Goal: Task Accomplishment & Management: Use online tool/utility

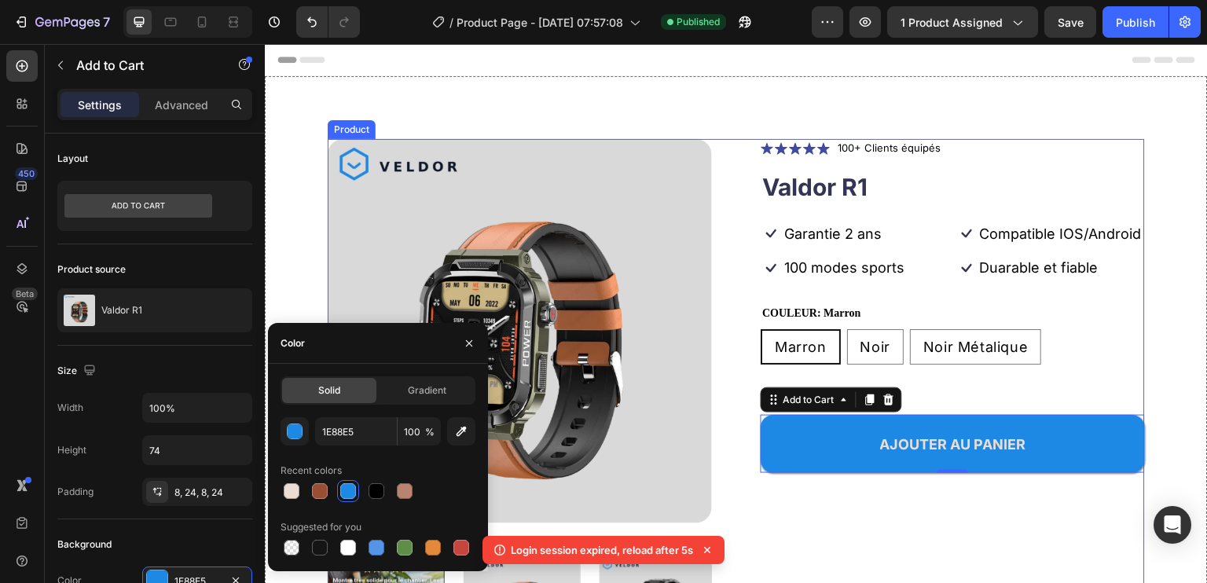
scroll to position [236, 0]
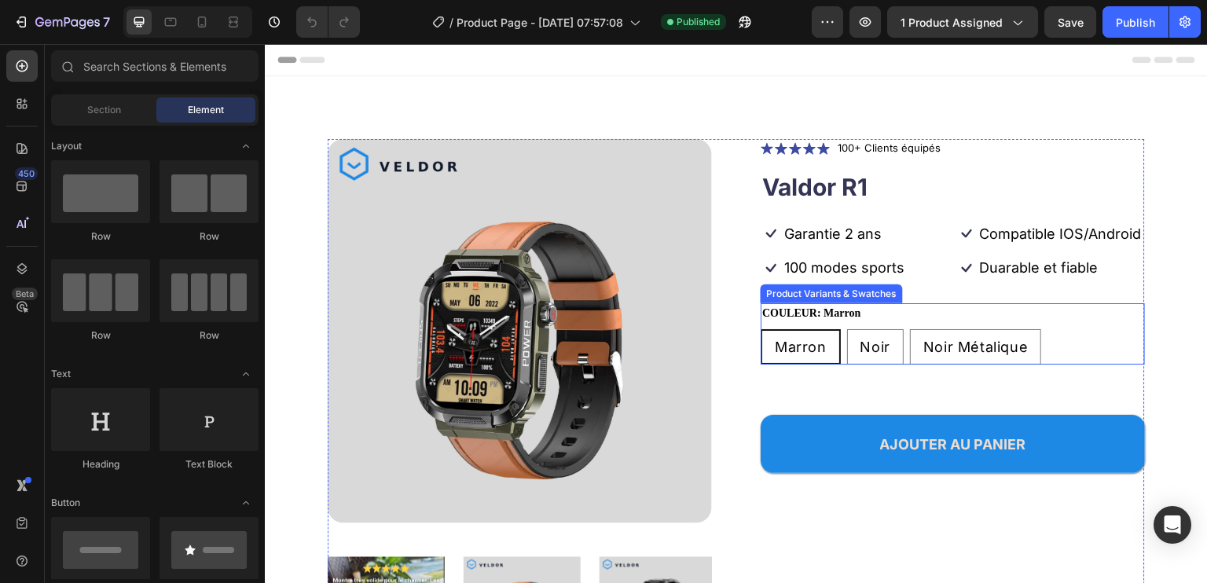
click at [917, 332] on div "COULEUR: Marron Marron Marron Marron Noir Noir Noir Noir Métalique Noir Métaliq…" at bounding box center [953, 333] width 384 height 61
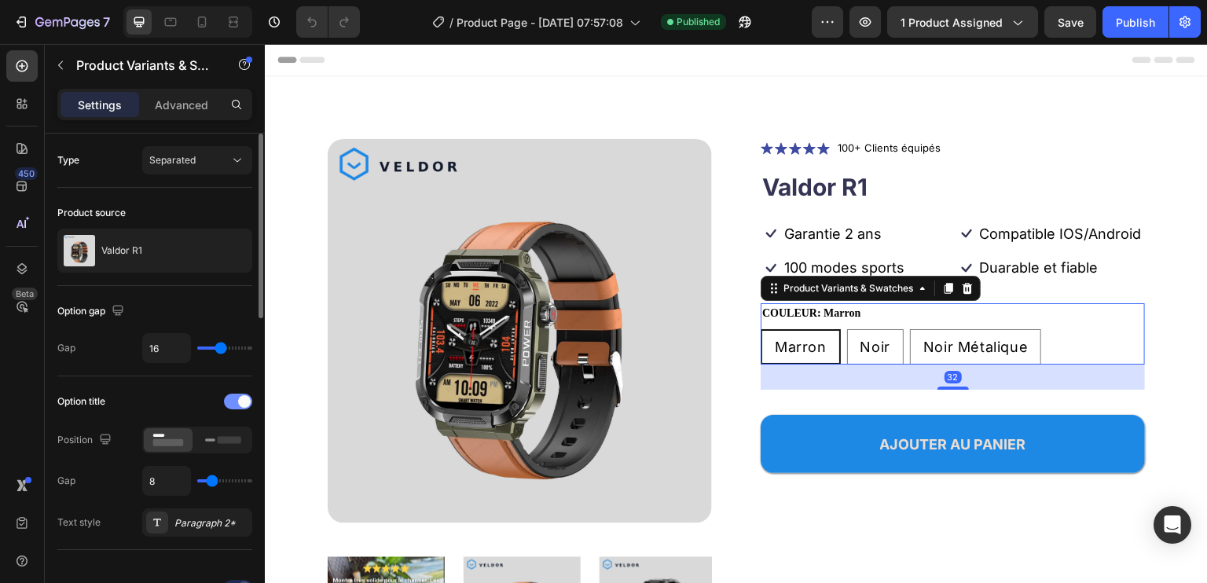
click at [247, 397] on span at bounding box center [244, 401] width 13 height 13
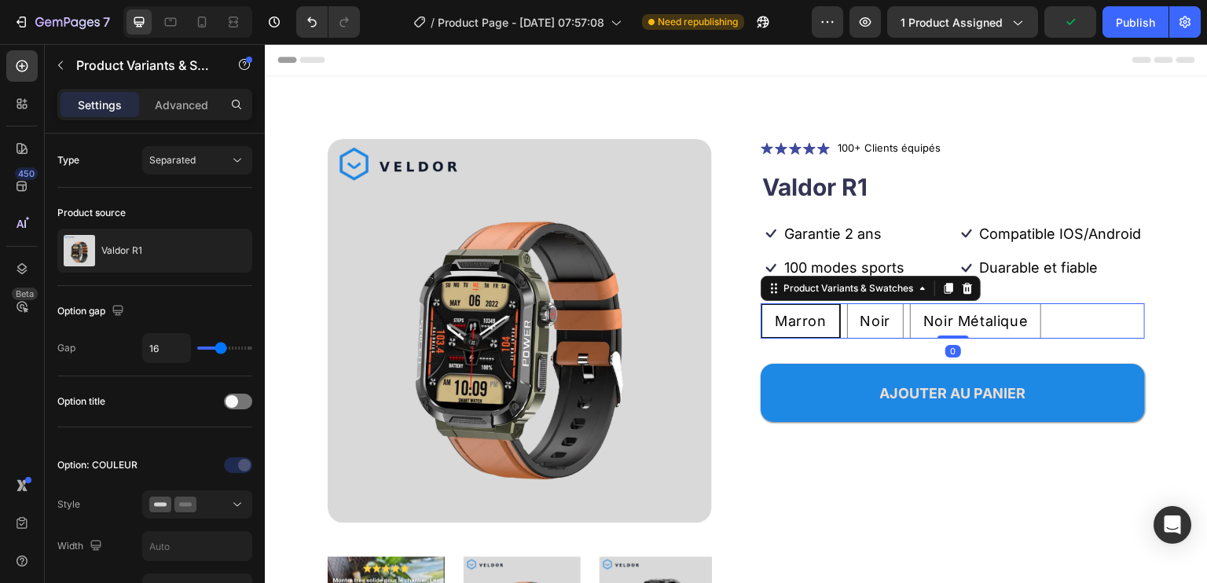
drag, startPoint x: 946, startPoint y: 380, endPoint x: 1052, endPoint y: 248, distance: 169.4
click at [982, 284] on div "Icon Icon Icon Icon Icon Icon List 100+ Clients équipés Text Block Row Valdor R…" at bounding box center [953, 411] width 384 height 544
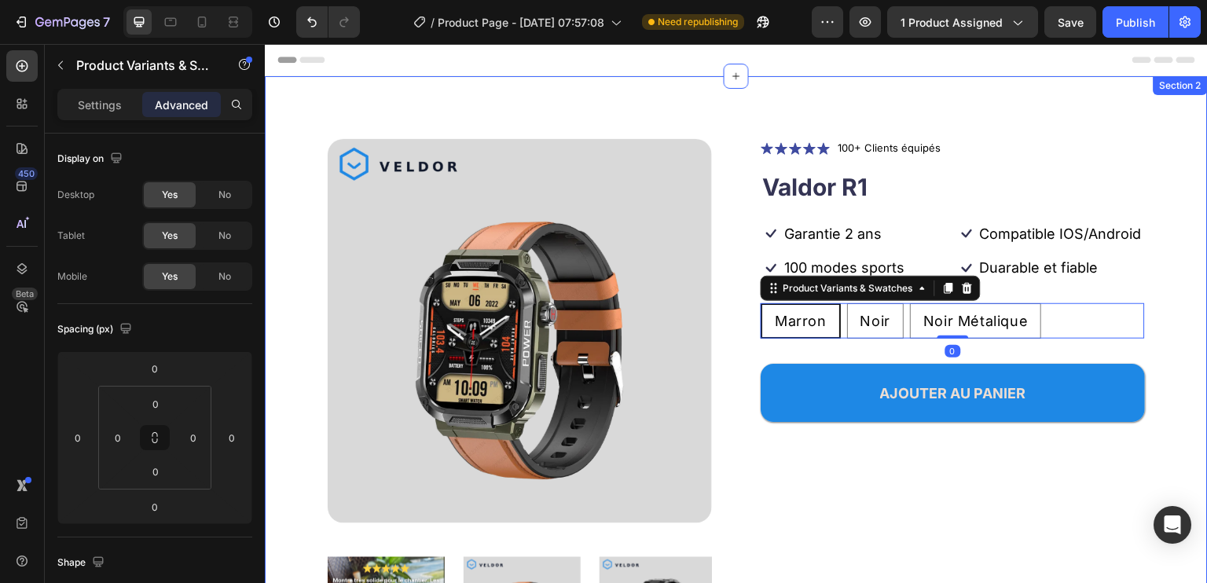
click at [1165, 222] on div "Product Images Icon Icon Icon Icon Icon Icon List 100+ Clients équipés Text Blo…" at bounding box center [736, 418] width 943 height 685
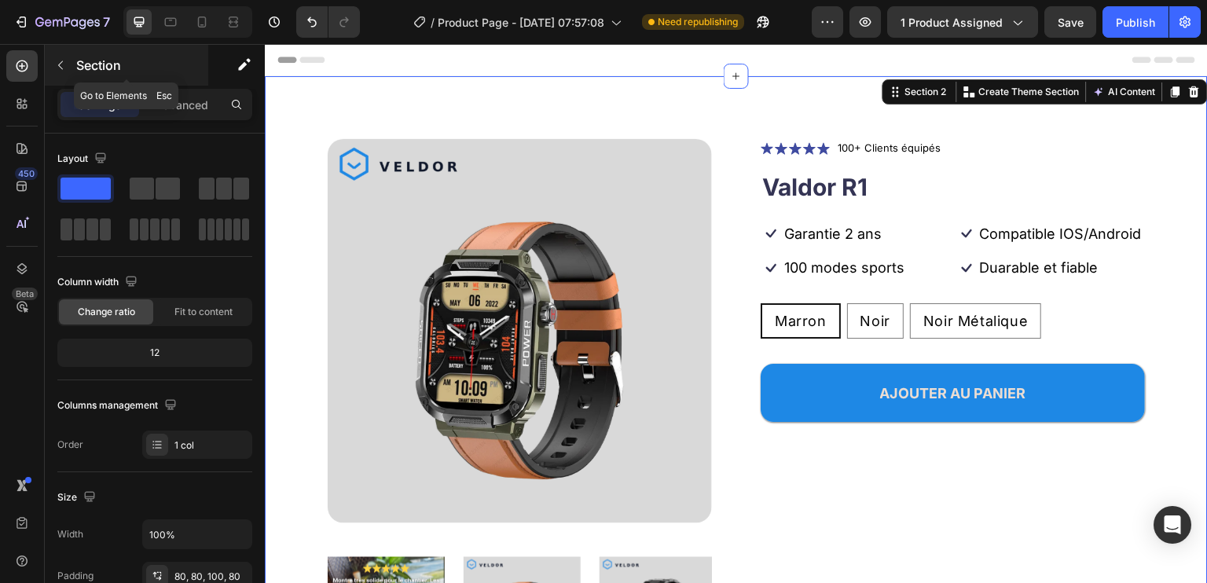
click at [69, 62] on button "button" at bounding box center [60, 65] width 25 height 25
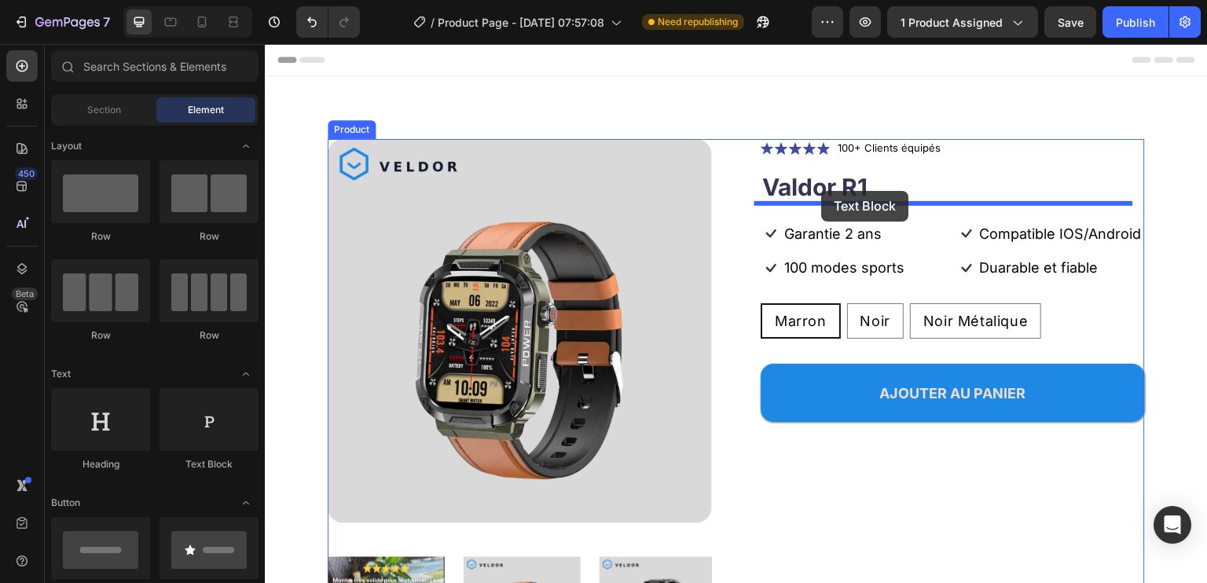
drag, startPoint x: 475, startPoint y: 487, endPoint x: 822, endPoint y: 191, distance: 456.1
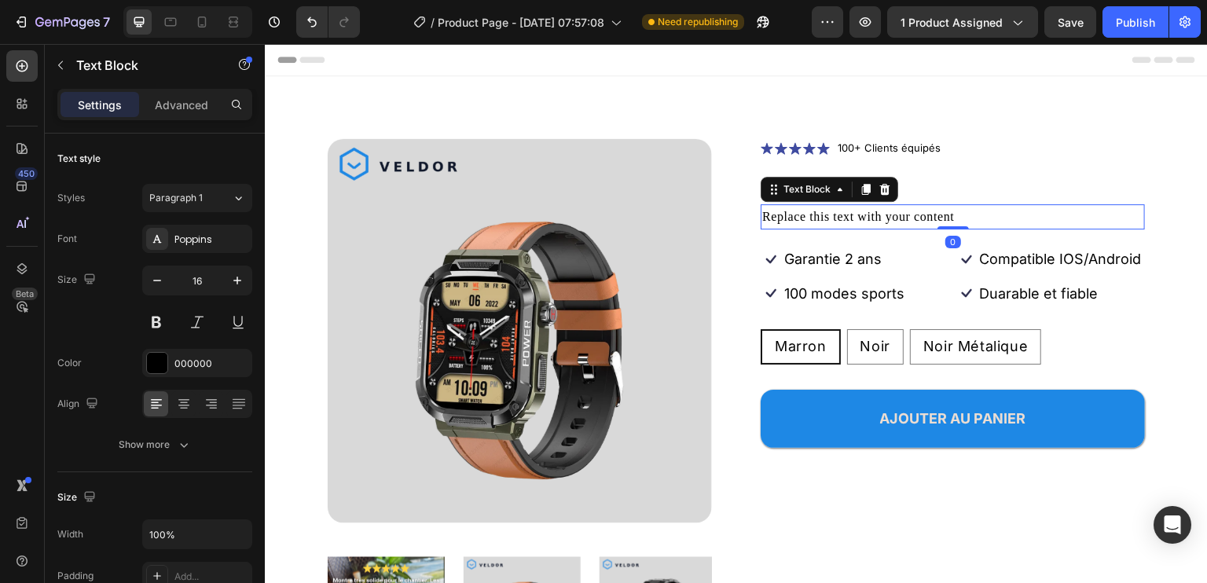
click at [854, 215] on div "Replace this text with your content" at bounding box center [953, 217] width 384 height 26
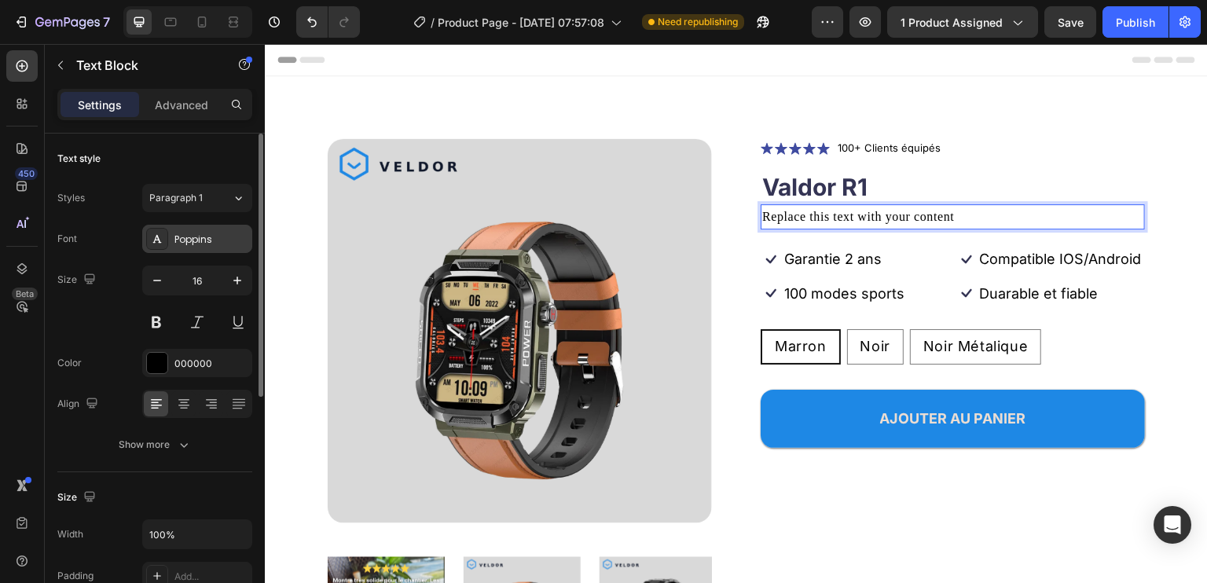
click at [206, 233] on div "Poppins" at bounding box center [211, 240] width 74 height 14
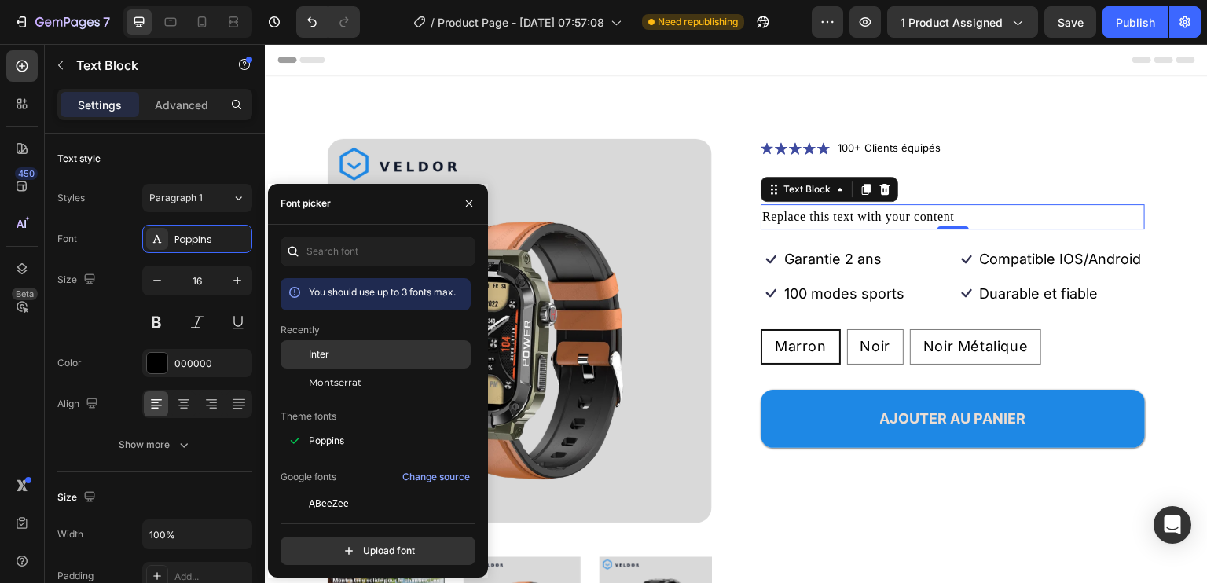
click at [332, 350] on div "Inter" at bounding box center [388, 354] width 159 height 14
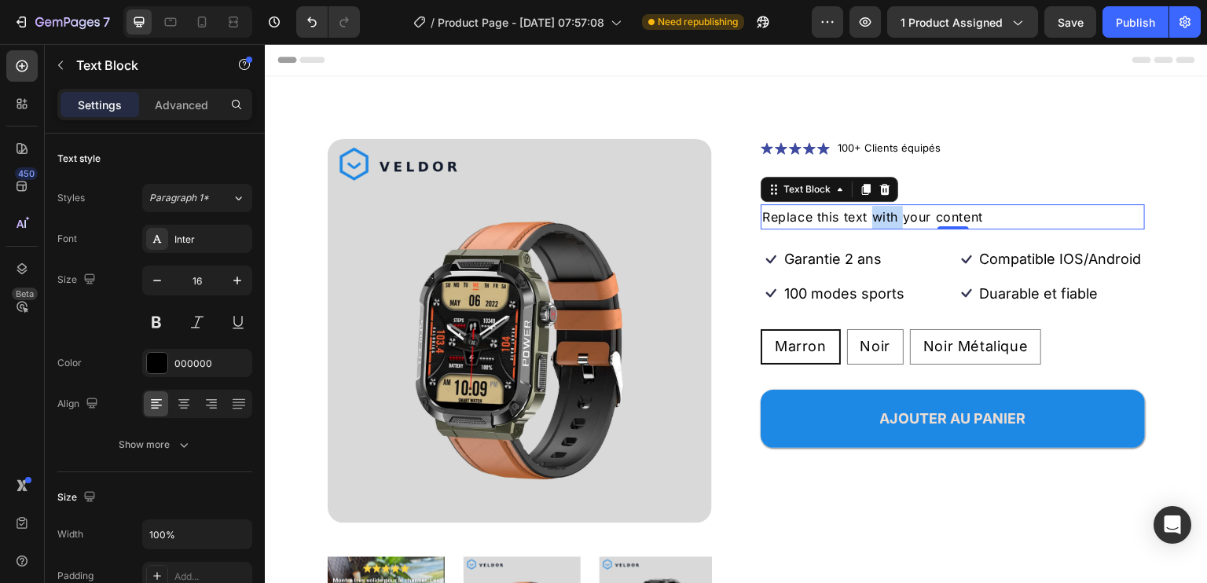
click at [875, 216] on p "Replace this text with your content" at bounding box center [952, 217] width 381 height 23
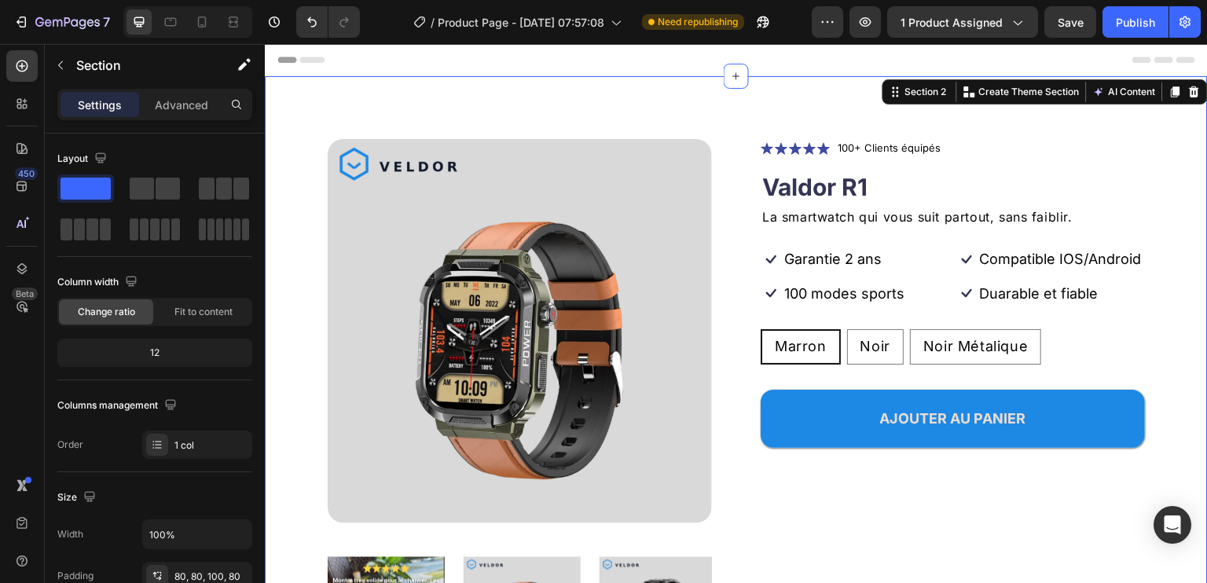
click at [1195, 226] on div "Product Images Icon Icon Icon Icon Icon Icon List 100+ Clients équipés Text Blo…" at bounding box center [736, 418] width 943 height 685
click at [63, 68] on icon "button" at bounding box center [60, 65] width 5 height 9
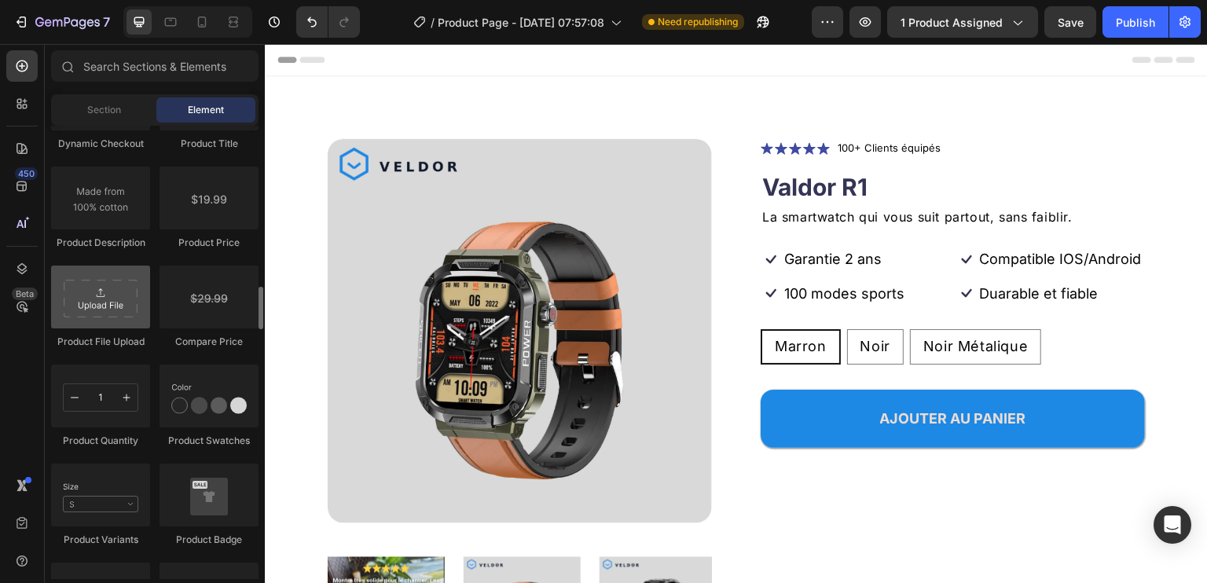
scroll to position [2515, 0]
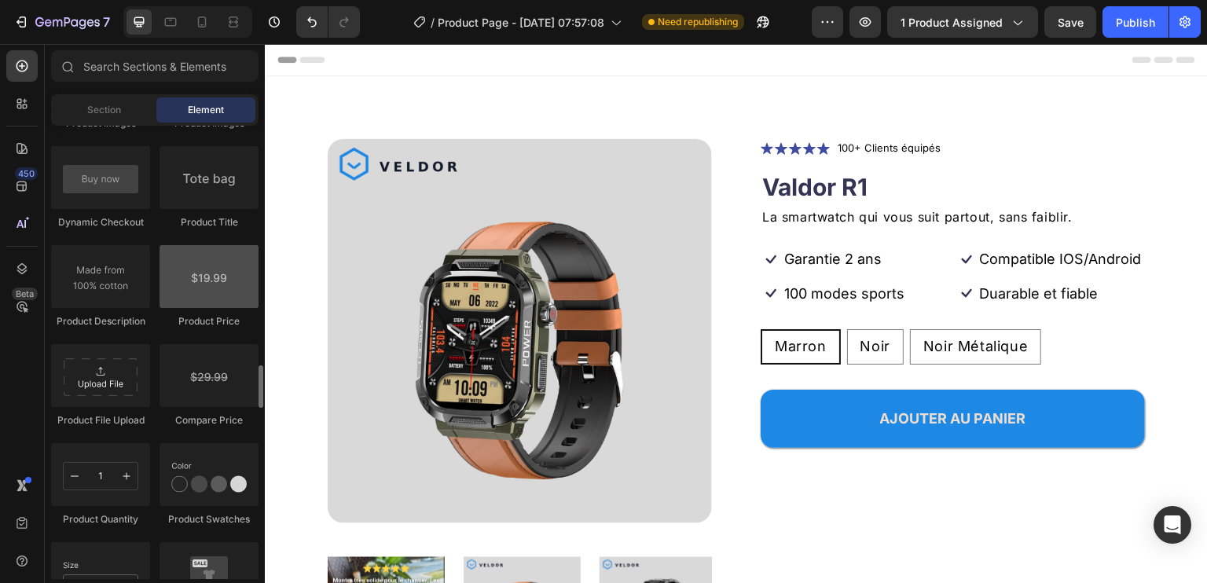
click at [219, 288] on div at bounding box center [209, 276] width 99 height 63
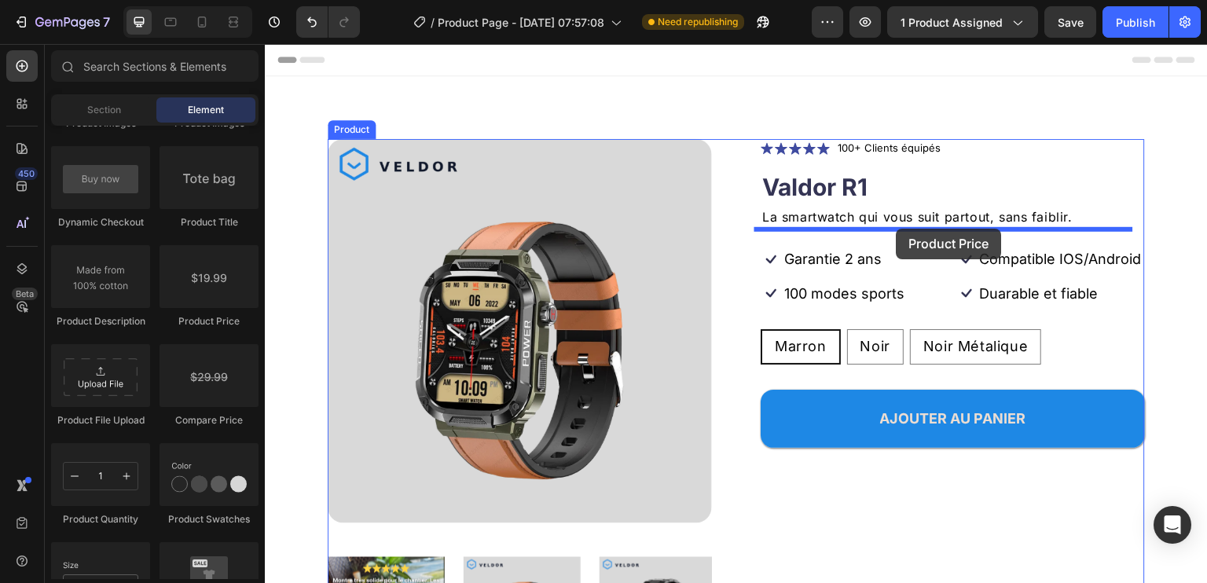
drag, startPoint x: 476, startPoint y: 332, endPoint x: 897, endPoint y: 229, distance: 433.9
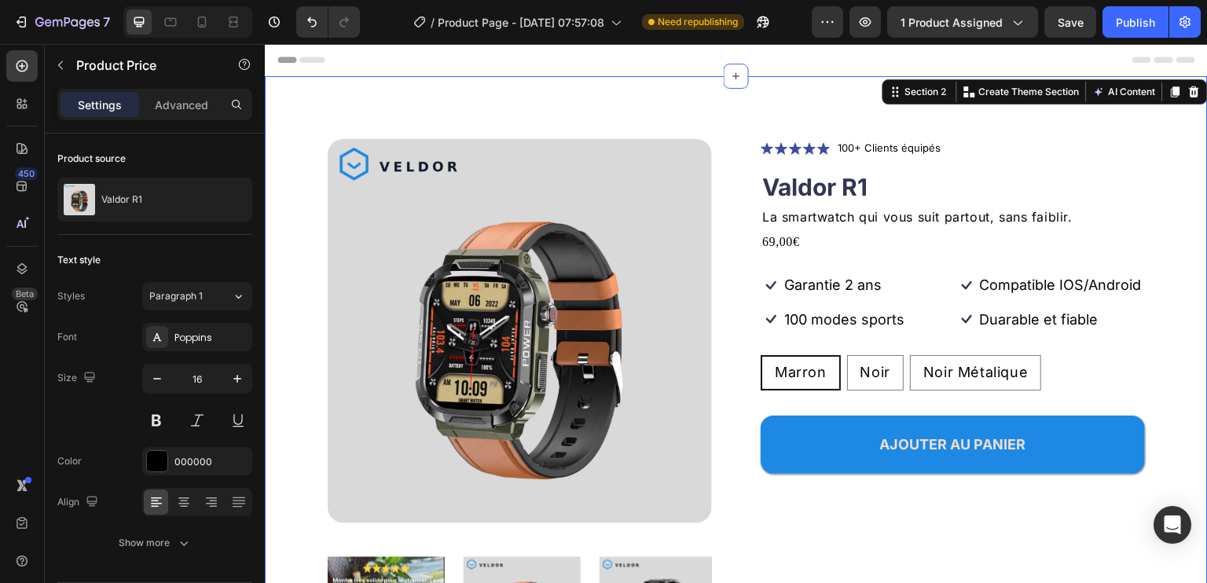
click at [1151, 178] on div "Product Images Icon Icon Icon Icon Icon Icon List 100+ Clients équipés Text Blo…" at bounding box center [736, 418] width 943 height 685
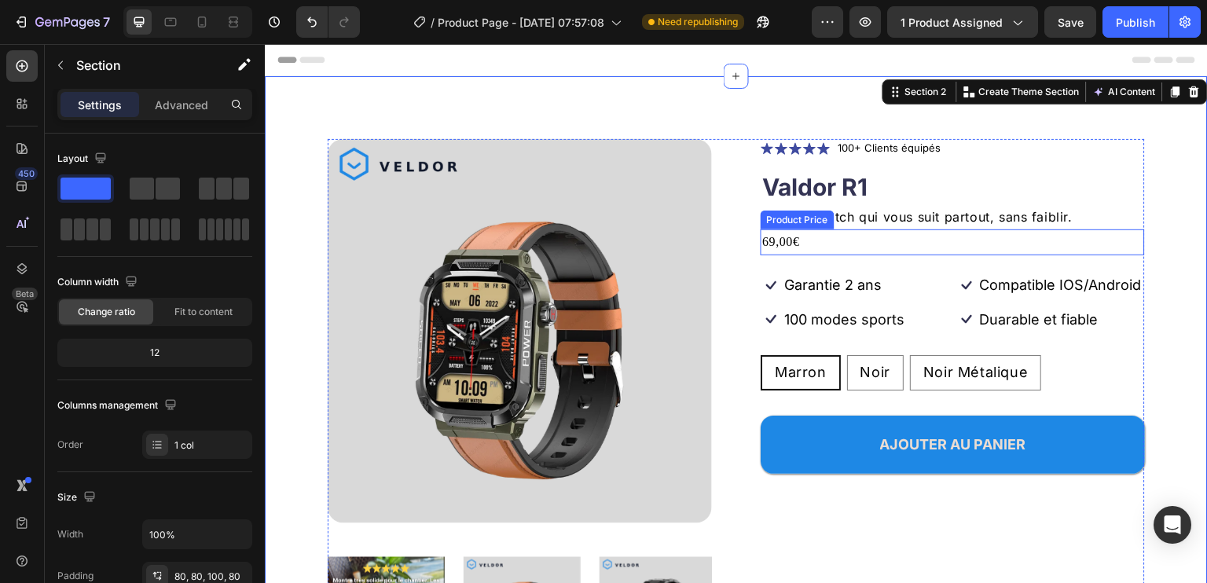
click at [847, 246] on div "69,00€" at bounding box center [953, 243] width 384 height 26
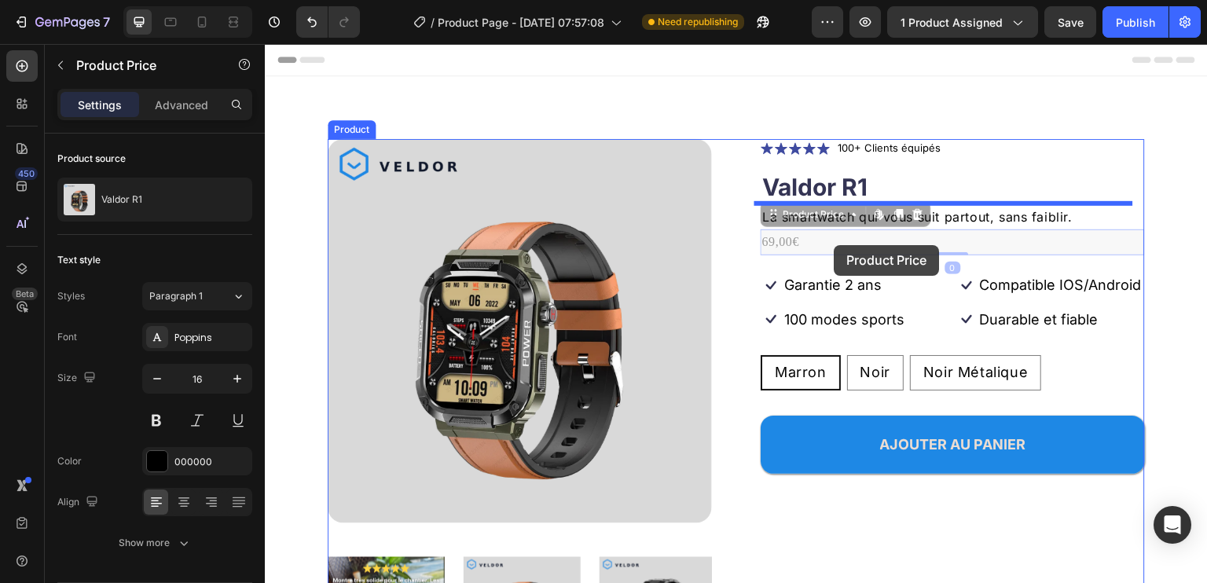
drag, startPoint x: 870, startPoint y: 244, endPoint x: 836, endPoint y: 238, distance: 35.2
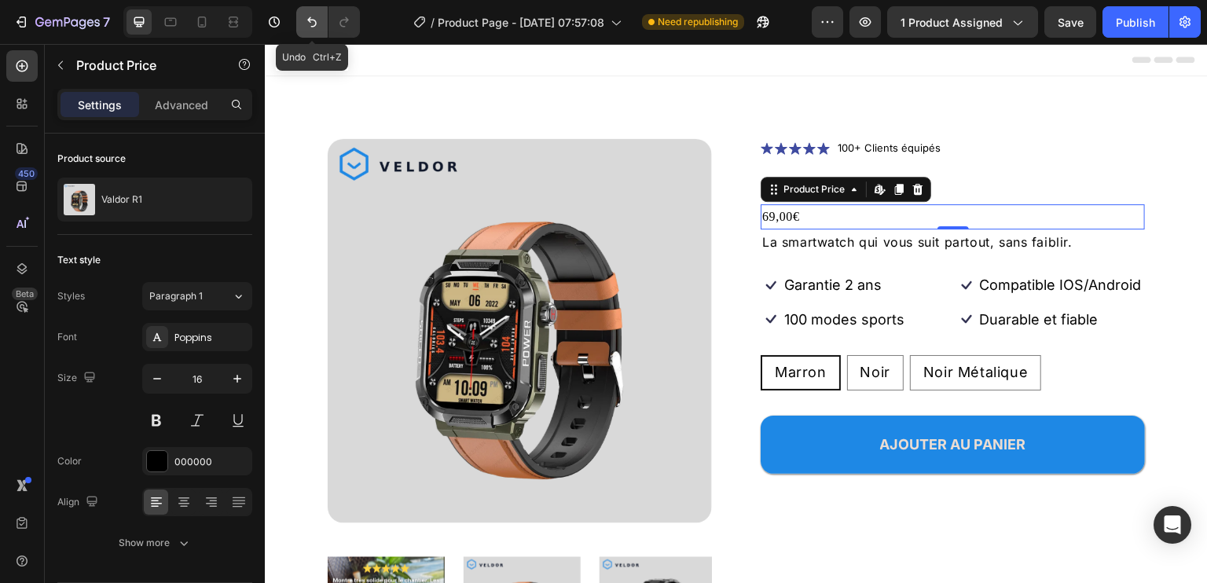
click at [314, 19] on icon "Undo/Redo" at bounding box center [312, 22] width 16 height 16
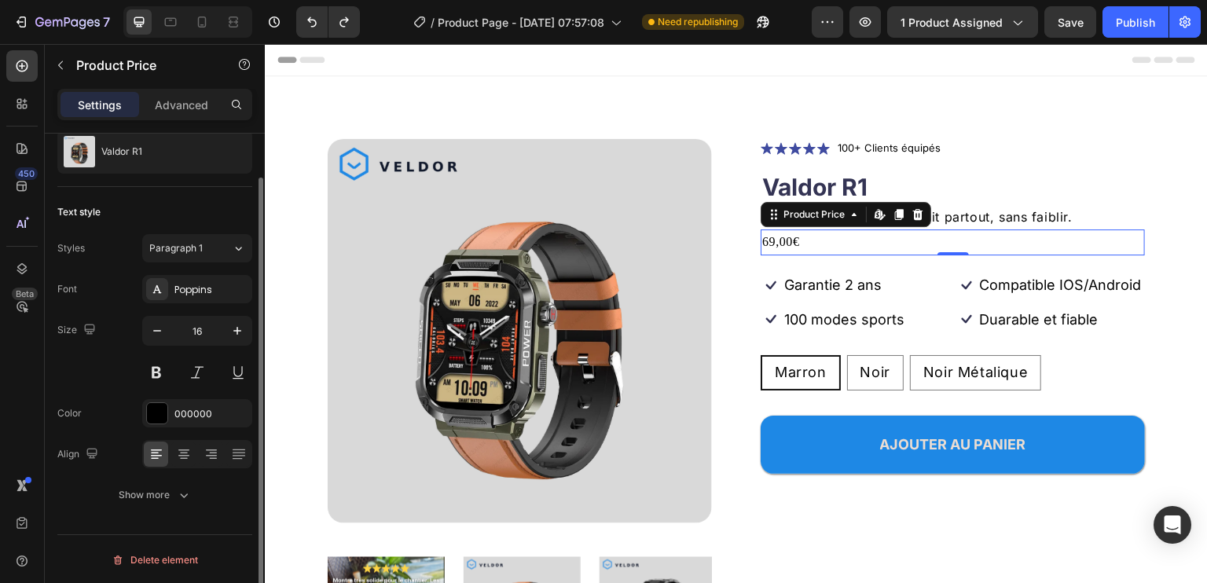
scroll to position [0, 0]
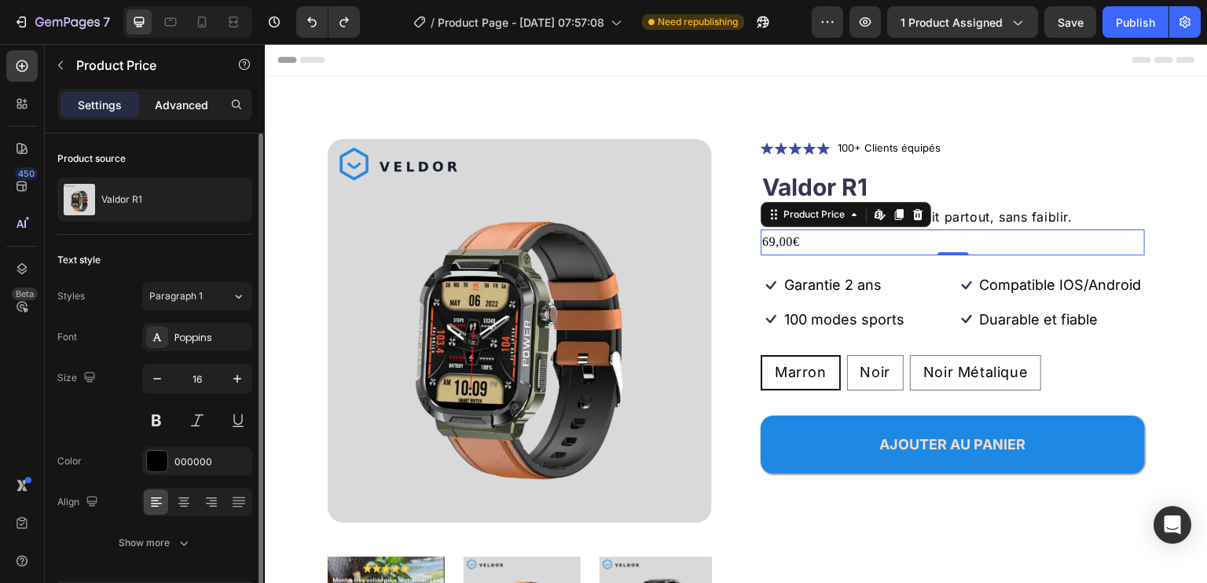
click at [196, 105] on p "Advanced" at bounding box center [181, 105] width 53 height 17
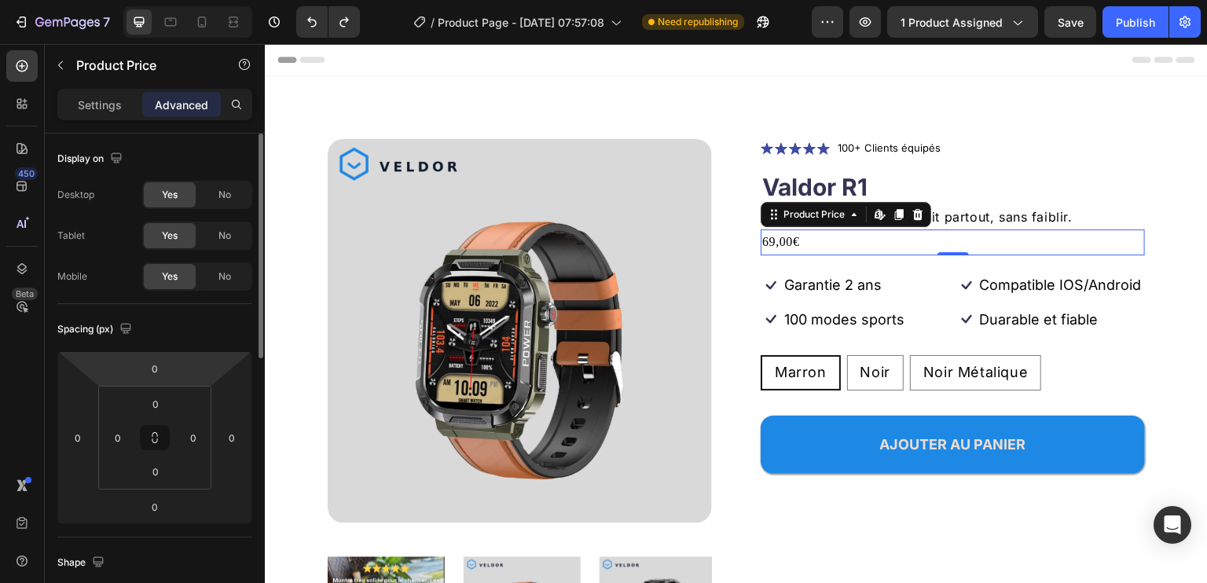
scroll to position [157, 0]
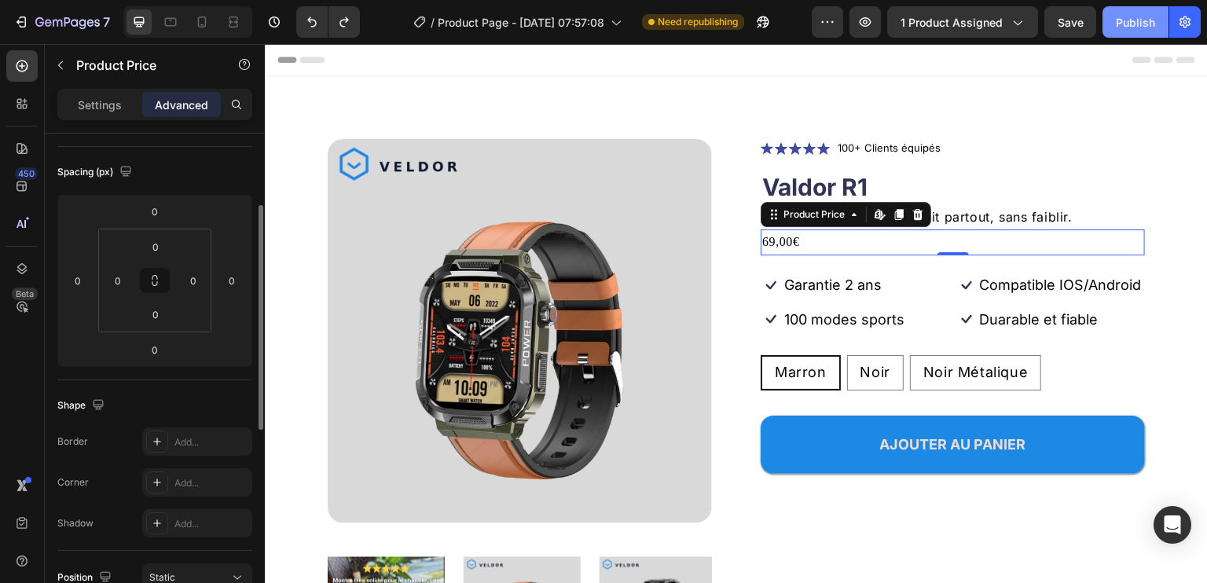
click at [1144, 17] on div "Publish" at bounding box center [1135, 22] width 39 height 17
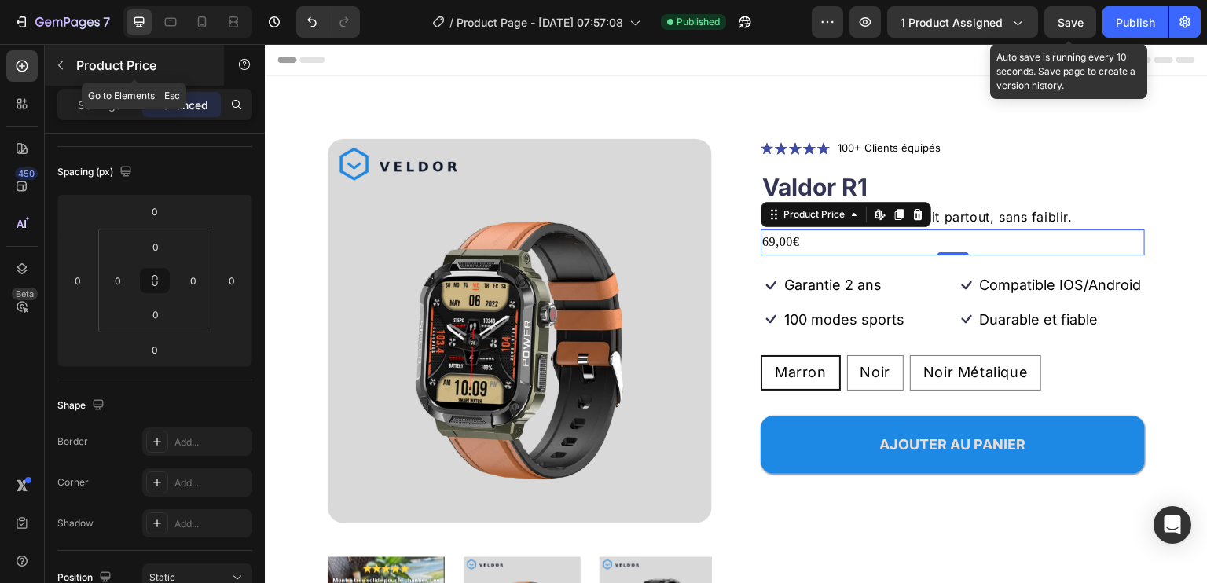
click at [57, 65] on icon "button" at bounding box center [60, 65] width 13 height 13
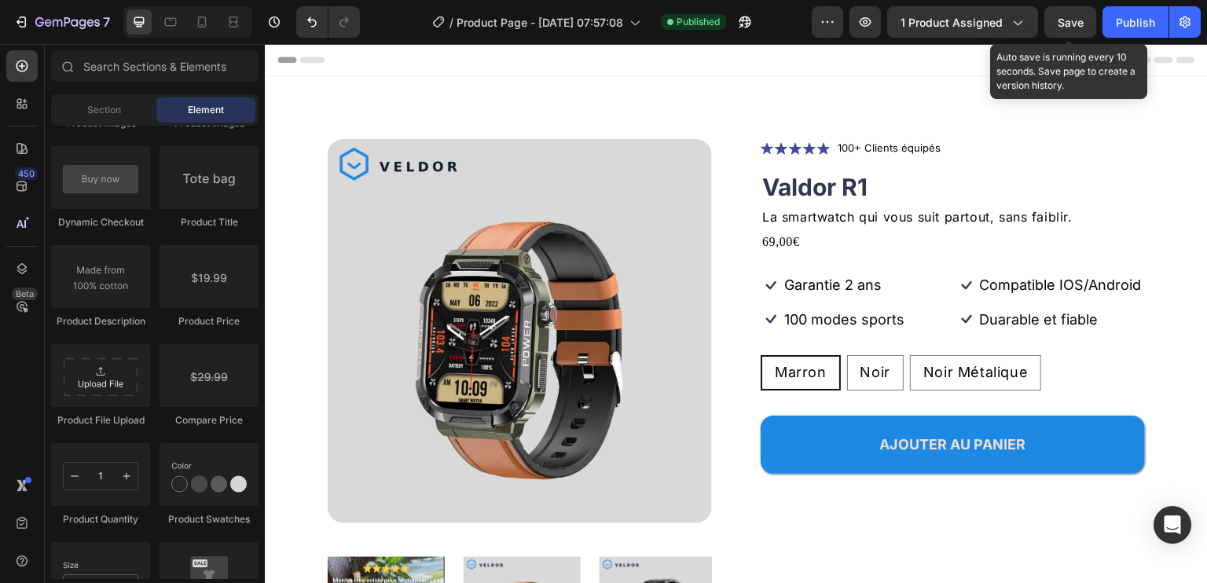
click at [227, 427] on div "Compare Price" at bounding box center [209, 420] width 99 height 14
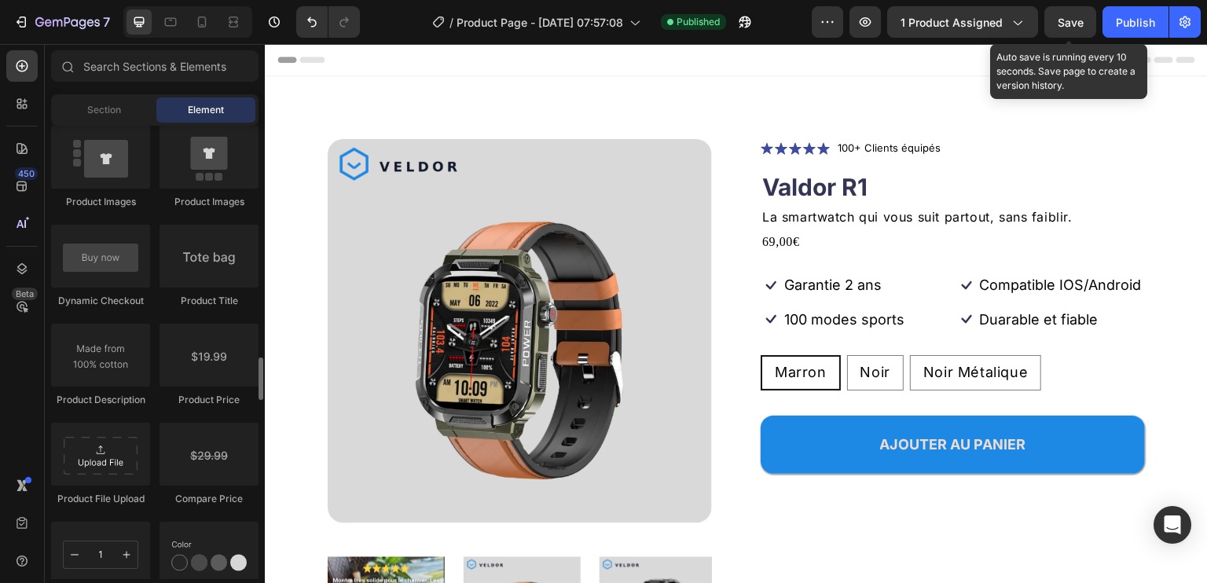
scroll to position [2515, 0]
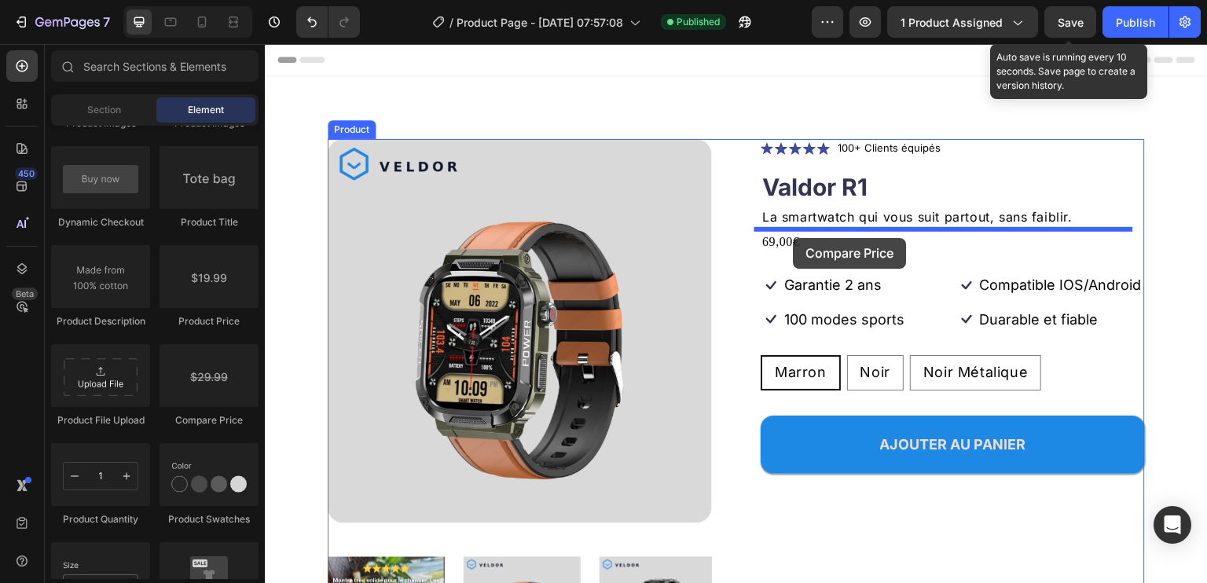
drag, startPoint x: 447, startPoint y: 454, endPoint x: 794, endPoint y: 238, distance: 408.5
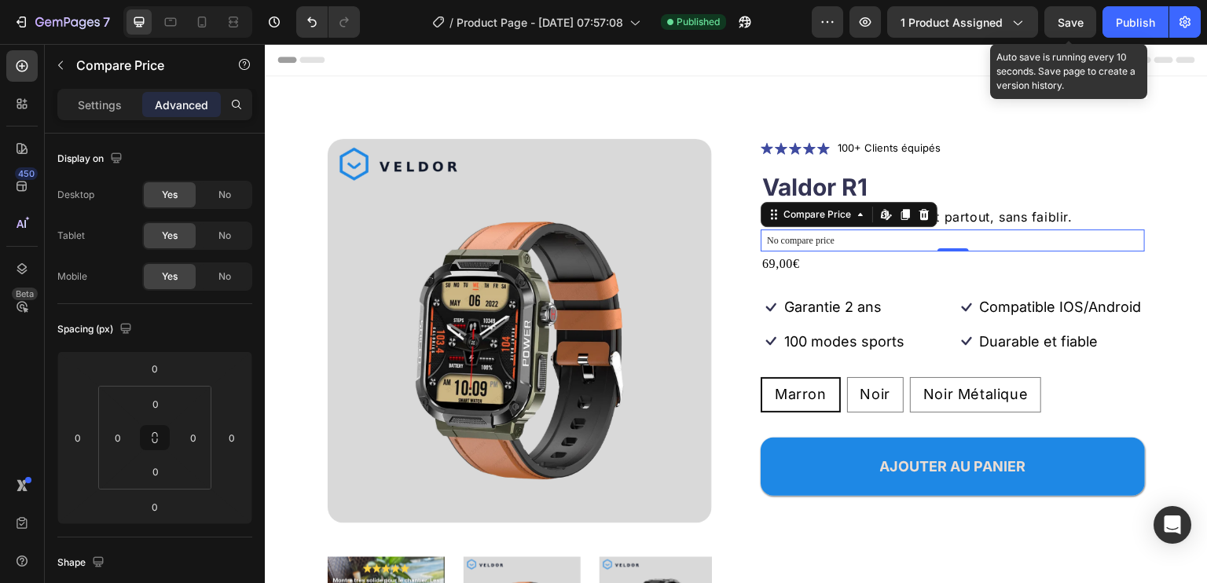
click at [920, 213] on icon at bounding box center [925, 214] width 10 height 11
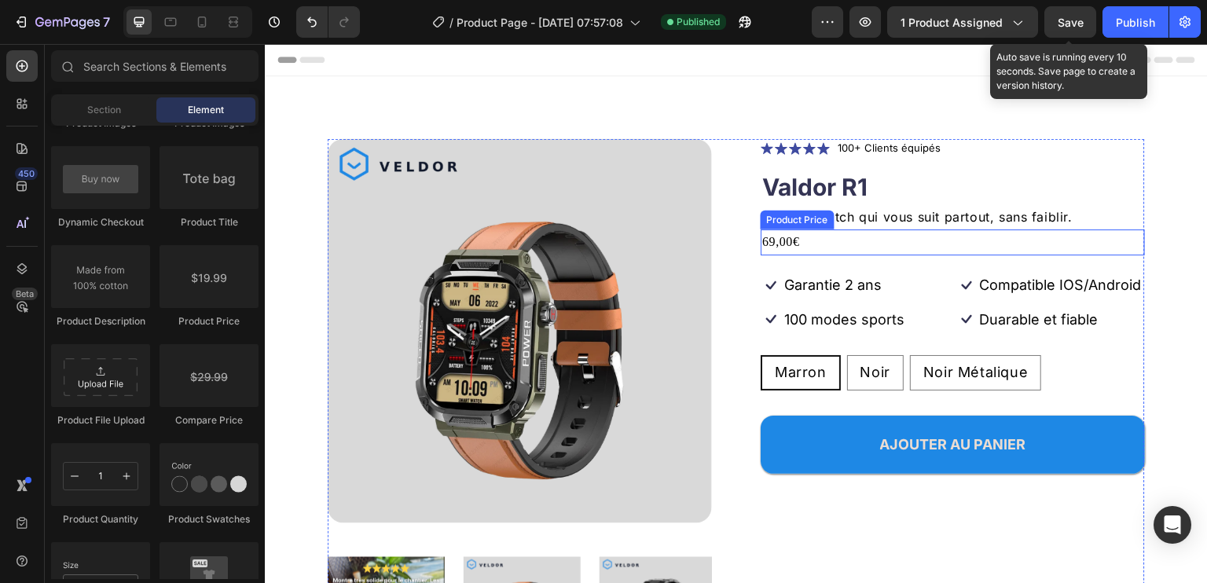
click at [854, 237] on div "69,00€" at bounding box center [953, 243] width 384 height 26
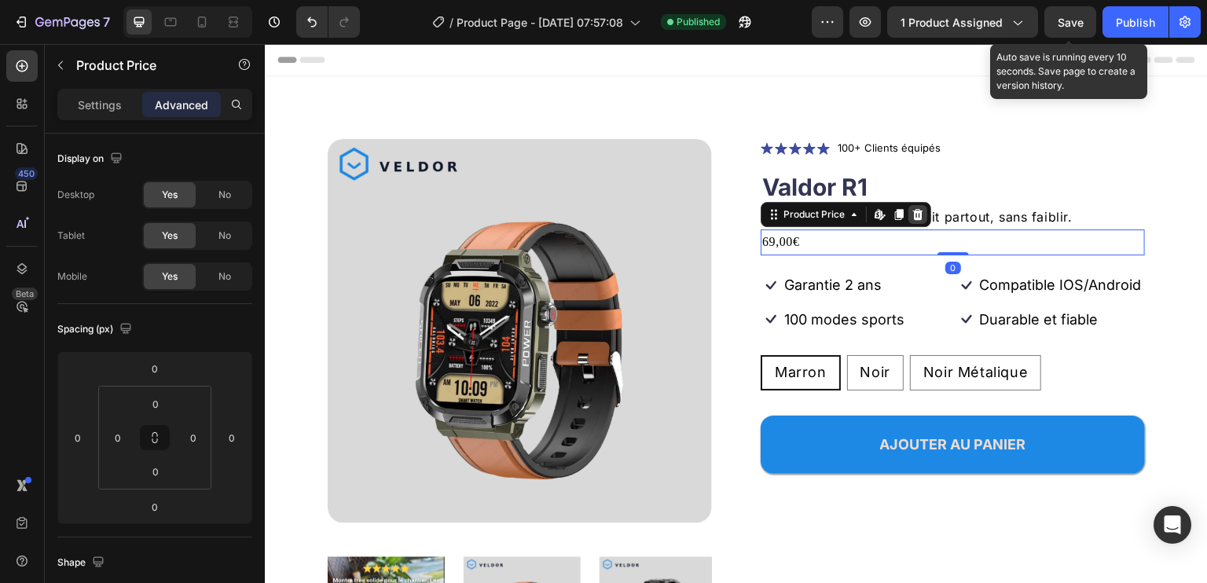
click at [913, 215] on icon at bounding box center [918, 214] width 10 height 11
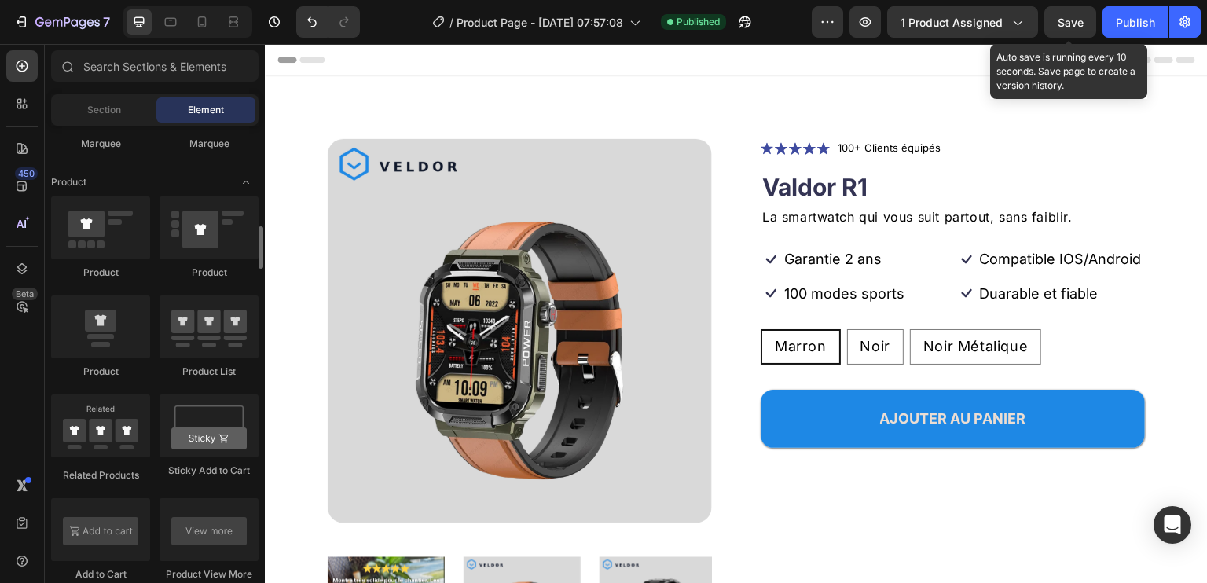
scroll to position [1651, 0]
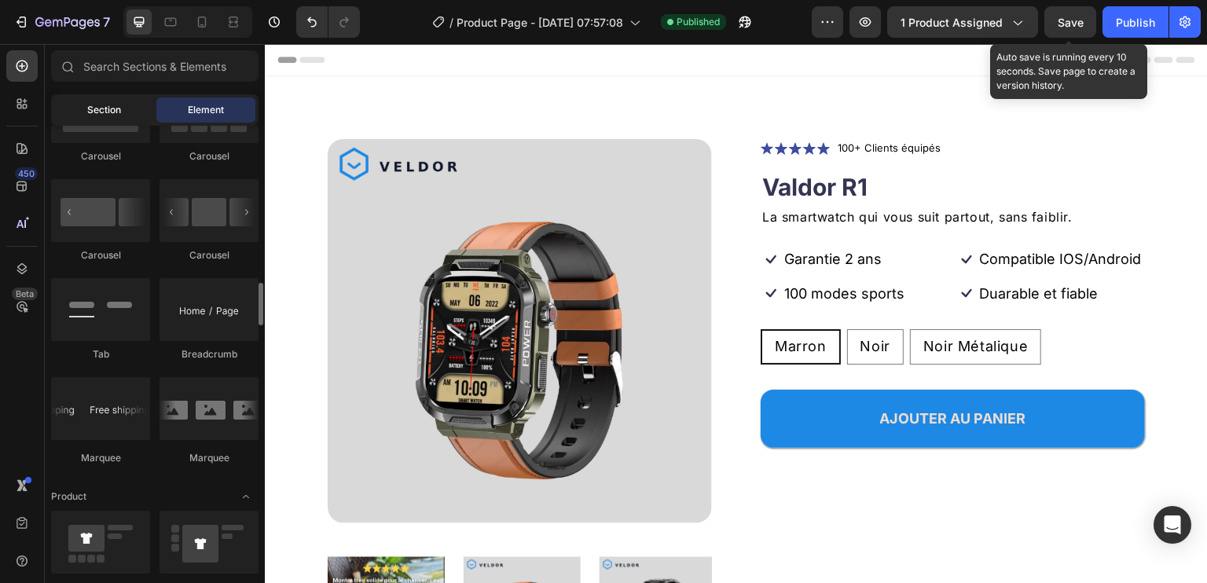
click at [89, 108] on span "Section" at bounding box center [104, 110] width 34 height 14
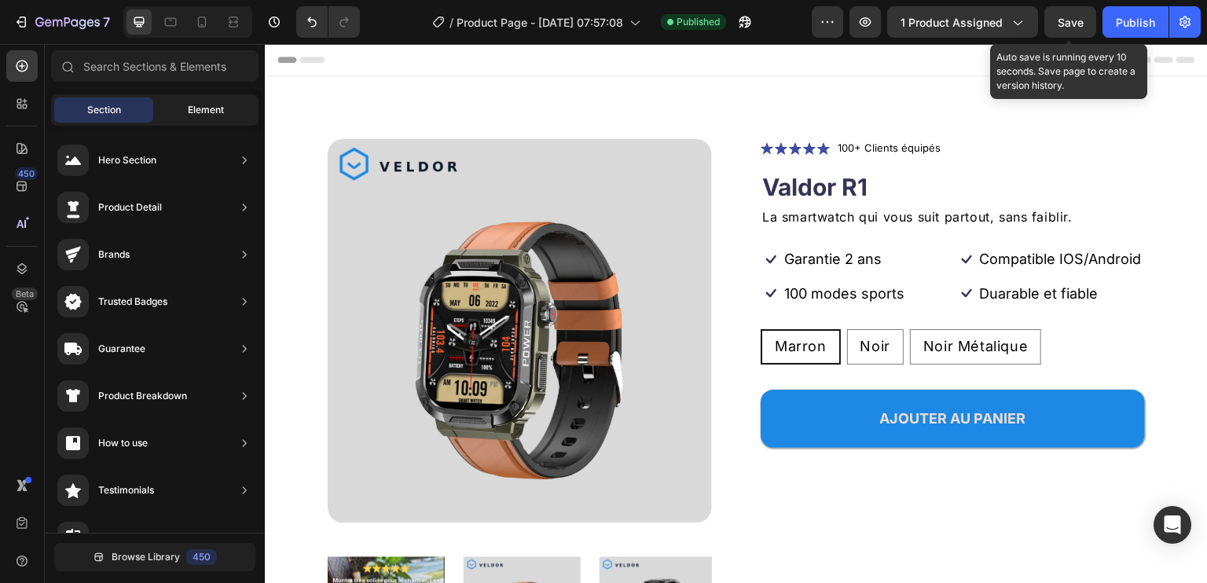
click at [195, 104] on span "Element" at bounding box center [206, 110] width 36 height 14
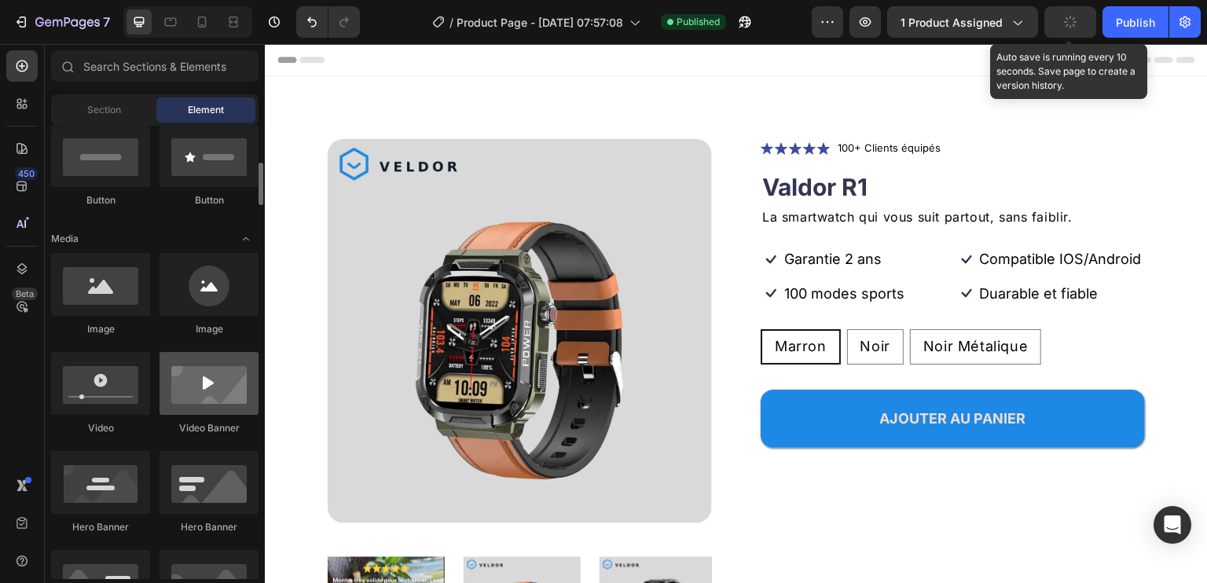
scroll to position [0, 0]
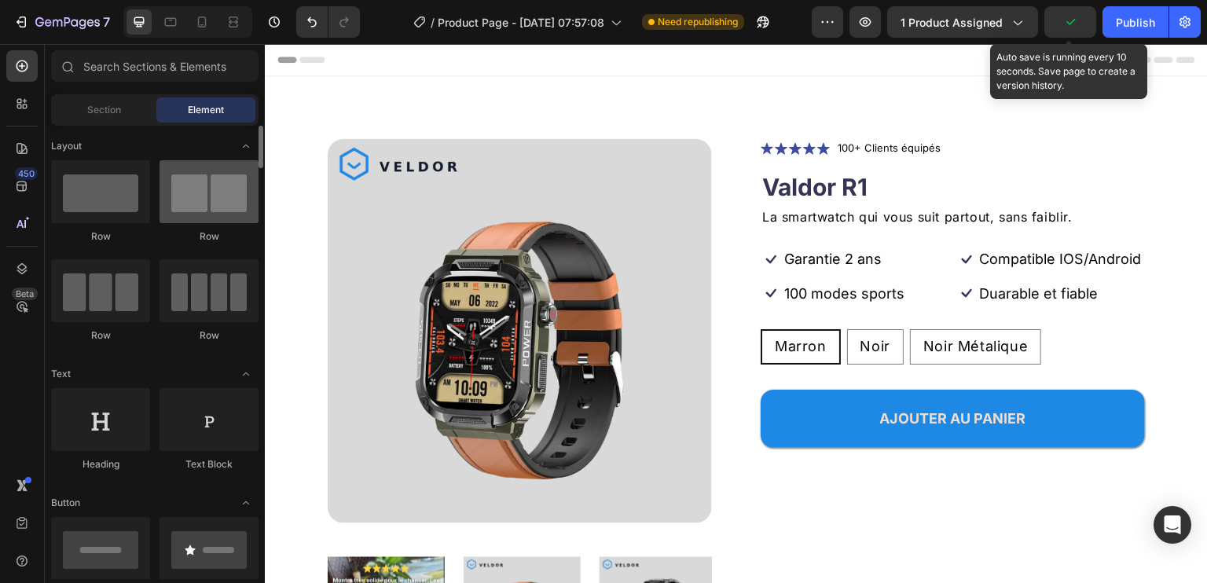
click at [193, 207] on div at bounding box center [209, 191] width 99 height 63
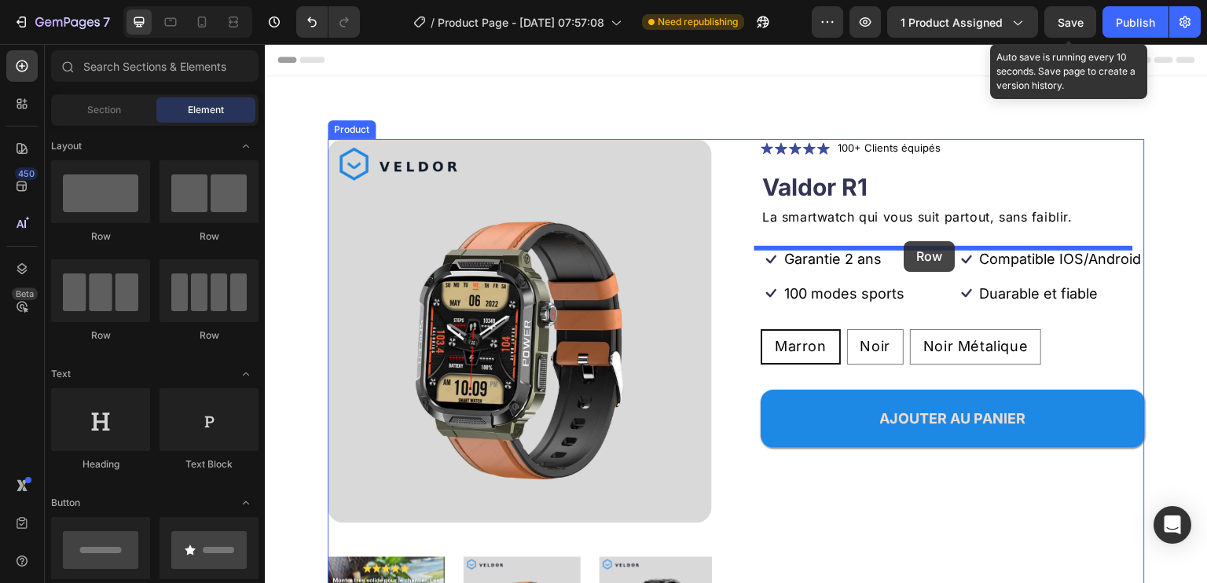
drag, startPoint x: 457, startPoint y: 251, endPoint x: 905, endPoint y: 241, distance: 447.3
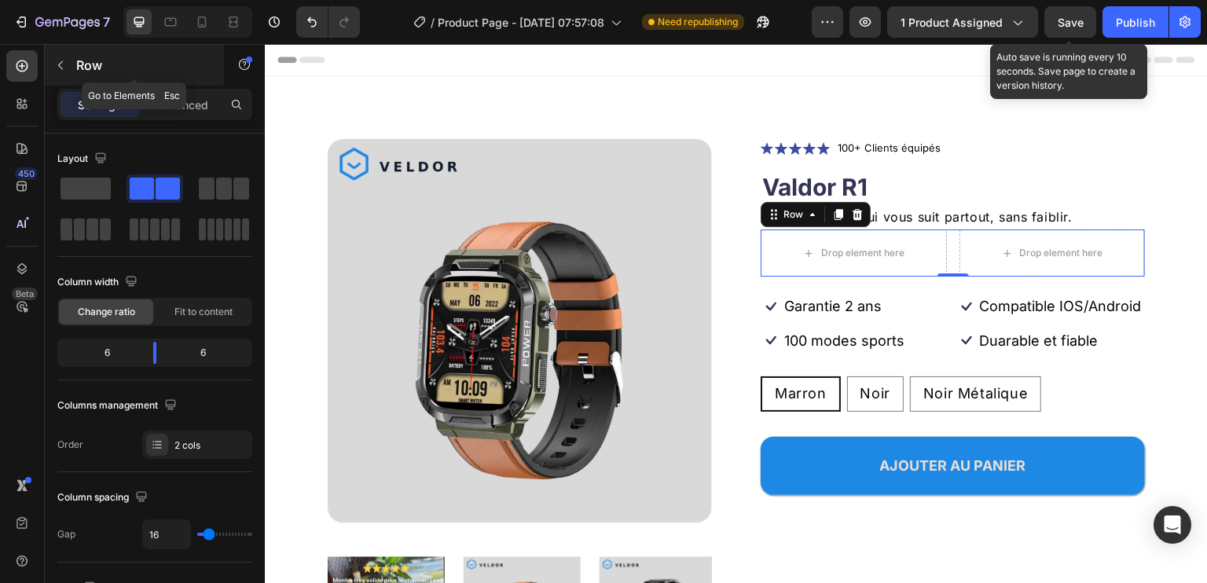
click at [62, 62] on icon "button" at bounding box center [60, 65] width 13 height 13
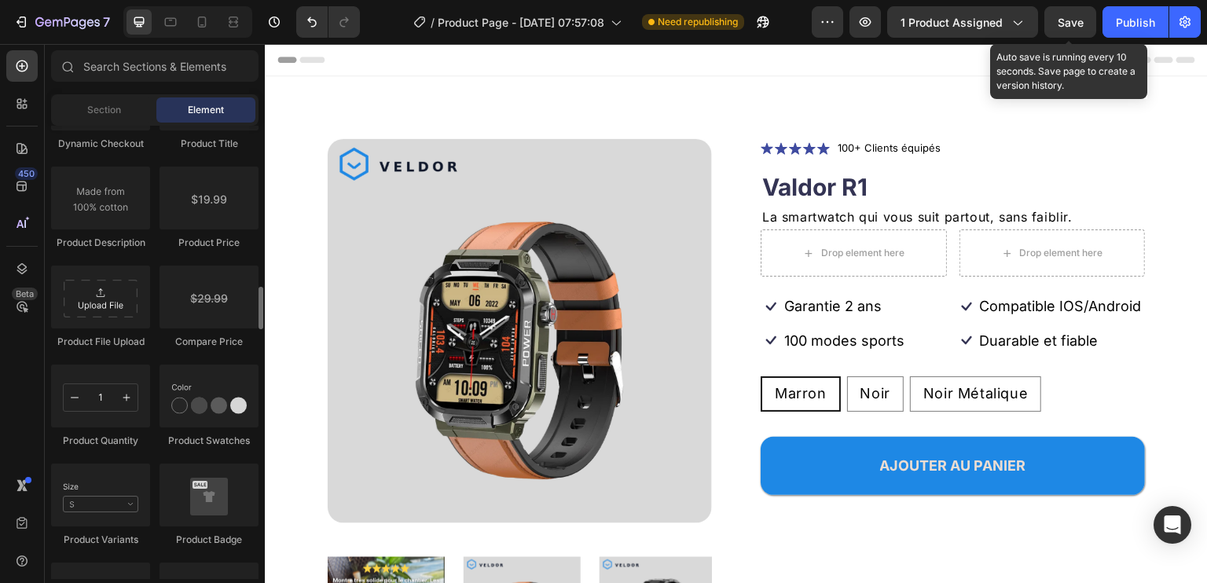
scroll to position [2515, 0]
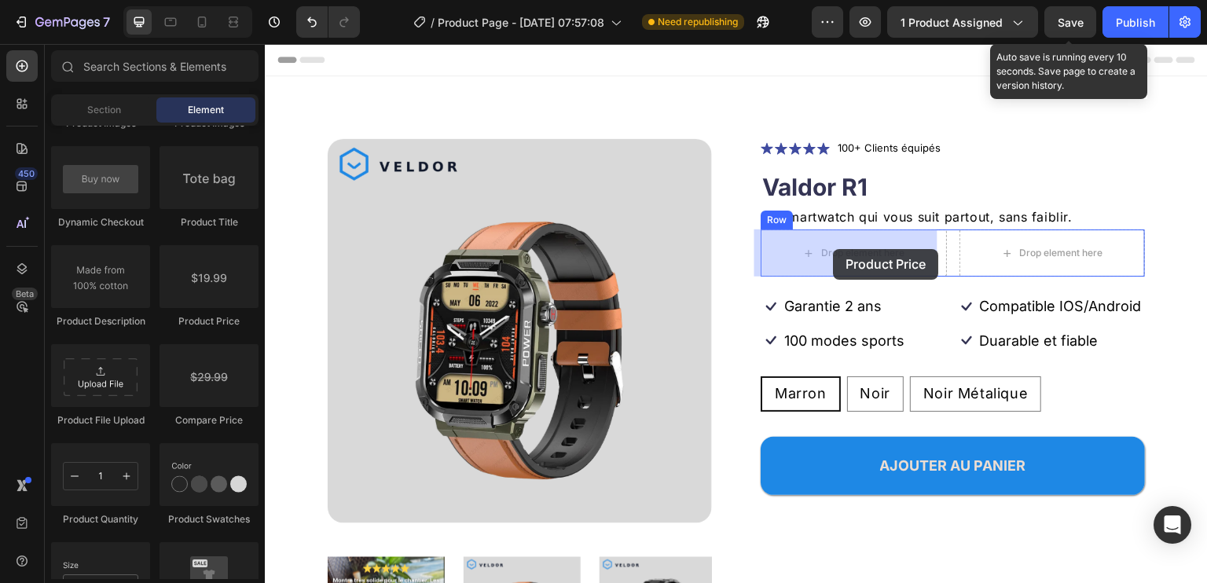
drag, startPoint x: 466, startPoint y: 334, endPoint x: 834, endPoint y: 249, distance: 377.5
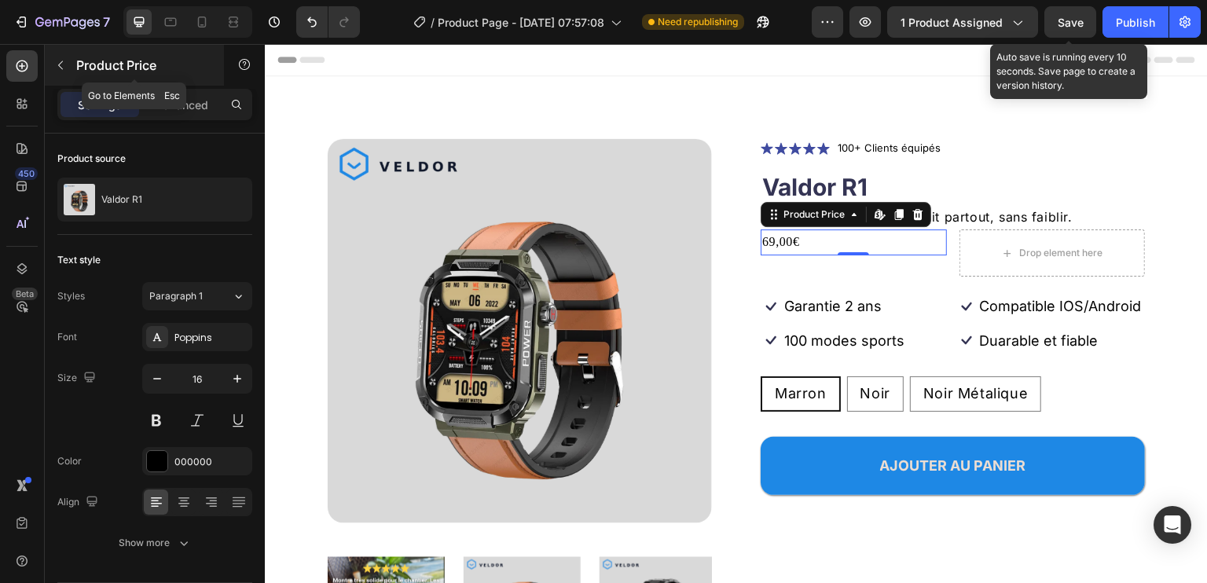
click at [61, 70] on icon "button" at bounding box center [60, 65] width 13 height 13
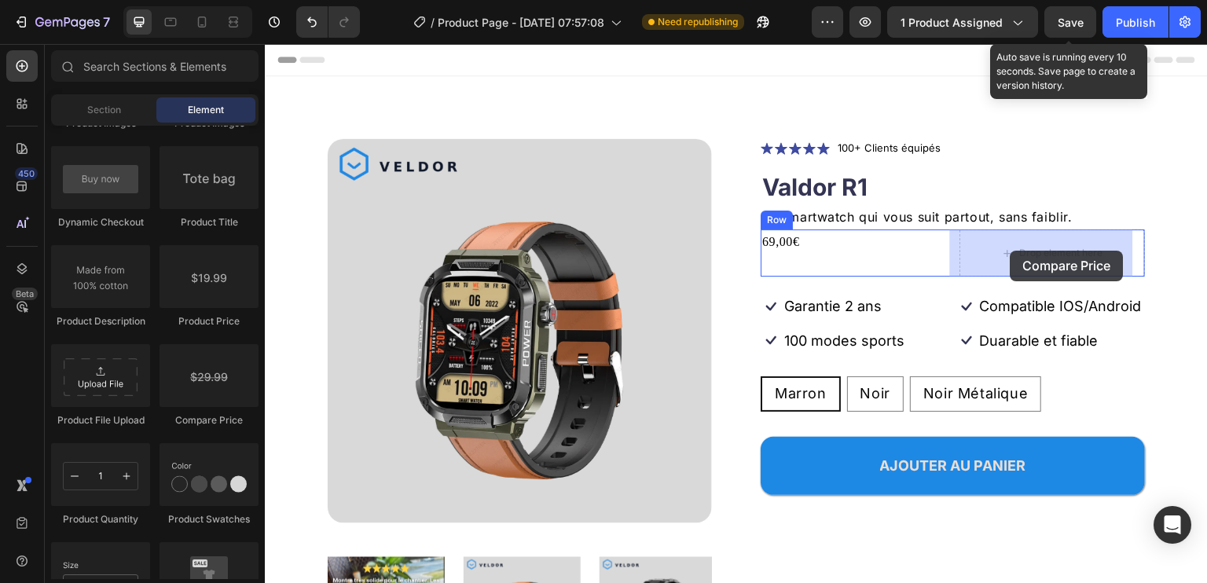
drag, startPoint x: 468, startPoint y: 429, endPoint x: 1011, endPoint y: 251, distance: 571.7
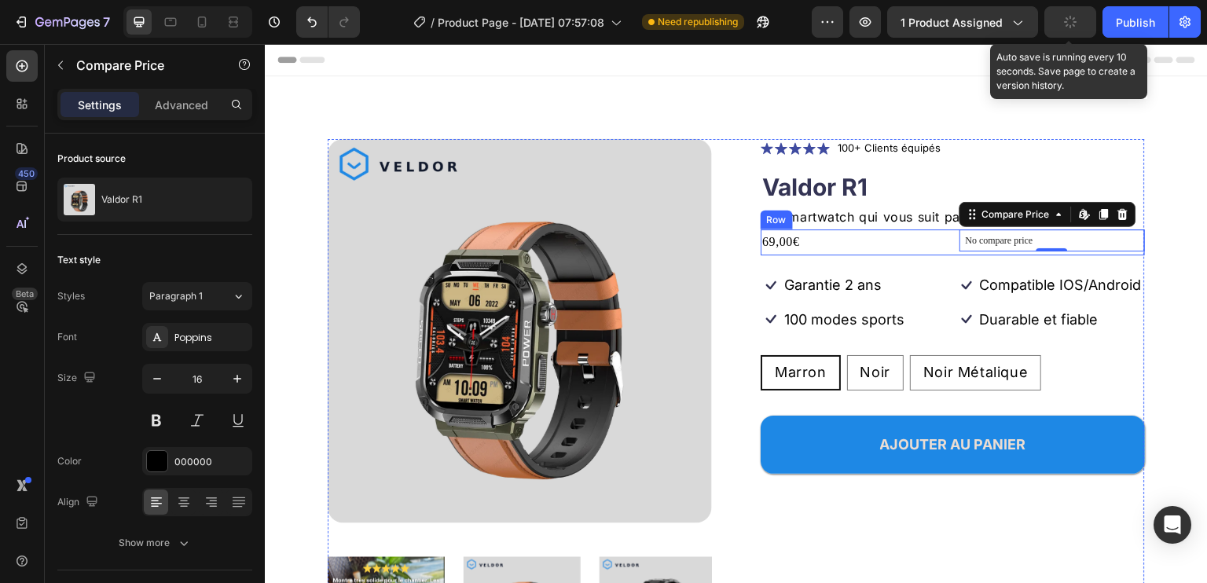
click at [939, 244] on div "69,00€ Product Price Product Price No compare price Compare Price Edit content …" at bounding box center [953, 243] width 384 height 26
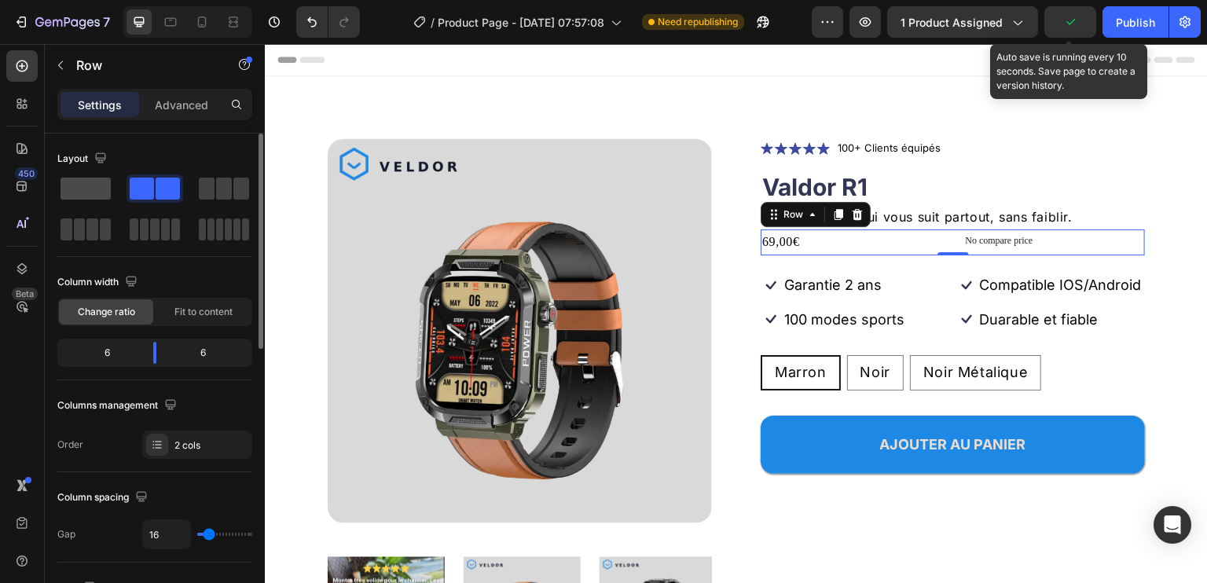
click at [75, 183] on span at bounding box center [86, 189] width 50 height 22
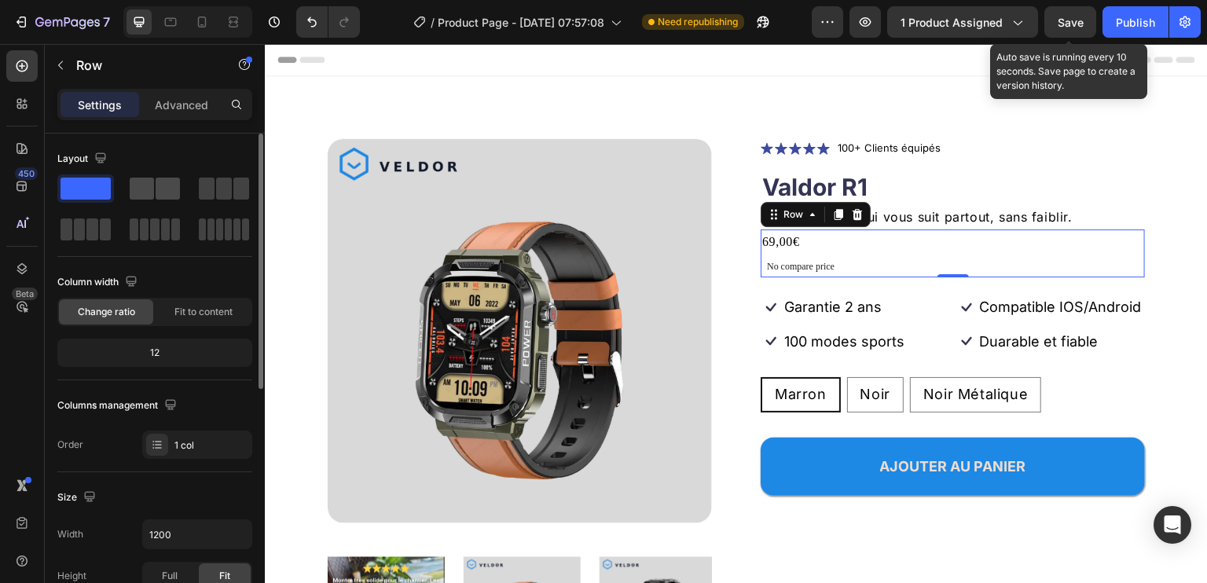
click at [152, 185] on span at bounding box center [142, 189] width 24 height 22
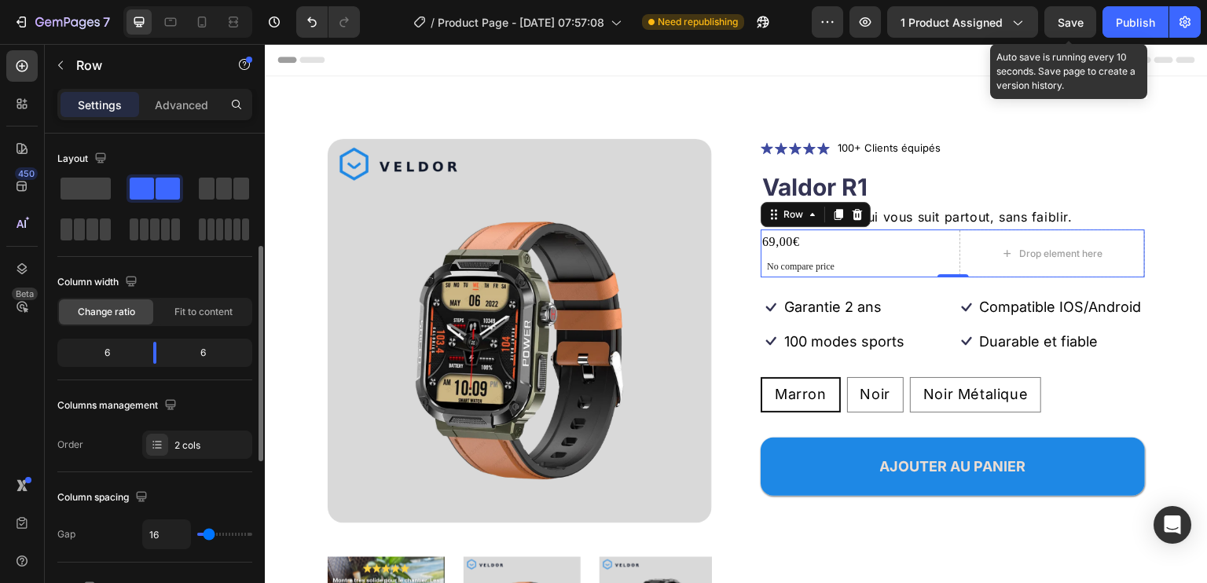
scroll to position [79, 0]
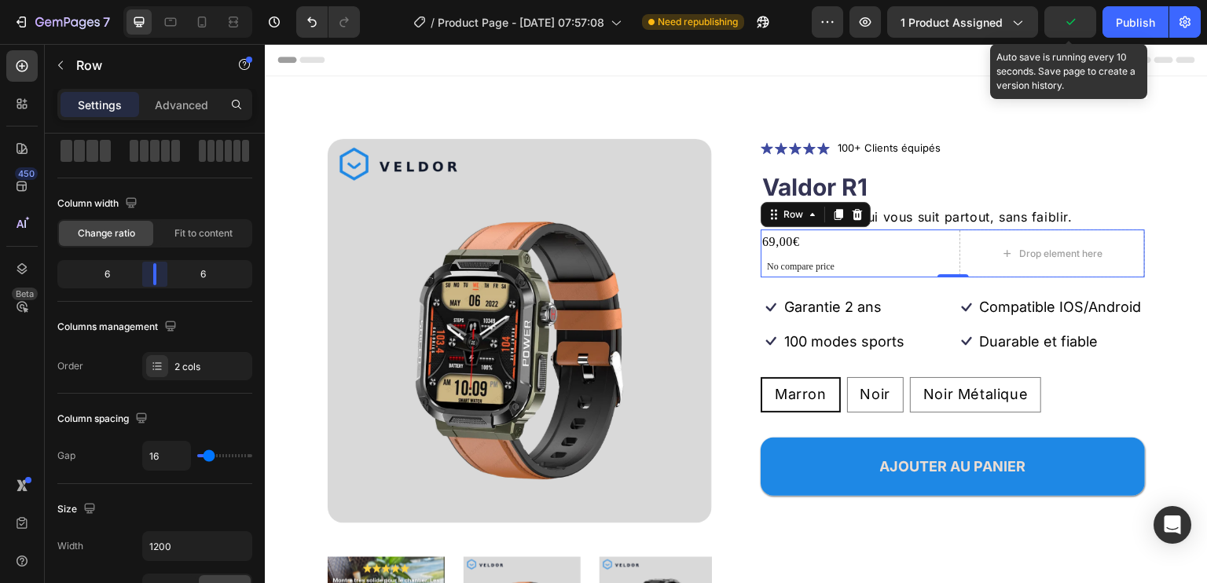
drag, startPoint x: 145, startPoint y: 270, endPoint x: 153, endPoint y: 271, distance: 8.8
click at [153, 0] on body "7 / Product Page - Aug 25, 07:57:08 Need republishing Preview 1 product assigne…" at bounding box center [603, 0] width 1207 height 0
click at [313, 16] on icon "Undo/Redo" at bounding box center [312, 22] width 16 height 16
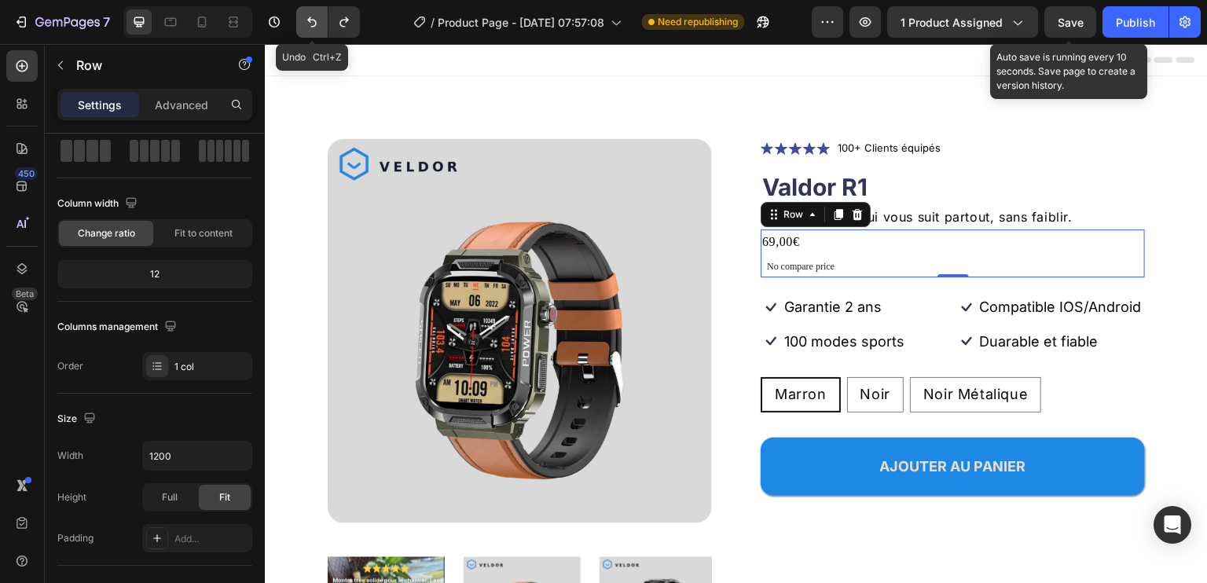
click at [313, 16] on icon "Undo/Redo" at bounding box center [312, 22] width 16 height 16
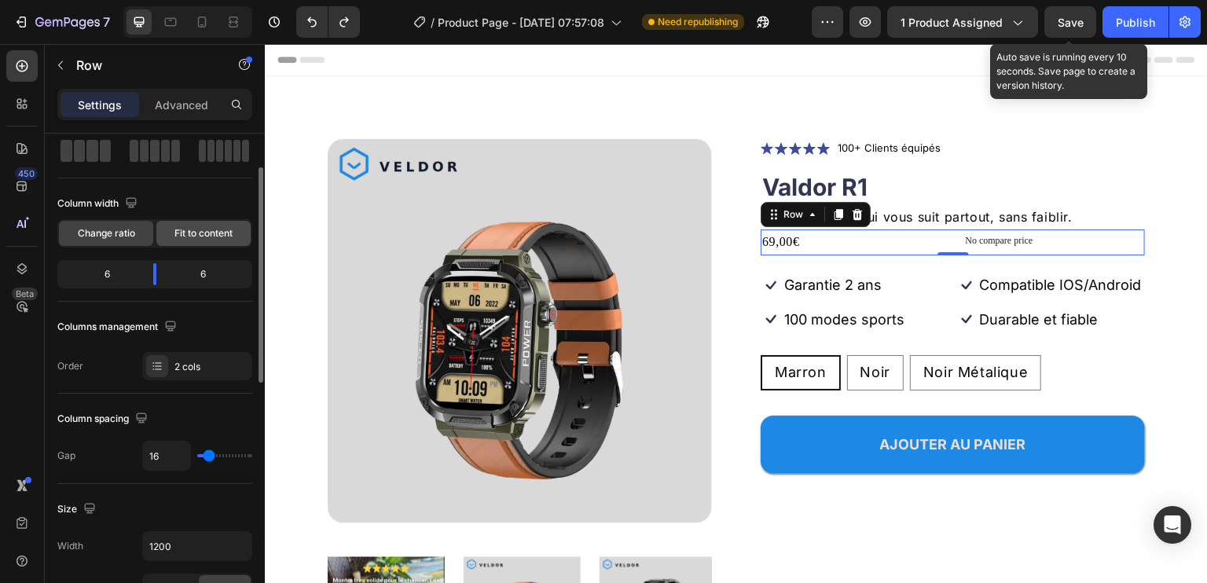
click at [218, 225] on div "Fit to content" at bounding box center [203, 233] width 94 height 25
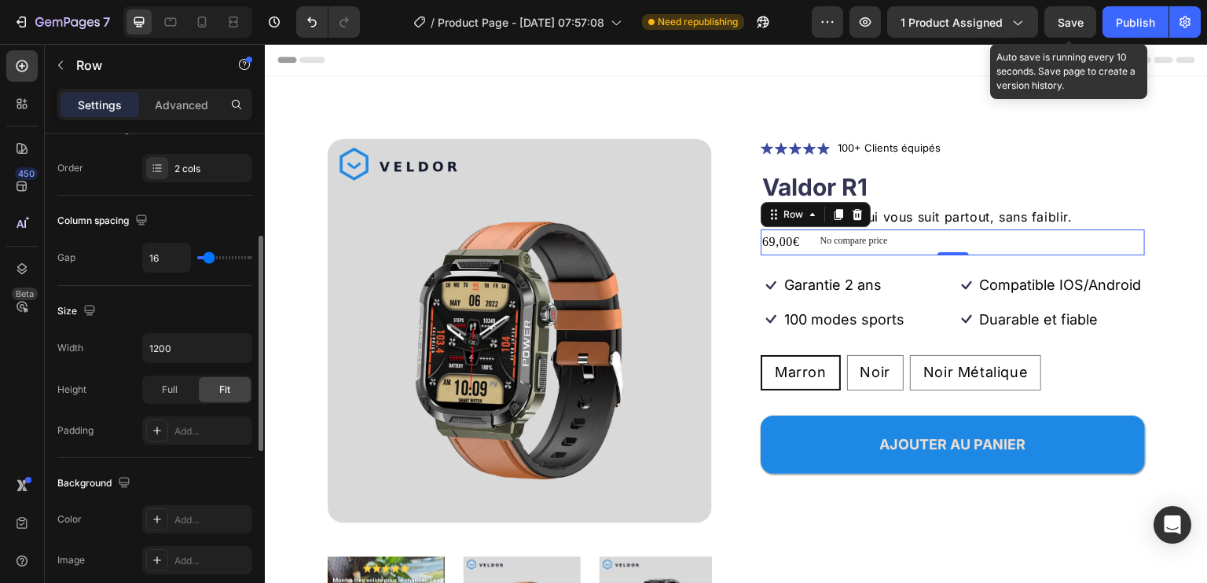
scroll to position [314, 0]
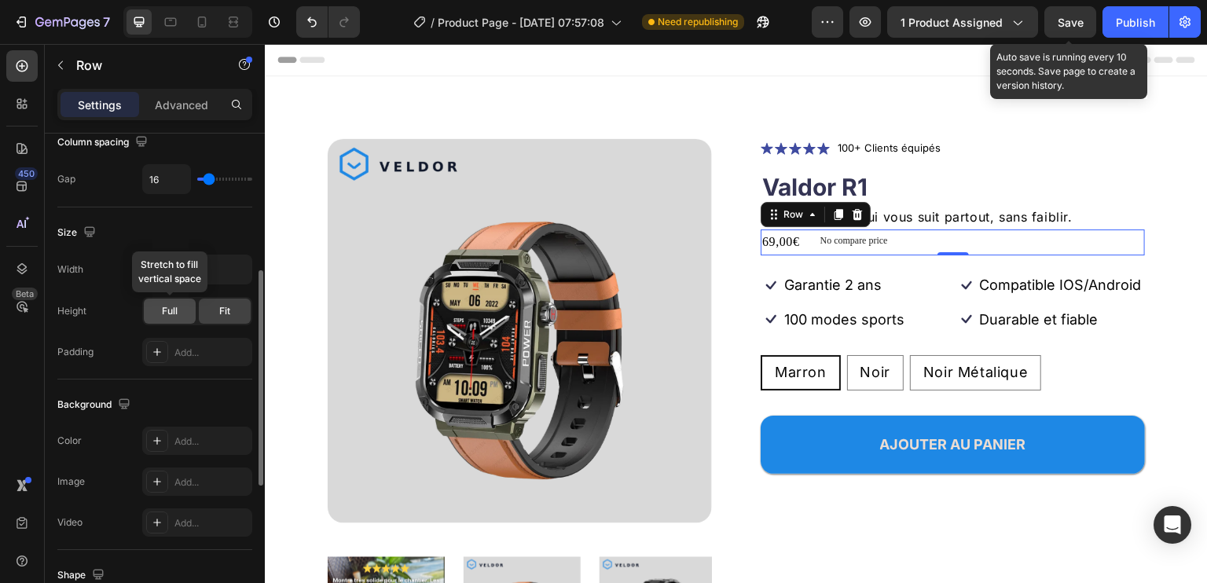
click at [164, 307] on span "Full" at bounding box center [170, 311] width 16 height 14
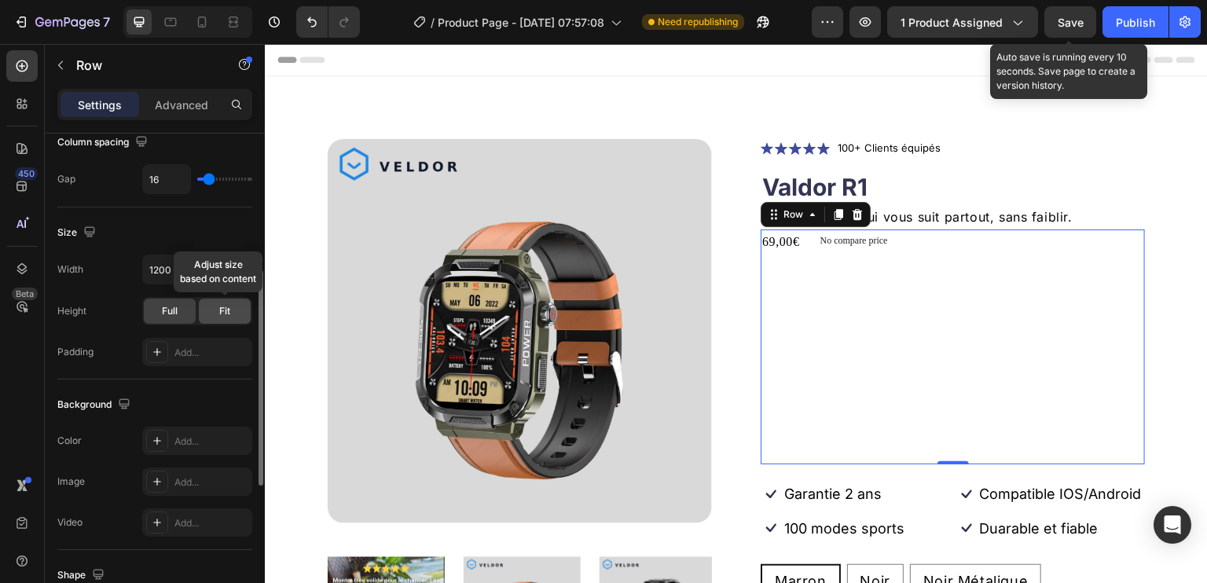
click at [229, 307] on span "Fit" at bounding box center [224, 311] width 11 height 14
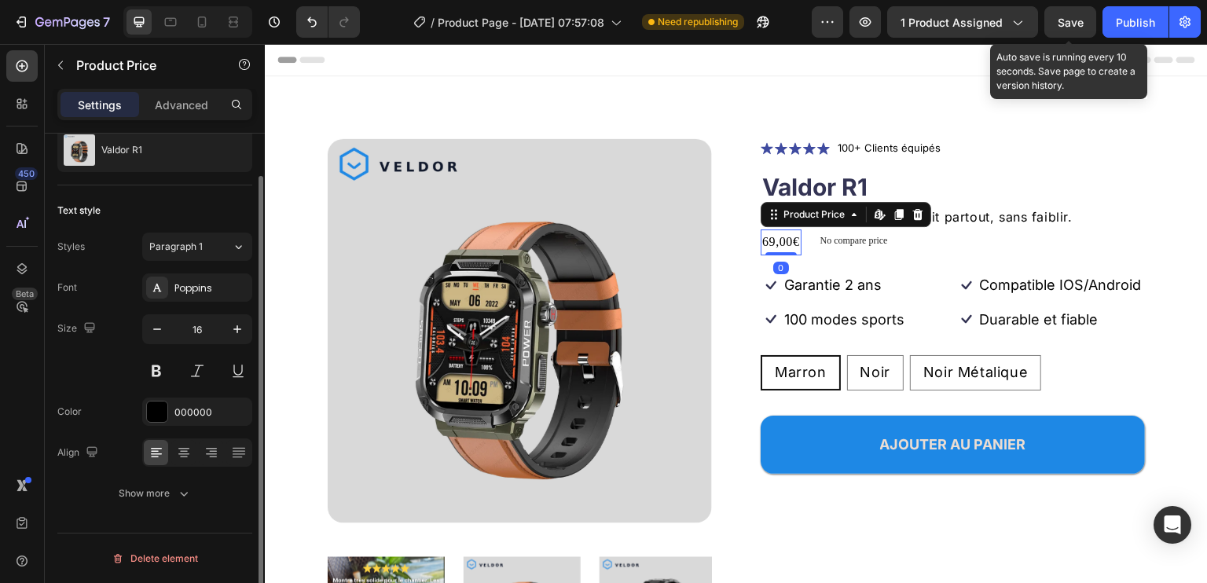
scroll to position [0, 0]
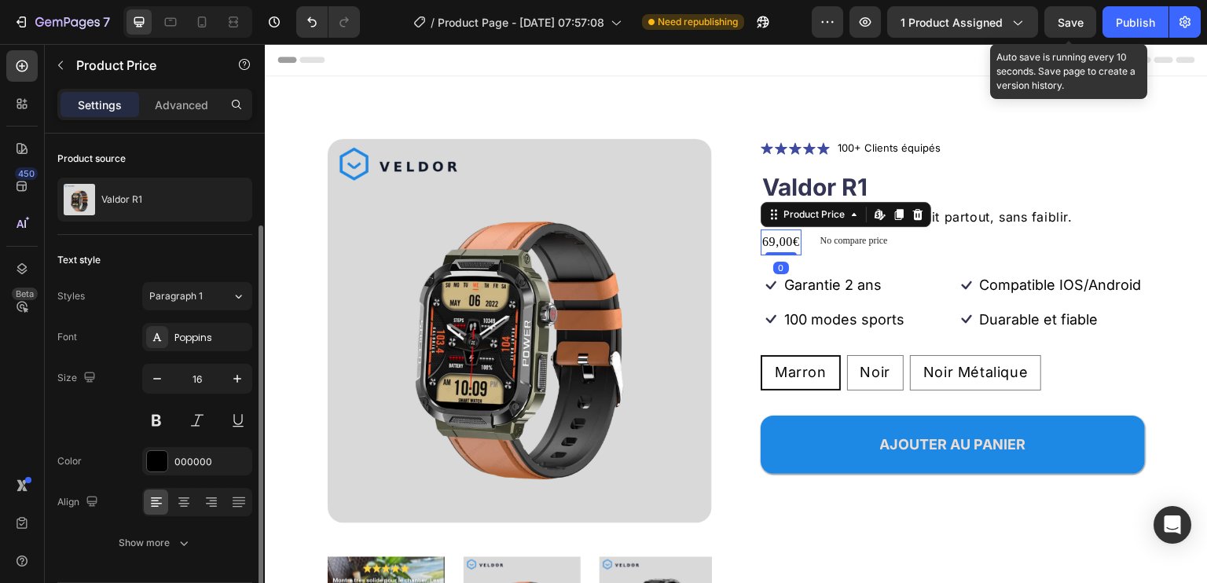
click at [791, 241] on div "69,00€" at bounding box center [781, 243] width 41 height 26
click at [234, 379] on icon "button" at bounding box center [238, 379] width 16 height 16
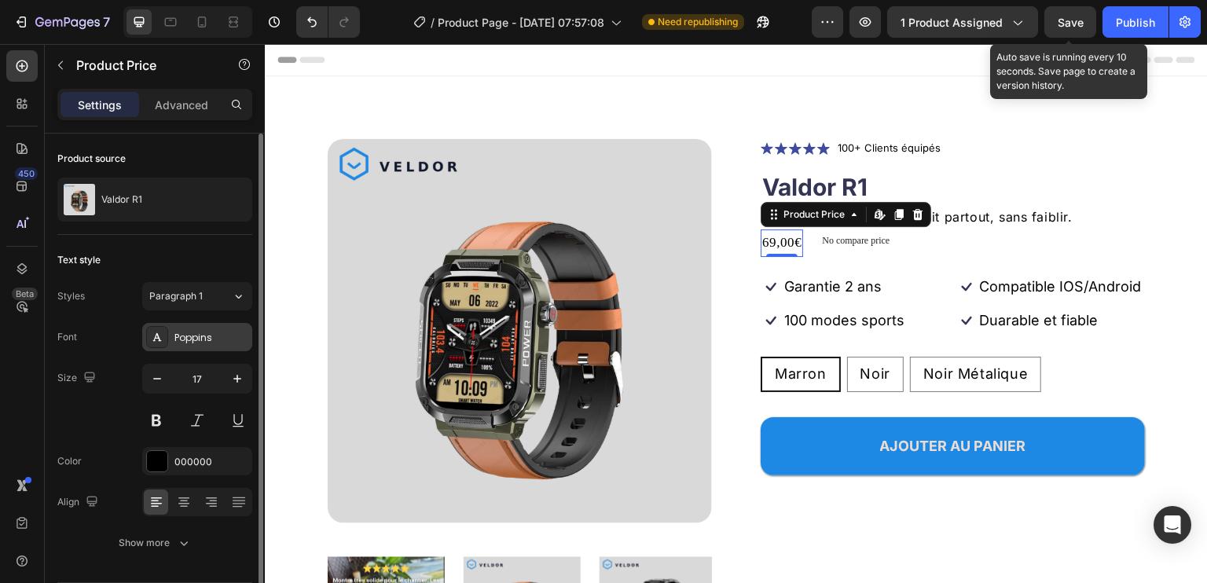
click at [209, 337] on div "Poppins" at bounding box center [211, 338] width 74 height 14
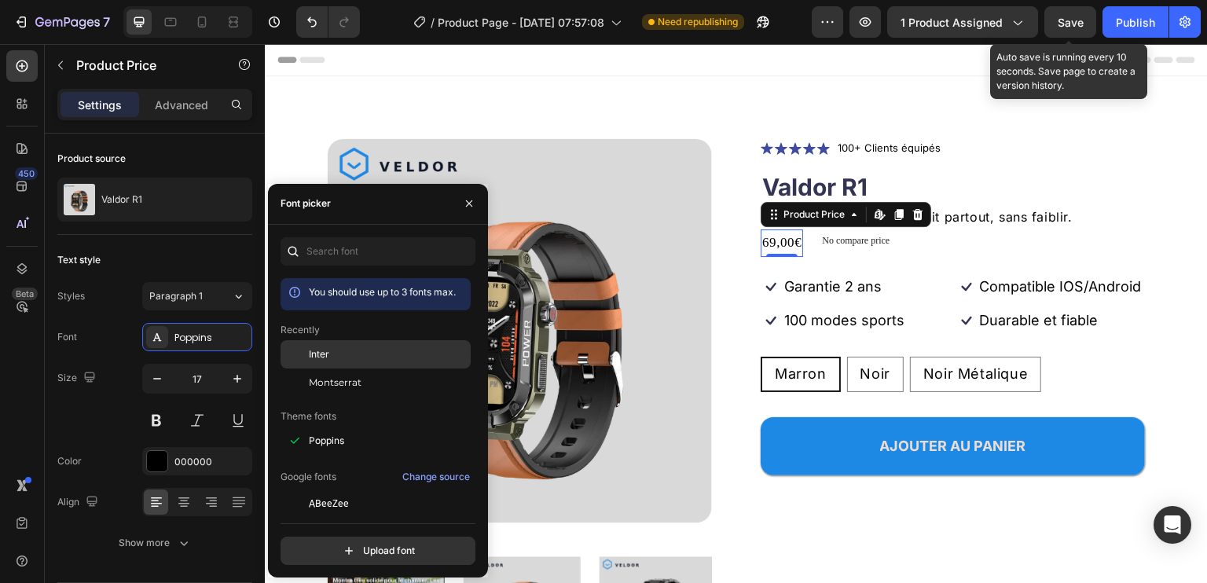
click at [347, 357] on div "Inter" at bounding box center [388, 354] width 159 height 14
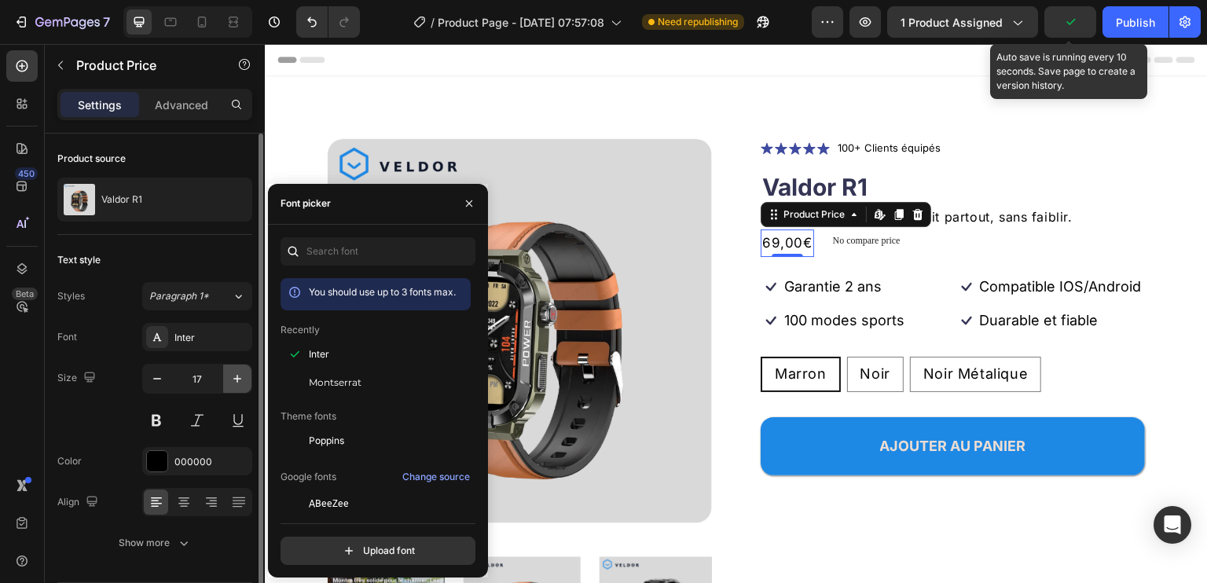
click at [241, 374] on icon "button" at bounding box center [238, 379] width 16 height 16
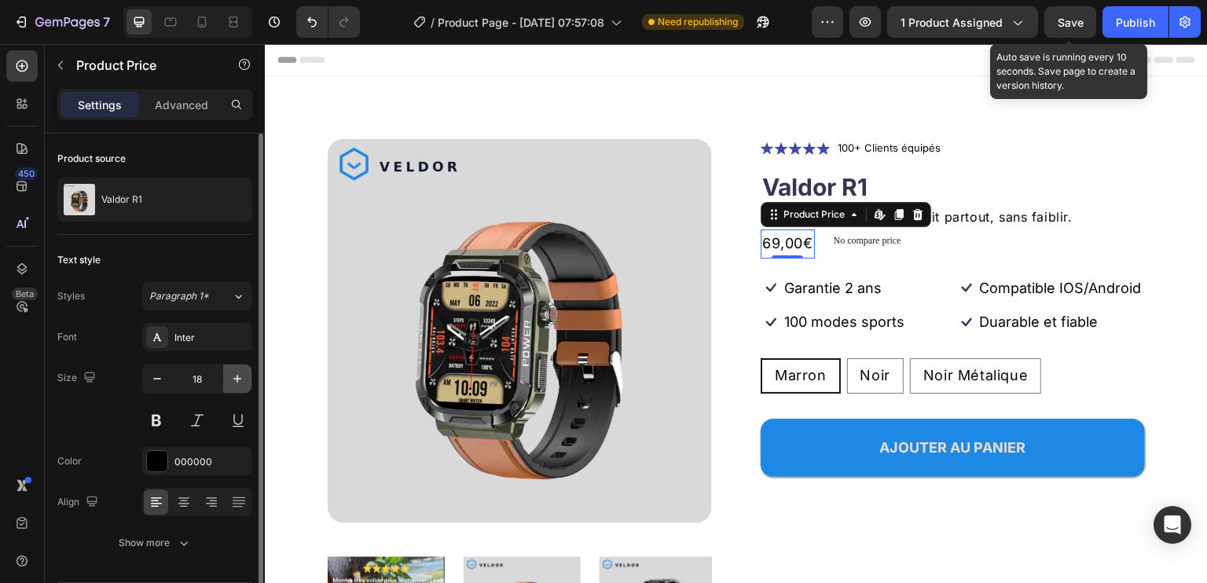
click at [241, 374] on icon "button" at bounding box center [238, 379] width 16 height 16
type input "20"
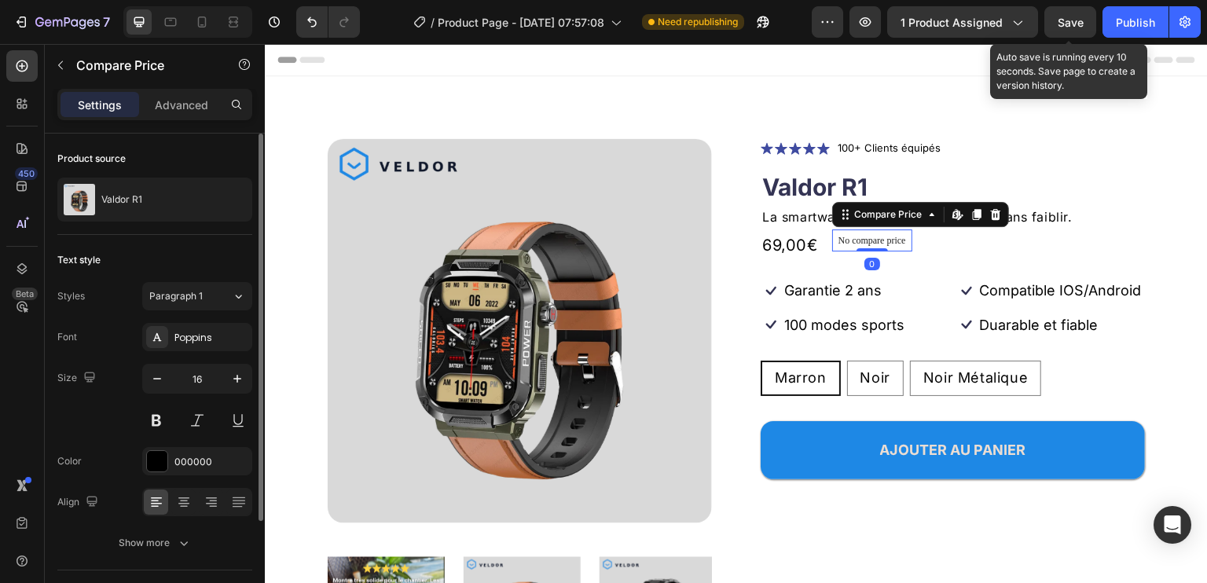
click at [872, 240] on p "No compare price" at bounding box center [873, 240] width 68 height 9
click at [236, 379] on icon "button" at bounding box center [238, 379] width 16 height 16
type input "17"
click at [217, 338] on div "Poppins" at bounding box center [211, 338] width 74 height 14
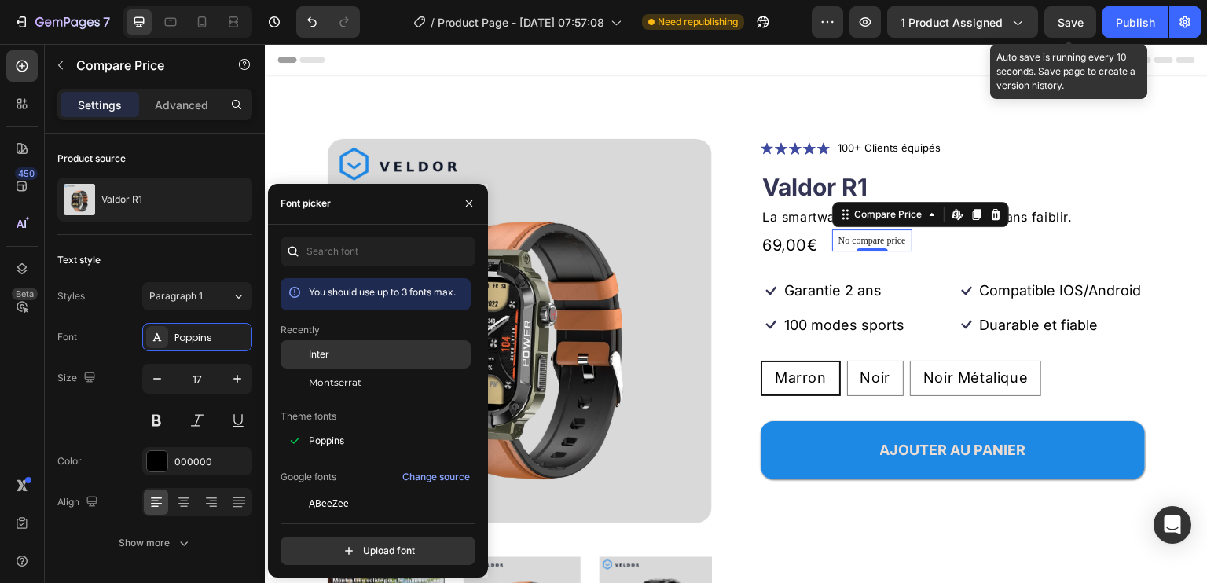
click at [303, 348] on div at bounding box center [295, 354] width 28 height 28
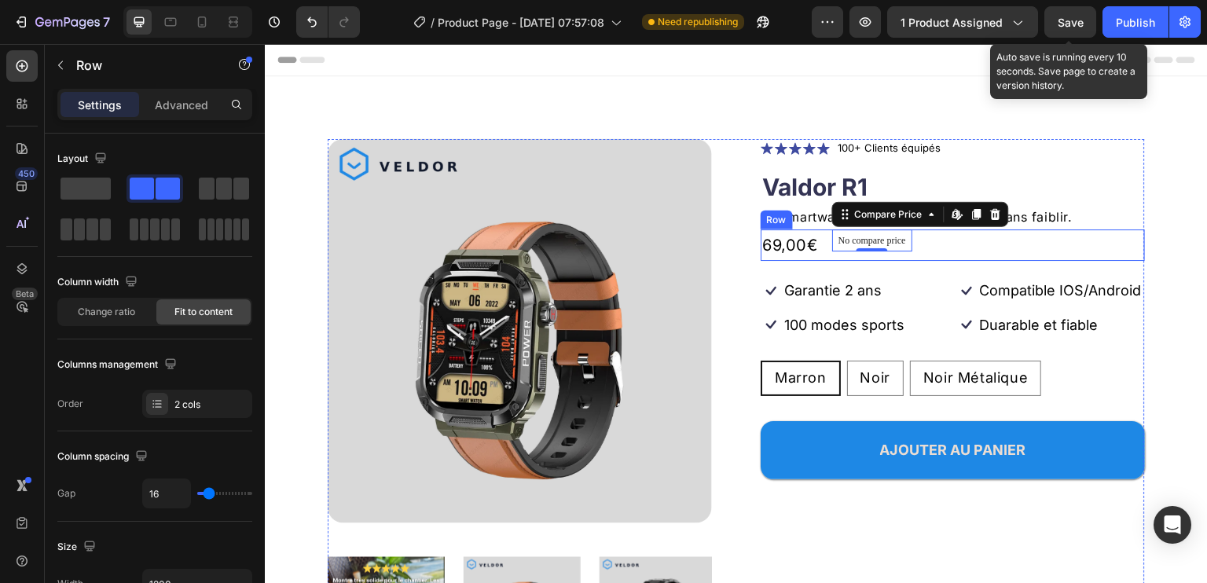
click at [931, 247] on div "69,00€ Product Price Product Price No compare price Compare Price Edit content …" at bounding box center [953, 245] width 384 height 31
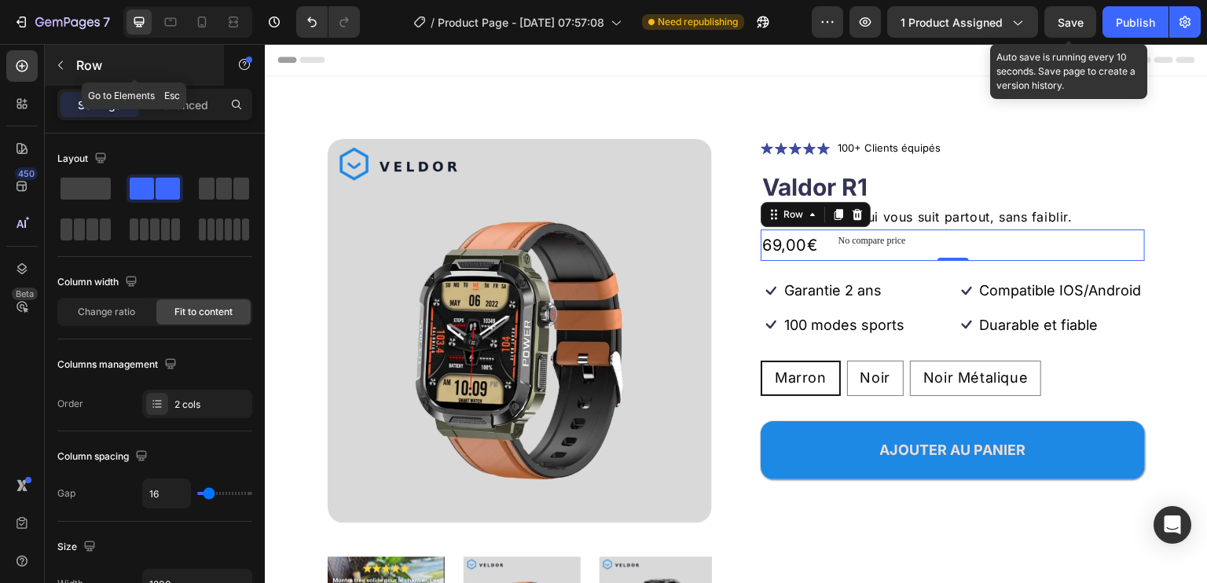
click at [66, 64] on icon "button" at bounding box center [60, 65] width 13 height 13
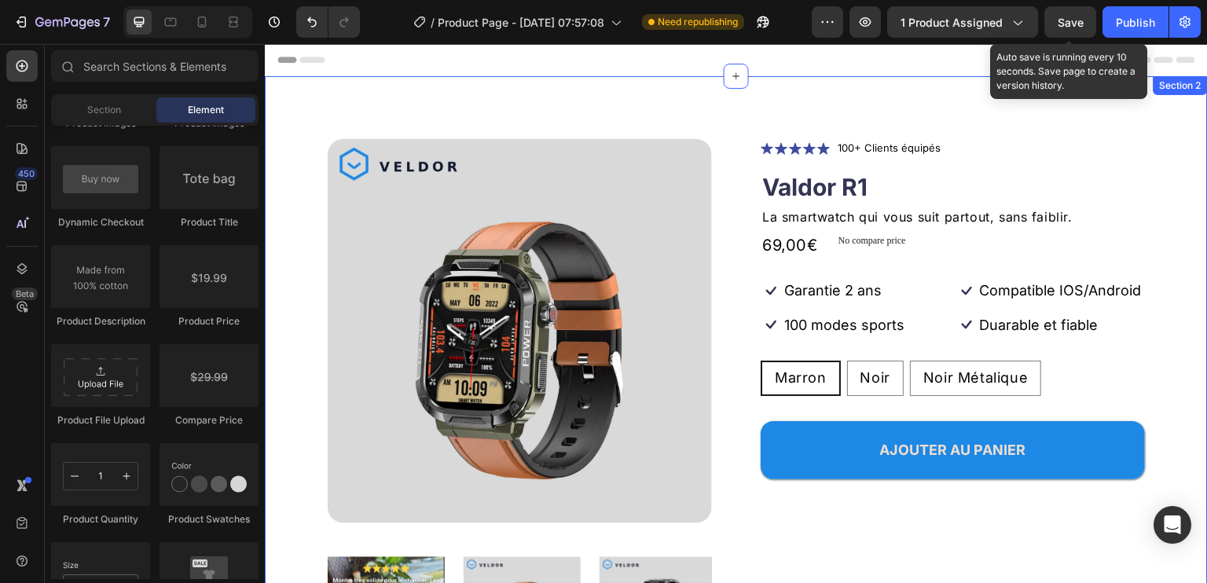
click at [293, 168] on div "Product Images Icon Icon Icon Icon Icon Icon List 100+ Clients équipés Text Blo…" at bounding box center [736, 418] width 943 height 685
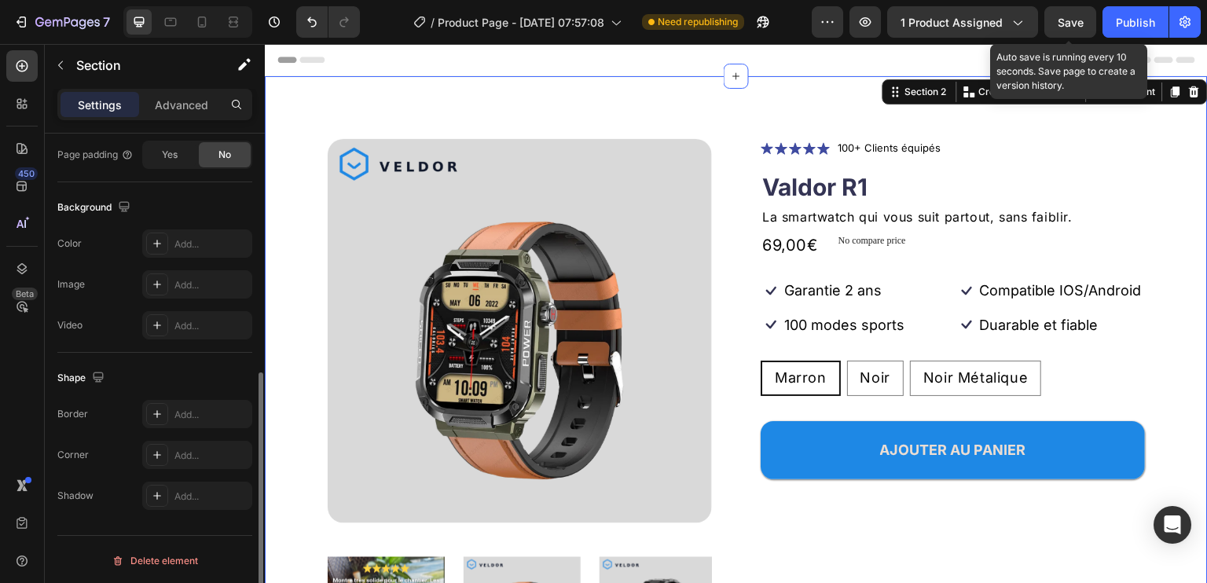
scroll to position [384, 0]
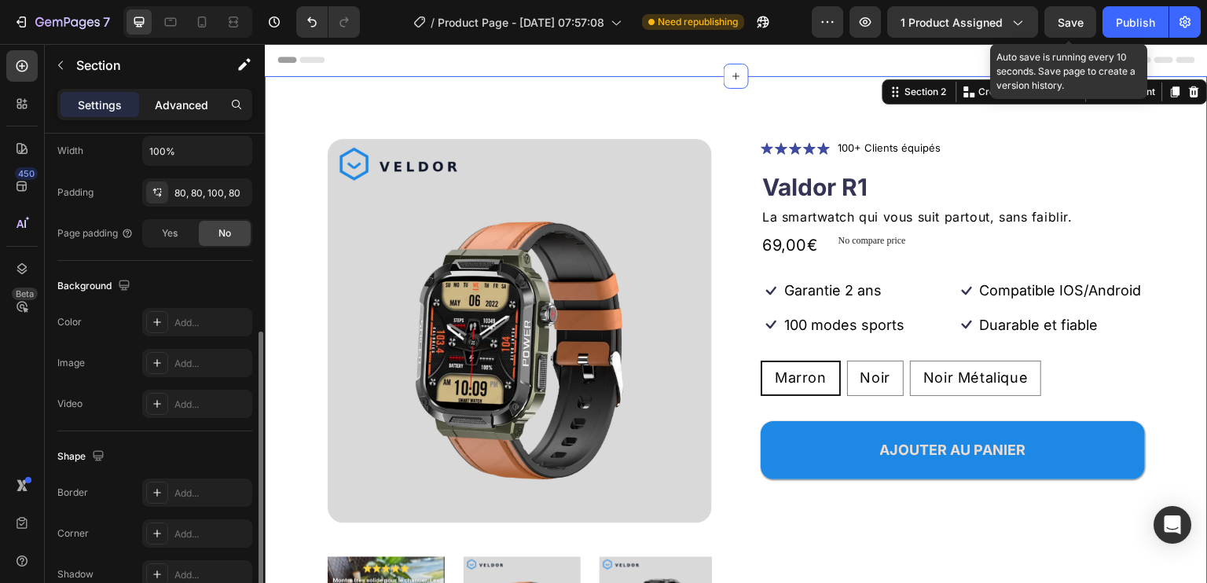
click at [159, 105] on p "Advanced" at bounding box center [181, 105] width 53 height 17
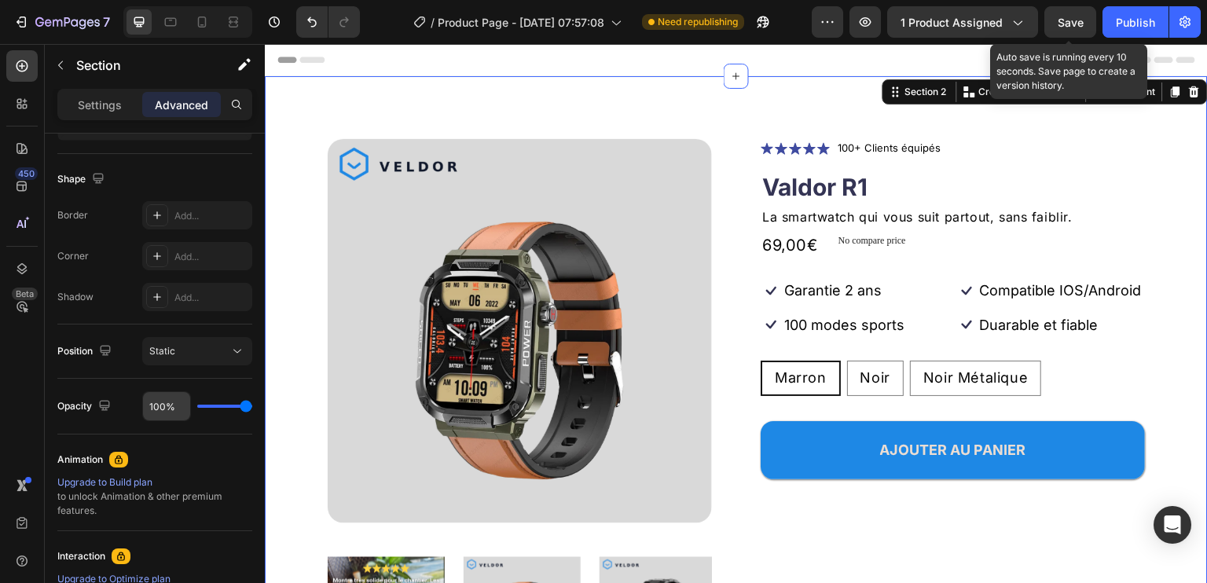
scroll to position [594, 0]
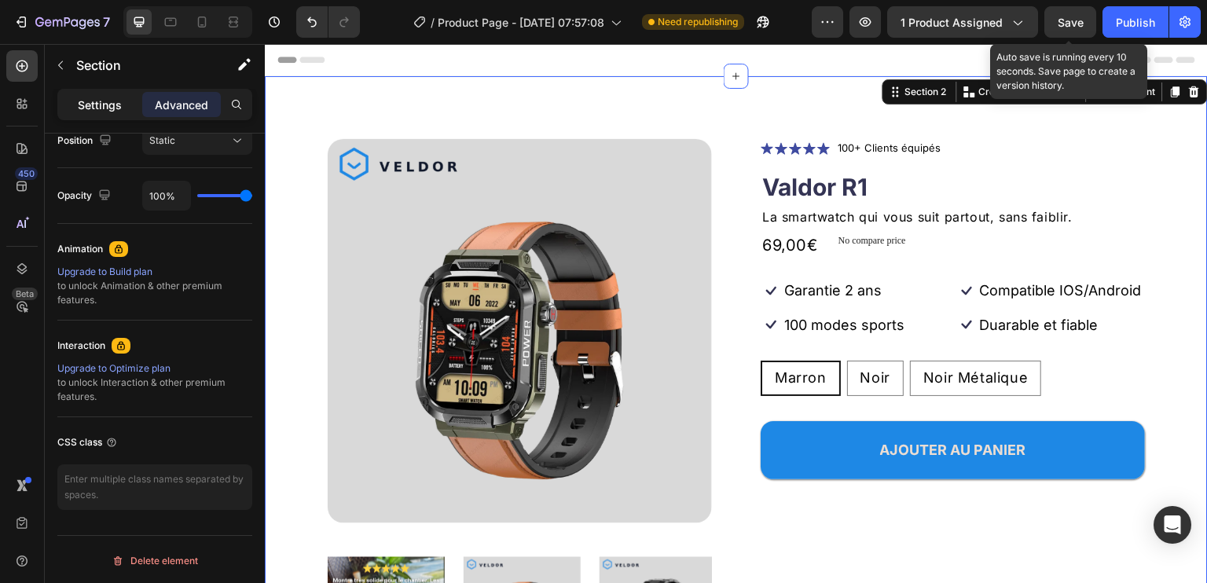
click at [81, 94] on div "Settings" at bounding box center [100, 104] width 79 height 25
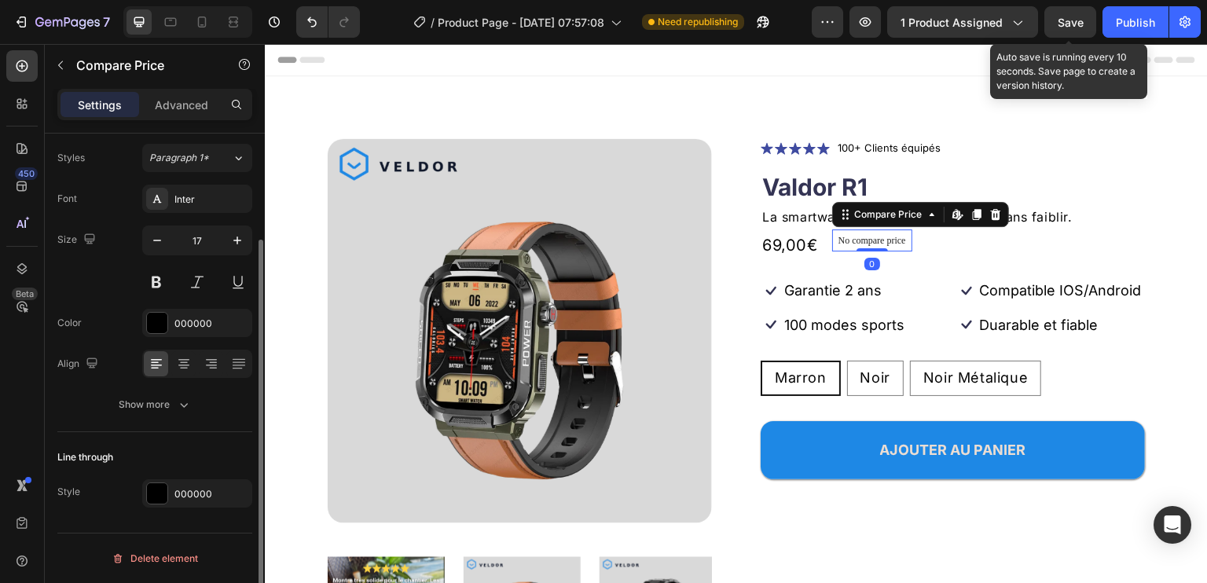
scroll to position [0, 0]
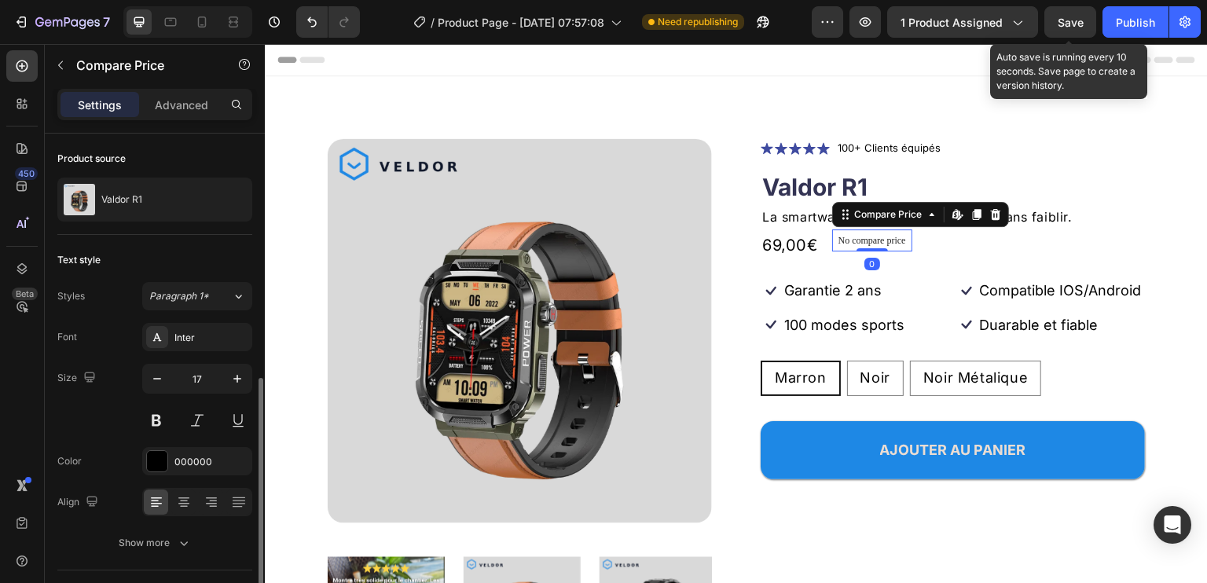
click at [876, 241] on p "No compare price" at bounding box center [873, 240] width 68 height 9
click at [990, 214] on icon at bounding box center [996, 214] width 13 height 13
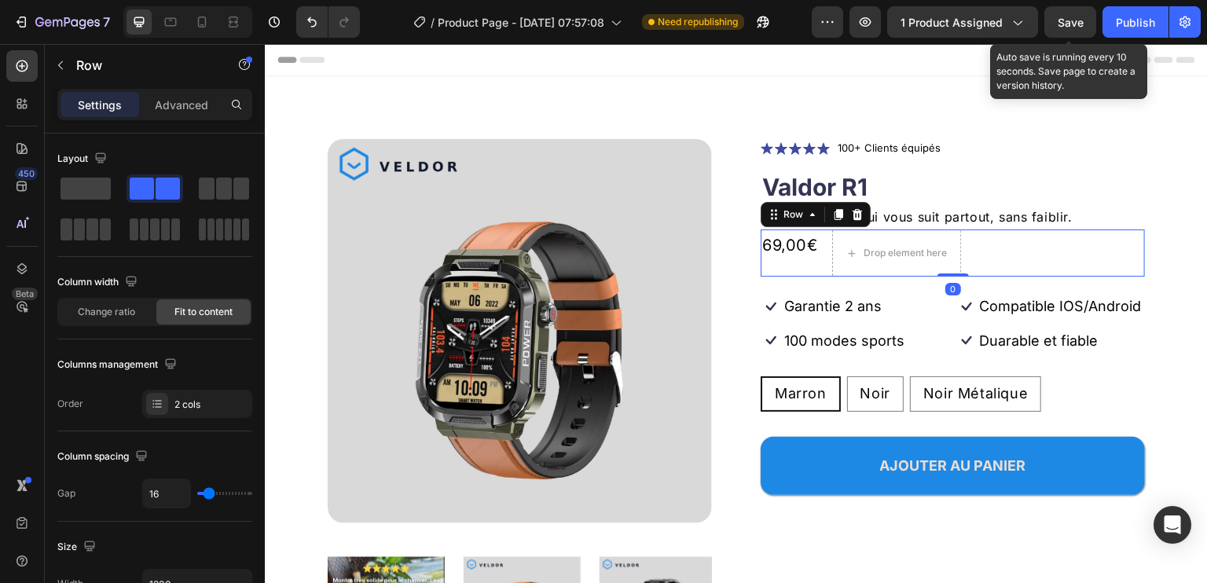
click at [1032, 235] on div "69,00€ Product Price Product Price Drop element here Row 0" at bounding box center [953, 253] width 384 height 47
click at [853, 213] on icon at bounding box center [858, 214] width 10 height 11
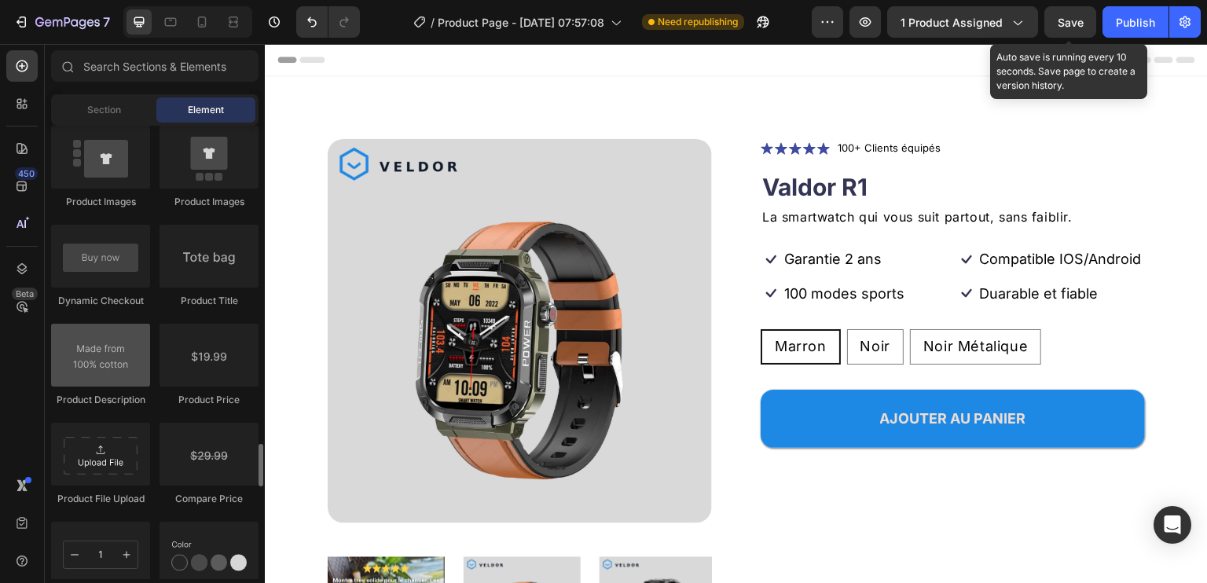
scroll to position [2515, 0]
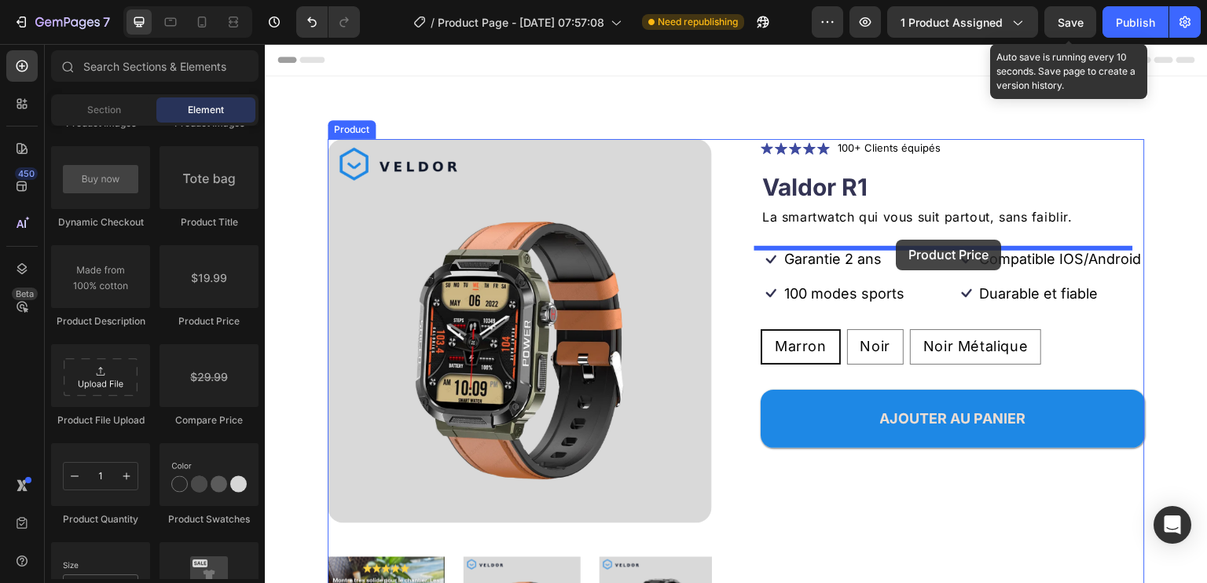
drag, startPoint x: 467, startPoint y: 338, endPoint x: 897, endPoint y: 240, distance: 441.0
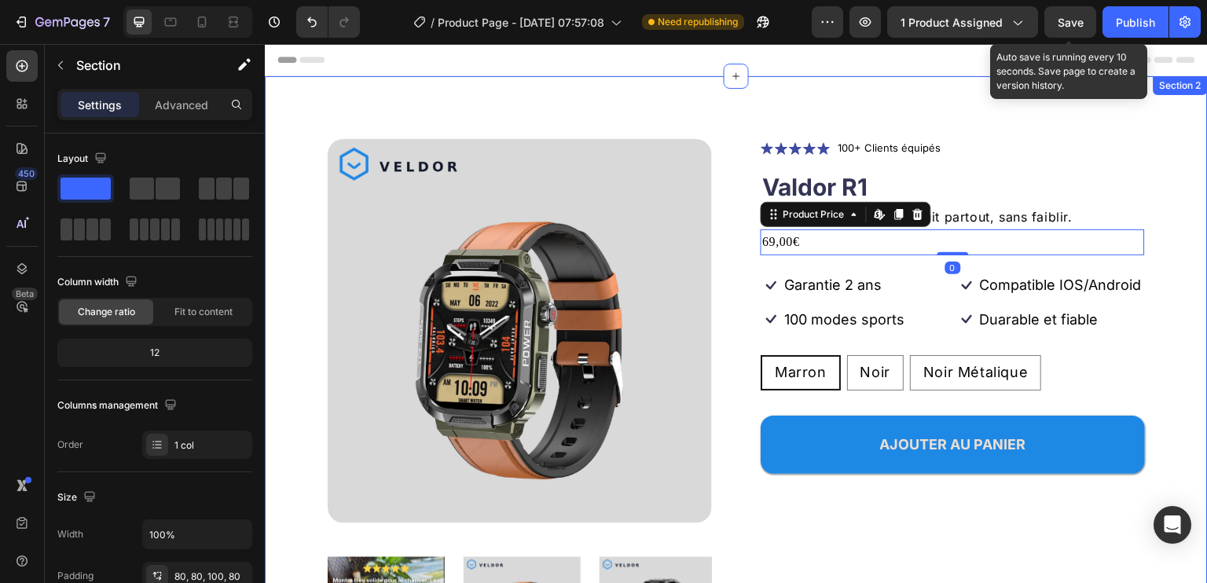
click at [1138, 155] on div "Product Images Icon Icon Icon Icon Icon Icon List 100+ Clients équipés Text Blo…" at bounding box center [736, 418] width 943 height 685
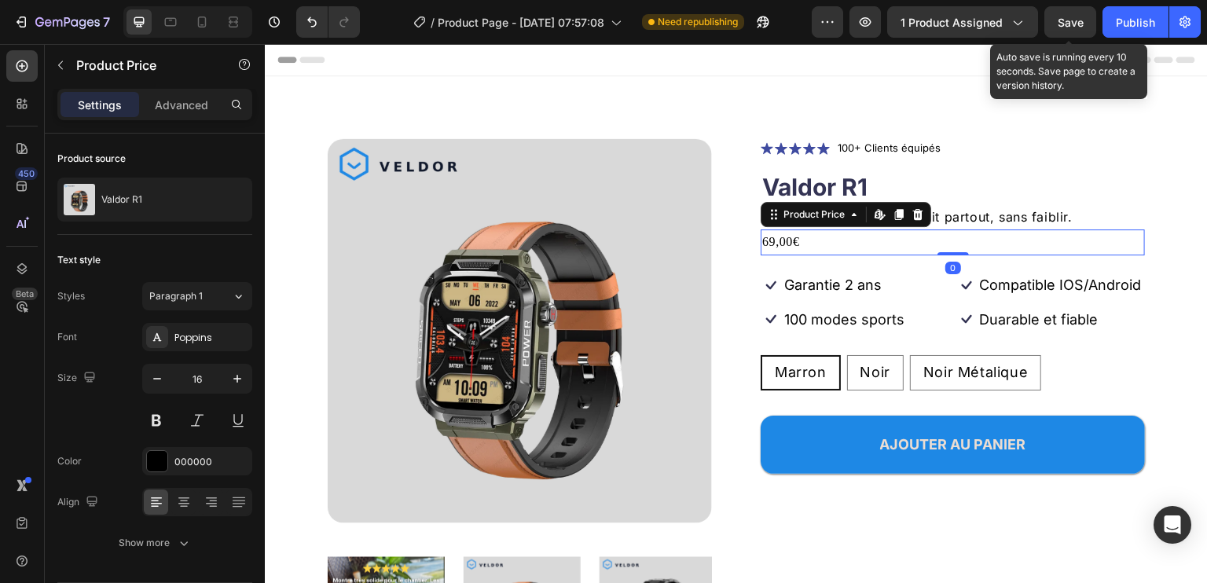
click at [822, 241] on div "69,00€" at bounding box center [953, 243] width 384 height 26
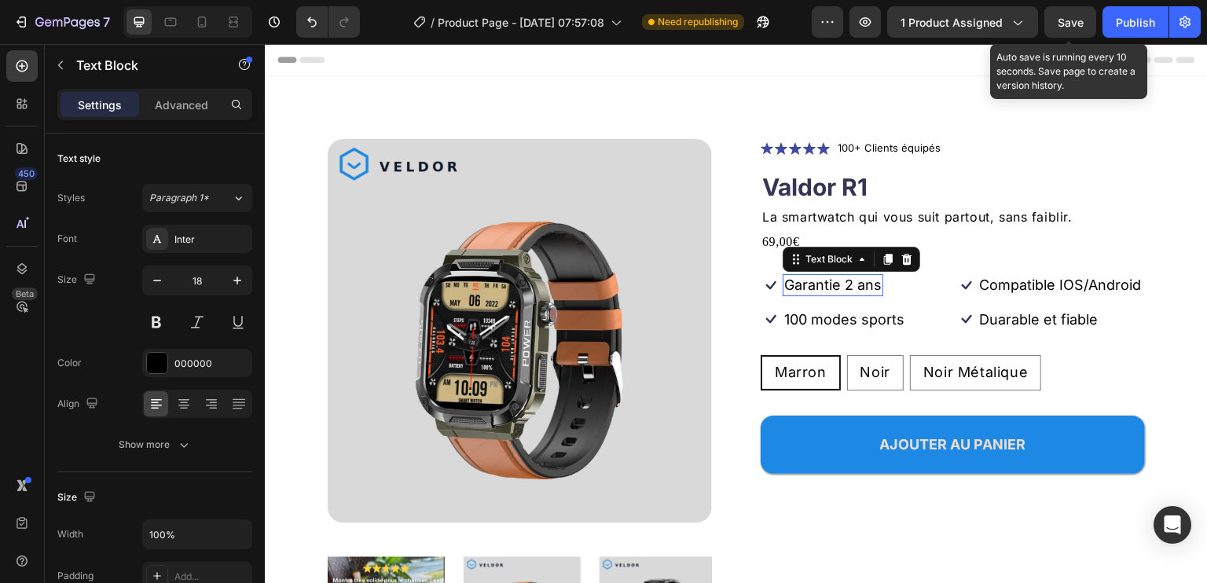
click at [828, 276] on p "Garantie 2 ans" at bounding box center [832, 285] width 97 height 18
click at [1071, 278] on p "Compatible IOS/Android" at bounding box center [1061, 285] width 162 height 18
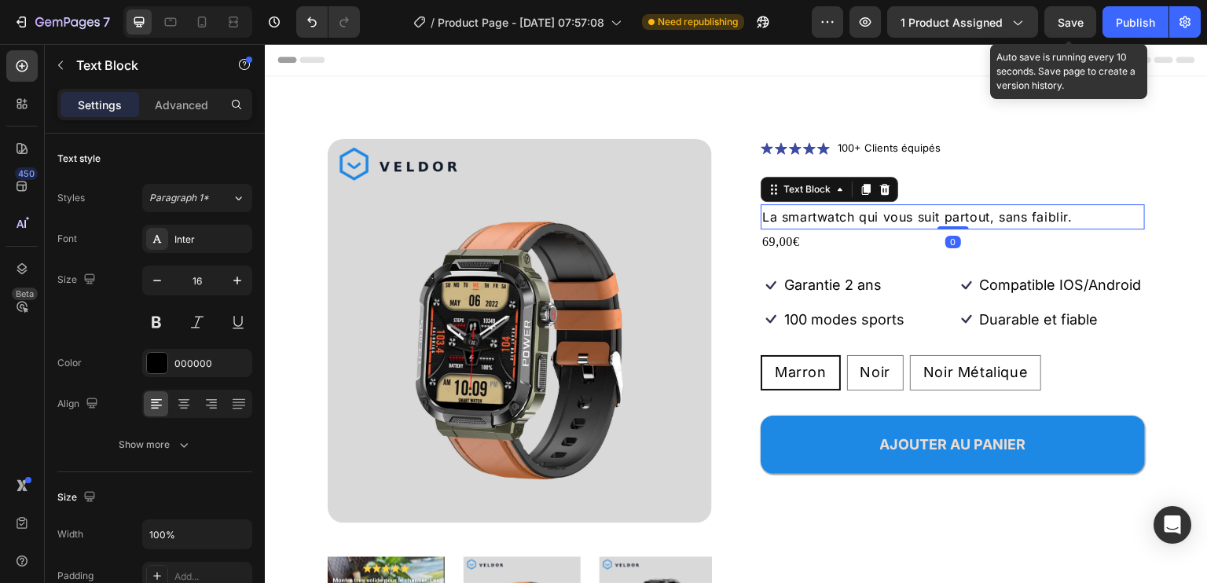
click at [834, 221] on p "La smartwatch qui vous suit partout, sans faiblir." at bounding box center [952, 217] width 381 height 23
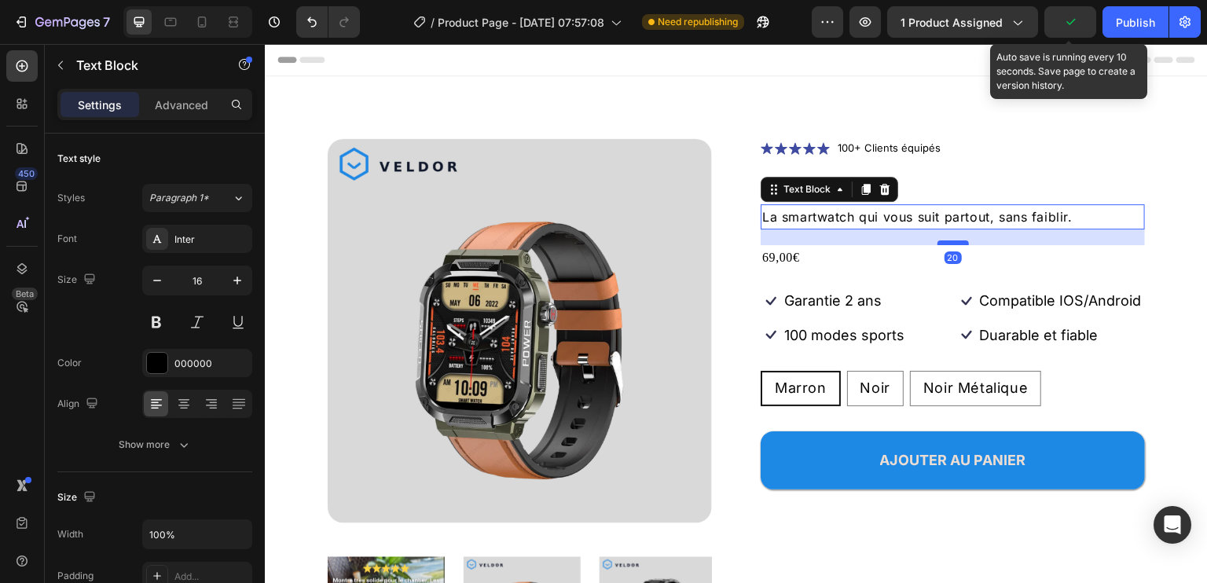
drag, startPoint x: 940, startPoint y: 226, endPoint x: 944, endPoint y: 241, distance: 16.2
click at [944, 241] on div at bounding box center [953, 243] width 31 height 5
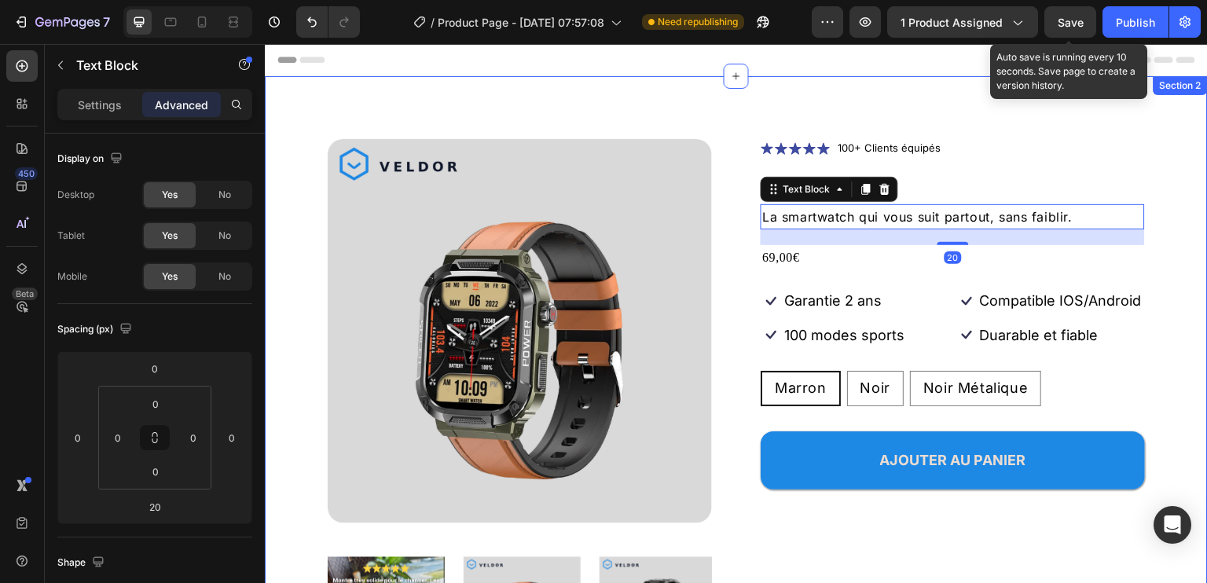
click at [1181, 215] on div "Product Images Icon Icon Icon Icon Icon Icon List 100+ Clients équipés Text Blo…" at bounding box center [736, 418] width 943 height 685
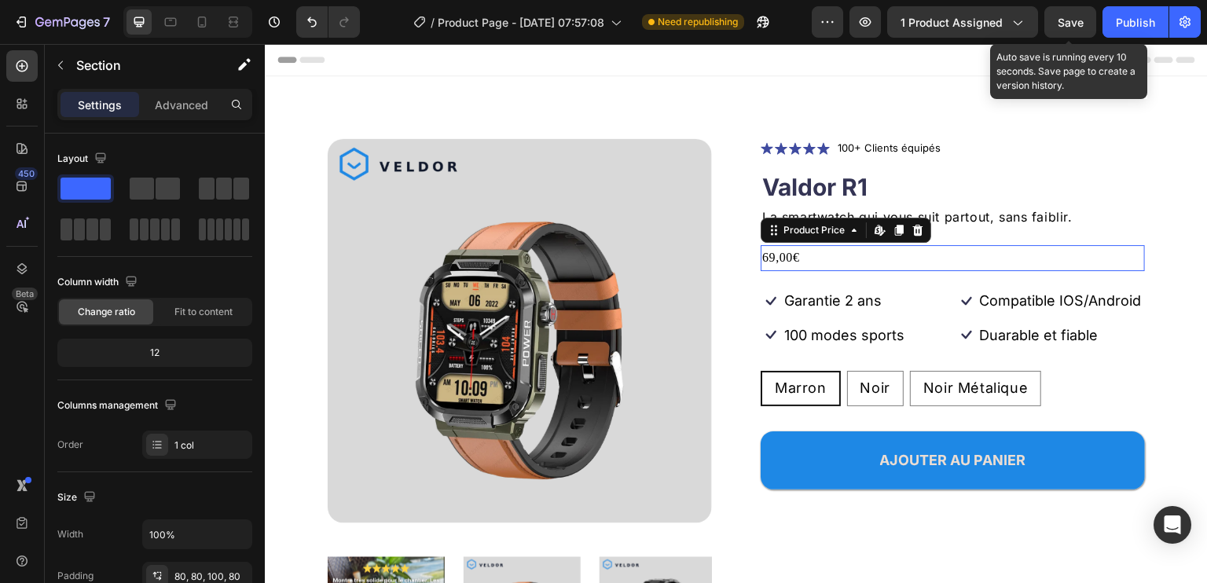
click at [786, 249] on div "69,00€" at bounding box center [953, 258] width 384 height 26
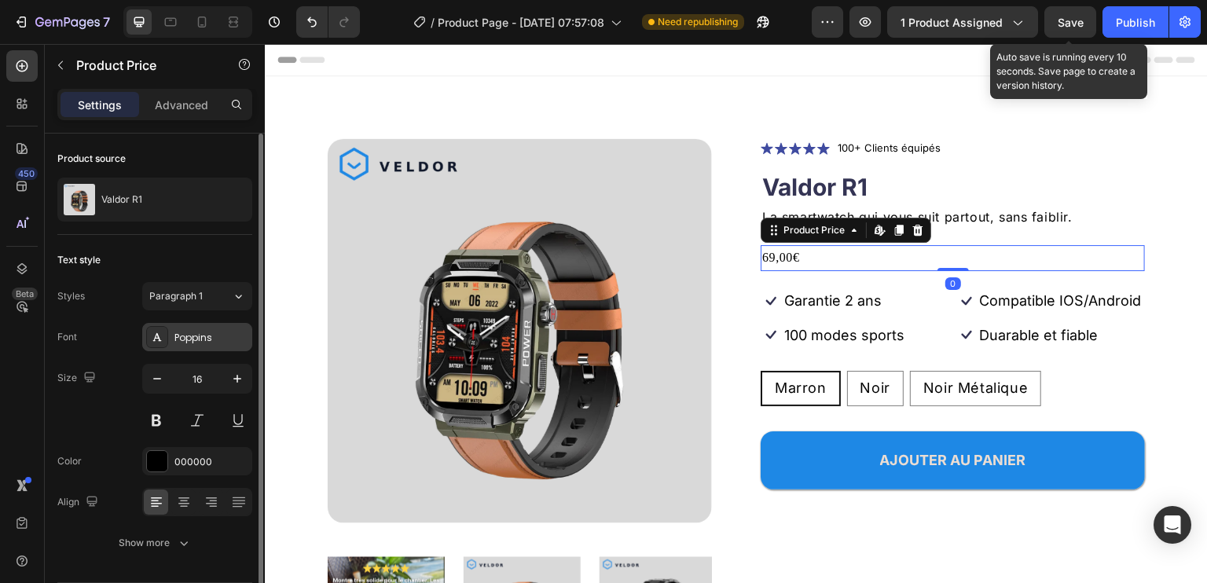
click at [223, 323] on div "Poppins" at bounding box center [197, 337] width 110 height 28
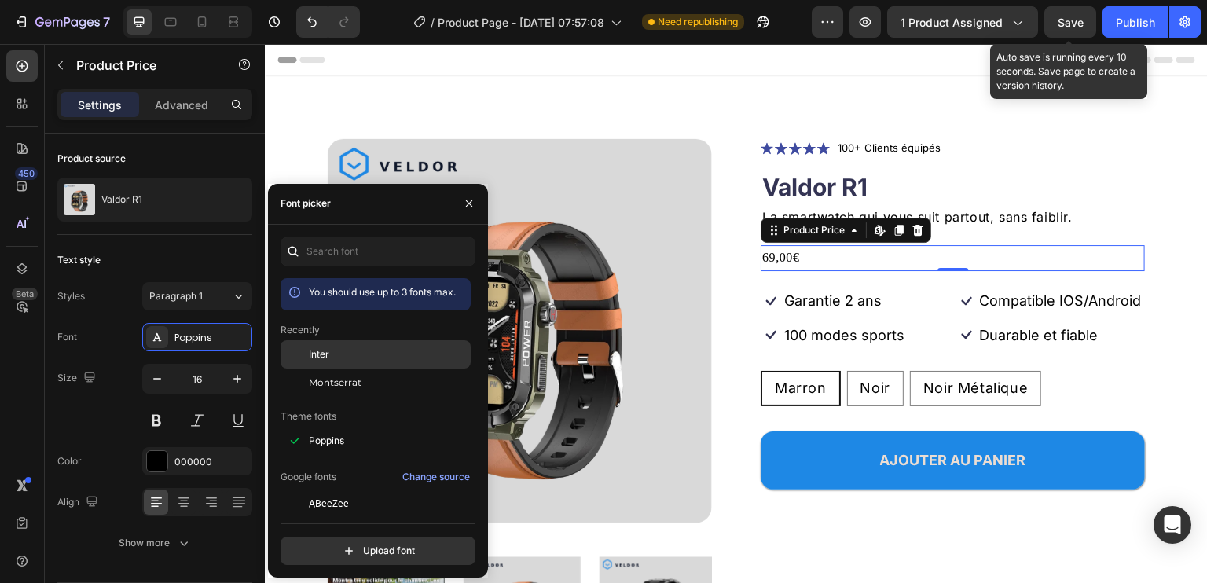
click at [306, 365] on div at bounding box center [295, 354] width 28 height 28
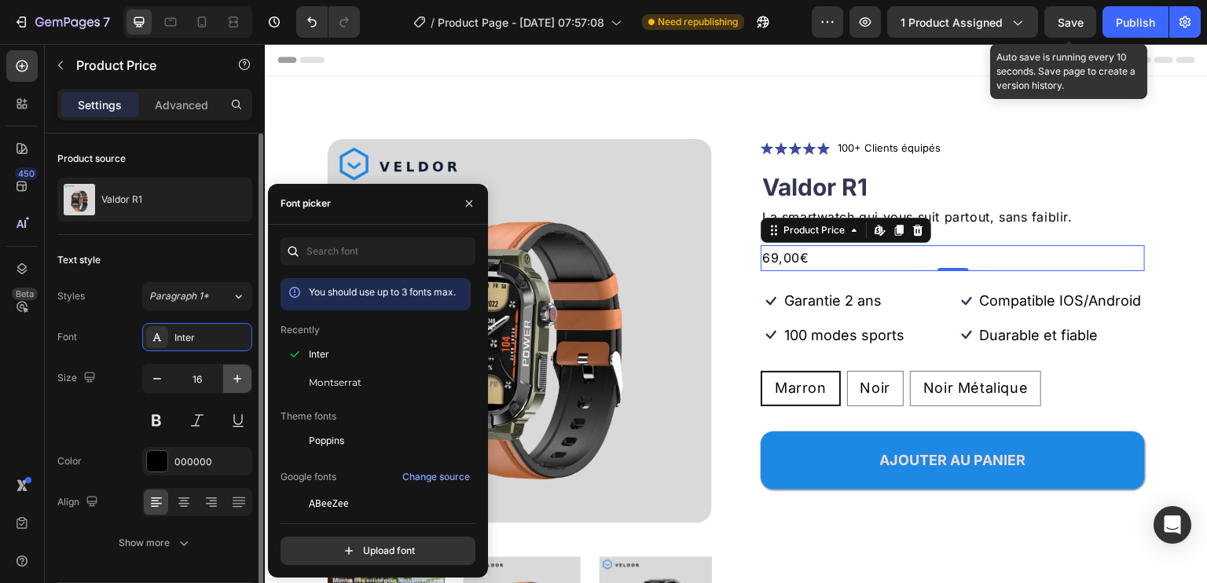
click at [242, 371] on icon "button" at bounding box center [238, 379] width 16 height 16
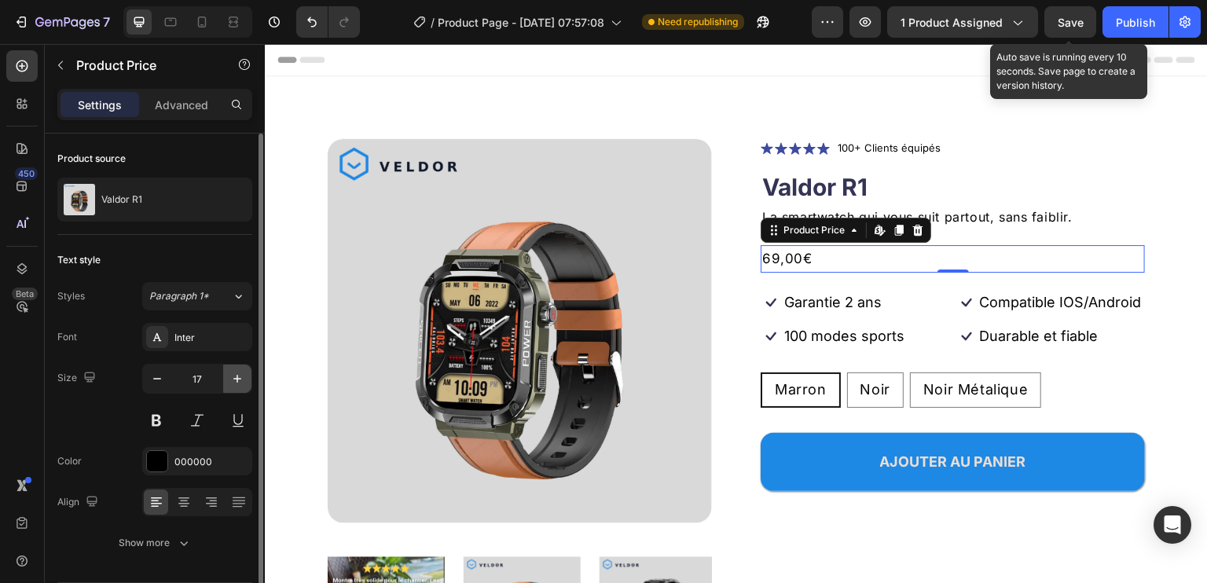
click at [242, 371] on icon "button" at bounding box center [238, 379] width 16 height 16
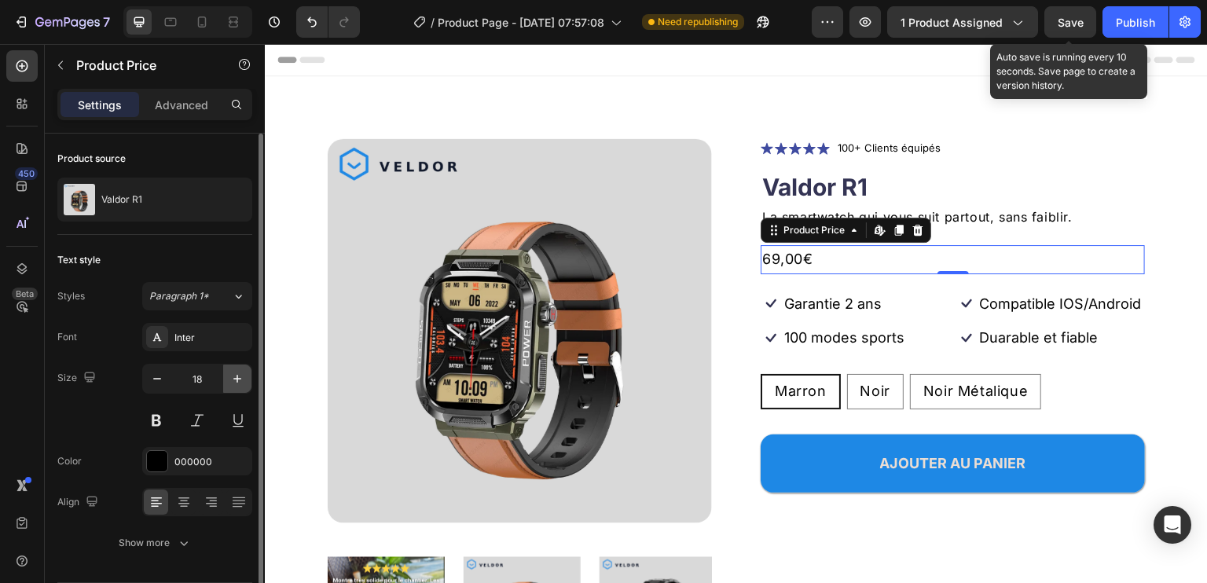
click at [242, 371] on icon "button" at bounding box center [238, 379] width 16 height 16
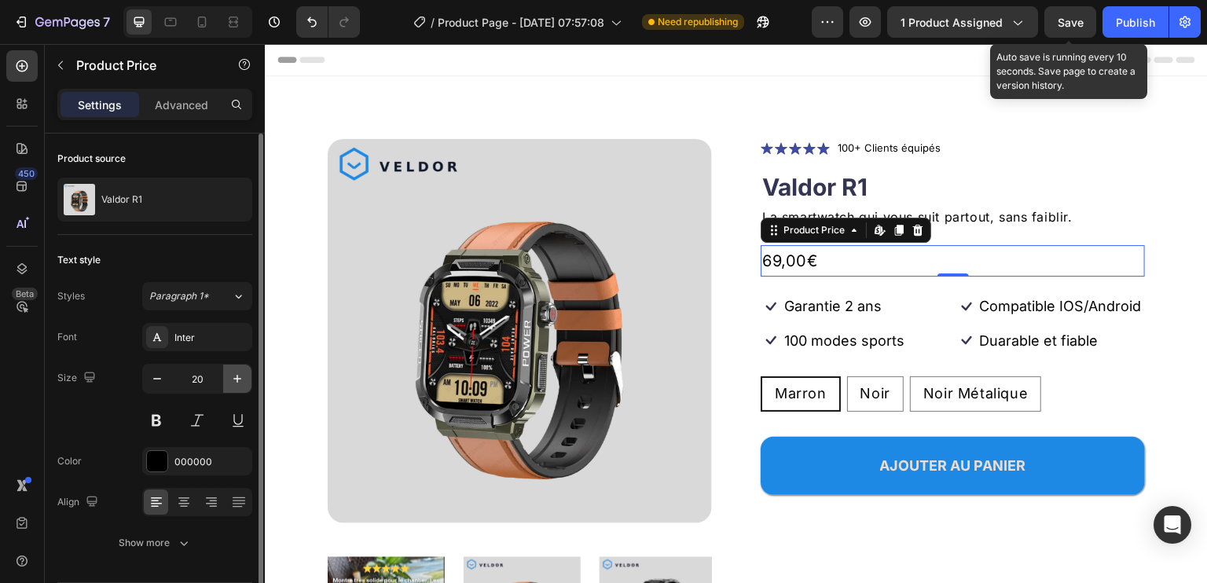
click at [242, 371] on icon "button" at bounding box center [238, 379] width 16 height 16
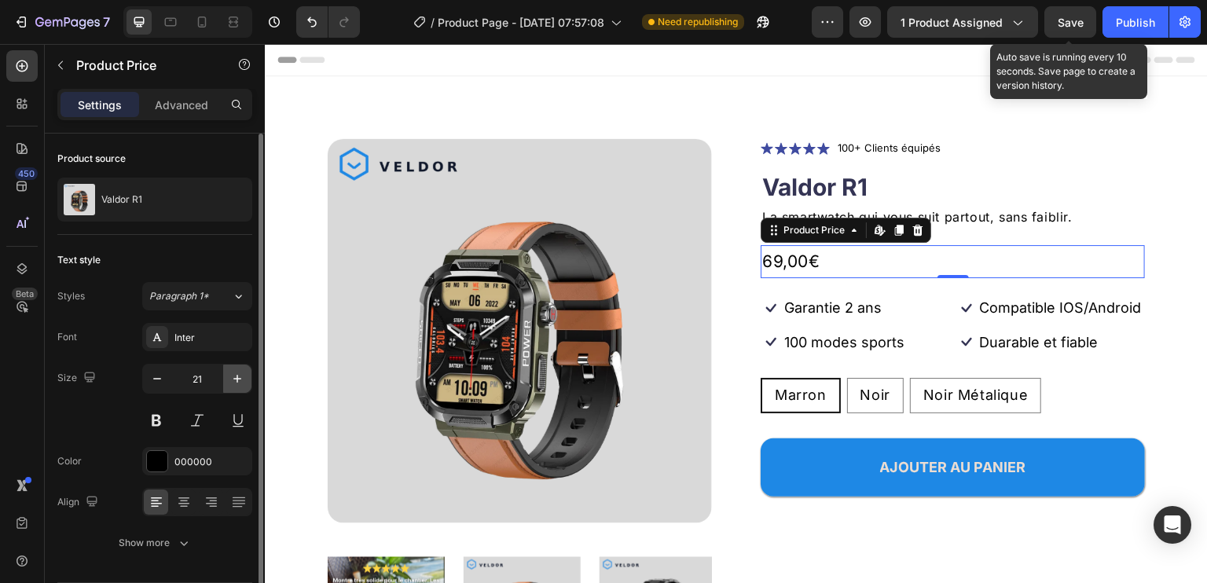
click at [242, 371] on icon "button" at bounding box center [238, 379] width 16 height 16
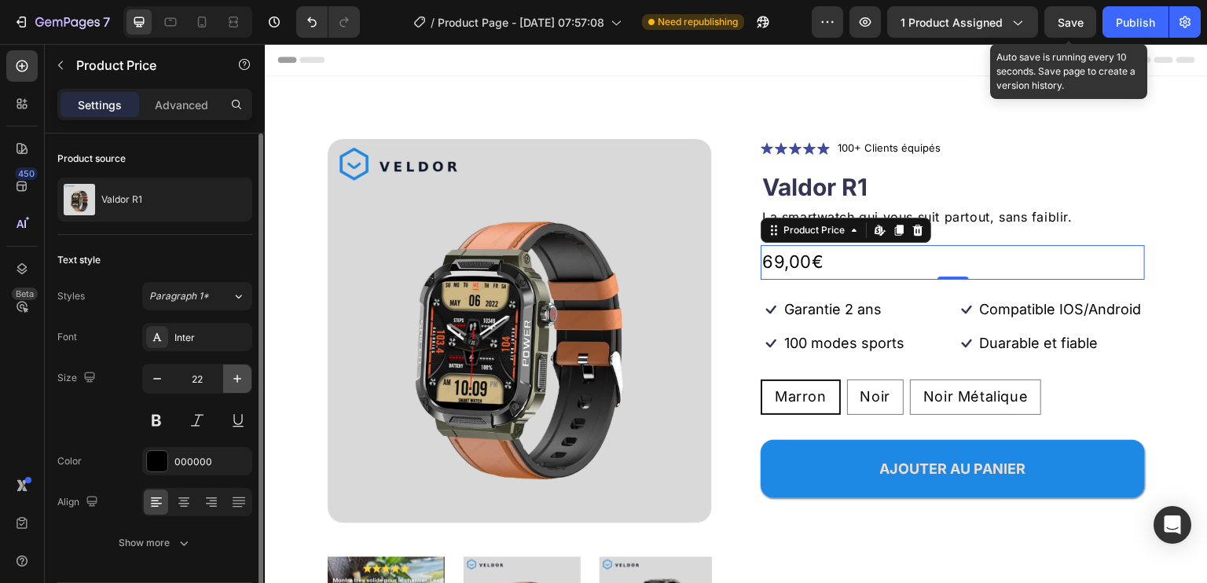
click at [242, 371] on icon "button" at bounding box center [238, 379] width 16 height 16
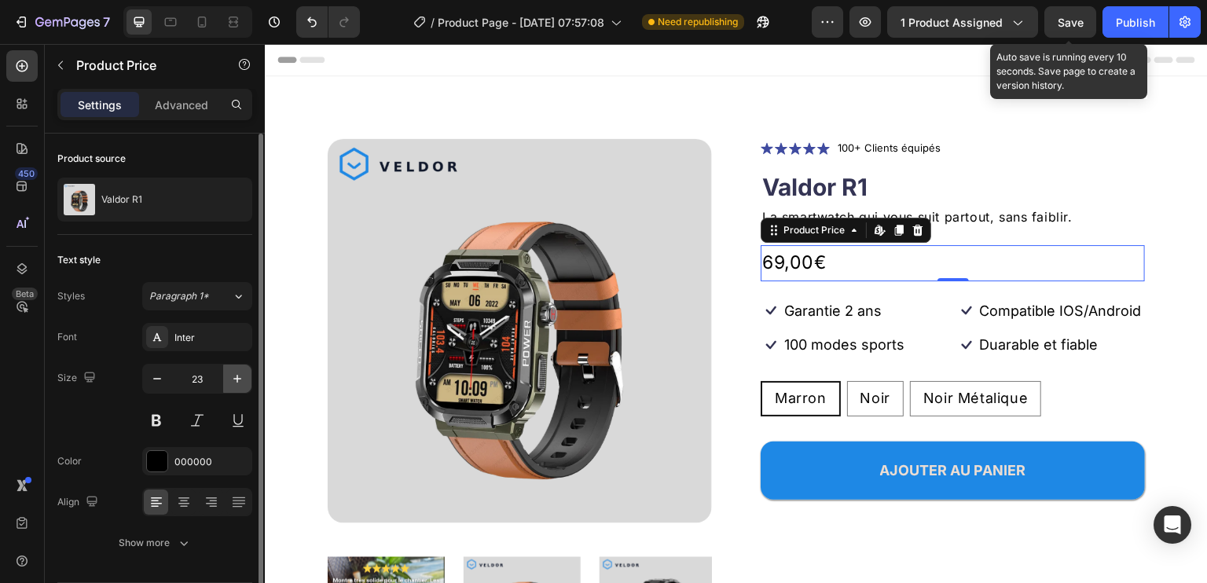
click at [242, 371] on icon "button" at bounding box center [238, 379] width 16 height 16
type input "25"
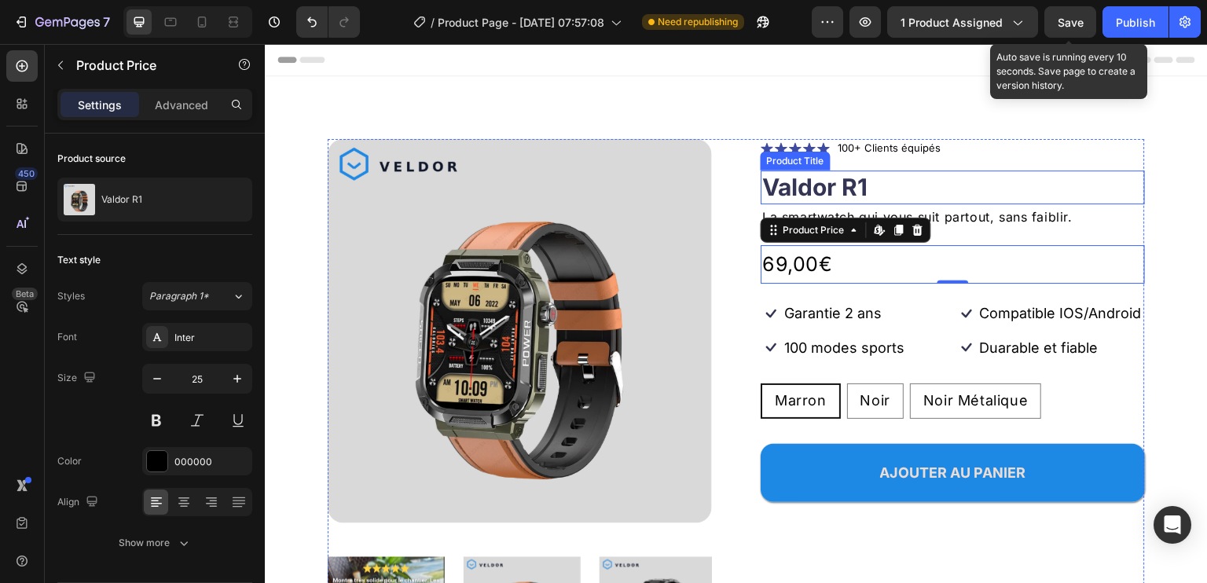
click at [1122, 171] on h1 "Valdor R1" at bounding box center [953, 188] width 384 height 34
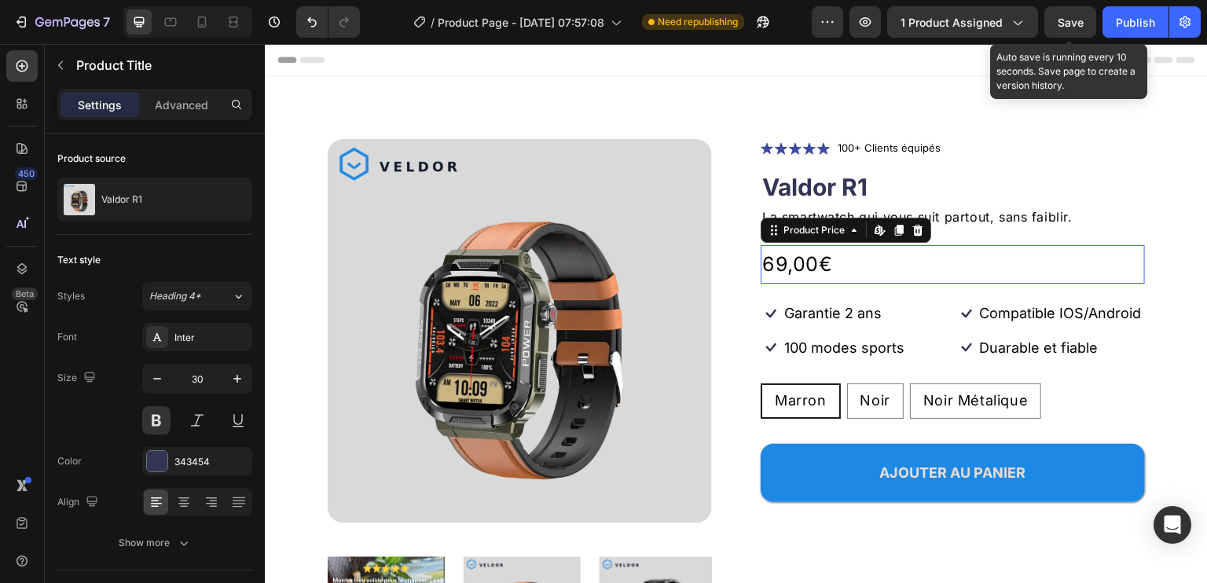
click at [790, 264] on div "69,00€" at bounding box center [953, 264] width 384 height 39
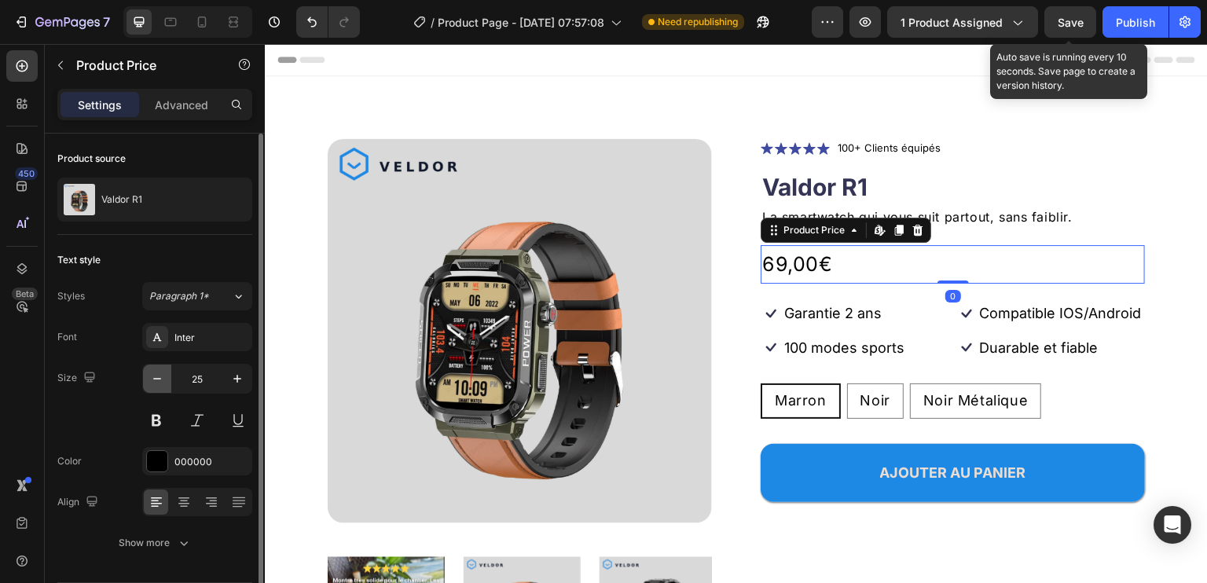
click at [159, 381] on icon "button" at bounding box center [157, 379] width 16 height 16
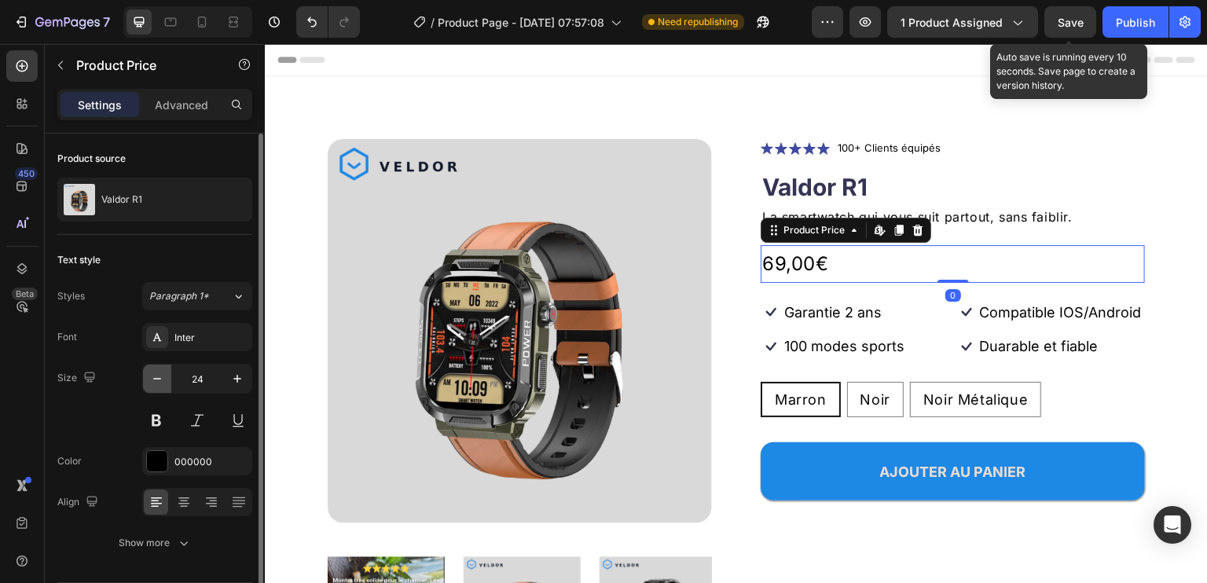
click at [159, 381] on icon "button" at bounding box center [157, 379] width 16 height 16
type input "22"
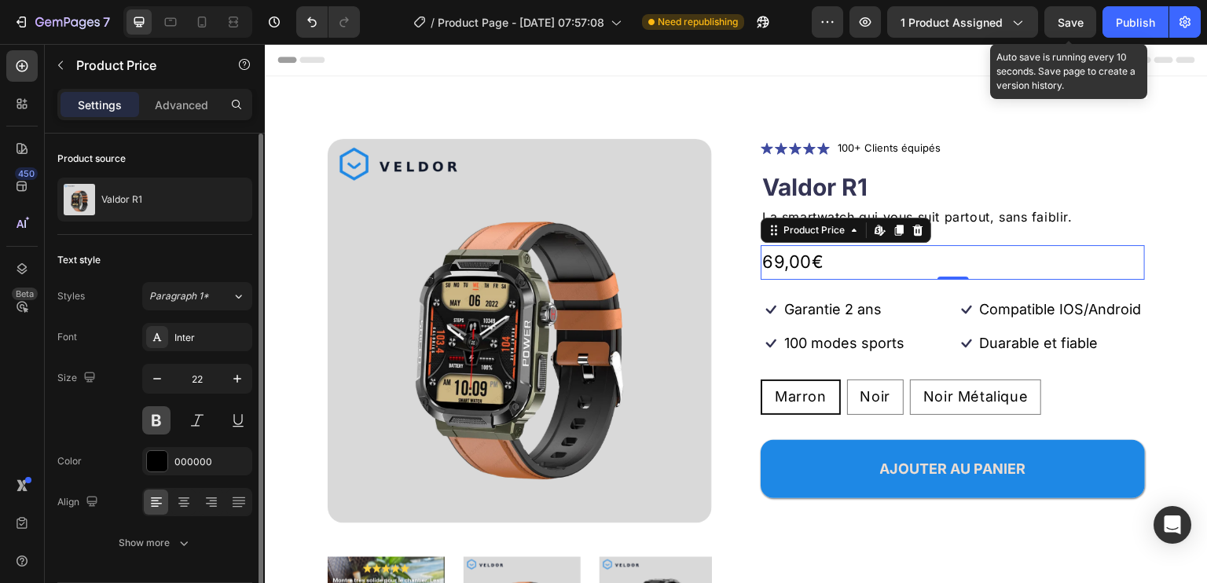
click at [160, 414] on button at bounding box center [156, 420] width 28 height 28
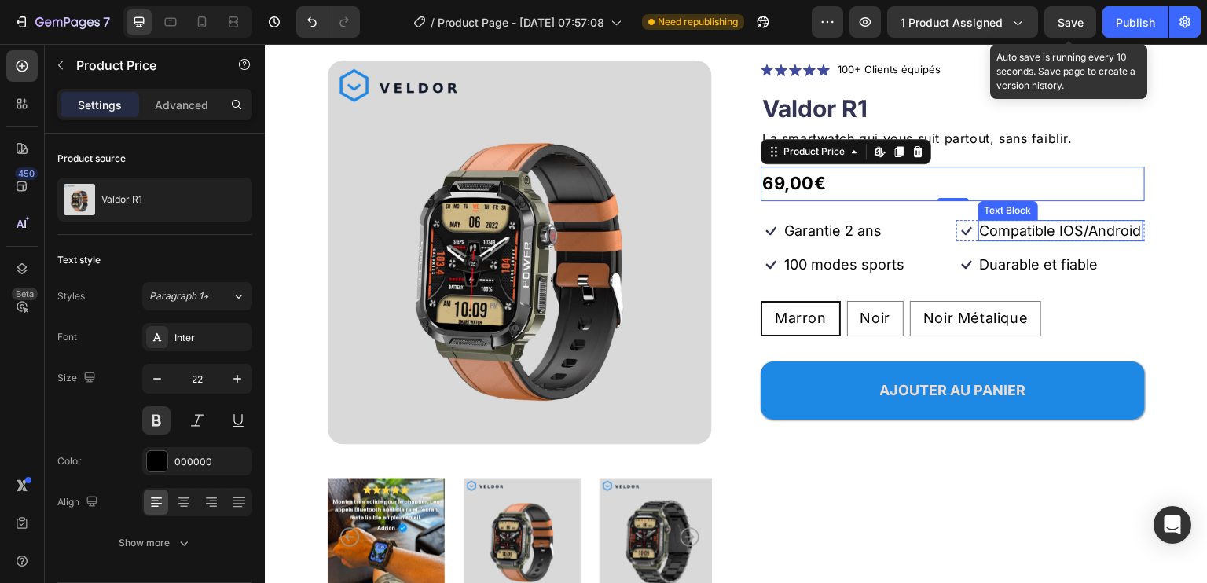
scroll to position [0, 0]
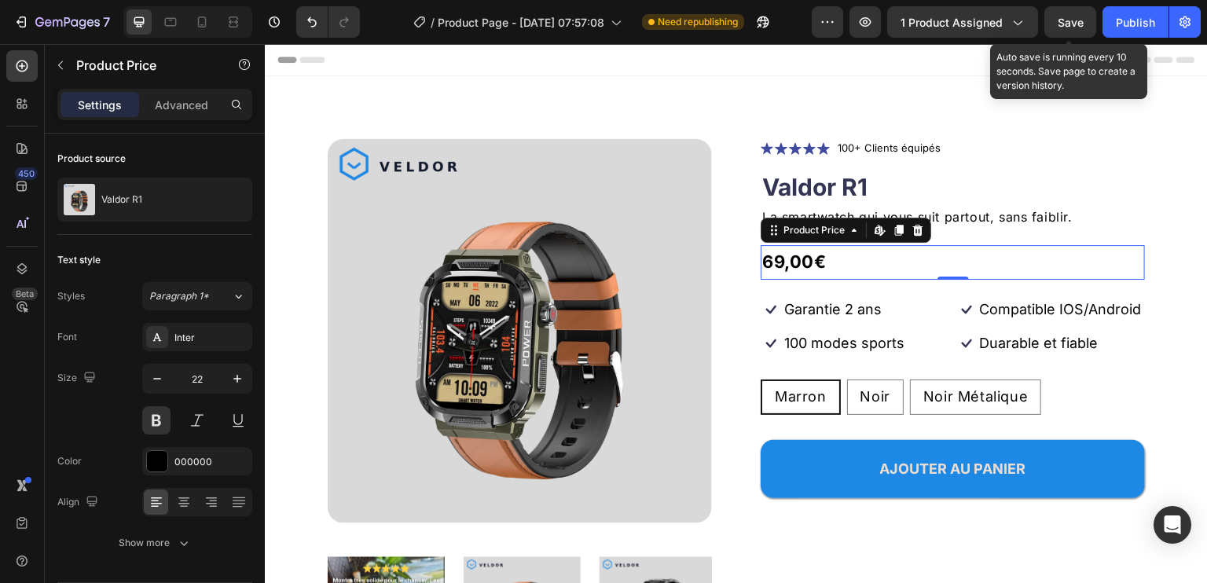
click at [1072, 260] on div "69,00€" at bounding box center [953, 262] width 384 height 35
click at [158, 97] on p "Advanced" at bounding box center [181, 105] width 53 height 17
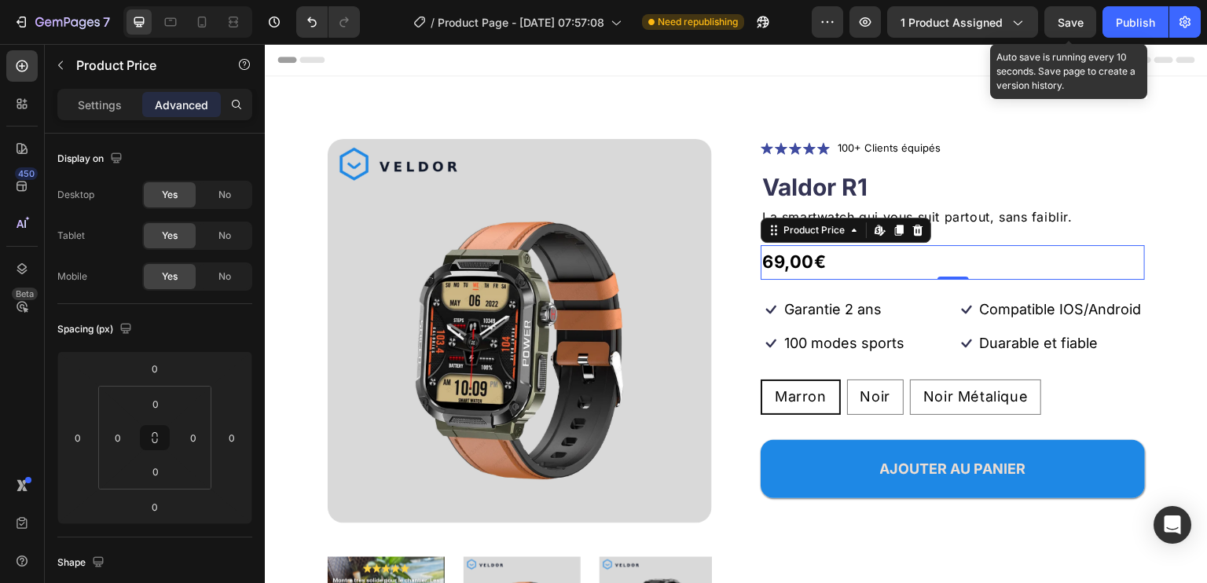
click at [110, 90] on div "Settings Advanced" at bounding box center [154, 104] width 195 height 31
click at [93, 105] on p "Settings" at bounding box center [100, 105] width 44 height 17
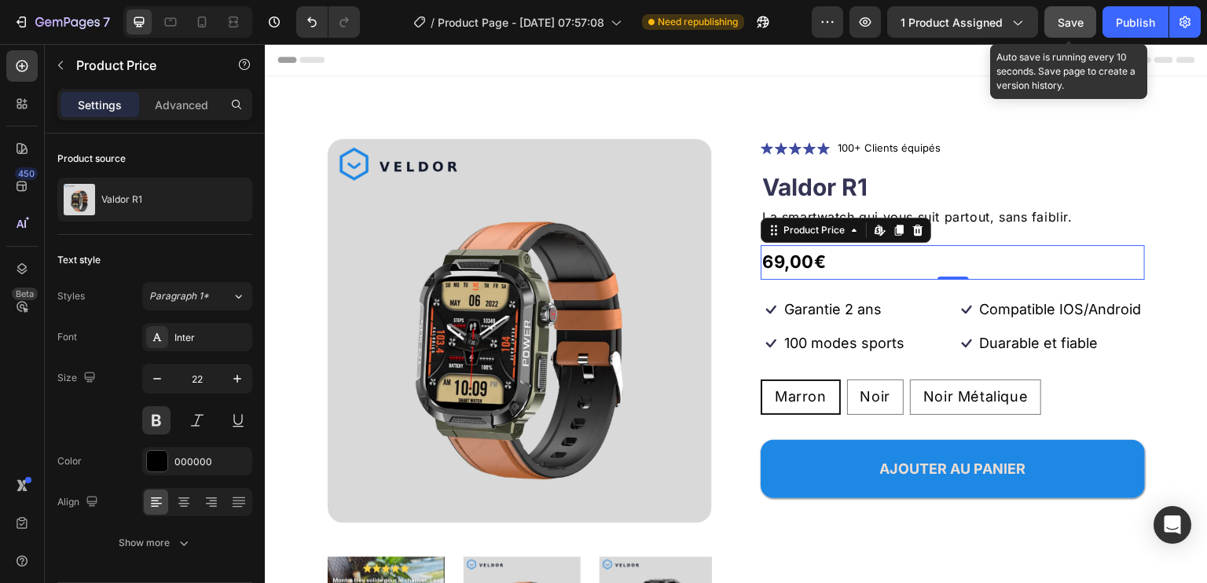
click at [1085, 22] on button "Save" at bounding box center [1071, 21] width 52 height 31
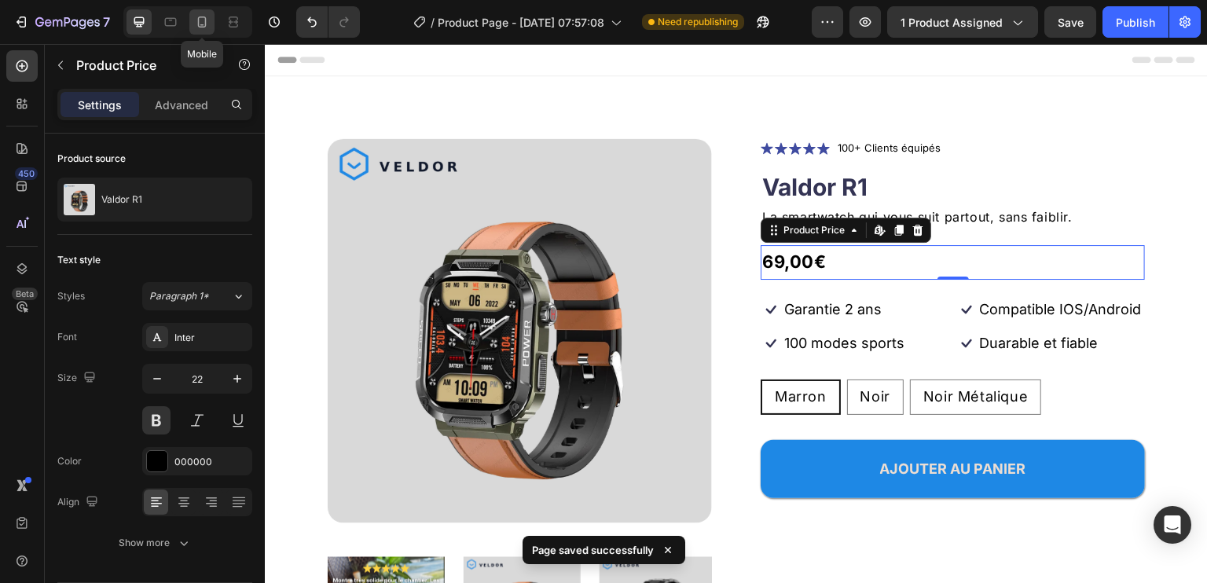
click at [198, 24] on icon at bounding box center [202, 22] width 9 height 11
type input "14"
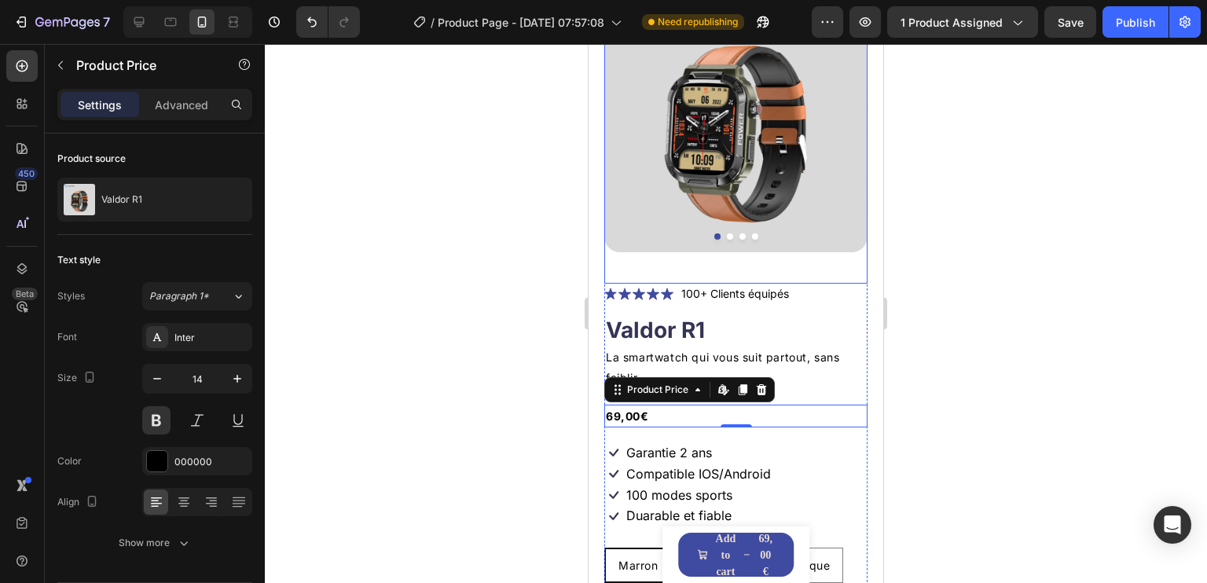
scroll to position [102, 0]
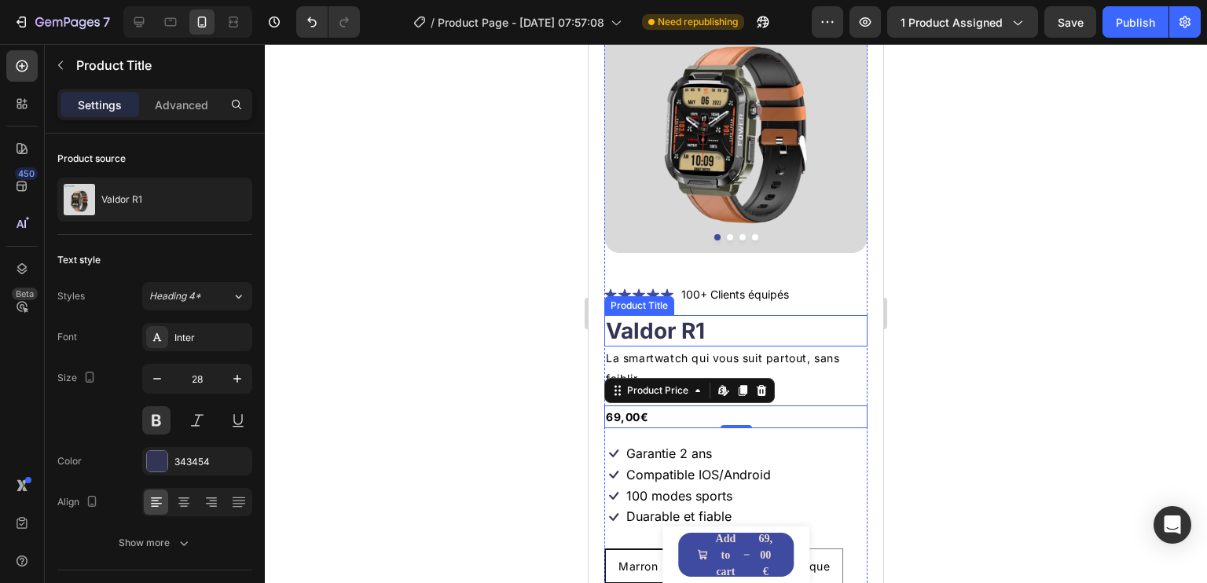
click at [799, 315] on h1 "Valdor R1" at bounding box center [735, 330] width 263 height 31
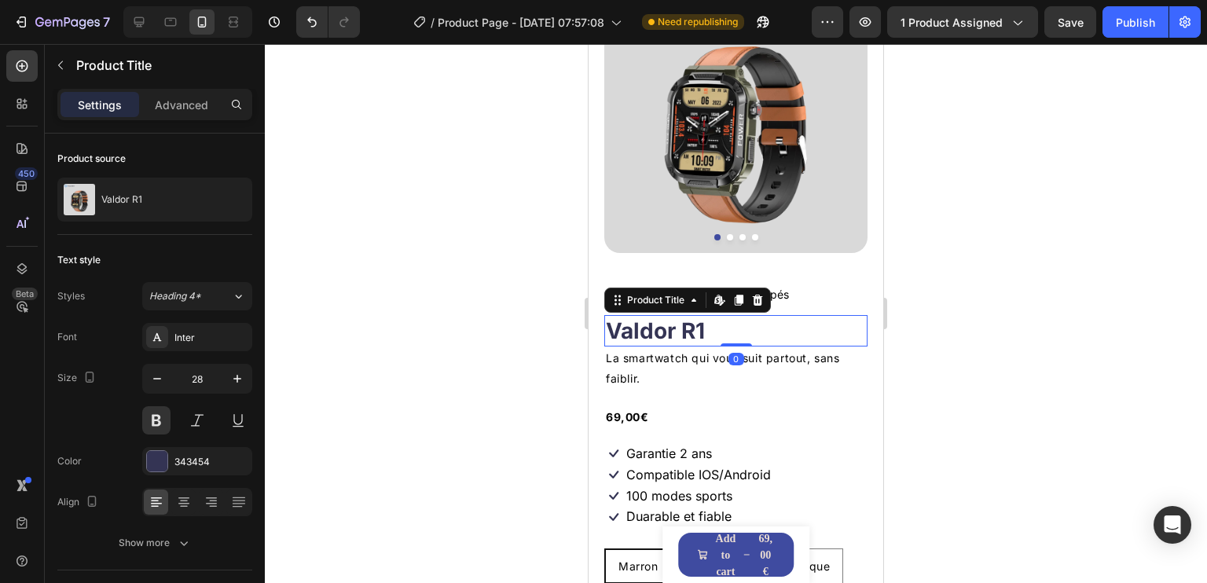
scroll to position [181, 0]
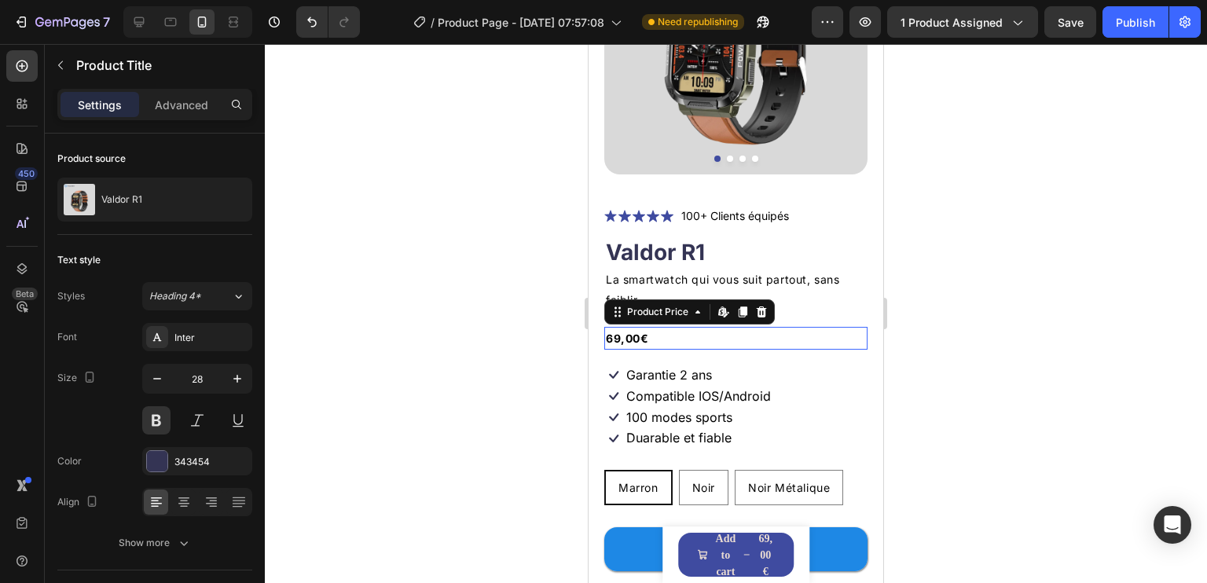
click at [711, 327] on div "69,00€" at bounding box center [735, 338] width 263 height 23
click at [239, 382] on icon "button" at bounding box center [238, 379] width 16 height 16
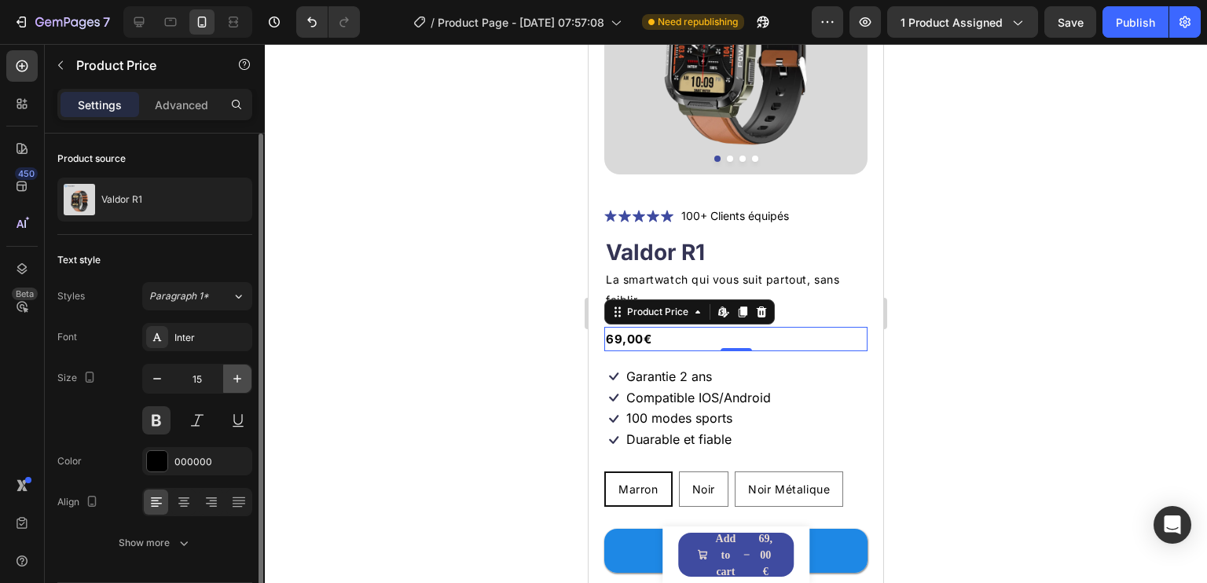
click at [239, 382] on icon "button" at bounding box center [238, 379] width 16 height 16
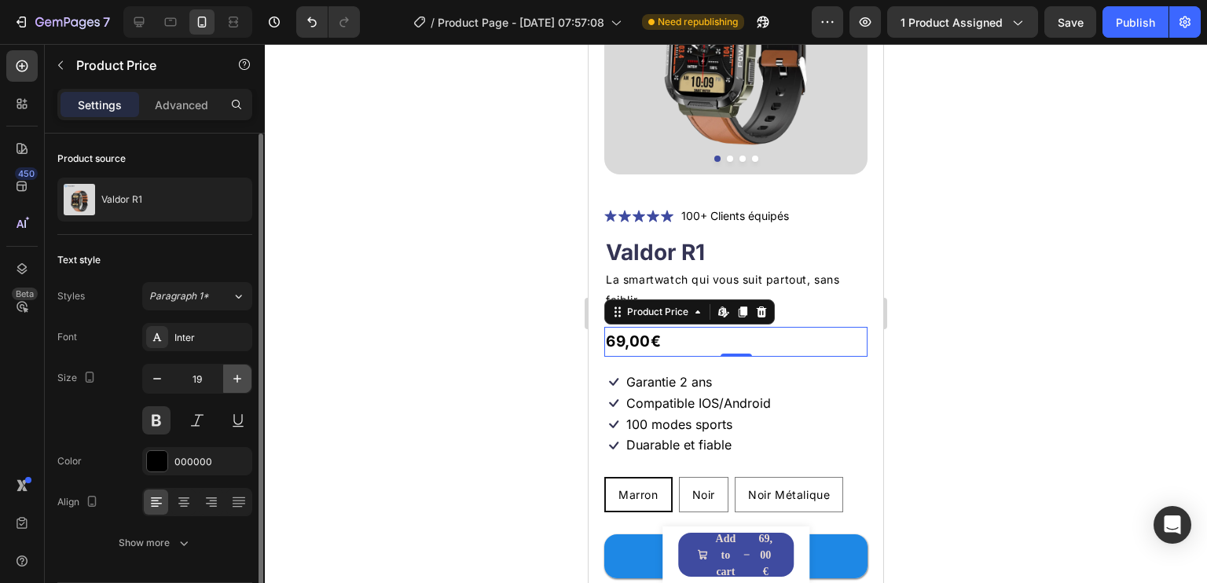
click at [239, 382] on icon "button" at bounding box center [238, 379] width 16 height 16
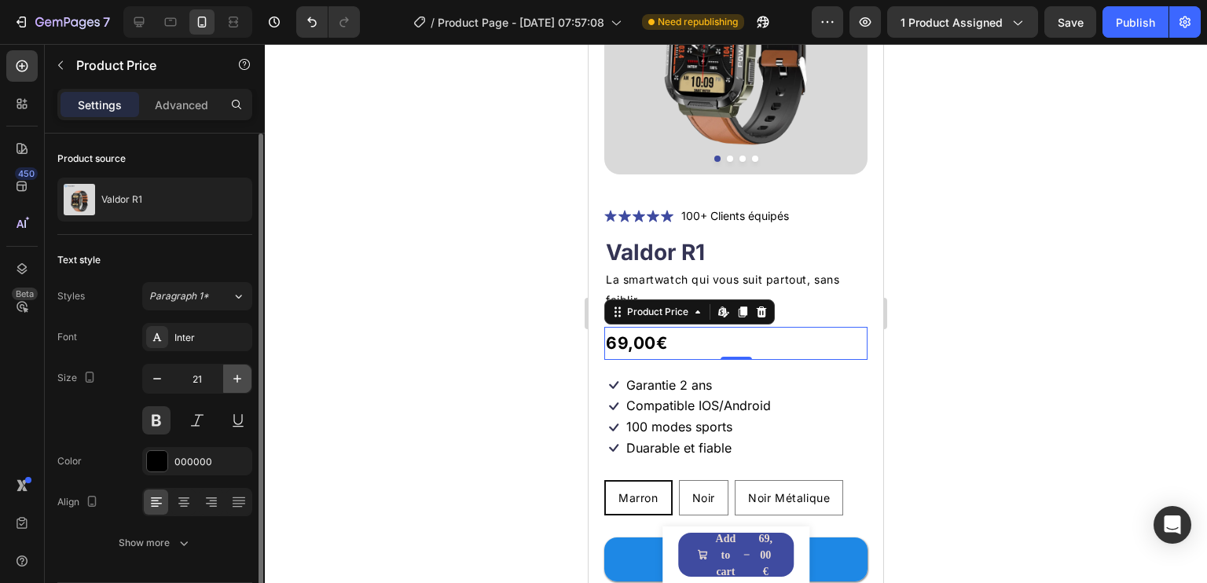
click at [239, 382] on icon "button" at bounding box center [238, 379] width 16 height 16
type input "22"
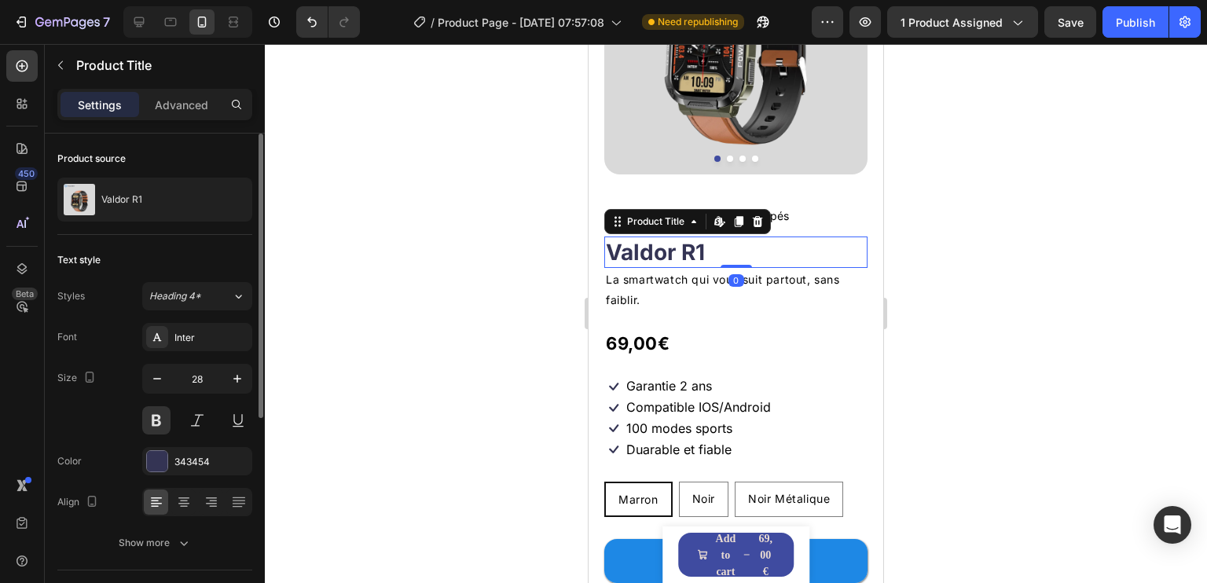
click at [803, 254] on h1 "Valdor R1" at bounding box center [735, 252] width 263 height 31
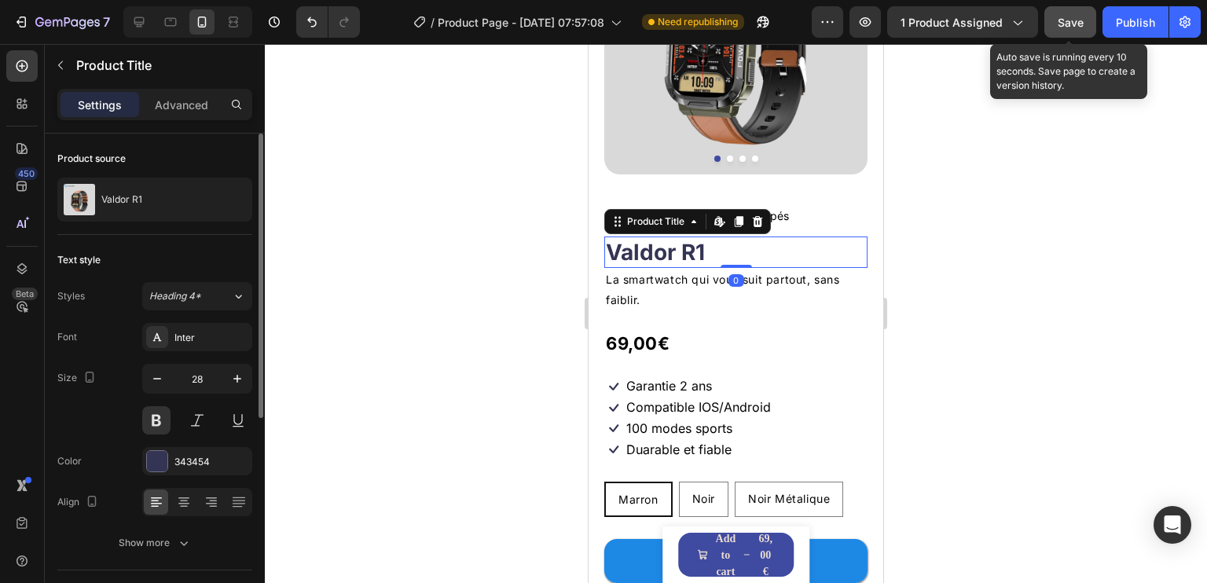
click at [1082, 18] on span "Save" at bounding box center [1071, 22] width 26 height 13
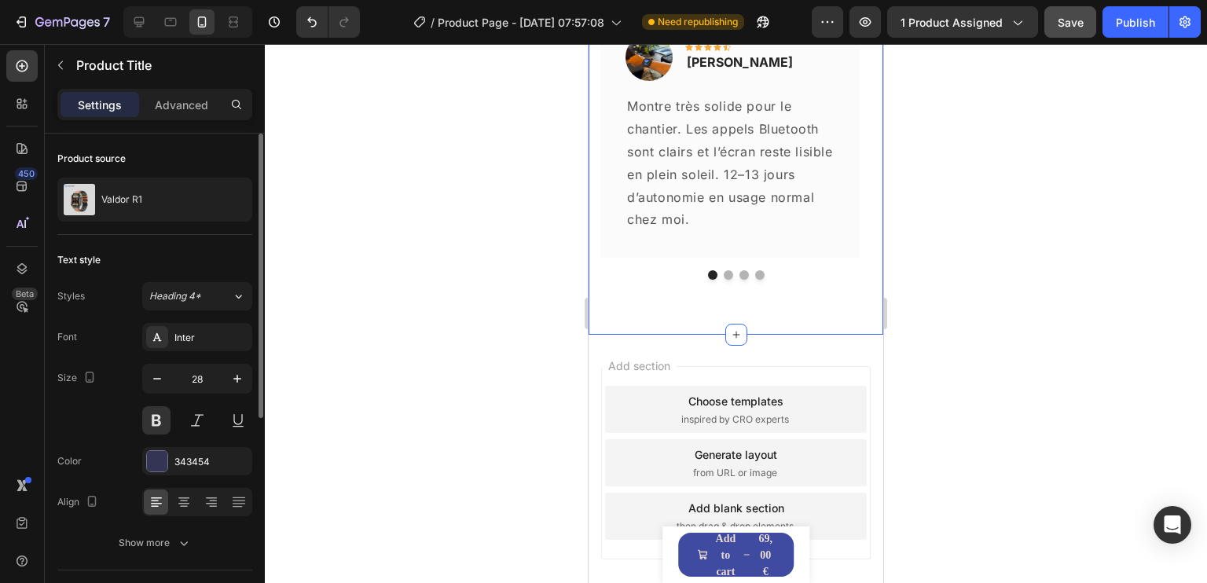
scroll to position [2958, 0]
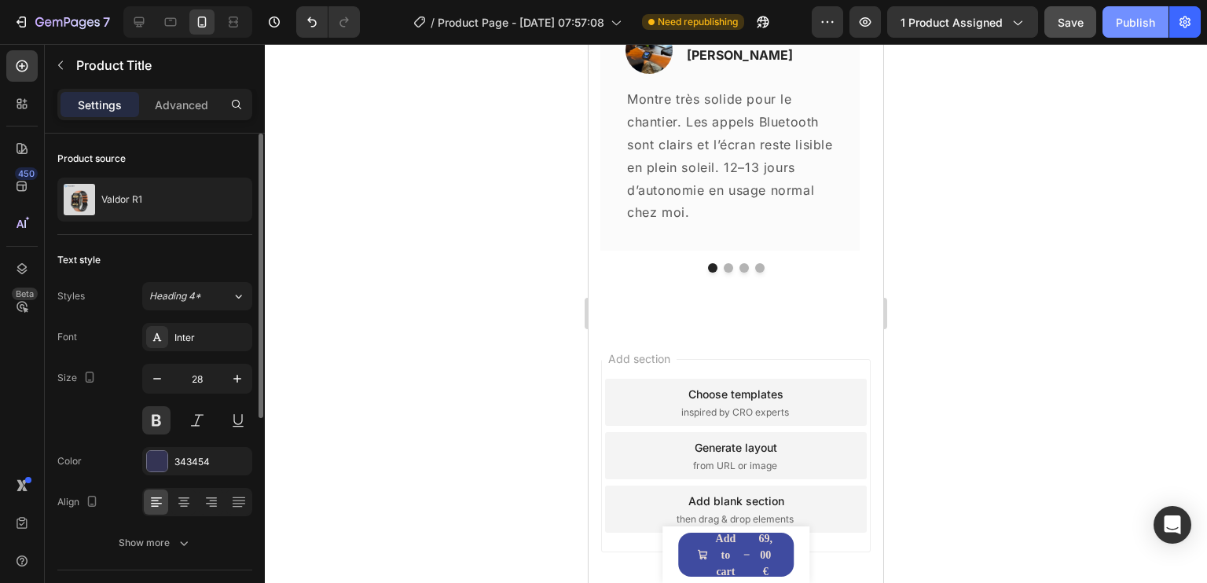
click at [1134, 24] on div "Publish" at bounding box center [1135, 22] width 39 height 17
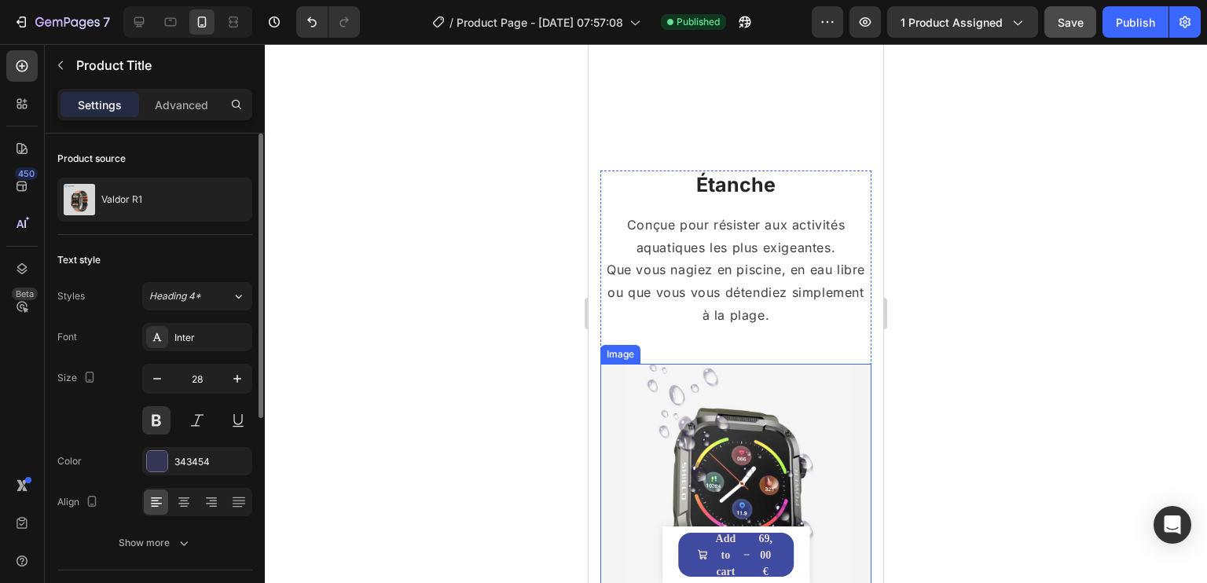
scroll to position [1700, 0]
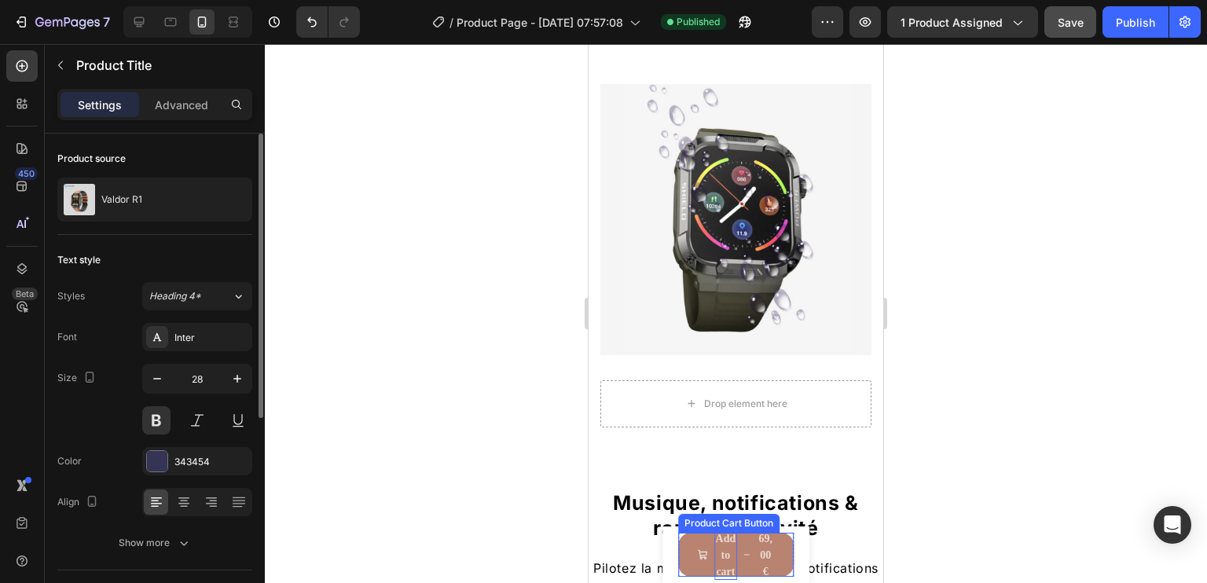
click at [730, 553] on div "Add to cart" at bounding box center [725, 556] width 23 height 50
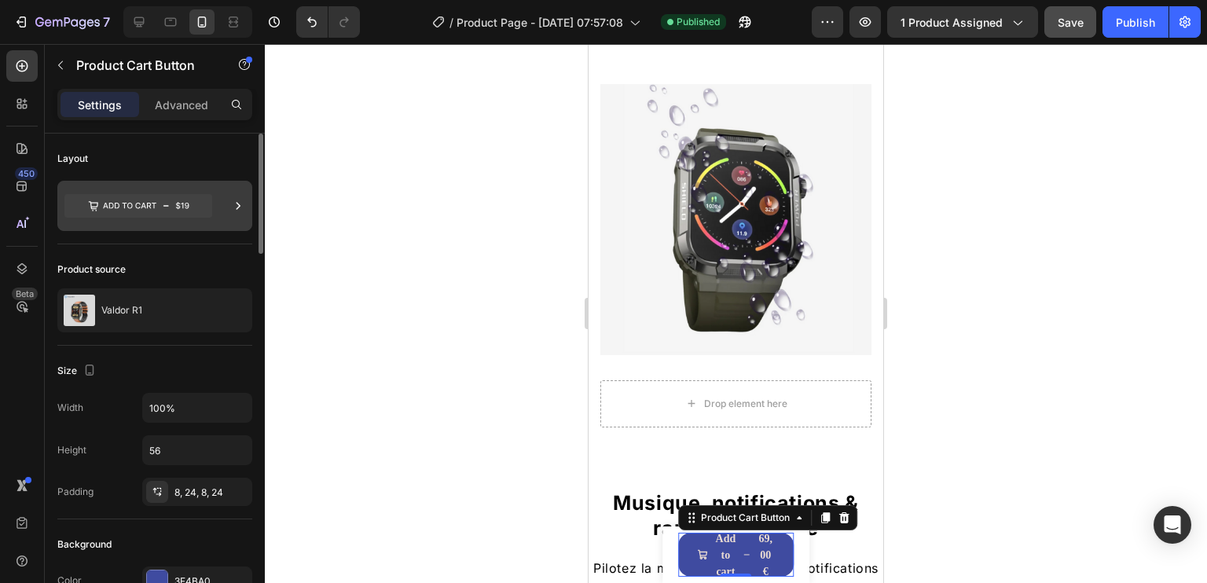
click at [150, 210] on icon at bounding box center [138, 206] width 148 height 24
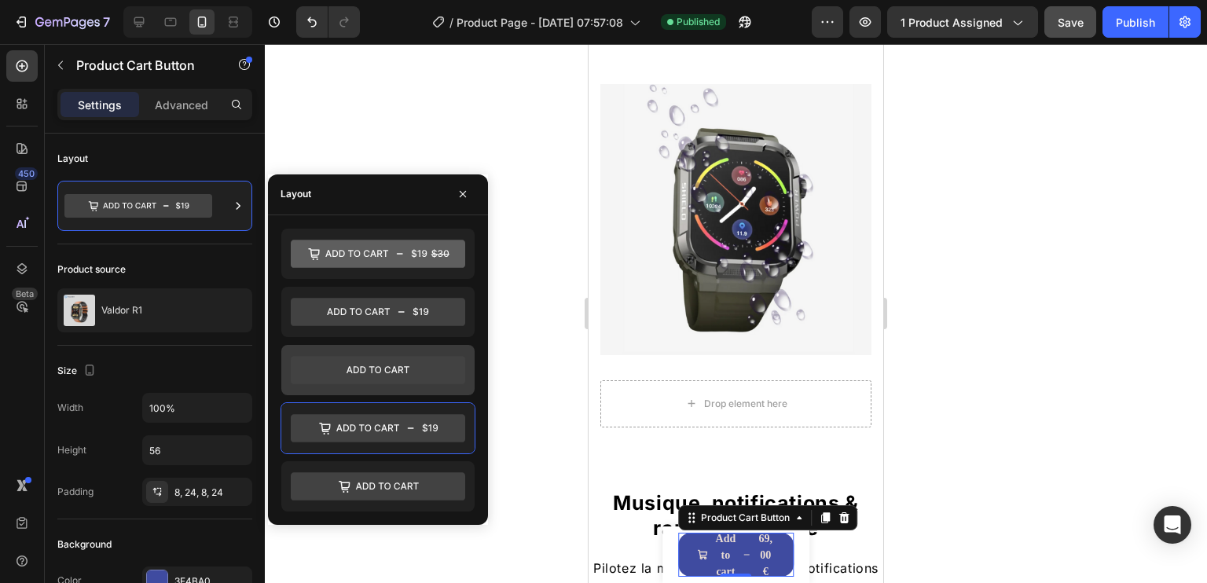
click at [390, 363] on icon at bounding box center [378, 370] width 174 height 28
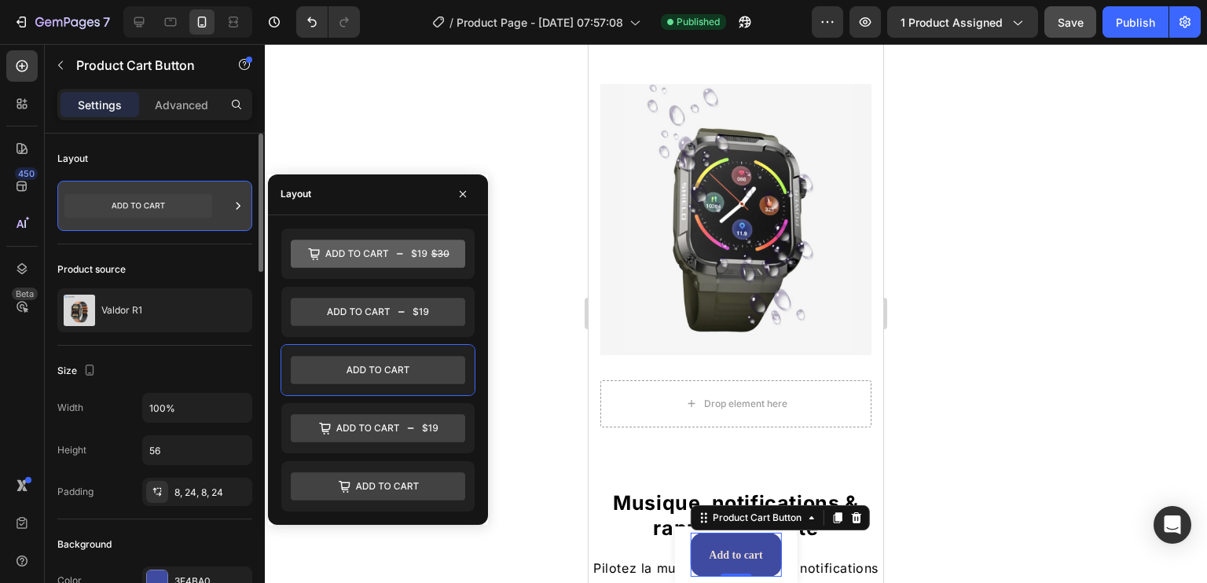
click at [134, 195] on icon at bounding box center [138, 206] width 148 height 24
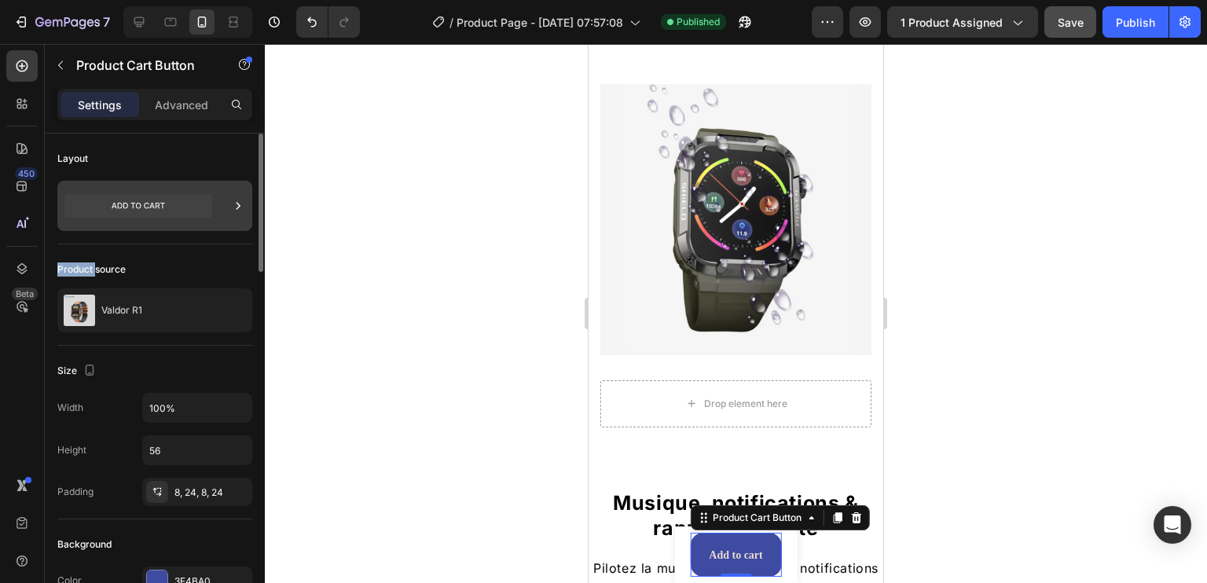
click at [134, 195] on icon at bounding box center [138, 206] width 148 height 24
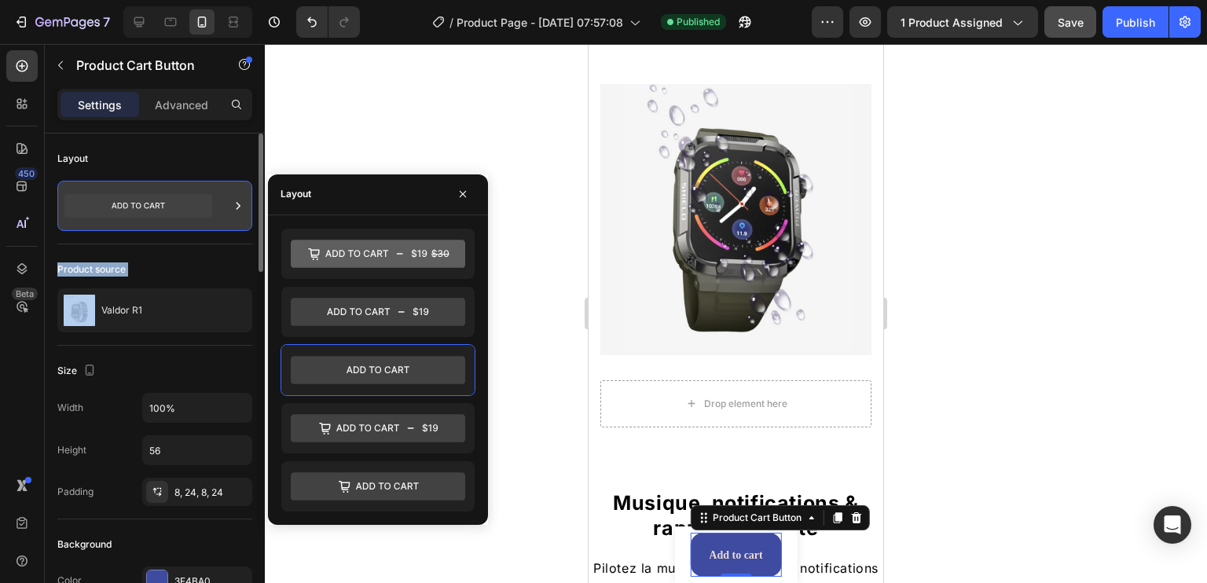
click at [134, 195] on icon at bounding box center [138, 206] width 148 height 24
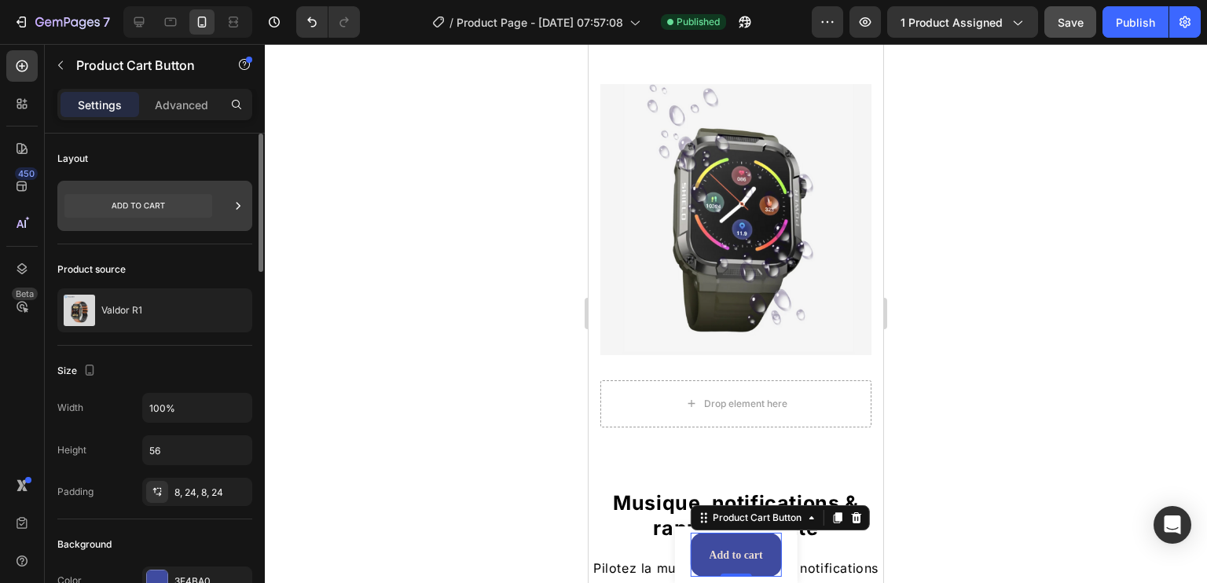
click at [149, 197] on icon at bounding box center [138, 206] width 148 height 24
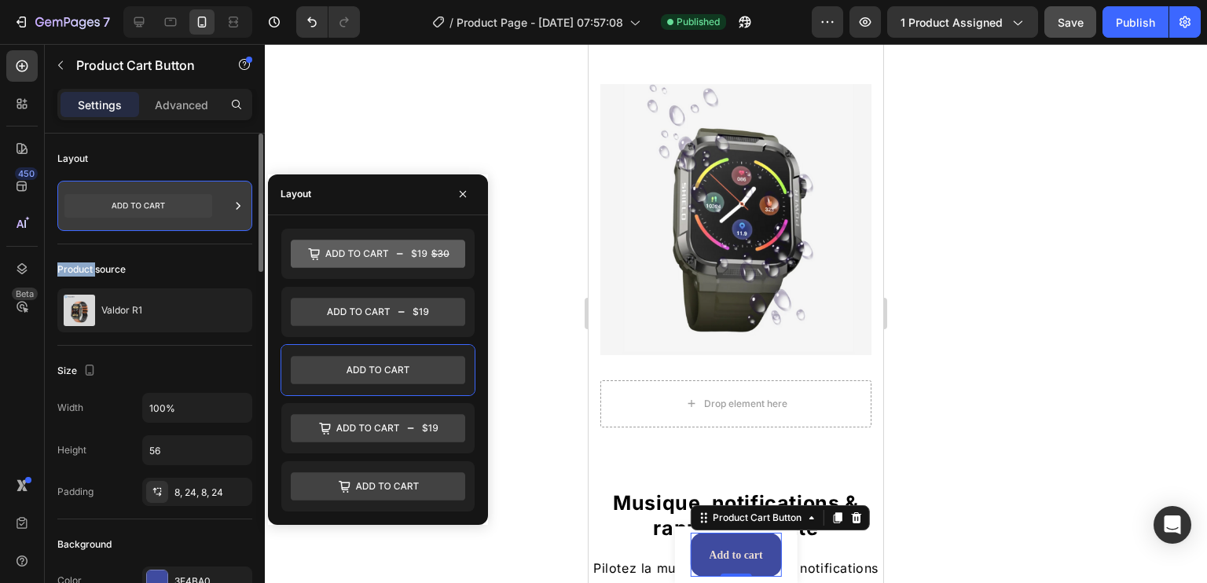
click at [149, 197] on icon at bounding box center [138, 206] width 148 height 24
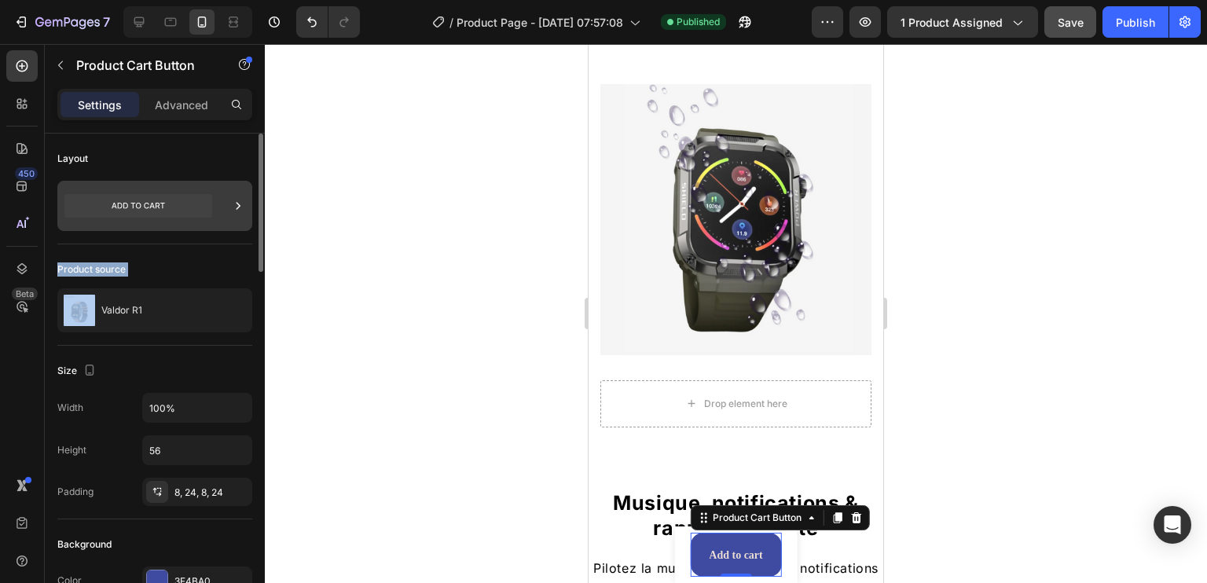
click at [149, 197] on icon at bounding box center [138, 206] width 148 height 24
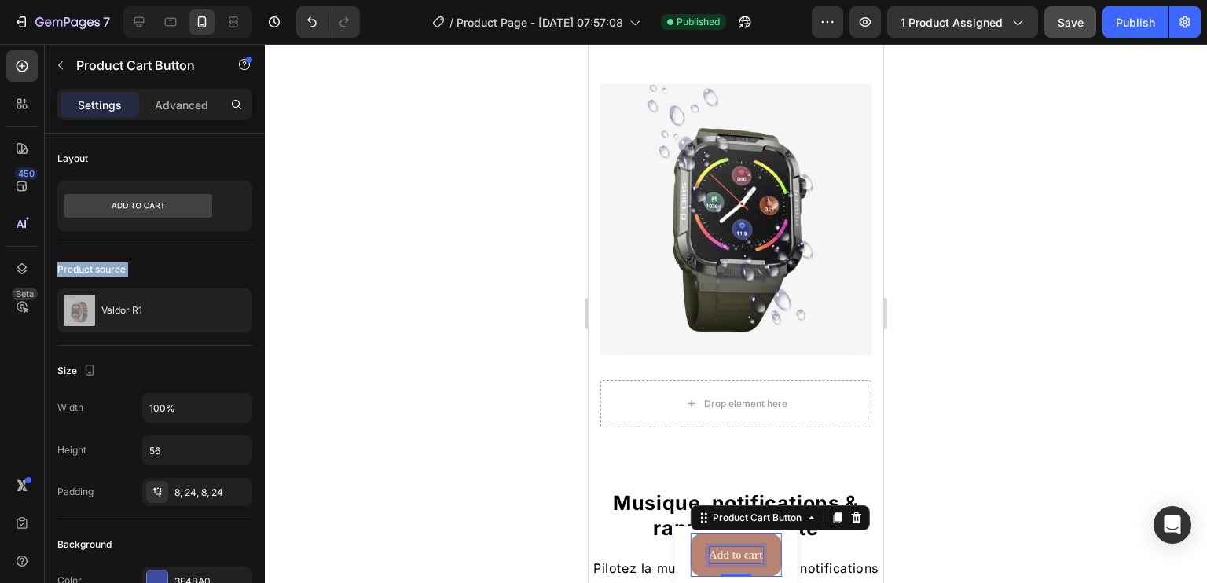
click at [738, 553] on div "Add to cart" at bounding box center [735, 555] width 53 height 17
click at [738, 553] on p "Add to cart" at bounding box center [735, 555] width 53 height 17
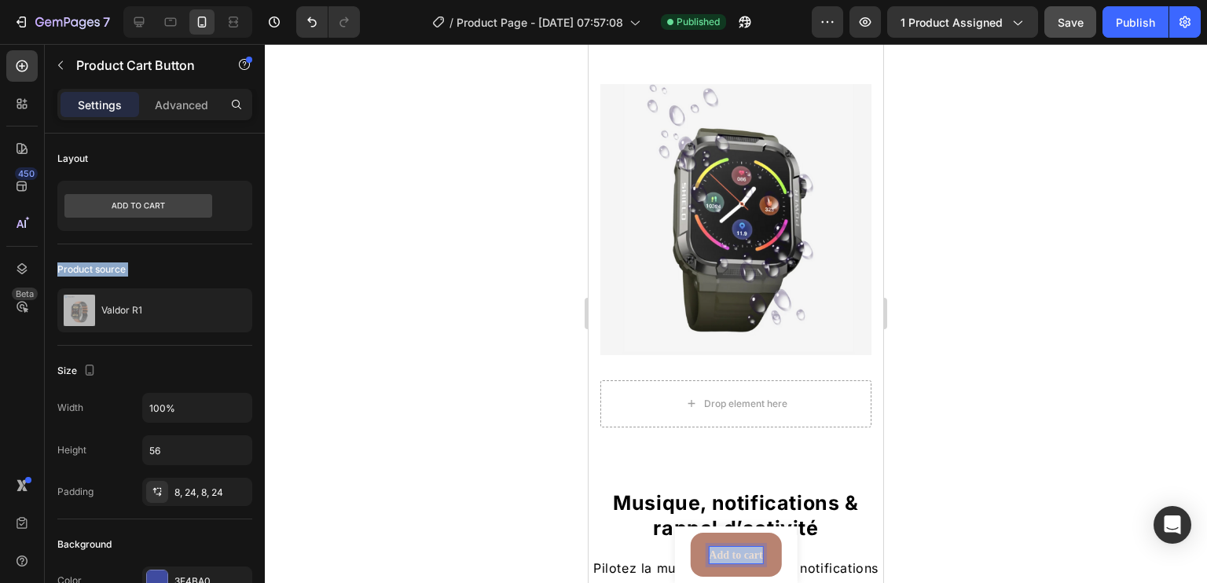
click at [738, 553] on p "Add to cart" at bounding box center [735, 555] width 53 height 17
click at [699, 533] on button "Ajouter" at bounding box center [736, 555] width 75 height 44
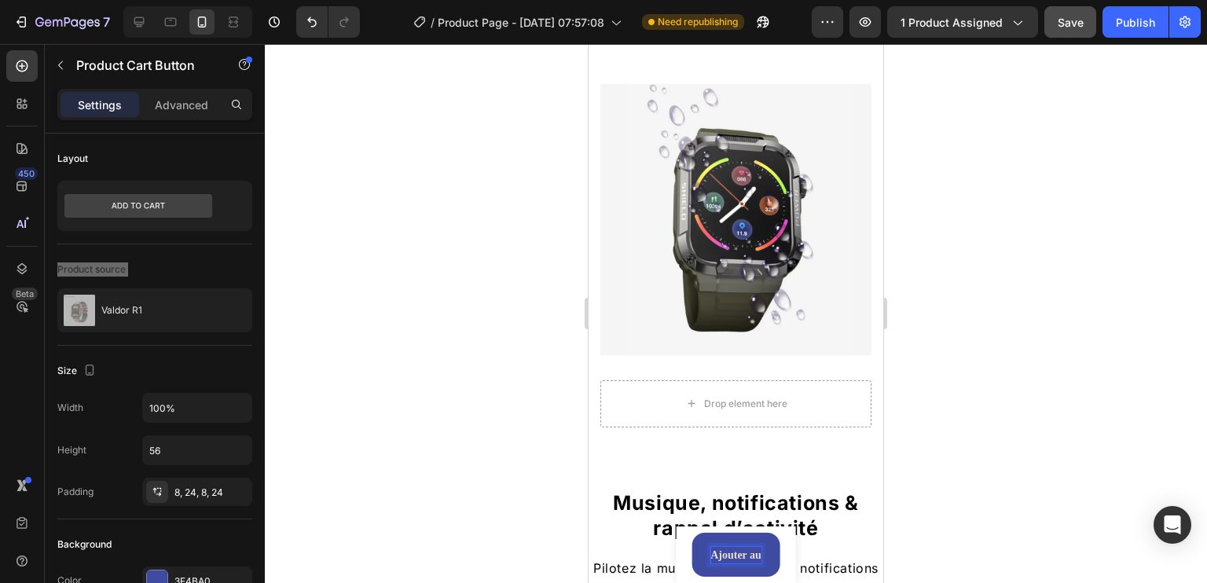
click at [692, 533] on button "Ajouter au" at bounding box center [736, 555] width 89 height 44
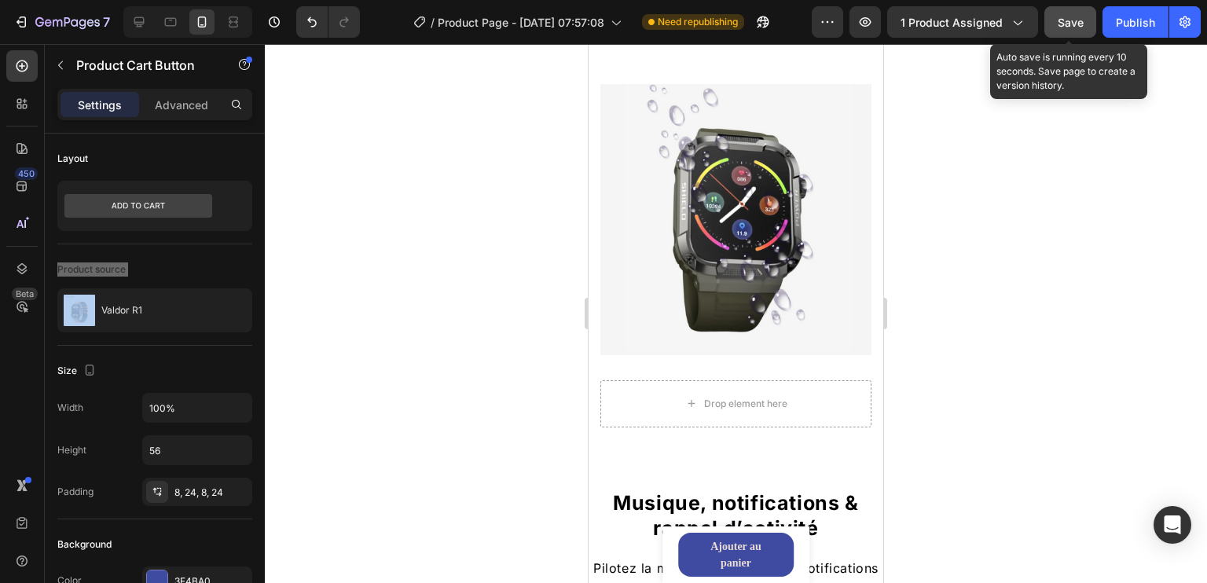
click at [1088, 9] on button "Save" at bounding box center [1071, 21] width 52 height 31
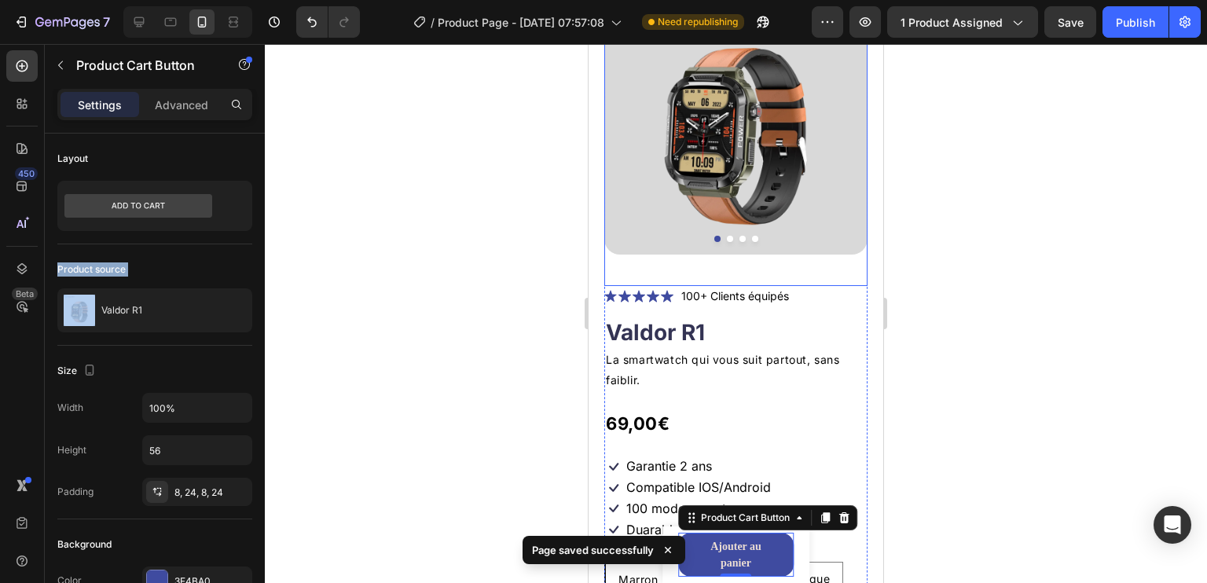
scroll to position [236, 0]
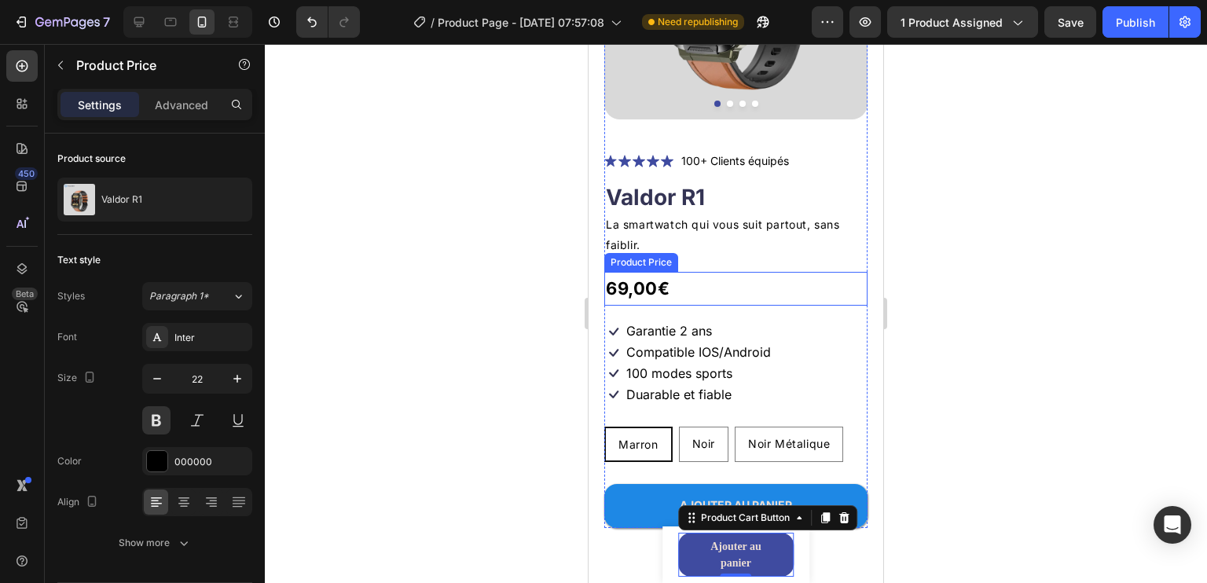
click at [747, 278] on div "69,00€" at bounding box center [735, 289] width 263 height 35
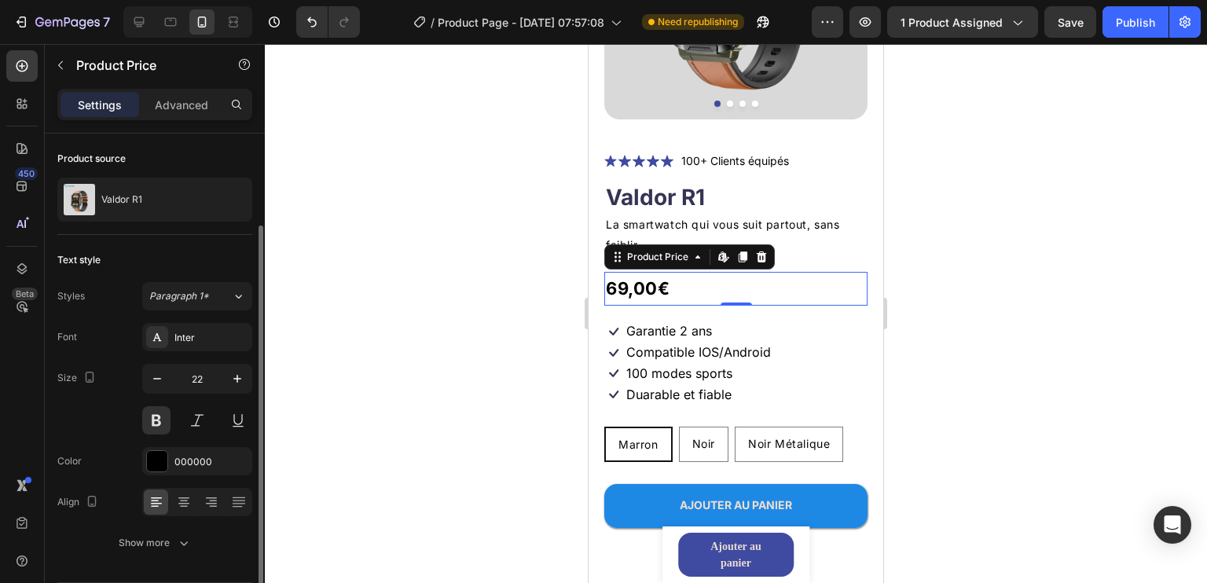
scroll to position [48, 0]
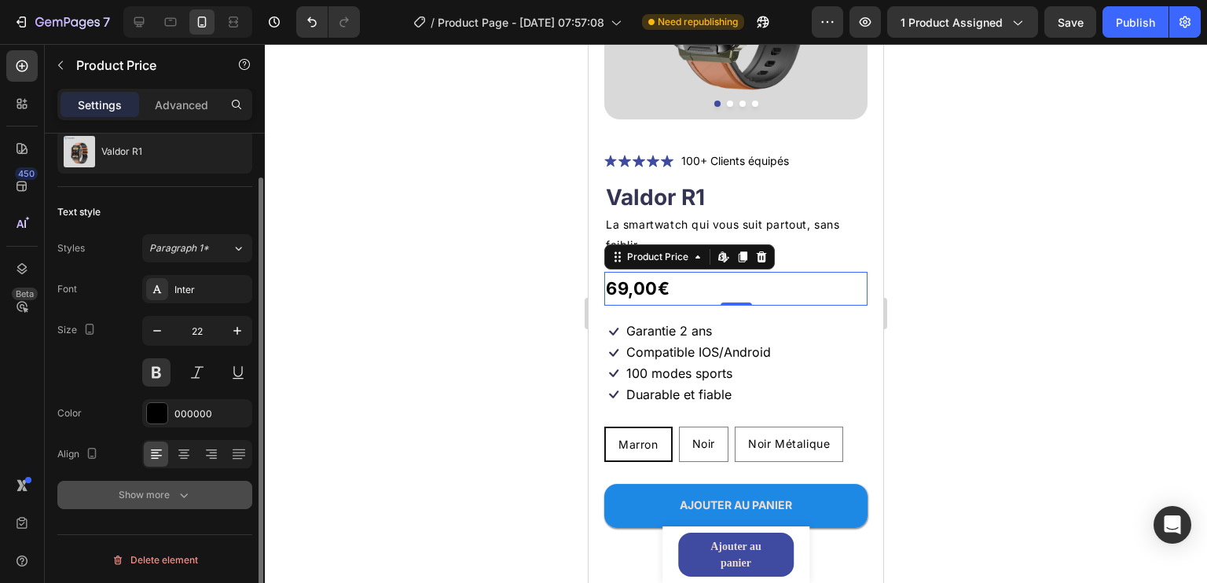
click at [154, 501] on div "Show more" at bounding box center [155, 495] width 73 height 16
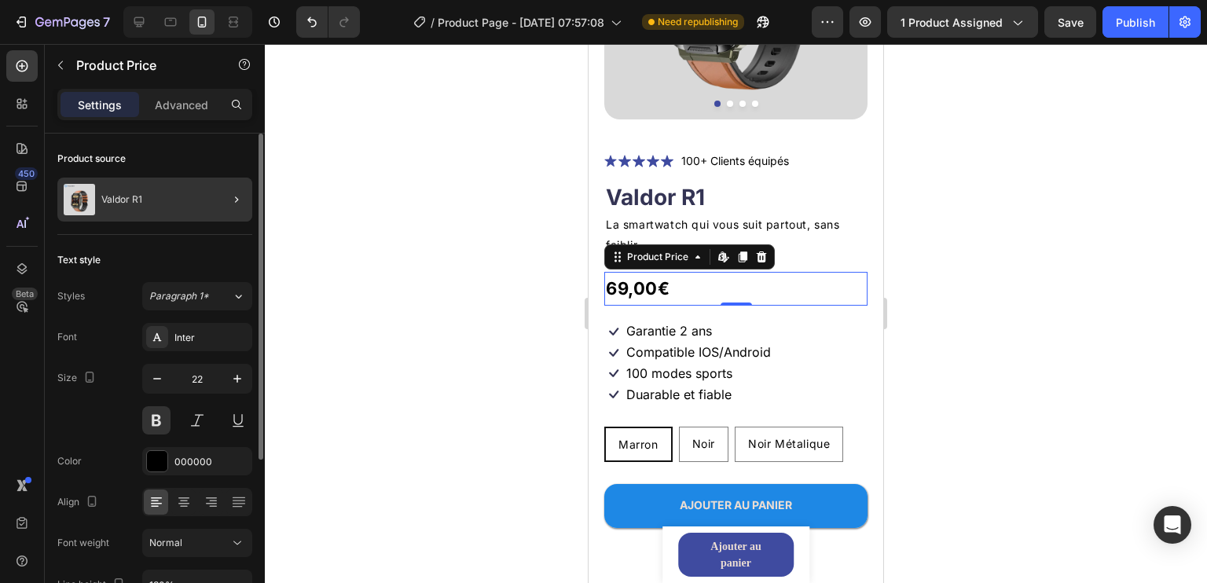
scroll to position [0, 0]
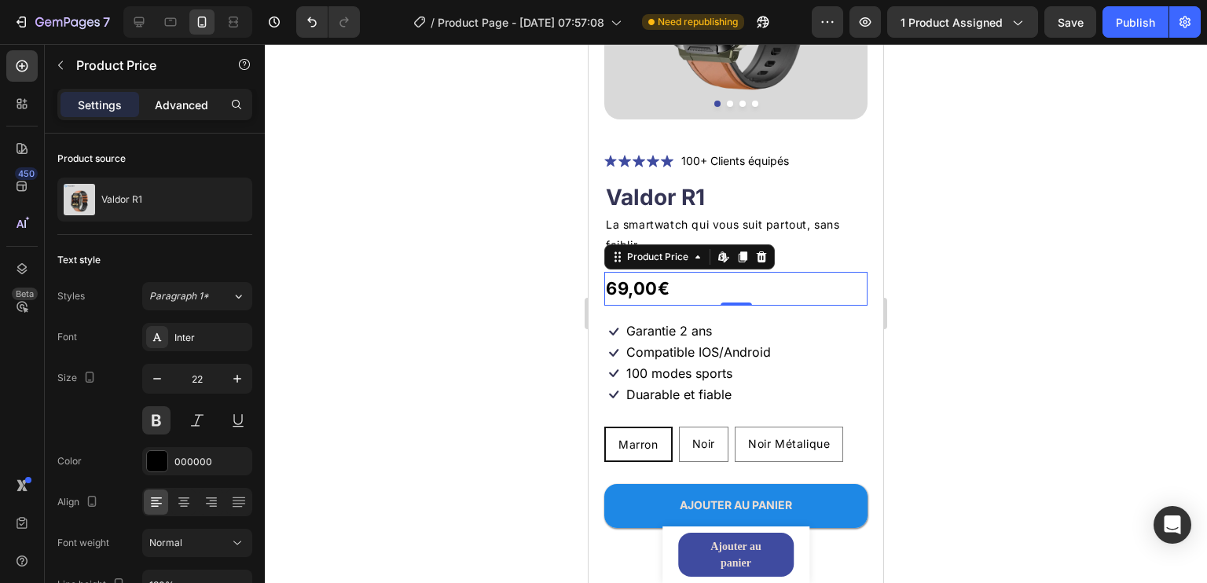
click at [176, 94] on div "Advanced" at bounding box center [181, 104] width 79 height 25
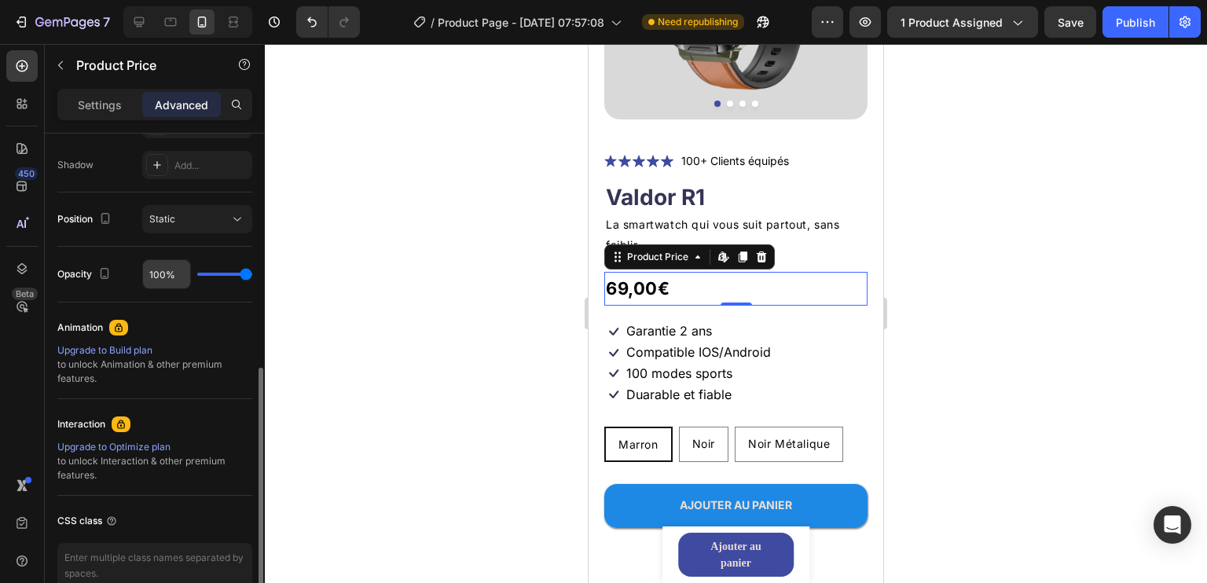
scroll to position [594, 0]
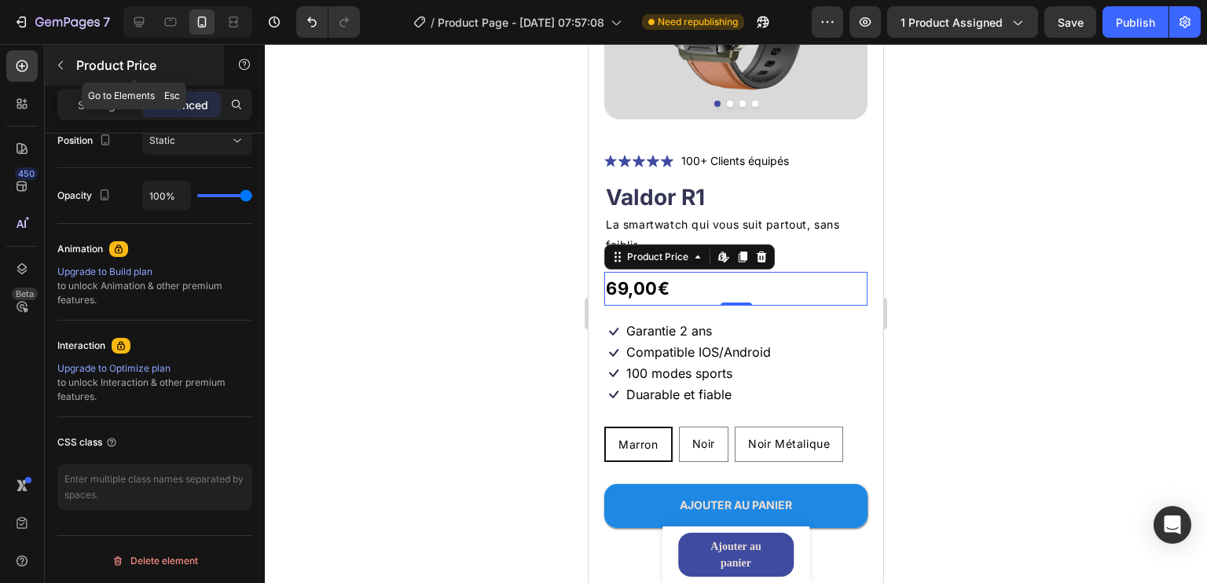
click at [64, 59] on icon "button" at bounding box center [60, 65] width 13 height 13
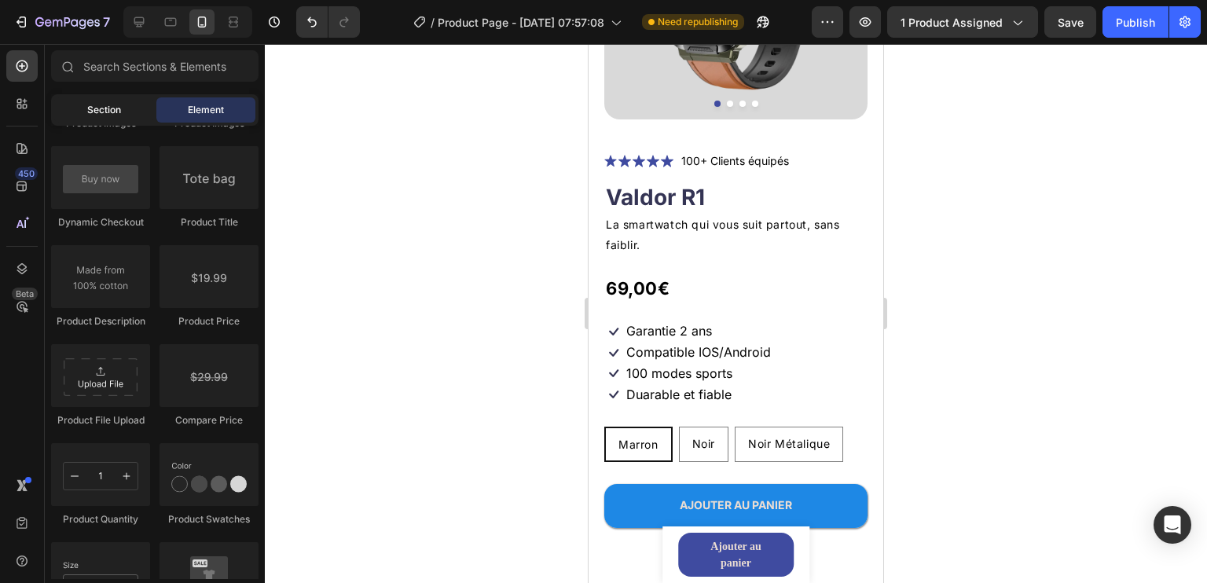
click at [119, 101] on div "Section" at bounding box center [103, 109] width 99 height 25
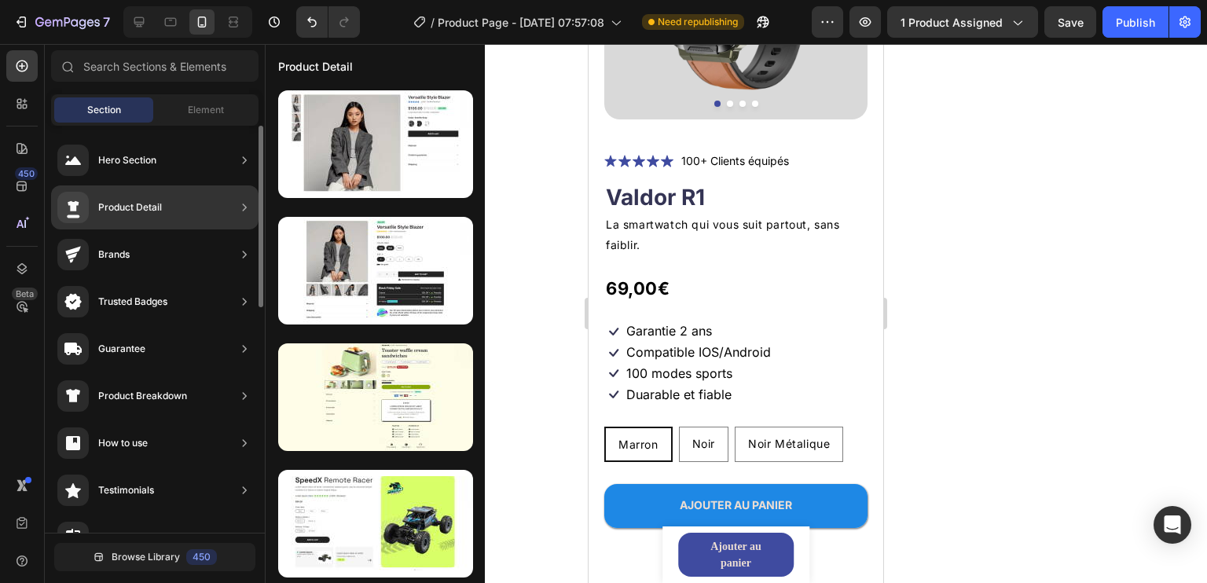
click at [163, 204] on div "Product Detail" at bounding box center [155, 207] width 208 height 44
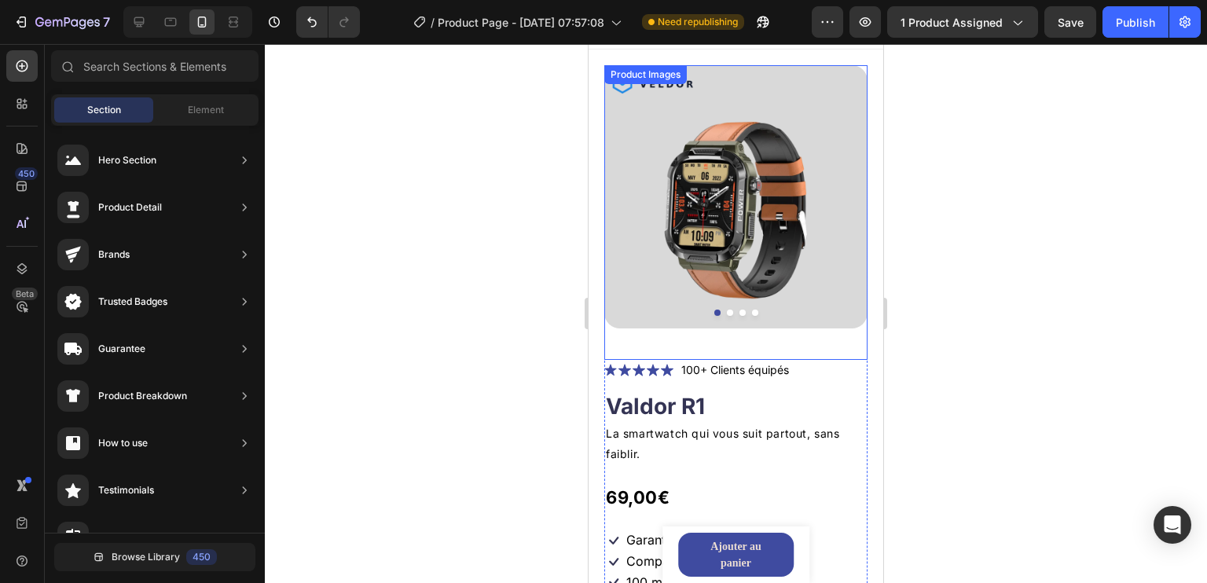
scroll to position [0, 0]
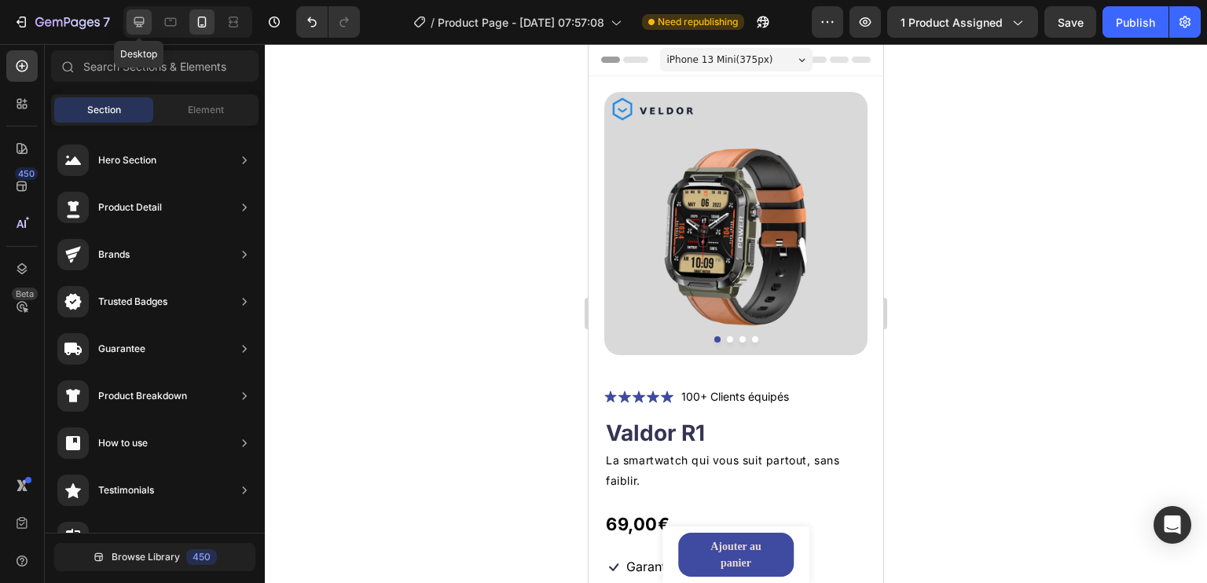
click at [141, 18] on icon at bounding box center [139, 22] width 10 height 10
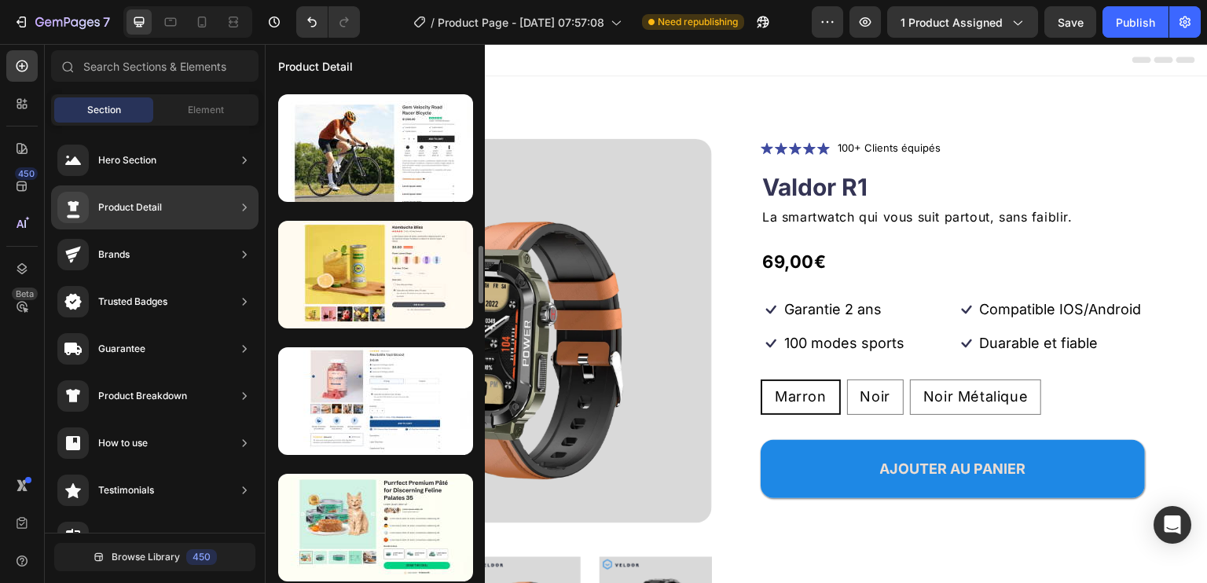
scroll to position [707, 0]
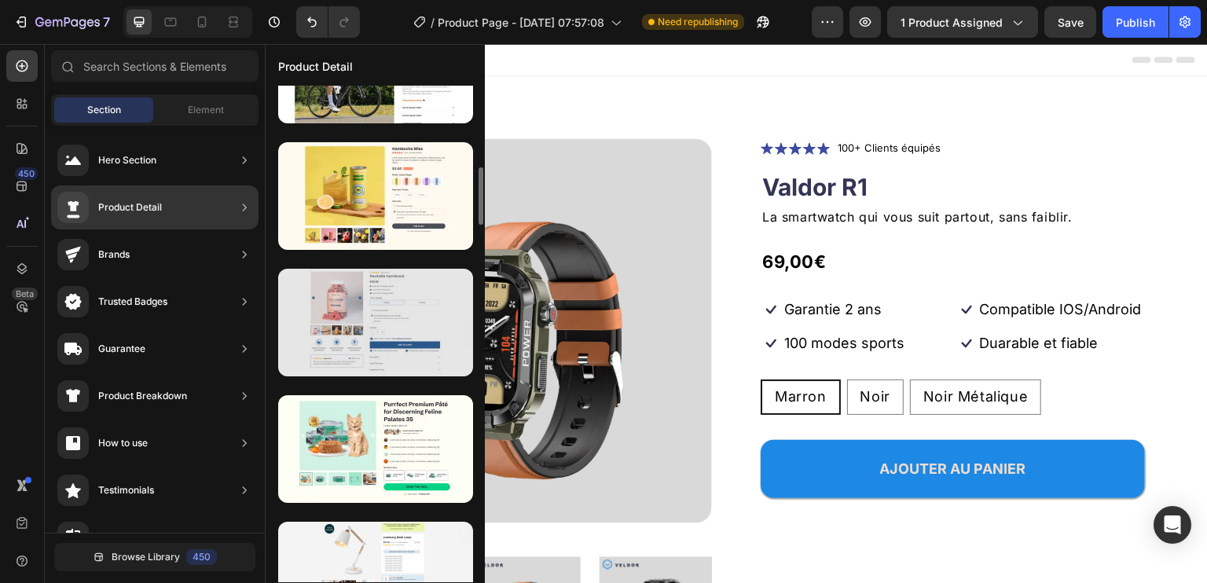
click at [382, 318] on div at bounding box center [375, 323] width 195 height 108
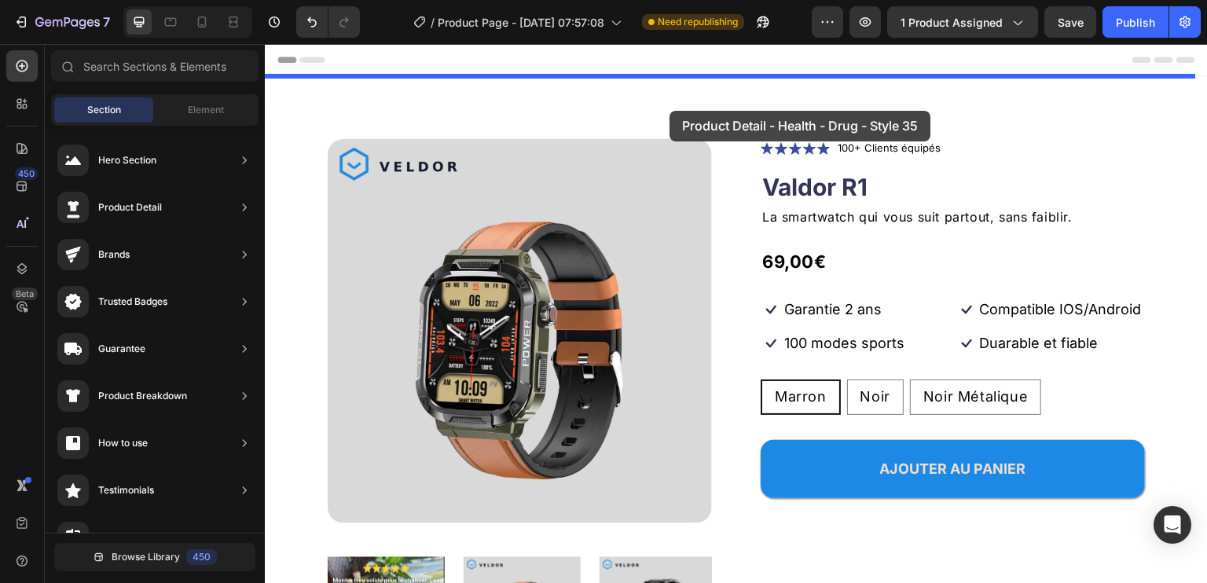
drag, startPoint x: 645, startPoint y: 362, endPoint x: 670, endPoint y: 111, distance: 252.0
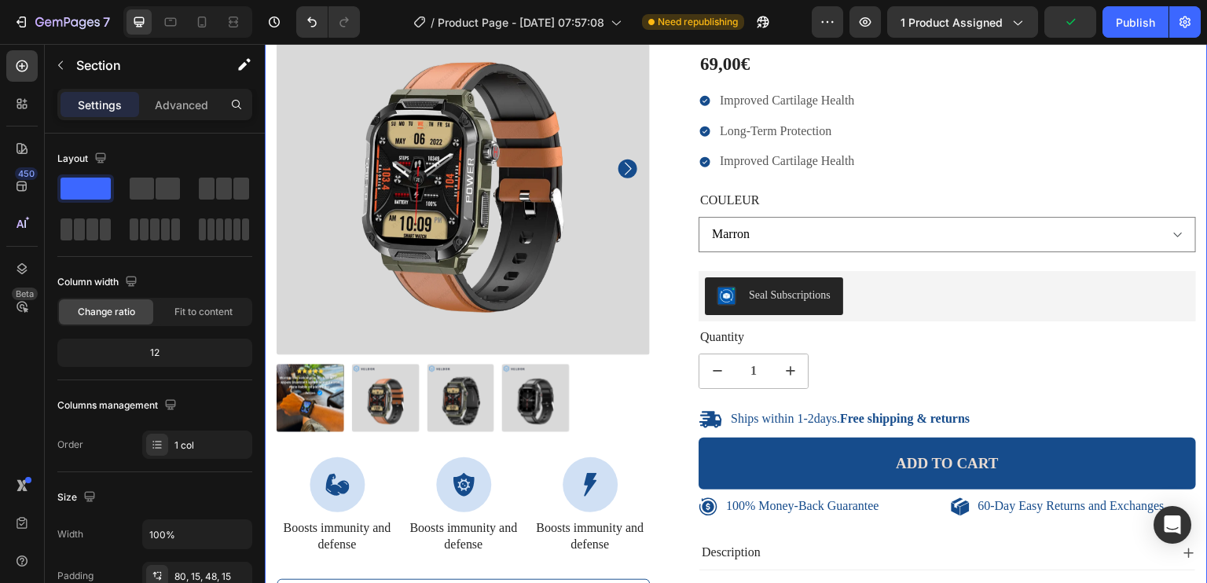
scroll to position [79, 0]
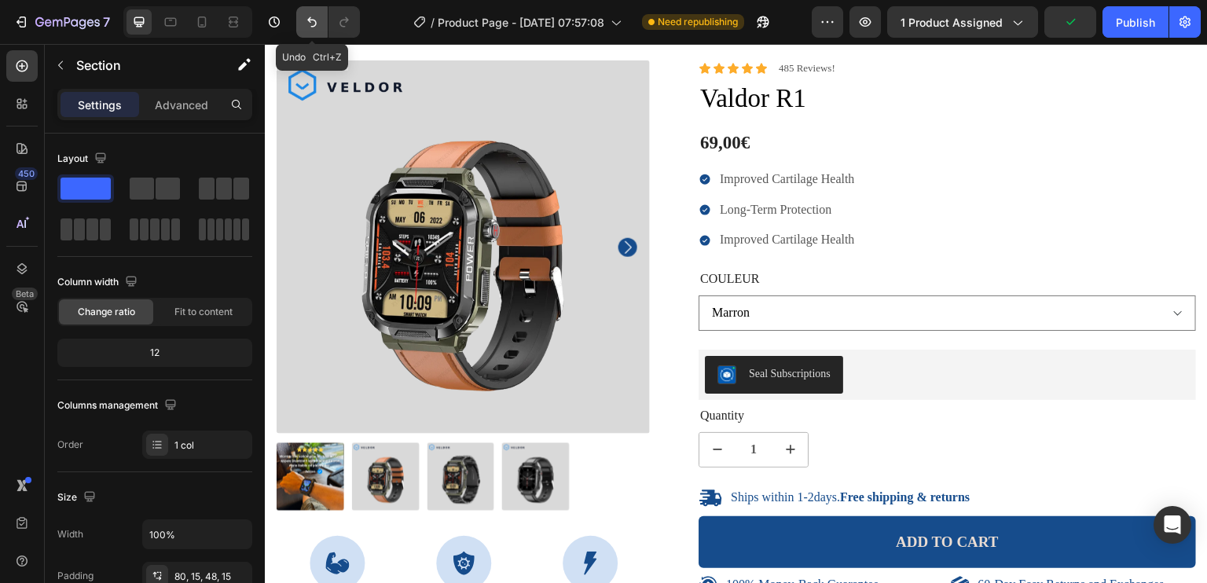
click at [317, 17] on icon "Undo/Redo" at bounding box center [312, 22] width 16 height 16
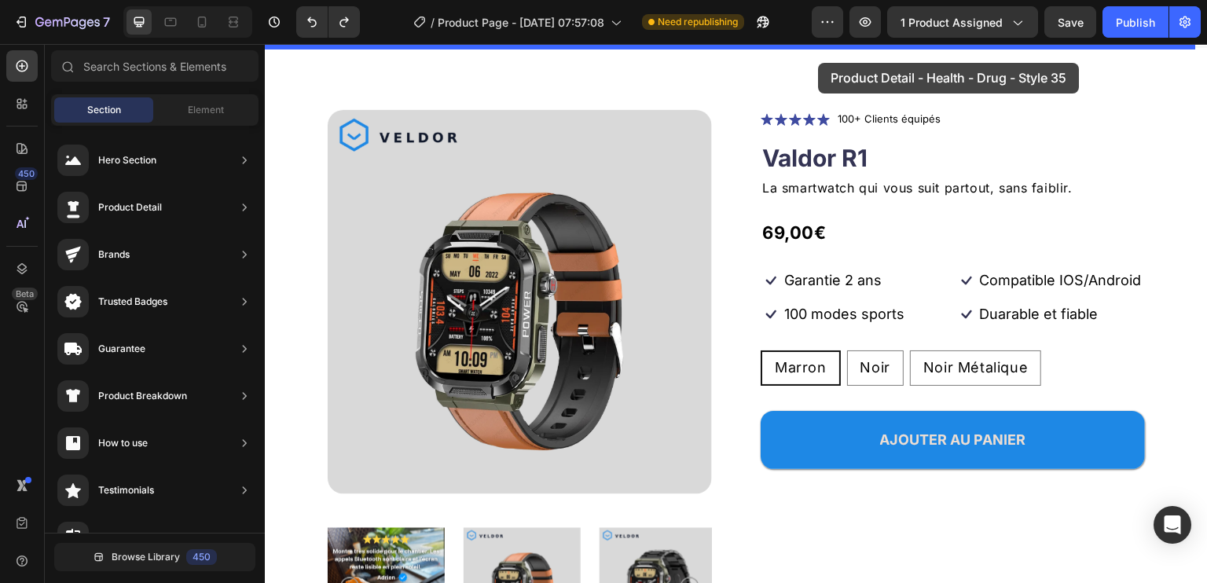
scroll to position [0, 0]
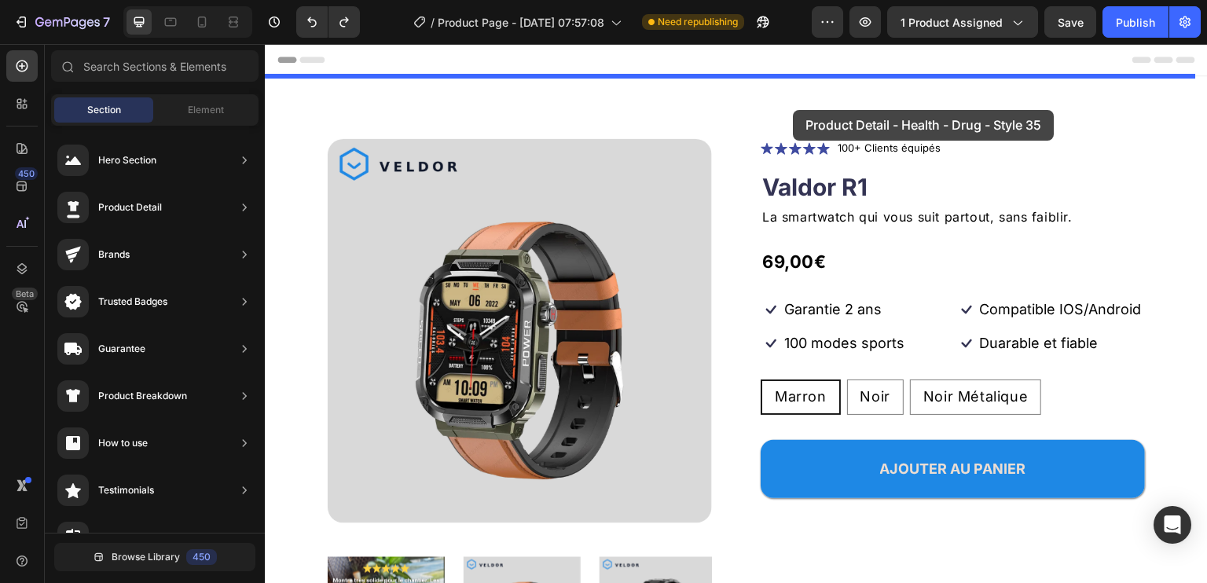
drag, startPoint x: 631, startPoint y: 336, endPoint x: 794, endPoint y: 110, distance: 278.1
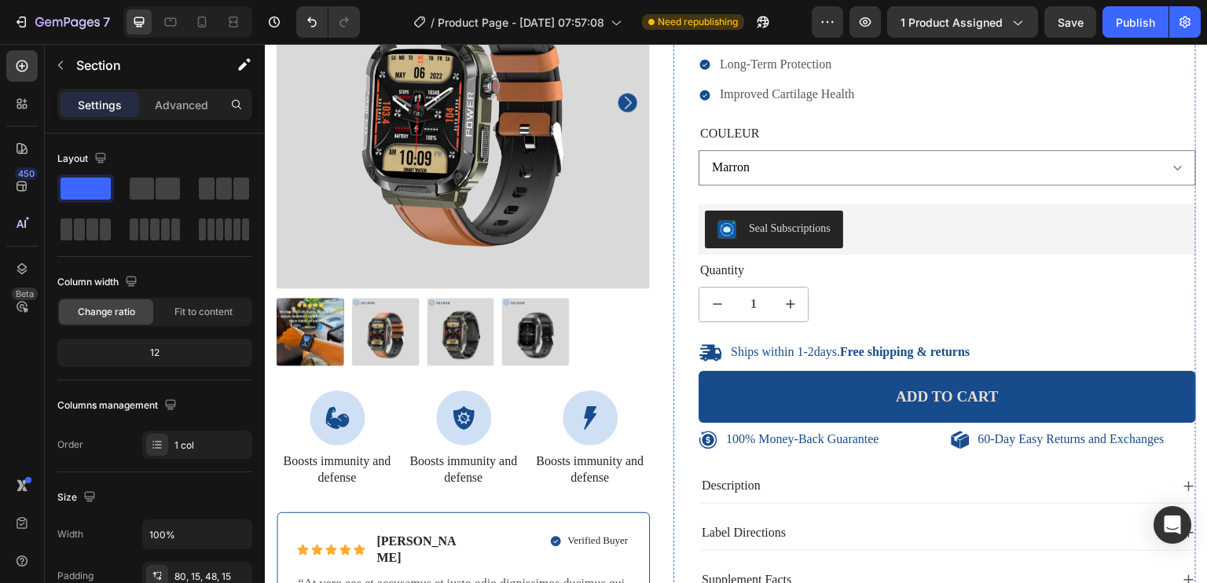
scroll to position [314, 0]
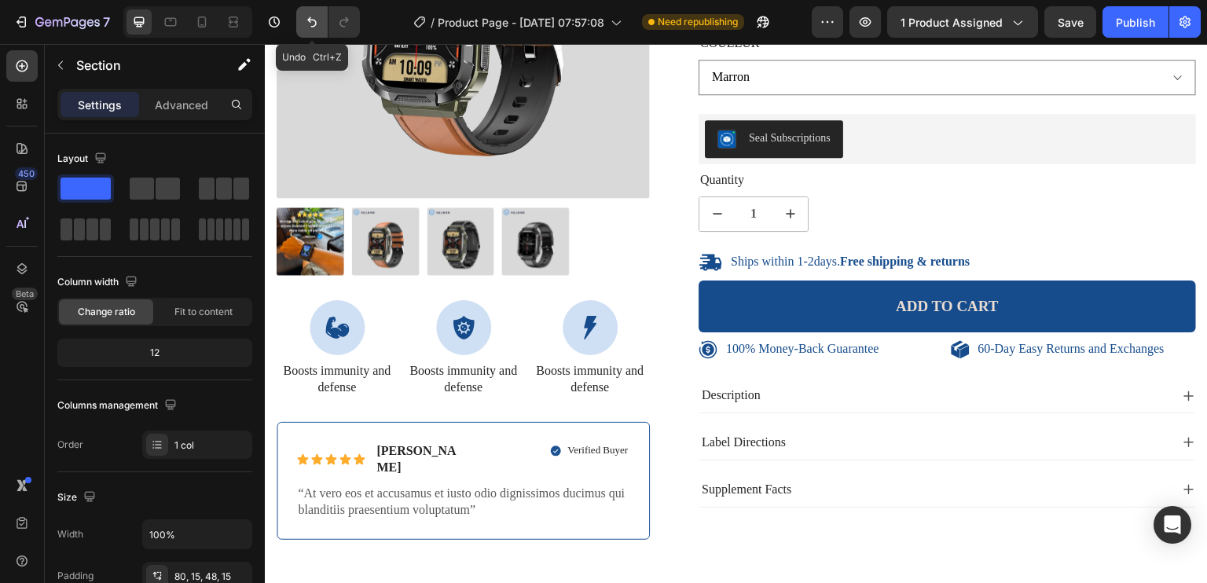
click at [310, 28] on icon "Undo/Redo" at bounding box center [312, 22] width 16 height 16
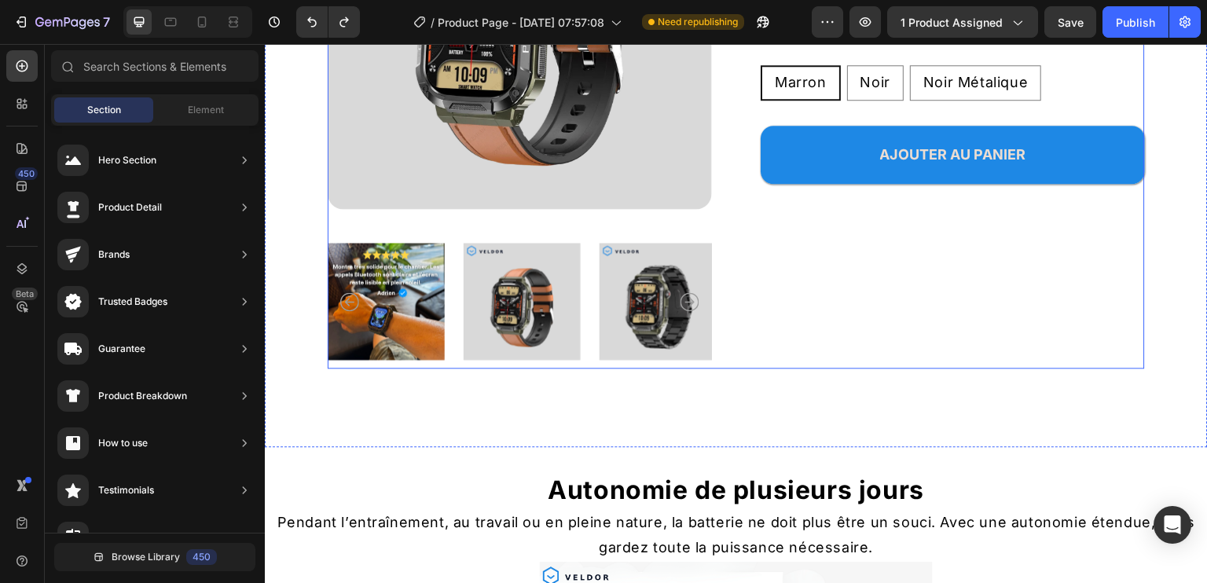
click at [891, 233] on div "Icon Icon Icon Icon Icon Icon List 100+ Clients équipés Text Block Row Valdor R…" at bounding box center [953, 97] width 384 height 544
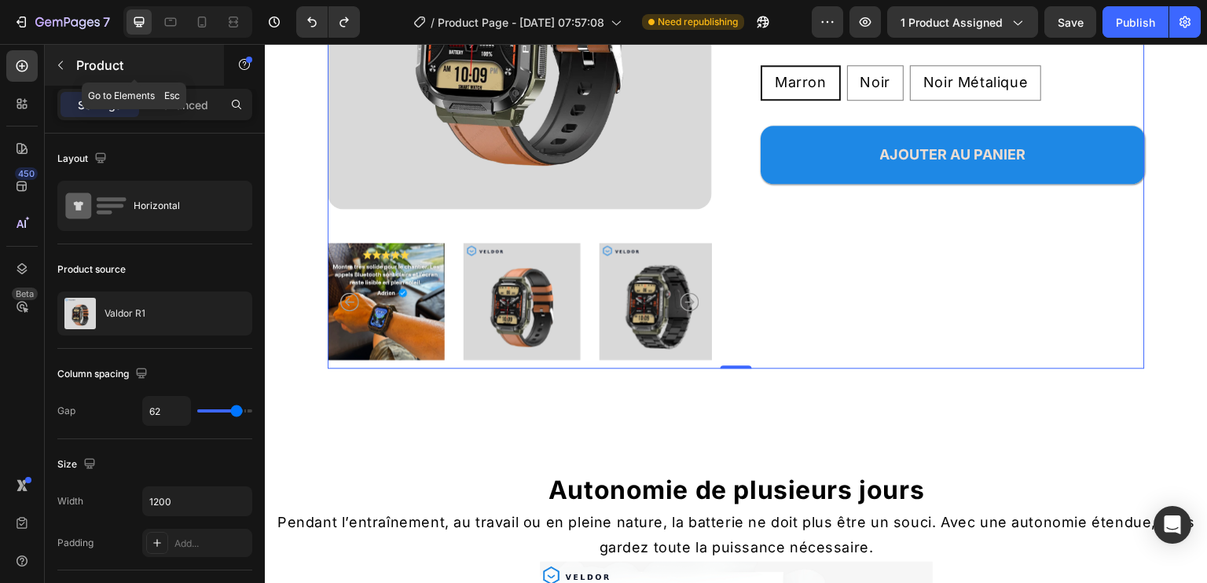
click at [67, 63] on button "button" at bounding box center [60, 65] width 25 height 25
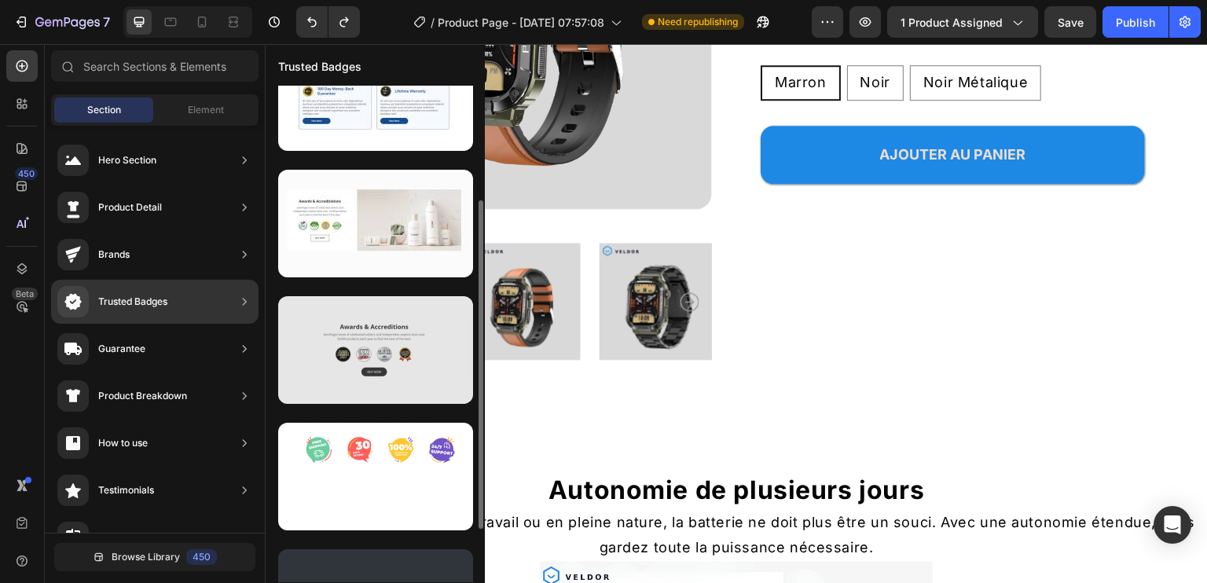
scroll to position [252, 0]
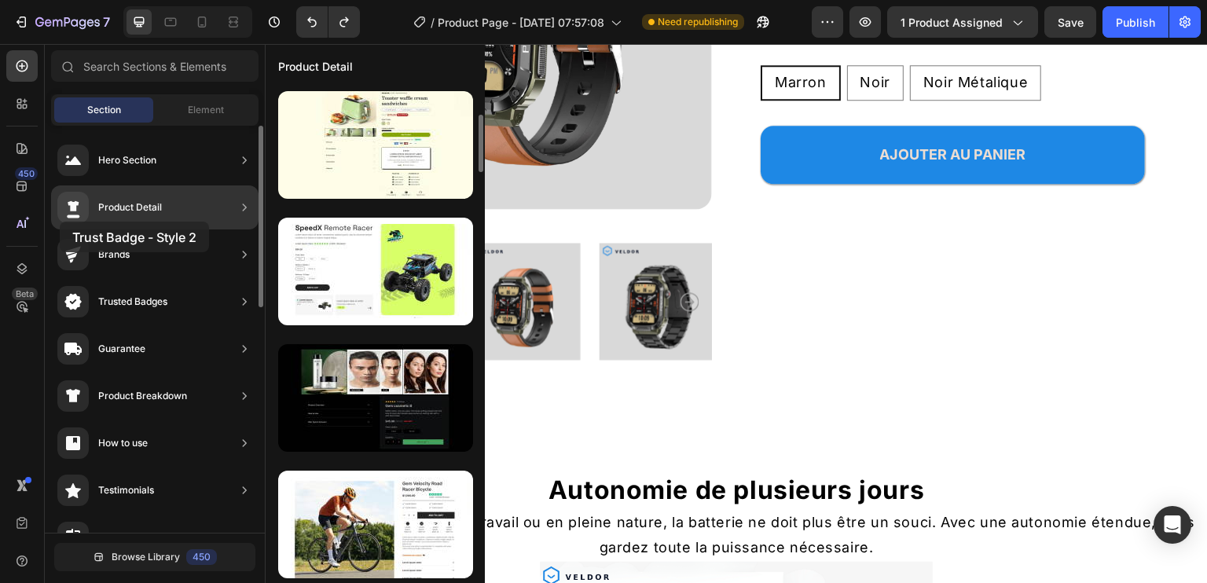
drag, startPoint x: 391, startPoint y: 291, endPoint x: 60, endPoint y: 222, distance: 338.8
click at [149, 296] on div "Trusted Badges" at bounding box center [132, 302] width 69 height 16
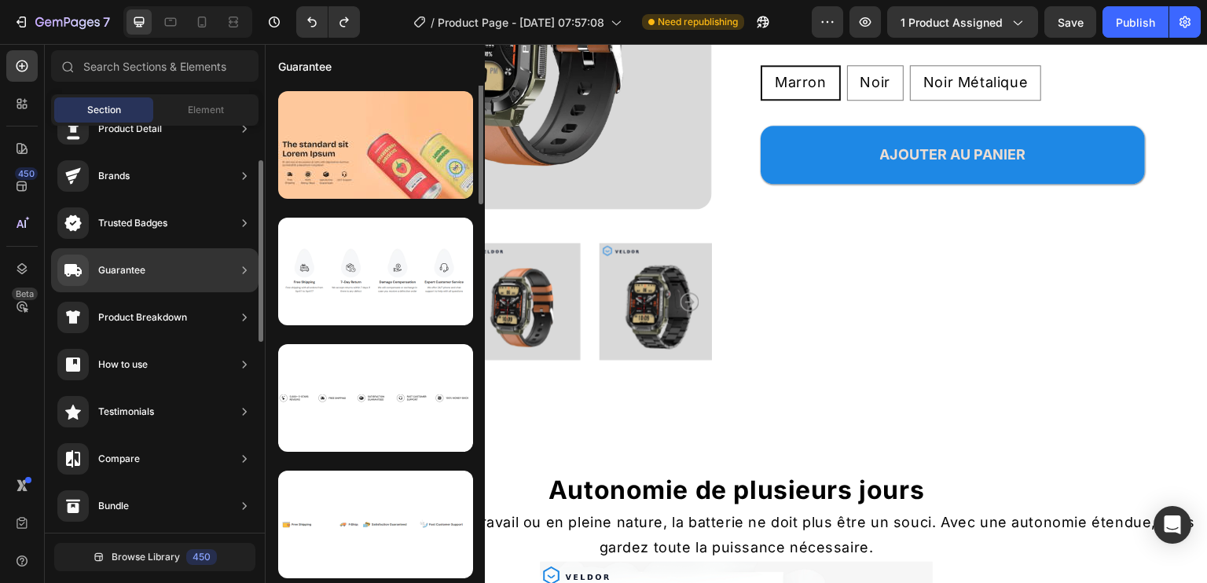
scroll to position [126, 0]
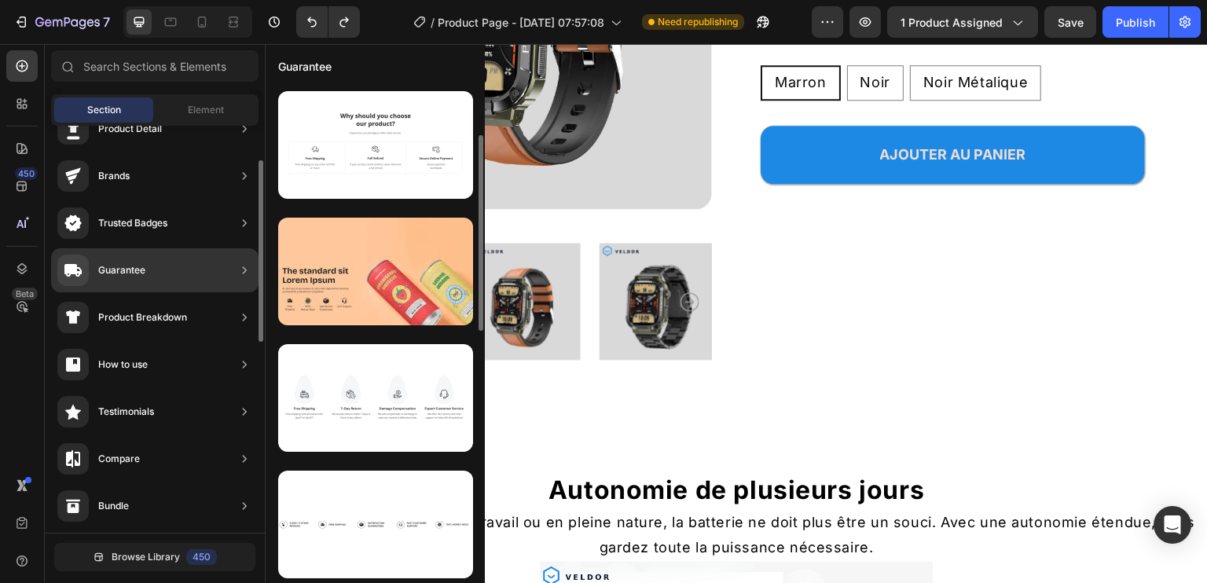
click at [138, 274] on div "Guarantee" at bounding box center [121, 271] width 47 height 16
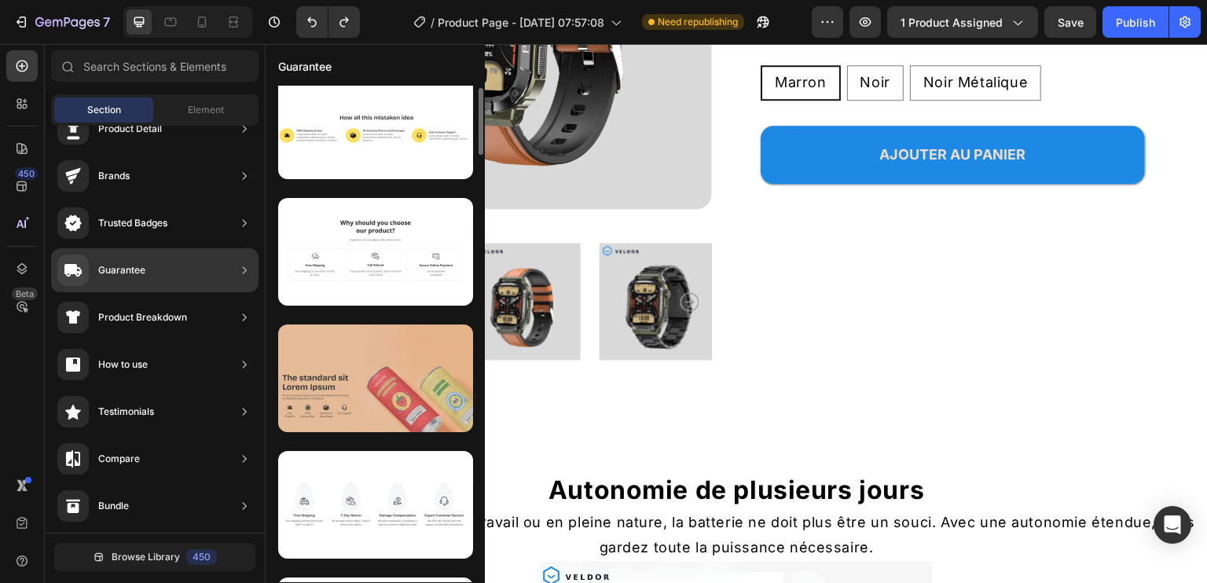
scroll to position [0, 0]
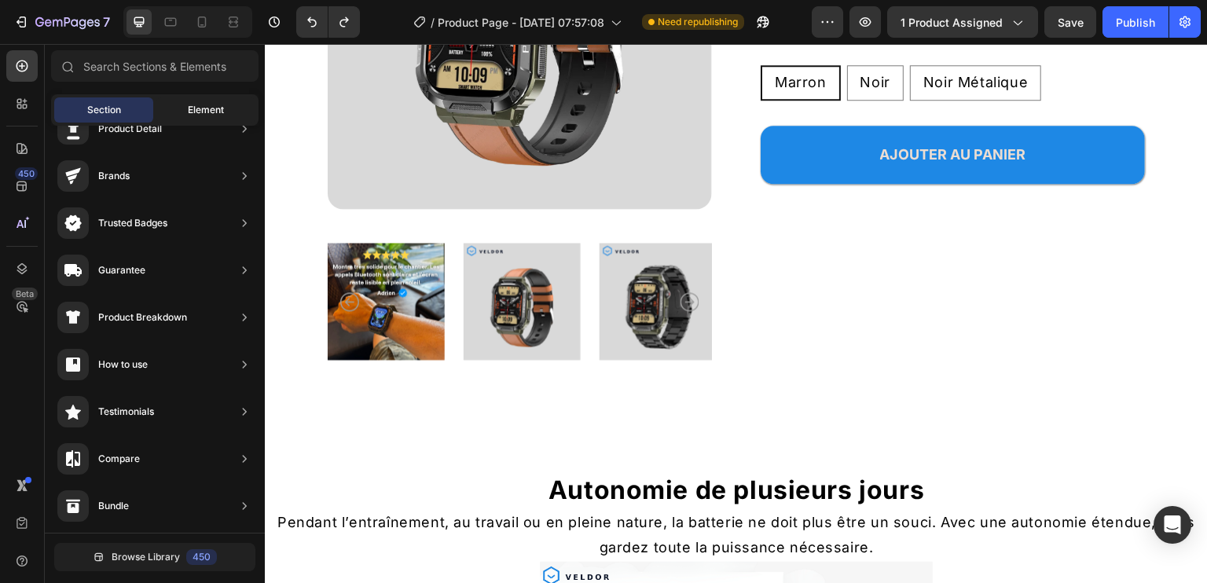
click at [200, 112] on span "Element" at bounding box center [206, 110] width 36 height 14
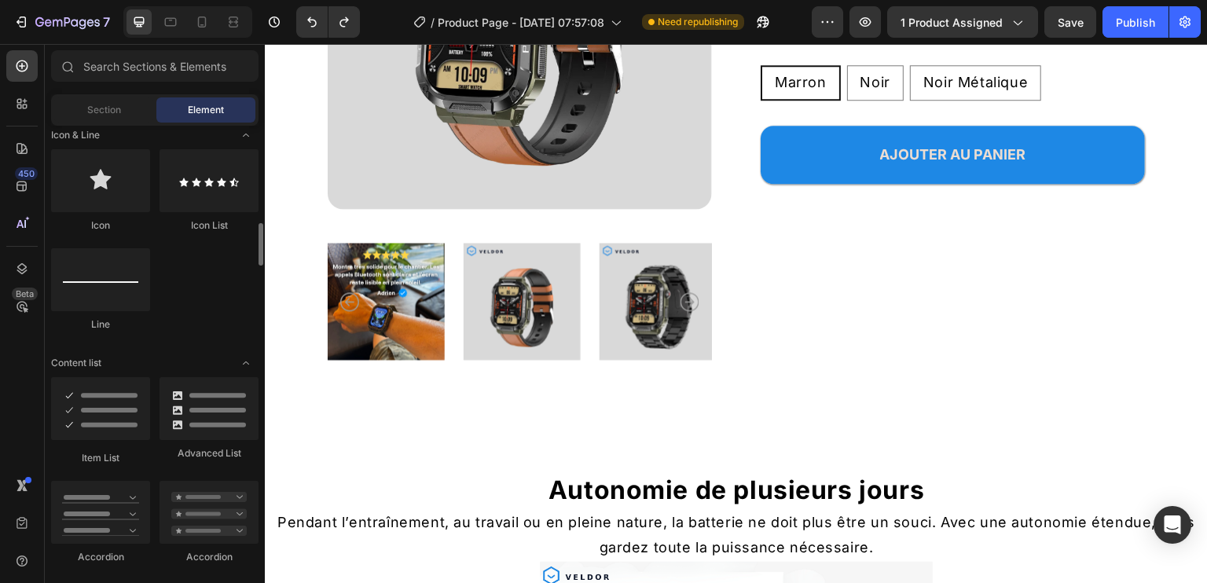
scroll to position [943, 0]
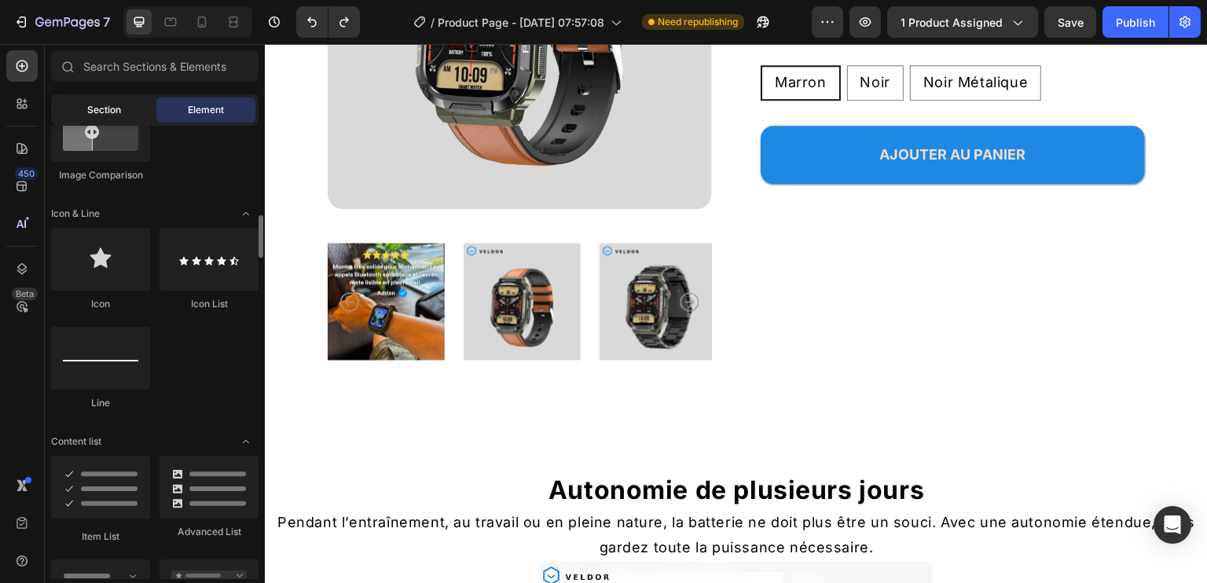
click at [112, 122] on div "Section" at bounding box center [103, 109] width 99 height 25
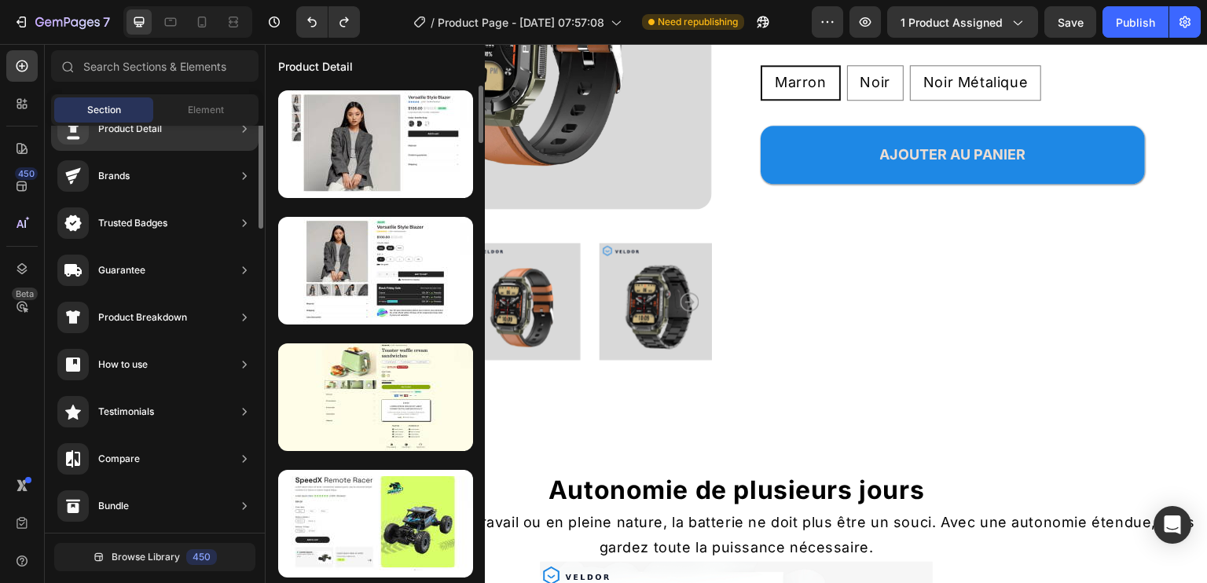
scroll to position [0, 0]
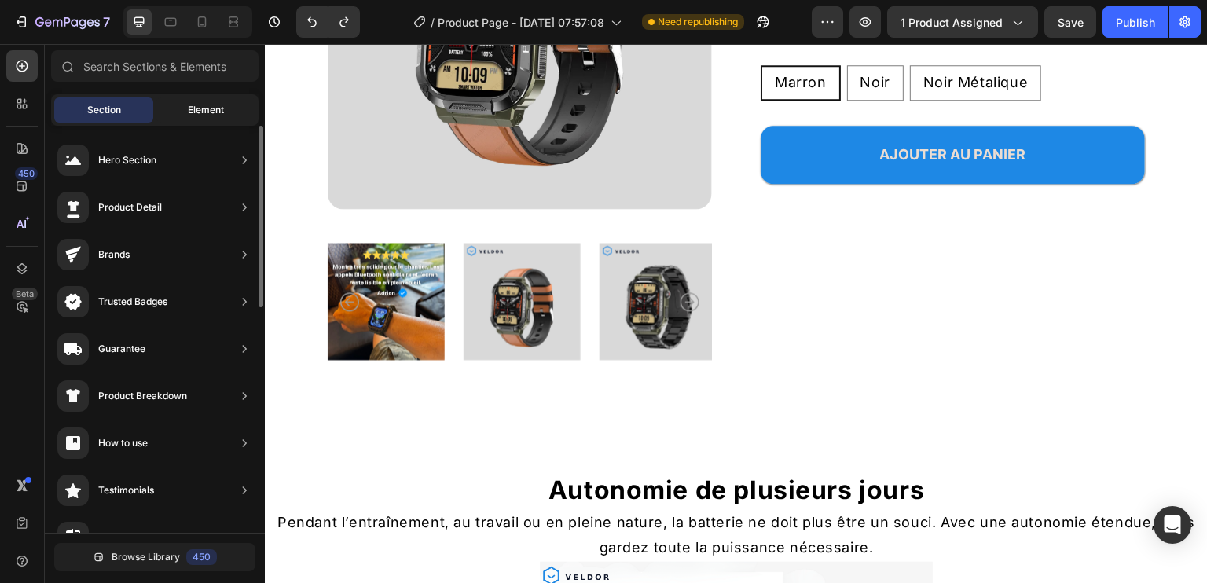
click at [170, 110] on div "Element" at bounding box center [205, 109] width 99 height 25
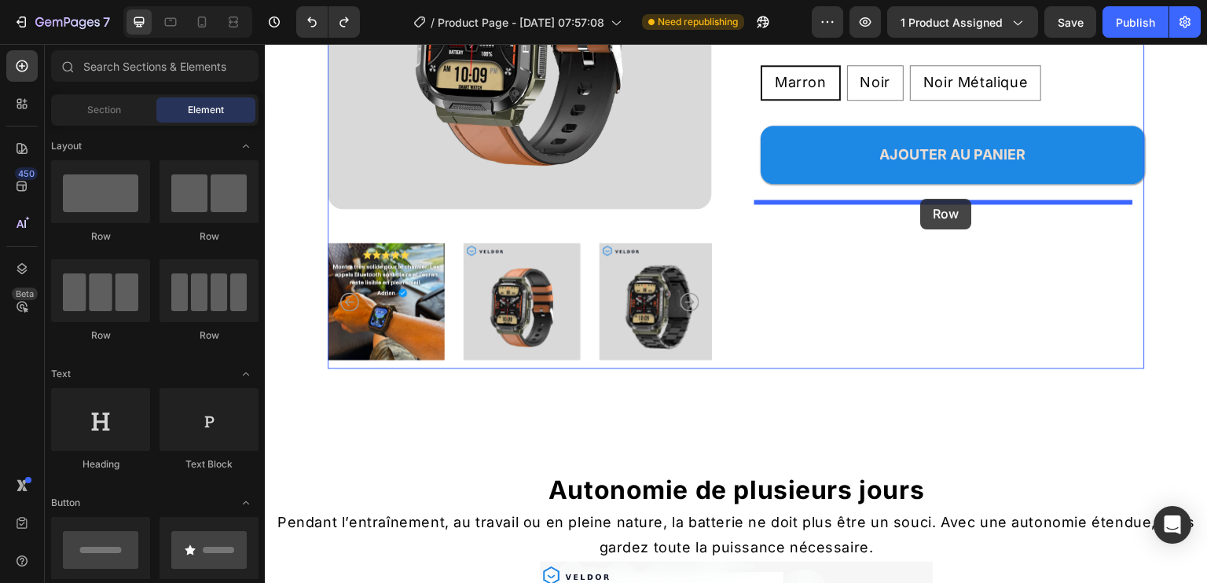
drag, startPoint x: 369, startPoint y: 342, endPoint x: 921, endPoint y: 199, distance: 570.8
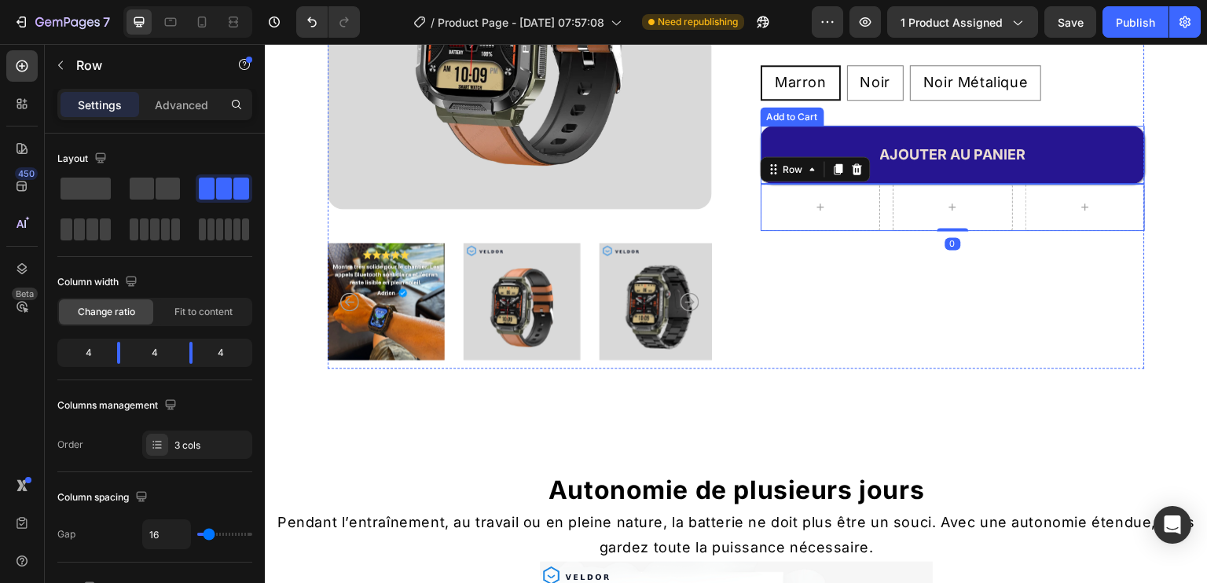
click at [980, 184] on button "AJOUTER AU PANIER" at bounding box center [953, 155] width 384 height 58
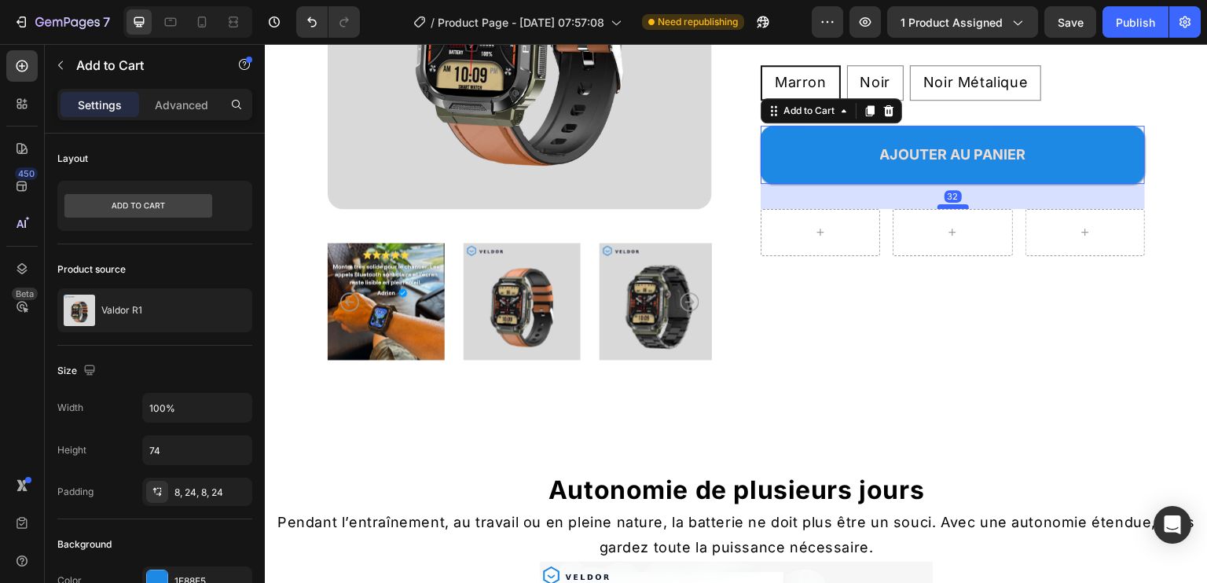
drag, startPoint x: 942, startPoint y: 200, endPoint x: 942, endPoint y: 226, distance: 25.2
click at [942, 209] on div at bounding box center [953, 206] width 31 height 5
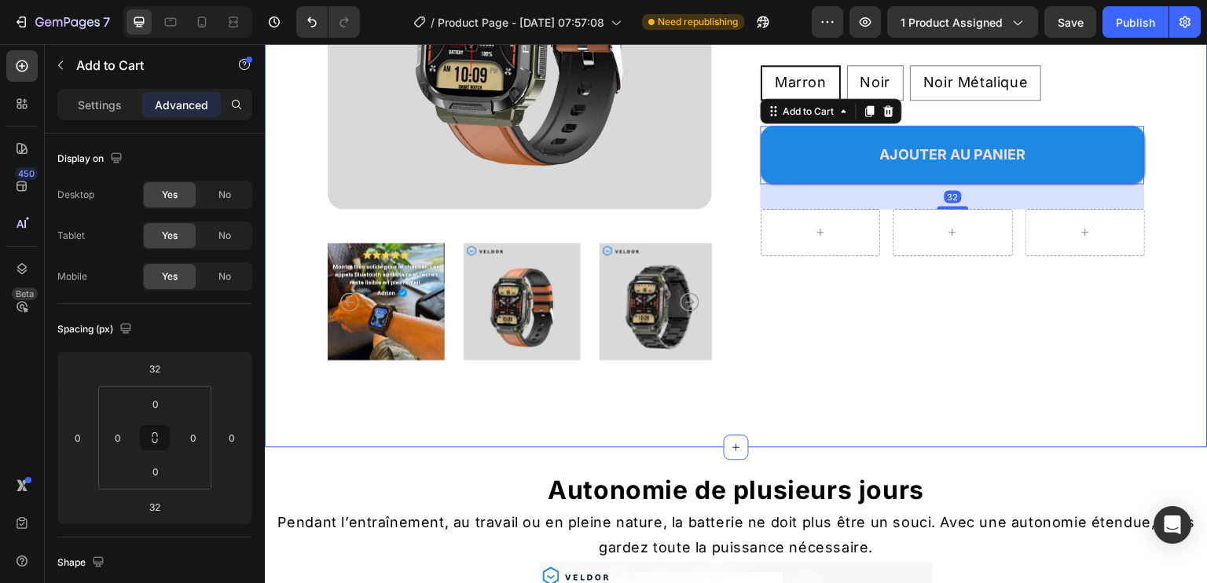
click at [1163, 248] on div "Product Images Icon Icon Icon Icon Icon Icon List 100+ Clients équipés Text Blo…" at bounding box center [736, 104] width 943 height 685
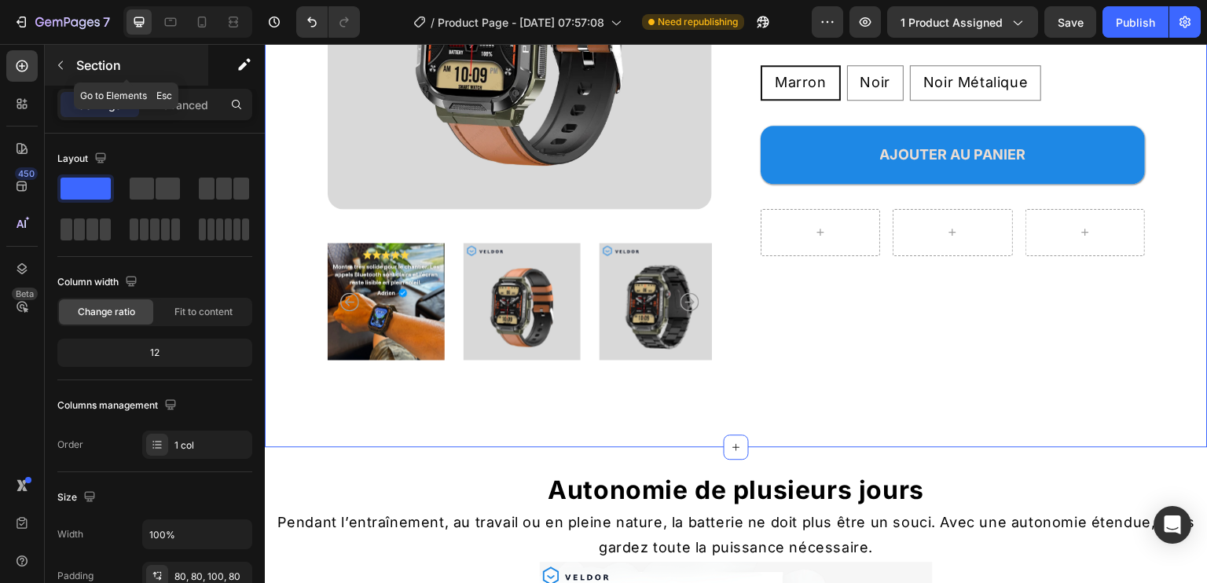
click at [64, 53] on button "button" at bounding box center [60, 65] width 25 height 25
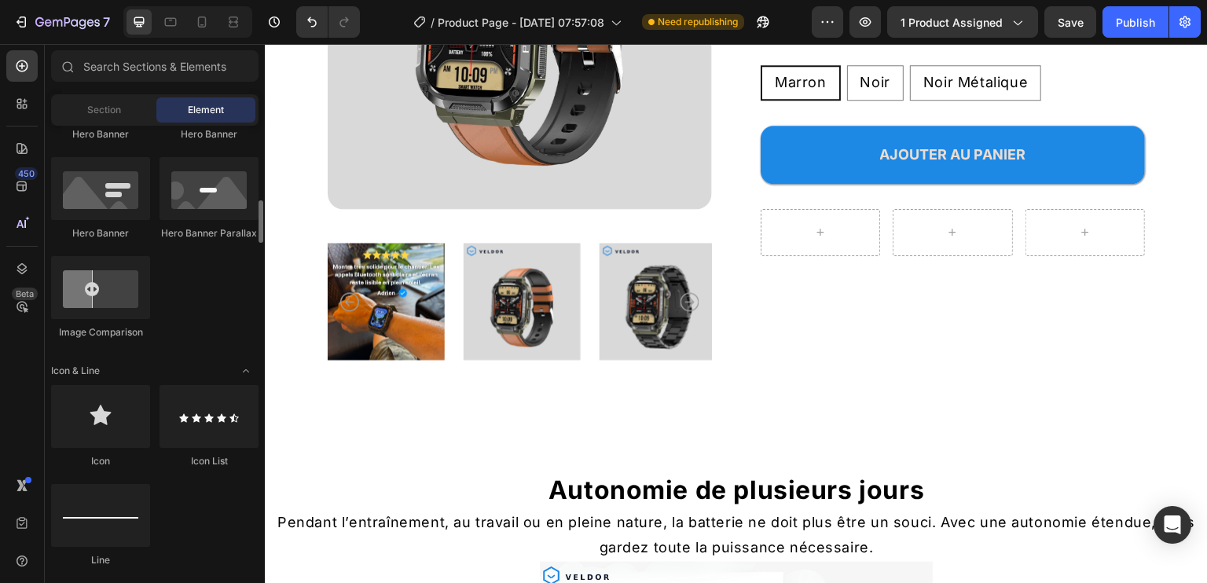
scroll to position [865, 0]
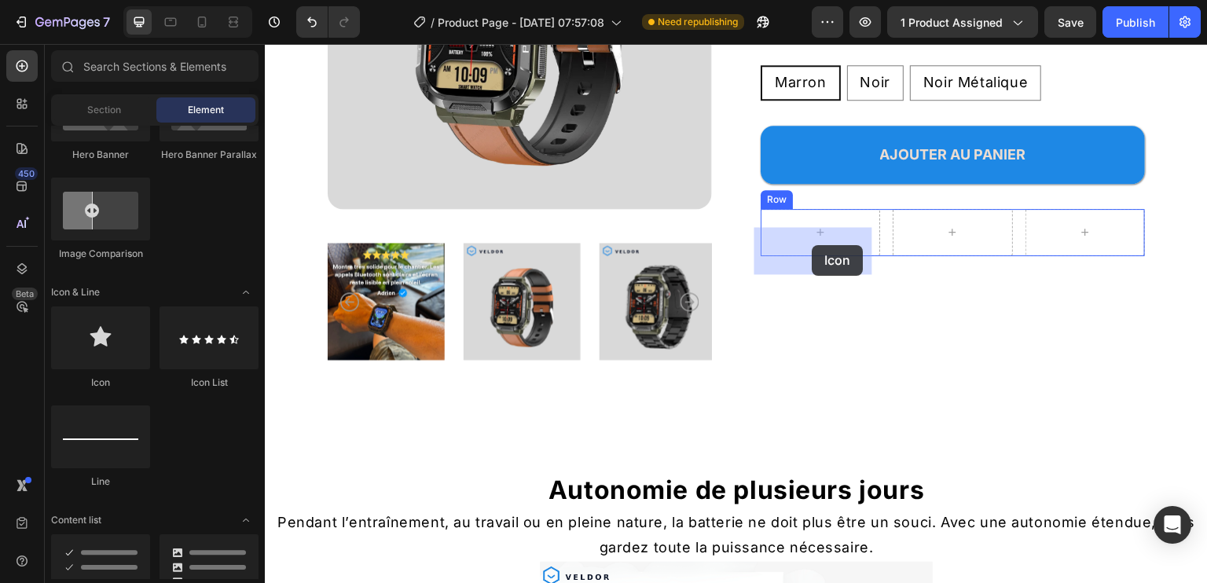
drag, startPoint x: 358, startPoint y: 386, endPoint x: 813, endPoint y: 245, distance: 475.6
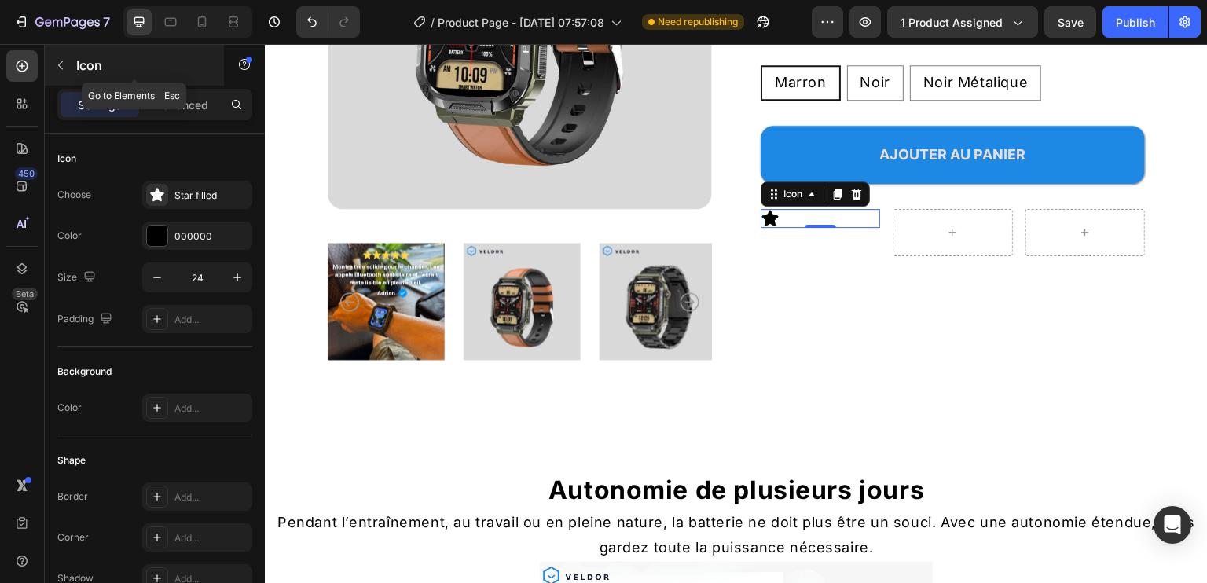
click at [66, 68] on icon "button" at bounding box center [60, 65] width 13 height 13
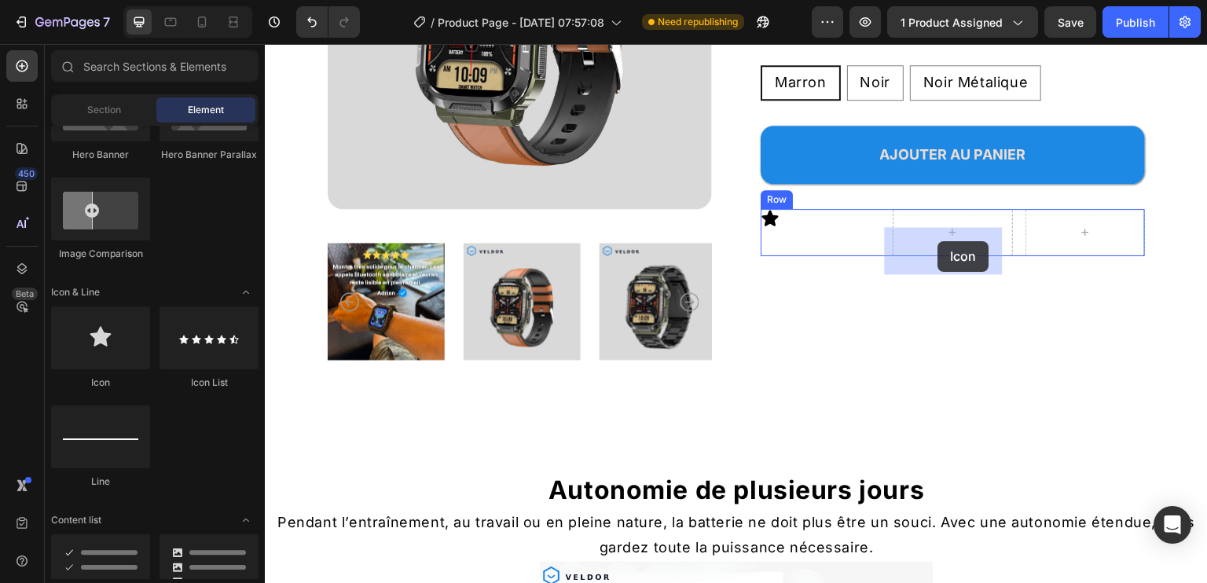
drag, startPoint x: 373, startPoint y: 376, endPoint x: 938, endPoint y: 241, distance: 581.7
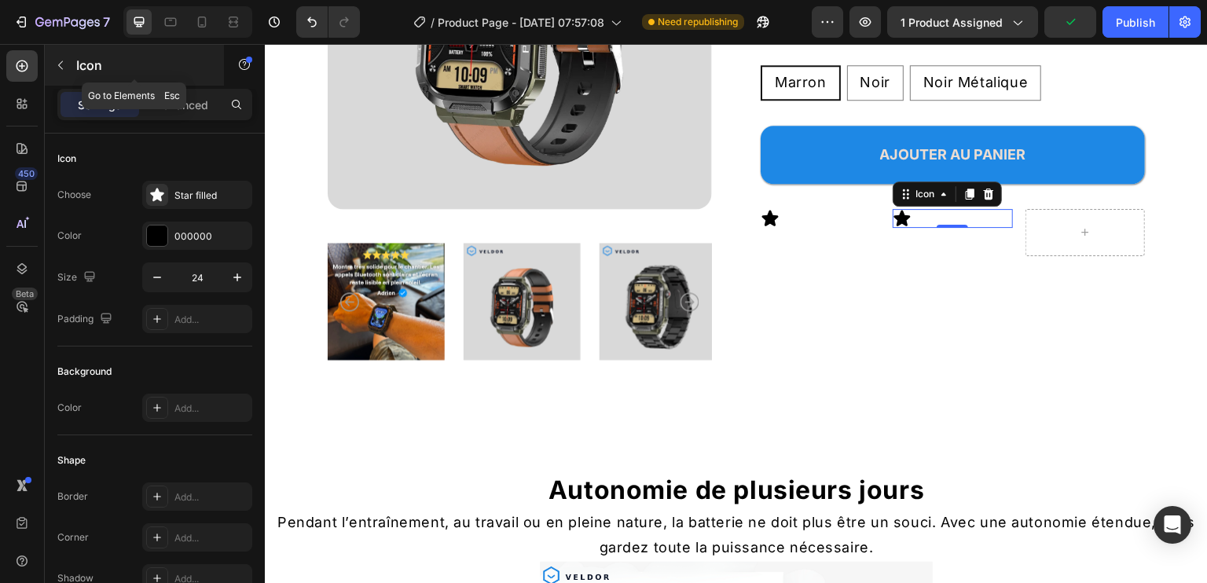
click at [61, 65] on icon "button" at bounding box center [60, 65] width 13 height 13
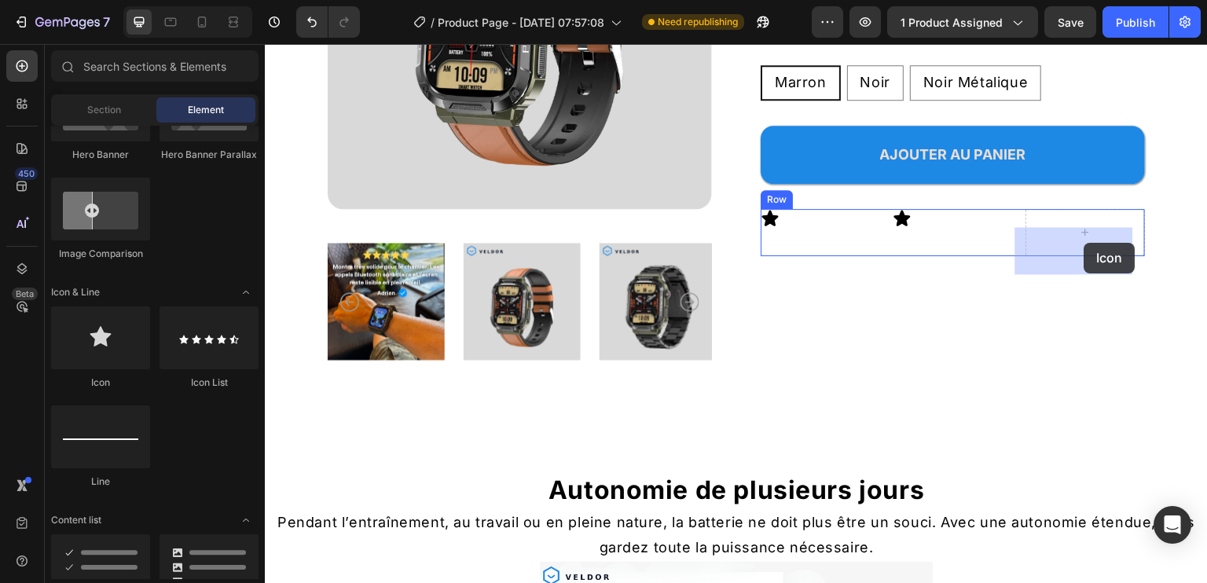
drag, startPoint x: 381, startPoint y: 388, endPoint x: 1085, endPoint y: 243, distance: 718.3
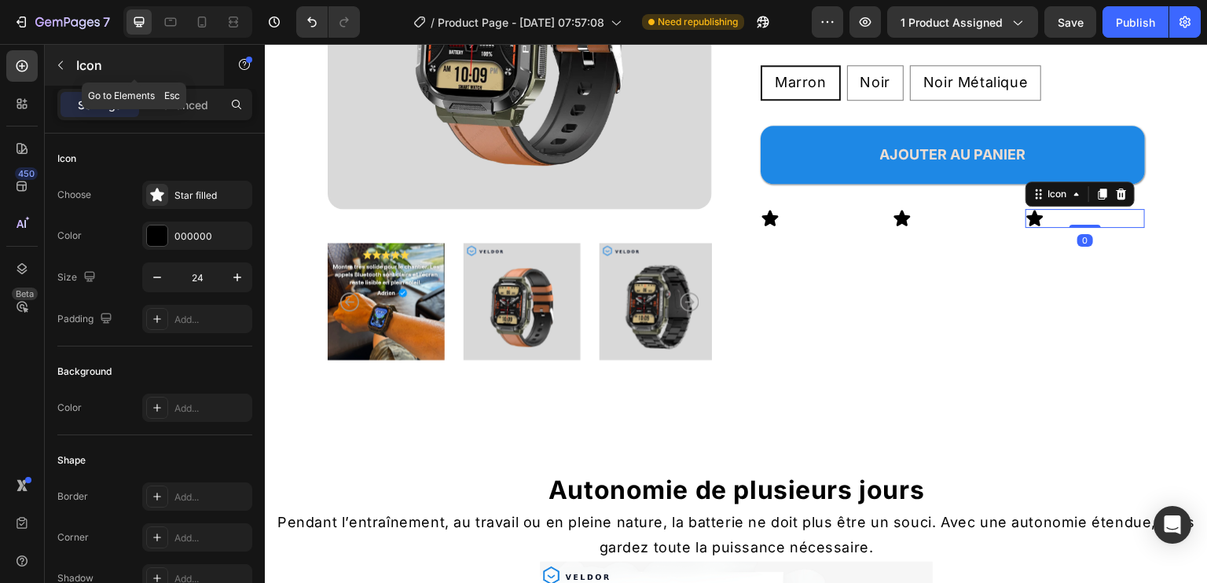
click at [61, 71] on icon "button" at bounding box center [60, 65] width 13 height 13
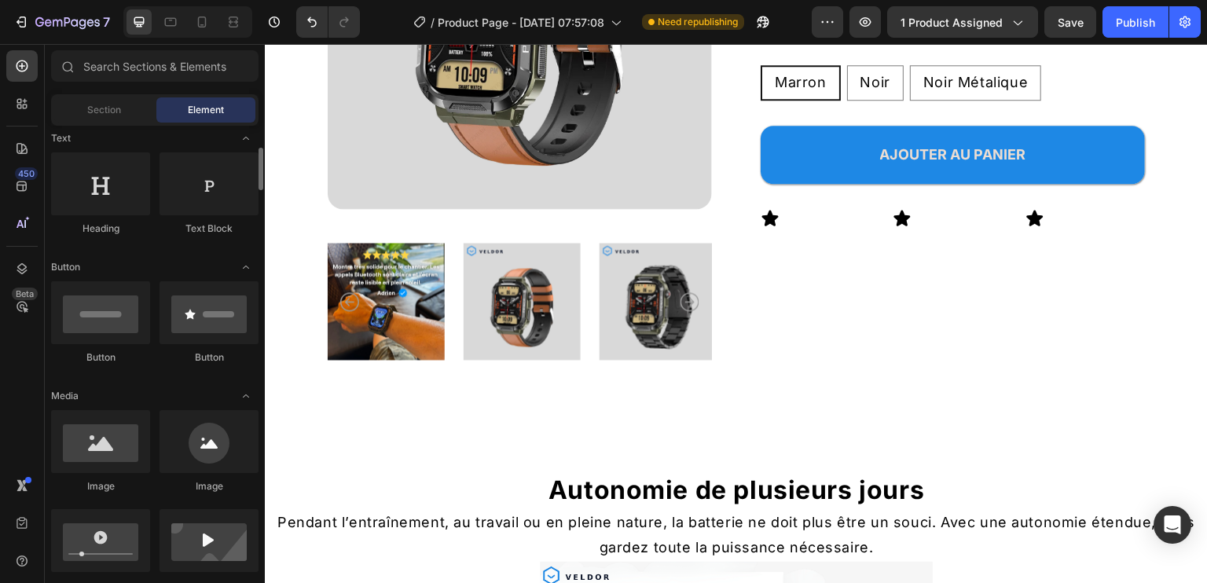
scroll to position [0, 0]
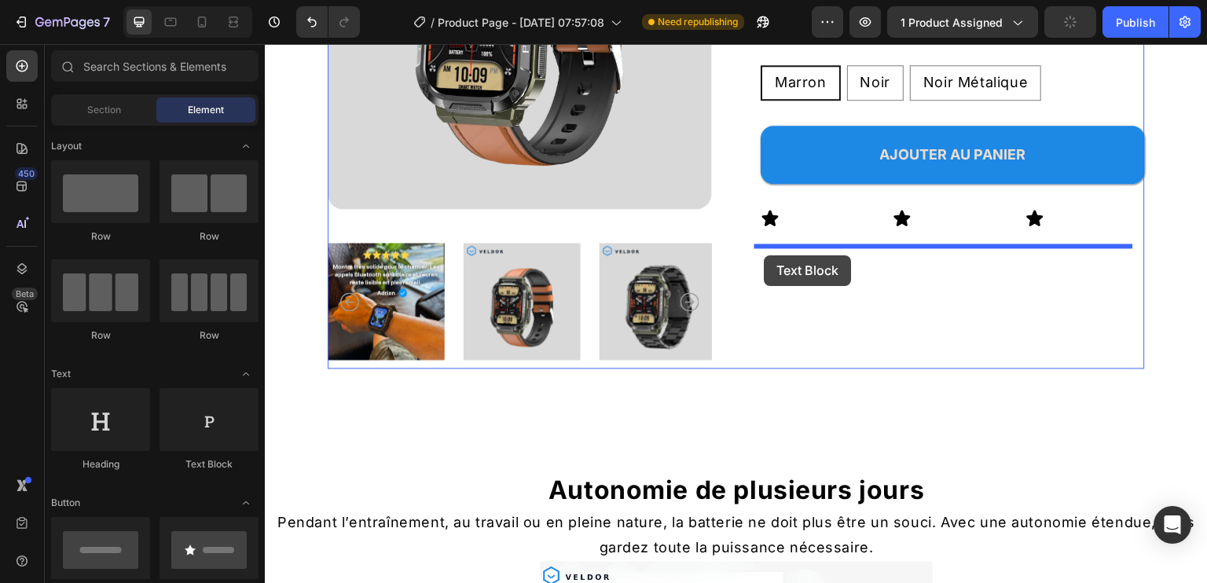
drag, startPoint x: 487, startPoint y: 477, endPoint x: 765, endPoint y: 255, distance: 355.1
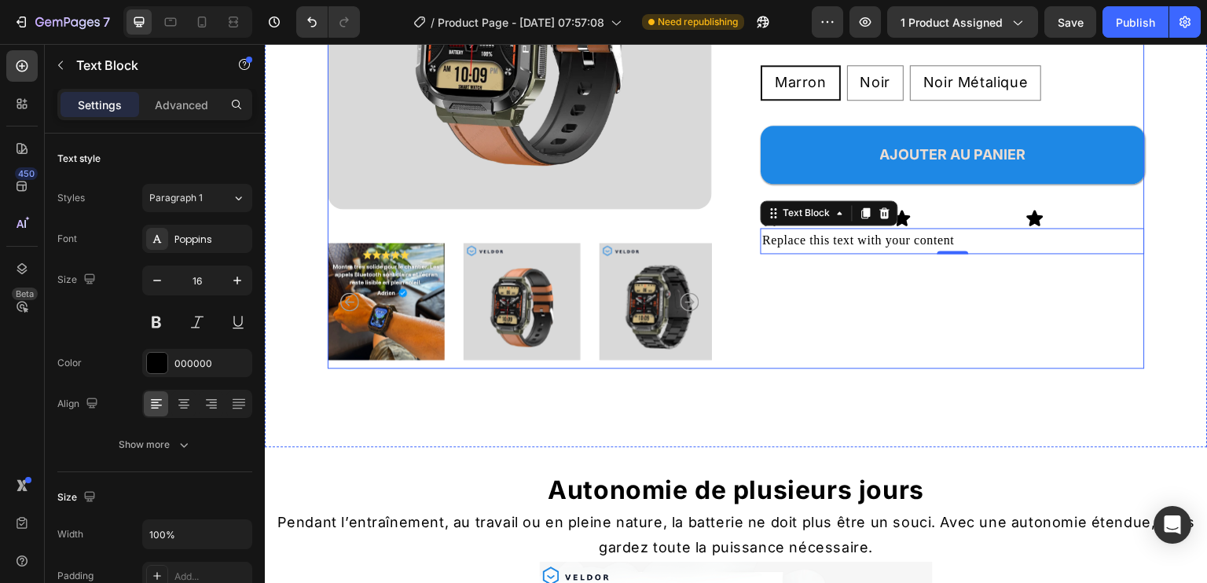
click at [834, 286] on div "Icon Icon Icon Icon Icon Icon List 100+ Clients équipés Text Block Row Valdor R…" at bounding box center [953, 97] width 384 height 544
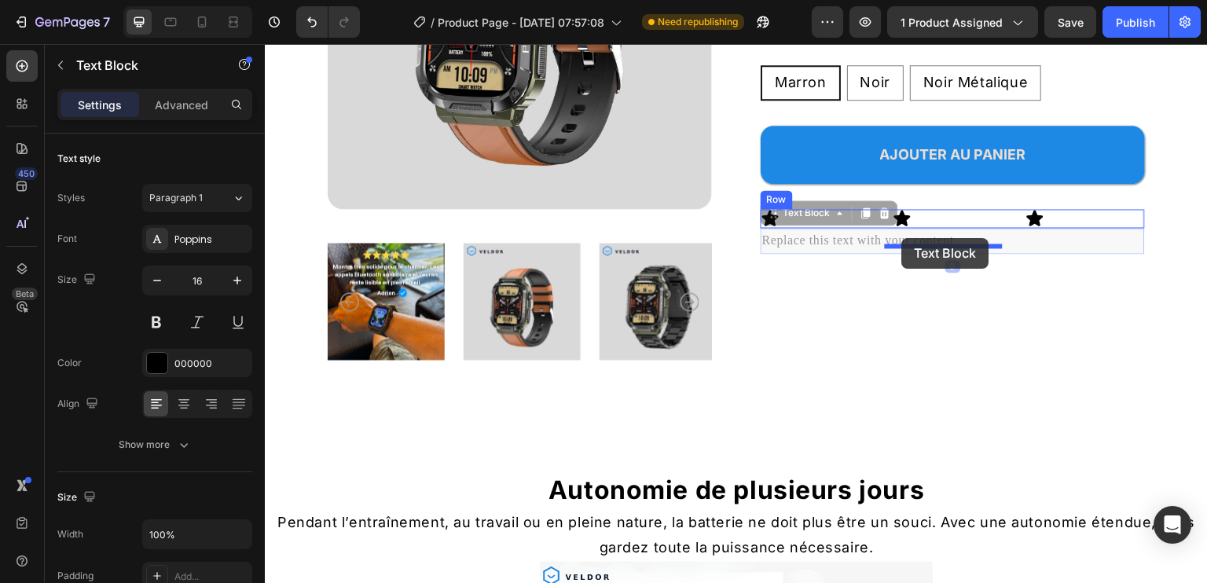
drag, startPoint x: 820, startPoint y: 259, endPoint x: 902, endPoint y: 238, distance: 85.0
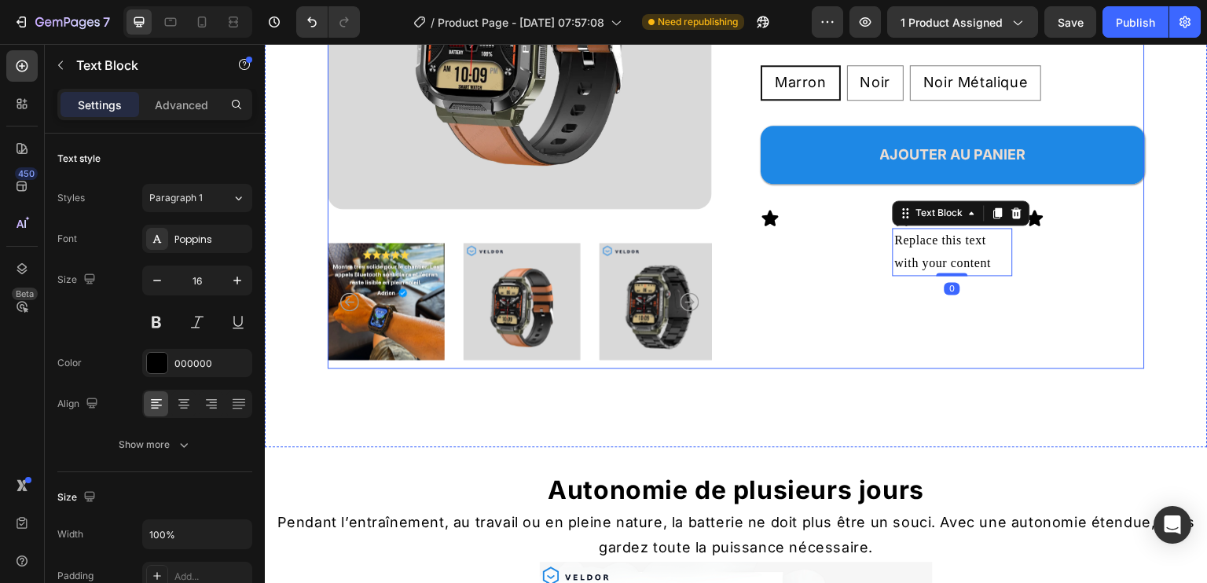
click at [1030, 296] on div "Icon Icon Icon Icon Icon Icon List 100+ Clients équipés Text Block Row Valdor R…" at bounding box center [953, 97] width 384 height 544
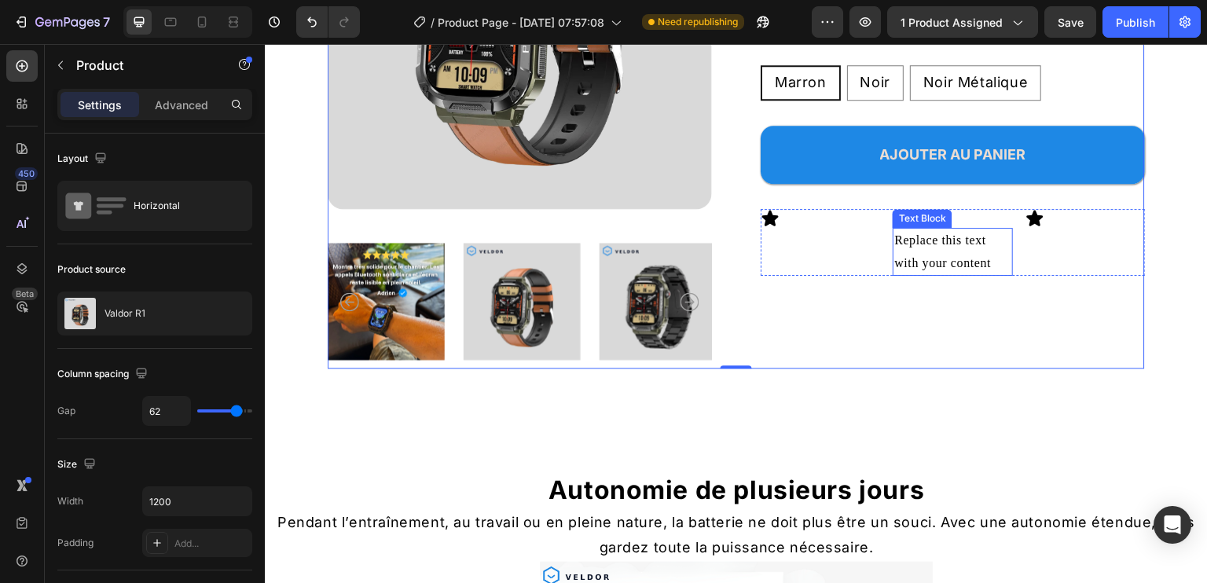
click at [920, 264] on div "Replace this text with your content" at bounding box center [952, 252] width 119 height 49
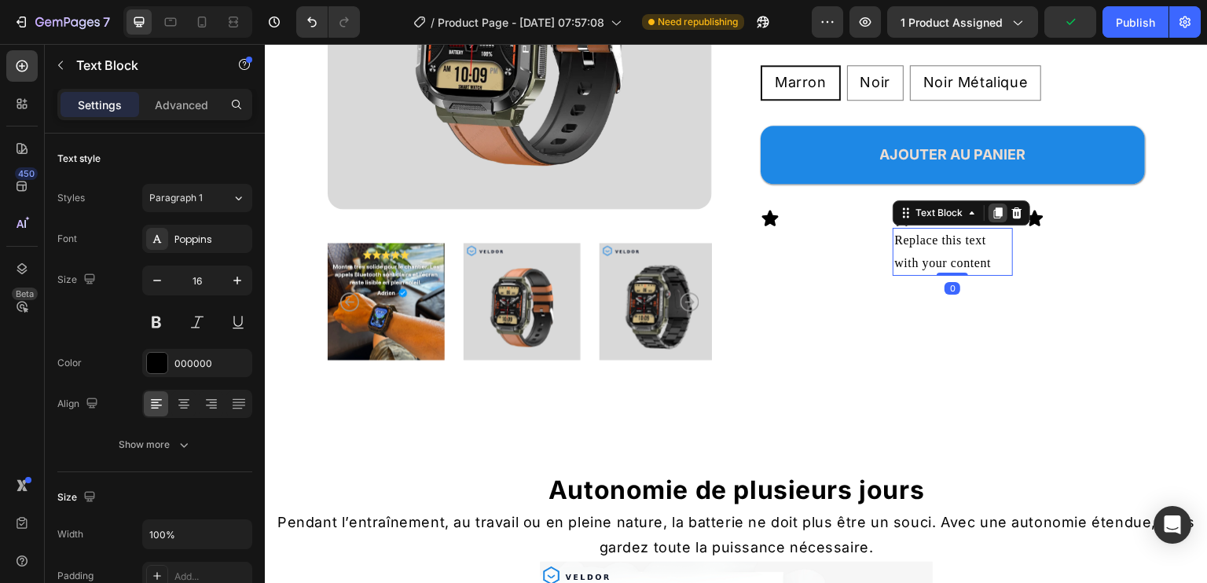
click at [994, 219] on icon at bounding box center [998, 213] width 9 height 11
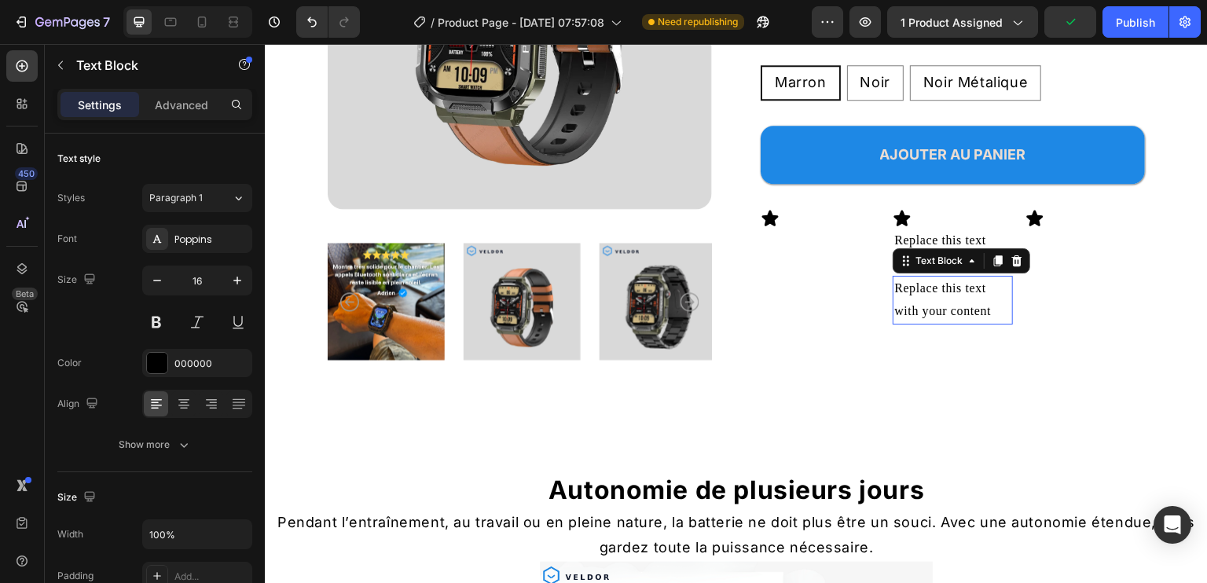
scroll to position [435, 0]
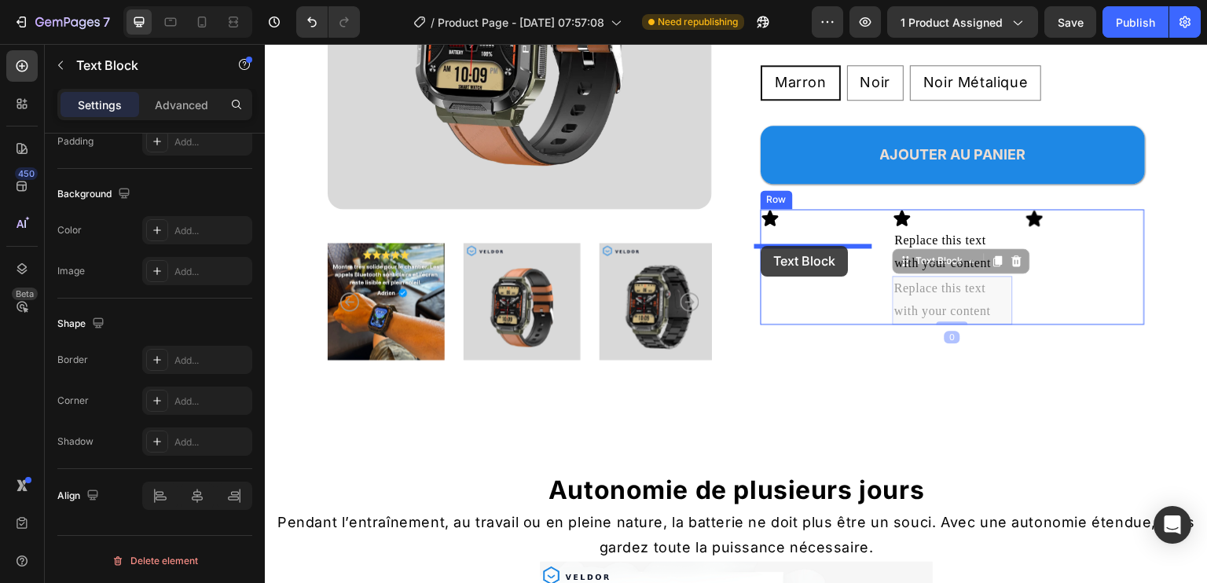
drag, startPoint x: 950, startPoint y: 318, endPoint x: 762, endPoint y: 246, distance: 202.0
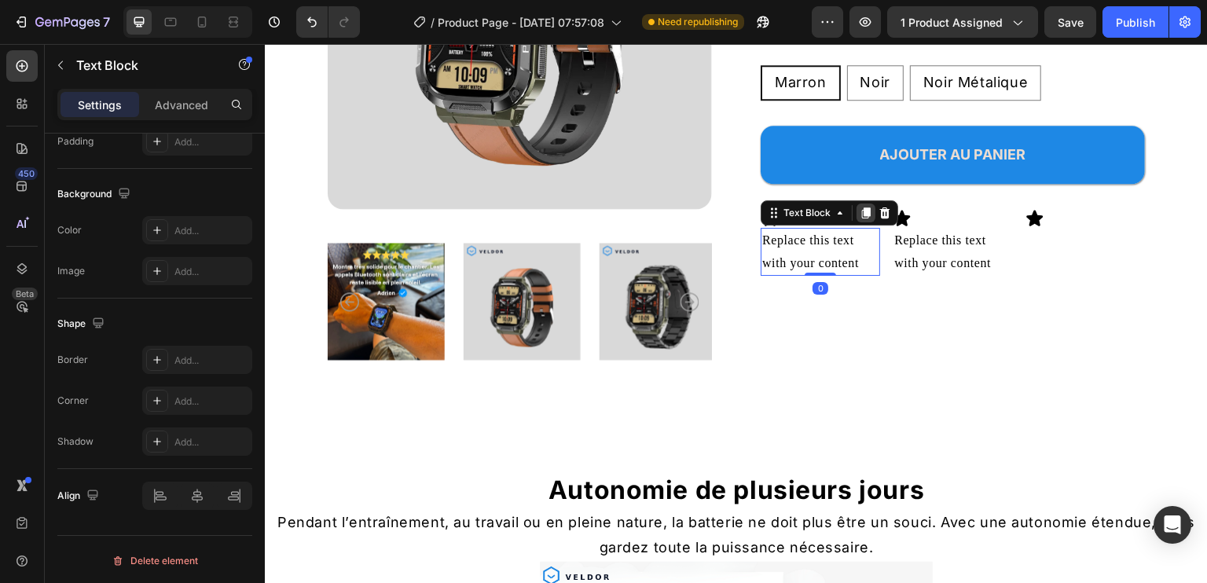
click at [862, 219] on icon at bounding box center [866, 213] width 9 height 11
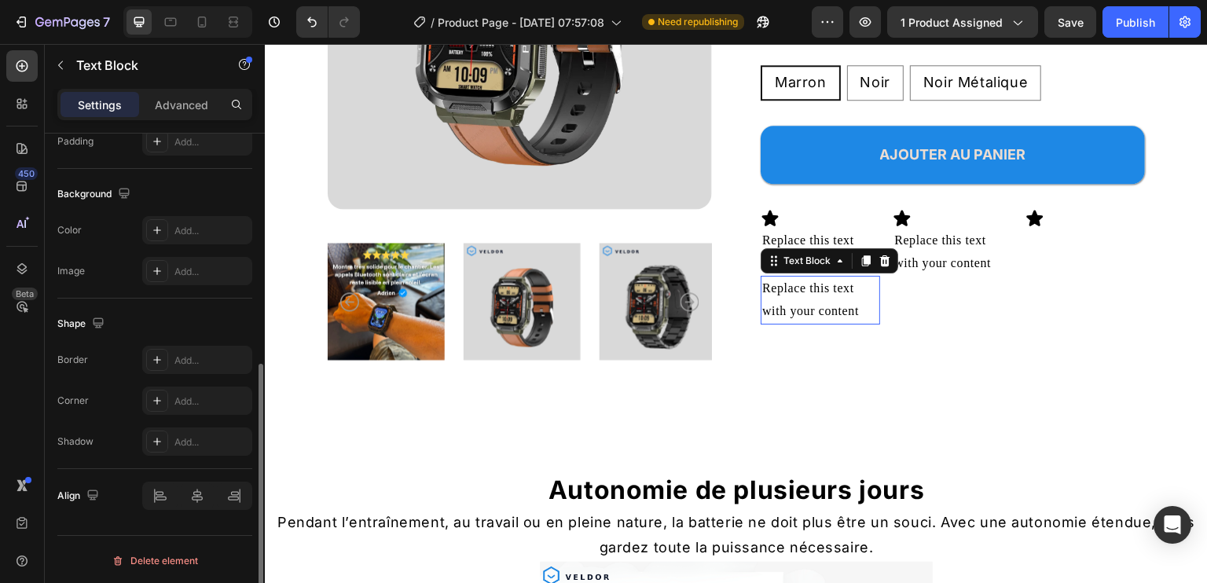
scroll to position [434, 0]
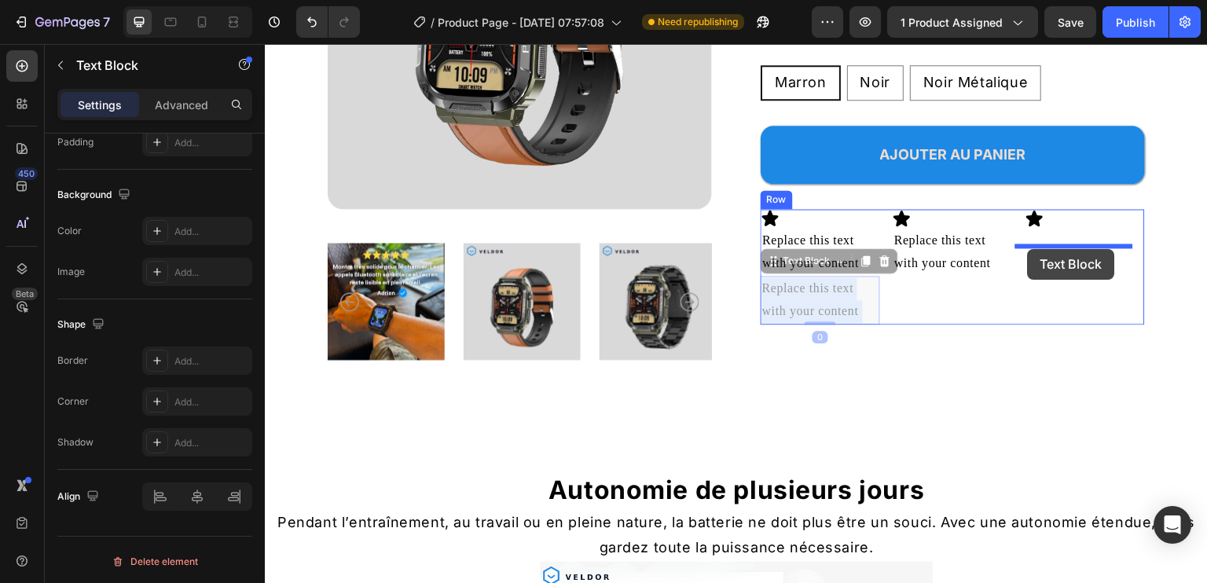
drag, startPoint x: 818, startPoint y: 318, endPoint x: 1028, endPoint y: 249, distance: 220.7
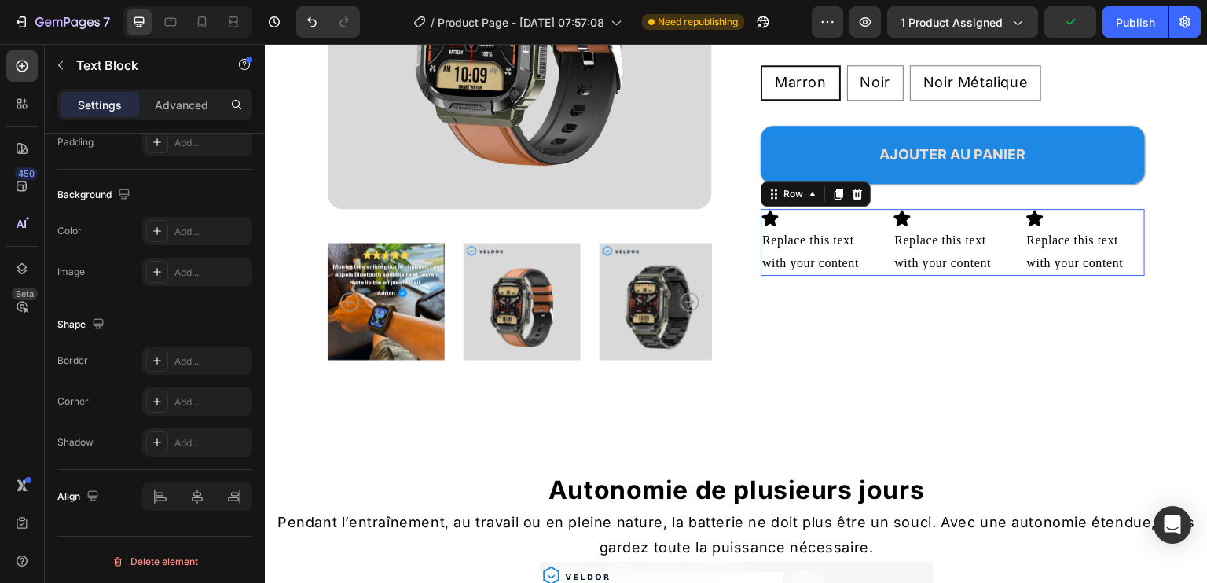
click at [1006, 245] on div "Icon Replace this text with your content Text Block Icon Replace this text with…" at bounding box center [953, 243] width 384 height 68
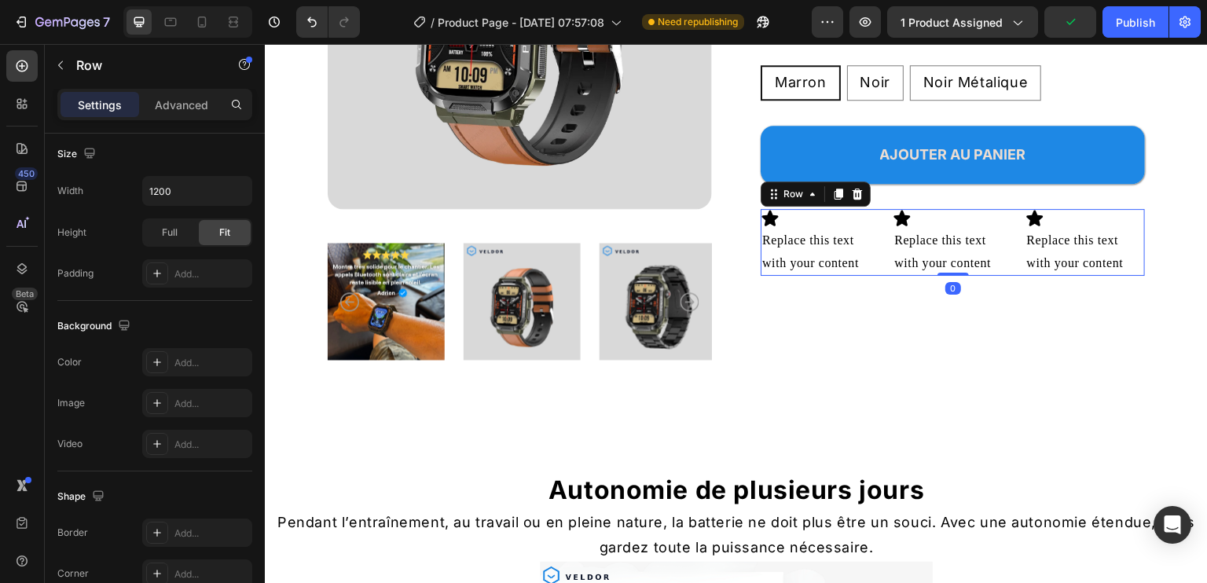
scroll to position [0, 0]
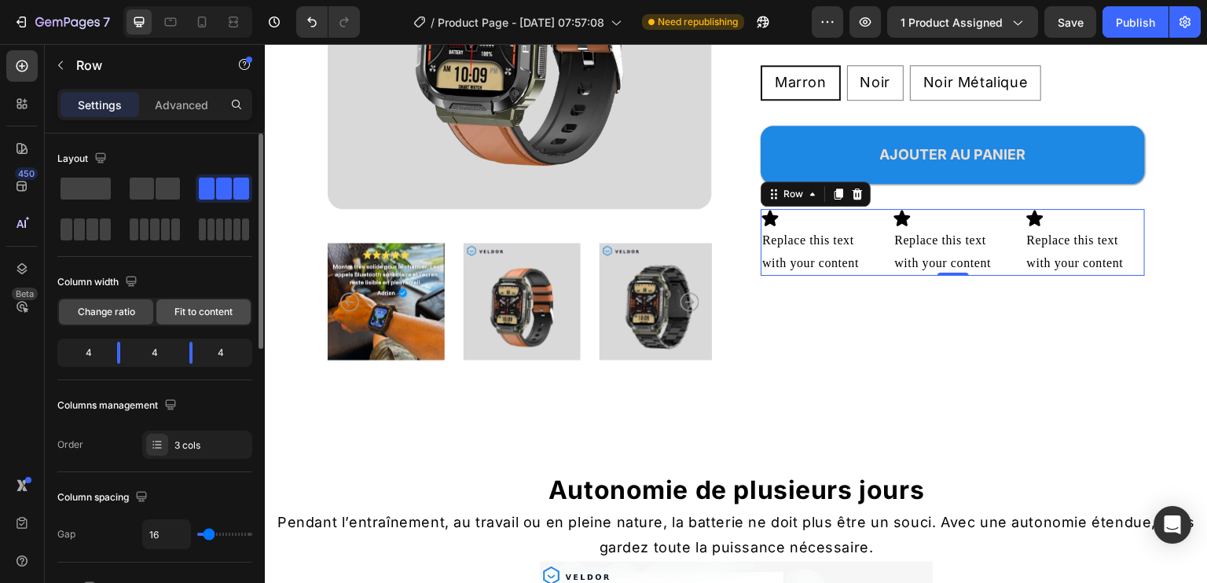
click at [219, 309] on span "Fit to content" at bounding box center [203, 312] width 58 height 14
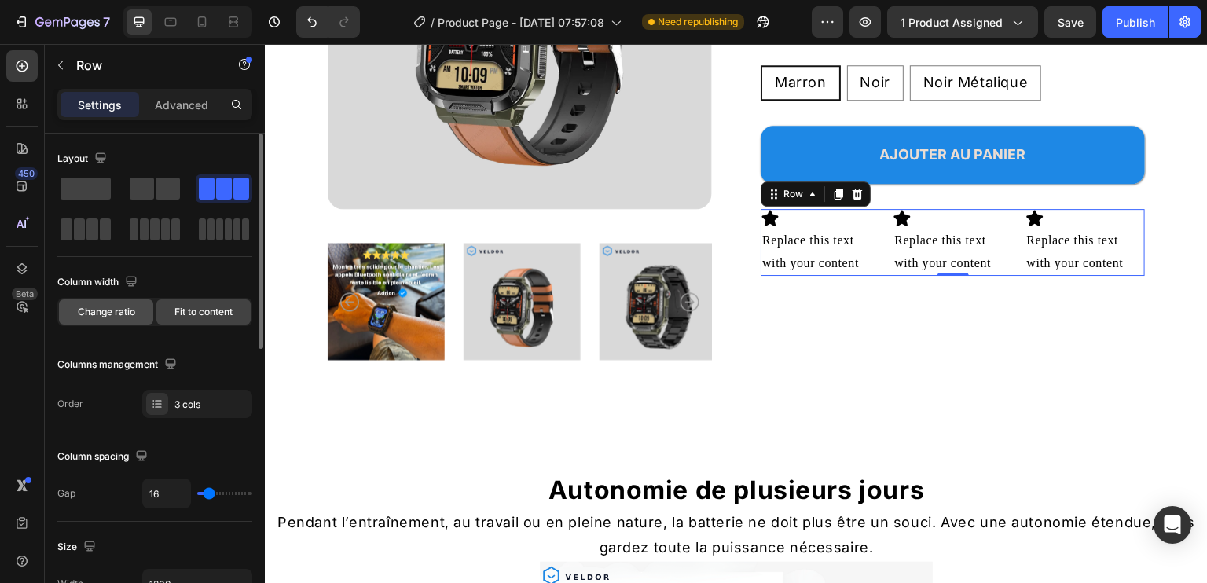
click at [107, 307] on span "Change ratio" at bounding box center [106, 312] width 57 height 14
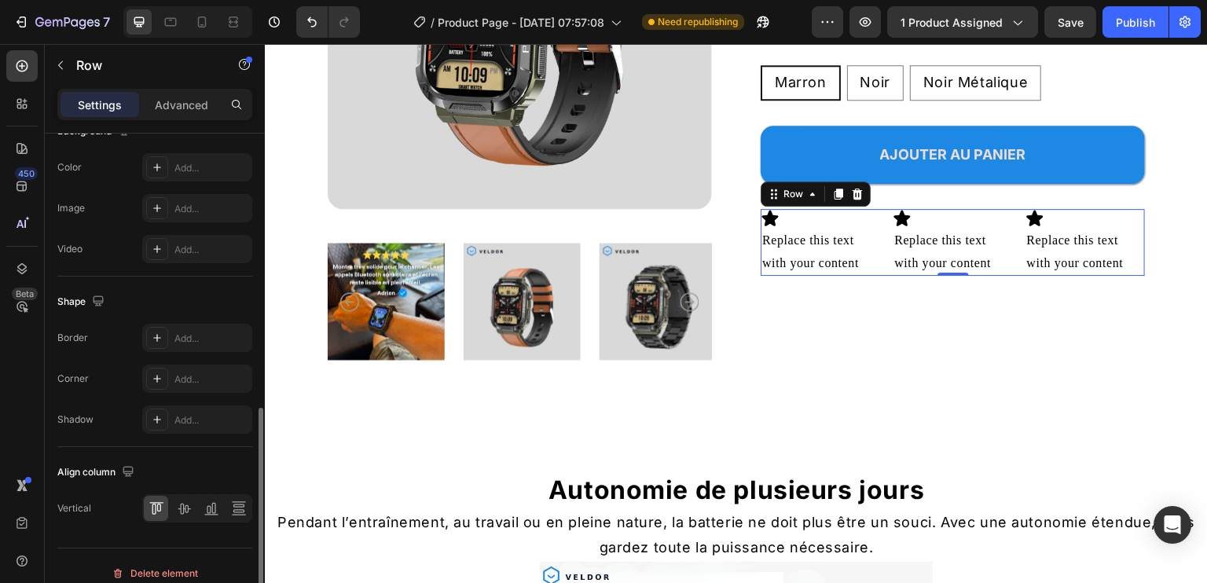
scroll to position [641, 0]
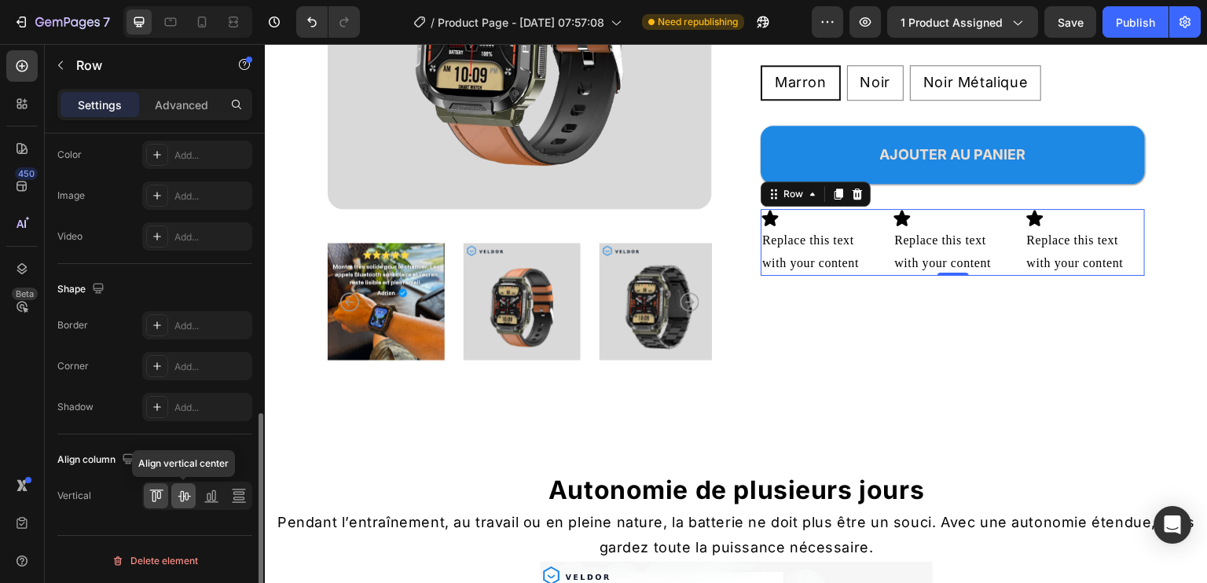
click at [188, 492] on icon at bounding box center [184, 496] width 16 height 16
click at [155, 493] on icon at bounding box center [154, 496] width 4 height 11
click at [241, 497] on icon at bounding box center [239, 496] width 16 height 16
click at [142, 495] on div at bounding box center [197, 496] width 110 height 28
click at [149, 495] on icon at bounding box center [157, 496] width 16 height 16
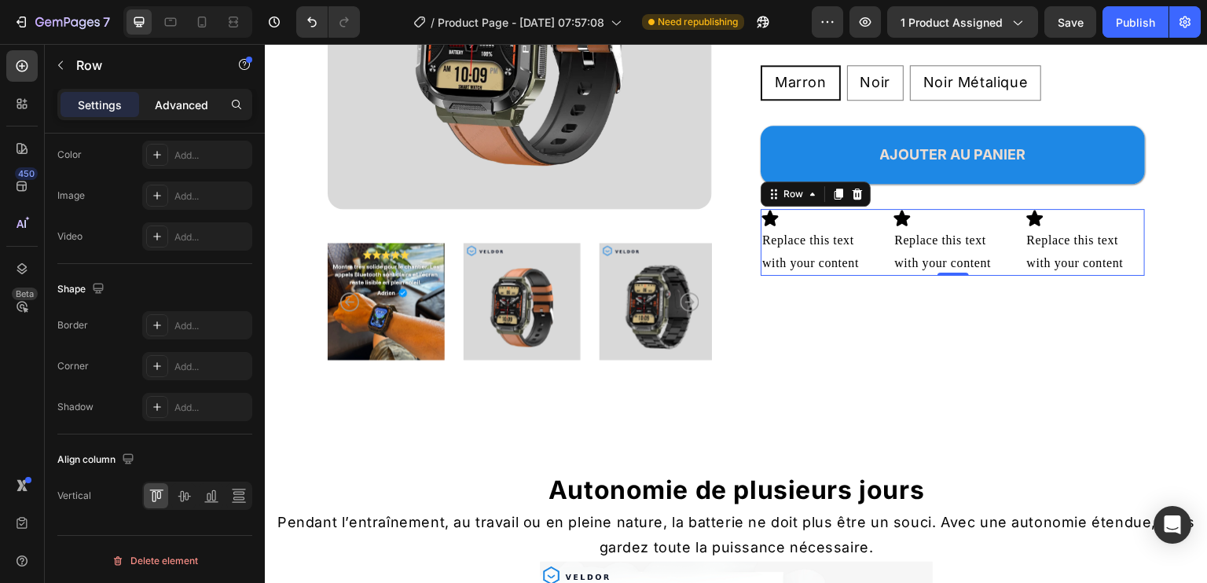
click at [189, 97] on p "Advanced" at bounding box center [181, 105] width 53 height 17
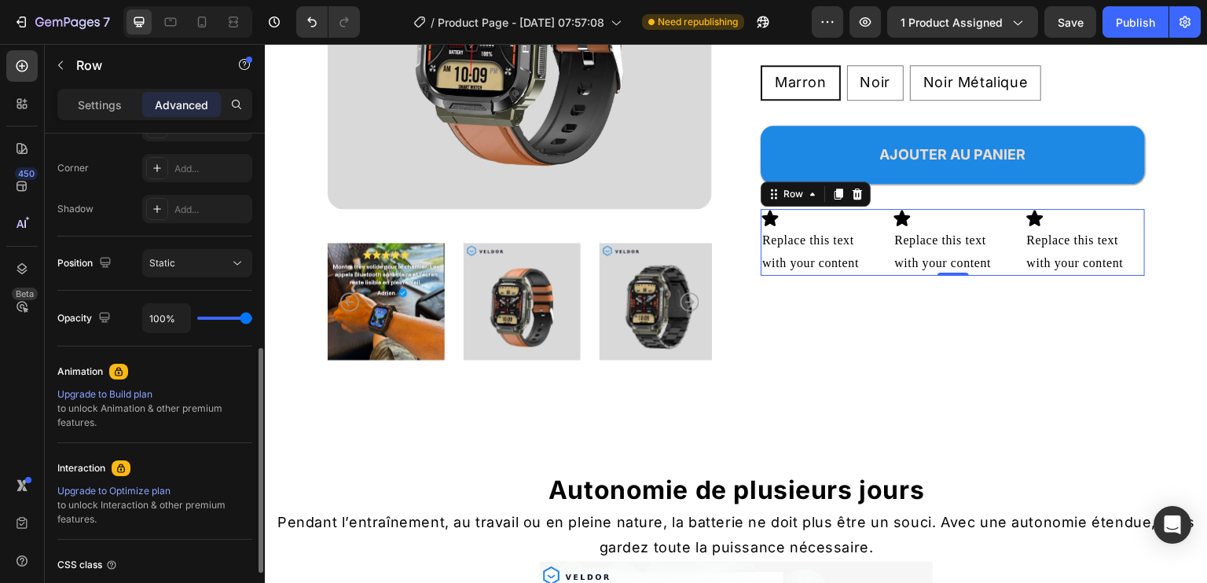
scroll to position [594, 0]
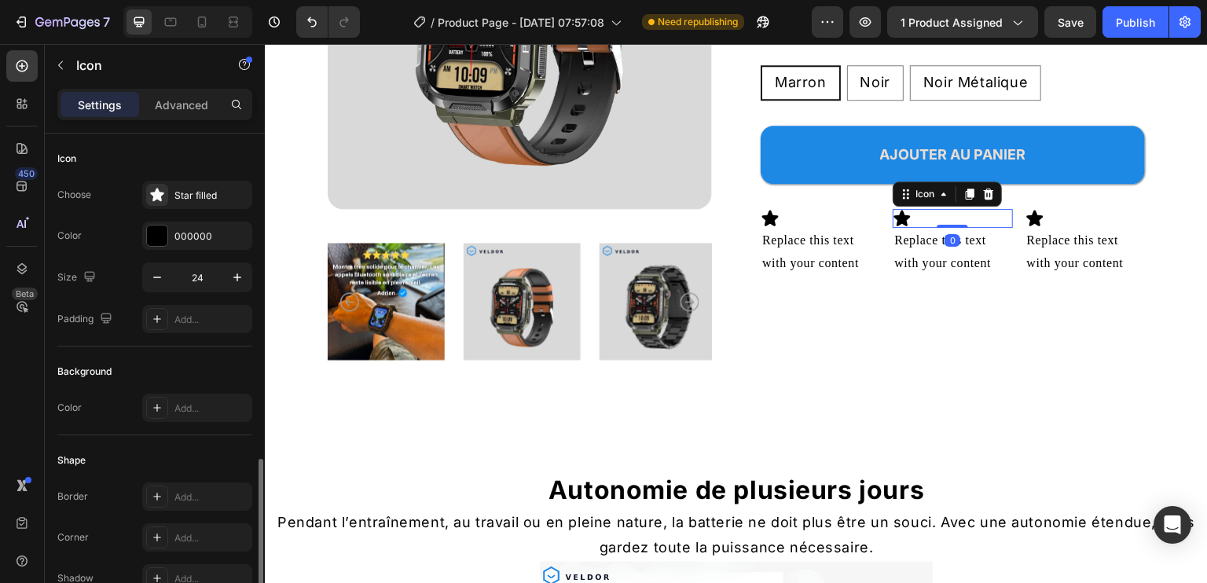
click at [977, 228] on div "Icon 0" at bounding box center [952, 218] width 119 height 19
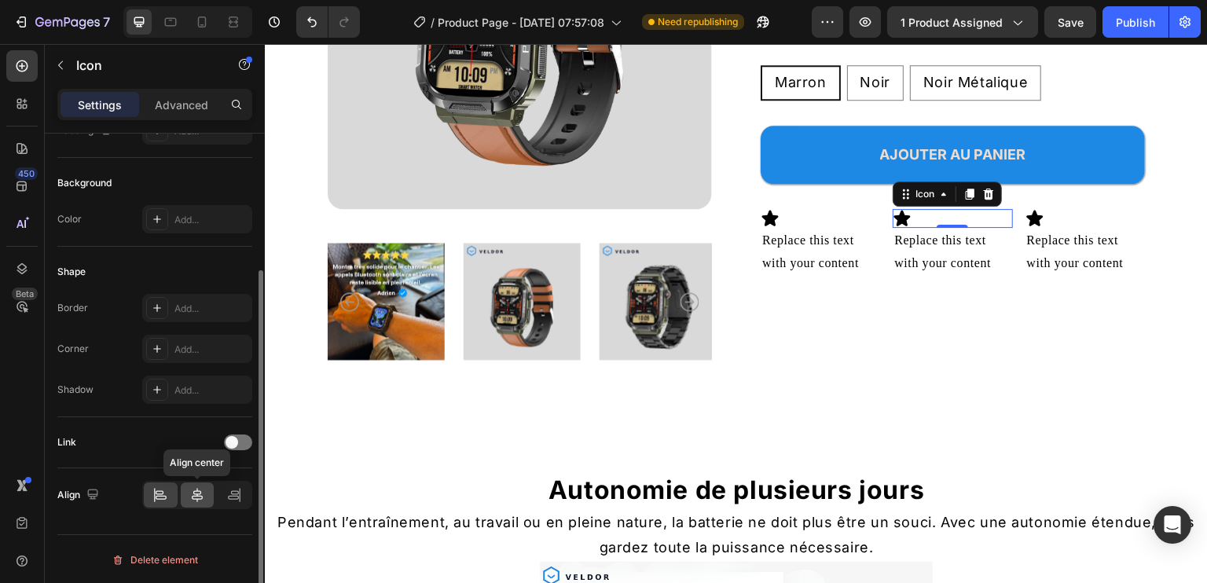
click at [192, 498] on icon at bounding box center [197, 495] width 16 height 16
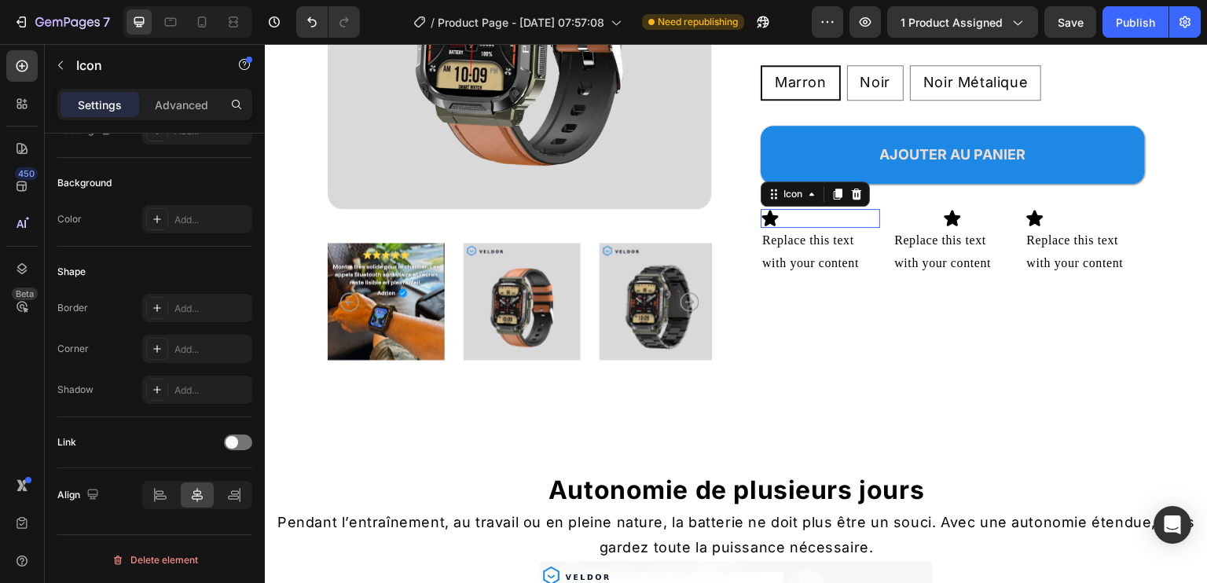
click at [762, 226] on icon at bounding box center [770, 218] width 17 height 16
click at [198, 490] on icon at bounding box center [197, 495] width 11 height 14
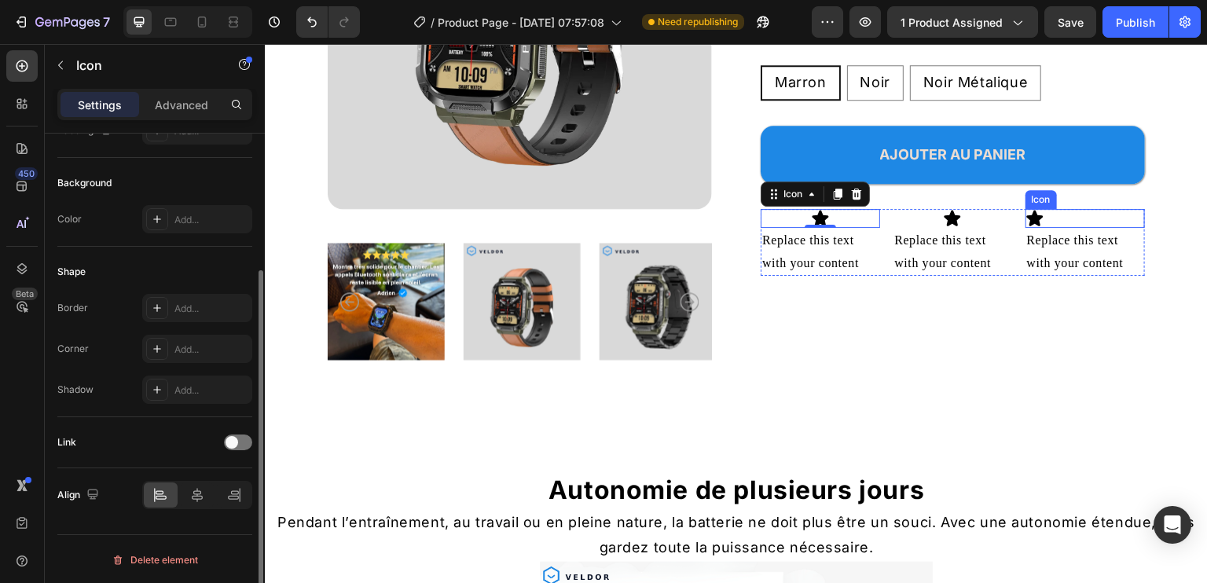
click at [1039, 228] on div "Icon" at bounding box center [1085, 218] width 119 height 19
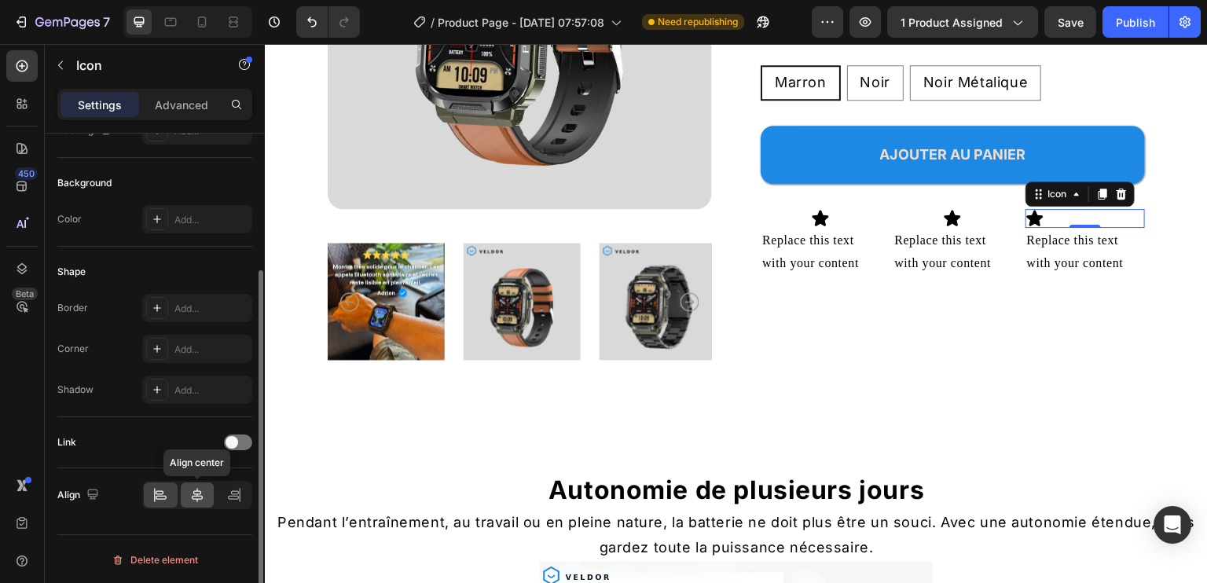
click at [186, 491] on div at bounding box center [198, 495] width 34 height 25
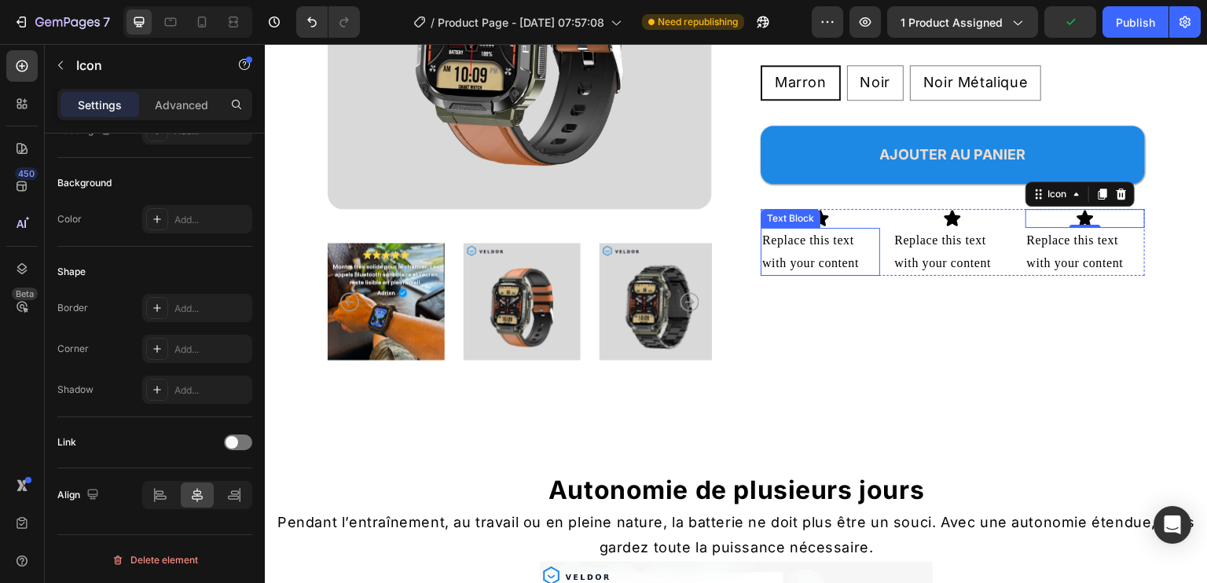
click at [803, 272] on div "Replace this text with your content" at bounding box center [820, 252] width 119 height 49
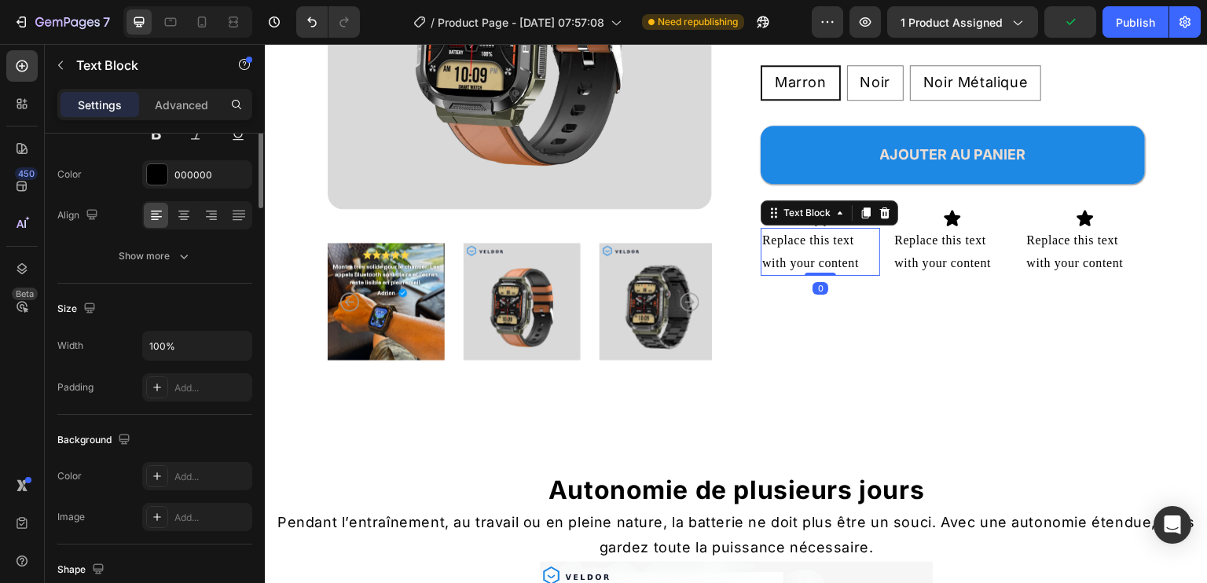
scroll to position [0, 0]
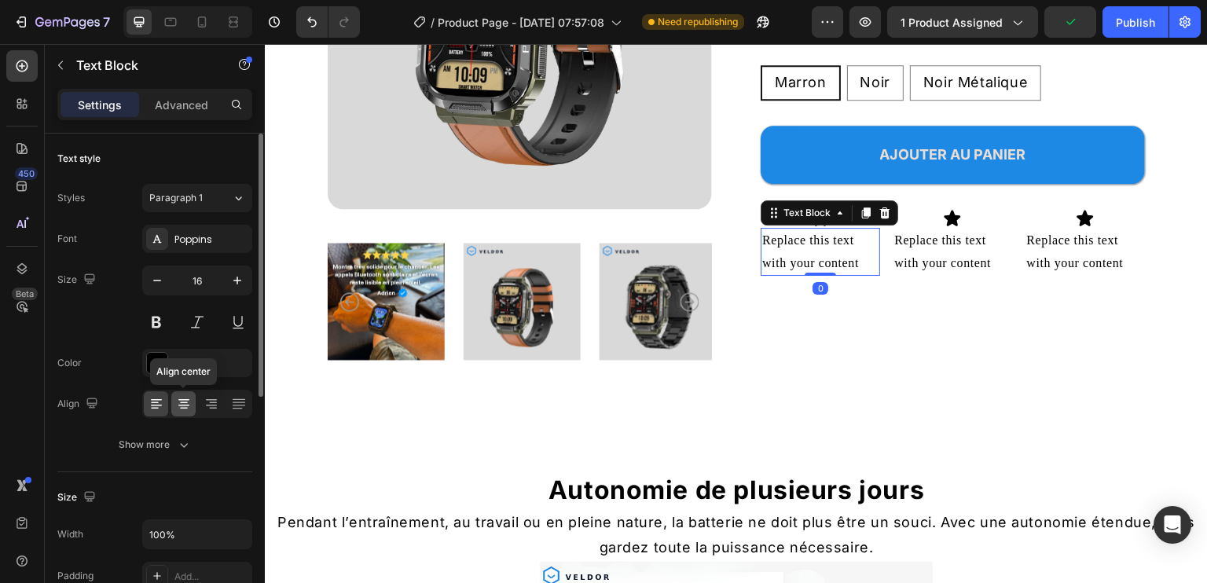
click at [182, 402] on icon at bounding box center [184, 403] width 8 height 2
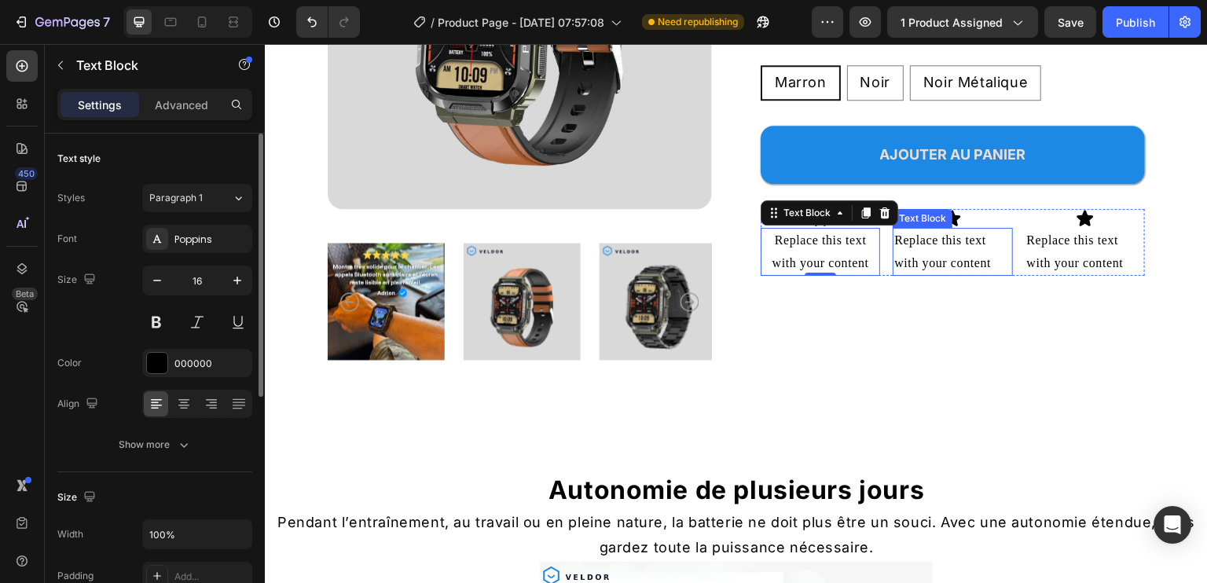
click at [948, 272] on div "Replace this text with your content" at bounding box center [952, 252] width 119 height 49
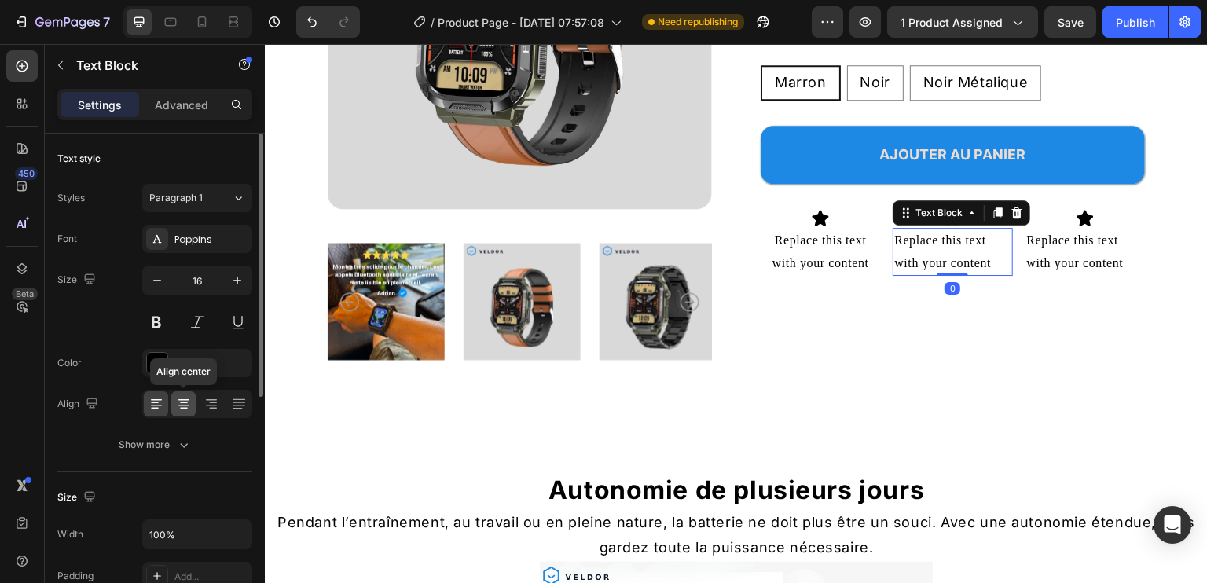
click at [184, 408] on icon at bounding box center [184, 404] width 16 height 16
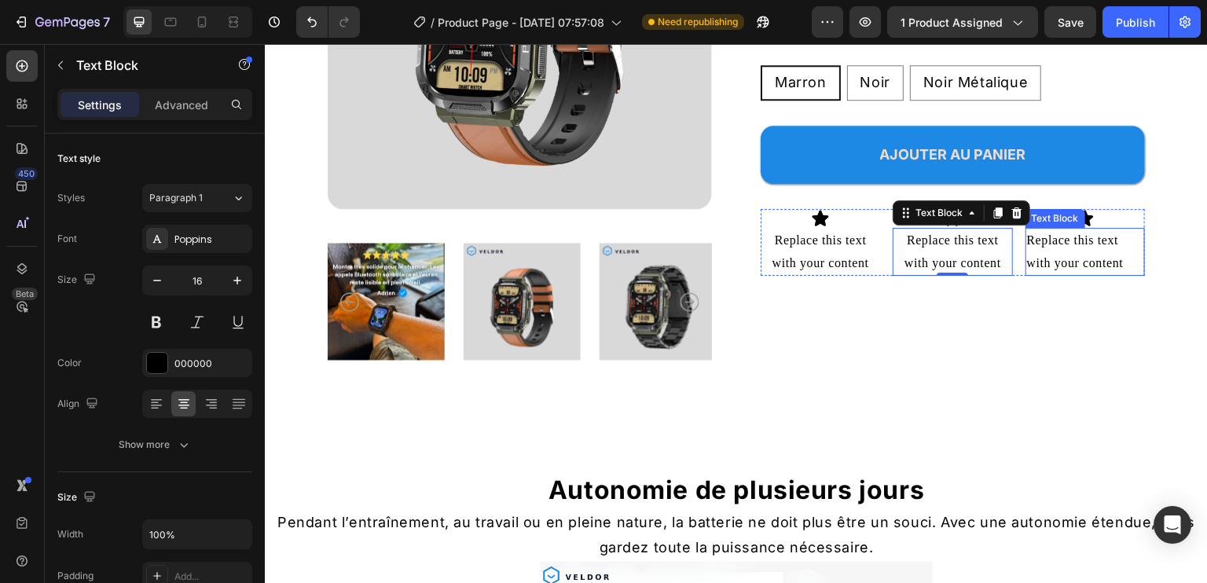
click at [1056, 266] on div "Replace this text with your content" at bounding box center [1085, 252] width 119 height 49
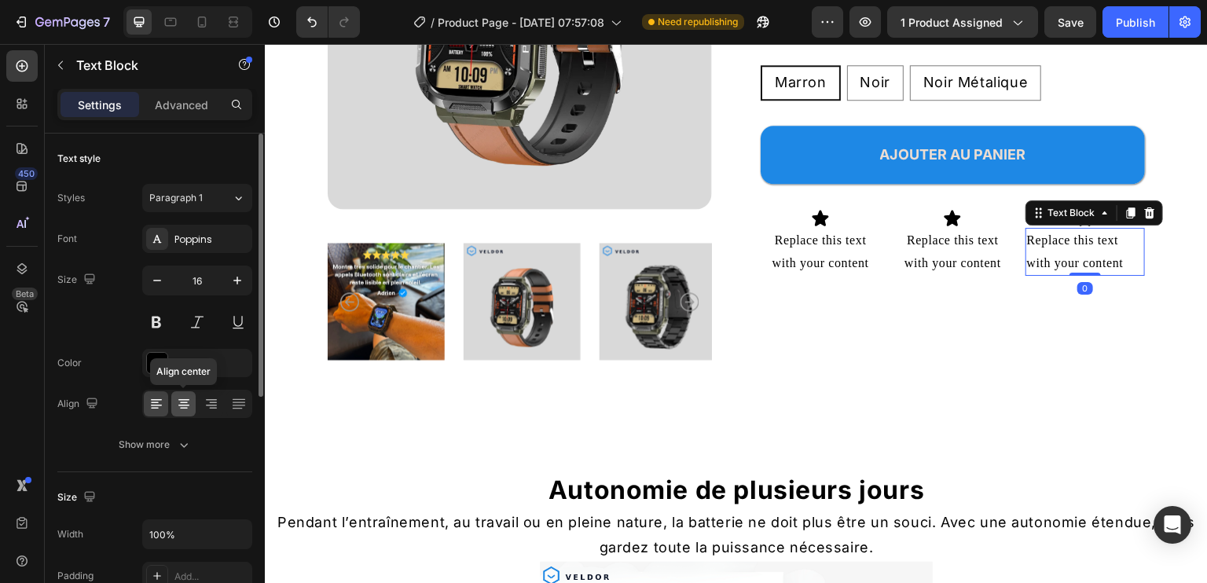
click at [191, 402] on icon at bounding box center [184, 404] width 16 height 16
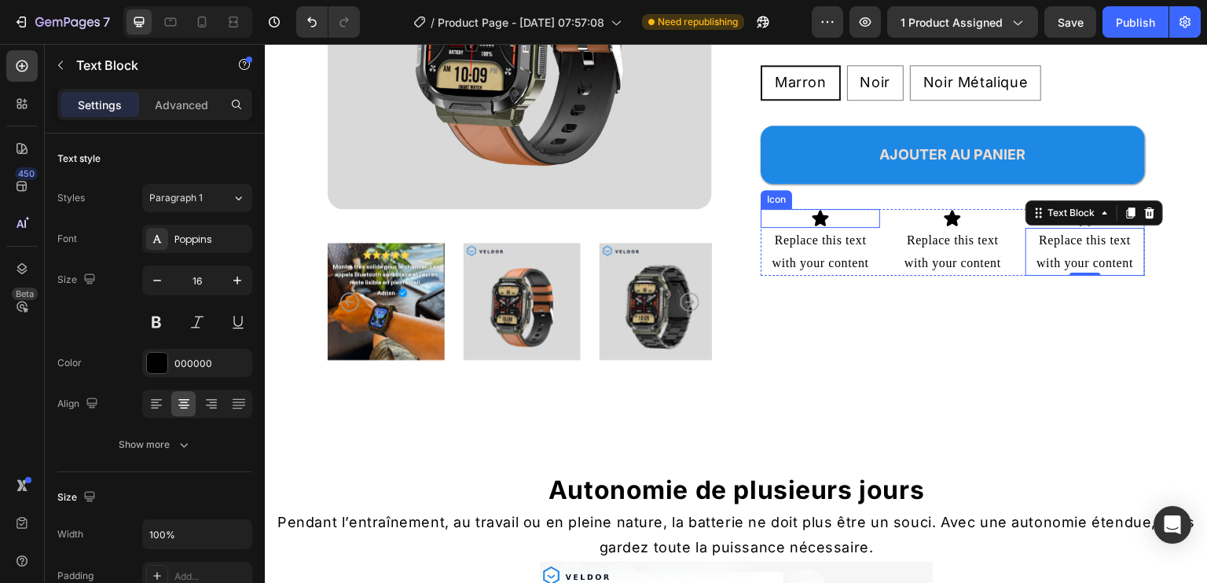
click at [813, 226] on icon at bounding box center [821, 218] width 17 height 16
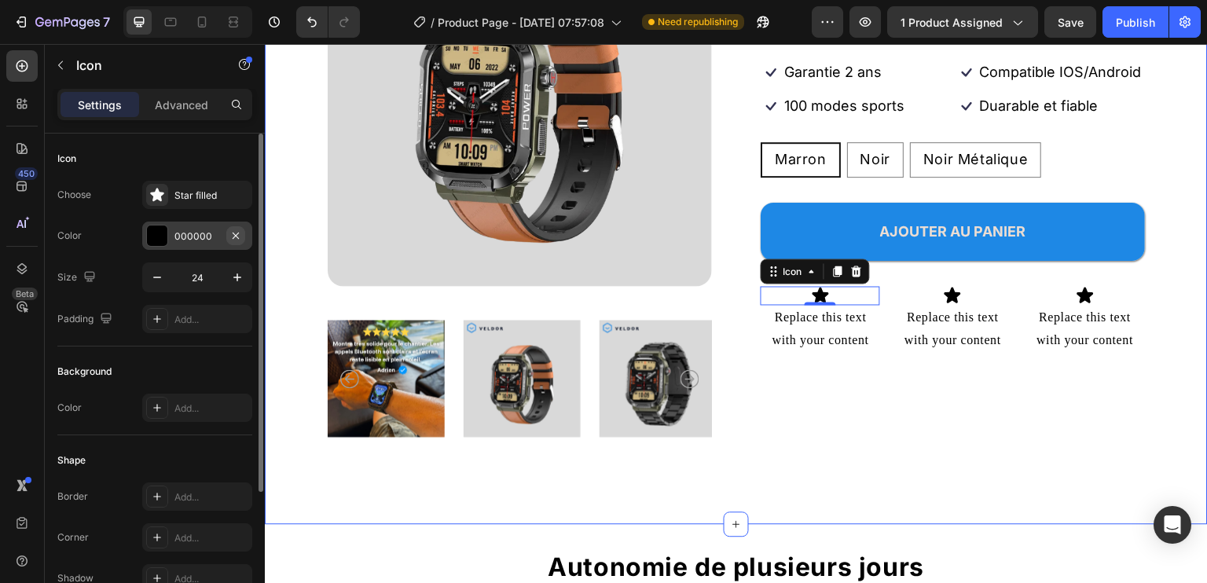
scroll to position [236, 0]
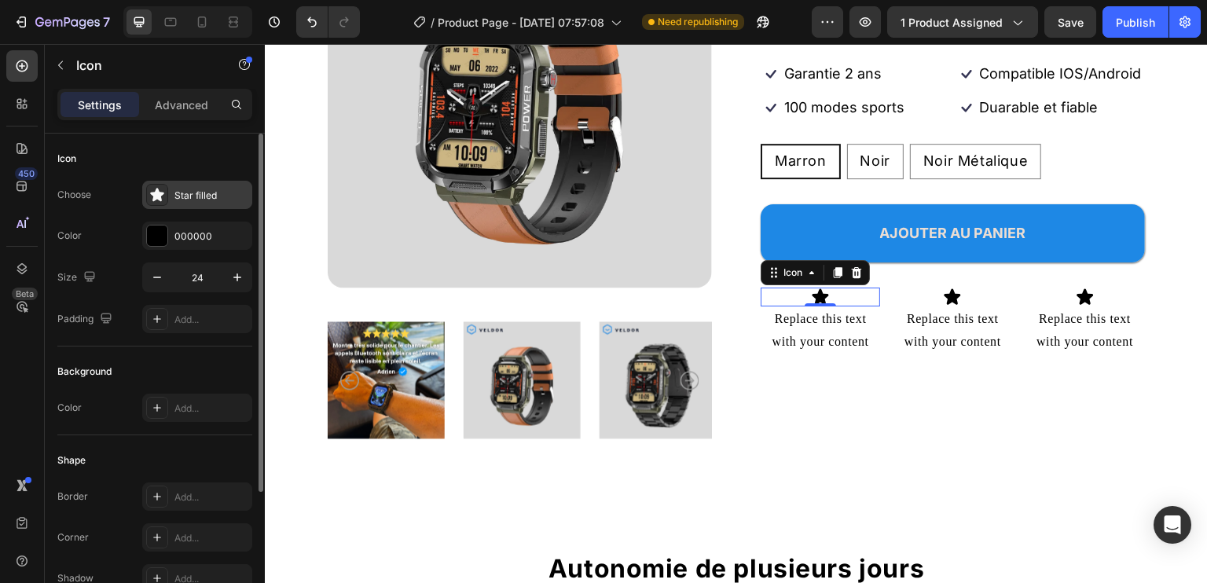
click at [192, 198] on div "Star filled" at bounding box center [211, 196] width 74 height 14
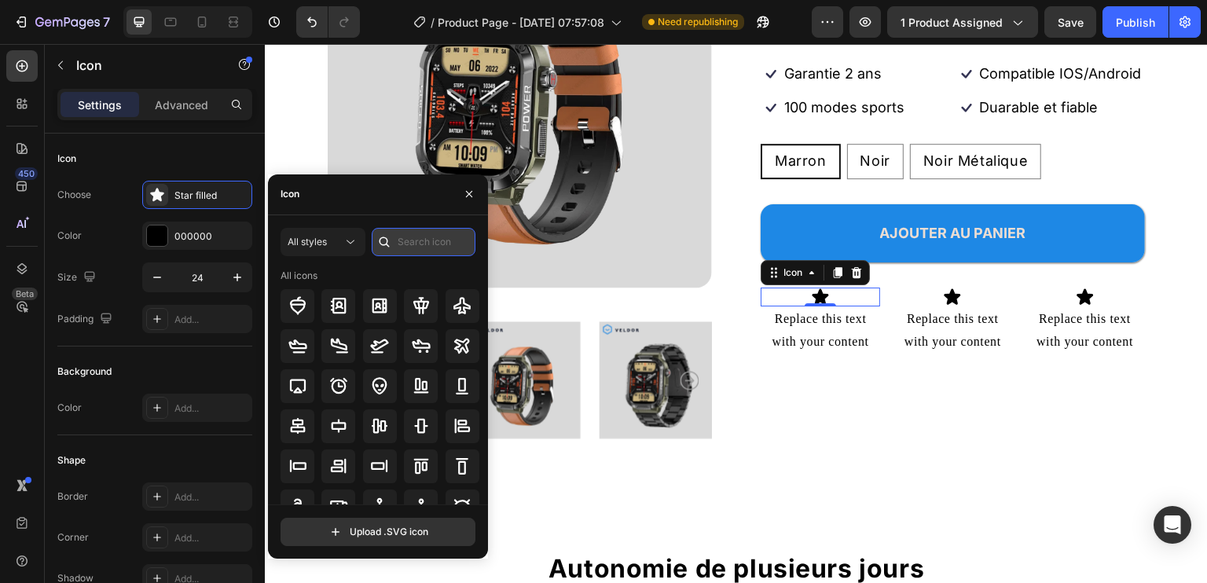
click at [409, 240] on input "text" at bounding box center [424, 242] width 104 height 28
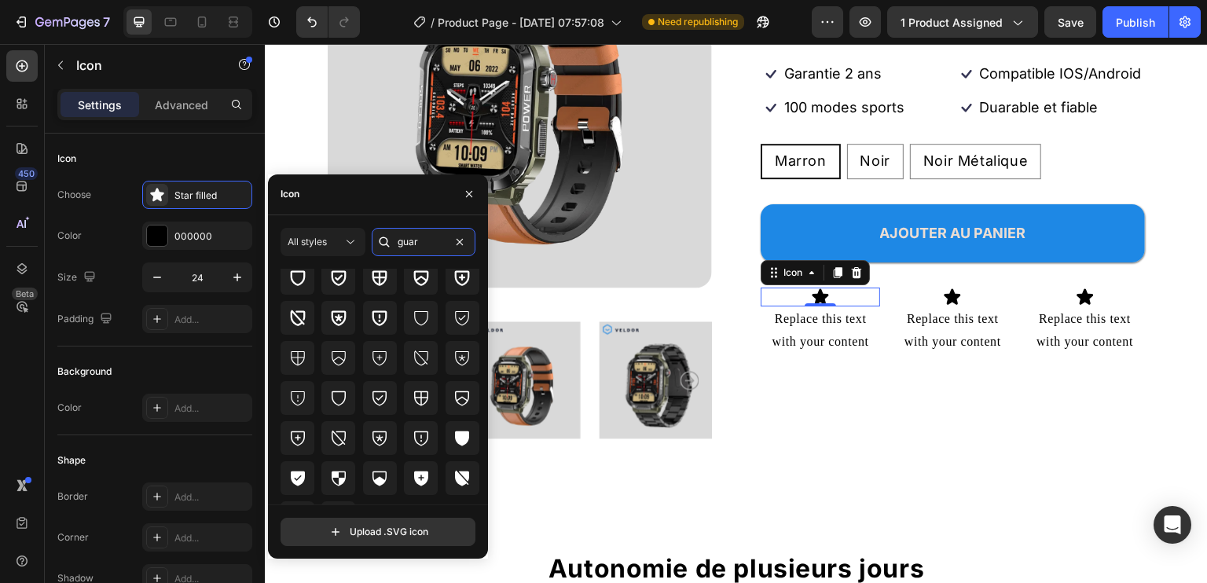
scroll to position [0, 0]
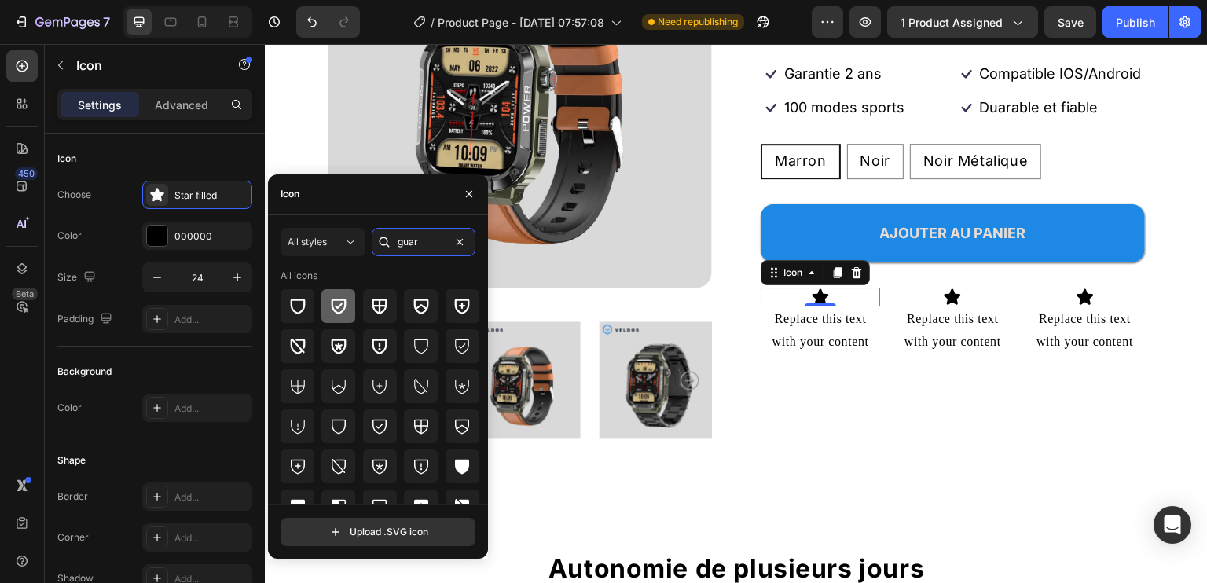
type input "guar"
click at [343, 307] on icon at bounding box center [339, 307] width 15 height 16
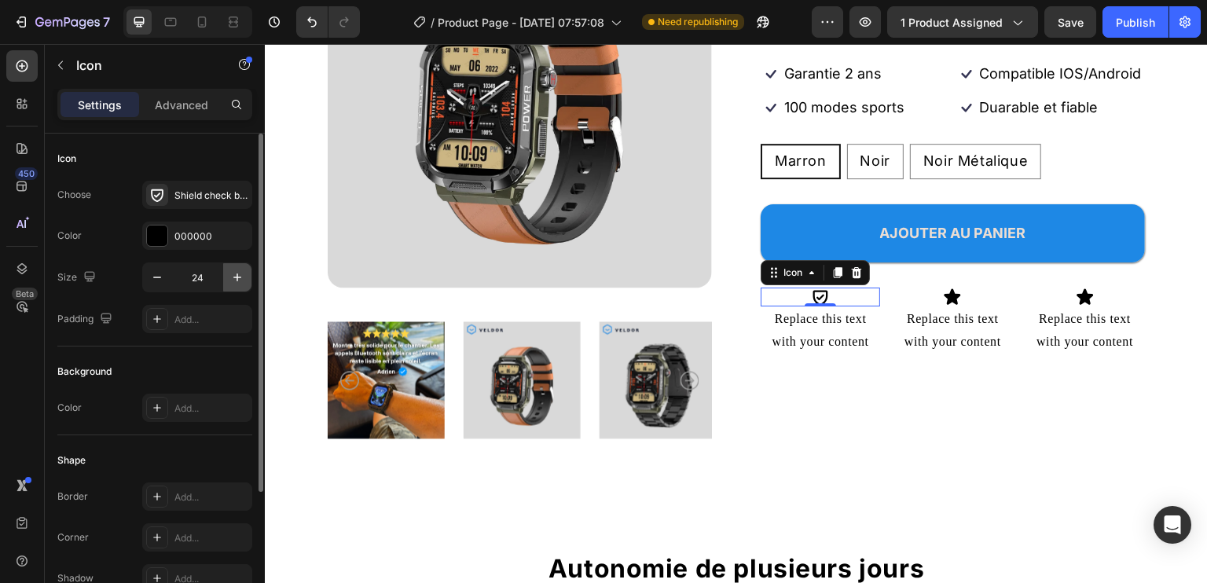
click at [236, 272] on icon "button" at bounding box center [238, 278] width 16 height 16
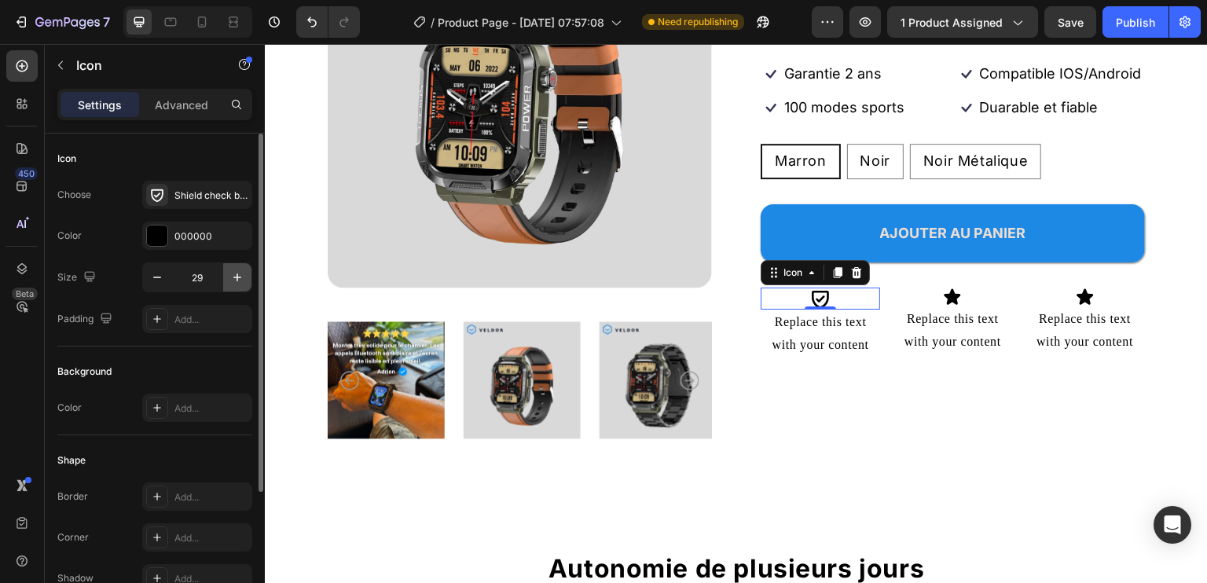
click at [236, 272] on icon "button" at bounding box center [238, 278] width 16 height 16
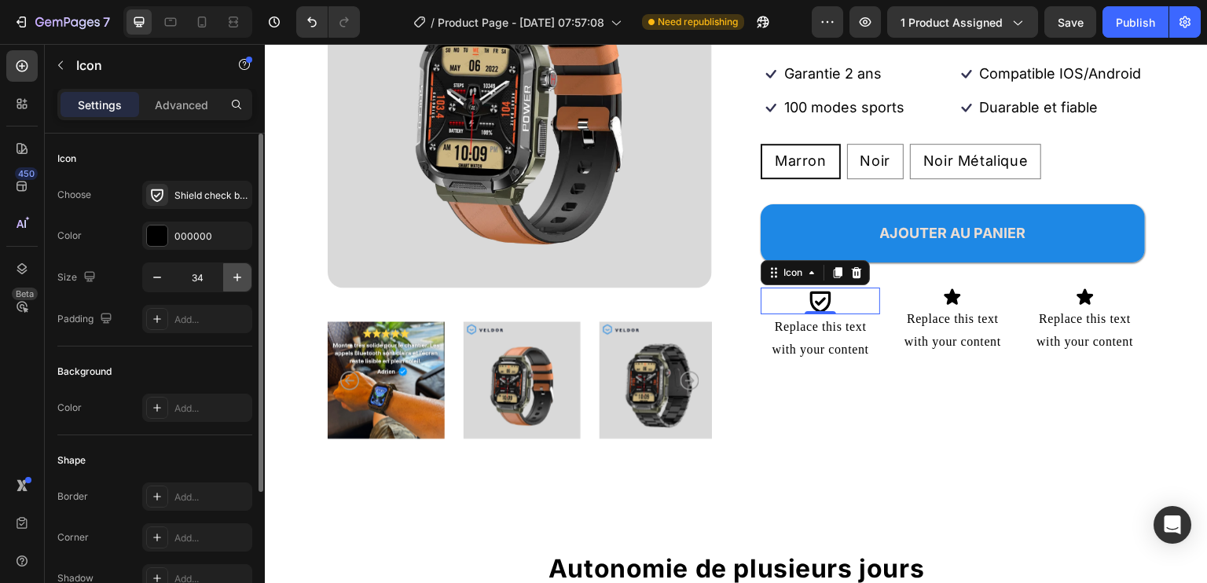
click at [236, 272] on icon "button" at bounding box center [238, 278] width 16 height 16
click at [197, 20] on icon at bounding box center [202, 22] width 16 height 16
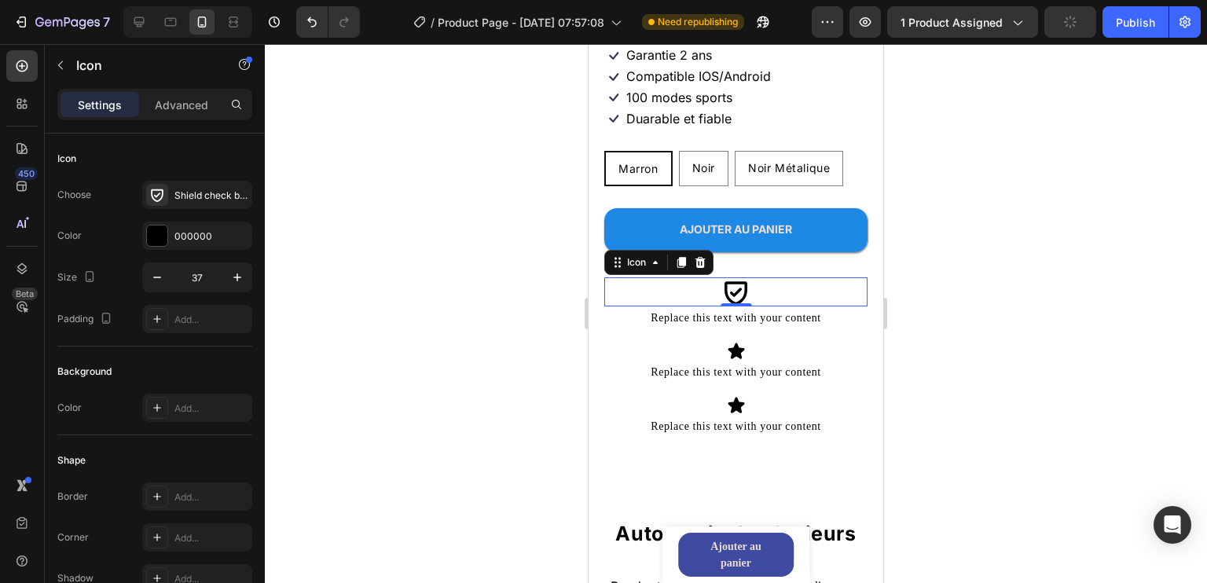
scroll to position [462, 0]
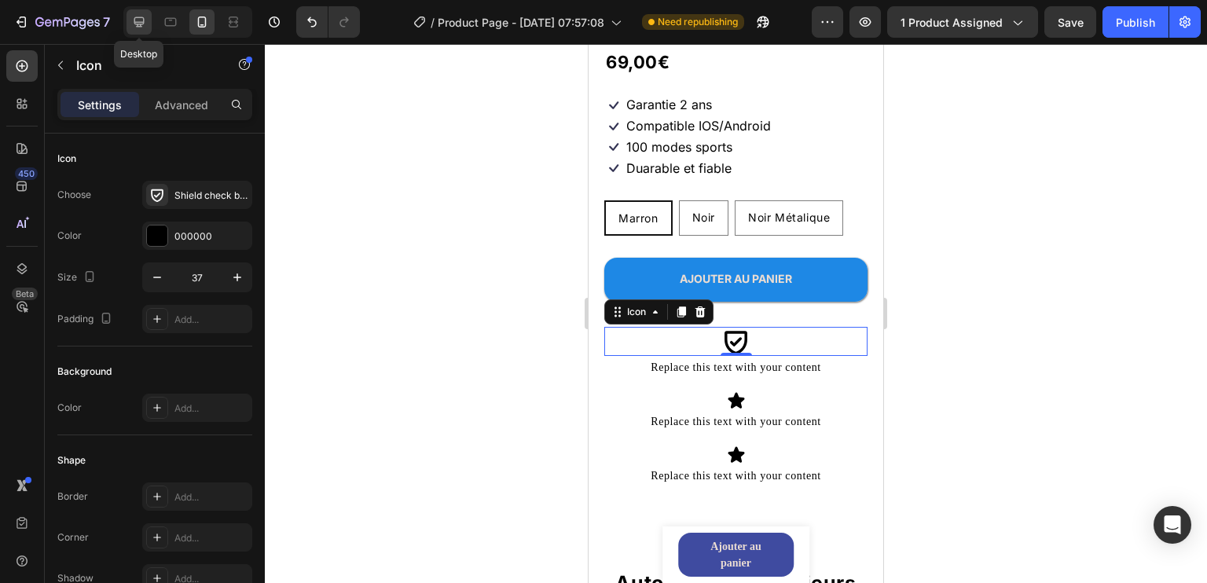
click at [134, 20] on icon at bounding box center [139, 22] width 10 height 10
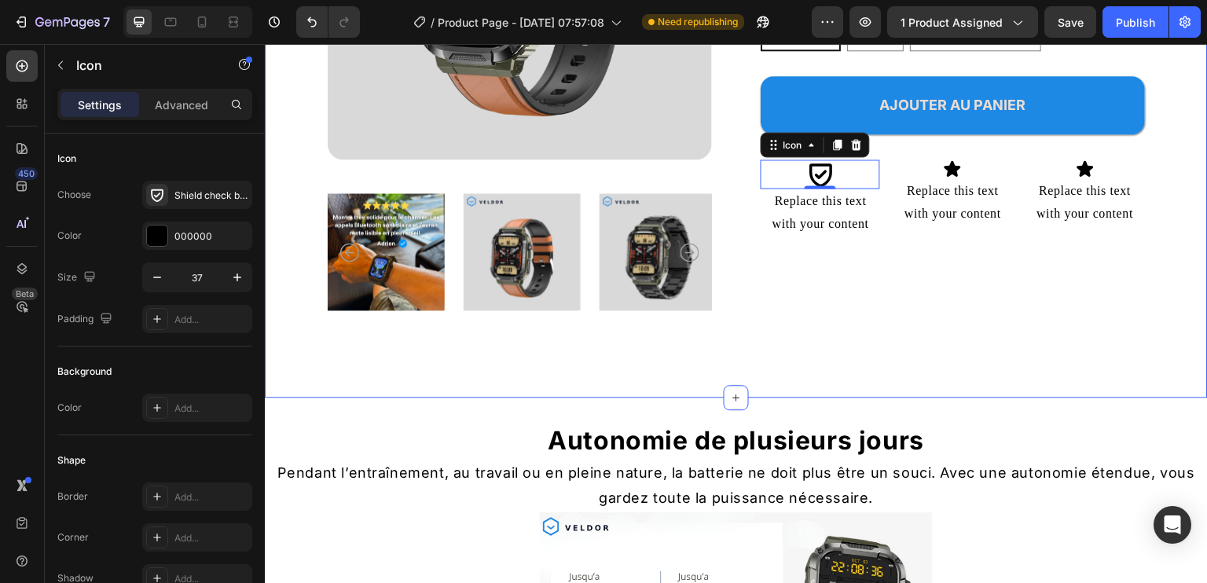
scroll to position [285, 0]
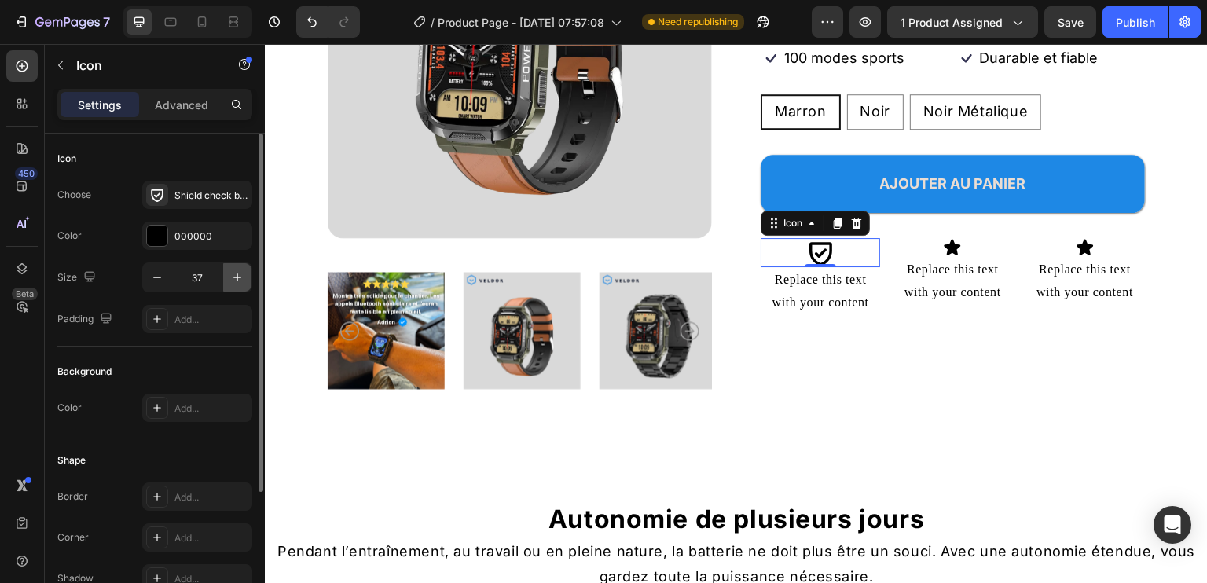
click at [227, 274] on button "button" at bounding box center [237, 277] width 28 height 28
type input "40"
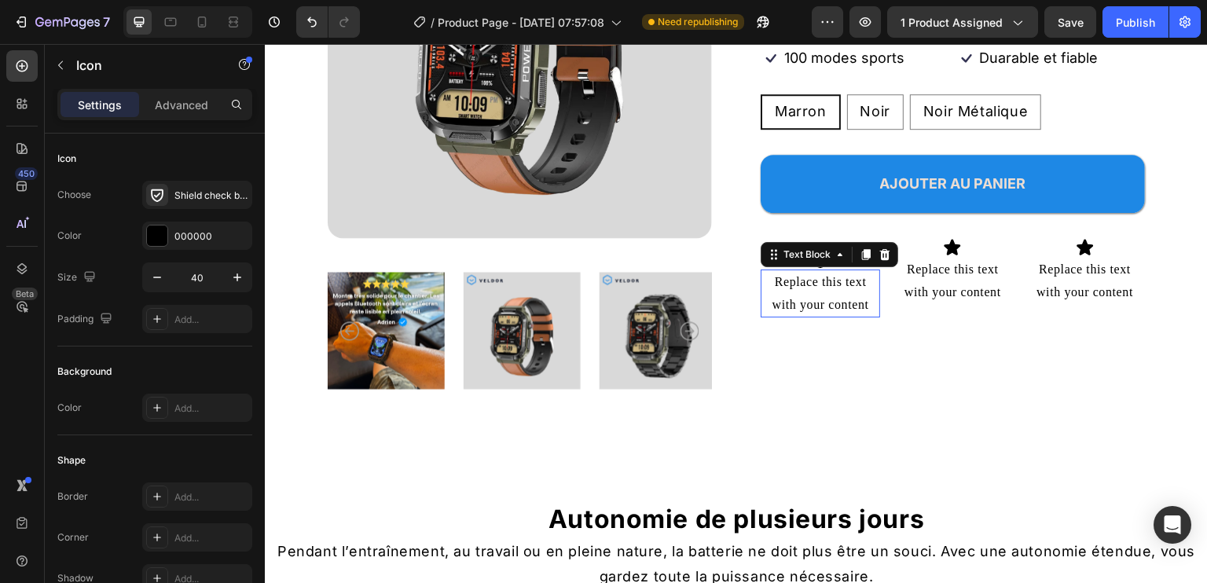
click at [804, 299] on div "Replace this text with your content" at bounding box center [820, 294] width 119 height 49
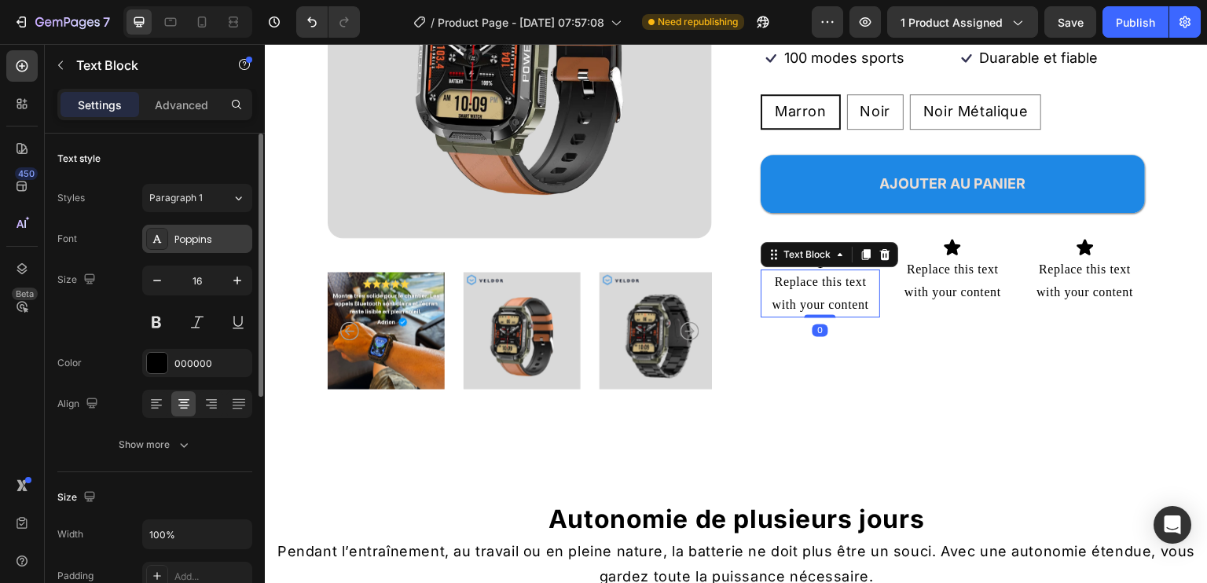
click at [220, 229] on div "Poppins" at bounding box center [197, 239] width 110 height 28
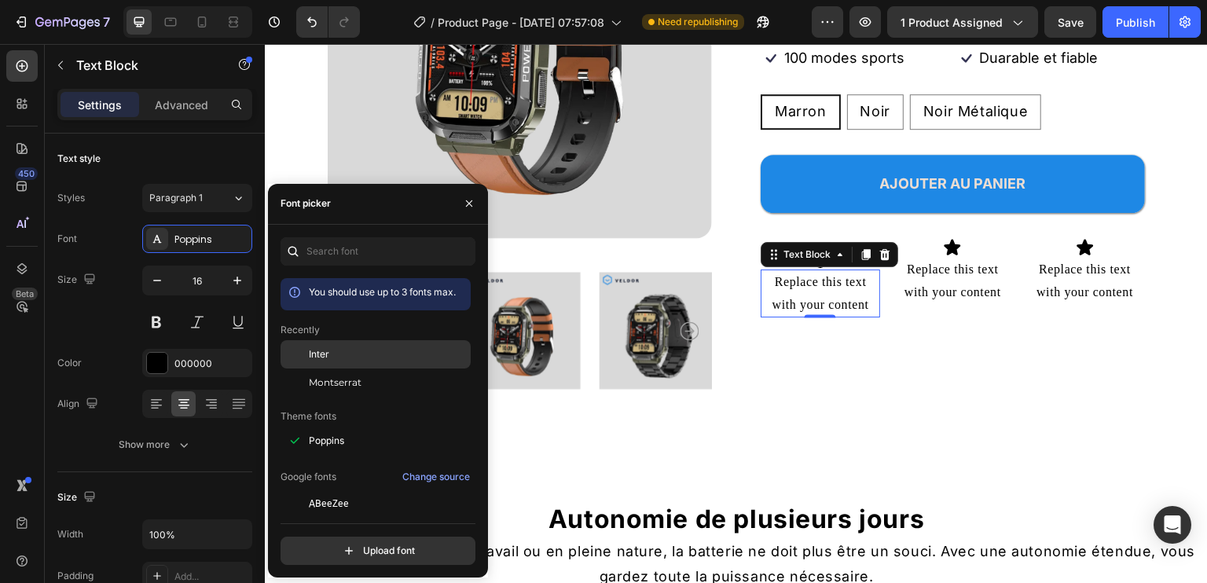
click at [337, 349] on div "Inter" at bounding box center [388, 354] width 159 height 14
click at [778, 314] on div "Replace this text with your content" at bounding box center [820, 294] width 119 height 49
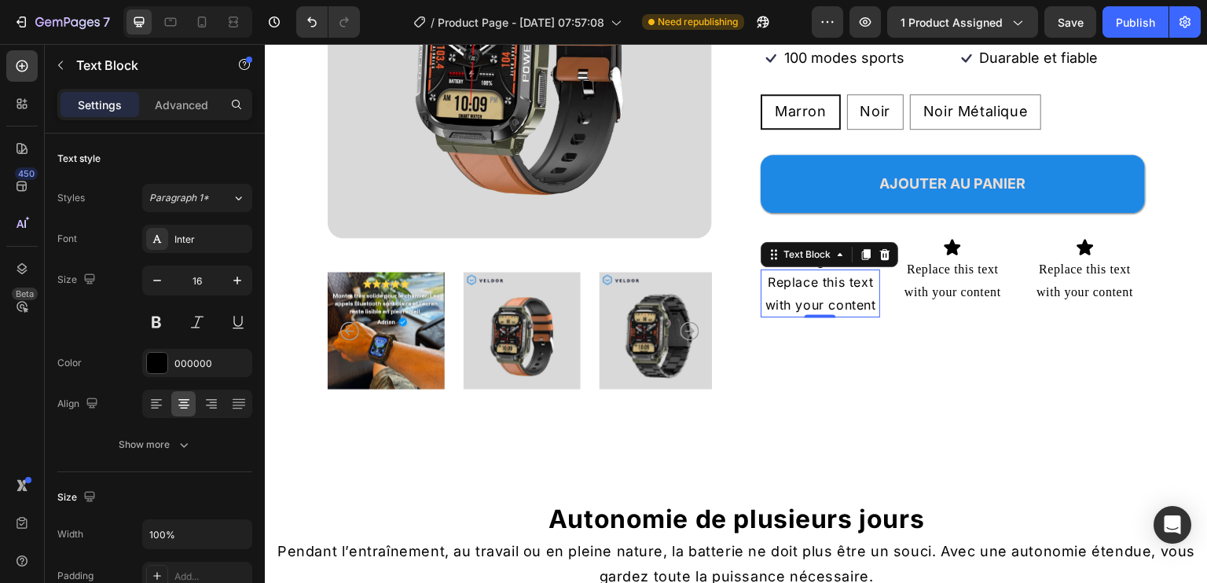
click at [778, 314] on p "Replace this text with your content" at bounding box center [820, 294] width 116 height 46
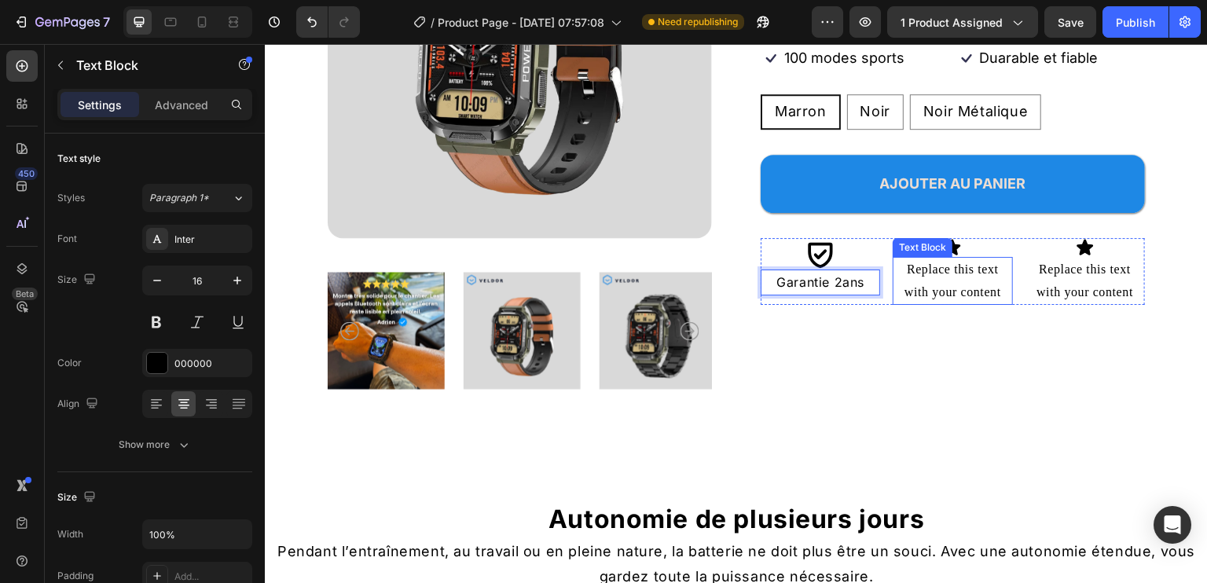
click at [956, 296] on div "Replace this text with your content" at bounding box center [952, 281] width 119 height 49
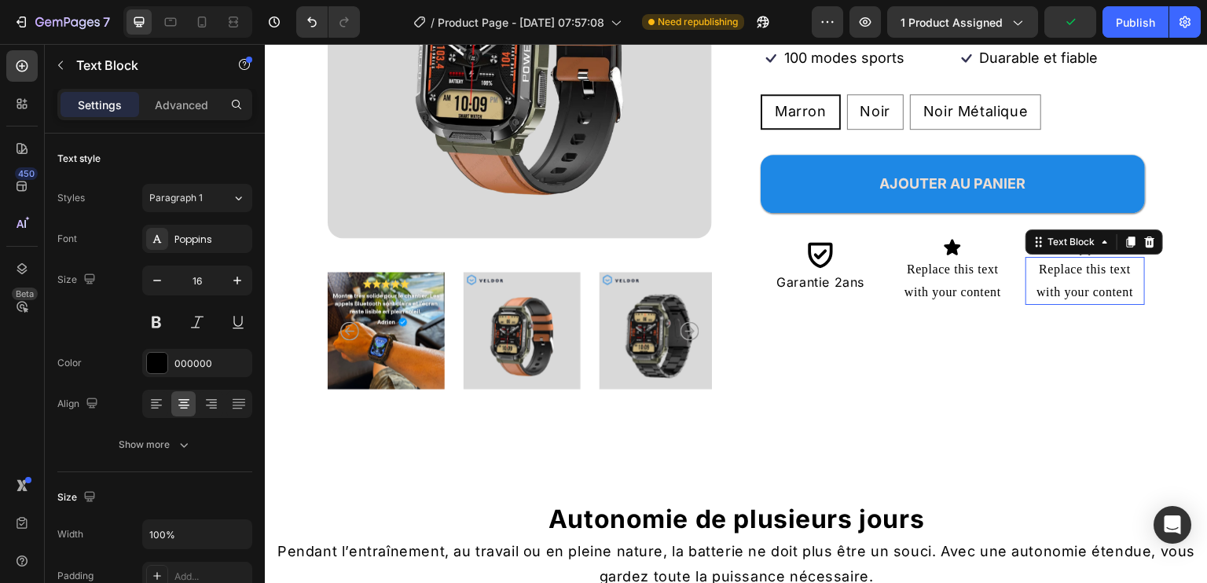
click at [1059, 278] on div "Replace this text with your content" at bounding box center [1085, 281] width 119 height 49
click at [945, 255] on icon at bounding box center [953, 247] width 17 height 16
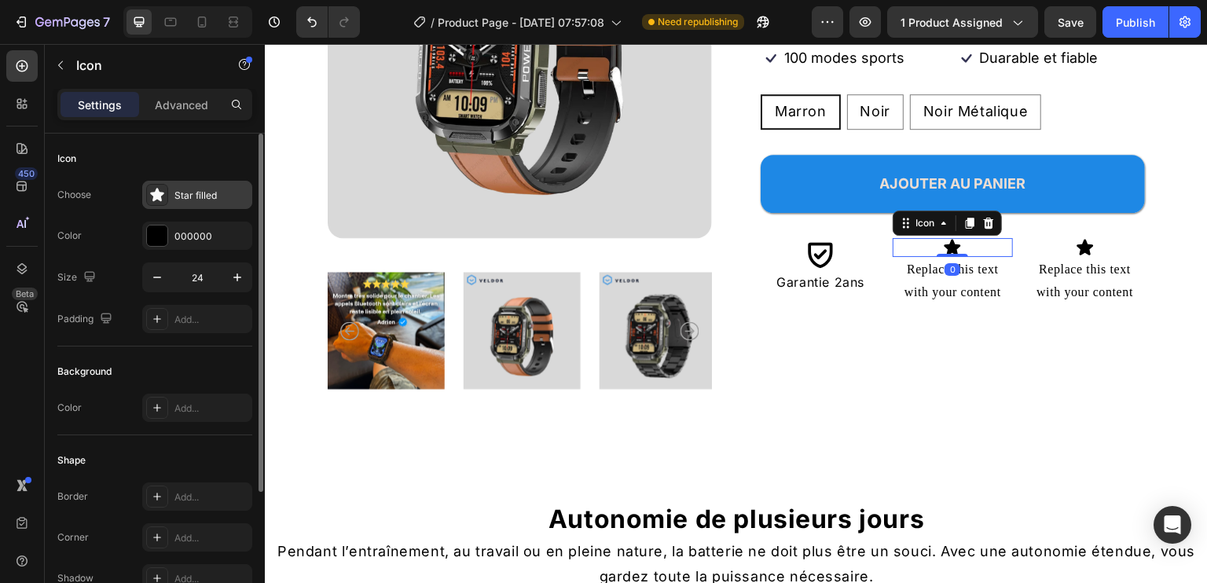
click at [200, 200] on div "Star filled" at bounding box center [211, 196] width 74 height 14
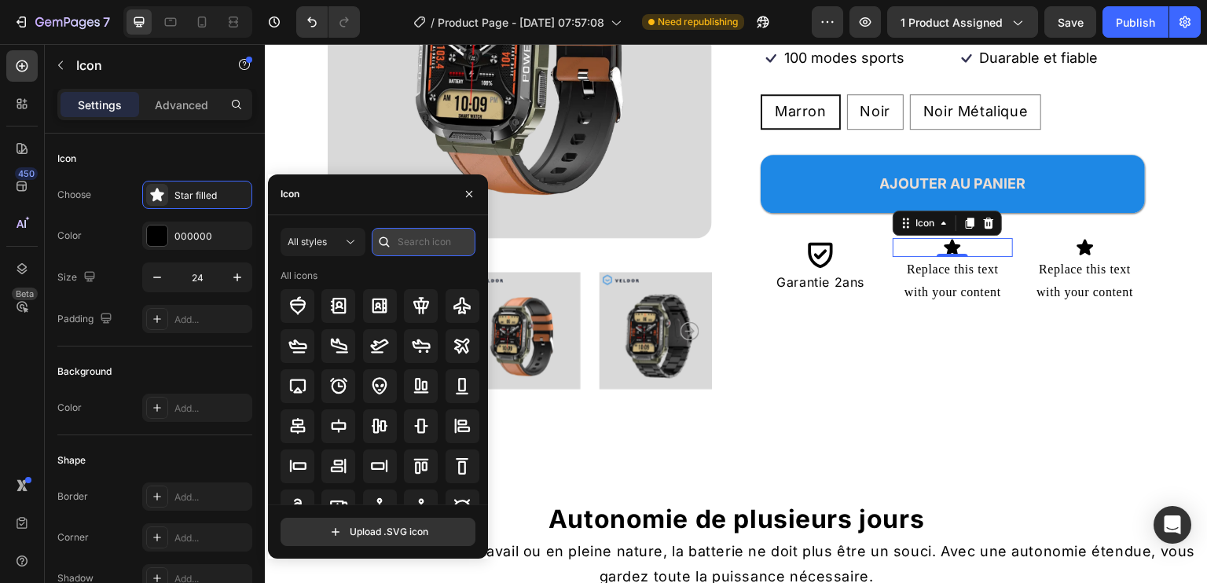
click at [428, 241] on input "text" at bounding box center [424, 242] width 104 height 28
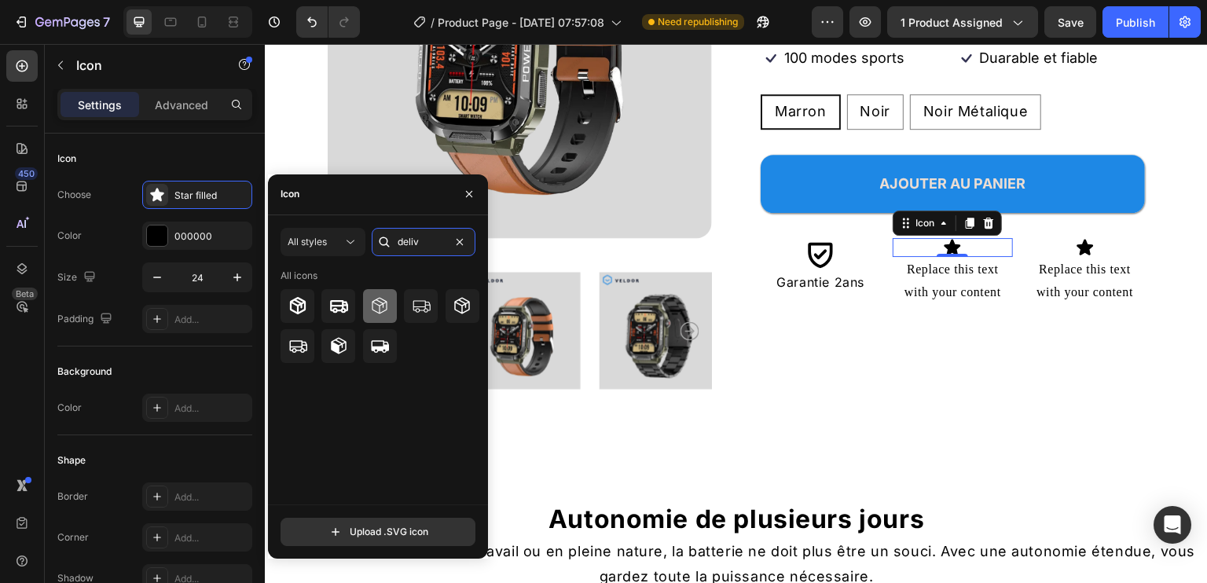
type input "deliv"
click at [380, 302] on icon at bounding box center [380, 306] width 15 height 17
click at [380, 335] on div at bounding box center [380, 346] width 34 height 34
click at [303, 291] on div at bounding box center [298, 306] width 34 height 34
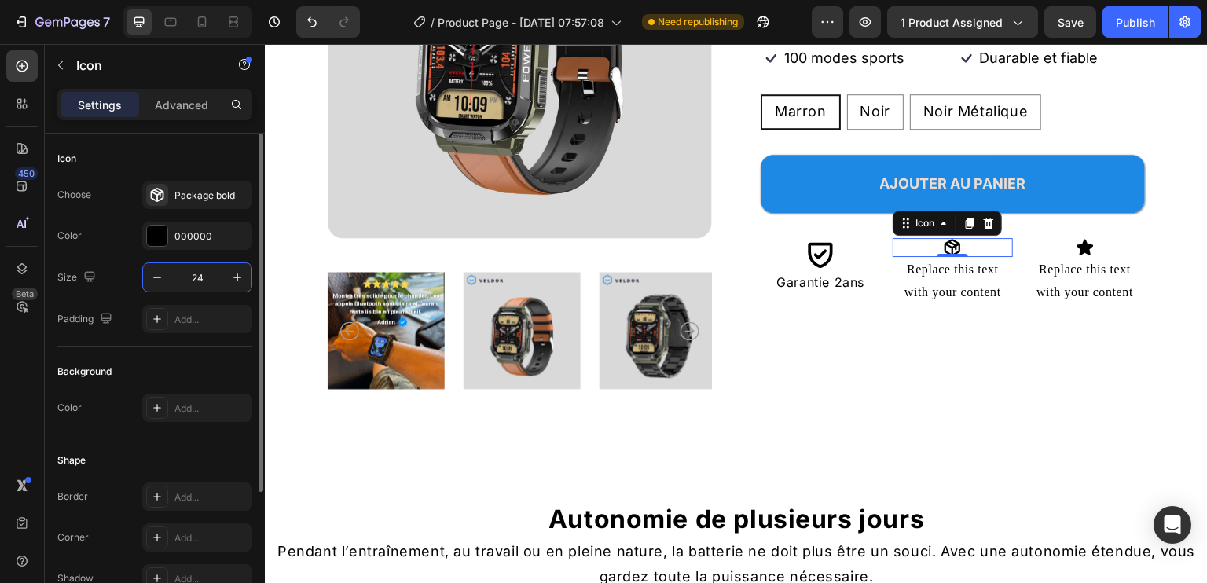
click at [206, 275] on input "24" at bounding box center [197, 277] width 52 height 28
type input "40"
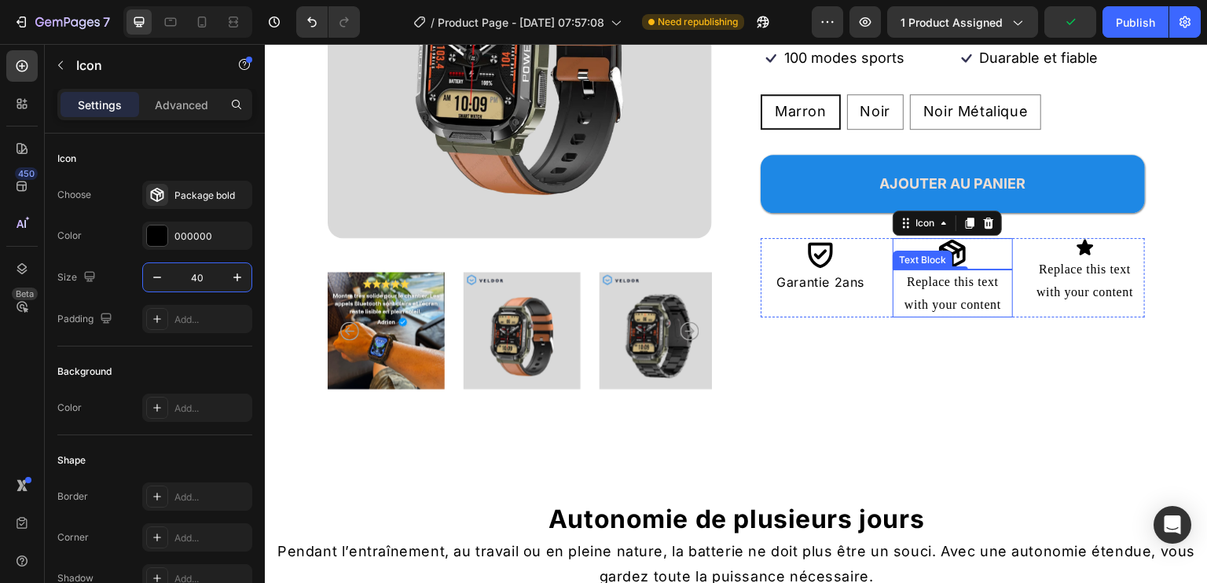
click at [937, 307] on div "Replace this text with your content" at bounding box center [952, 294] width 119 height 49
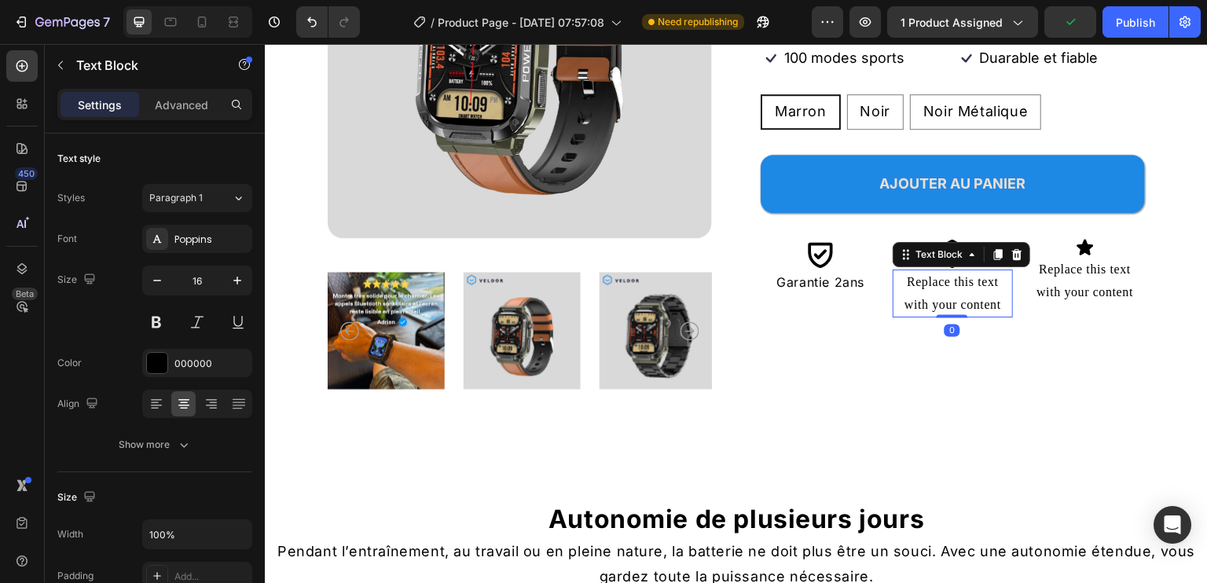
click at [947, 313] on div "Replace this text with your content" at bounding box center [952, 294] width 119 height 49
click at [947, 313] on p "Replace this text with your content" at bounding box center [952, 294] width 116 height 46
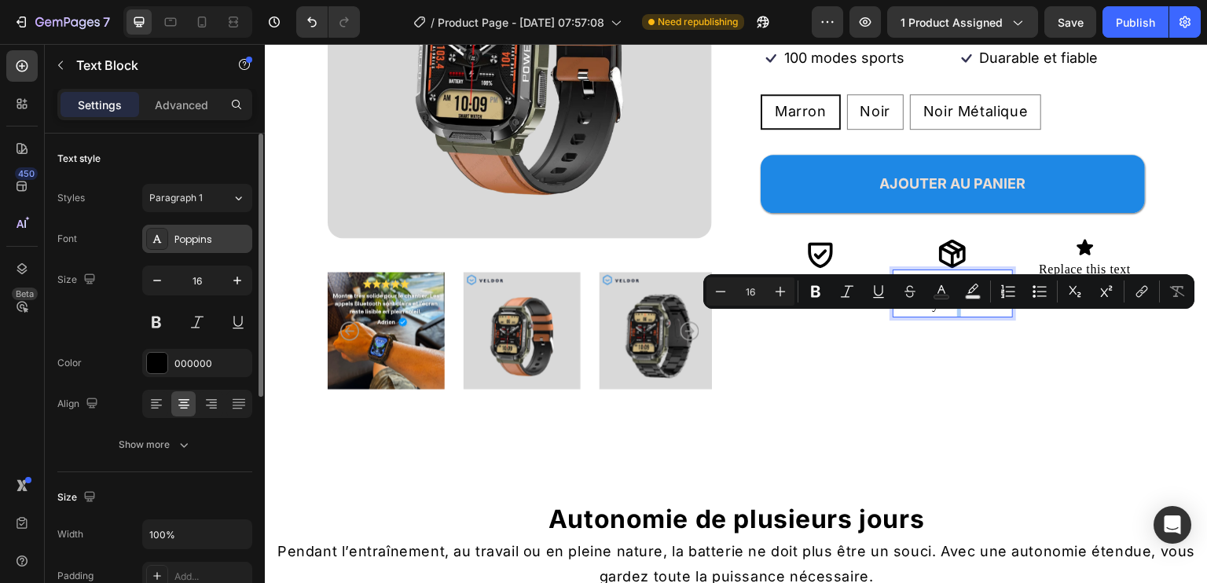
click at [191, 228] on div "Poppins" at bounding box center [197, 239] width 110 height 28
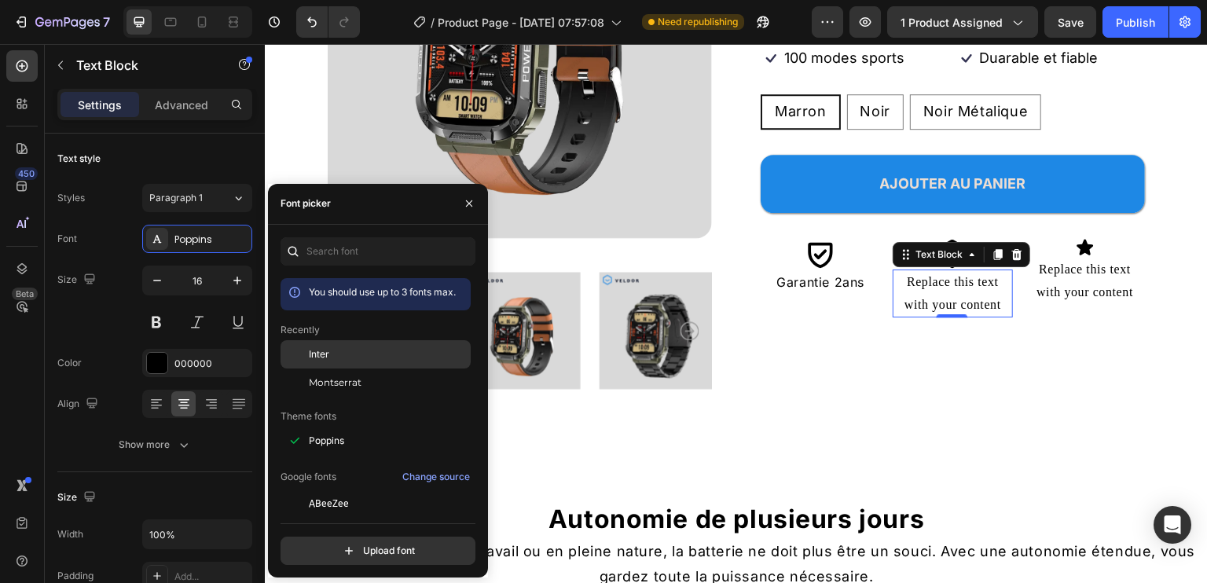
click at [324, 349] on span "Inter" at bounding box center [319, 354] width 20 height 14
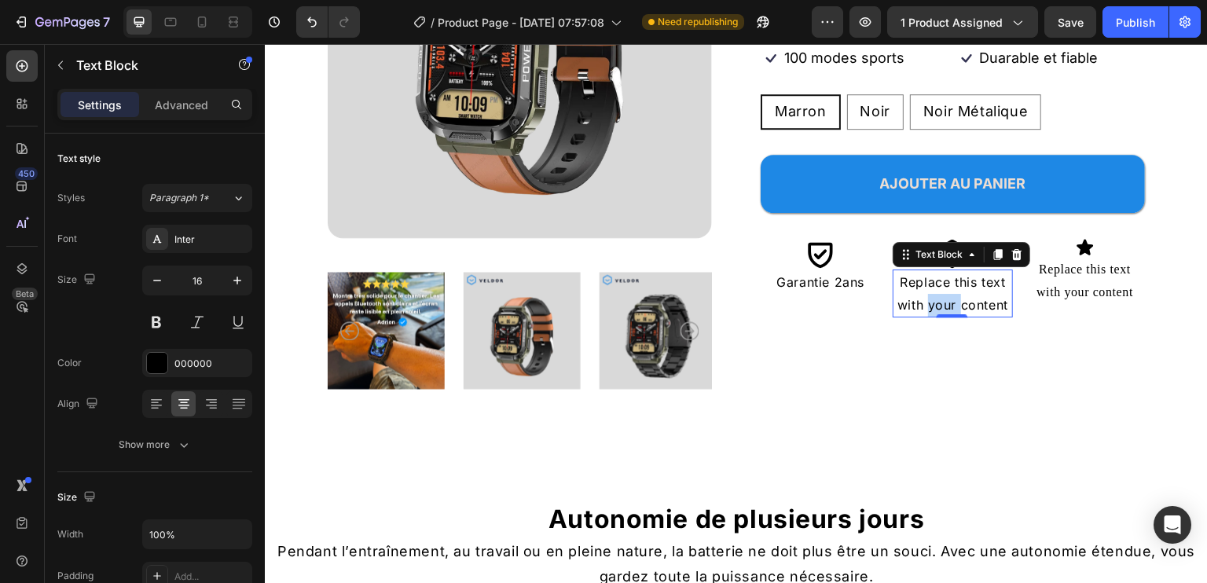
click at [932, 315] on p "Replace this text with your content" at bounding box center [952, 294] width 116 height 46
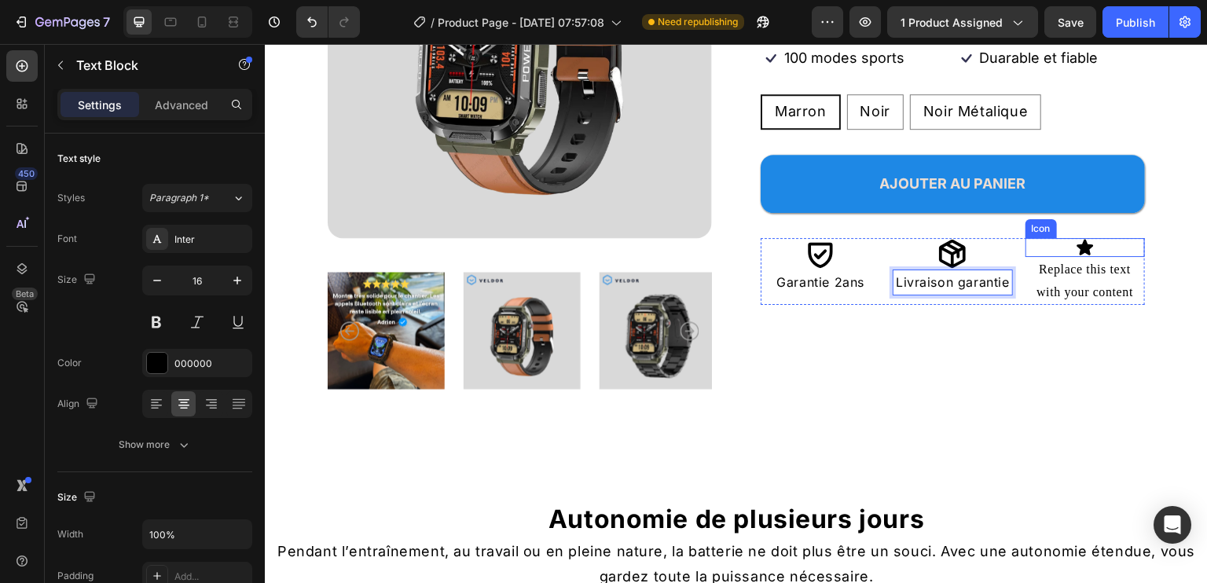
click at [1077, 255] on icon at bounding box center [1085, 247] width 17 height 16
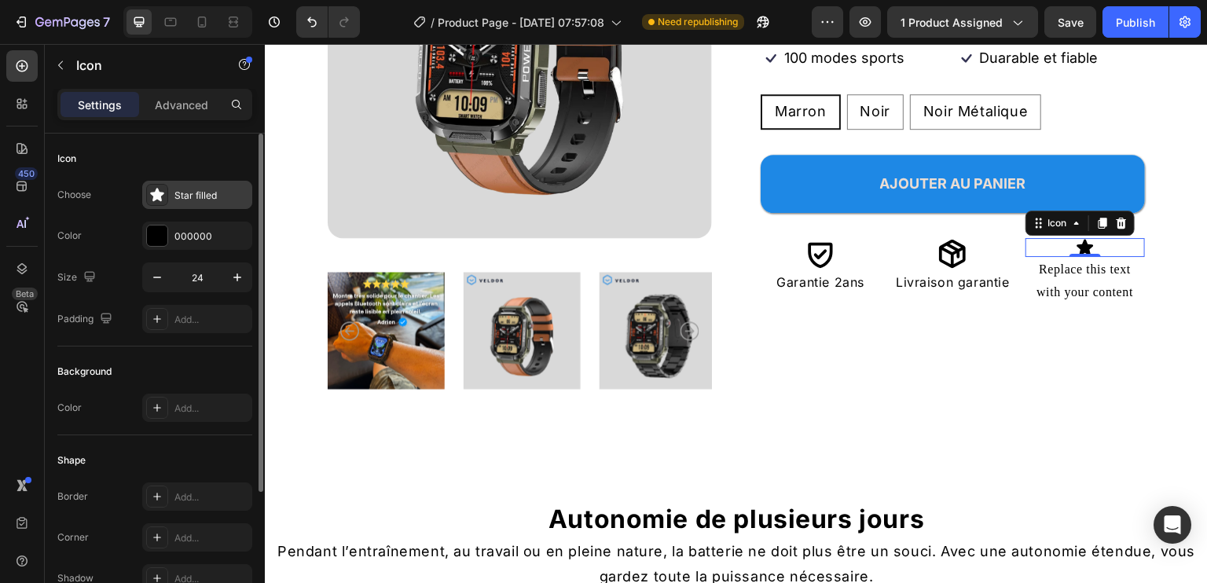
click at [160, 197] on icon at bounding box center [156, 194] width 13 height 13
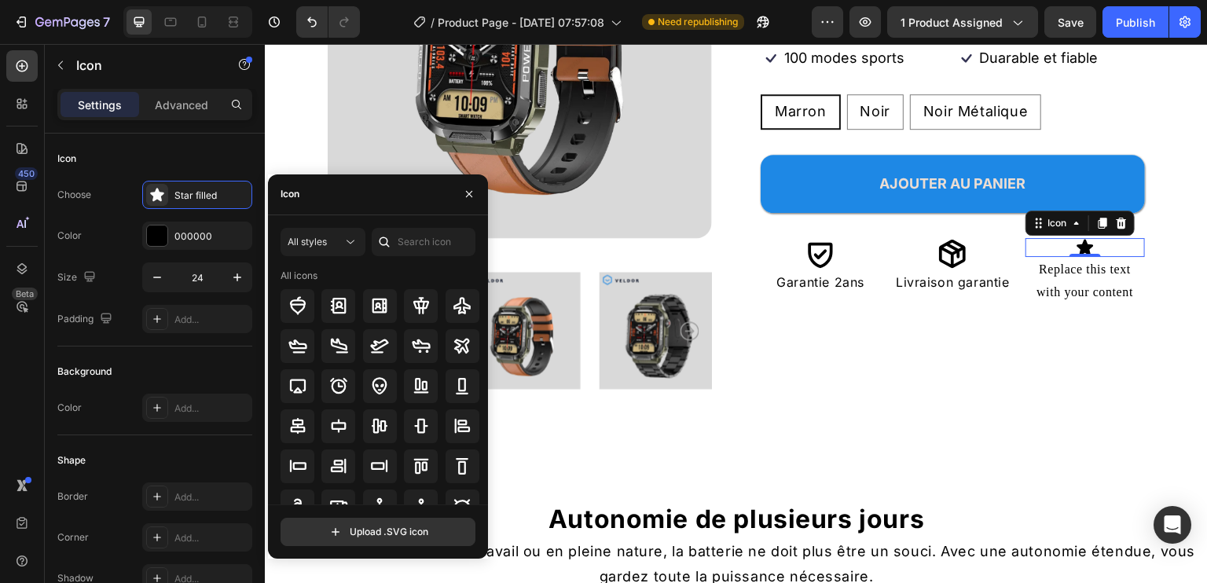
click at [391, 241] on icon at bounding box center [384, 242] width 16 height 16
click at [453, 238] on input "text" at bounding box center [424, 242] width 104 height 28
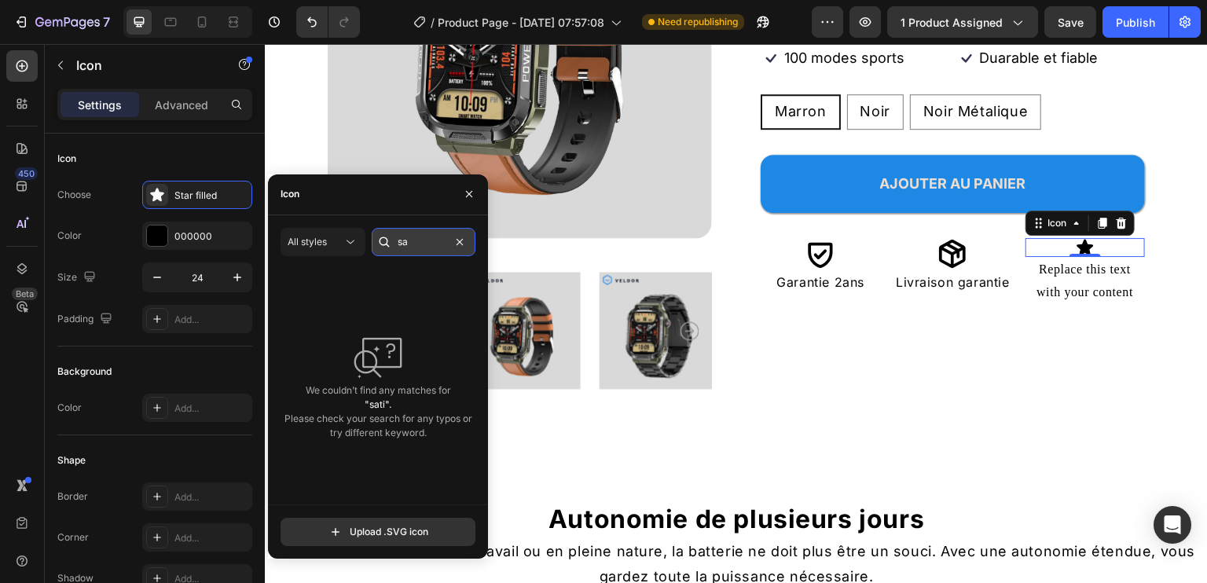
type input "s"
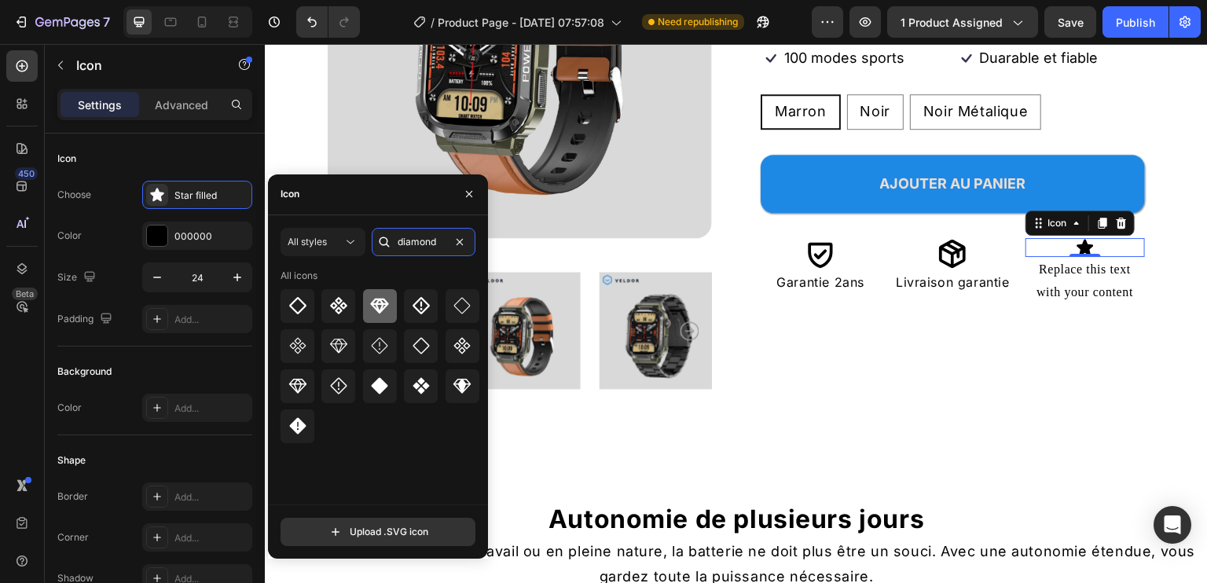
type input "diamond"
click at [389, 301] on icon at bounding box center [379, 305] width 19 height 19
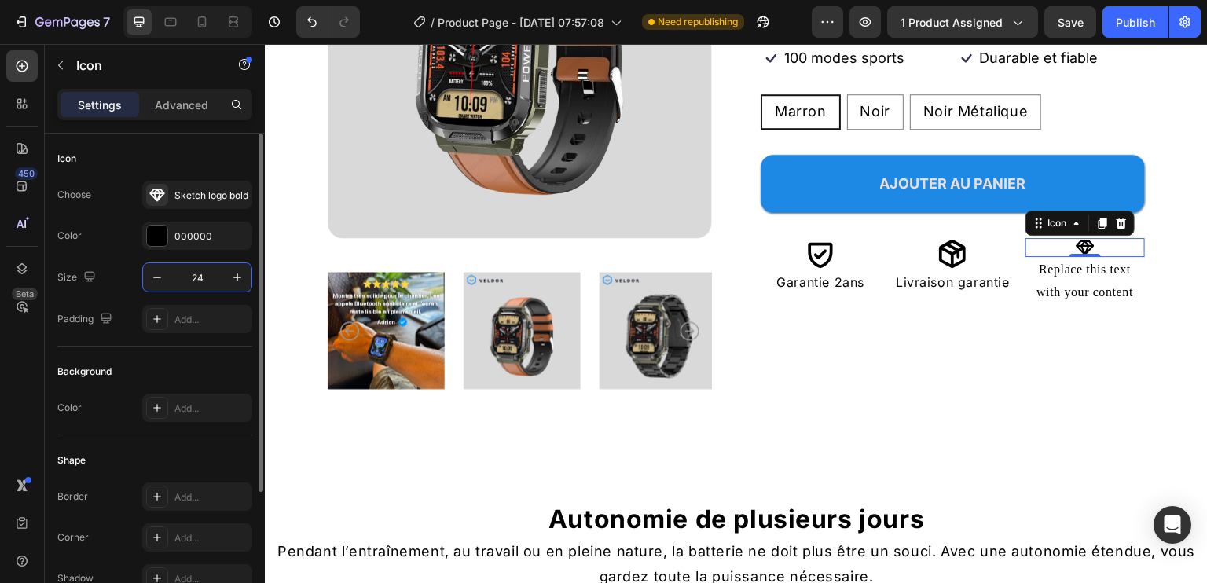
click at [203, 273] on input "24" at bounding box center [197, 277] width 52 height 28
type input "40"
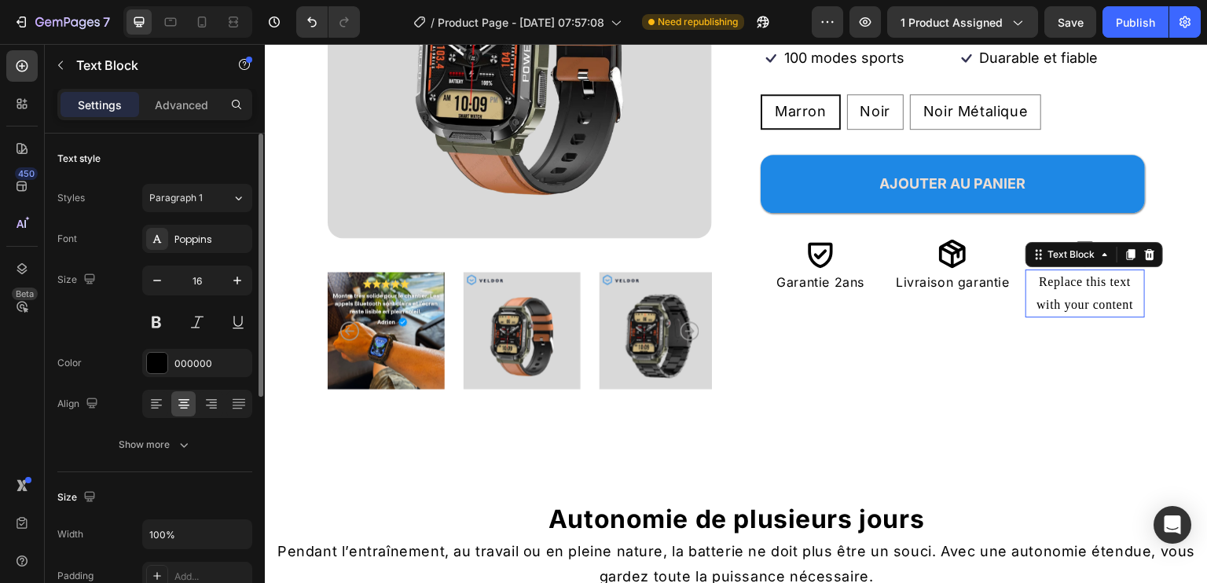
click at [1056, 303] on div "Replace this text with your content" at bounding box center [1085, 294] width 119 height 49
click at [1056, 303] on p "Replace this text with your content" at bounding box center [1085, 294] width 116 height 46
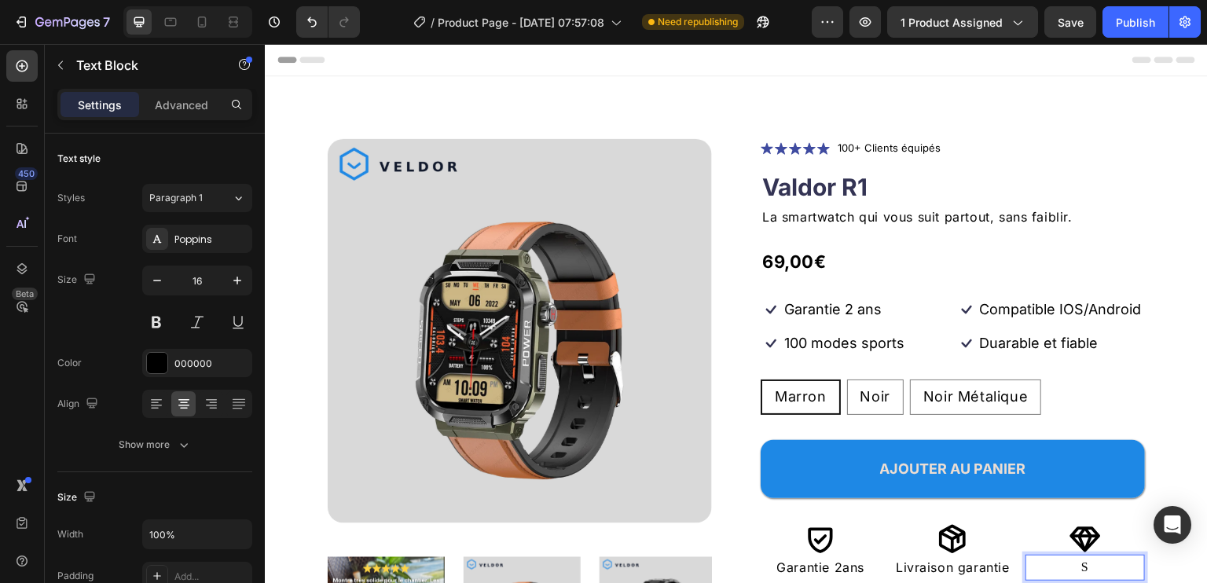
scroll to position [285, 0]
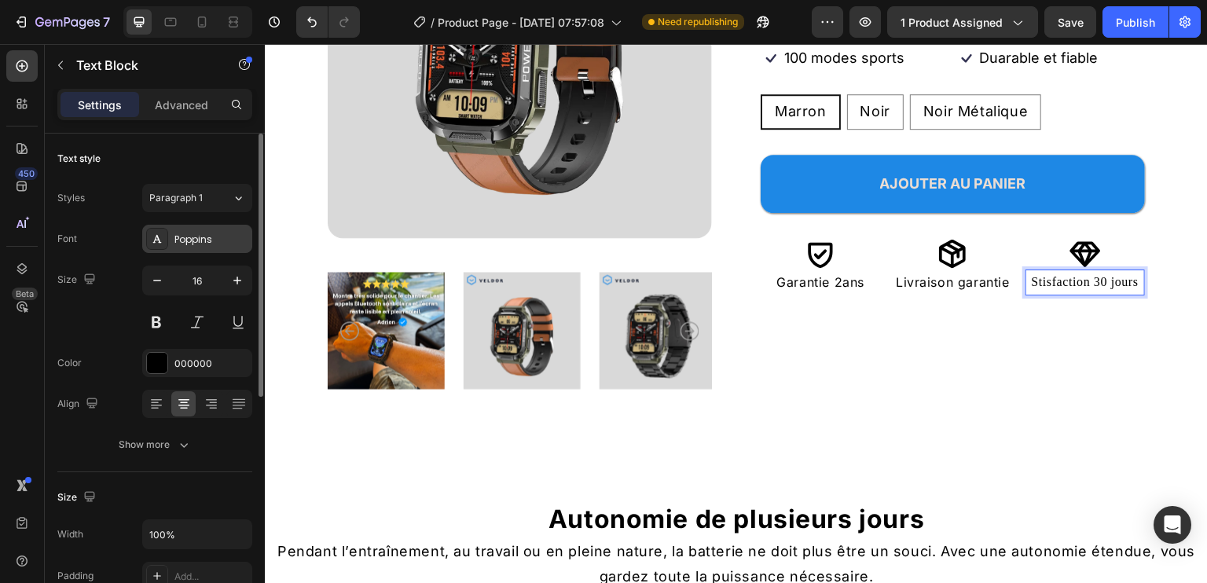
click at [220, 236] on div "Poppins" at bounding box center [211, 240] width 74 height 14
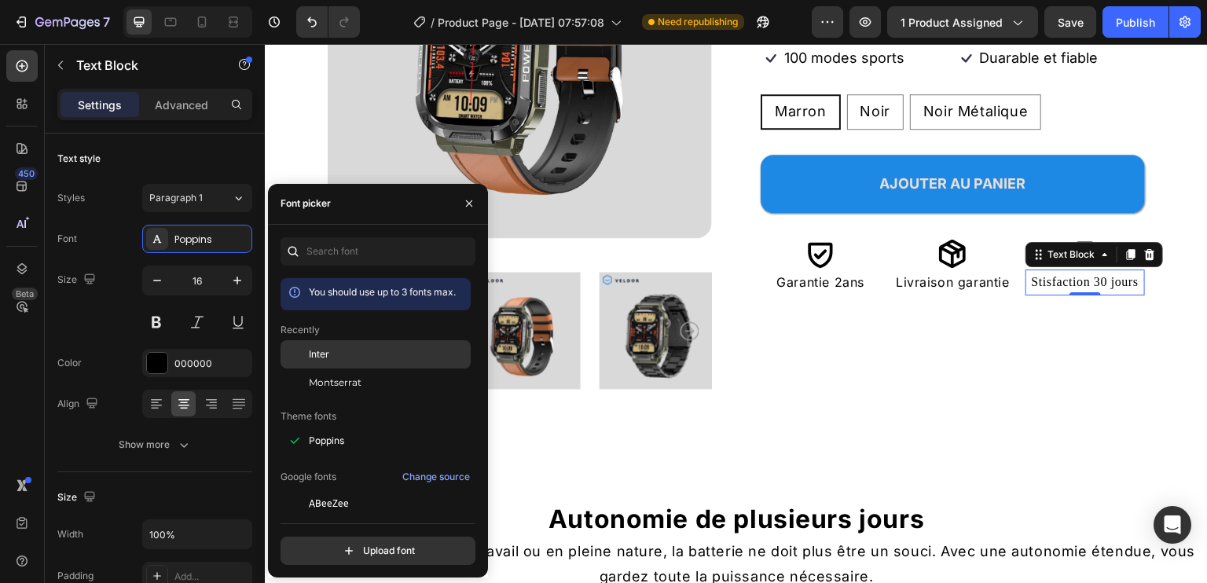
click at [338, 349] on div "Inter" at bounding box center [388, 354] width 159 height 14
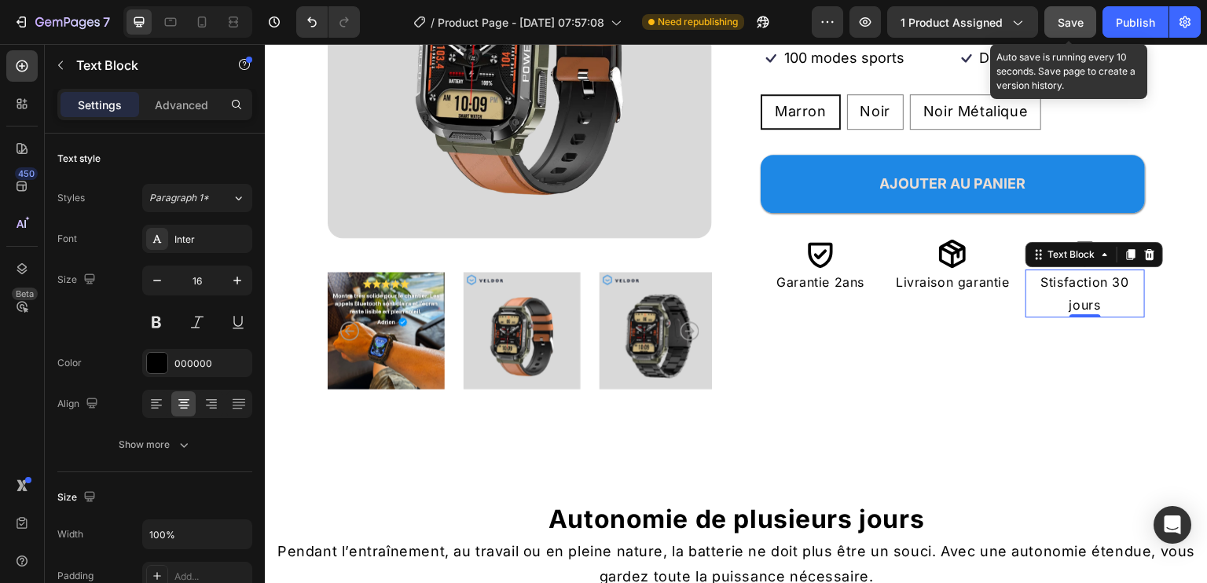
click at [1059, 16] on span "Save" at bounding box center [1071, 22] width 26 height 13
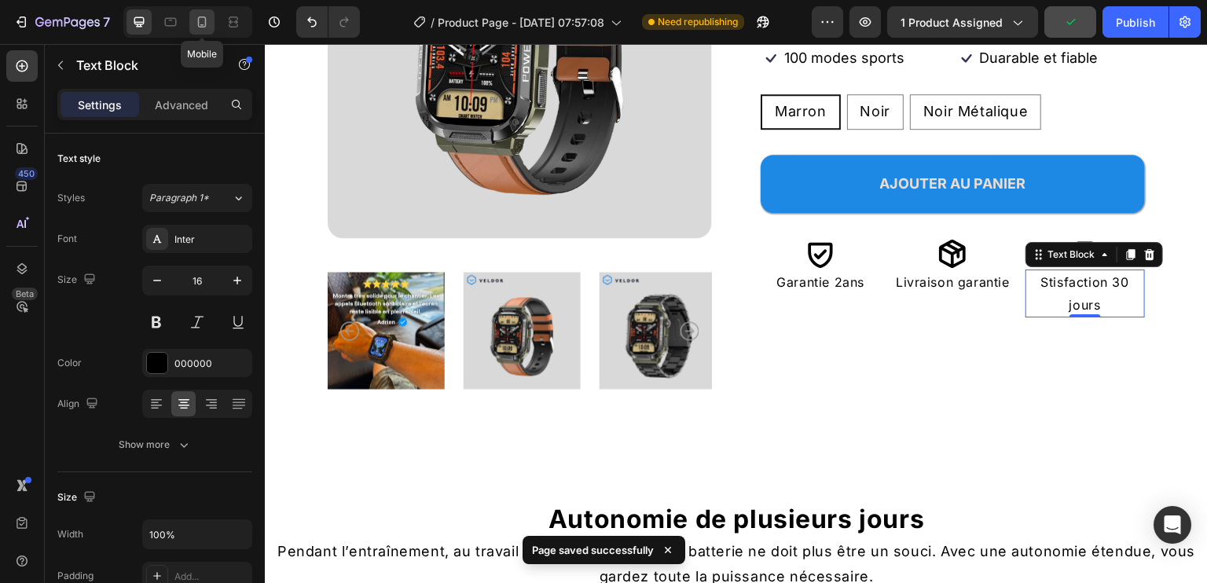
click at [198, 20] on icon at bounding box center [202, 22] width 9 height 11
type input "14"
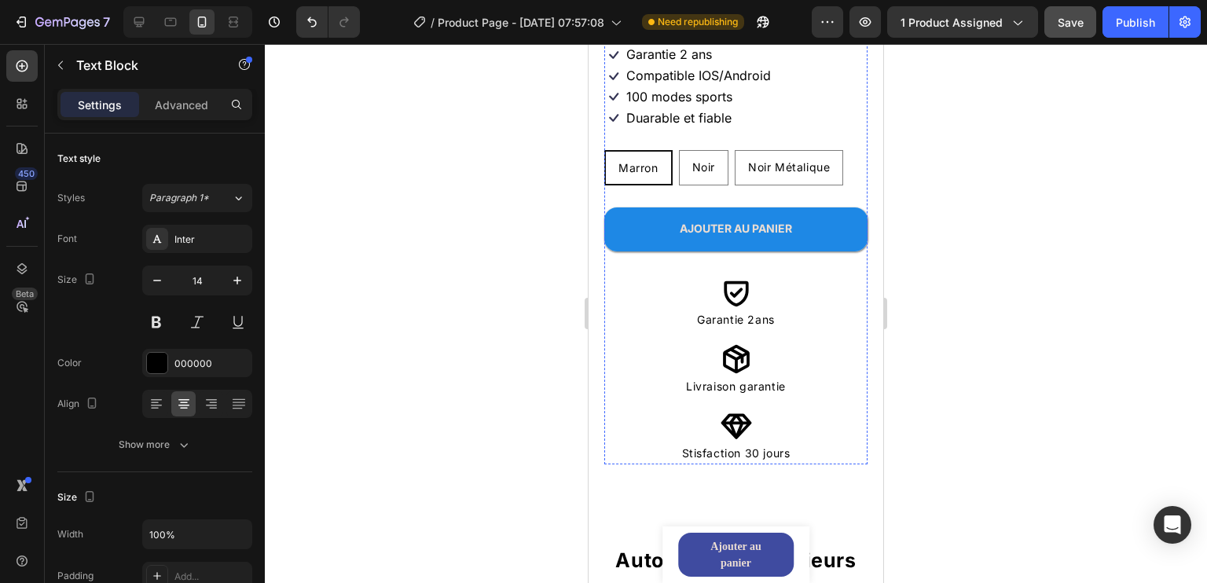
scroll to position [549, 0]
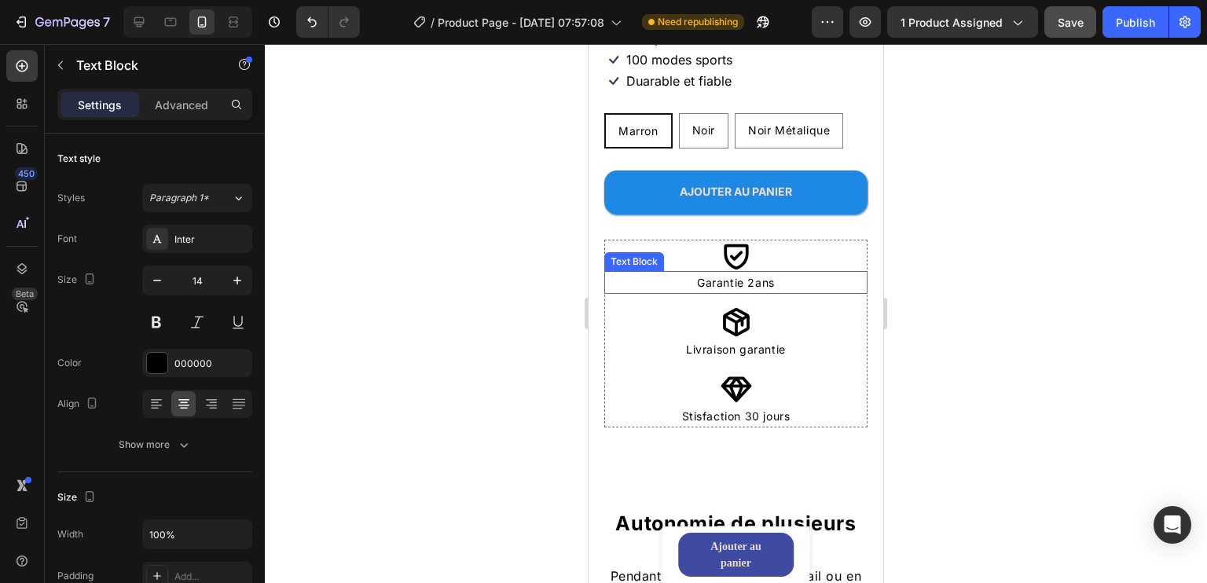
click at [829, 273] on p "Garantie 2ans" at bounding box center [736, 283] width 260 height 20
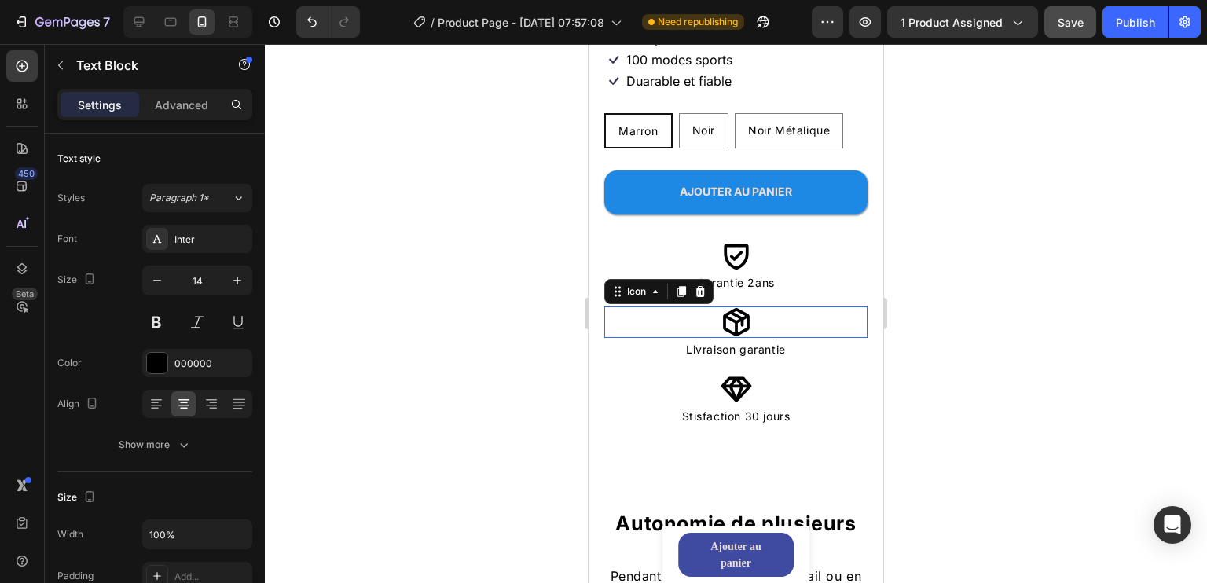
click at [847, 307] on div "Icon 0" at bounding box center [735, 322] width 263 height 31
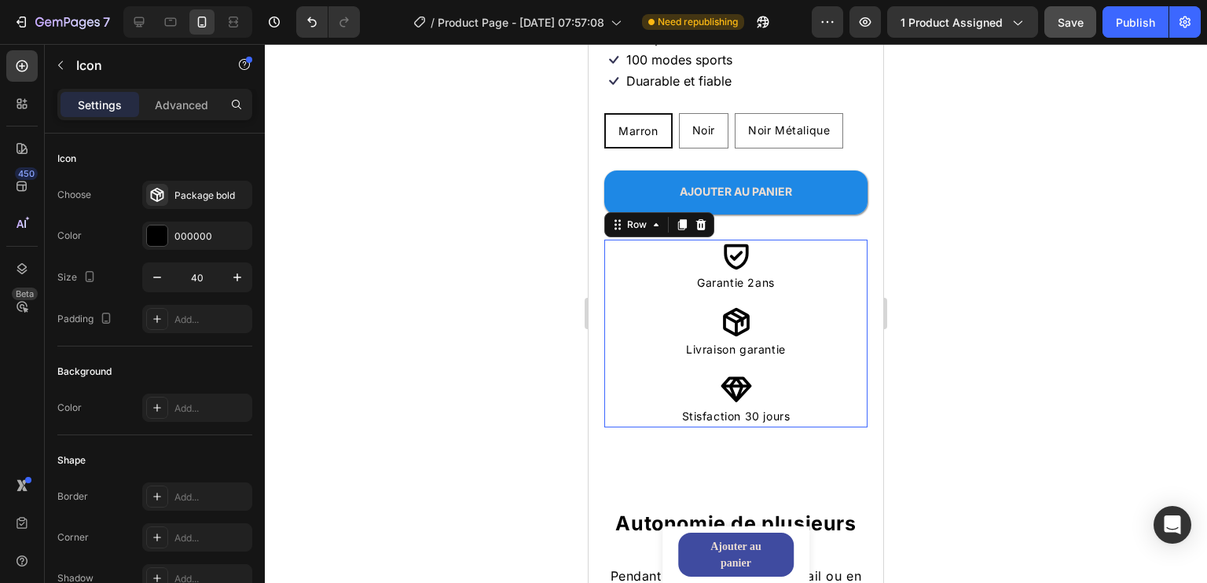
click at [849, 286] on div "Icon Garantie 2ans Text Block Icon Livraison garantie Text Block Icon Stisfacti…" at bounding box center [735, 334] width 263 height 189
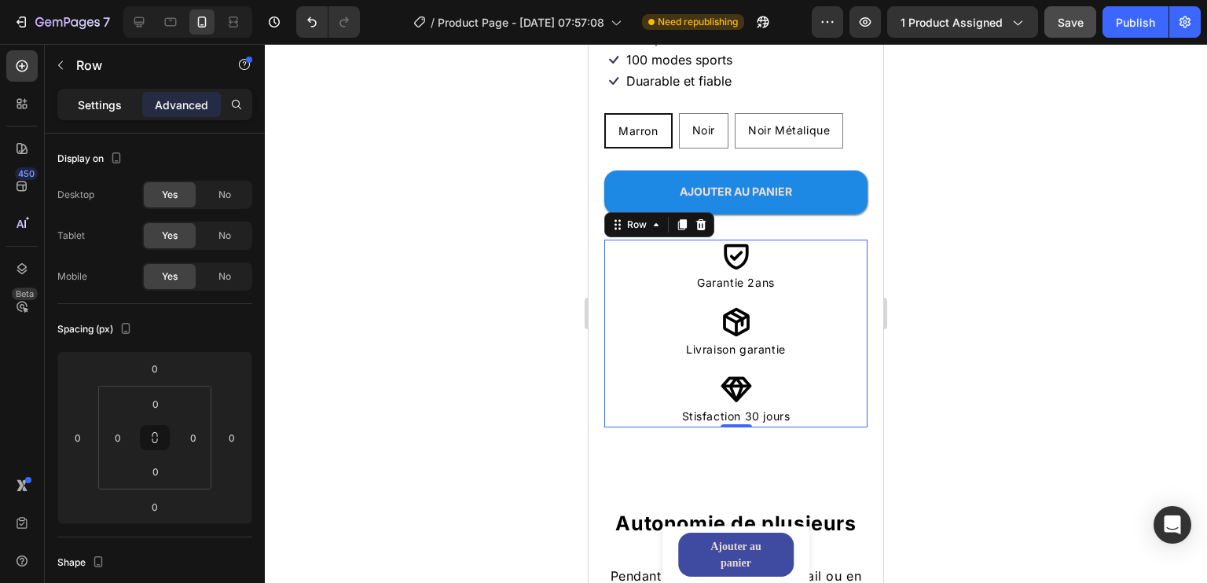
click at [104, 103] on p "Settings" at bounding box center [100, 105] width 44 height 17
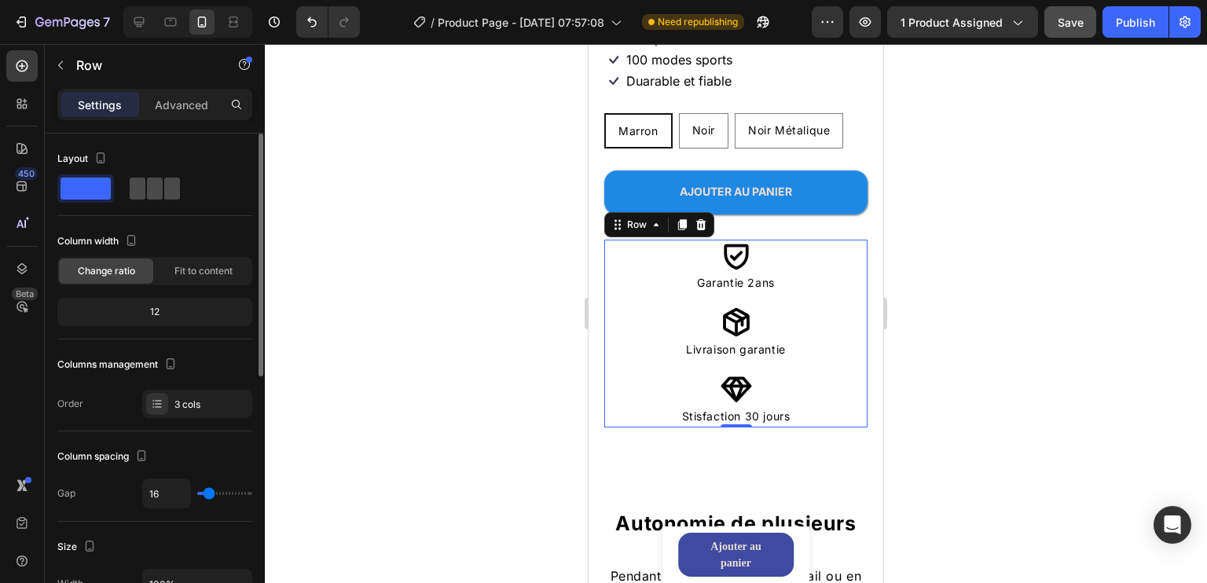
click at [164, 193] on span at bounding box center [172, 189] width 16 height 22
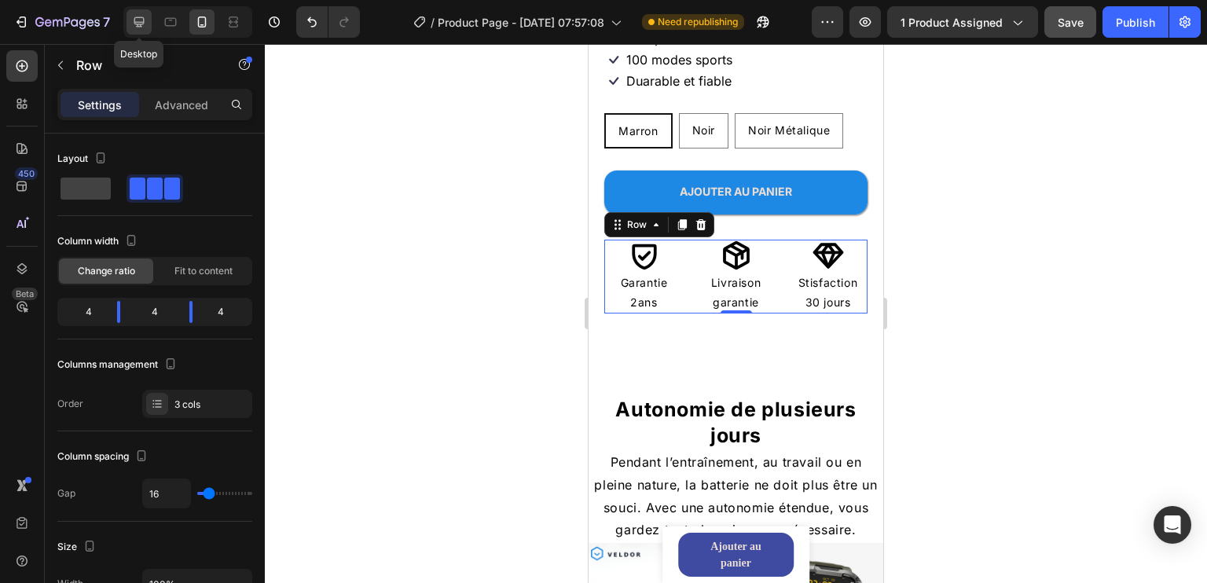
click at [140, 25] on icon at bounding box center [139, 22] width 10 height 10
type input "1200"
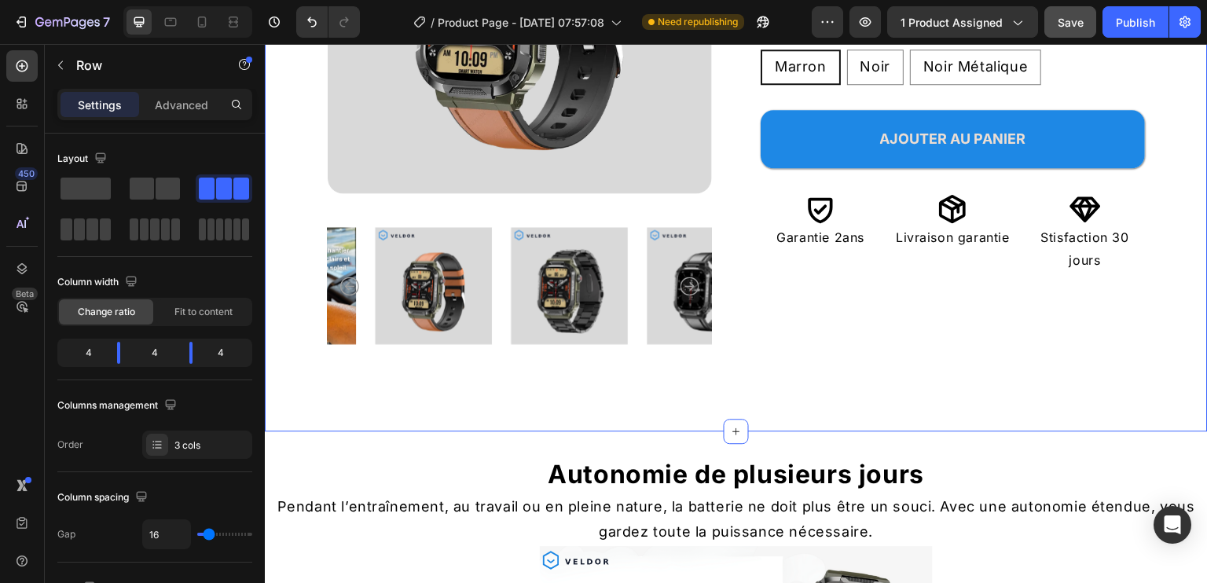
scroll to position [201, 0]
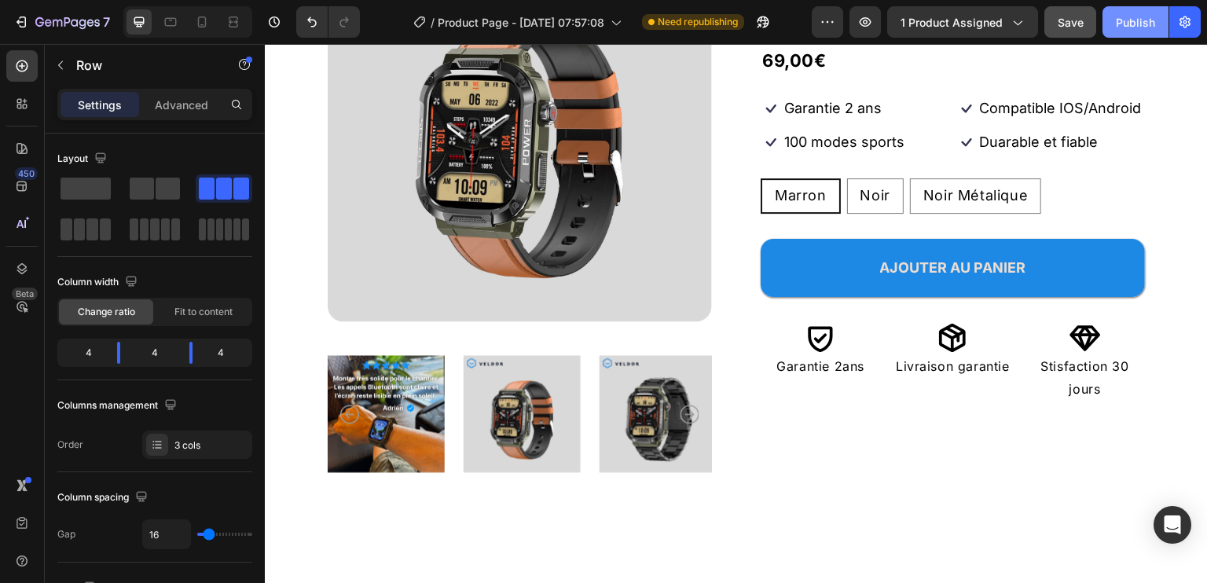
click at [1140, 23] on div "Publish" at bounding box center [1135, 22] width 39 height 17
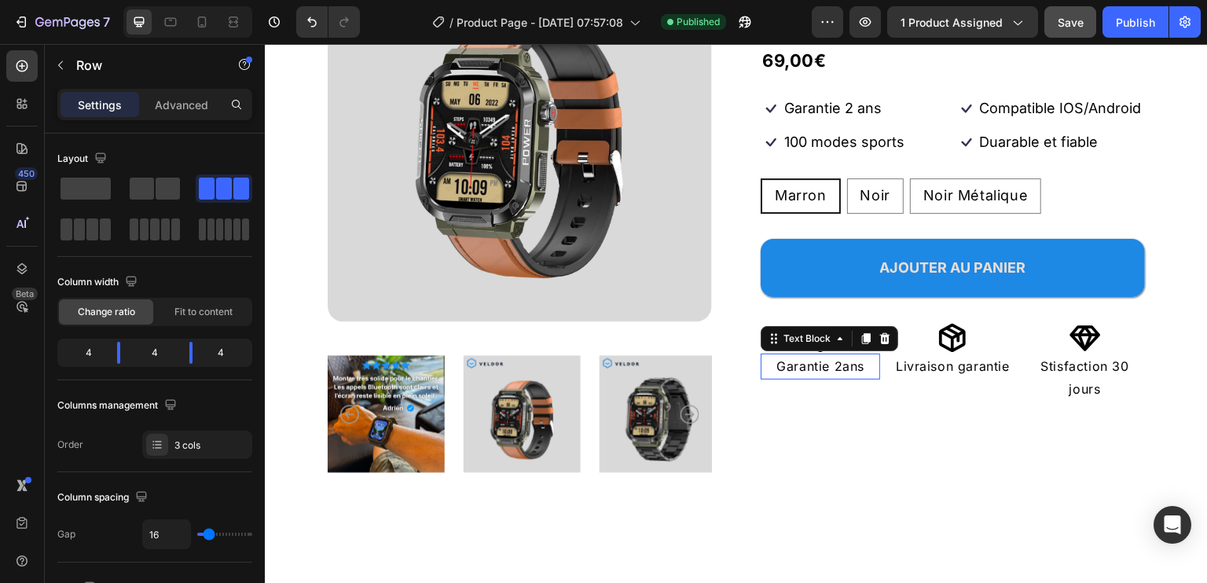
click at [853, 378] on p "Garantie 2ans" at bounding box center [820, 366] width 116 height 23
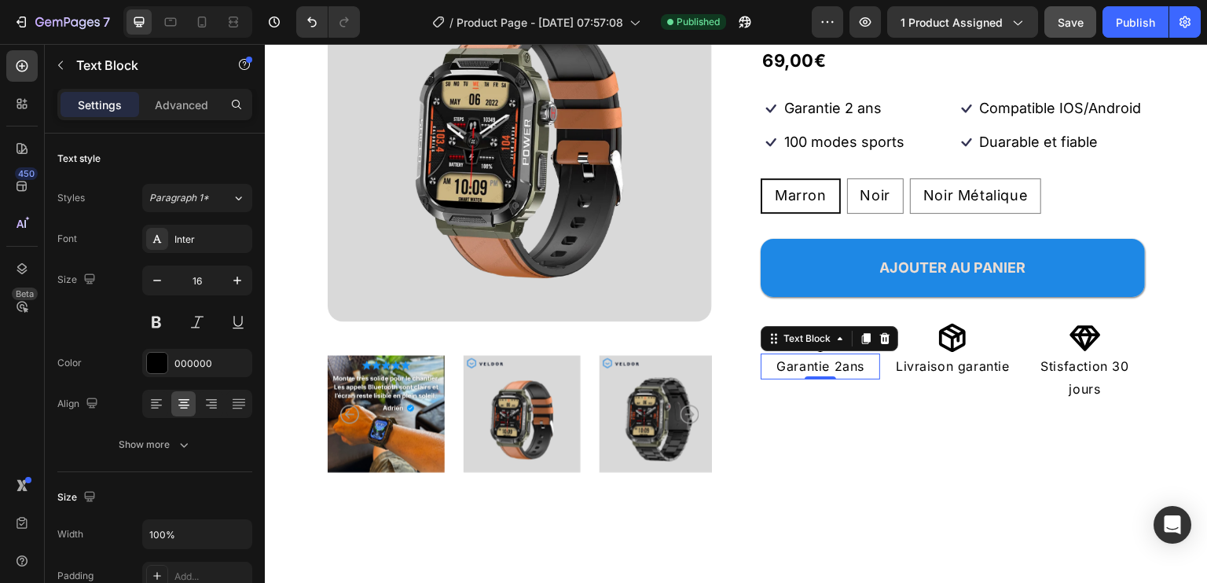
click at [834, 378] on p "Garantie 2ans" at bounding box center [820, 366] width 116 height 23
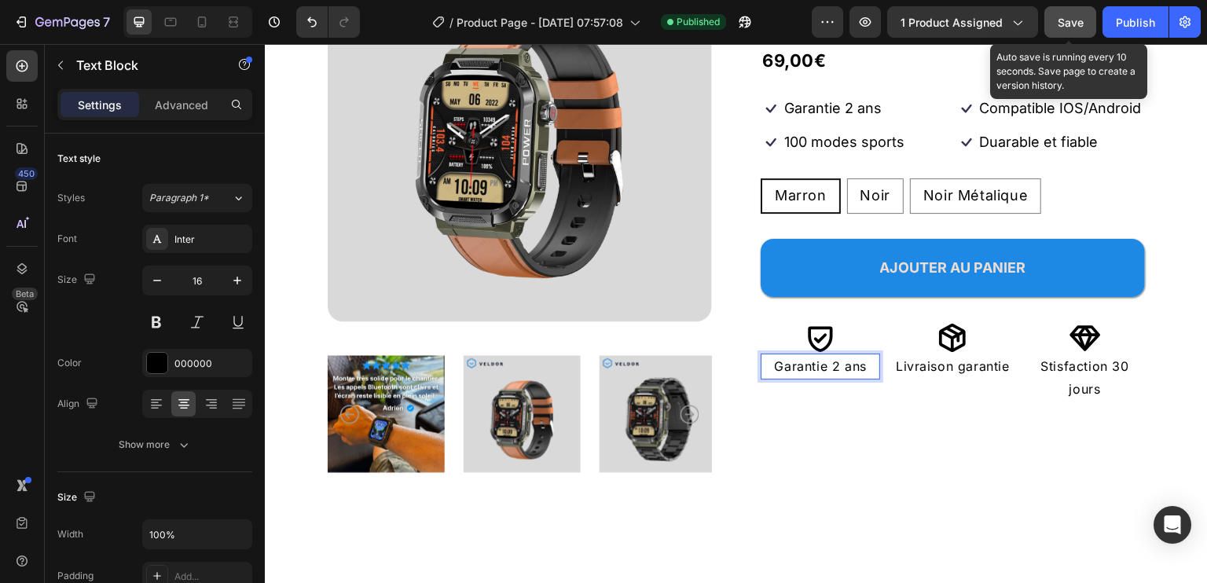
click at [1082, 17] on span "Save" at bounding box center [1071, 22] width 26 height 13
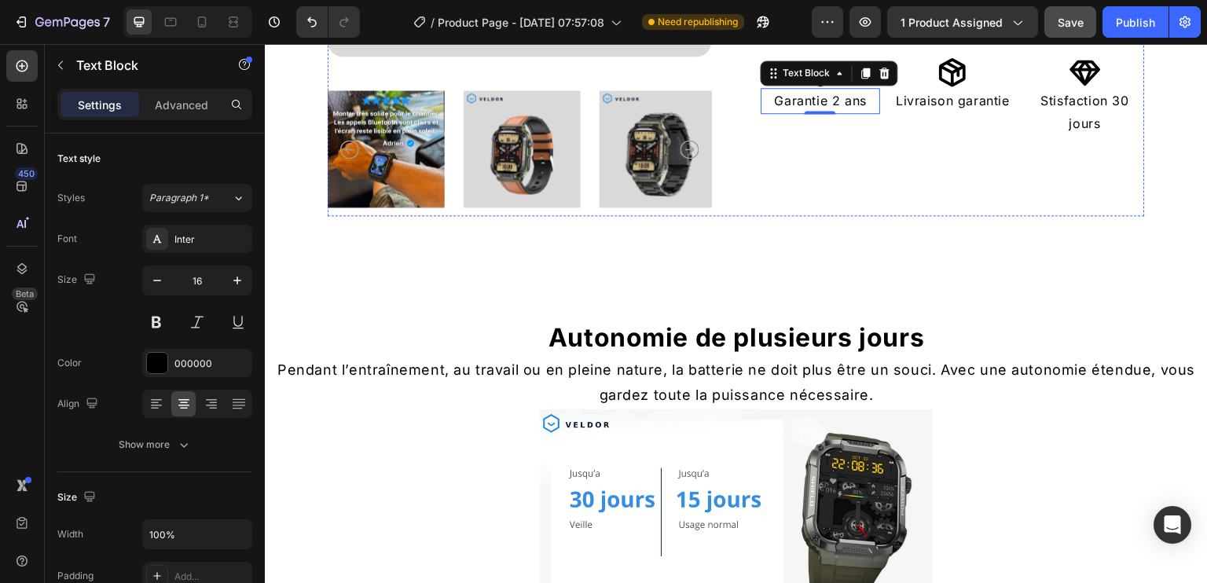
scroll to position [516, 0]
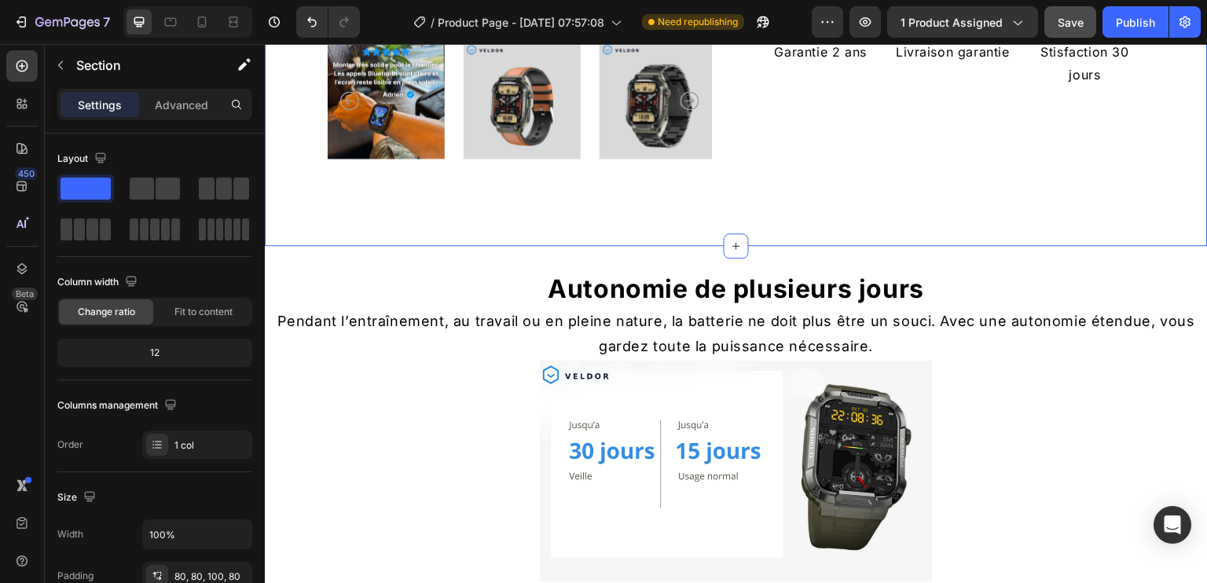
click at [68, 61] on button "button" at bounding box center [60, 65] width 25 height 25
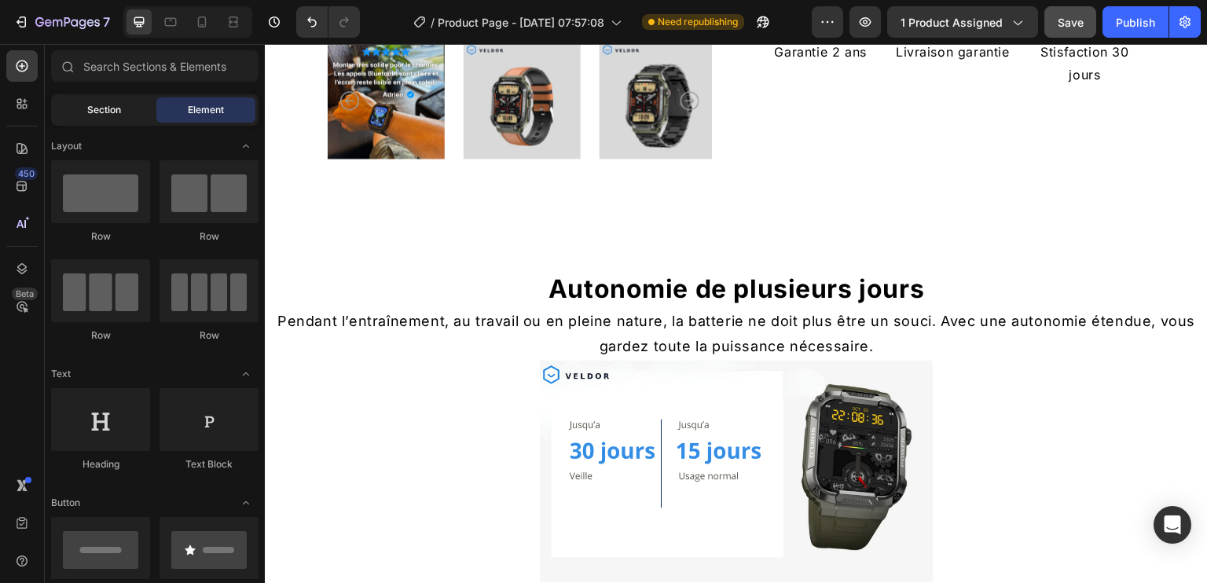
click at [116, 106] on span "Section" at bounding box center [104, 110] width 34 height 14
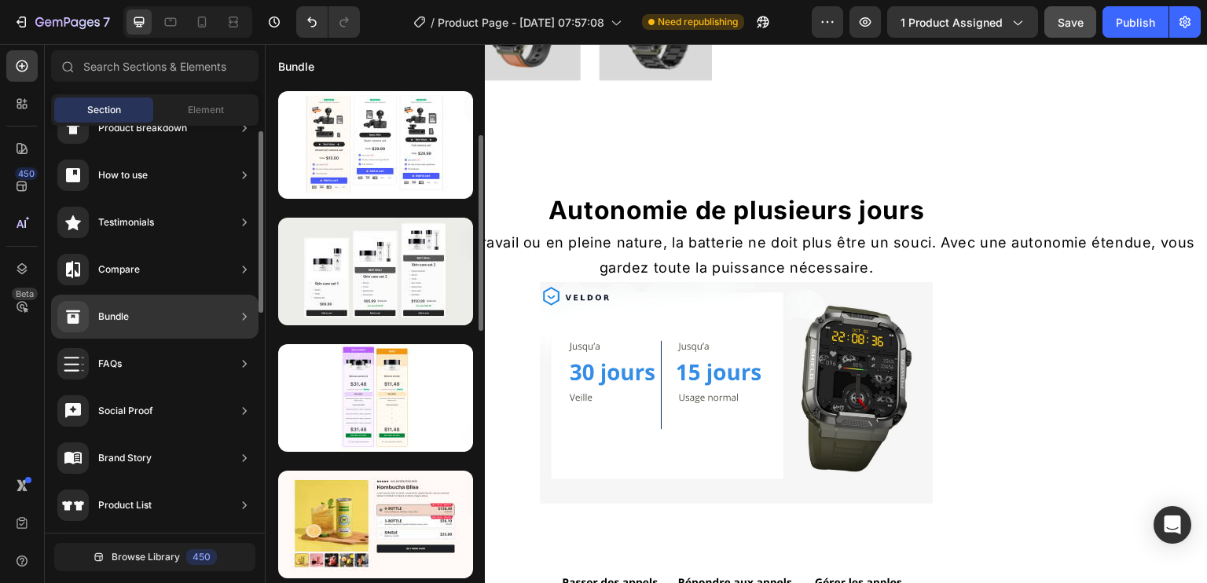
scroll to position [189, 0]
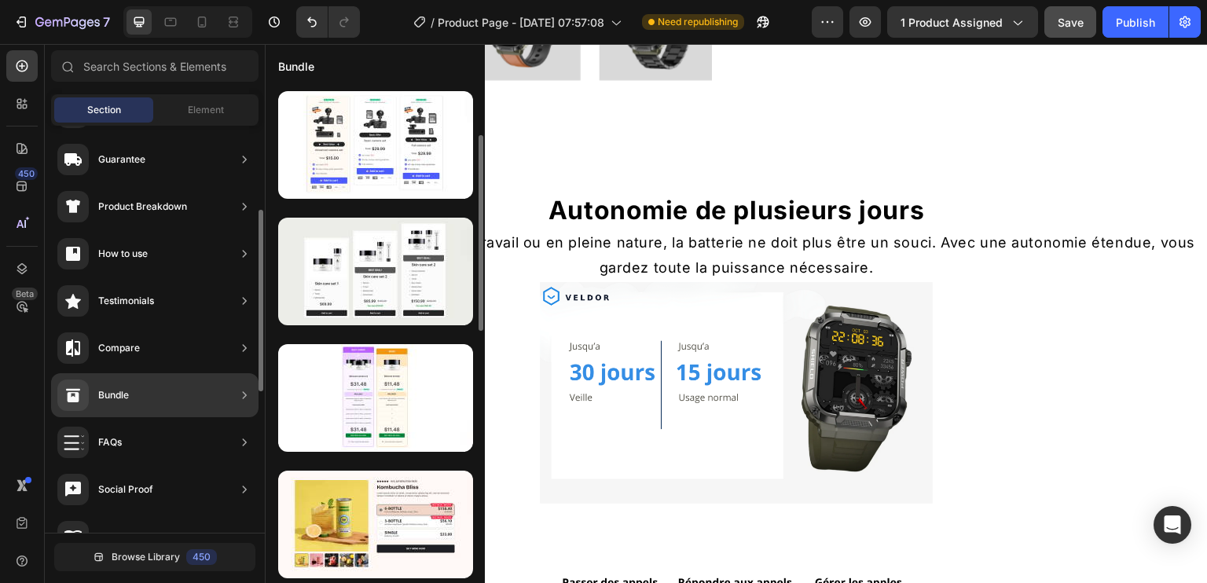
click at [163, 200] on div "Product Breakdown" at bounding box center [142, 207] width 89 height 16
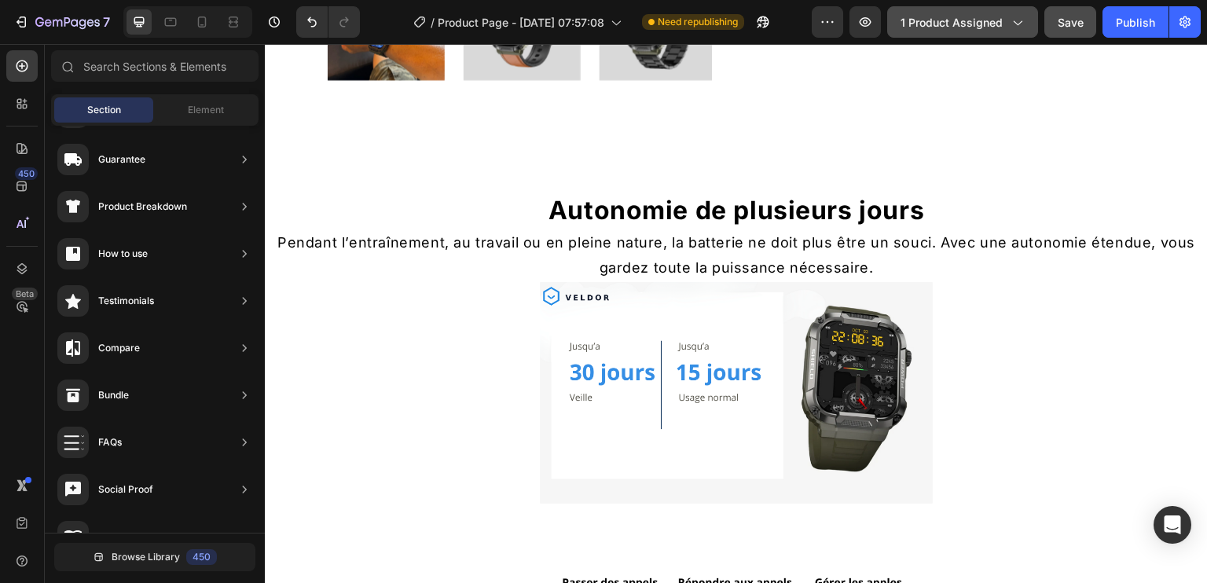
click at [988, 31] on button "1 product assigned" at bounding box center [962, 21] width 151 height 31
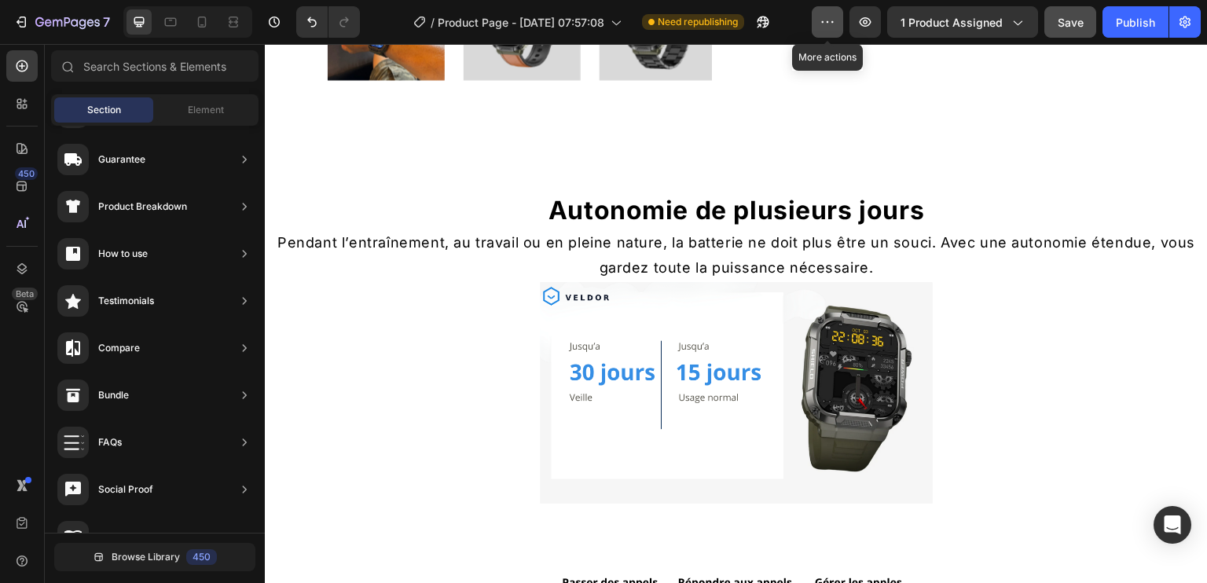
click at [814, 20] on button "button" at bounding box center [827, 21] width 31 height 31
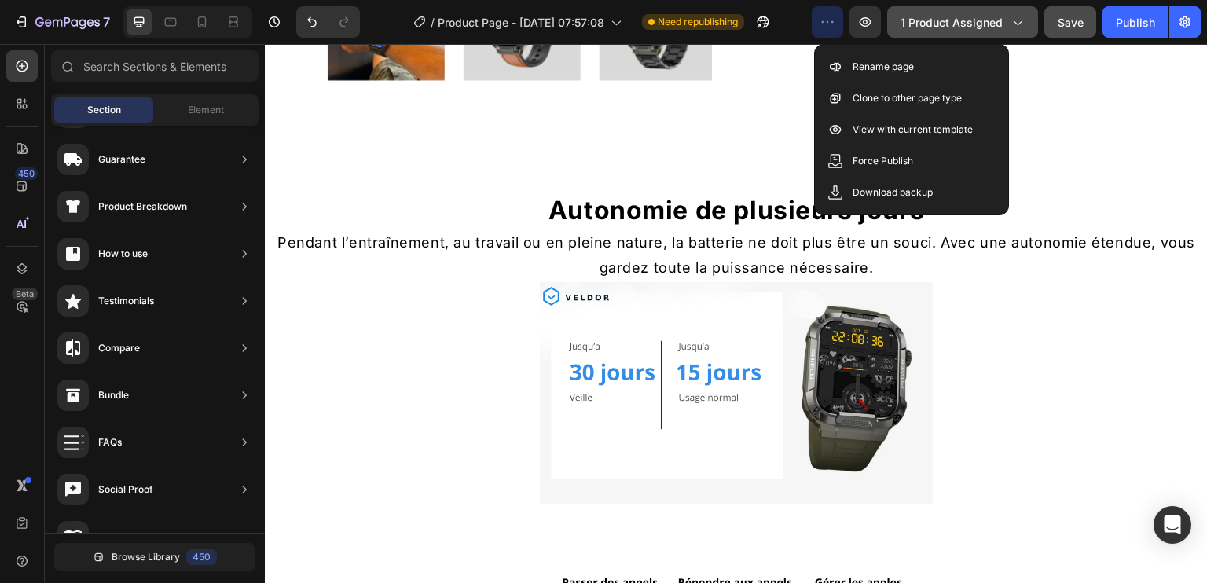
click at [933, 16] on span "1 product assigned" at bounding box center [952, 22] width 102 height 17
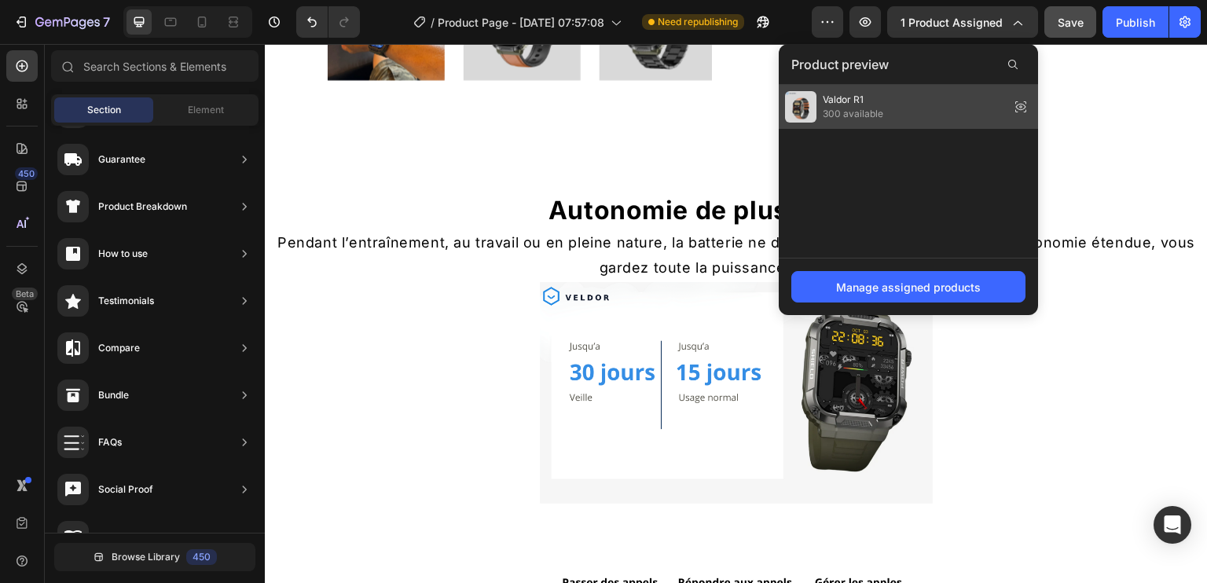
click at [861, 110] on span "300 available" at bounding box center [853, 114] width 61 height 14
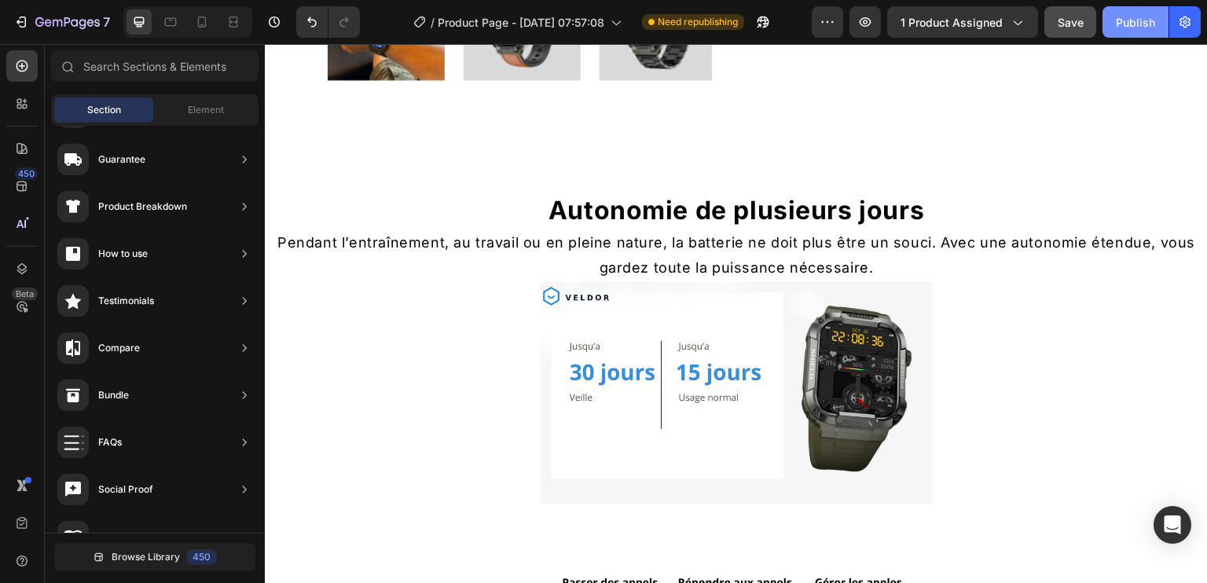
click at [1126, 28] on div "Publish" at bounding box center [1135, 22] width 39 height 17
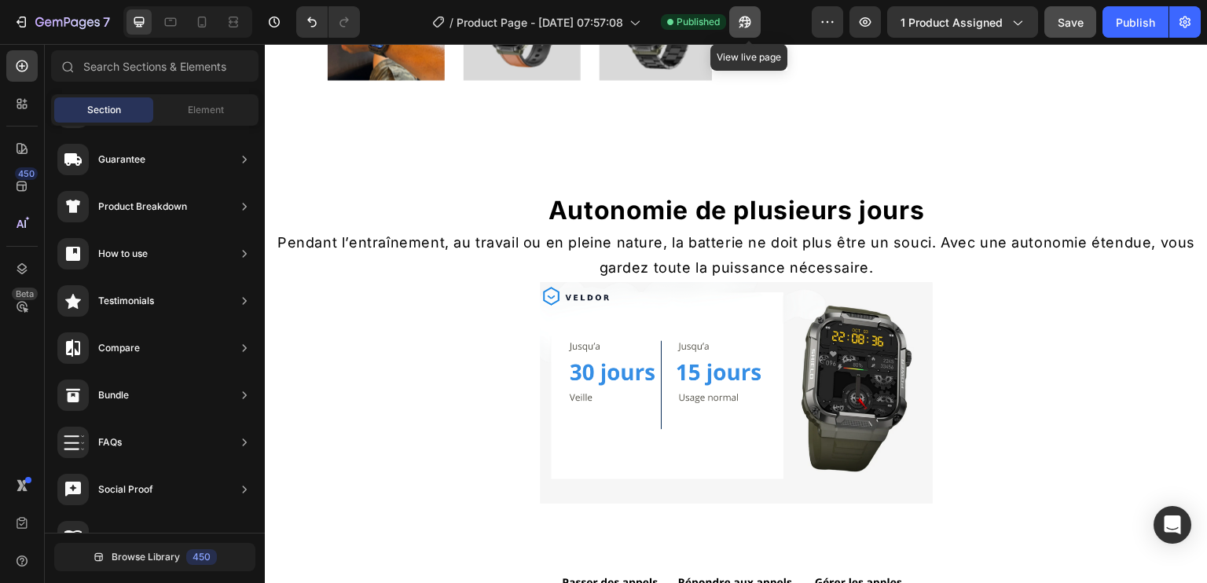
click at [743, 24] on icon "button" at bounding box center [741, 26] width 4 height 4
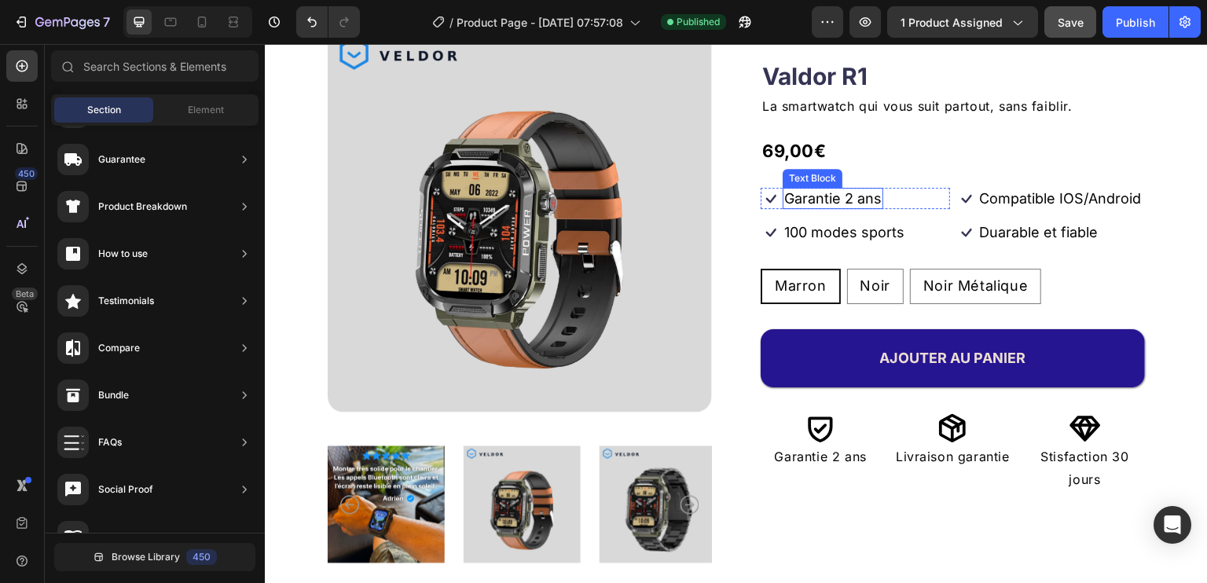
scroll to position [201, 0]
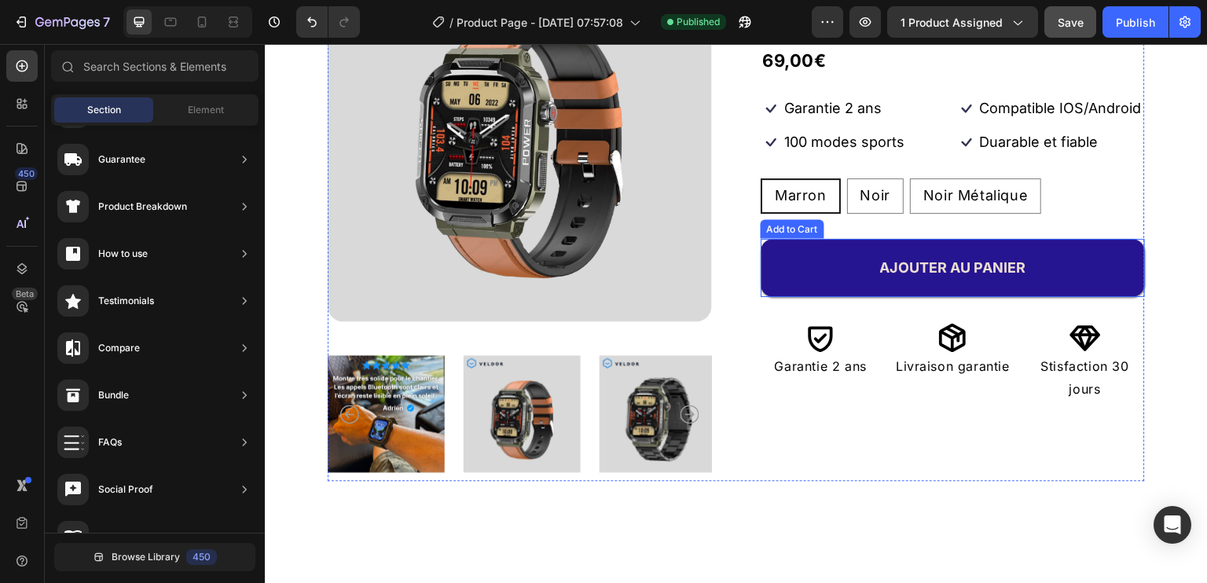
click at [842, 285] on button "AJOUTER AU PANIER" at bounding box center [953, 268] width 384 height 58
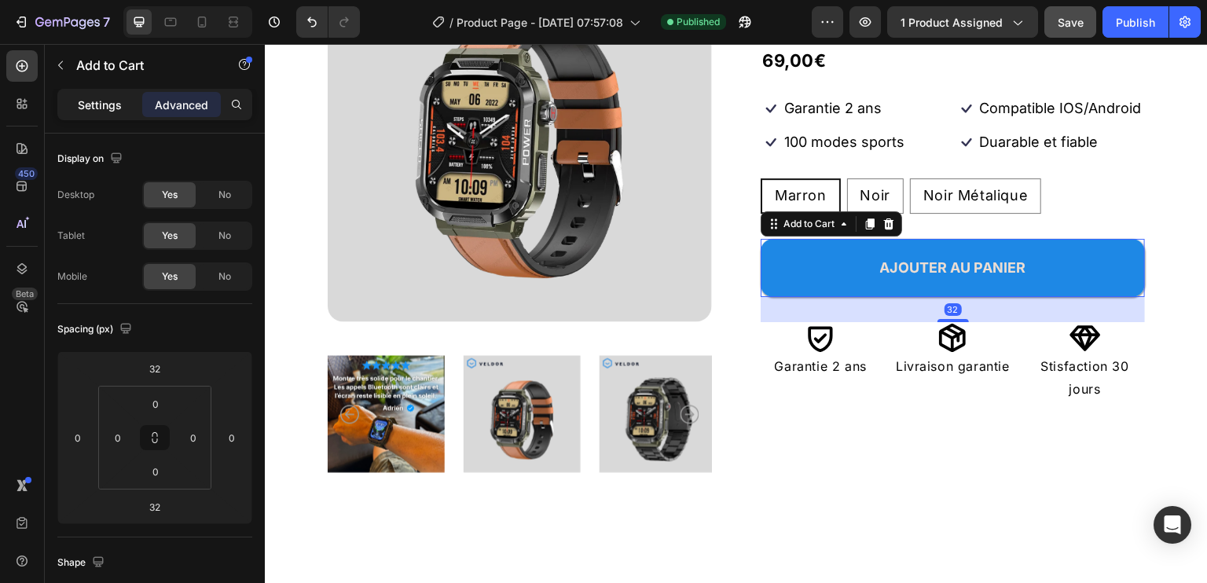
click at [107, 116] on div "Settings" at bounding box center [100, 104] width 79 height 25
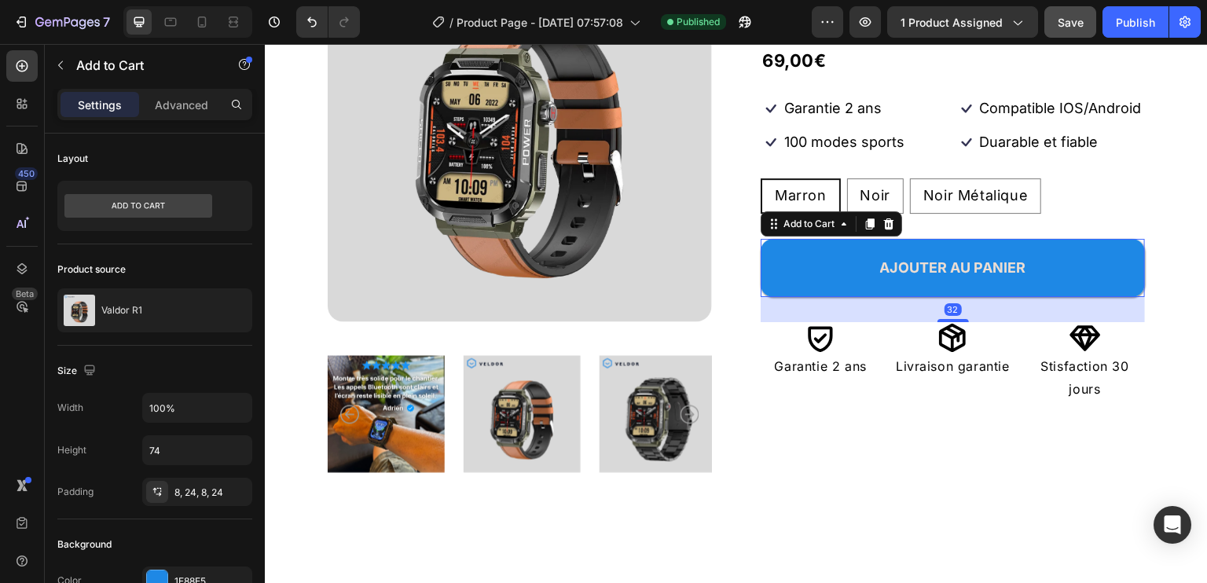
click at [105, 109] on p "Settings" at bounding box center [100, 105] width 44 height 17
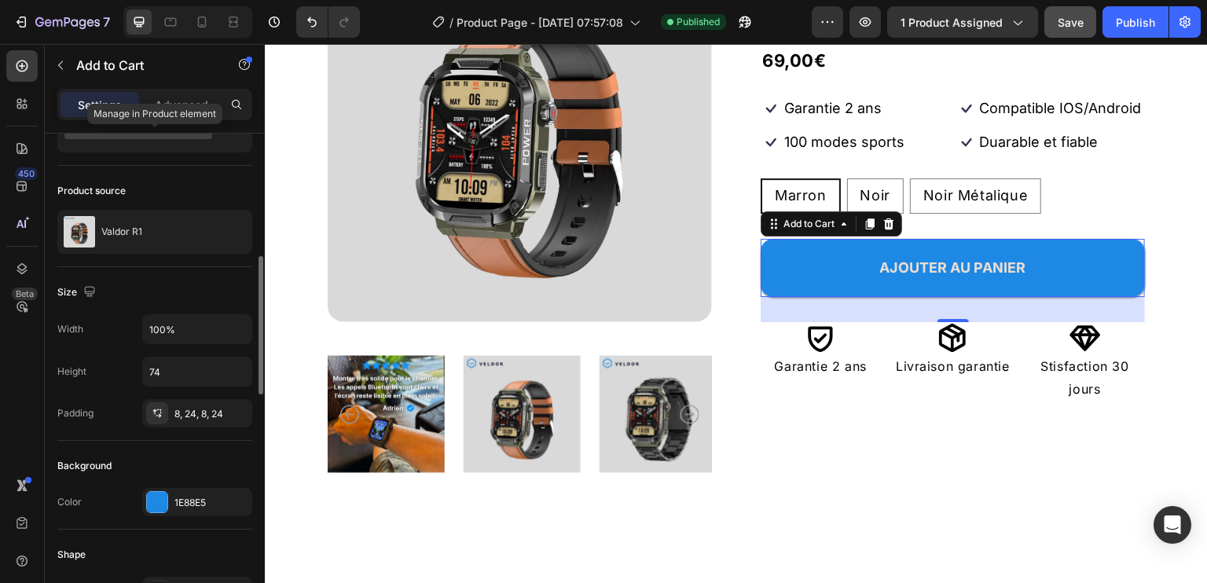
scroll to position [157, 0]
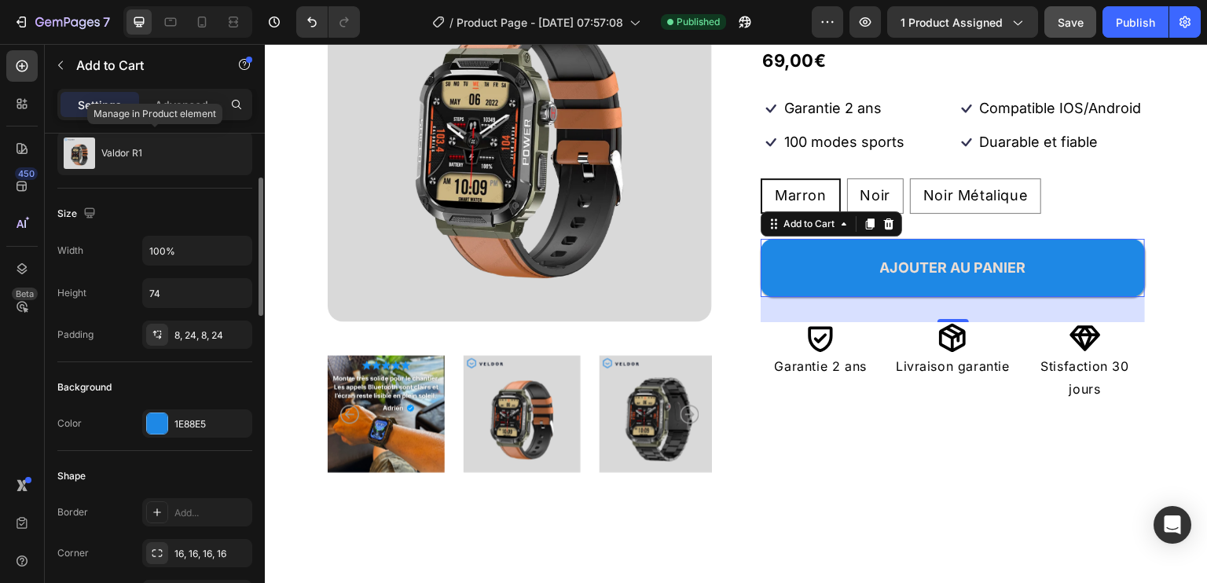
click at [178, 168] on div "Valdor R1" at bounding box center [154, 153] width 195 height 44
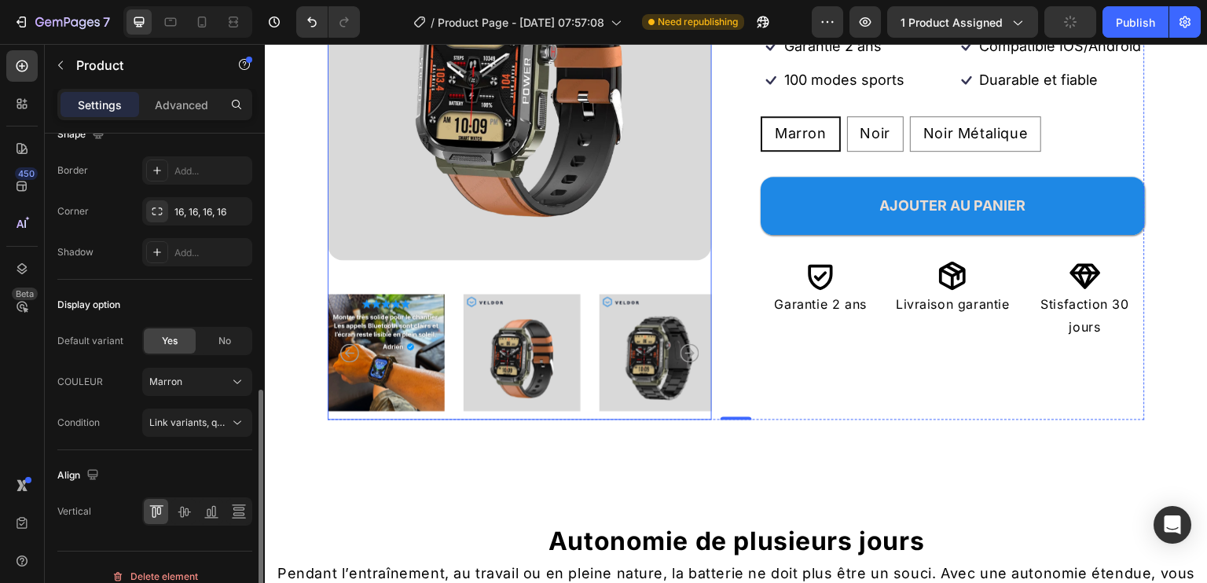
scroll to position [280, 0]
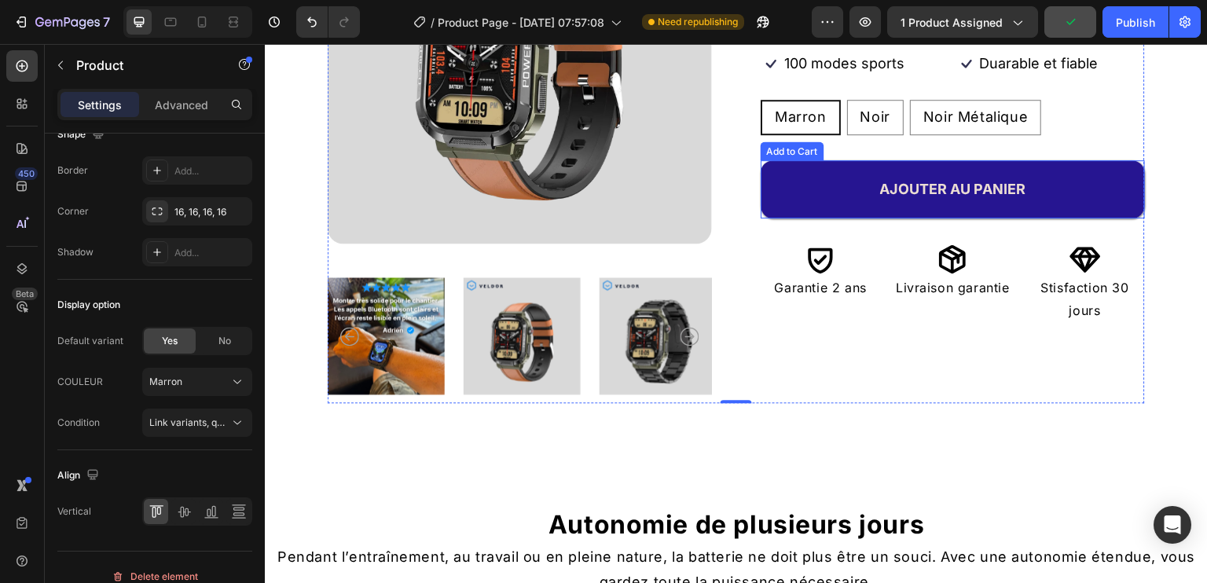
click at [805, 219] on button "AJOUTER AU PANIER" at bounding box center [953, 189] width 384 height 58
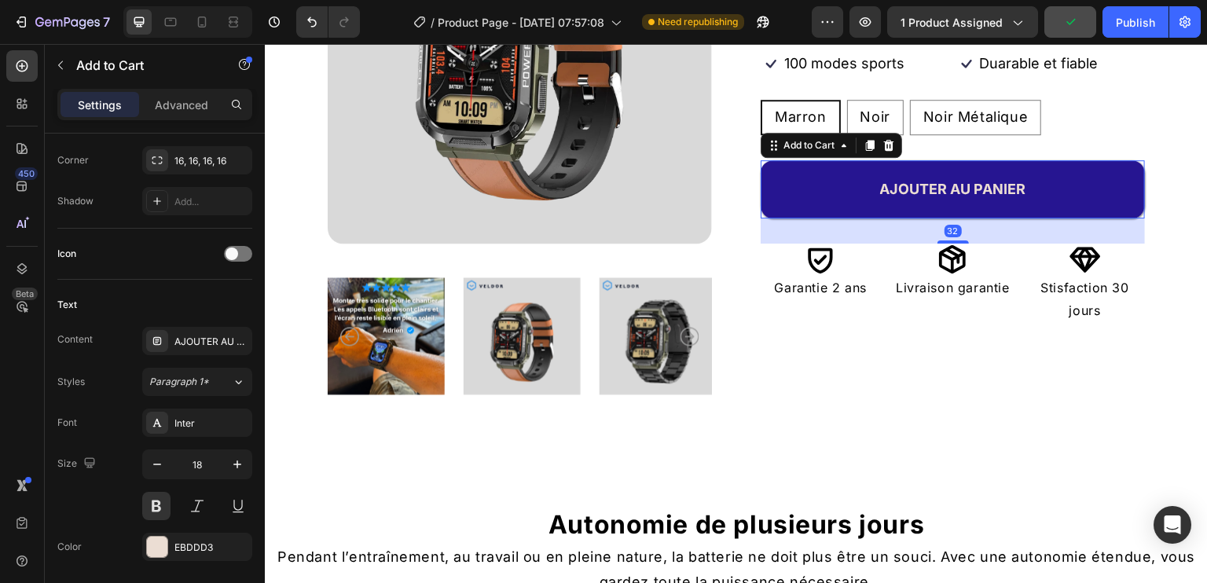
scroll to position [0, 0]
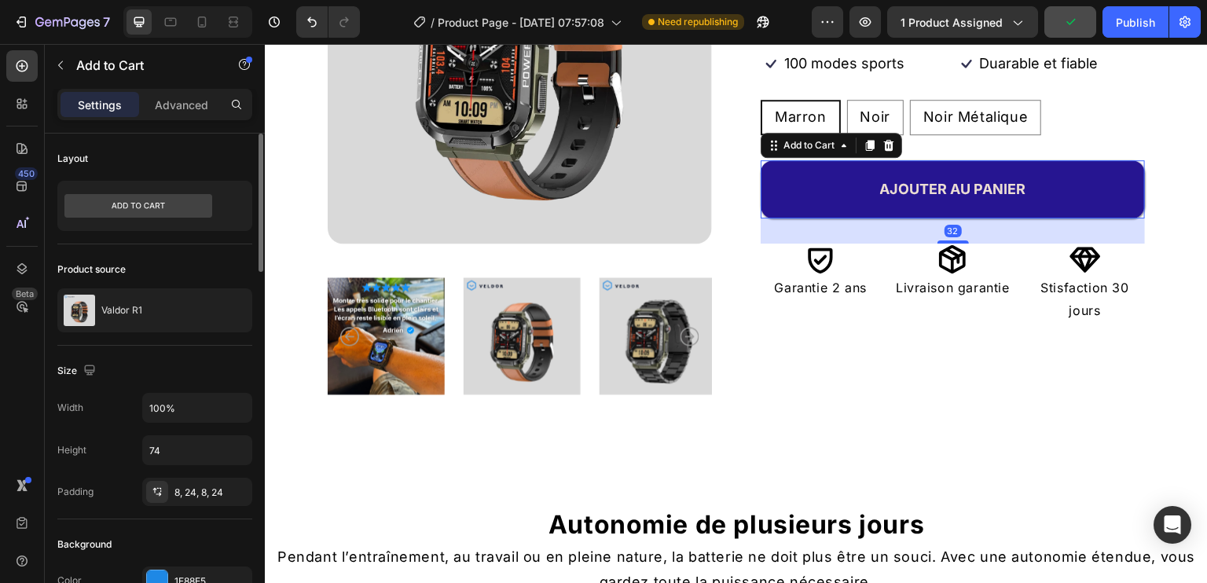
click at [803, 219] on button "AJOUTER AU PANIER" at bounding box center [953, 189] width 384 height 58
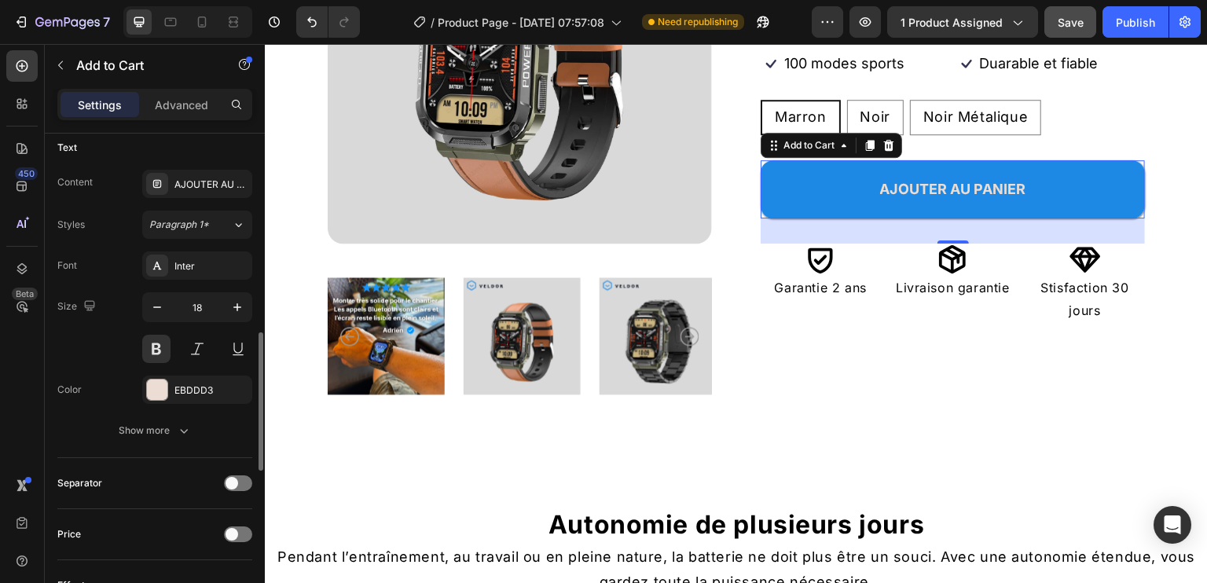
scroll to position [1268, 0]
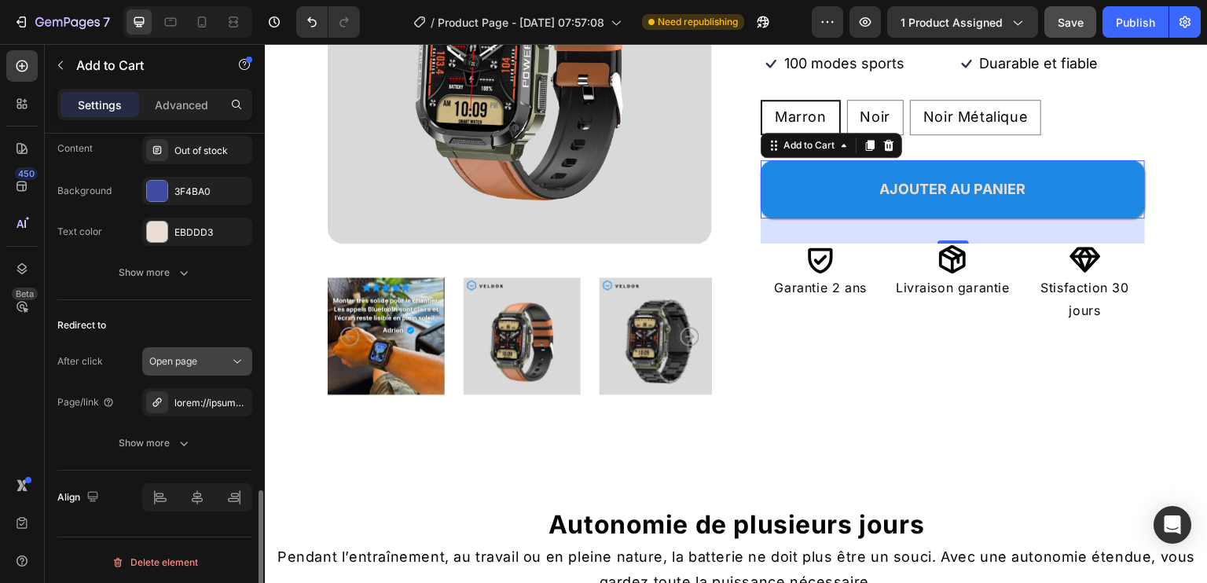
click at [203, 363] on div "Open page" at bounding box center [189, 361] width 80 height 14
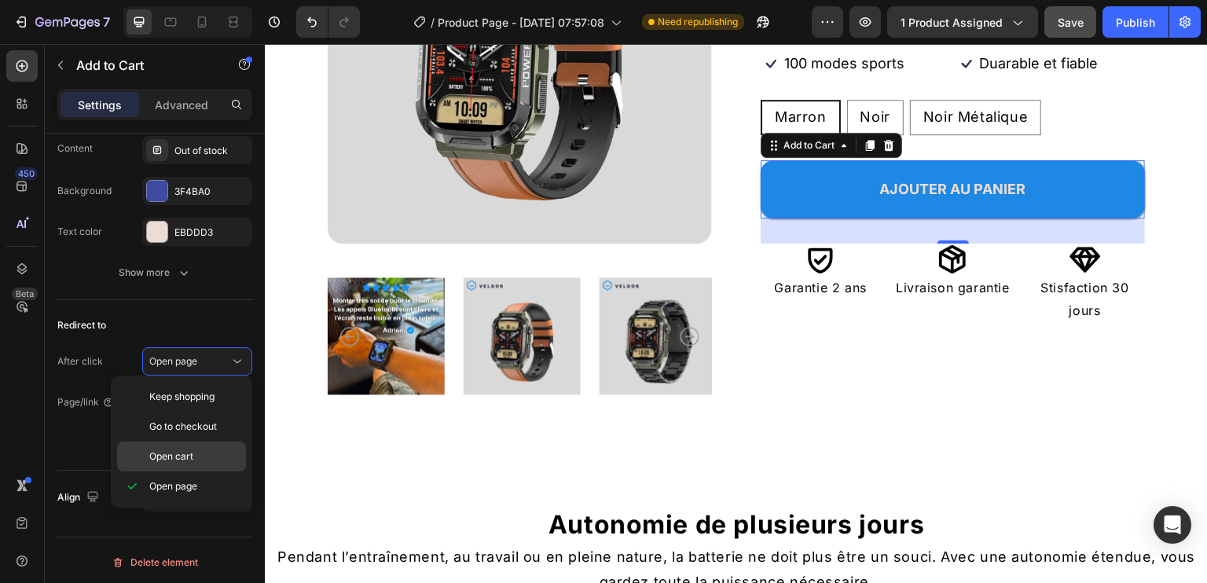
click at [195, 450] on p "Open cart" at bounding box center [194, 457] width 90 height 14
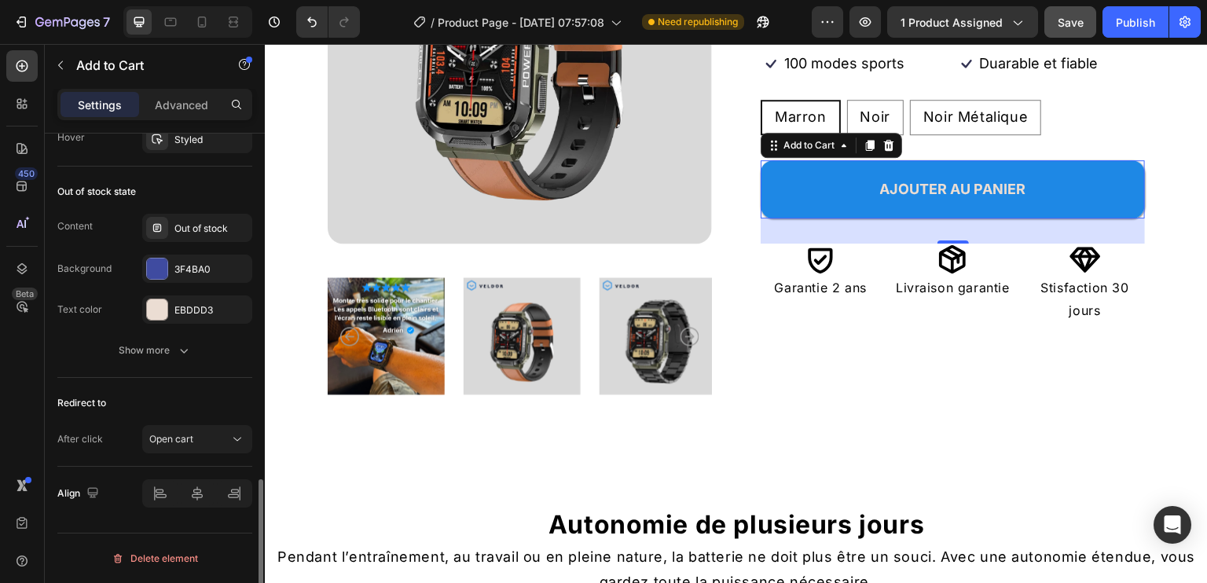
scroll to position [1186, 0]
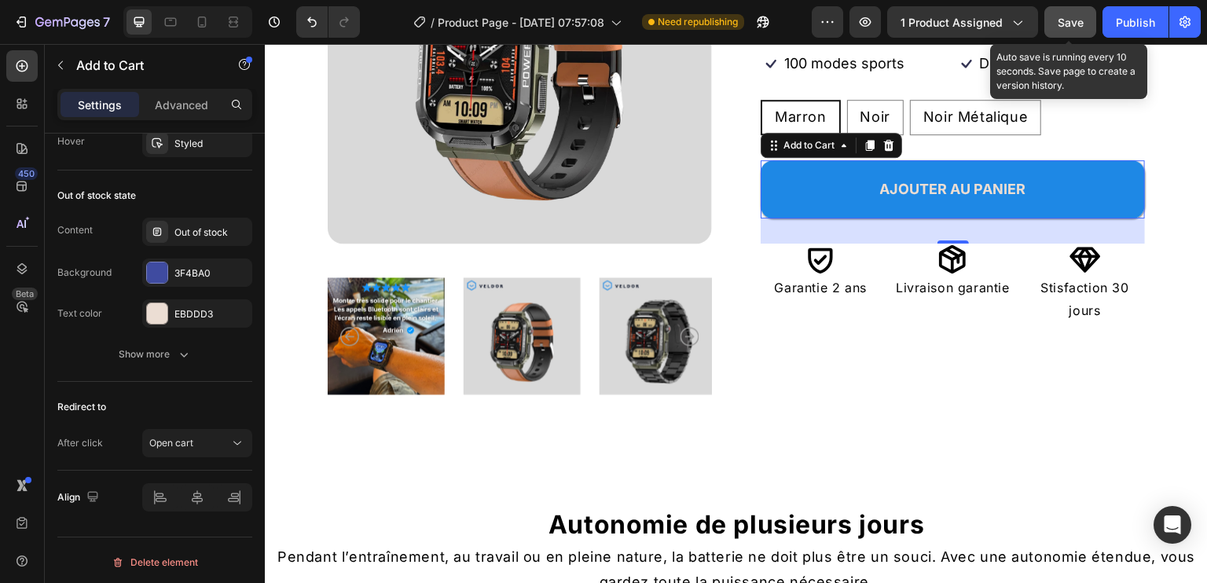
drag, startPoint x: 1073, startPoint y: 21, endPoint x: 1082, endPoint y: 37, distance: 18.3
click at [1073, 21] on span "Save" at bounding box center [1071, 22] width 26 height 13
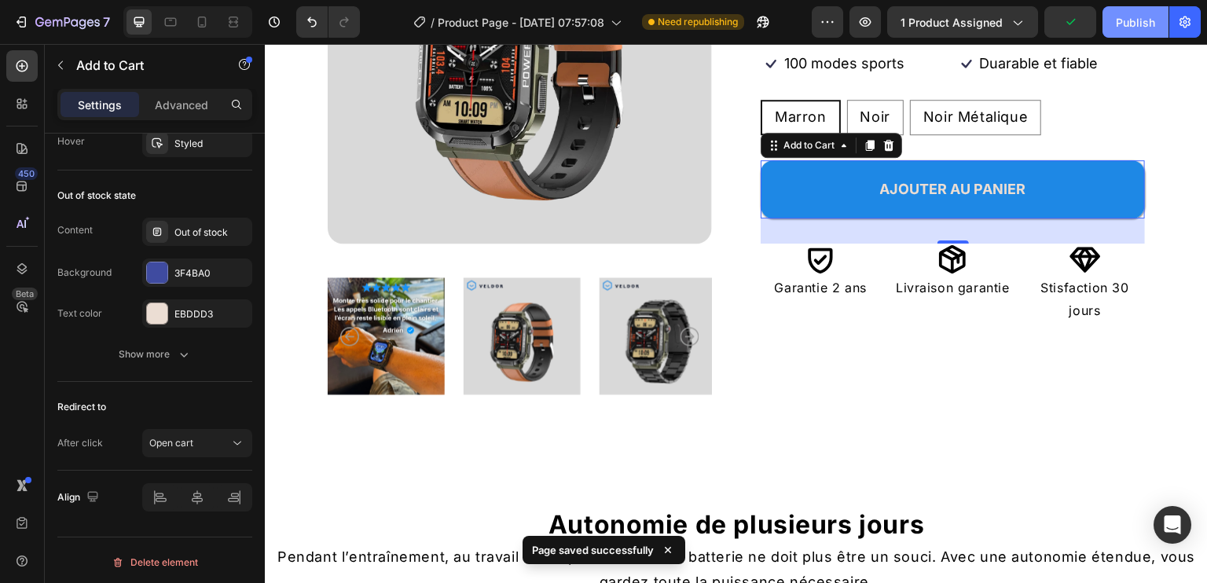
click at [1136, 27] on div "Publish" at bounding box center [1135, 22] width 39 height 17
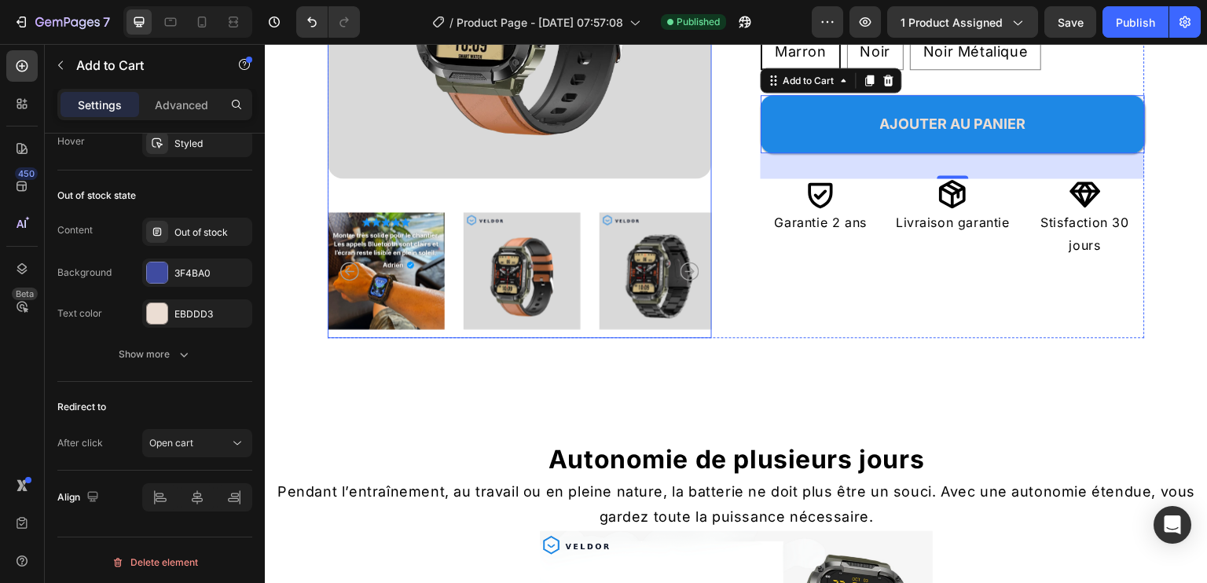
scroll to position [358, 0]
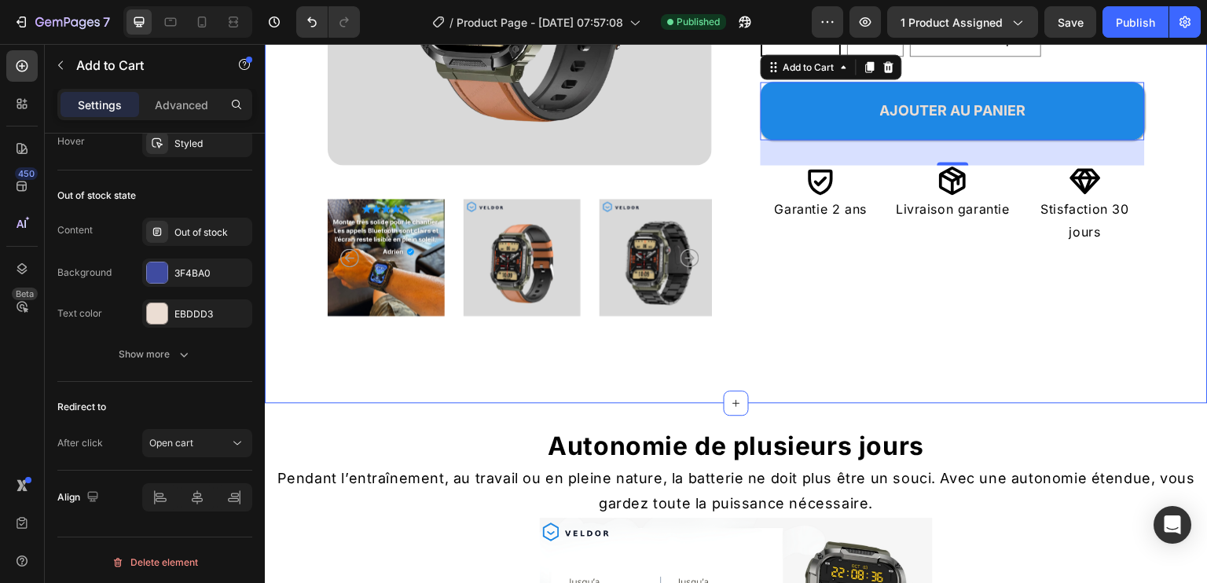
click at [1101, 330] on div "Product Images Icon Icon Icon Icon Icon Icon List 100+ Clients équipés Text Blo…" at bounding box center [736, 60] width 943 height 685
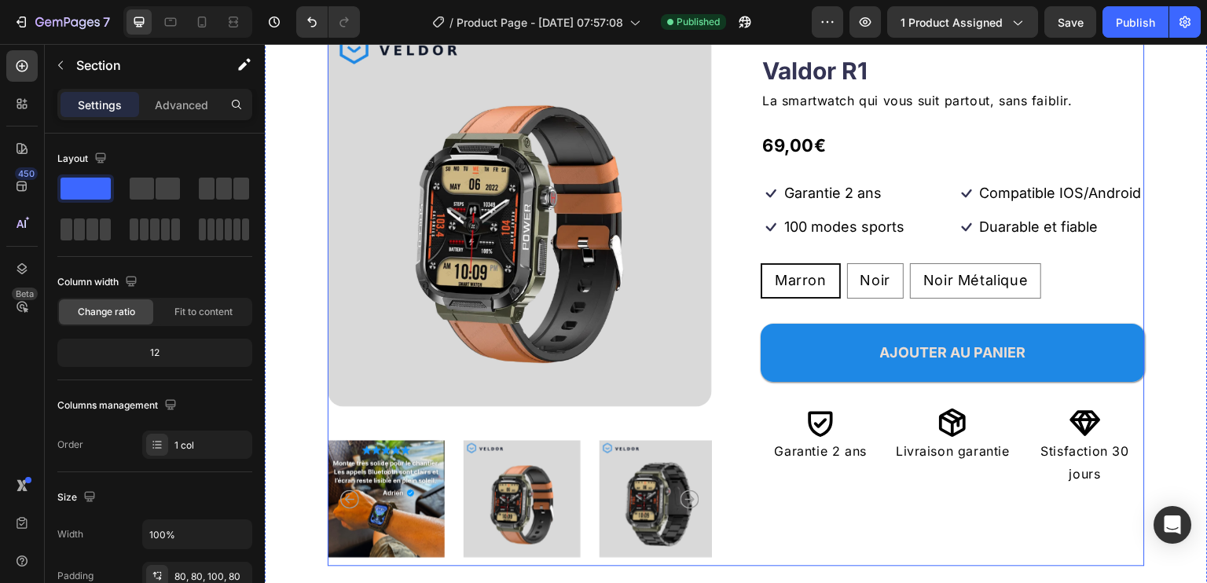
scroll to position [79, 0]
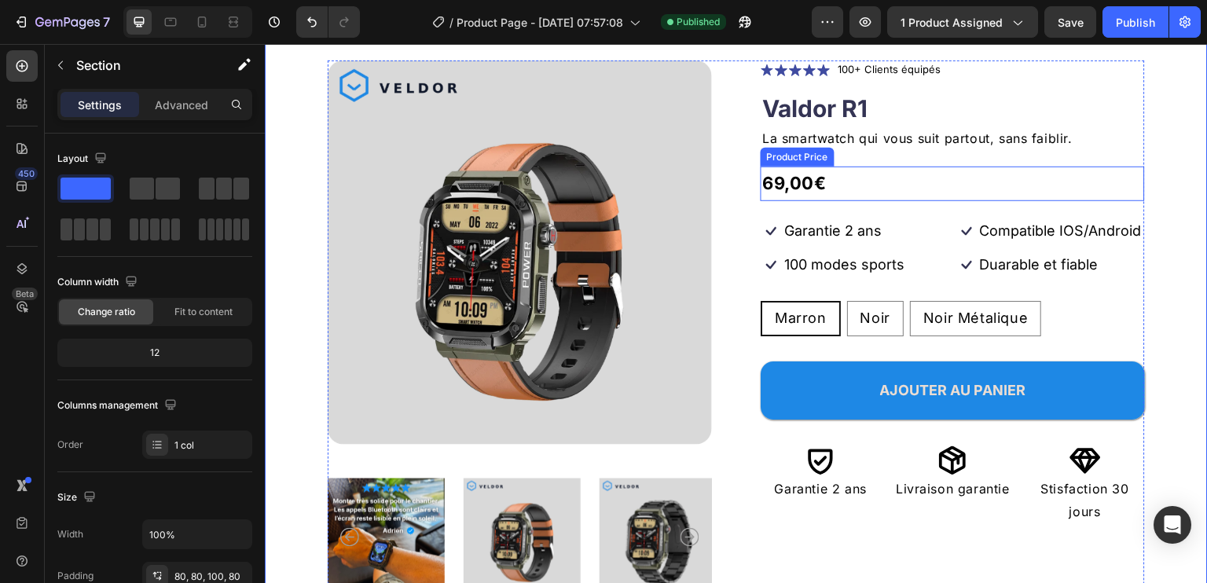
click at [906, 182] on div "69,00€" at bounding box center [953, 184] width 384 height 35
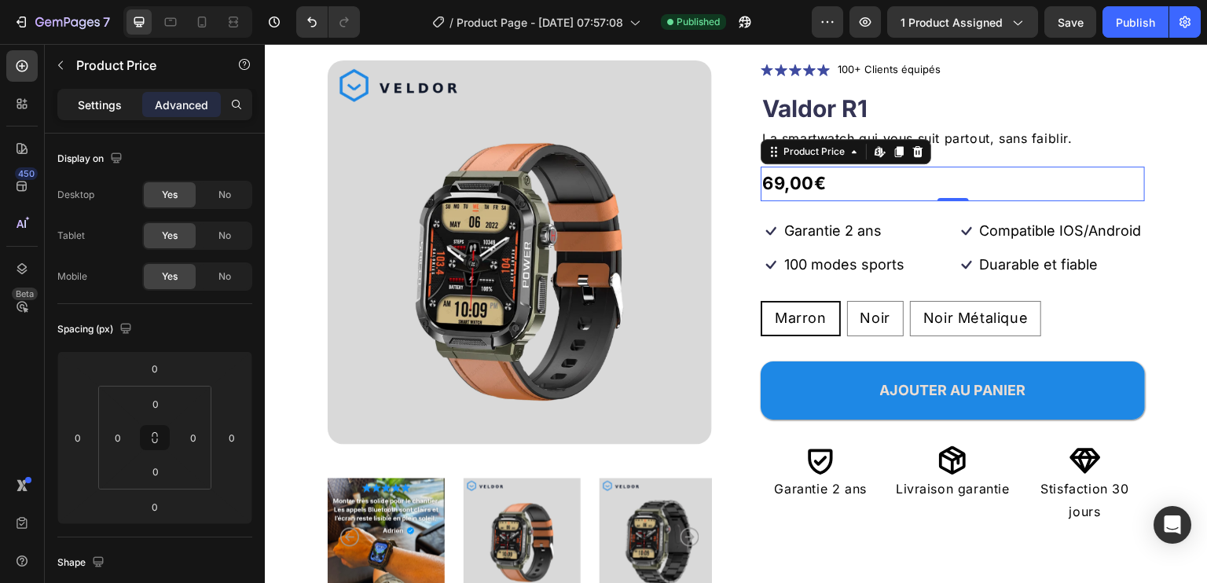
click at [94, 102] on p "Settings" at bounding box center [100, 105] width 44 height 17
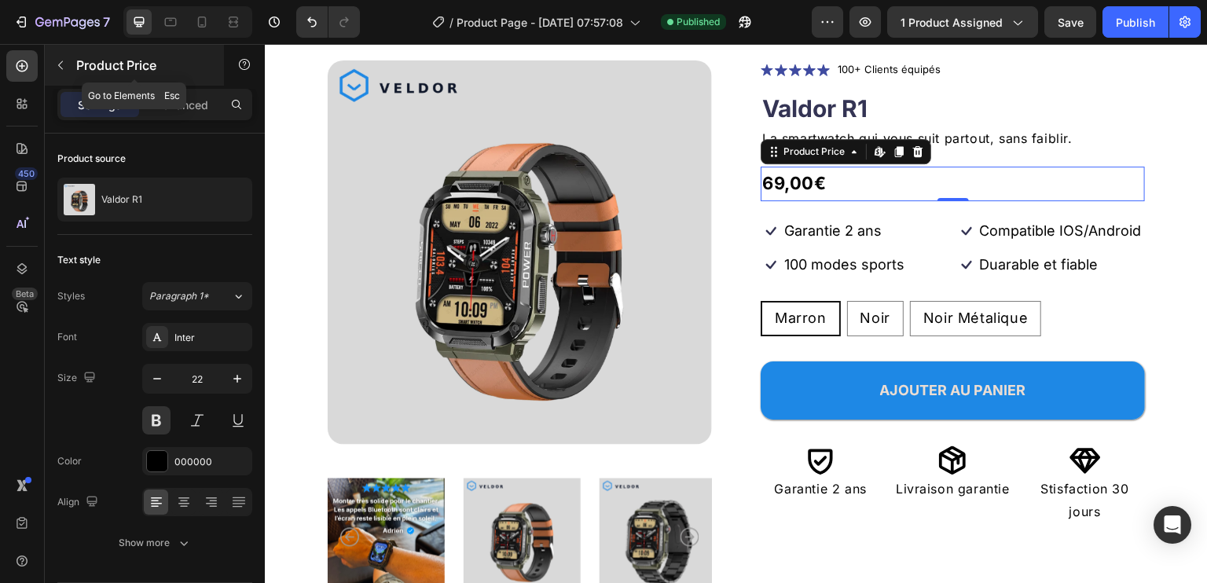
click at [64, 60] on icon "button" at bounding box center [60, 65] width 13 height 13
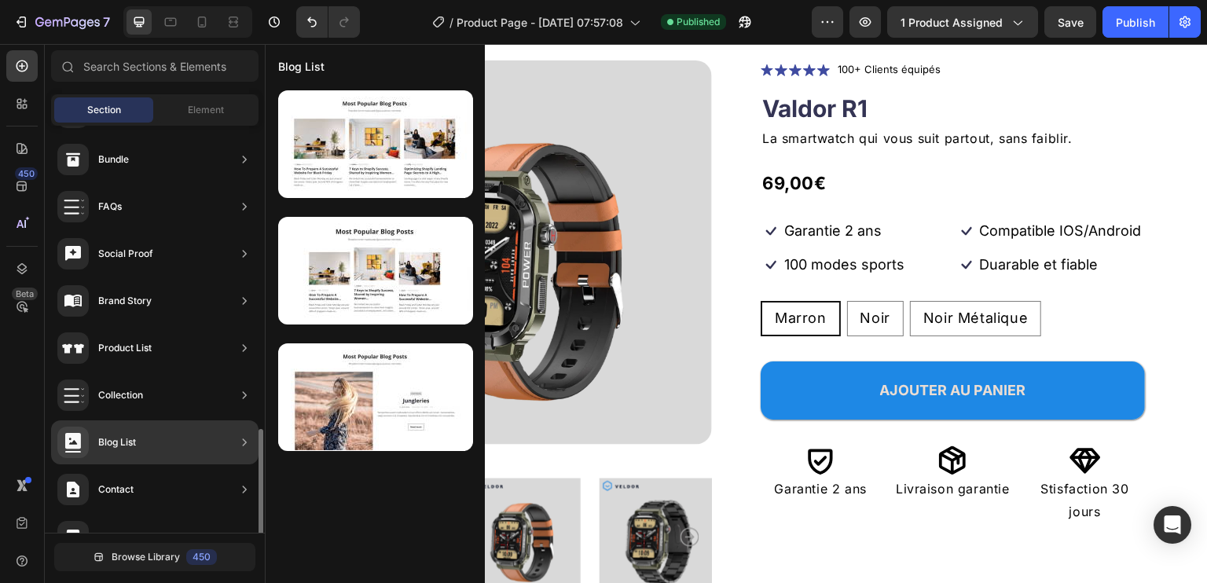
scroll to position [504, 0]
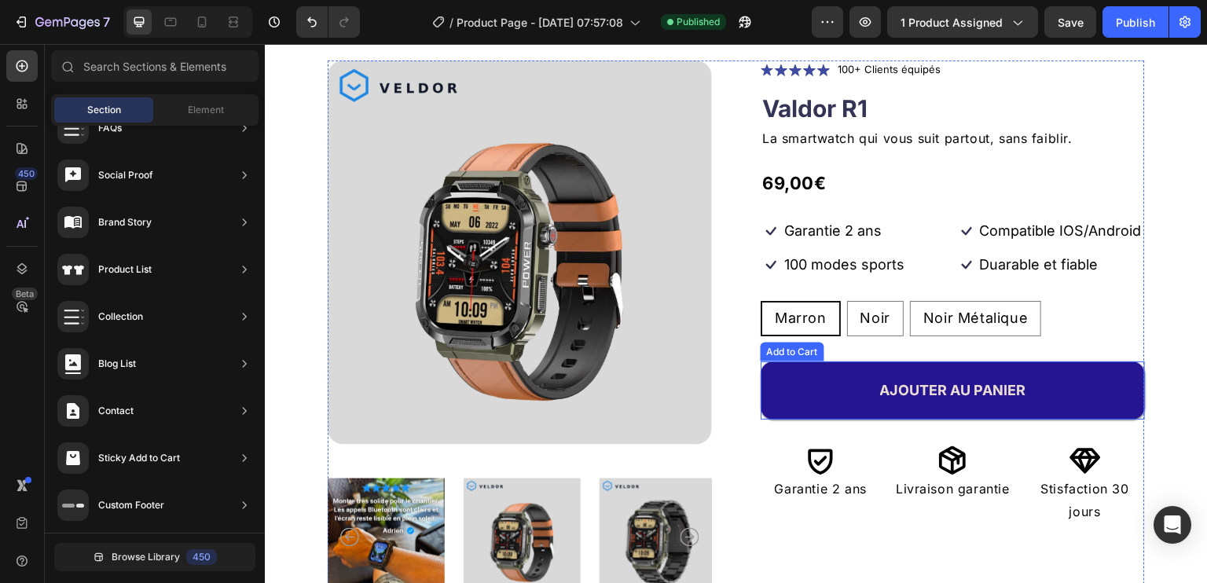
click at [822, 385] on button "AJOUTER AU PANIER" at bounding box center [953, 391] width 384 height 58
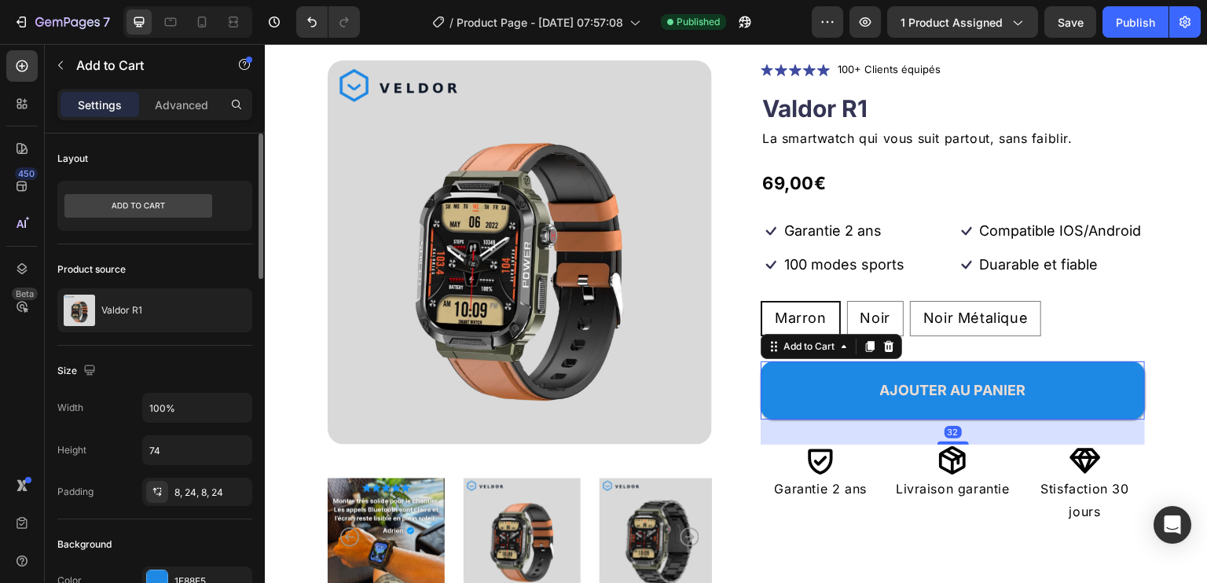
scroll to position [314, 0]
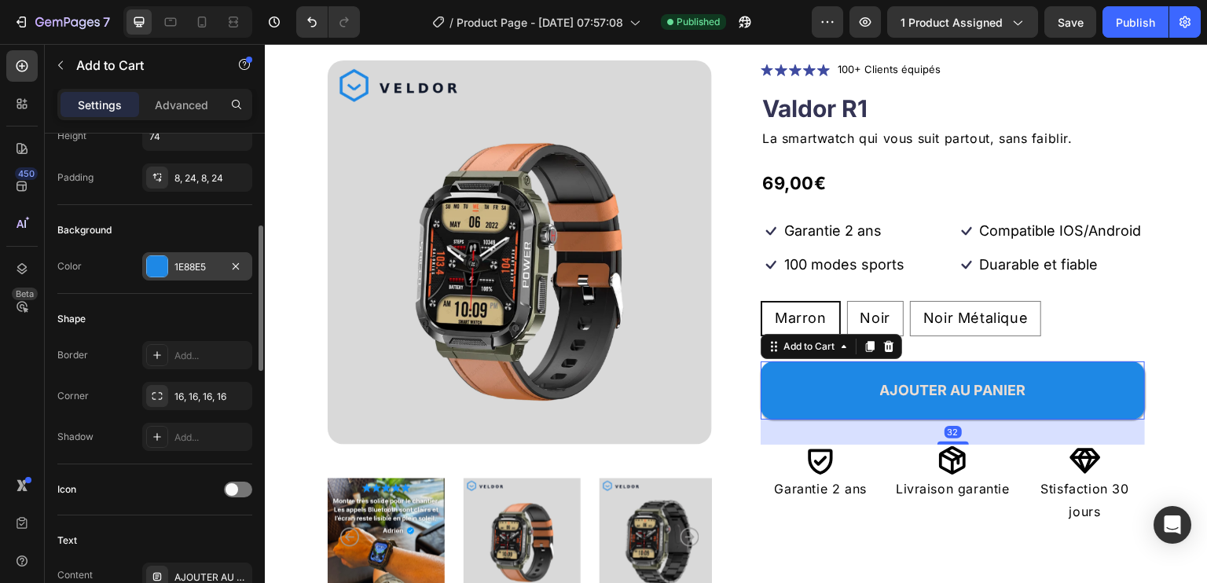
click at [187, 263] on div "1E88E5" at bounding box center [197, 267] width 46 height 14
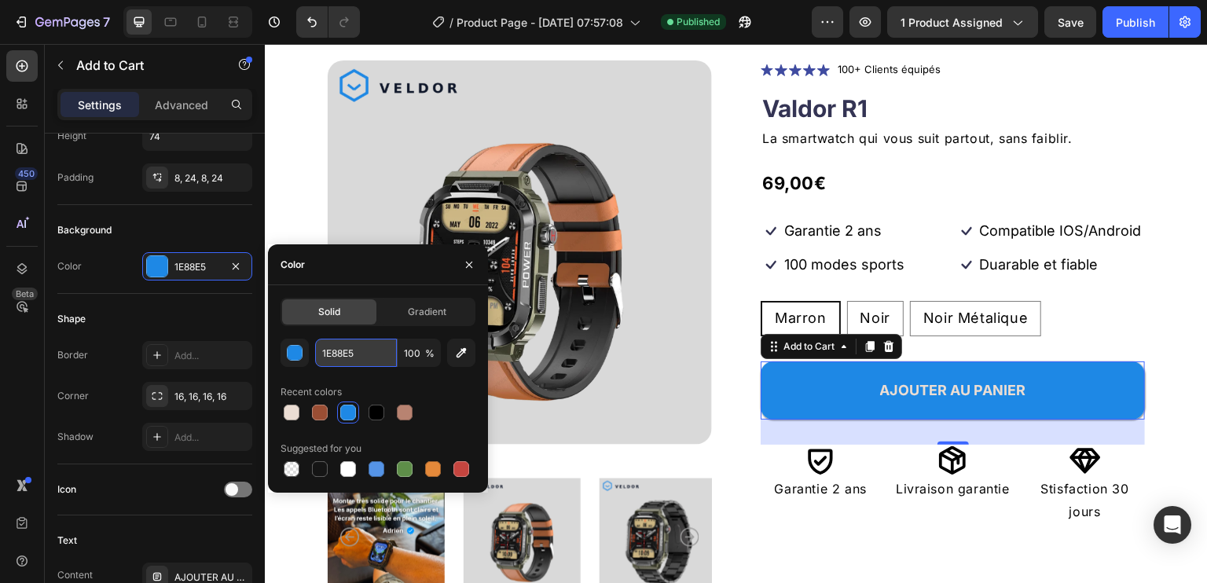
click at [340, 354] on input "1E88E5" at bounding box center [356, 353] width 82 height 28
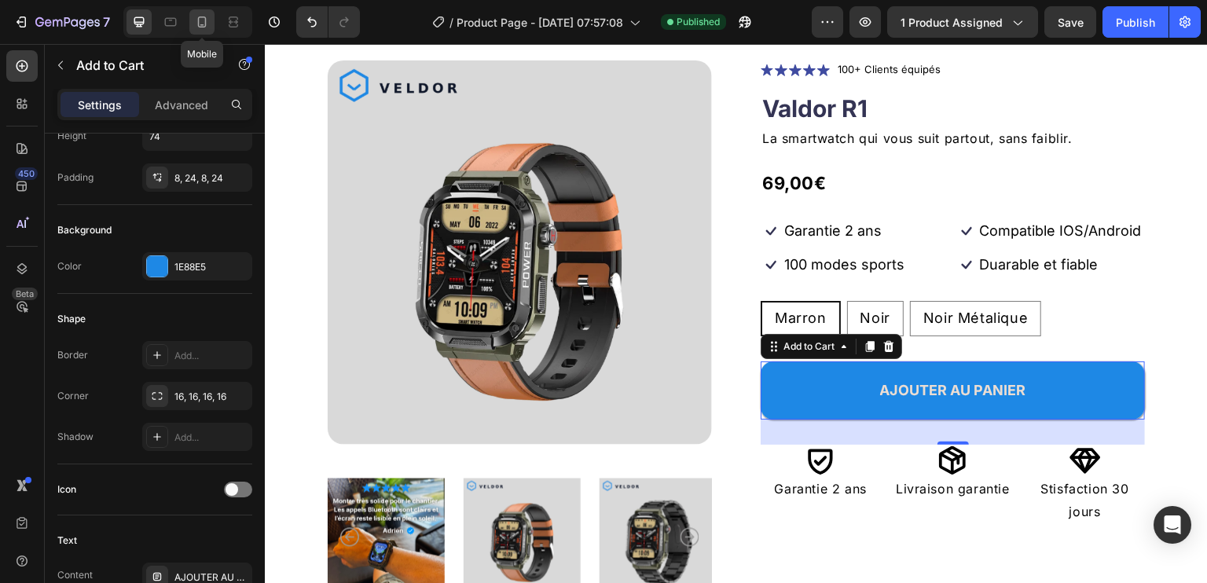
click at [208, 18] on icon at bounding box center [202, 22] width 16 height 16
type input "56"
type input "14"
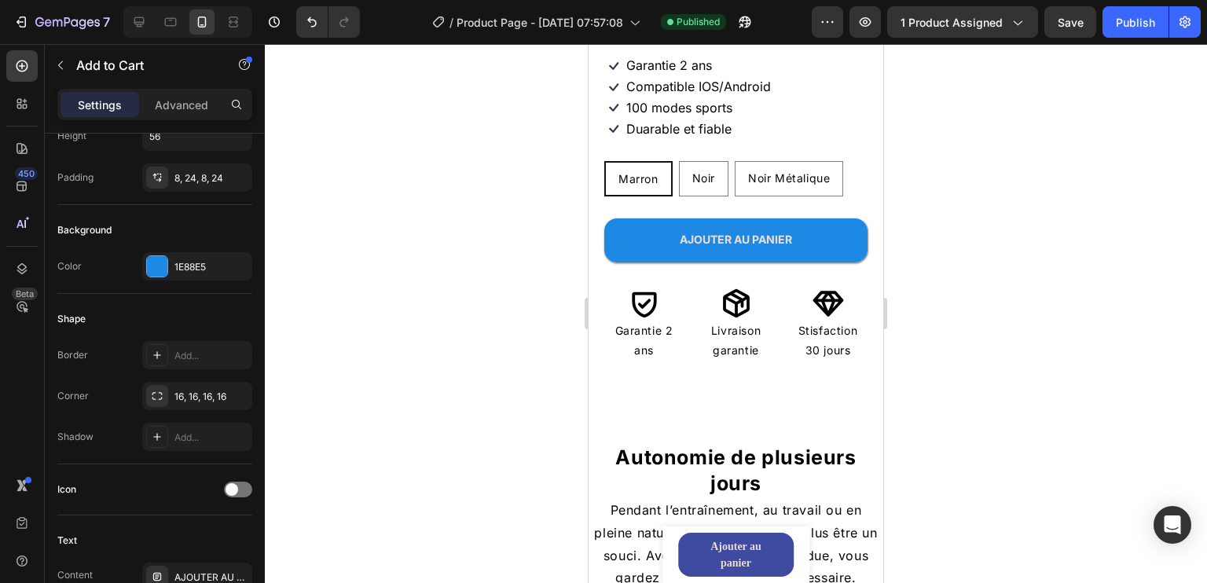
scroll to position [472, 0]
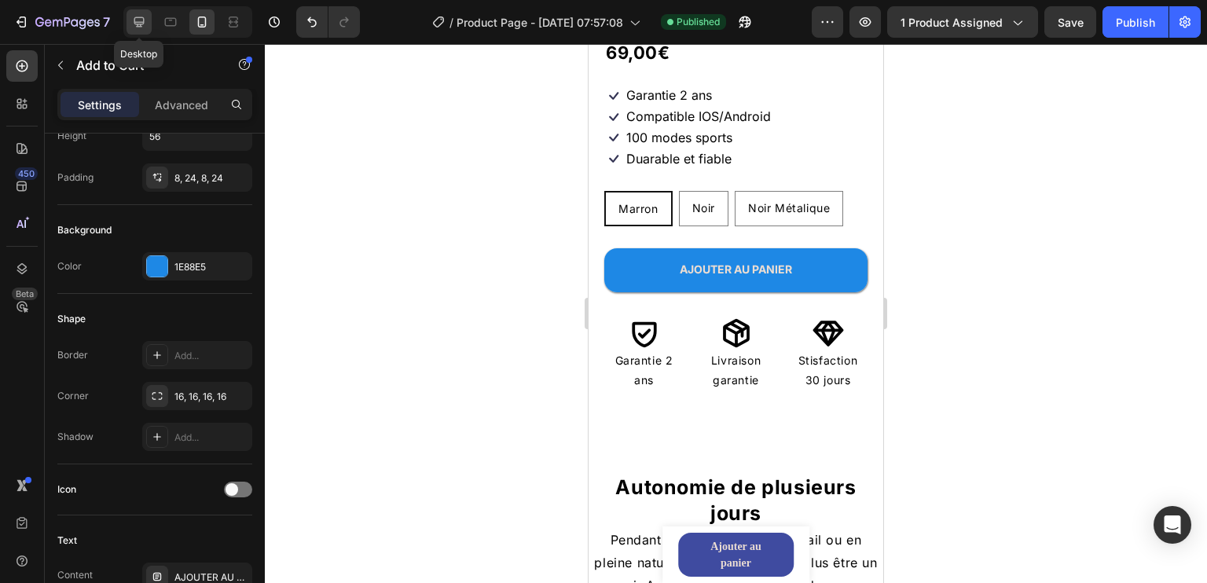
click at [140, 22] on icon at bounding box center [139, 22] width 10 height 10
type input "74"
type input "18"
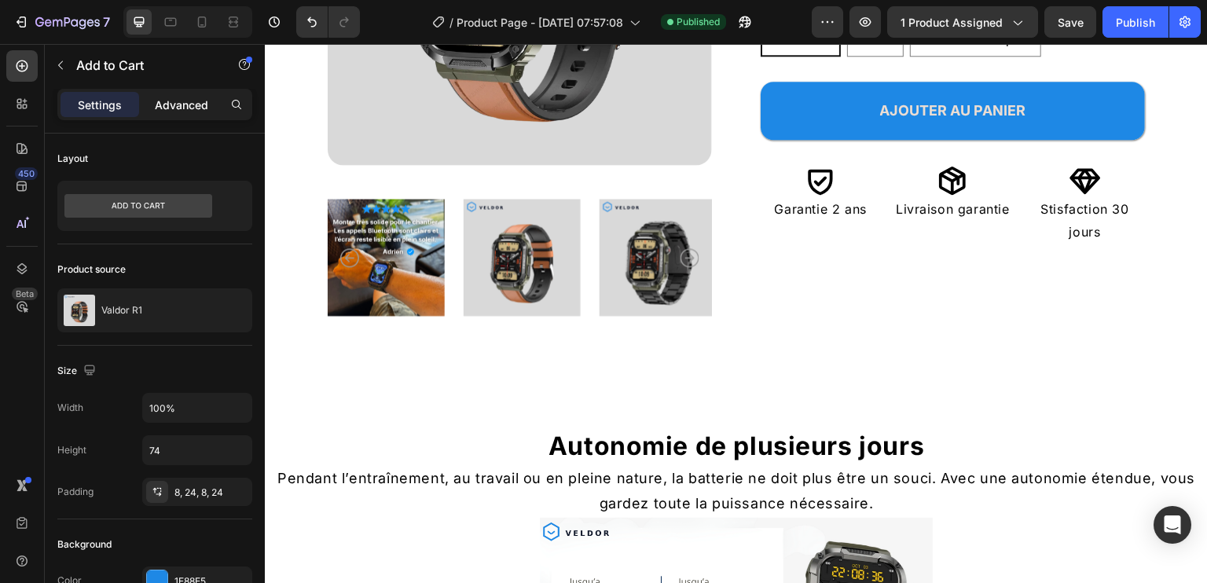
click at [179, 100] on p "Advanced" at bounding box center [181, 105] width 53 height 17
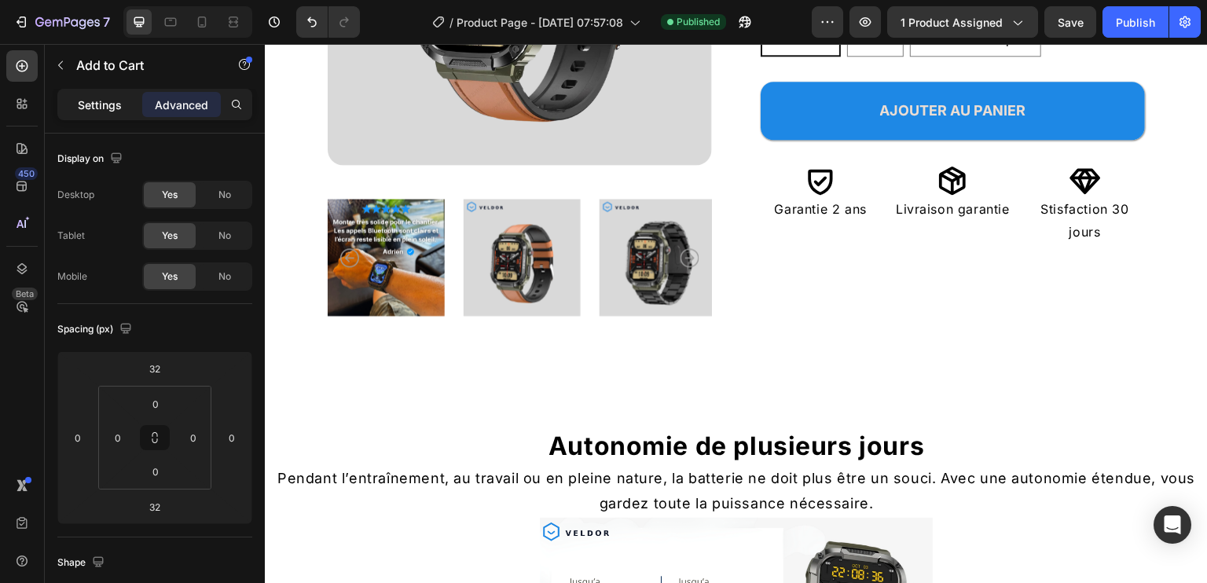
click at [113, 103] on p "Settings" at bounding box center [100, 105] width 44 height 17
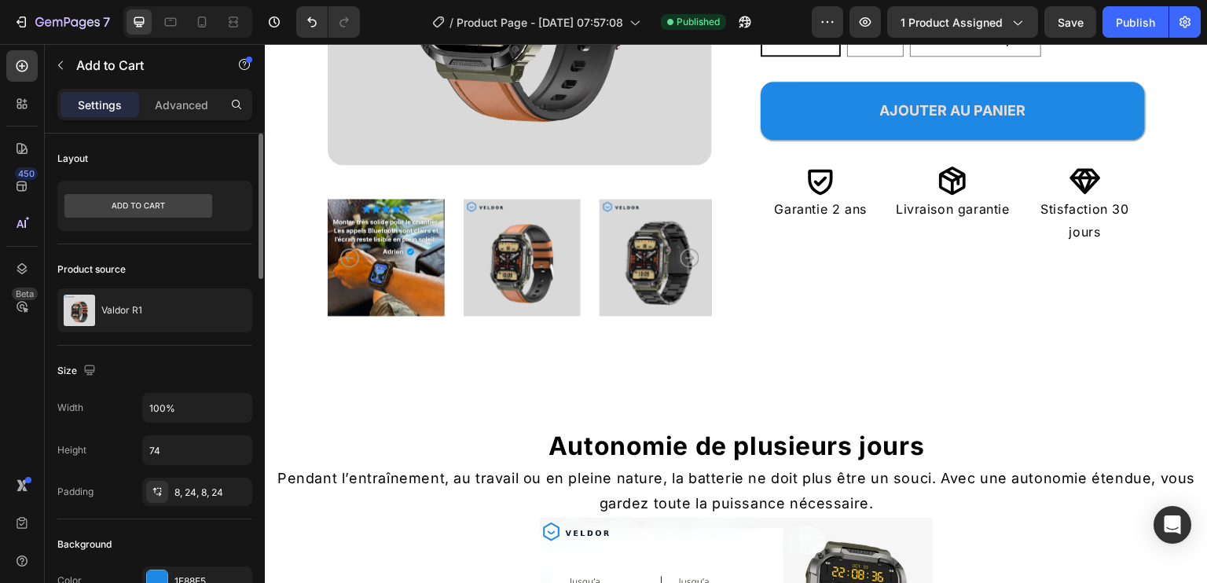
scroll to position [79, 0]
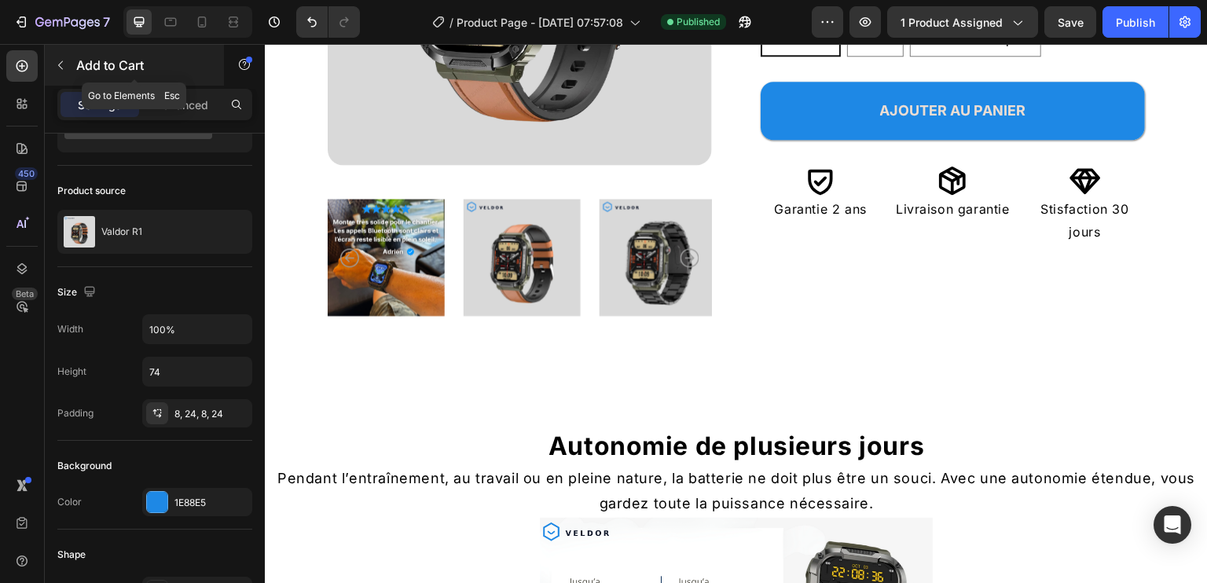
click at [69, 70] on button "button" at bounding box center [60, 65] width 25 height 25
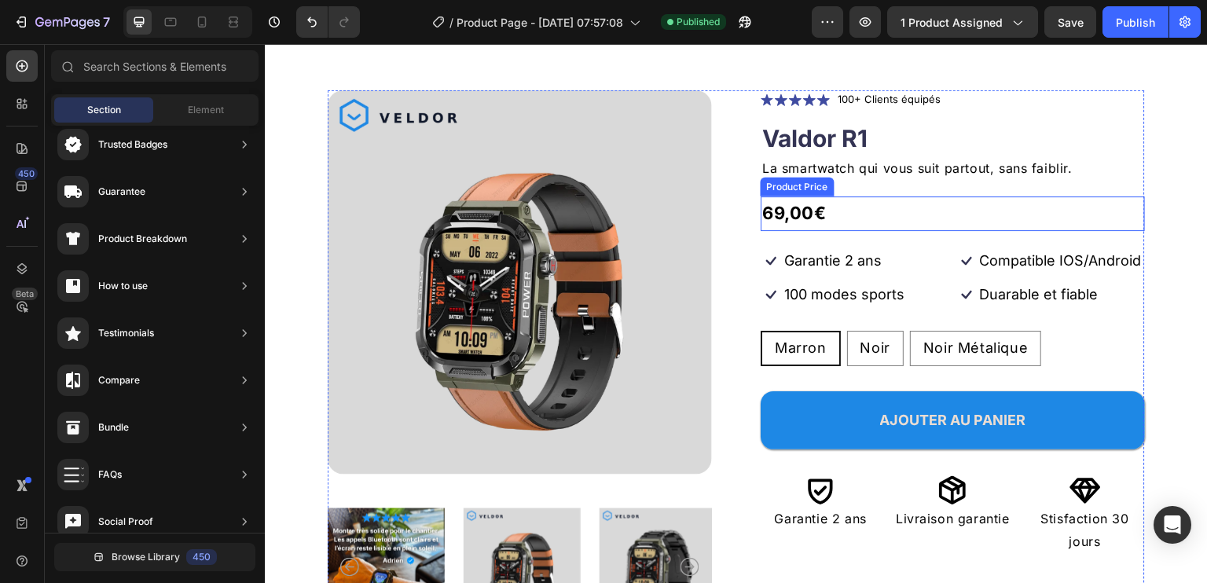
scroll to position [44, 0]
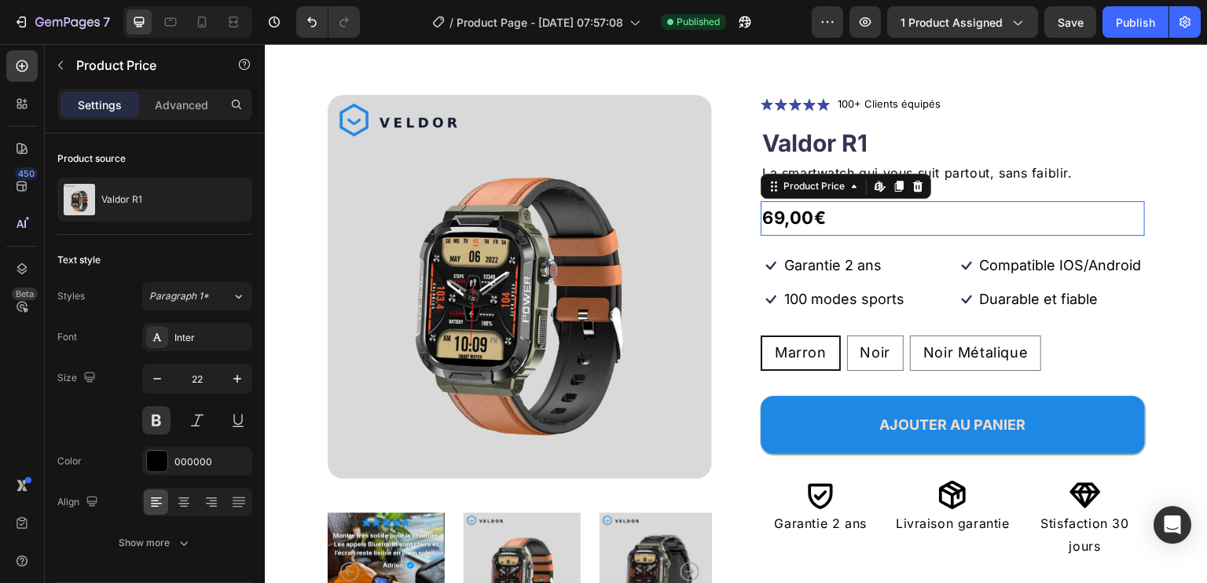
click at [901, 220] on div "69,00€" at bounding box center [953, 218] width 384 height 35
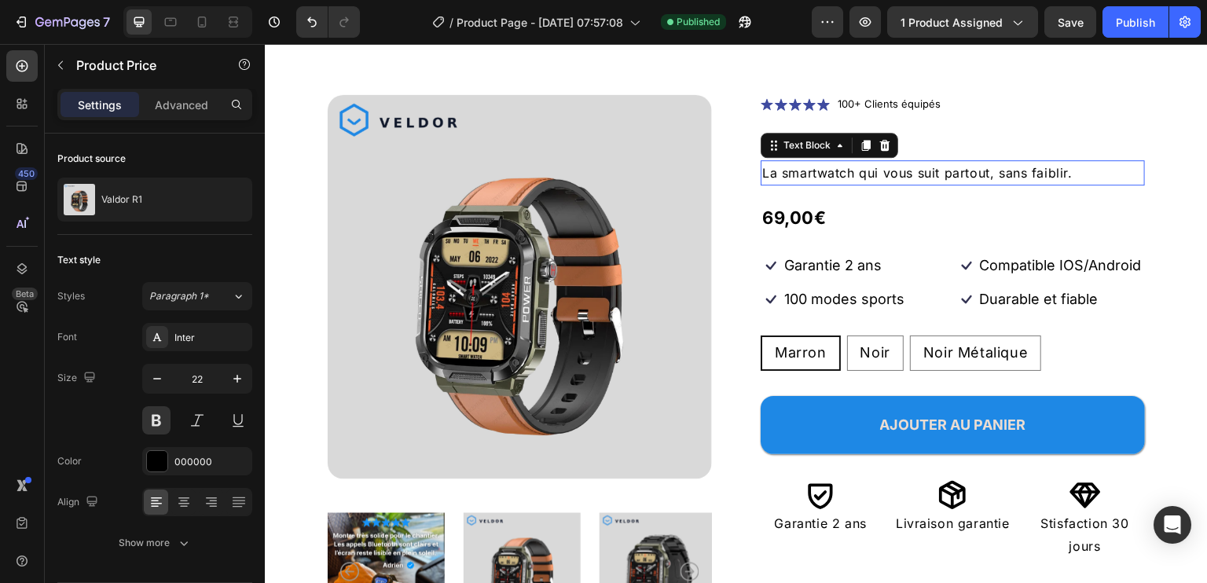
click at [965, 178] on p "La smartwatch qui vous suit partout, sans faiblir." at bounding box center [952, 173] width 381 height 23
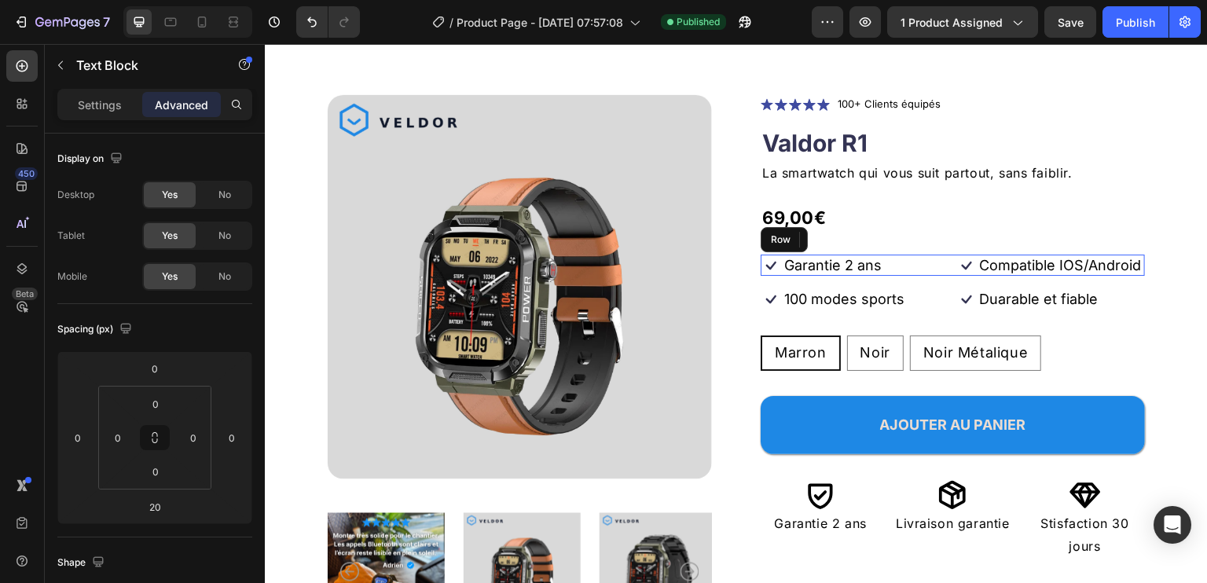
click at [942, 262] on div "Icon Garantie 2 ans Text Block Row Icon Compatible IOS/Android Text Block Row R…" at bounding box center [953, 265] width 384 height 21
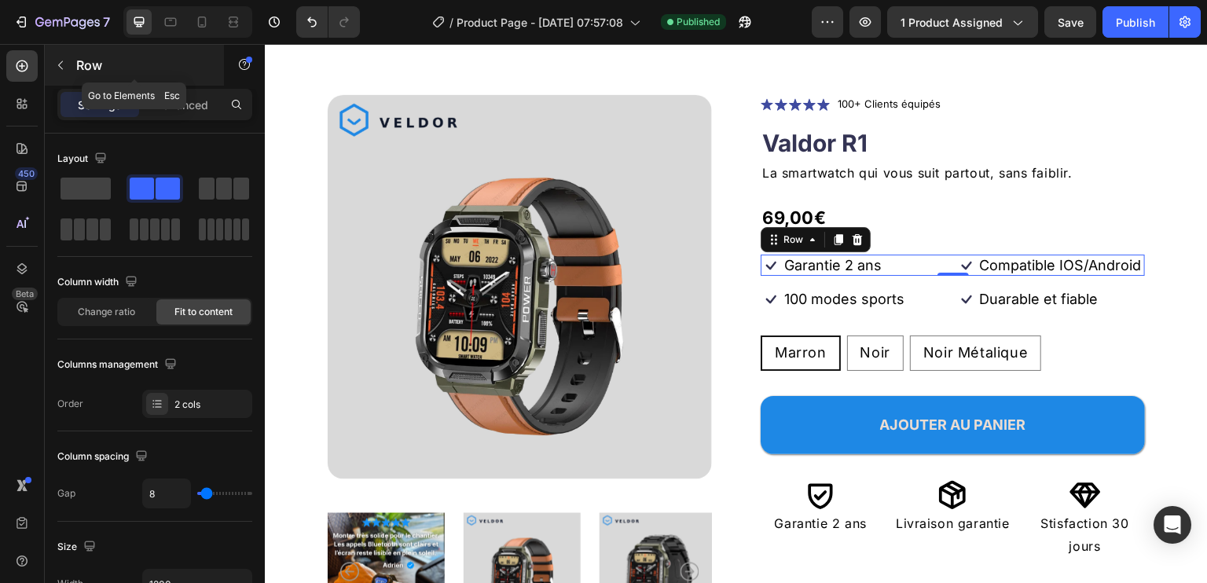
click at [72, 65] on button "button" at bounding box center [60, 65] width 25 height 25
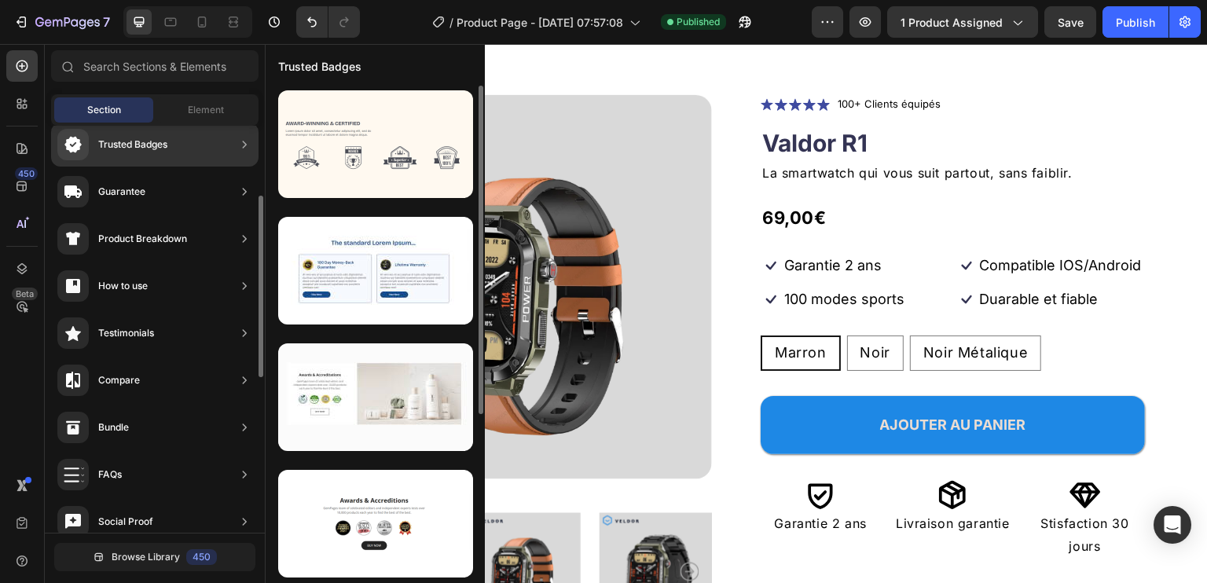
scroll to position [79, 0]
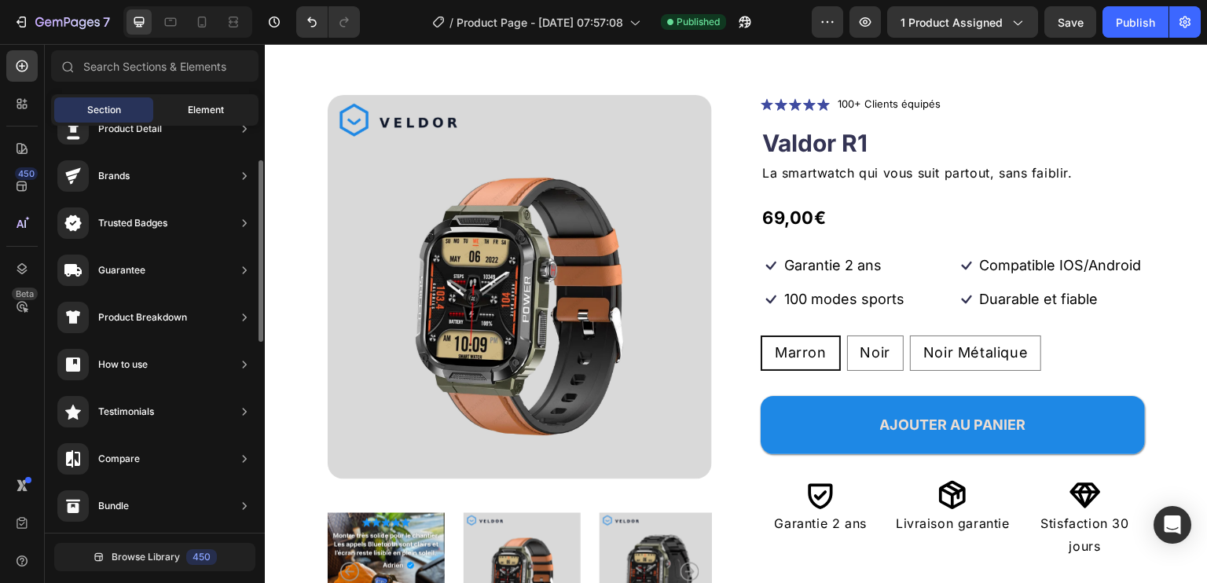
click at [219, 114] on span "Element" at bounding box center [206, 110] width 36 height 14
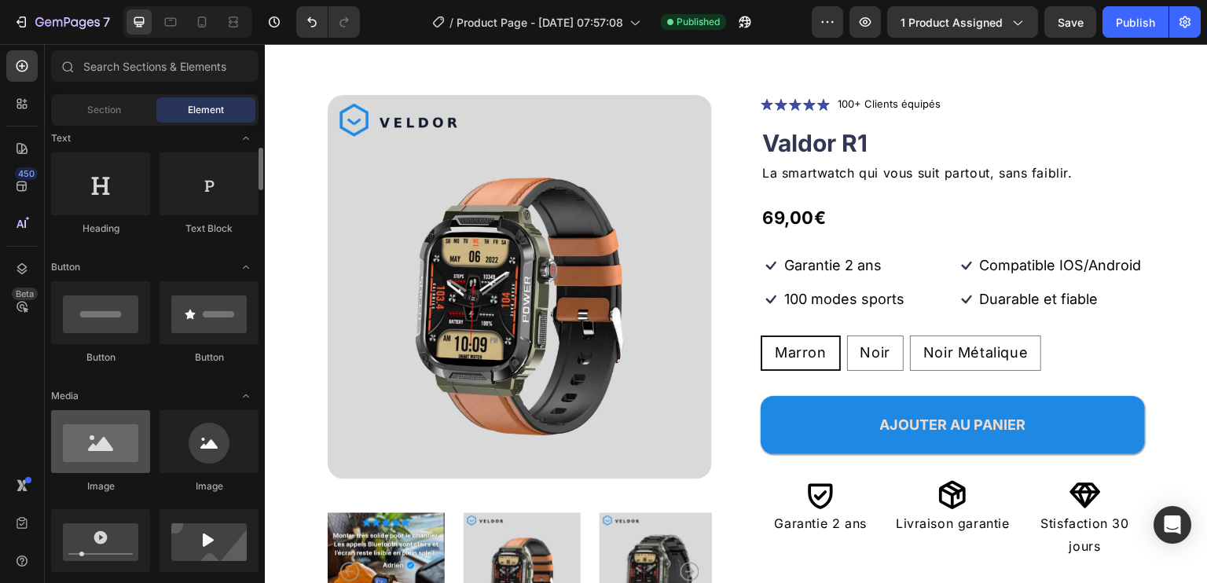
scroll to position [393, 0]
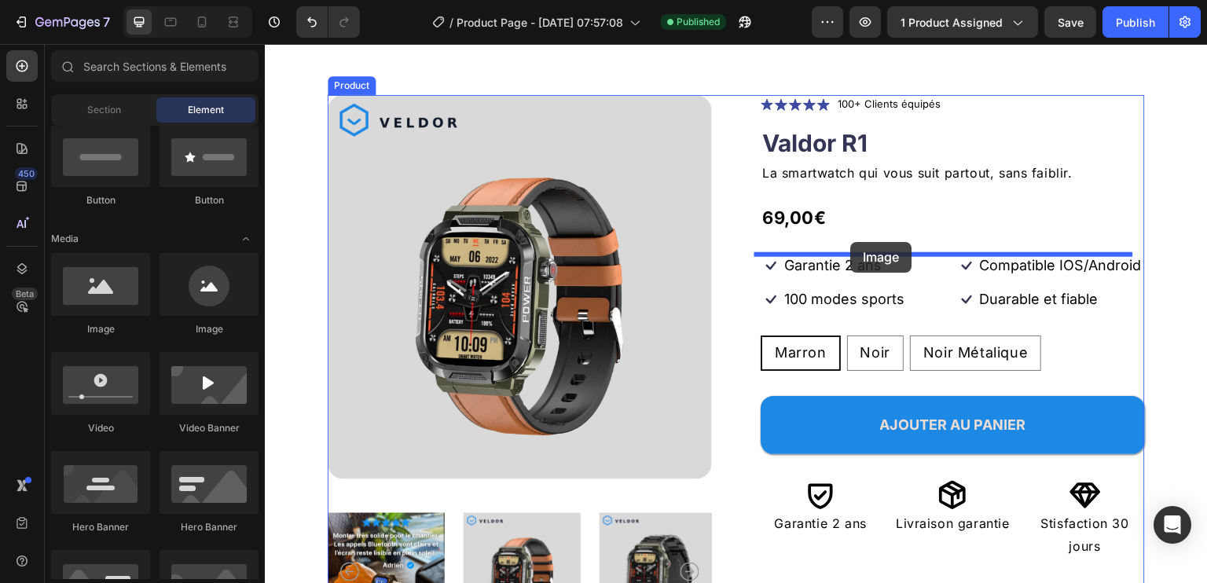
drag, startPoint x: 376, startPoint y: 343, endPoint x: 851, endPoint y: 242, distance: 485.5
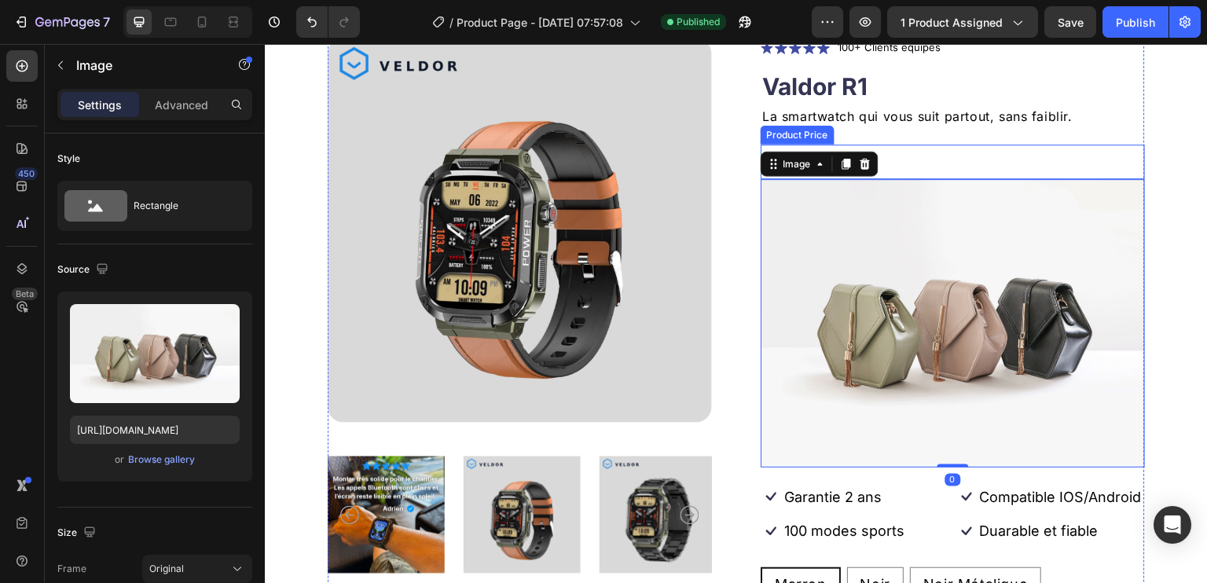
scroll to position [123, 0]
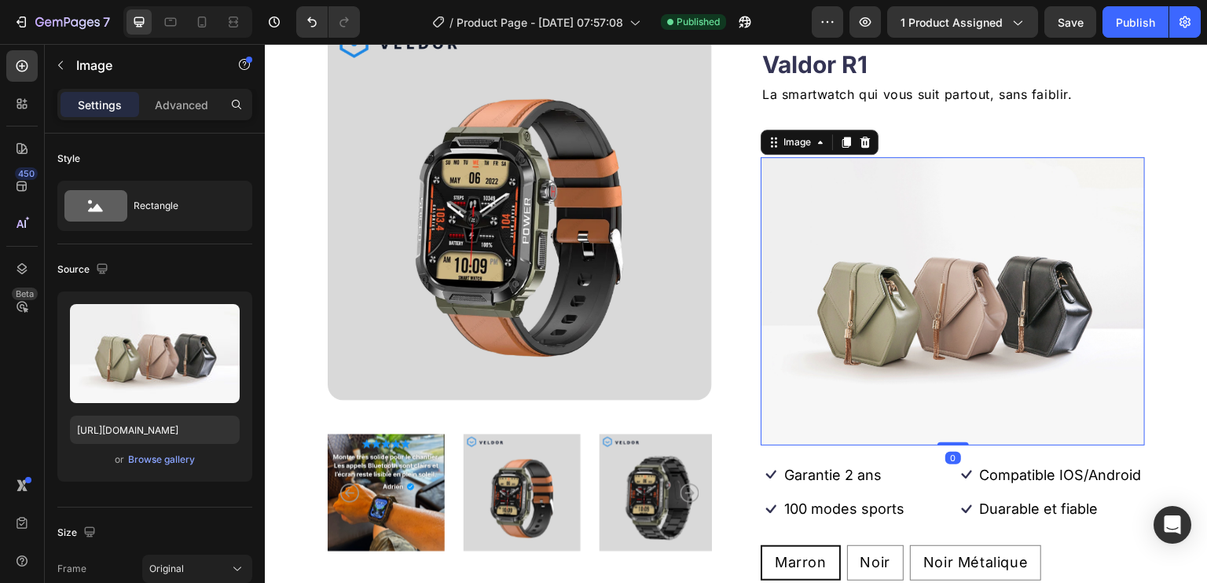
click at [968, 270] on img at bounding box center [953, 301] width 384 height 288
click at [308, 18] on icon "Undo/Redo" at bounding box center [311, 22] width 9 height 10
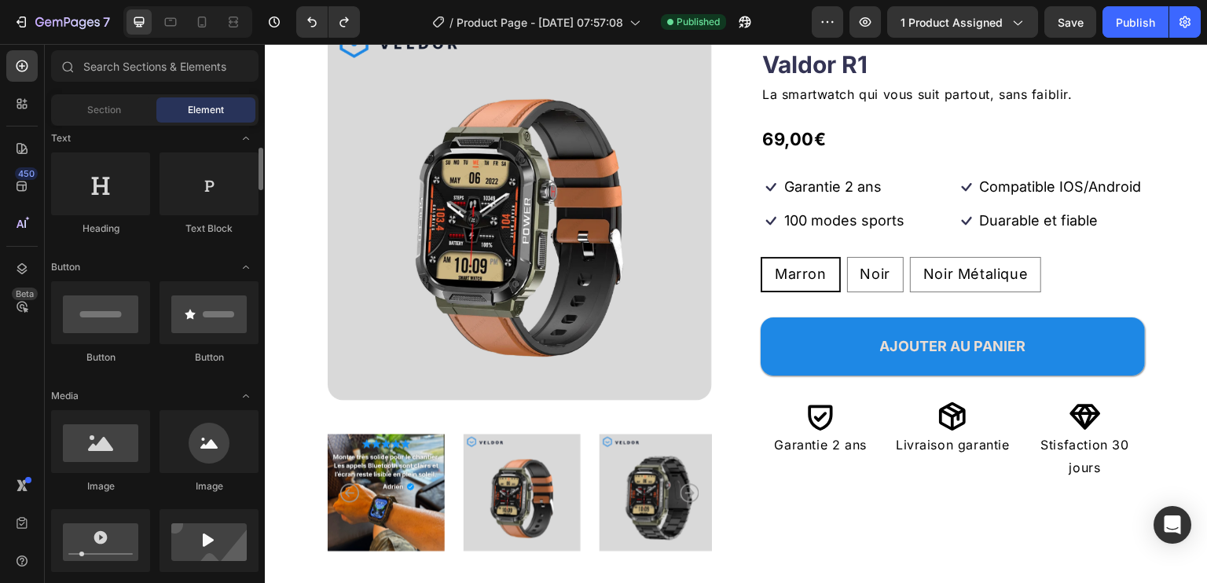
scroll to position [0, 0]
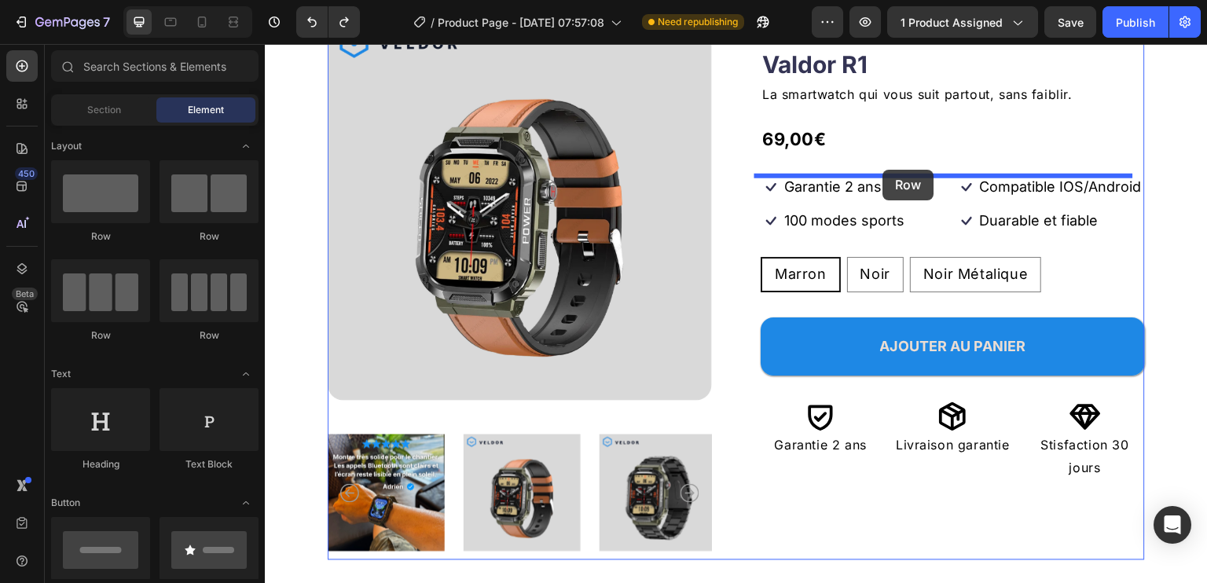
drag, startPoint x: 479, startPoint y: 254, endPoint x: 883, endPoint y: 170, distance: 413.4
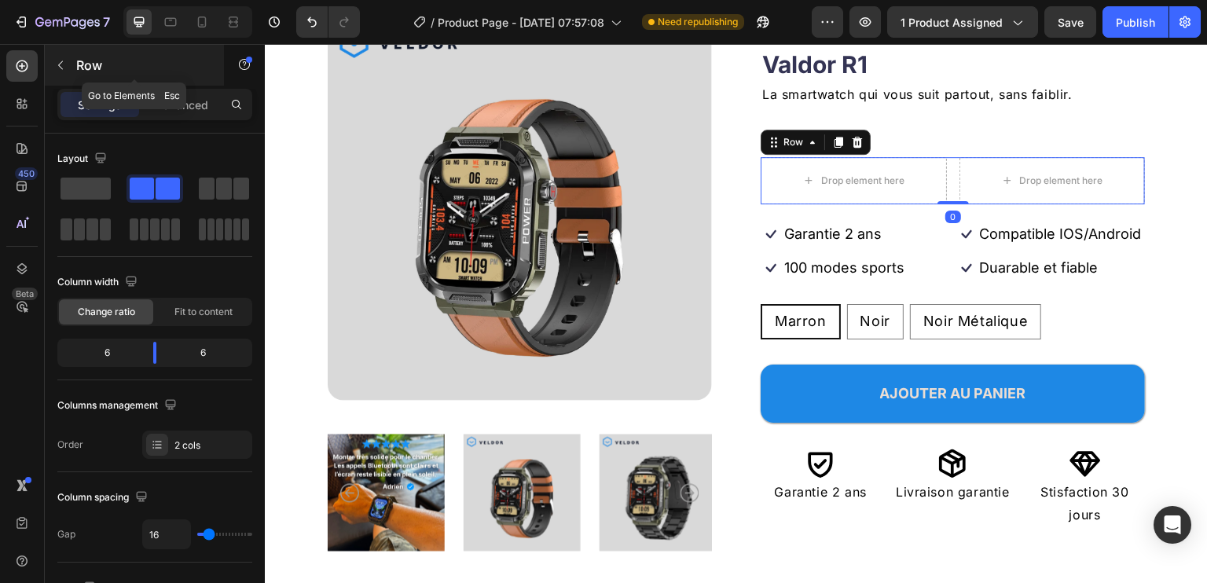
click at [63, 57] on button "button" at bounding box center [60, 65] width 25 height 25
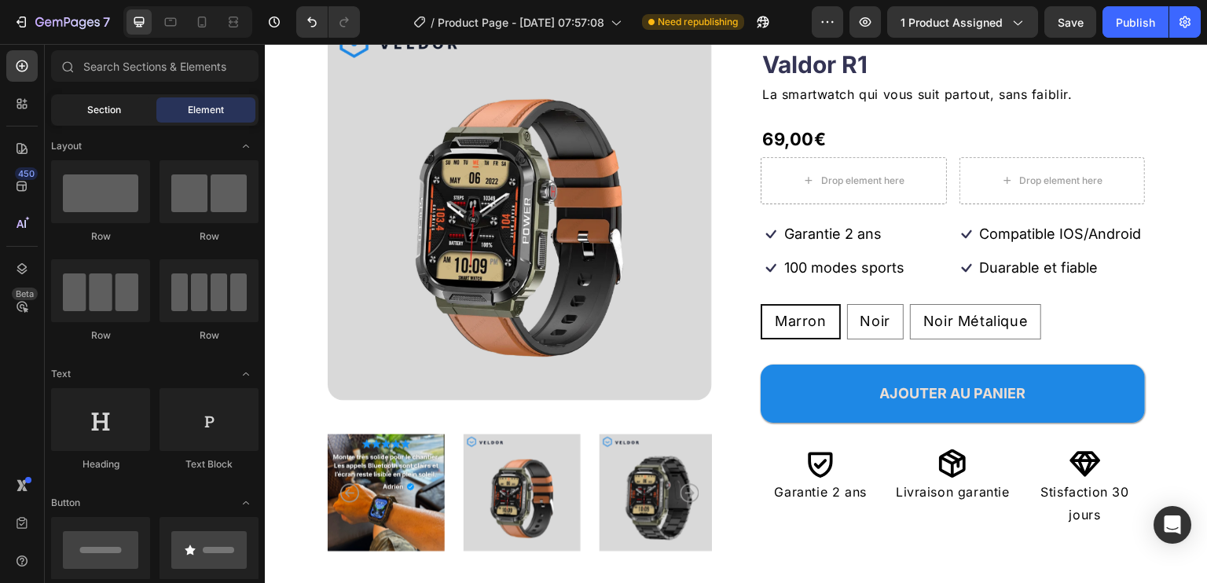
click at [110, 117] on div "Section" at bounding box center [103, 109] width 99 height 25
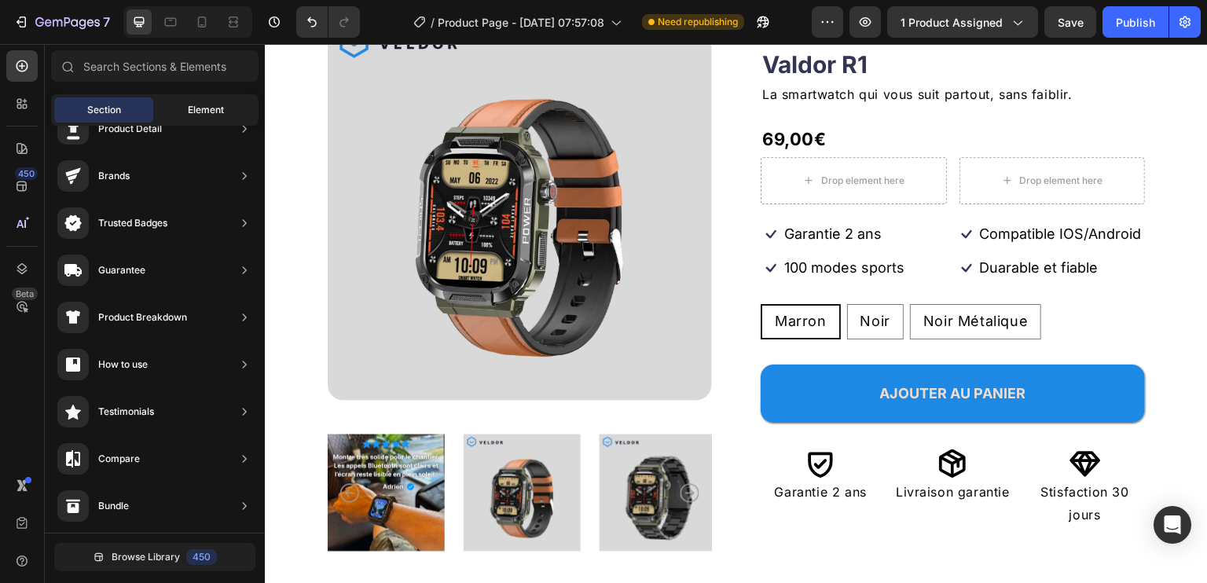
click at [189, 112] on span "Element" at bounding box center [206, 110] width 36 height 14
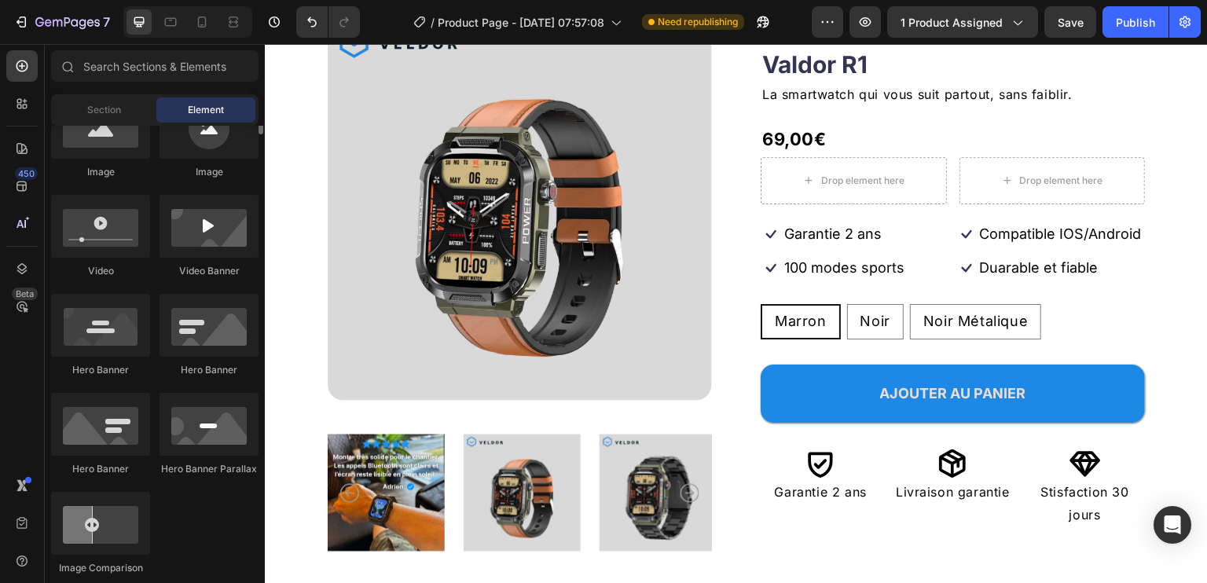
scroll to position [472, 0]
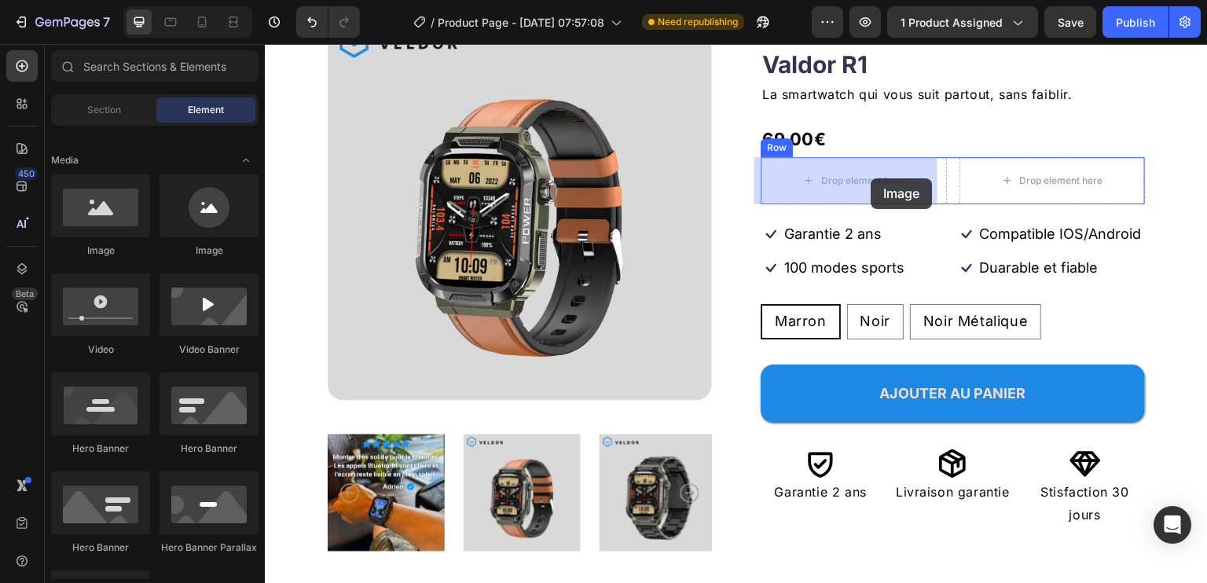
drag, startPoint x: 450, startPoint y: 266, endPoint x: 872, endPoint y: 178, distance: 431.0
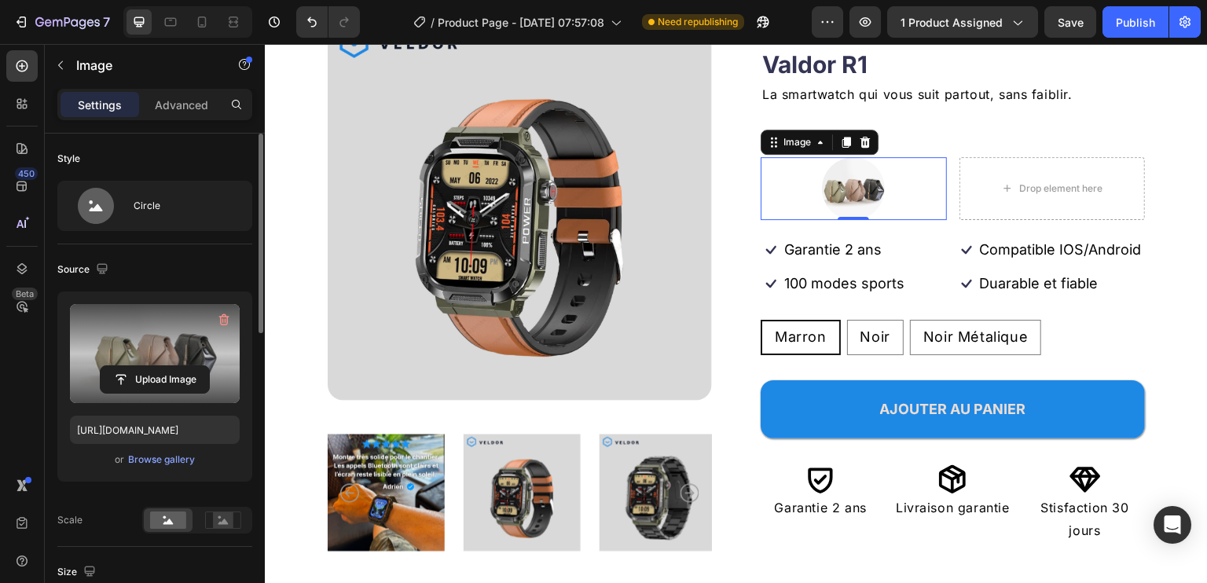
click at [201, 342] on label at bounding box center [155, 353] width 170 height 99
click at [201, 366] on input "file" at bounding box center [155, 379] width 108 height 27
click at [167, 314] on label at bounding box center [155, 353] width 170 height 99
click at [167, 366] on input "file" at bounding box center [155, 379] width 108 height 27
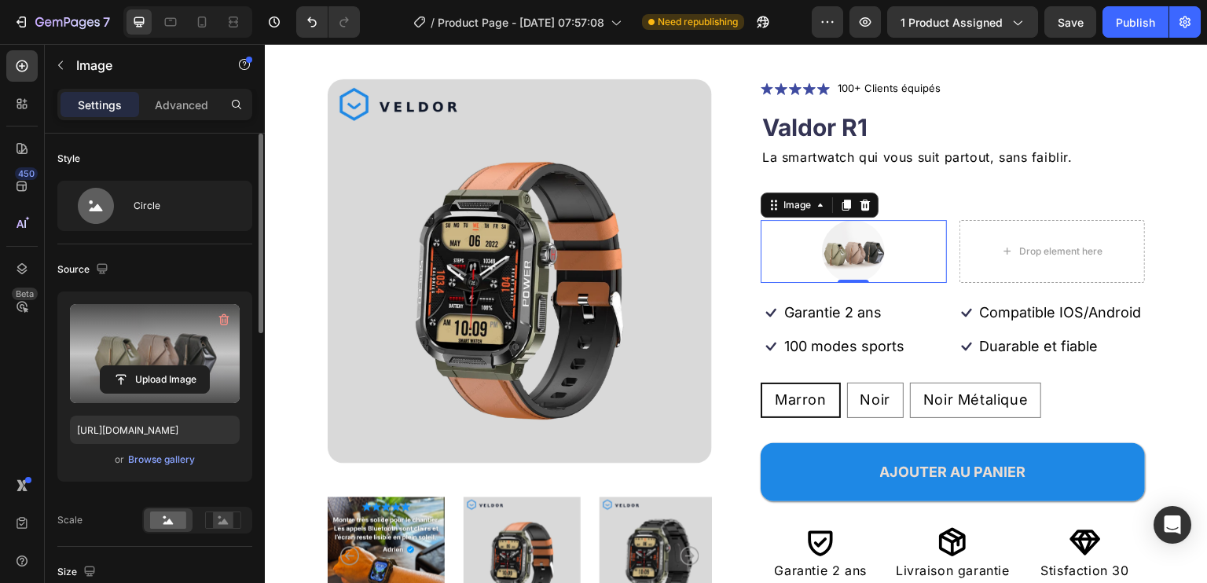
scroll to position [44, 0]
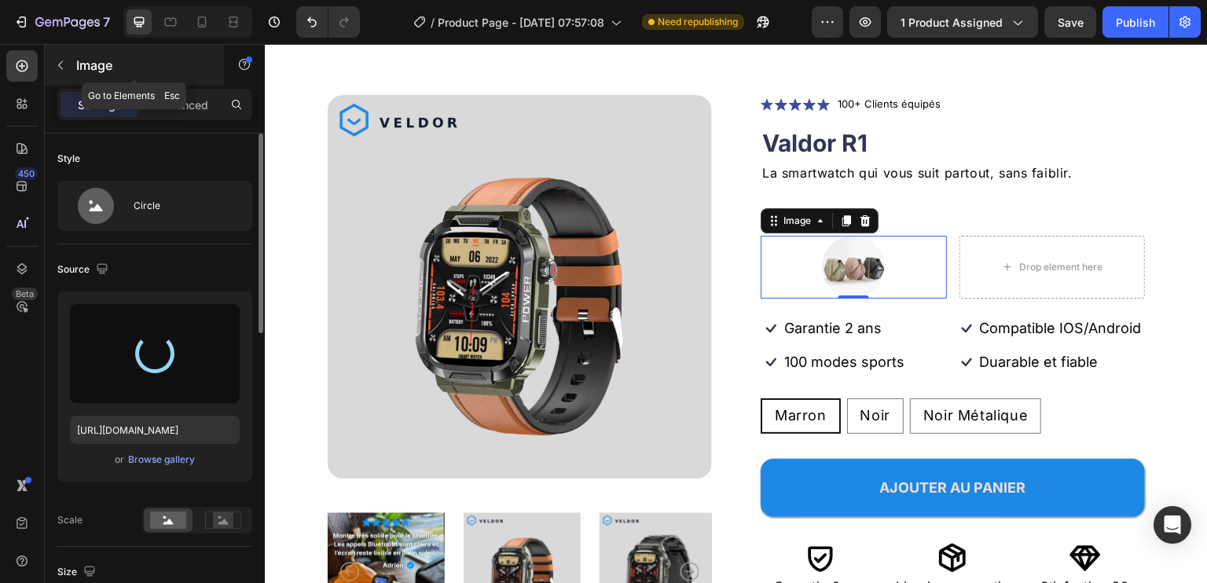
type input "[URL][DOMAIN_NAME]"
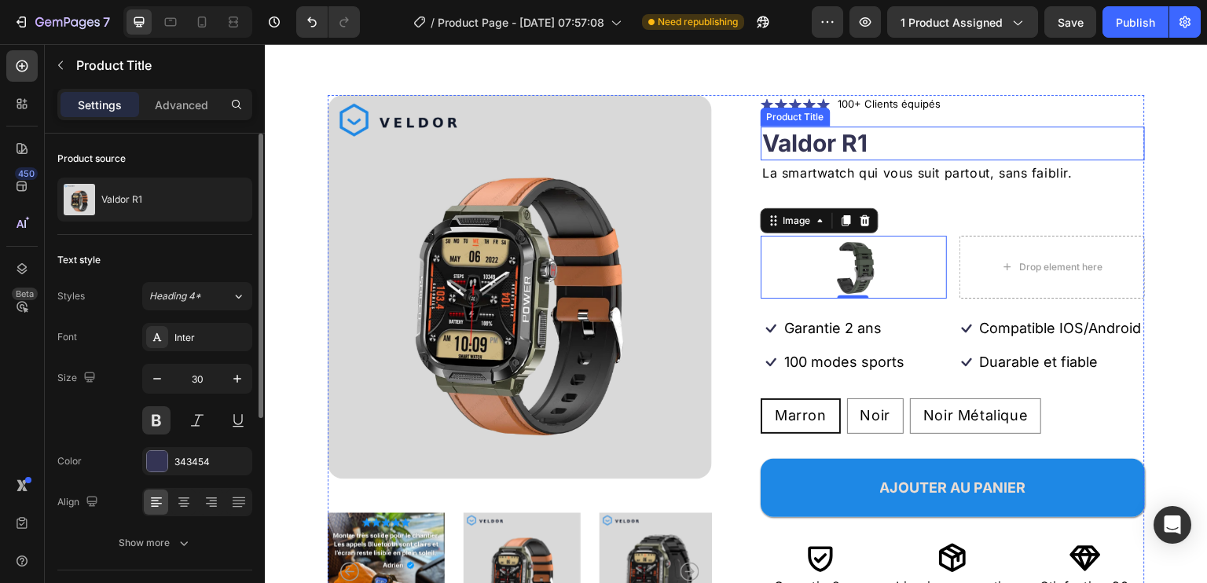
click at [1080, 137] on h1 "Valdor R1" at bounding box center [953, 144] width 384 height 34
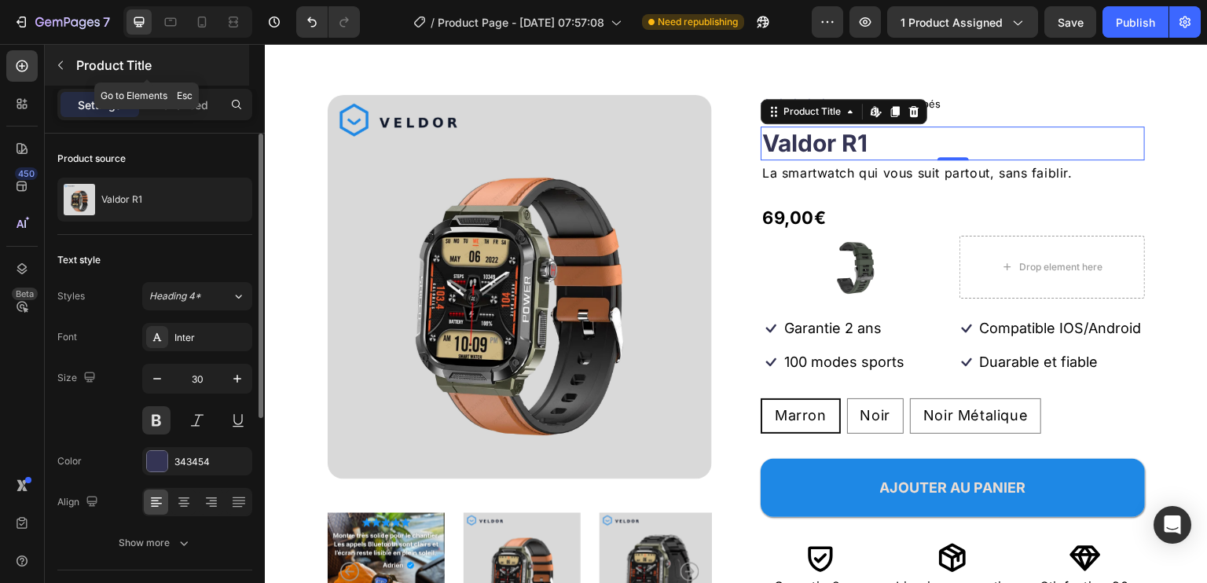
click at [64, 68] on icon "button" at bounding box center [60, 65] width 13 height 13
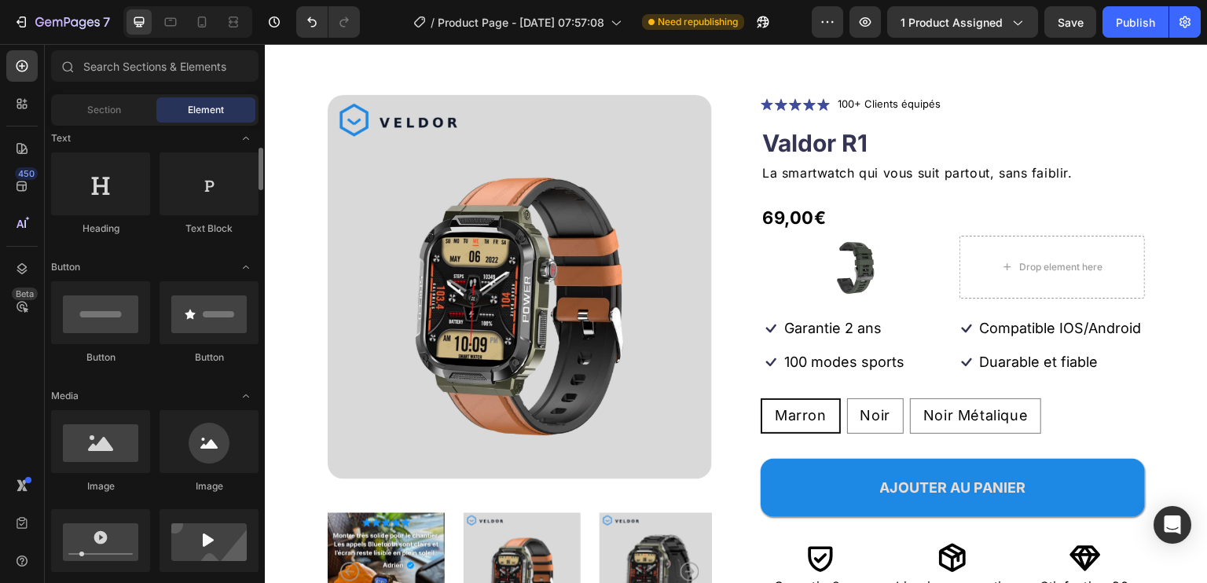
scroll to position [157, 0]
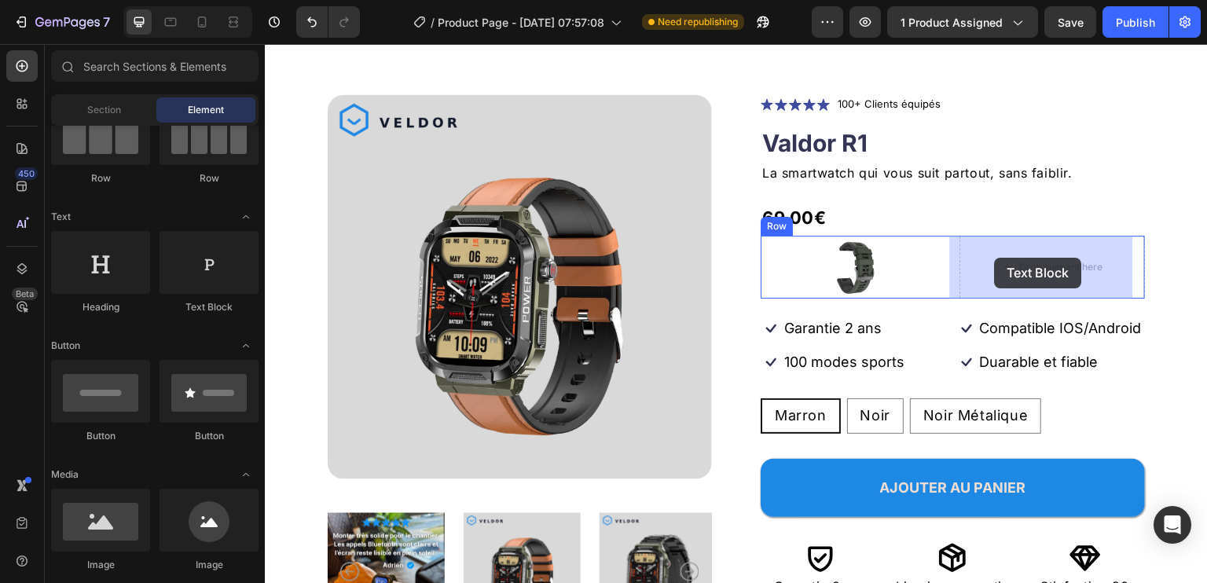
drag, startPoint x: 456, startPoint y: 329, endPoint x: 995, endPoint y: 258, distance: 543.9
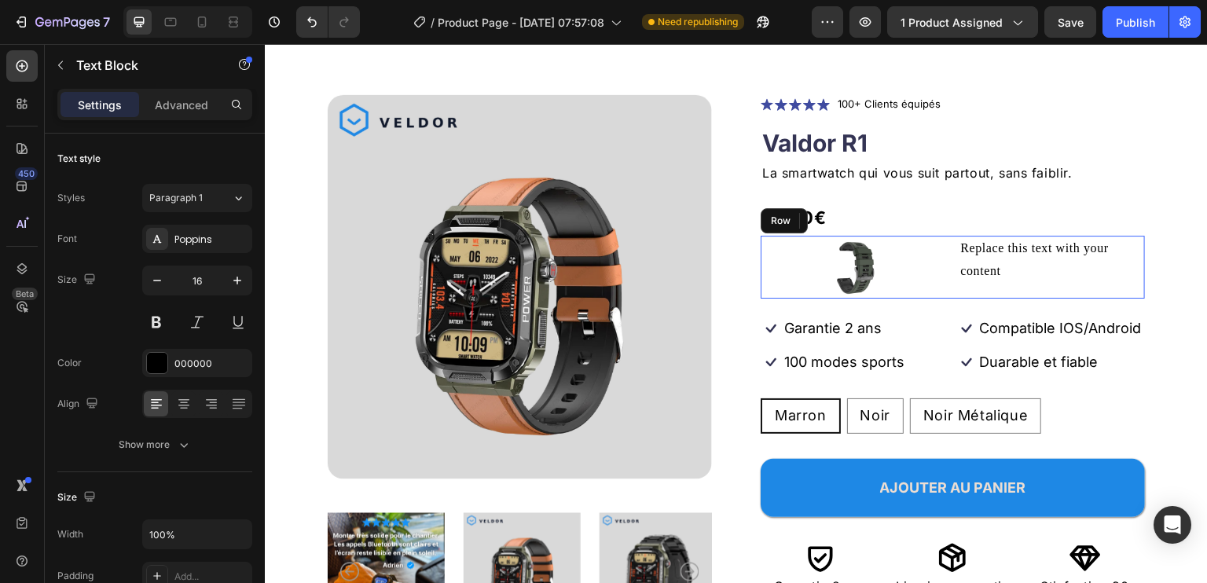
click at [946, 285] on div "Image Replace this text with your content Text Block 0 Row" at bounding box center [953, 267] width 384 height 63
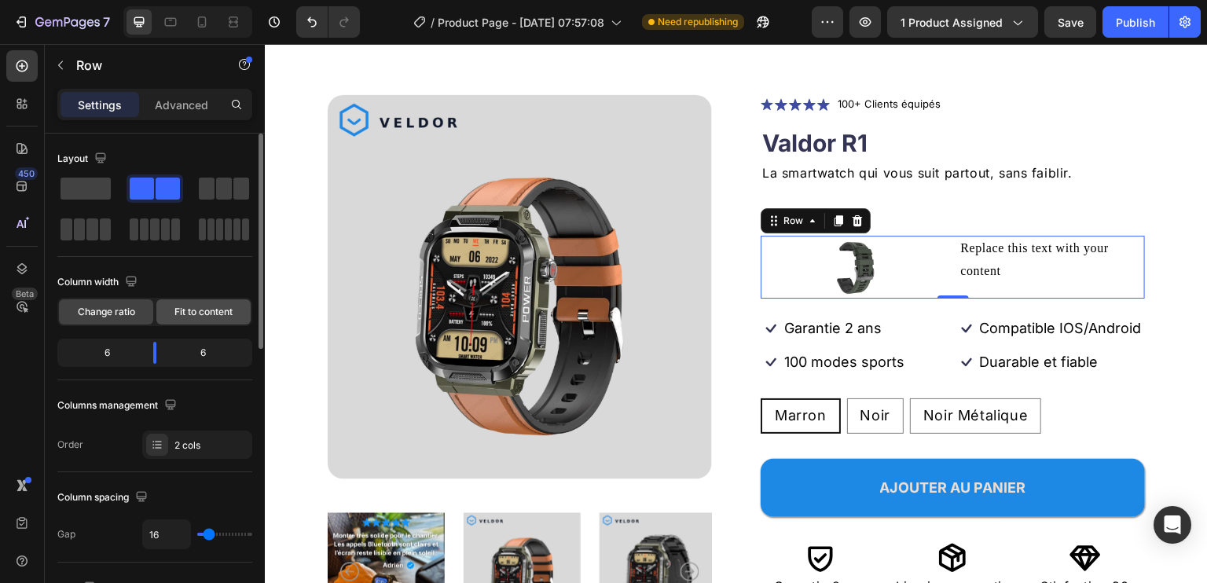
click at [211, 308] on span "Fit to content" at bounding box center [203, 312] width 58 height 14
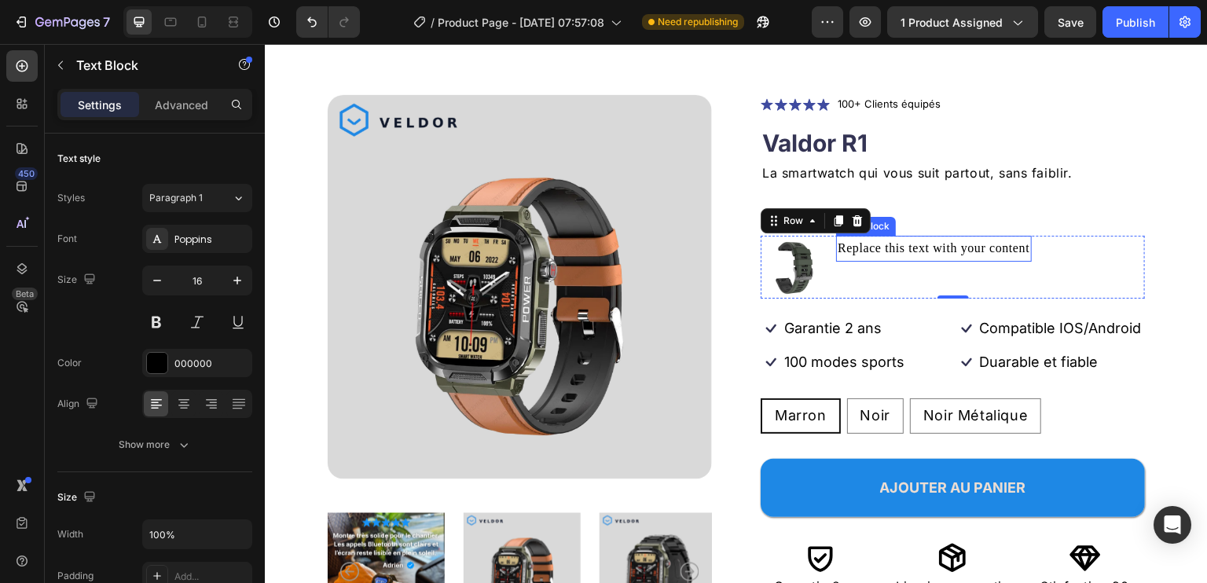
click at [893, 248] on div "Replace this text with your content" at bounding box center [934, 249] width 196 height 26
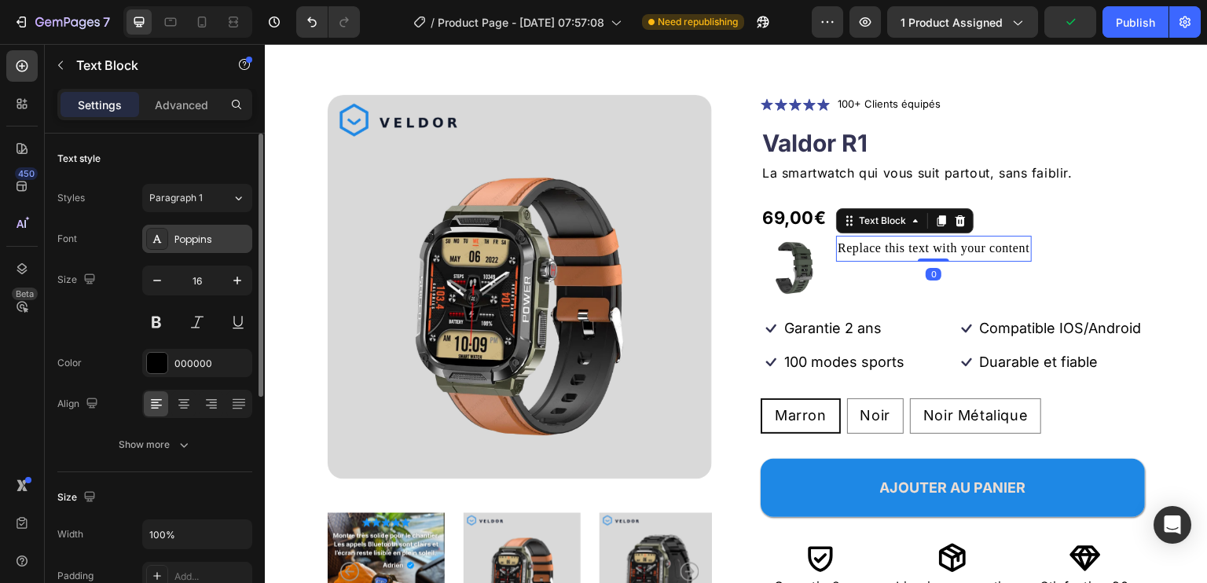
click at [211, 244] on div "Poppins" at bounding box center [211, 240] width 74 height 14
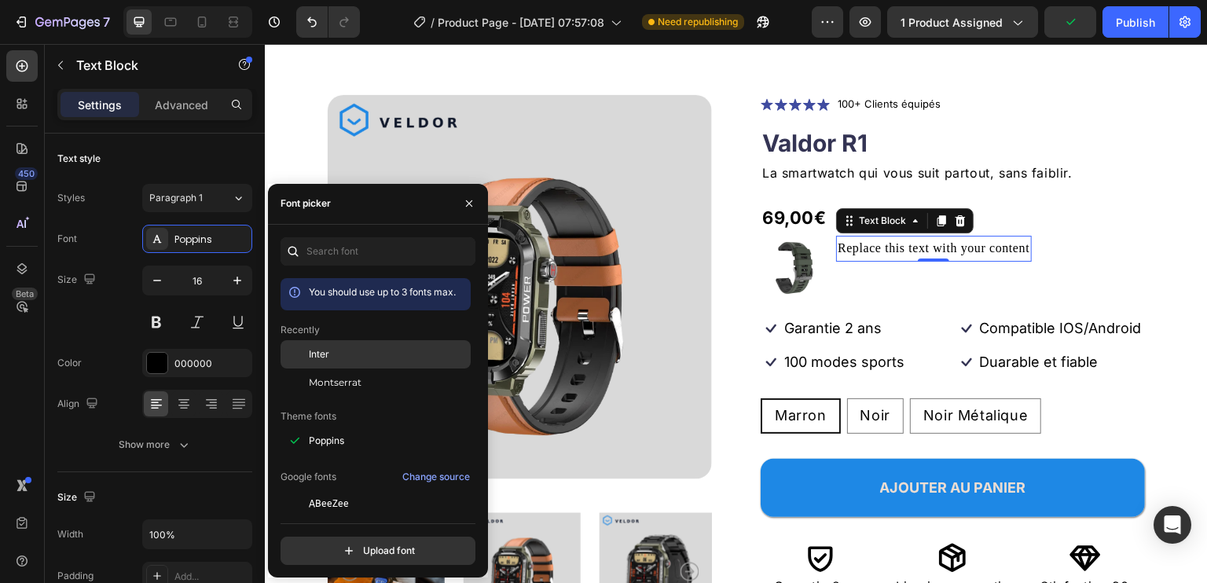
click at [348, 351] on div "Inter" at bounding box center [388, 354] width 159 height 14
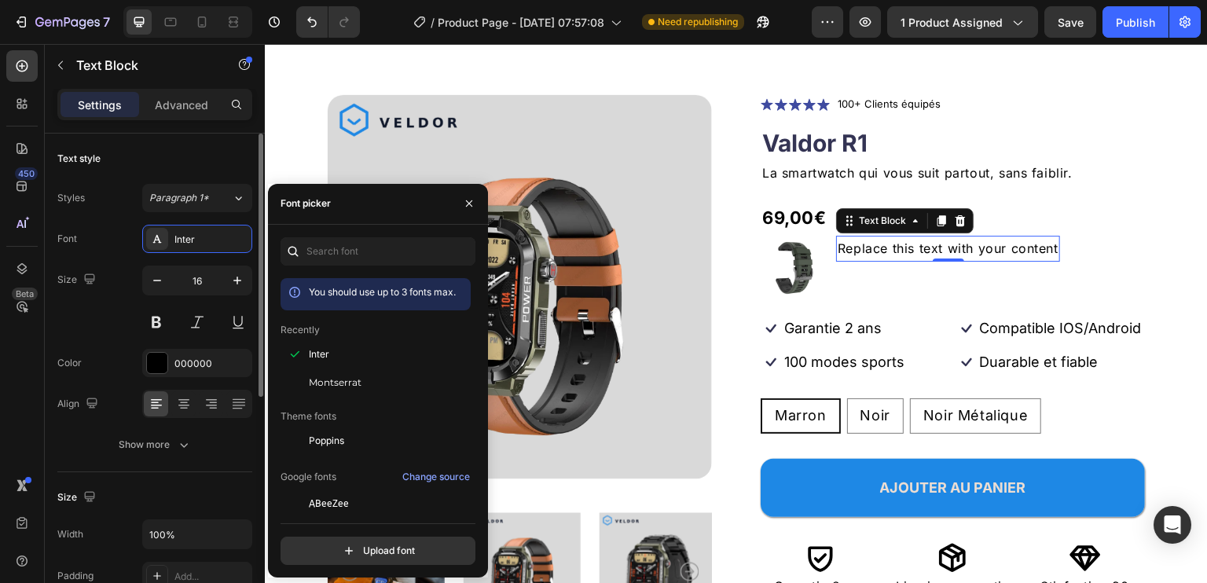
click at [124, 300] on div "Size 16" at bounding box center [154, 301] width 195 height 71
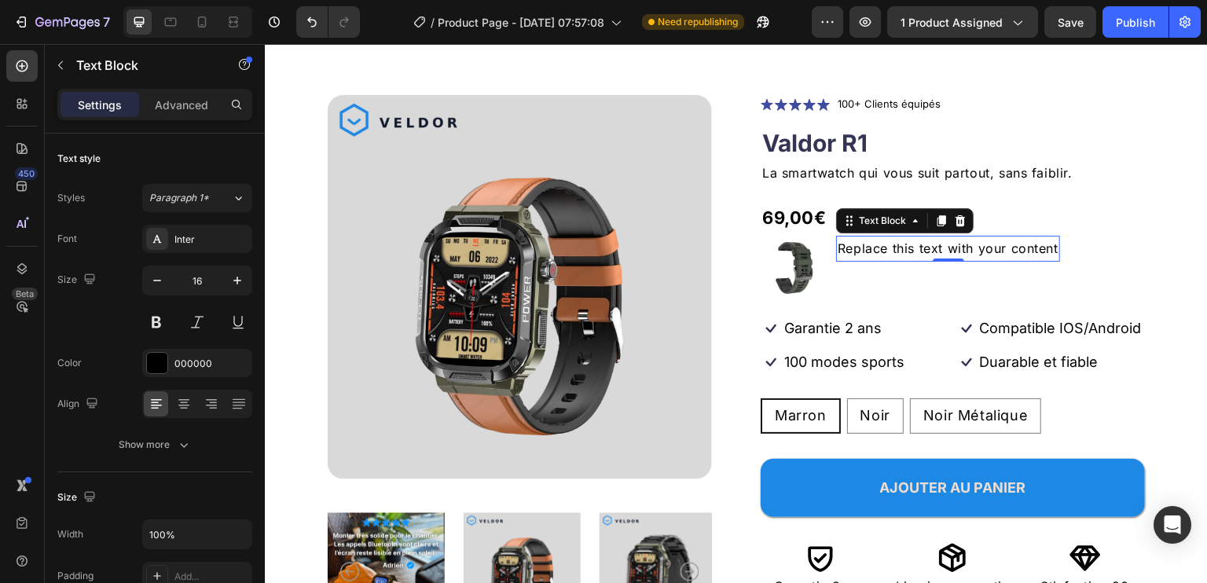
click at [883, 250] on div "Replace this text with your content" at bounding box center [948, 249] width 224 height 26
click at [883, 250] on p "Replace this text with your content" at bounding box center [948, 248] width 221 height 23
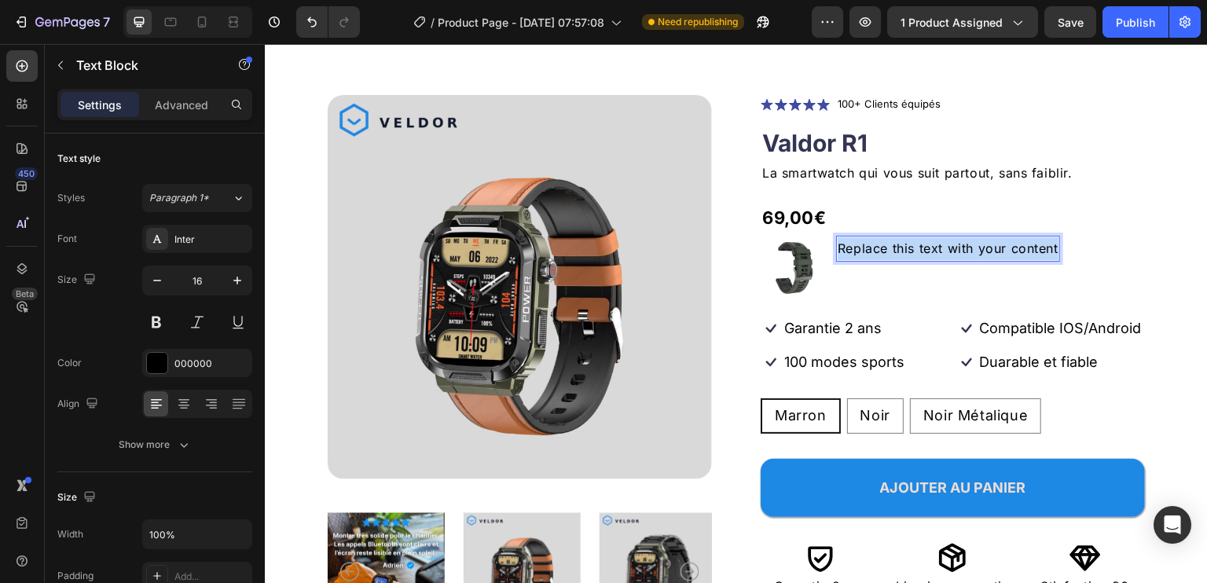
click at [883, 250] on p "Replace this text with your content" at bounding box center [948, 248] width 221 height 23
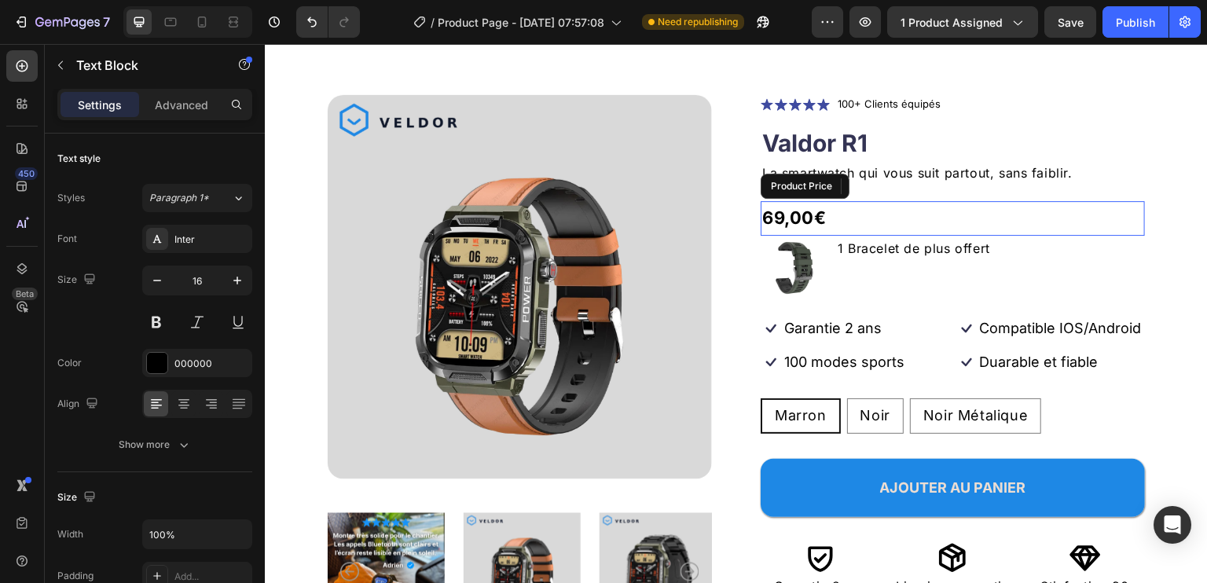
click at [813, 212] on div "69,00€" at bounding box center [953, 218] width 384 height 35
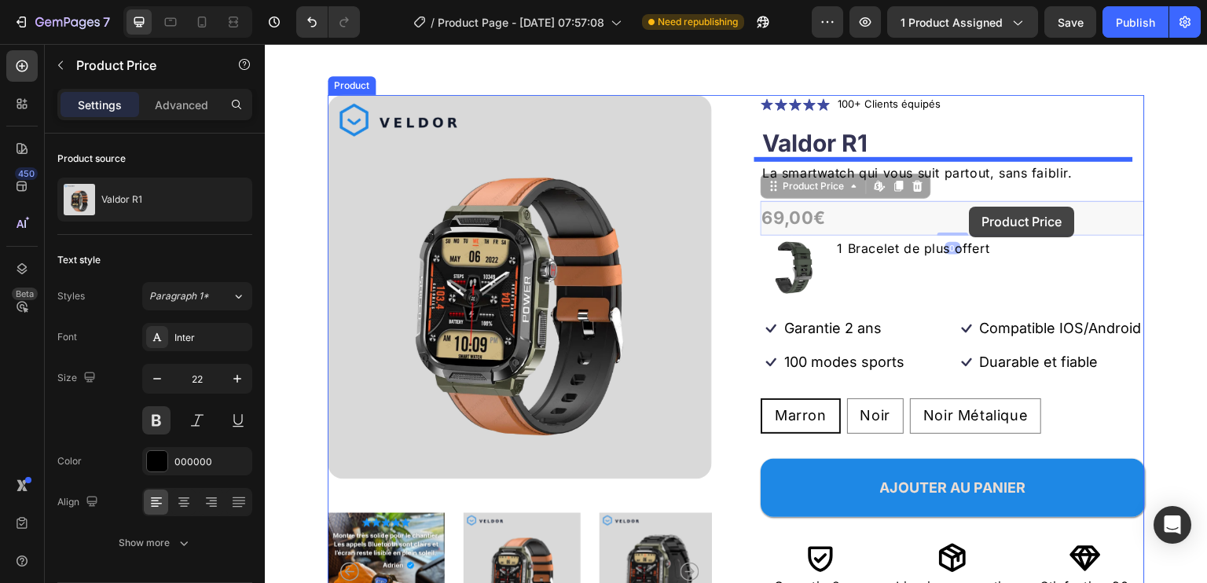
drag, startPoint x: 1044, startPoint y: 204, endPoint x: 970, endPoint y: 207, distance: 74.0
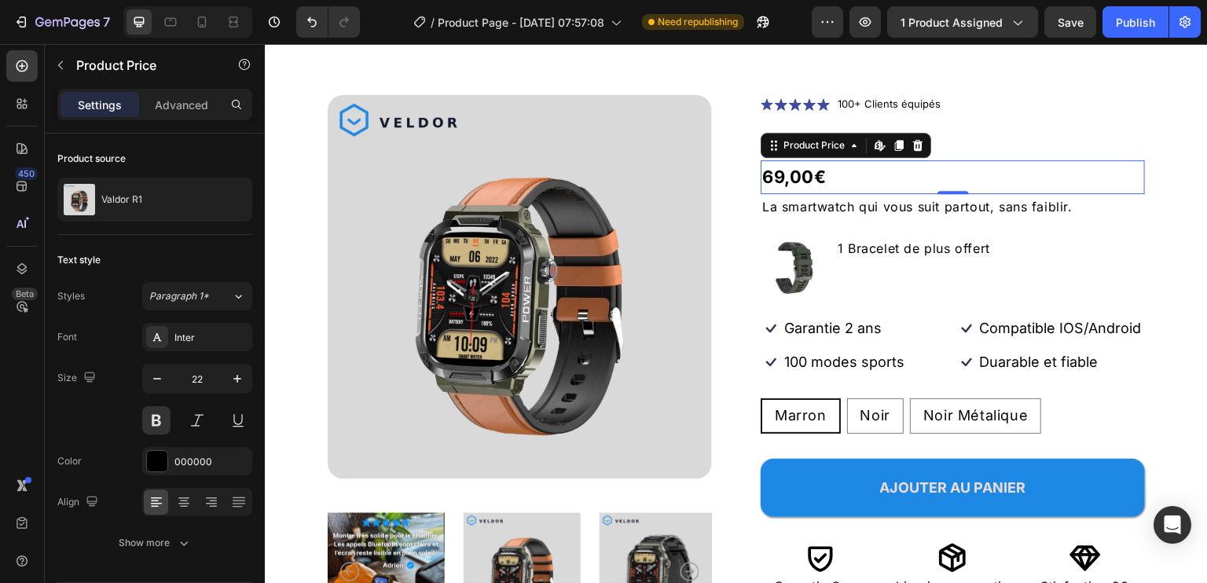
click at [982, 174] on div "69,00€" at bounding box center [953, 177] width 384 height 35
click at [913, 143] on icon at bounding box center [918, 144] width 10 height 11
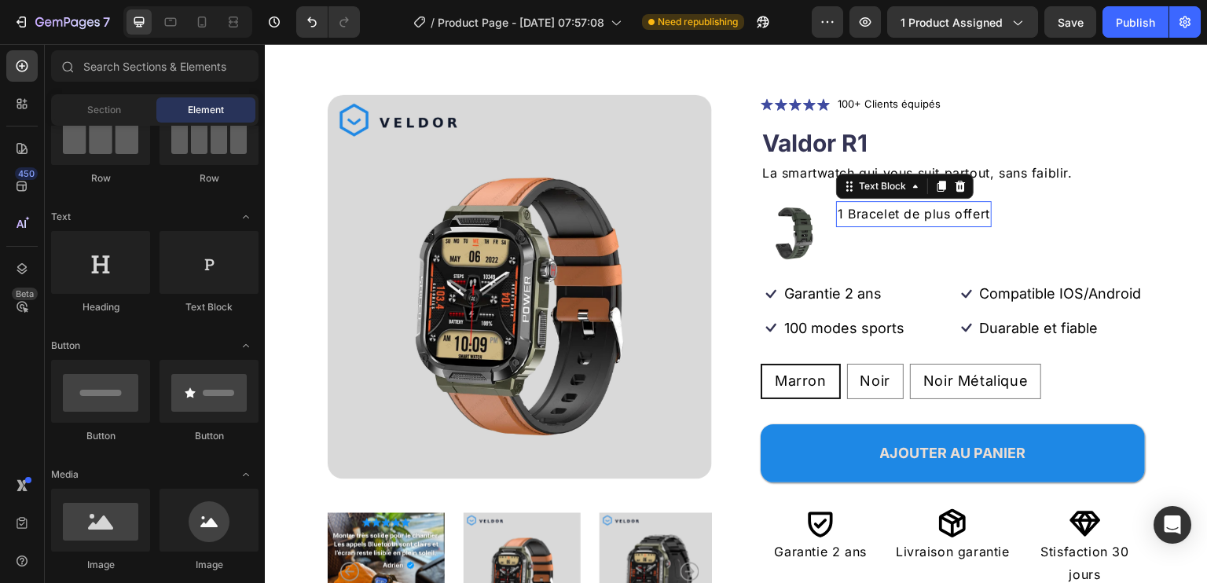
click at [838, 211] on p "1 Bracelet de plus offert" at bounding box center [914, 214] width 152 height 23
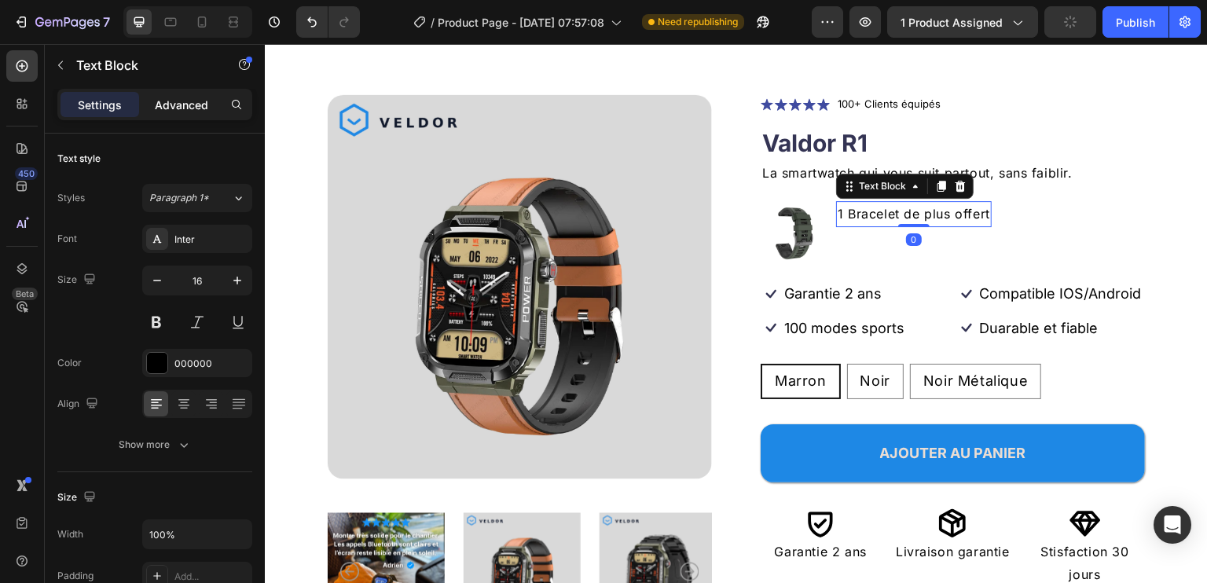
click at [167, 110] on p "Advanced" at bounding box center [181, 105] width 53 height 17
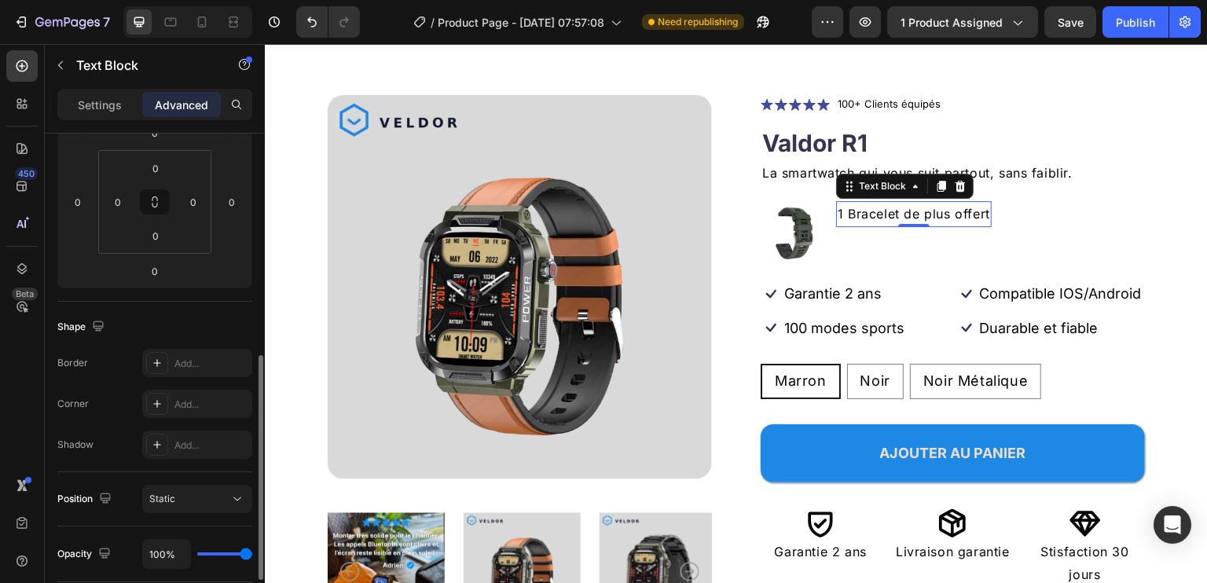
scroll to position [393, 0]
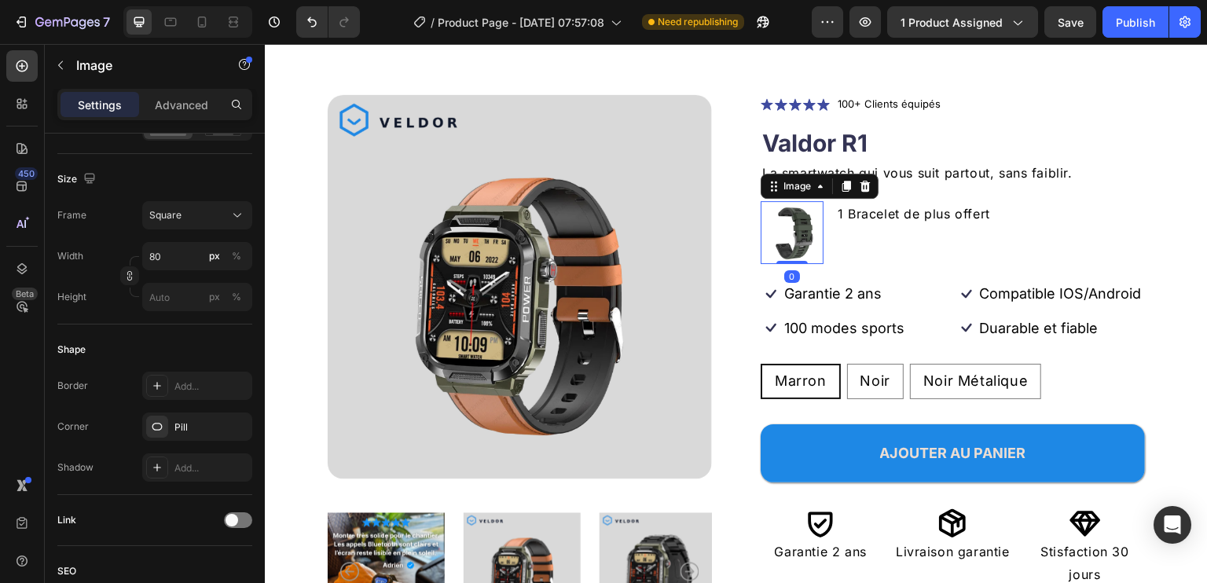
click at [792, 227] on img at bounding box center [792, 232] width 63 height 63
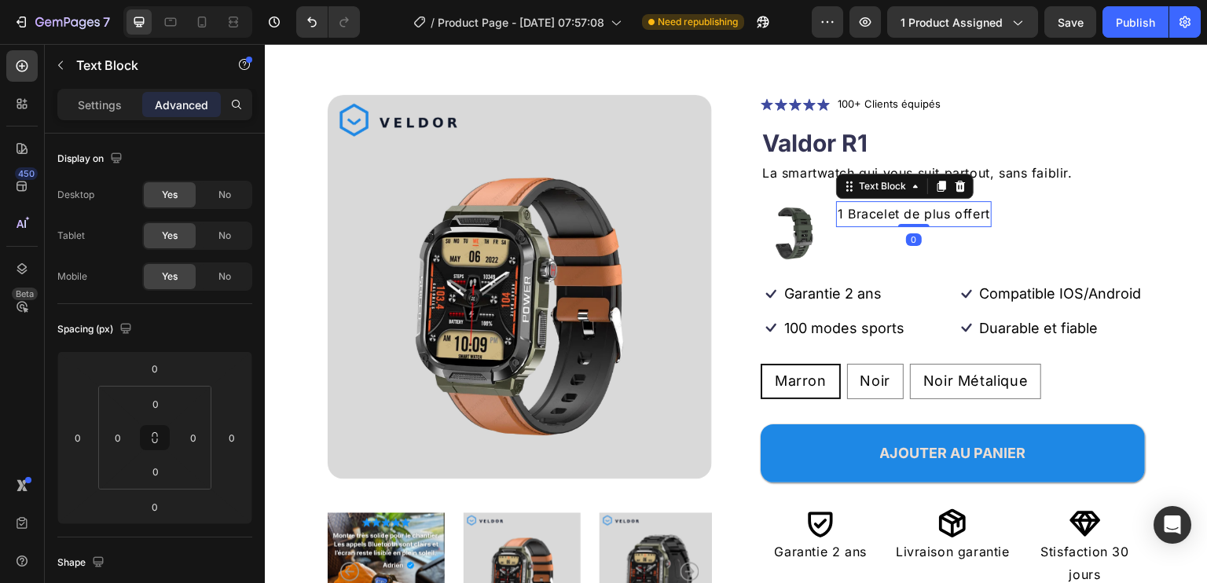
click at [888, 213] on p "1 Bracelet de plus offert" at bounding box center [914, 214] width 152 height 23
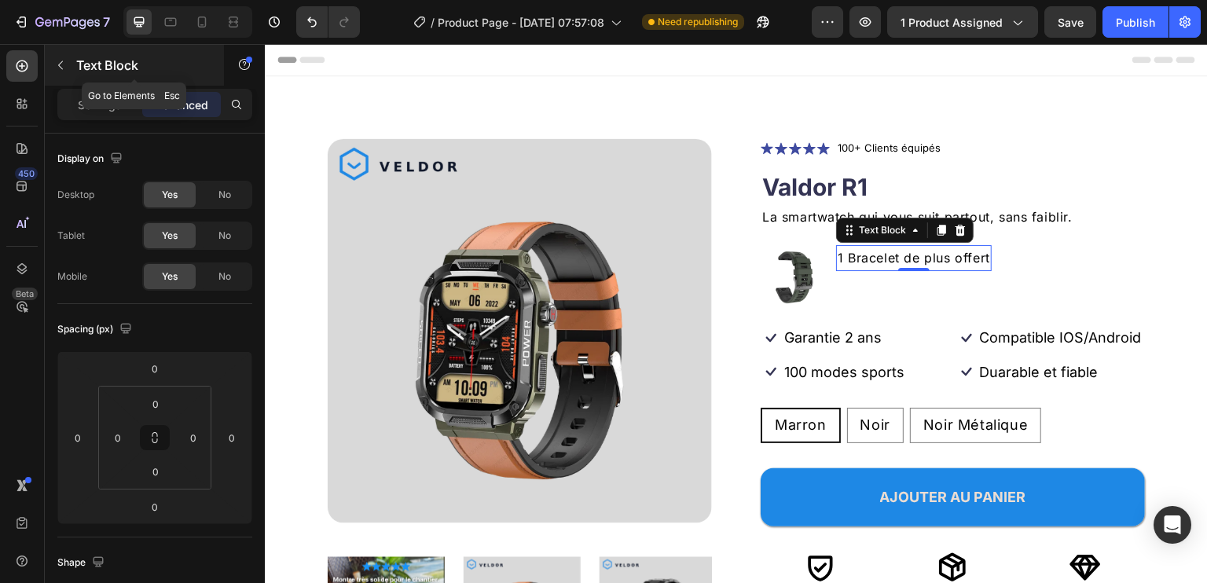
drag, startPoint x: 68, startPoint y: 64, endPoint x: 197, endPoint y: 64, distance: 128.1
click at [68, 64] on button "button" at bounding box center [60, 65] width 25 height 25
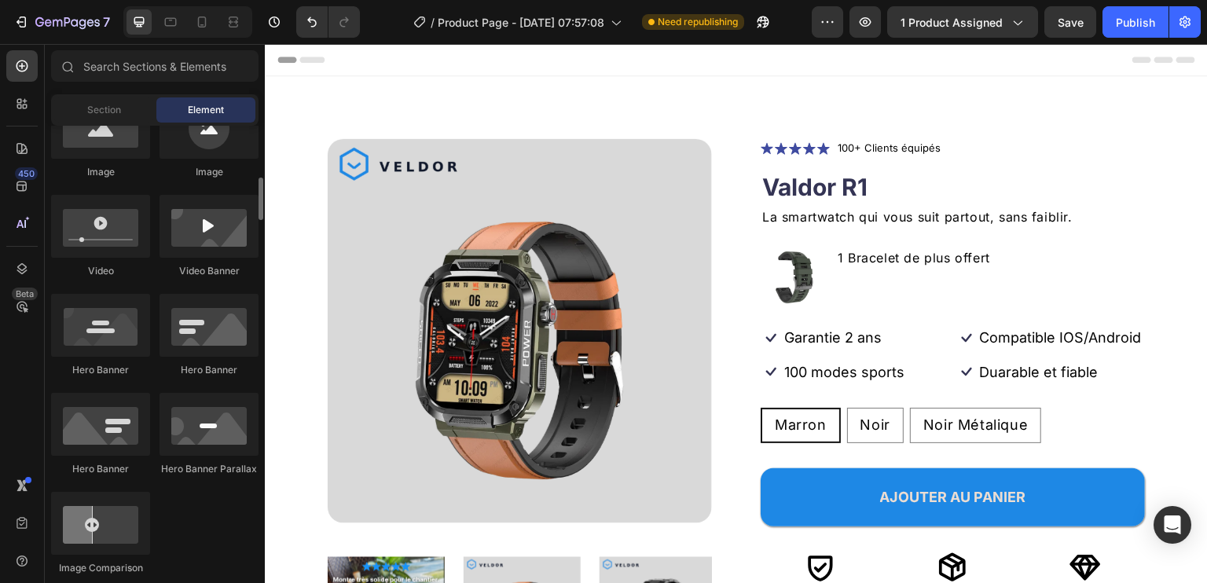
scroll to position [236, 0]
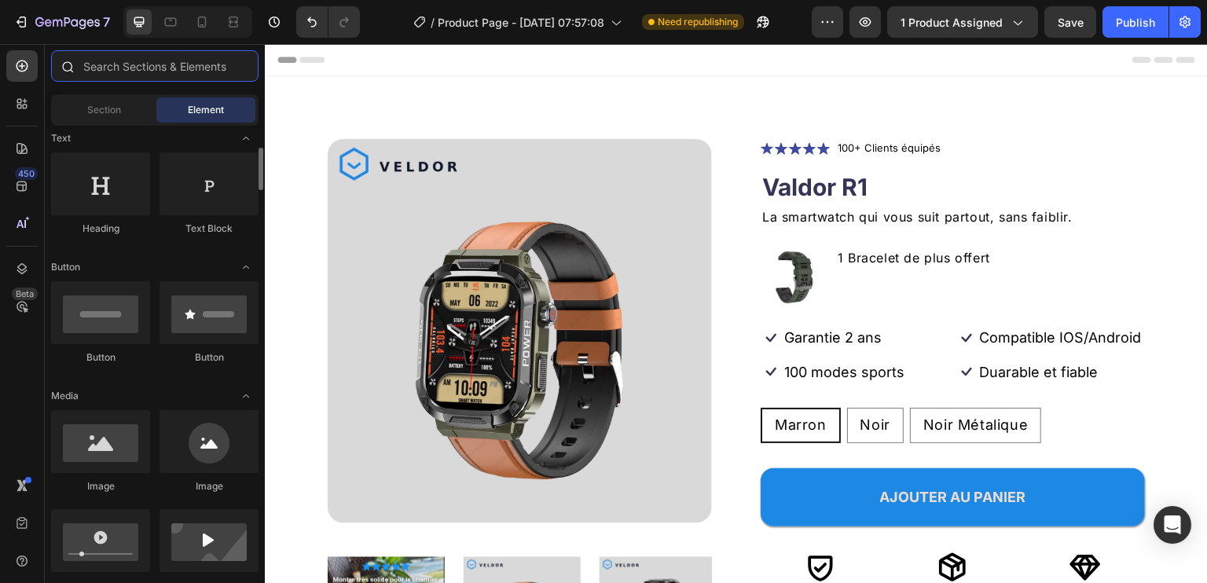
click at [129, 74] on input "text" at bounding box center [155, 65] width 208 height 31
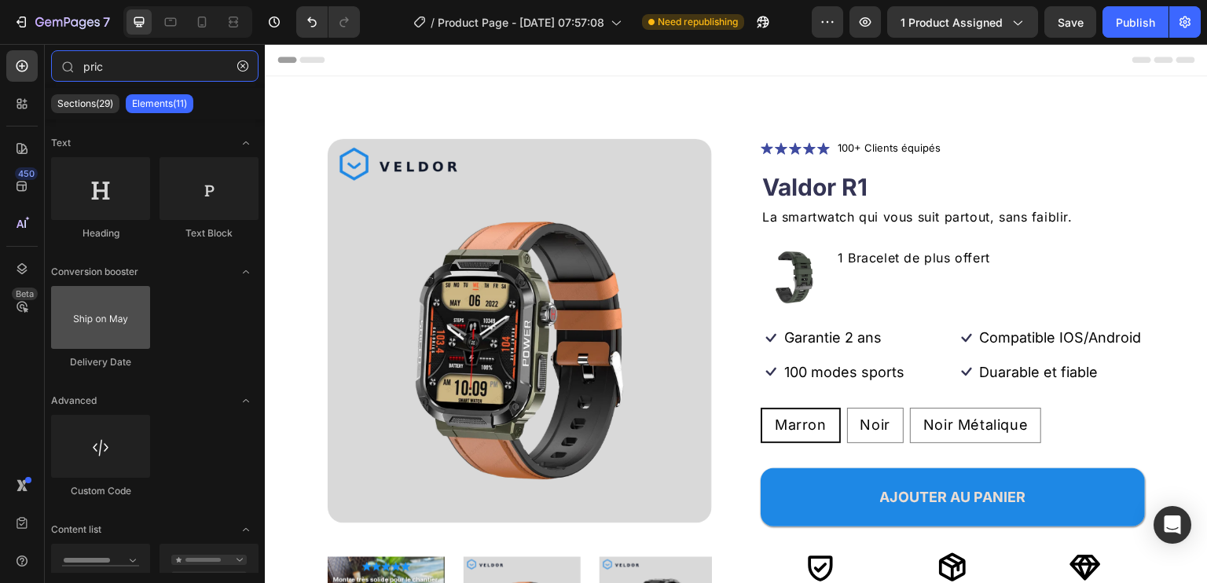
scroll to position [0, 0]
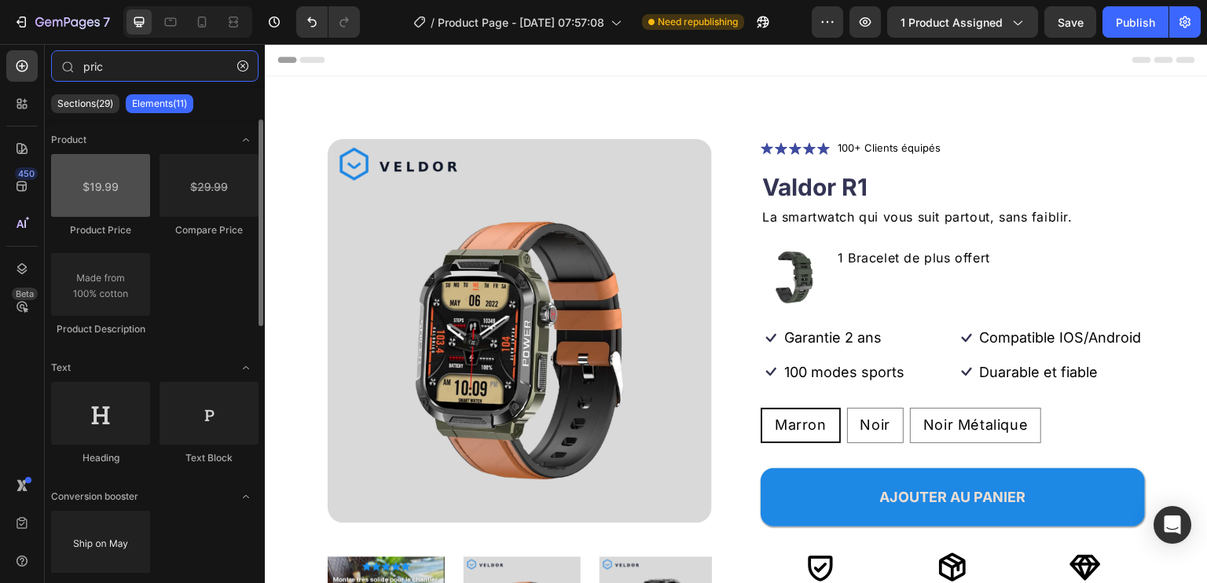
type input "pric"
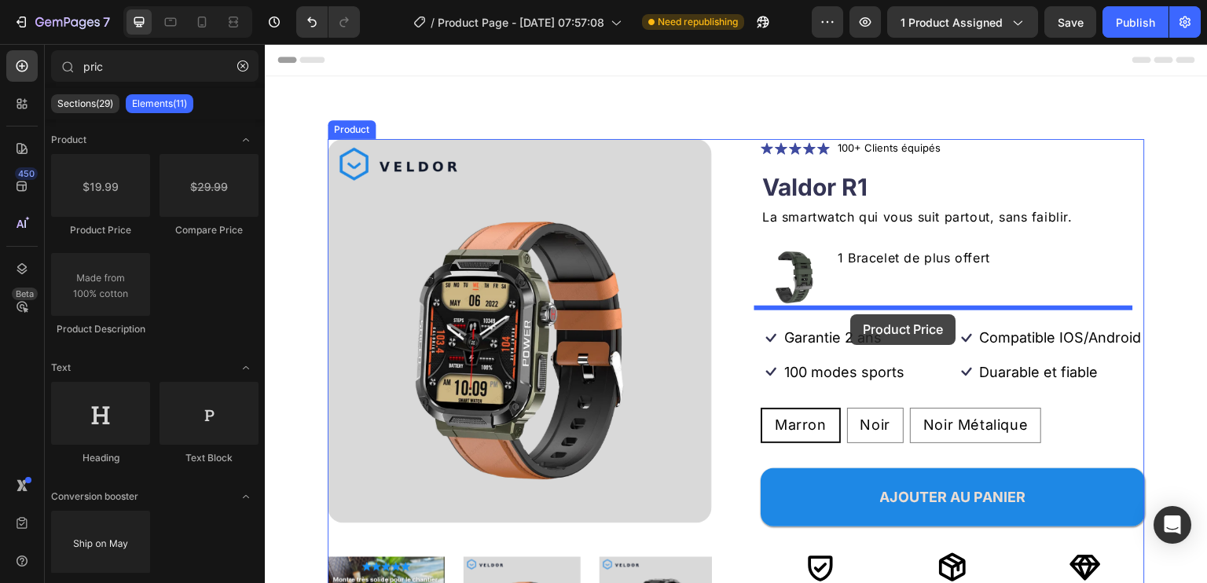
drag, startPoint x: 362, startPoint y: 244, endPoint x: 851, endPoint y: 314, distance: 494.0
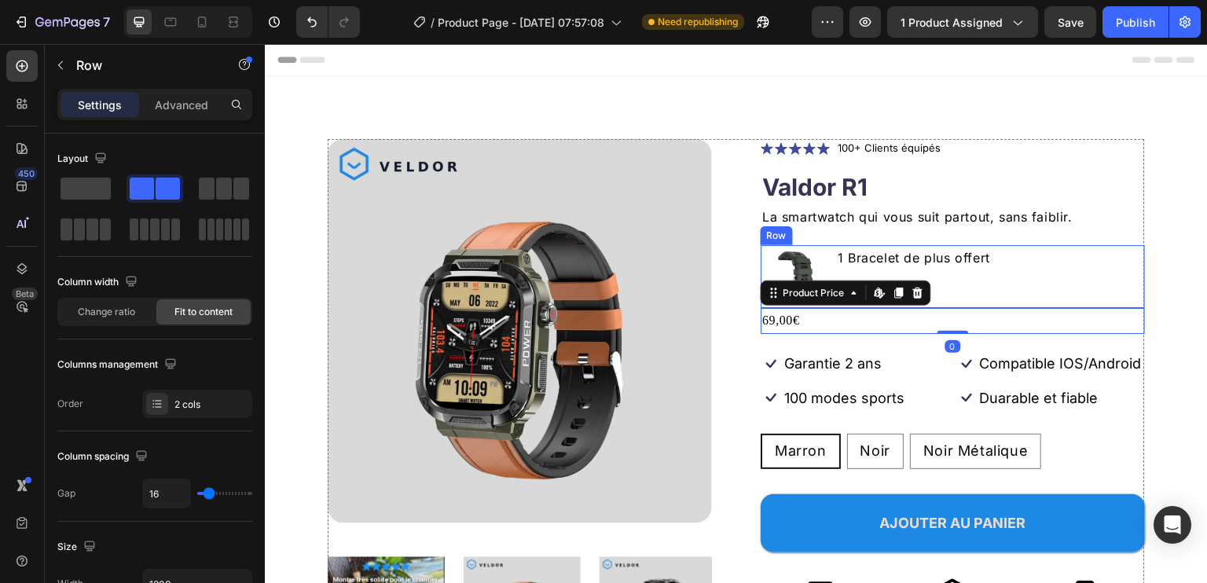
click at [1115, 266] on div "Image 1 Bracelet de plus offert Text Block Row" at bounding box center [953, 276] width 384 height 63
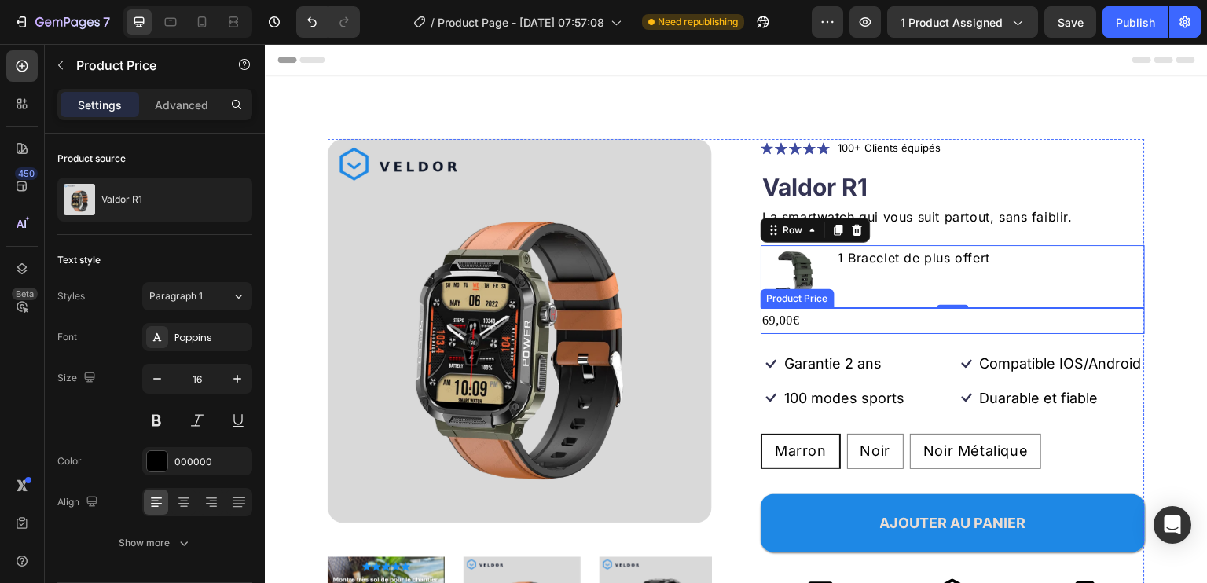
click at [898, 324] on div "69,00€" at bounding box center [953, 321] width 384 height 26
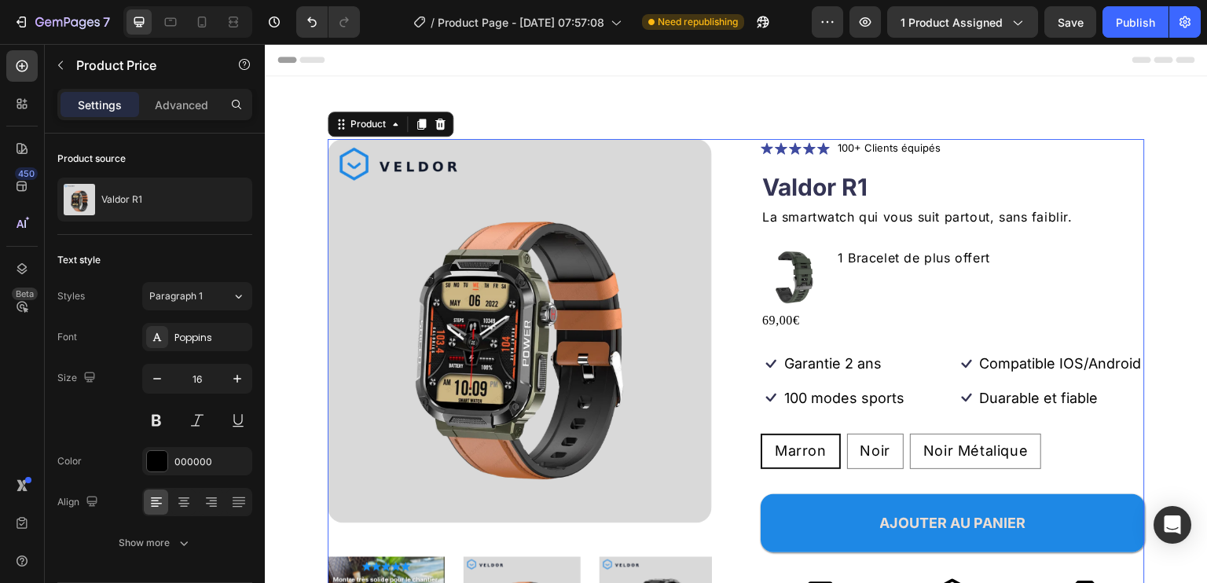
click at [843, 343] on div "Icon Icon Icon Icon Icon Icon List 100+ Clients équipés Text Block Row Valdor R…" at bounding box center [953, 411] width 384 height 544
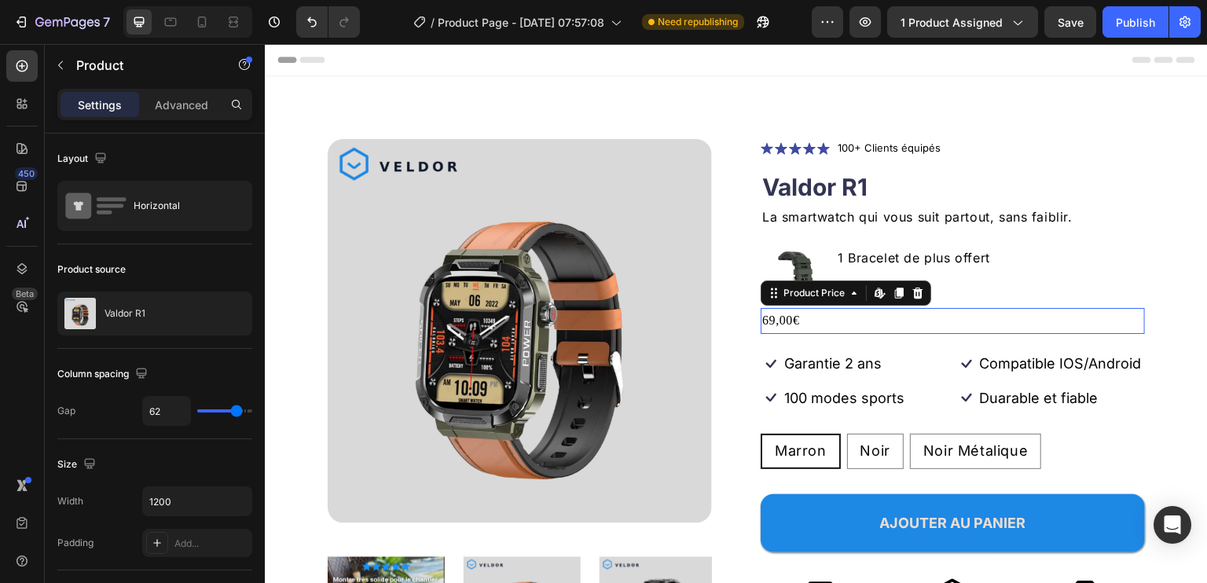
click at [841, 324] on div "69,00€" at bounding box center [953, 321] width 384 height 26
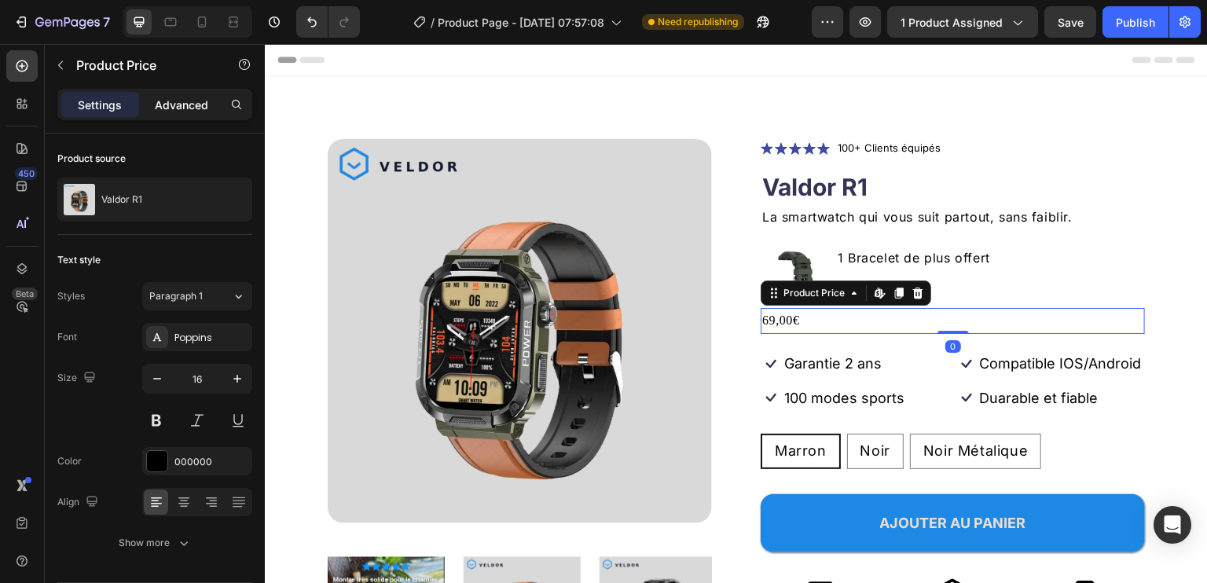
click at [186, 103] on p "Advanced" at bounding box center [181, 105] width 53 height 17
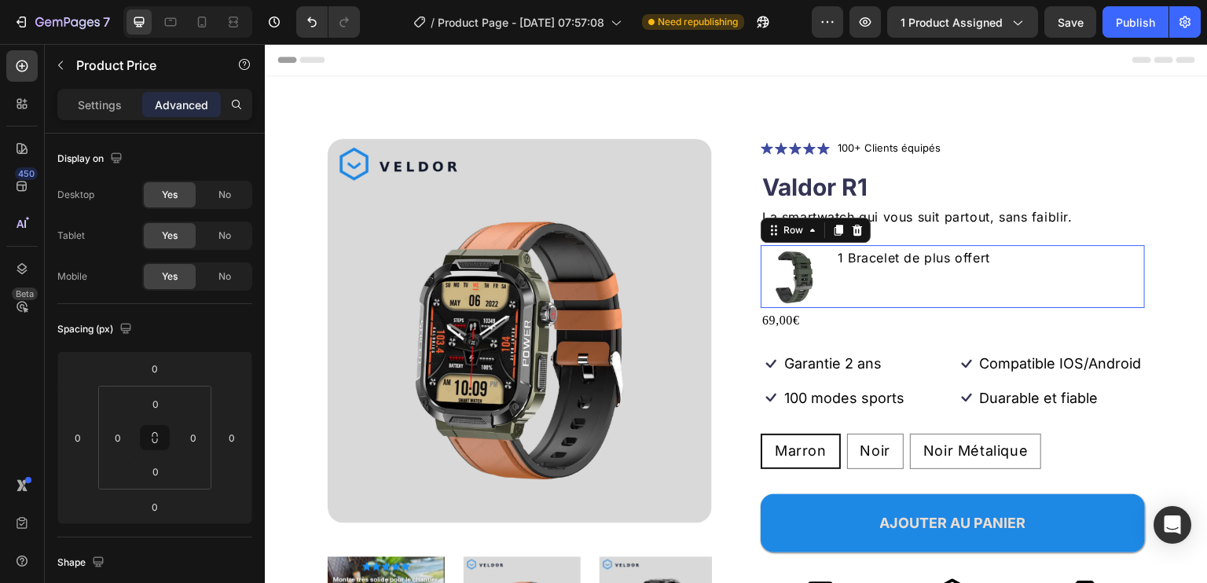
click at [1087, 277] on div "Image 1 Bracelet de plus offert Text Block Row 0" at bounding box center [953, 276] width 384 height 63
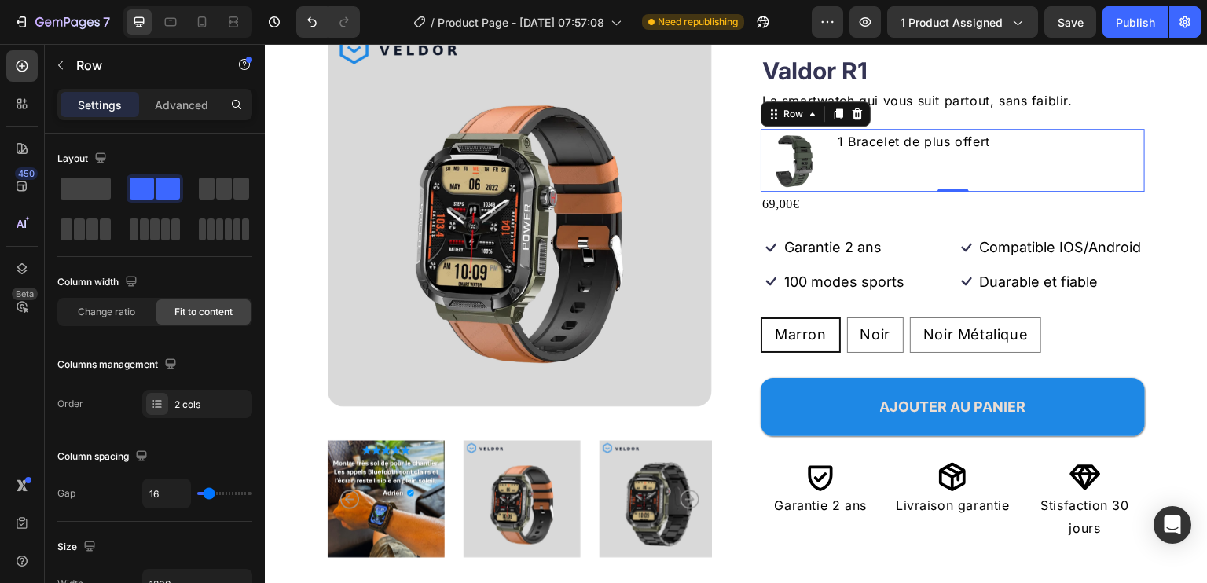
scroll to position [79, 0]
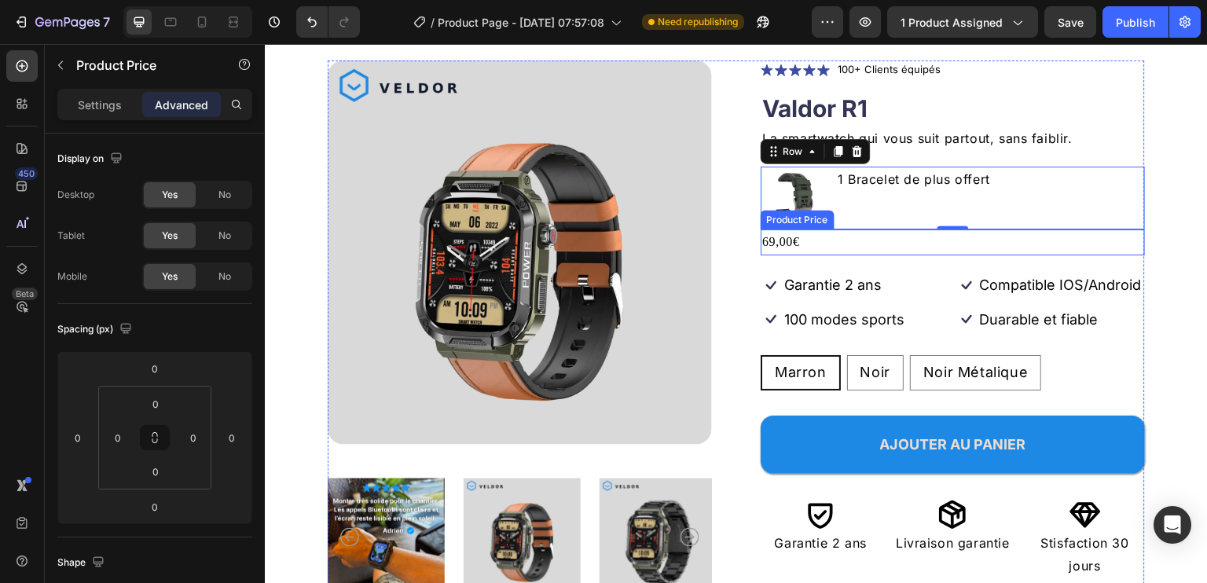
click at [785, 237] on div "69,00€" at bounding box center [953, 243] width 384 height 26
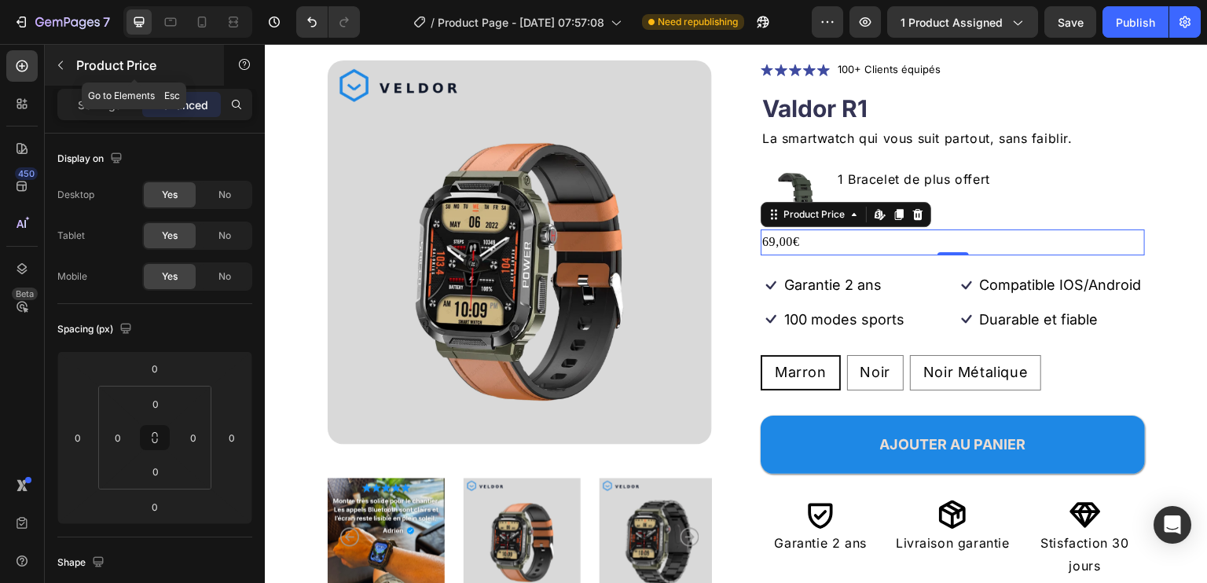
click at [56, 63] on icon "button" at bounding box center [60, 65] width 13 height 13
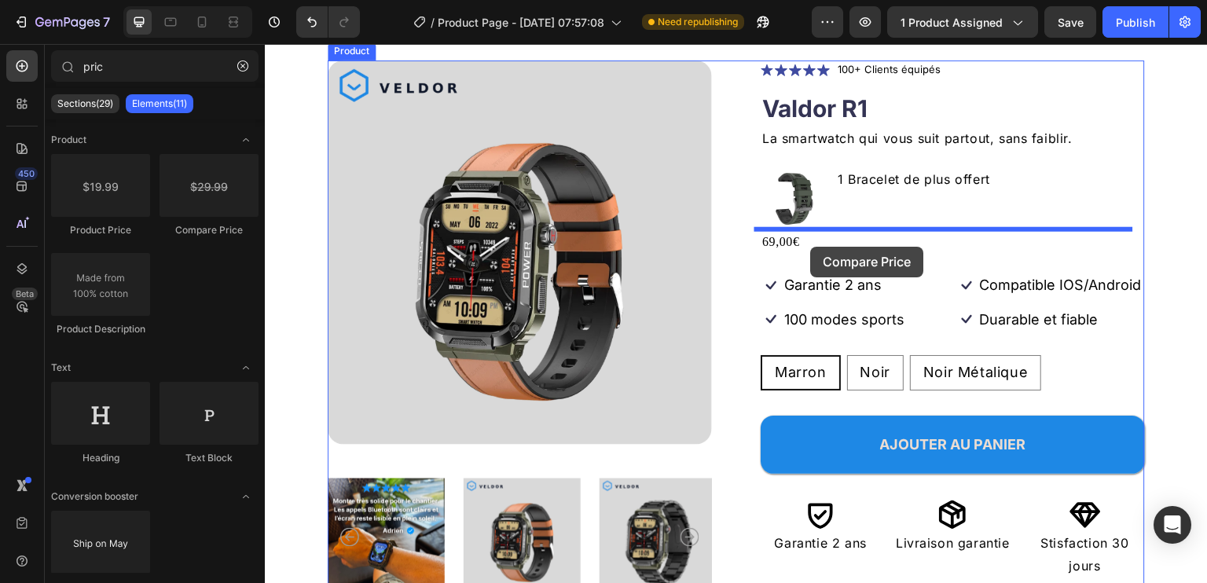
drag, startPoint x: 467, startPoint y: 259, endPoint x: 811, endPoint y: 247, distance: 344.5
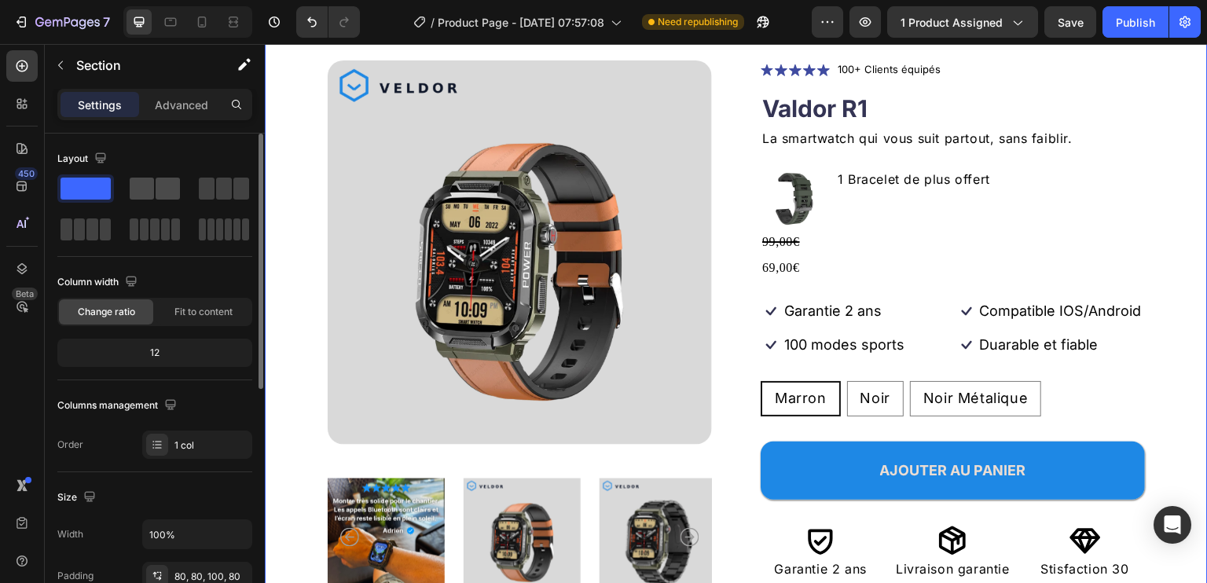
click at [152, 185] on span at bounding box center [142, 189] width 24 height 22
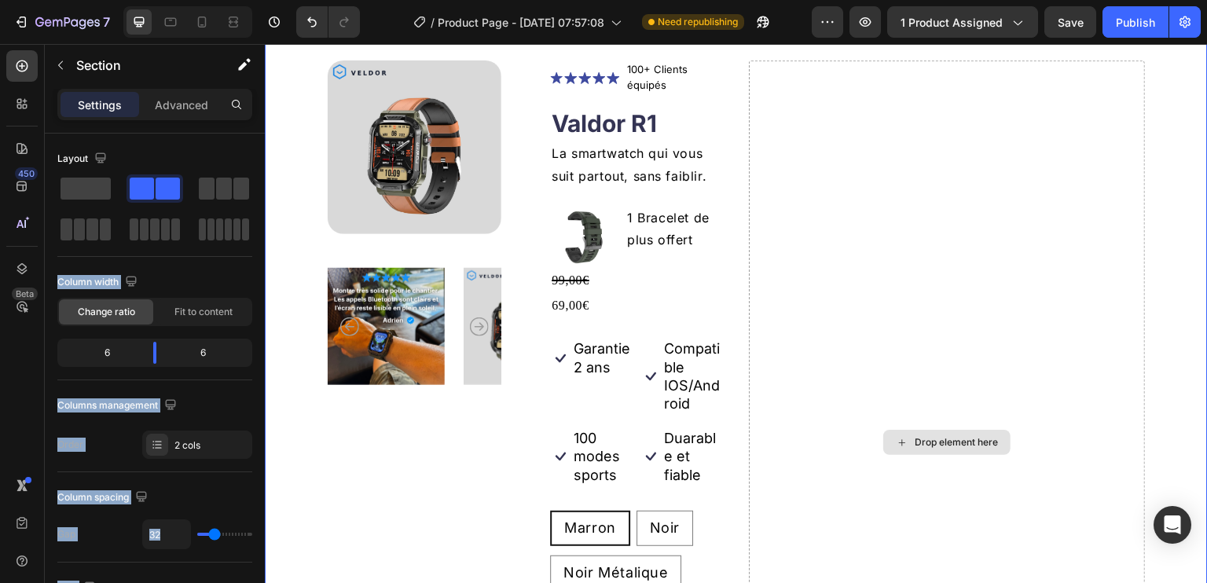
drag, startPoint x: 417, startPoint y: 230, endPoint x: 775, endPoint y: 253, distance: 359.2
click at [308, 21] on icon "Undo/Redo" at bounding box center [311, 22] width 9 height 10
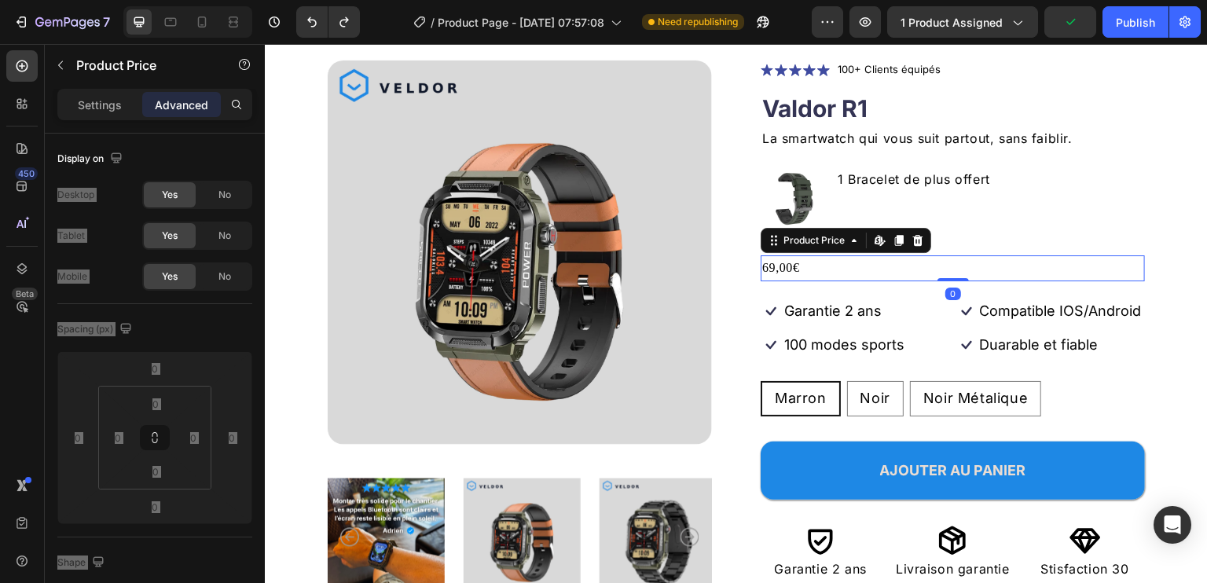
click at [882, 266] on div "69,00€" at bounding box center [953, 268] width 384 height 26
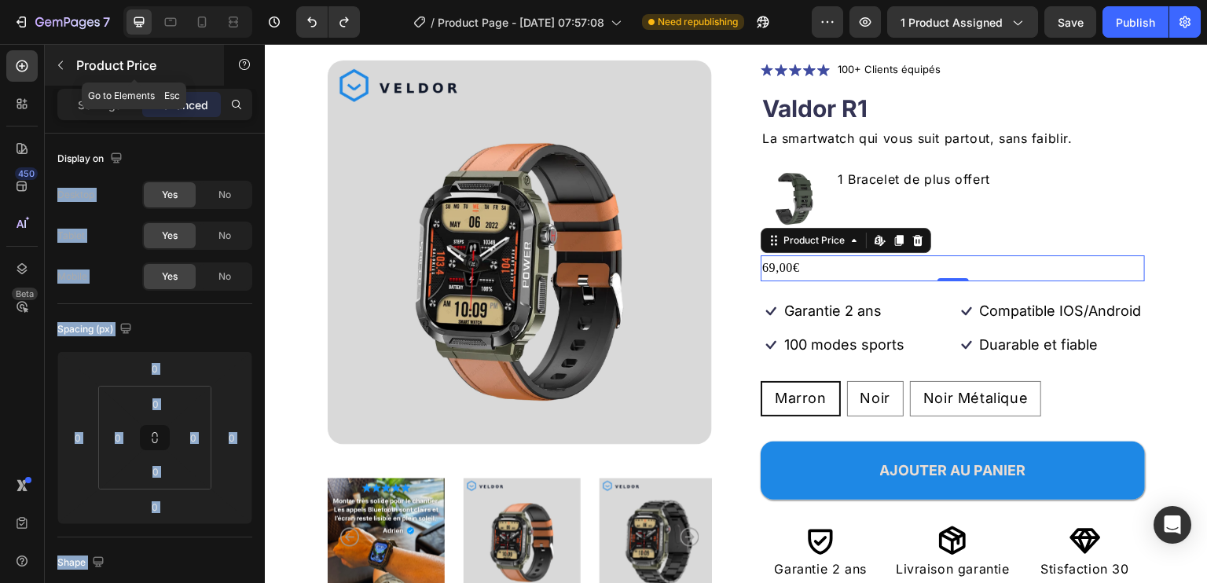
click at [60, 65] on icon "button" at bounding box center [60, 65] width 13 height 13
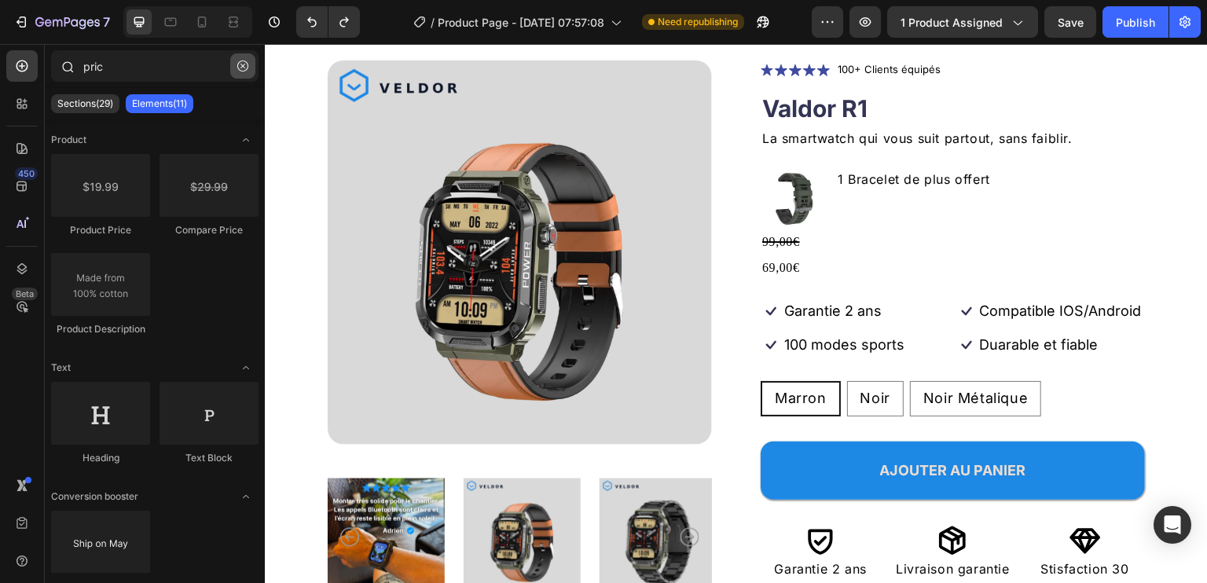
click at [252, 61] on button "button" at bounding box center [242, 65] width 25 height 25
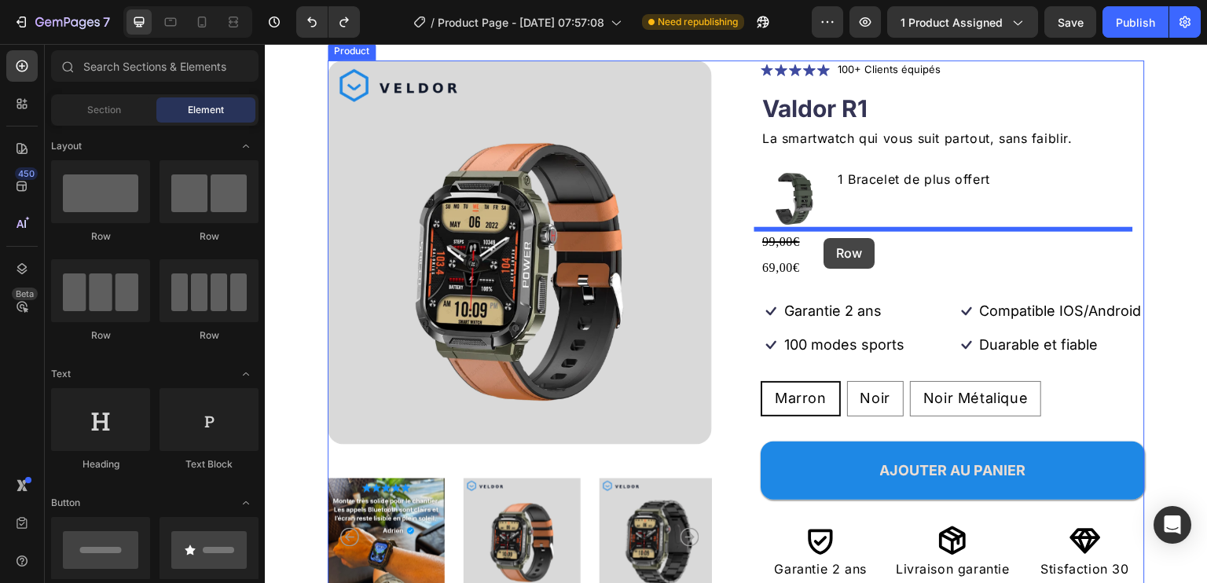
drag, startPoint x: 476, startPoint y: 230, endPoint x: 825, endPoint y: 238, distance: 349.1
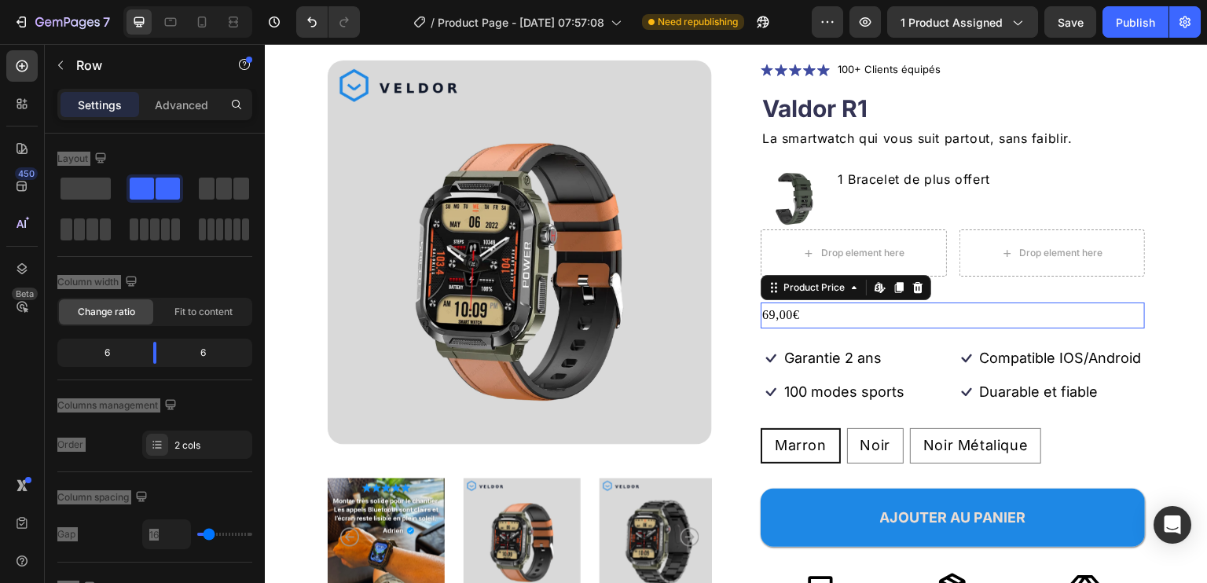
click at [784, 311] on div "69,00€" at bounding box center [953, 316] width 384 height 26
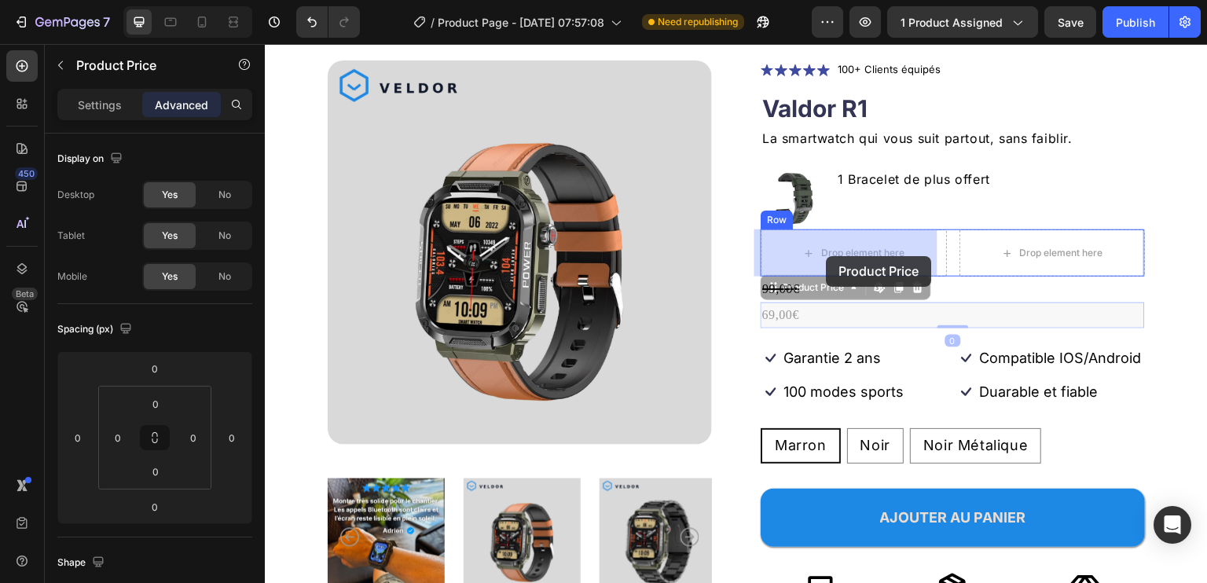
drag, startPoint x: 814, startPoint y: 314, endPoint x: 827, endPoint y: 256, distance: 59.5
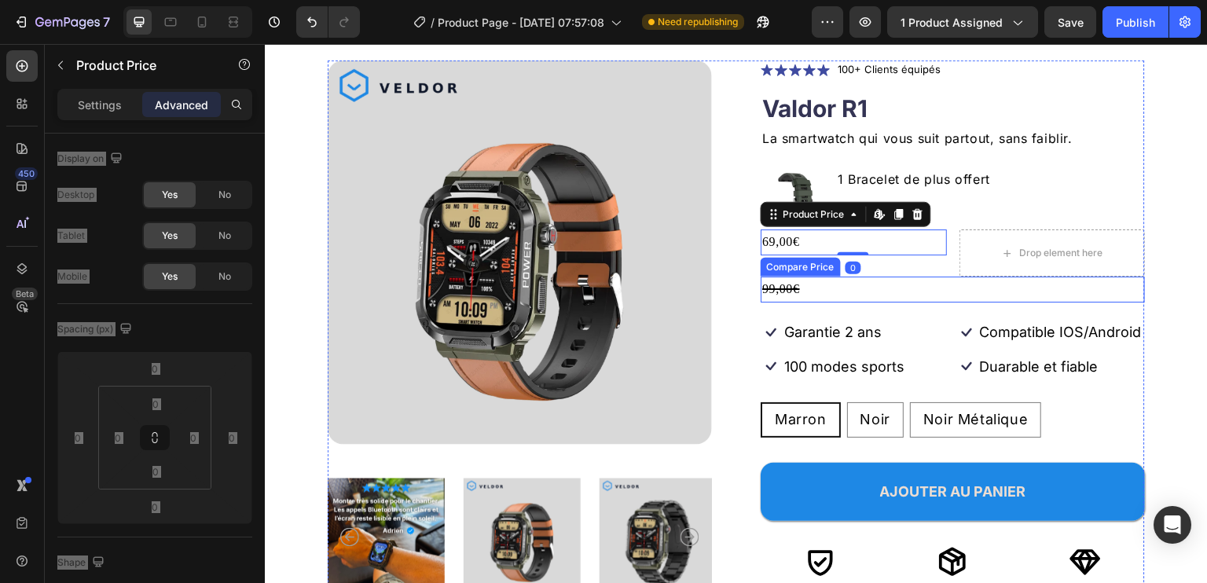
click at [801, 289] on div "99,00€" at bounding box center [953, 290] width 384 height 26
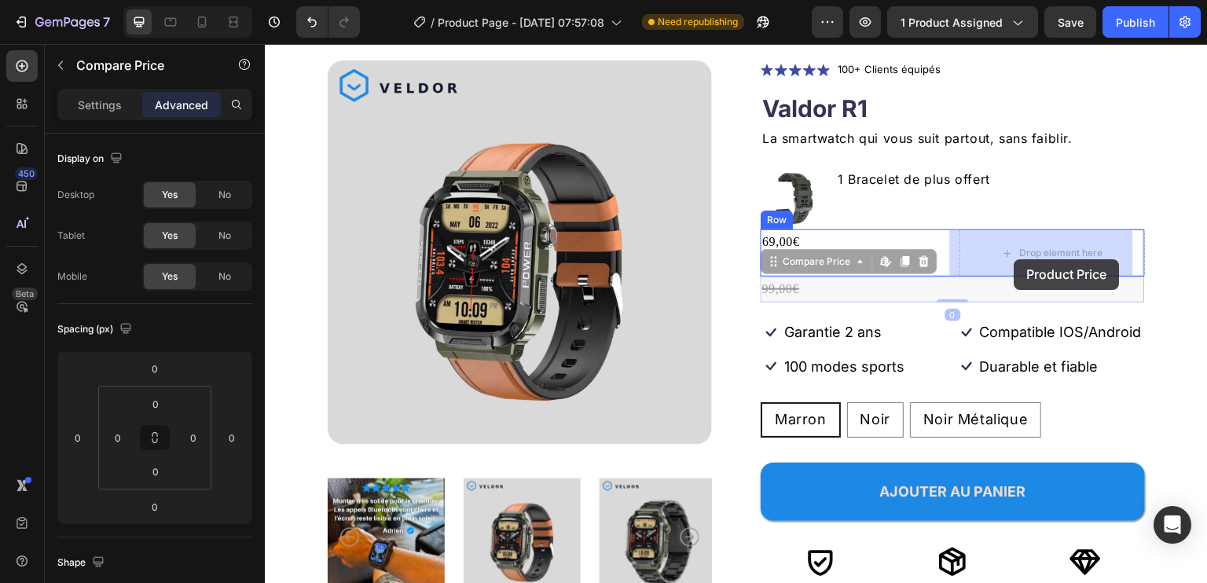
drag, startPoint x: 820, startPoint y: 291, endPoint x: 1015, endPoint y: 259, distance: 197.4
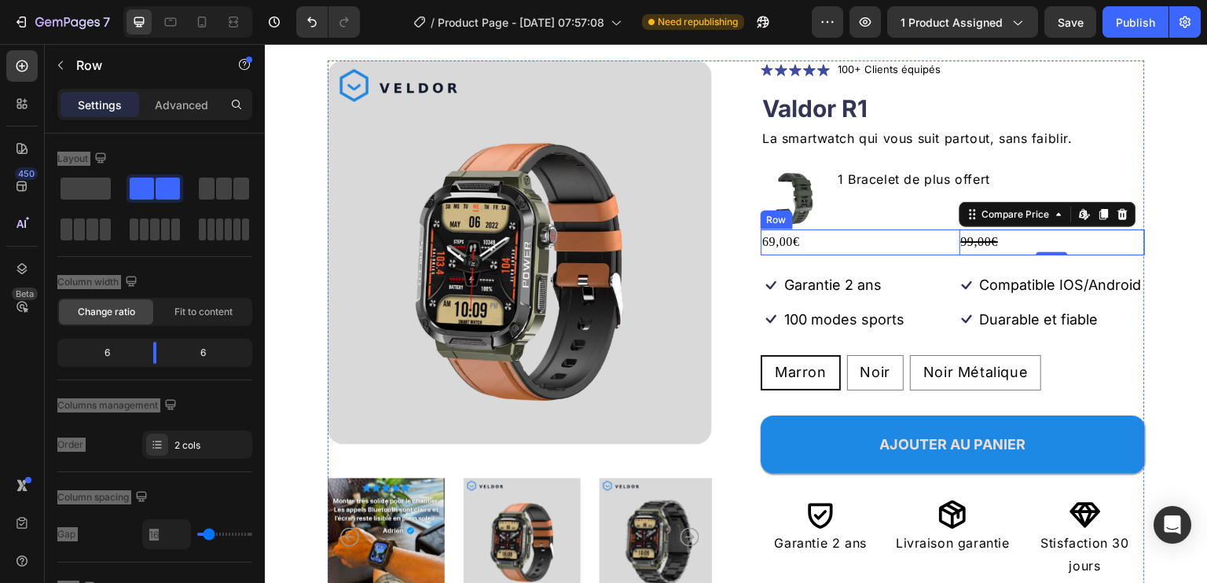
click at [944, 241] on div "69,00€ Product Price Product Price 99,00€ Compare Price Edit content in Shopify…" at bounding box center [953, 243] width 384 height 26
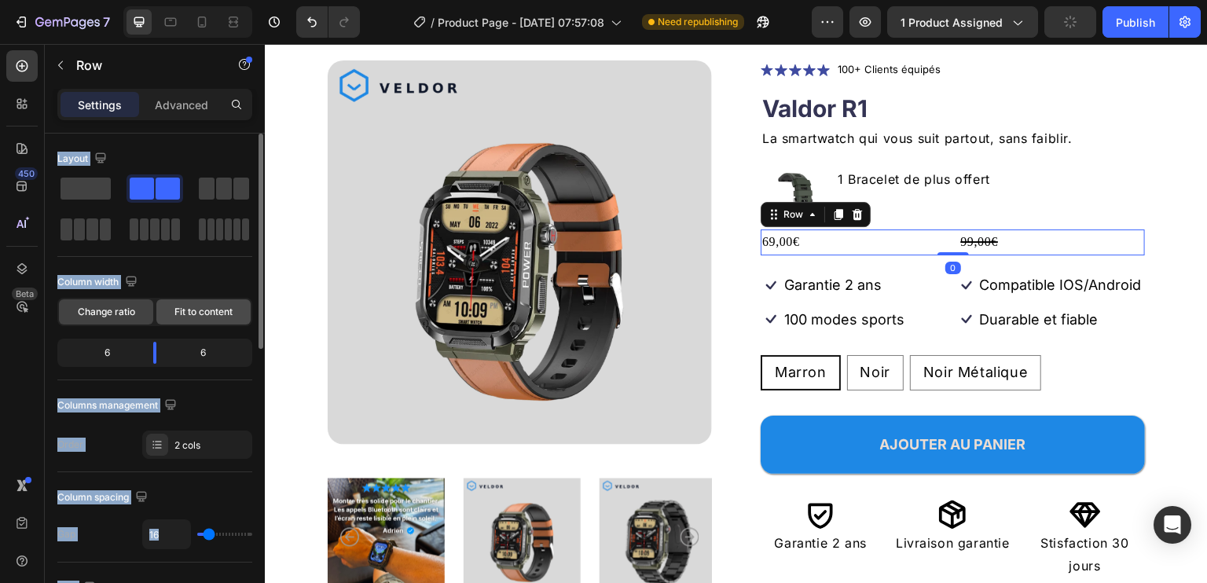
click at [187, 317] on span "Fit to content" at bounding box center [203, 312] width 58 height 14
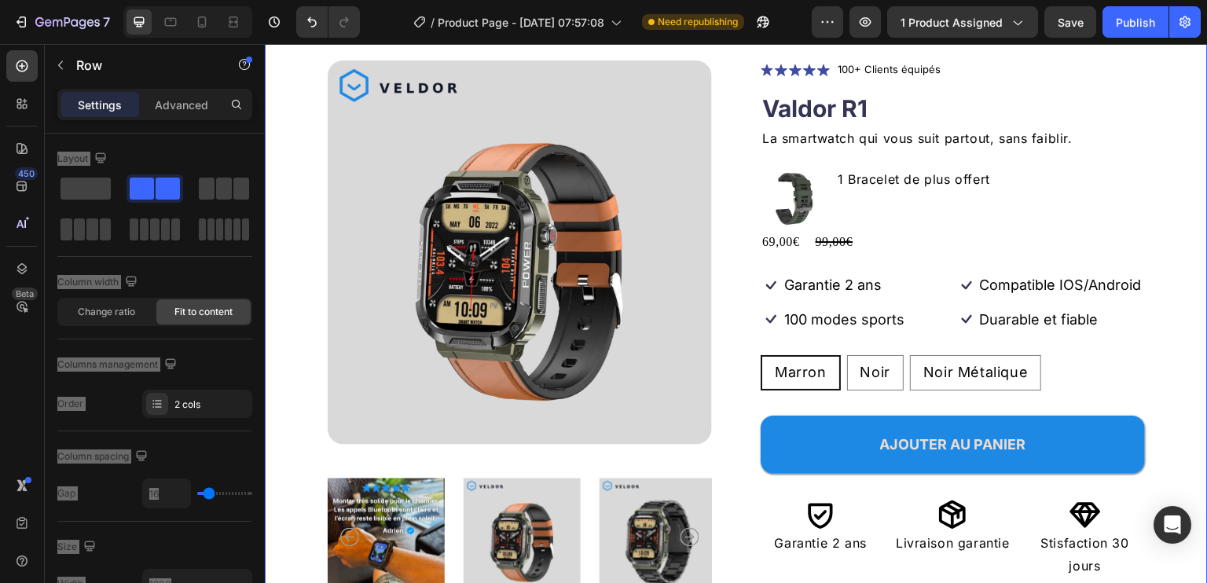
click at [1162, 167] on div "Product Images Icon Icon Icon Icon Icon Icon List 100+ Clients équipés Text Blo…" at bounding box center [736, 340] width 943 height 685
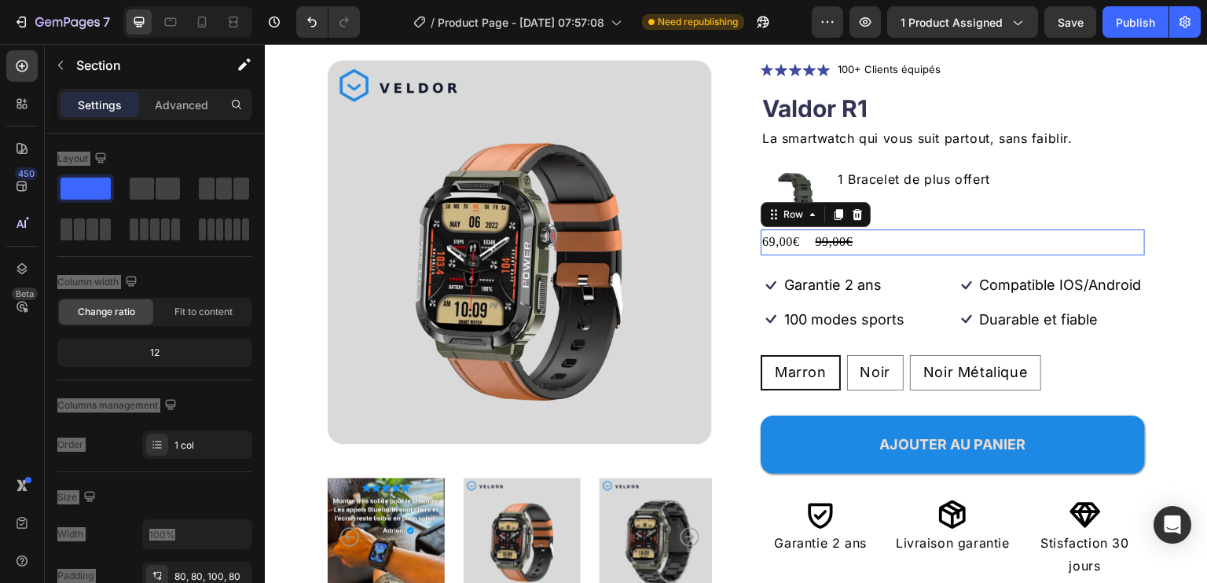
click at [1037, 240] on div "69,00€ Product Price Product Price 99,00€ Compare Price Compare Price Row 0" at bounding box center [953, 243] width 384 height 26
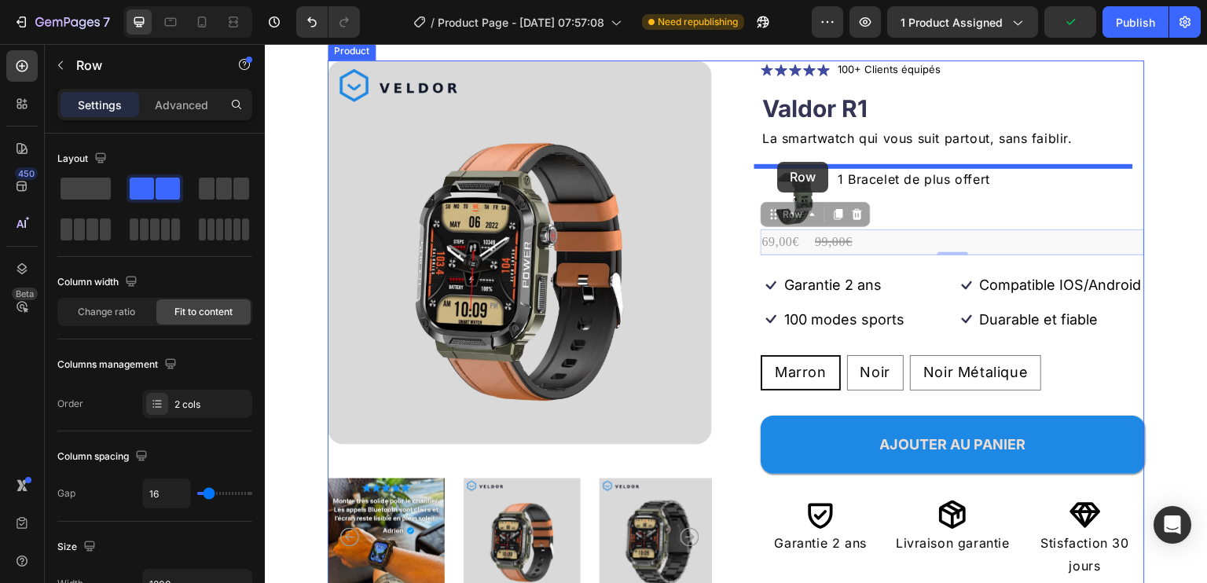
drag, startPoint x: 770, startPoint y: 219, endPoint x: 778, endPoint y: 162, distance: 57.1
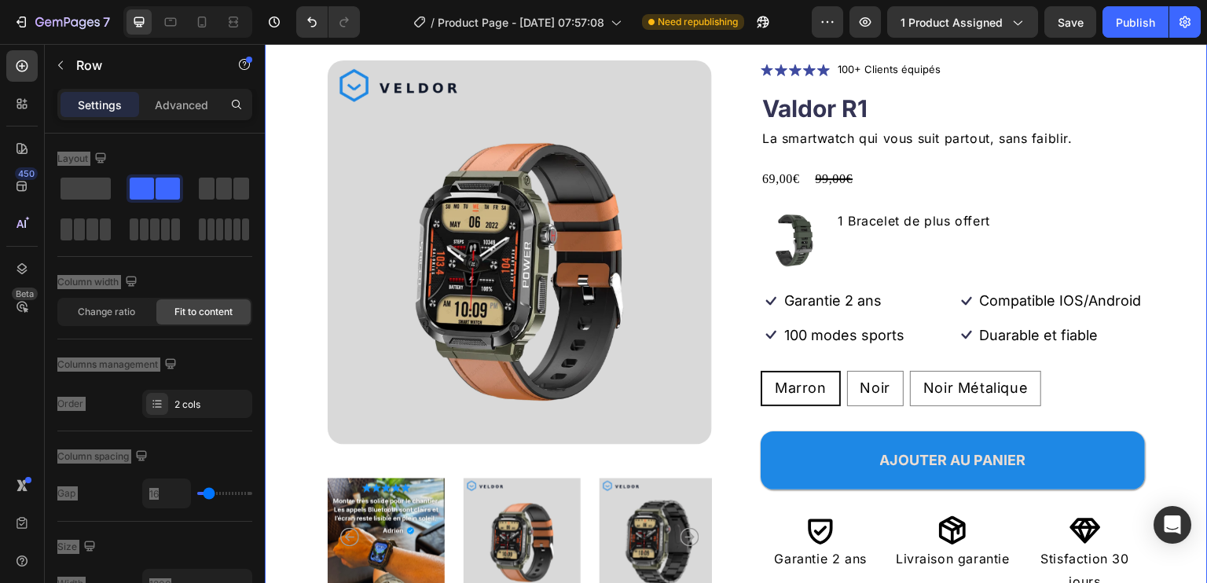
click at [1184, 248] on div "Product Images Icon Icon Icon Icon Icon Icon List 100+ Clients équipés Text Blo…" at bounding box center [736, 340] width 943 height 685
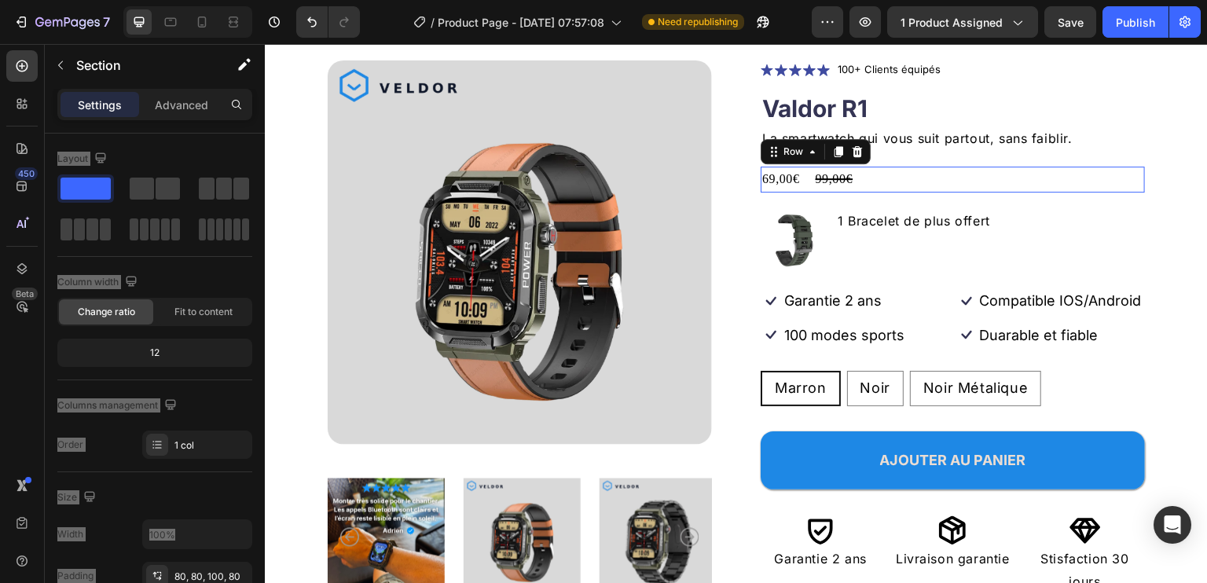
click at [933, 181] on div "69,00€ Product Price Product Price 99,00€ Compare Price Compare Price Row 0" at bounding box center [953, 180] width 384 height 26
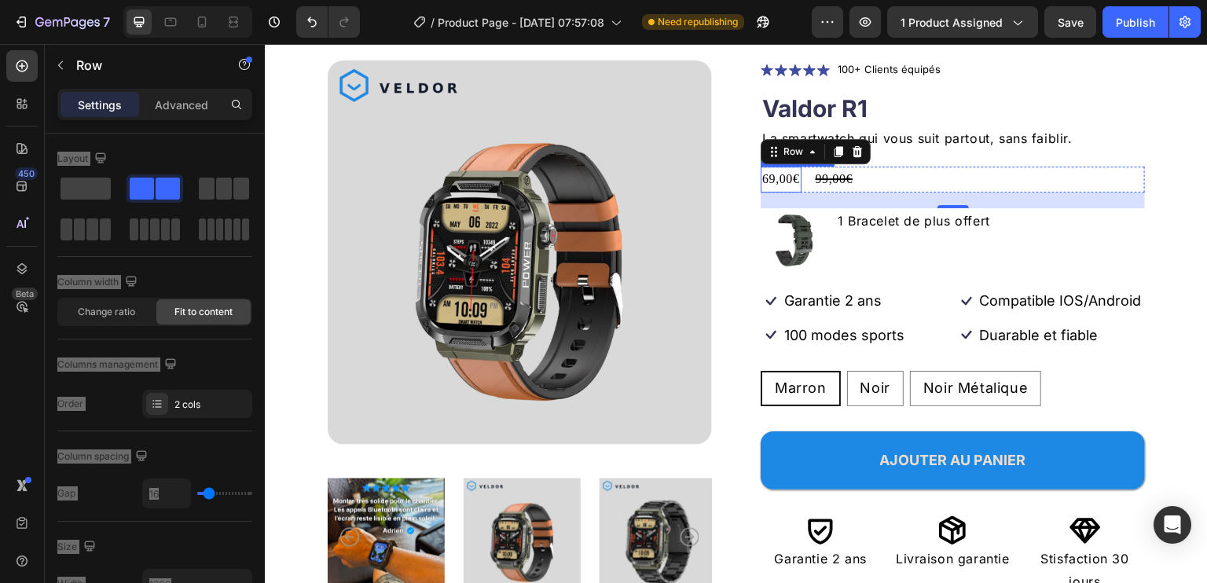
click at [777, 179] on div "69,00€" at bounding box center [781, 180] width 41 height 26
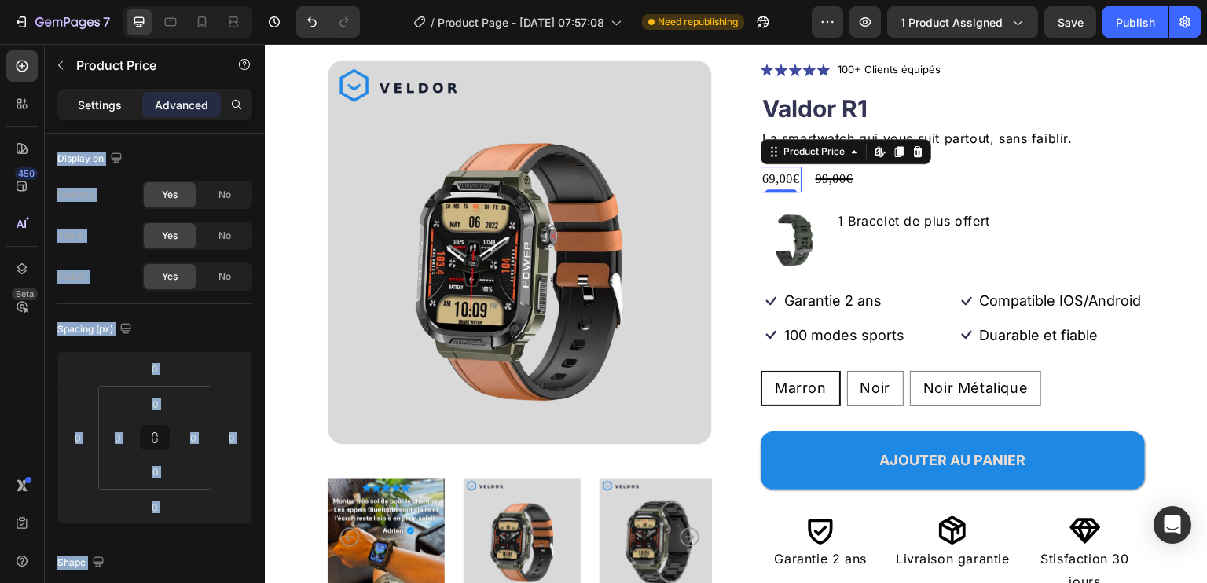
click at [104, 105] on p "Settings" at bounding box center [100, 105] width 44 height 17
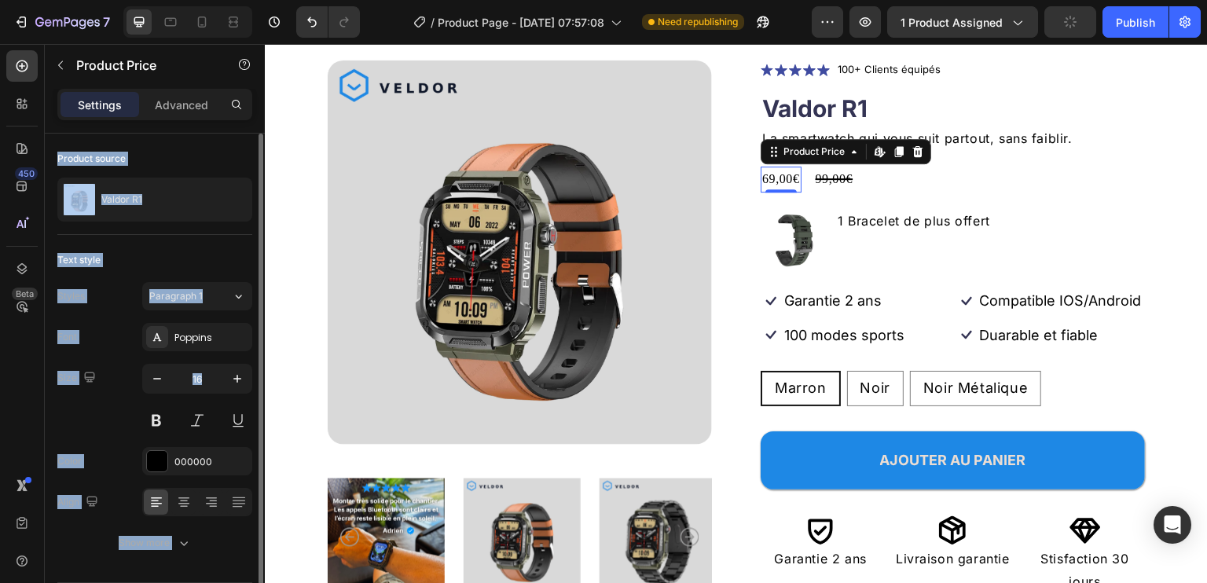
click at [189, 231] on div "Product source Valdor R1" at bounding box center [154, 184] width 195 height 101
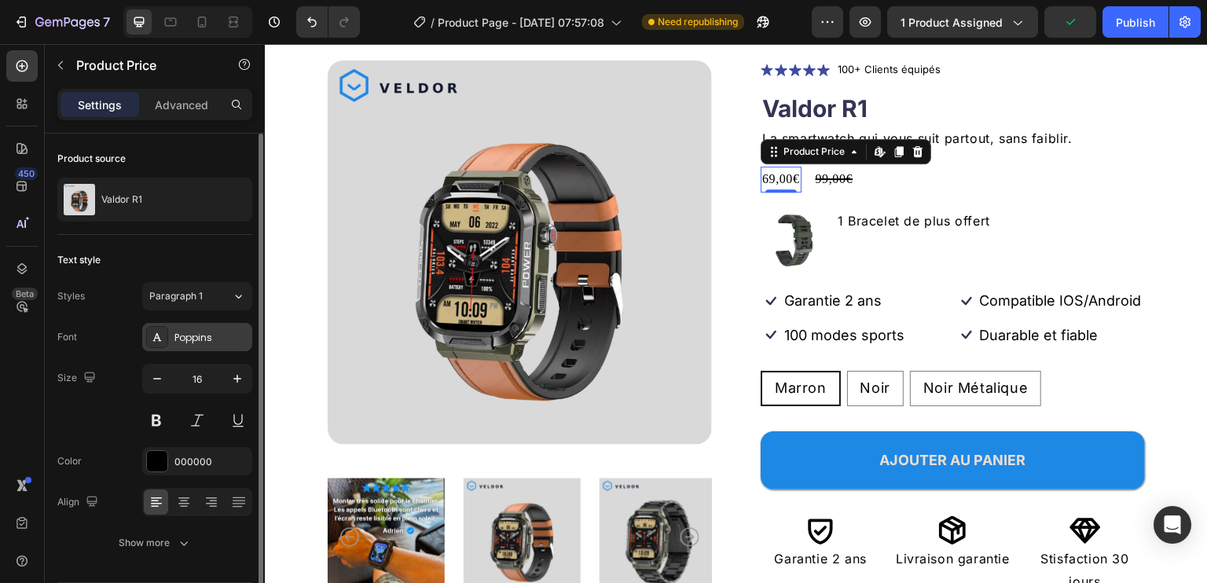
click at [187, 332] on div "Poppins" at bounding box center [211, 338] width 74 height 14
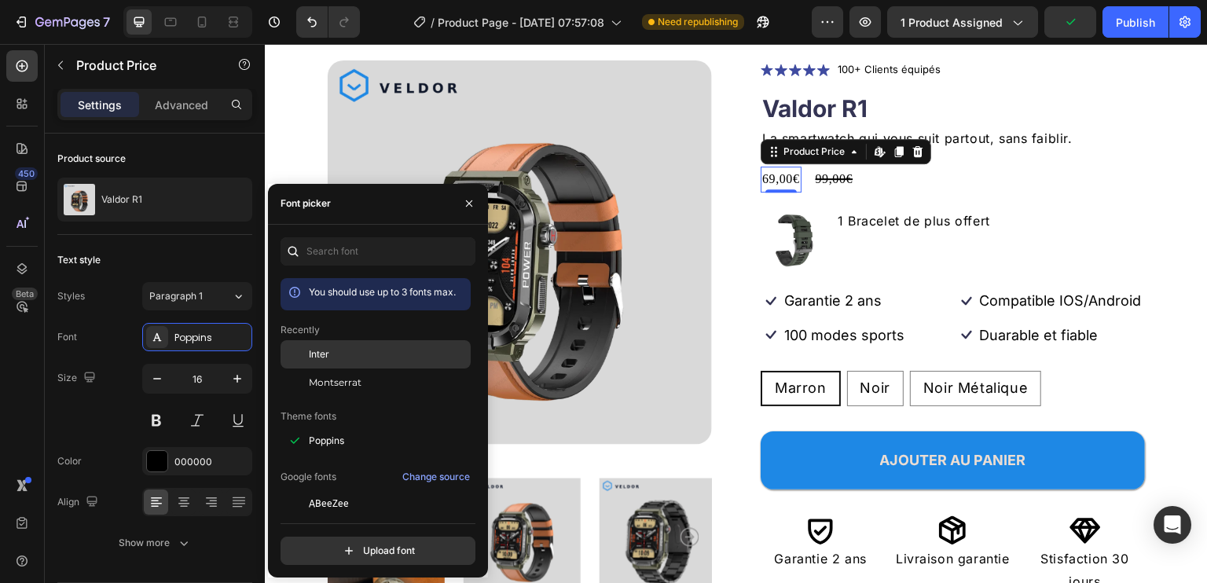
click at [324, 355] on span "Inter" at bounding box center [319, 354] width 20 height 14
click at [838, 180] on div "99,00€" at bounding box center [844, 180] width 41 height 26
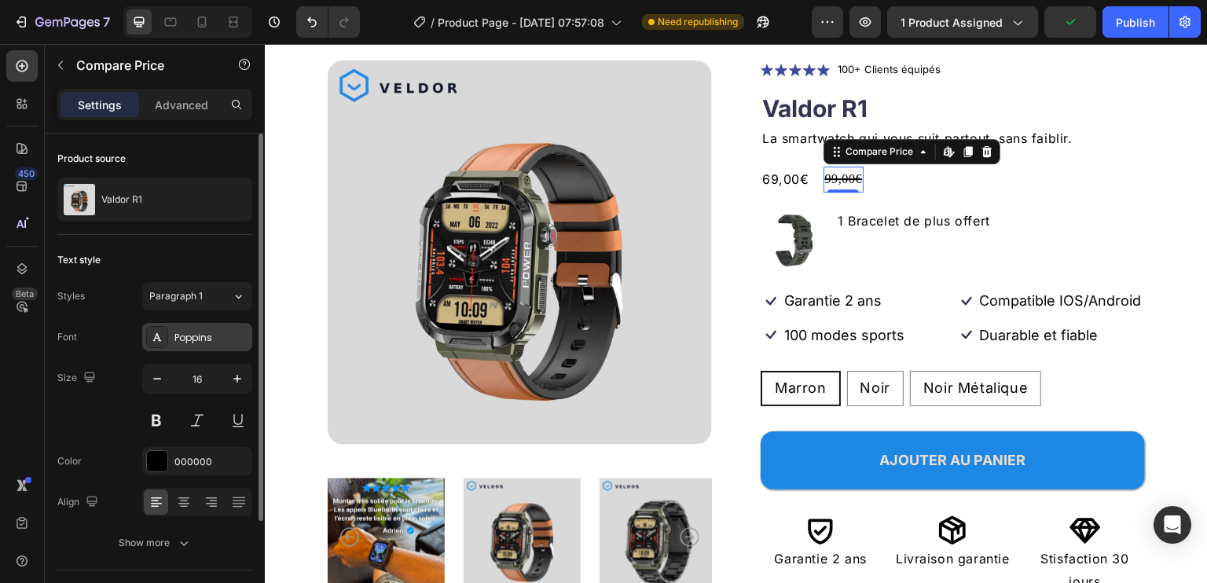
click at [211, 332] on div "Poppins" at bounding box center [211, 338] width 74 height 14
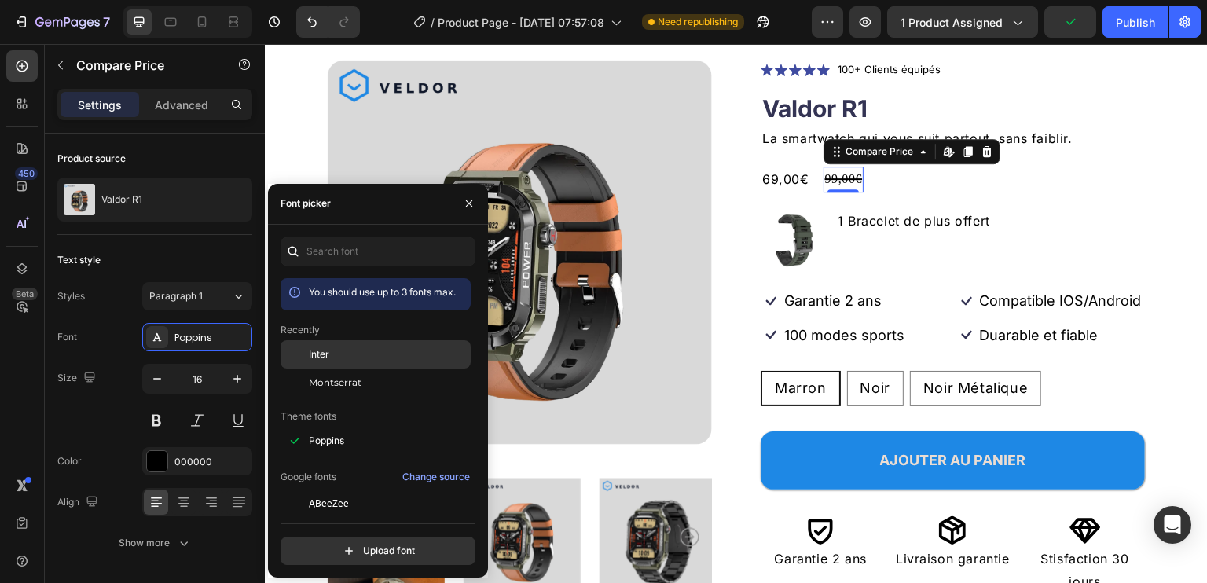
click at [321, 358] on span "Inter" at bounding box center [319, 354] width 20 height 14
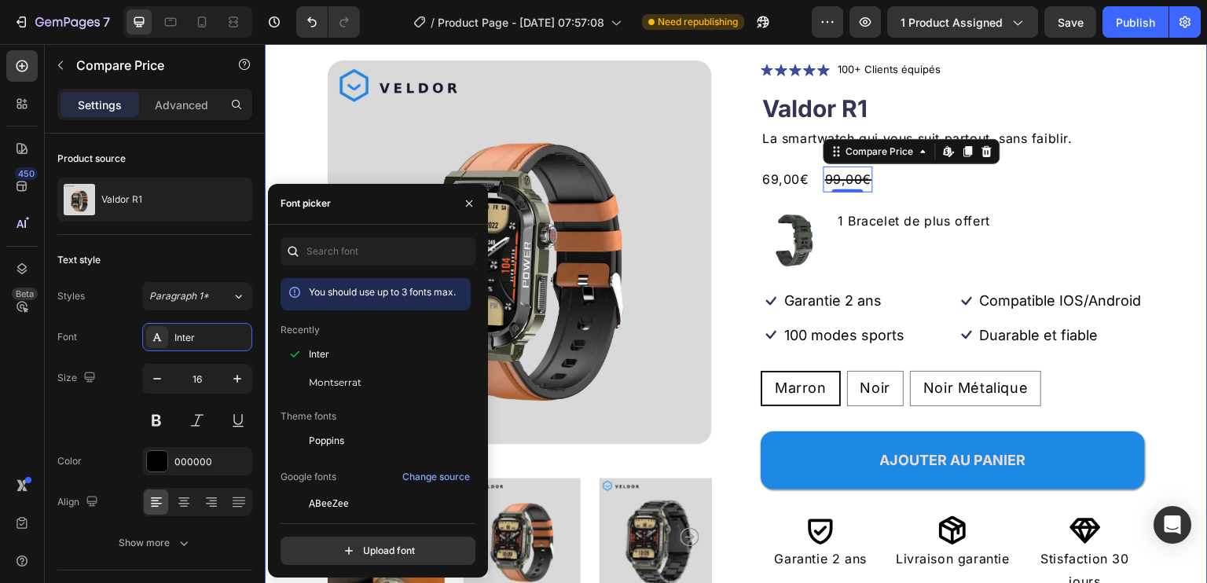
click at [1140, 174] on div "Product Images Icon Icon Icon Icon Icon Icon List 100+ Clients équipés Text Blo…" at bounding box center [736, 340] width 943 height 685
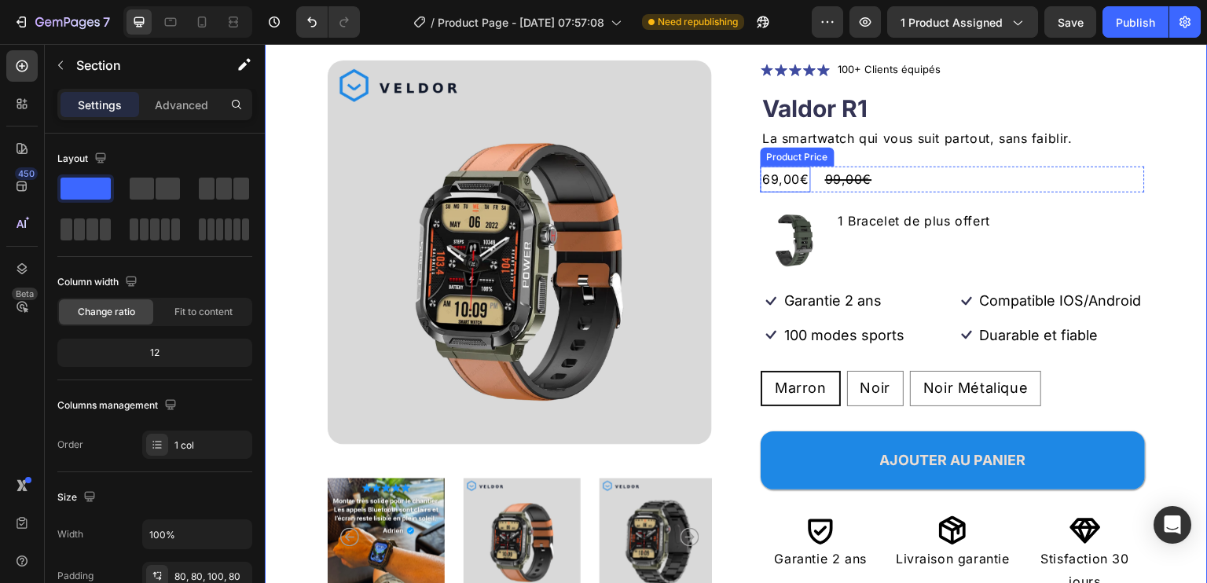
click at [773, 177] on div "69,00€" at bounding box center [786, 180] width 50 height 26
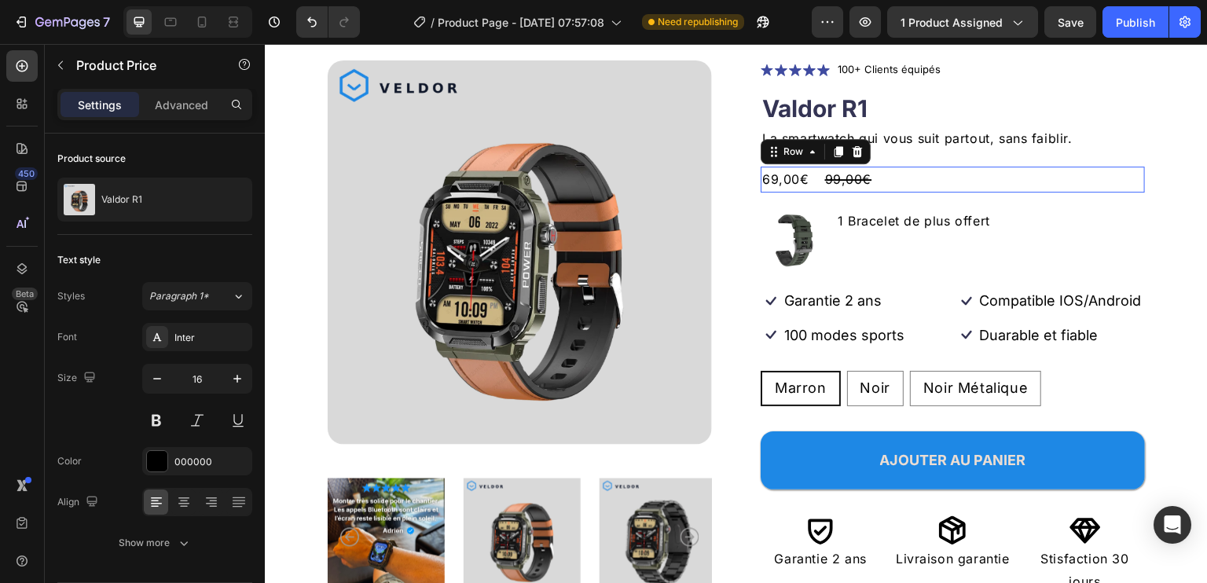
click at [866, 174] on div "69,00€ Product Price Product Price 99,00€ Compare Price Compare Price Row 0" at bounding box center [953, 180] width 384 height 26
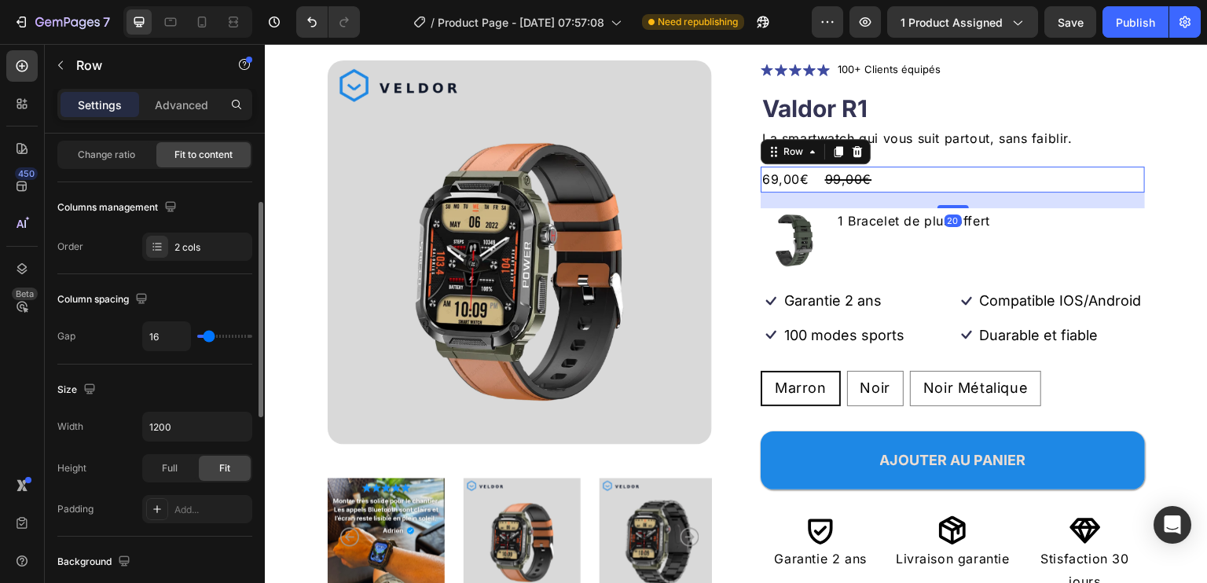
scroll to position [0, 0]
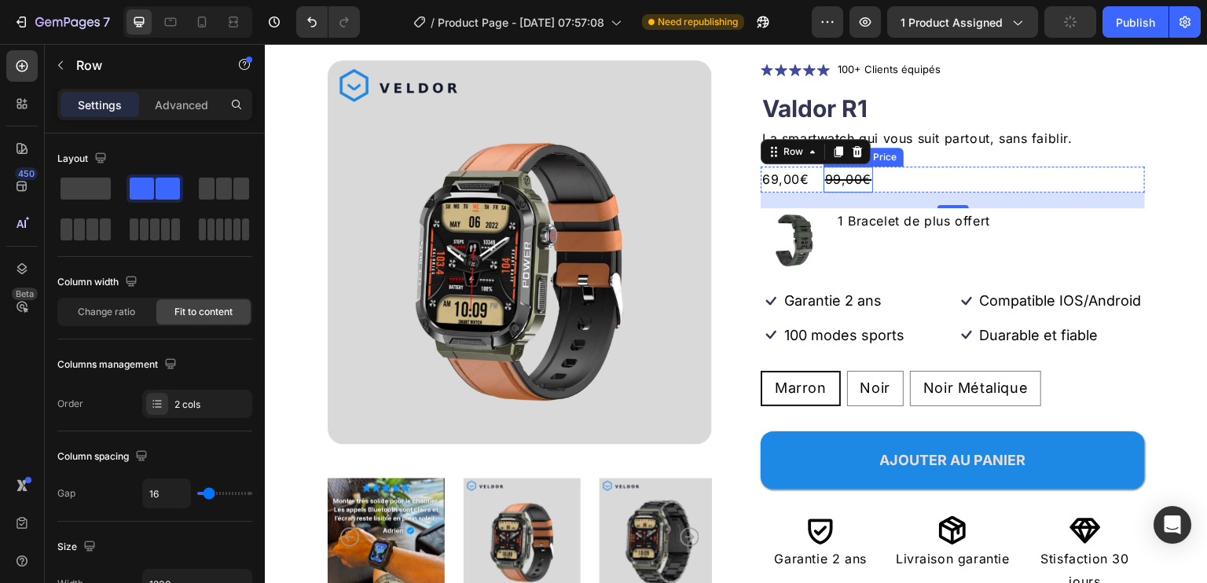
click at [837, 176] on div "99,00€" at bounding box center [849, 180] width 50 height 26
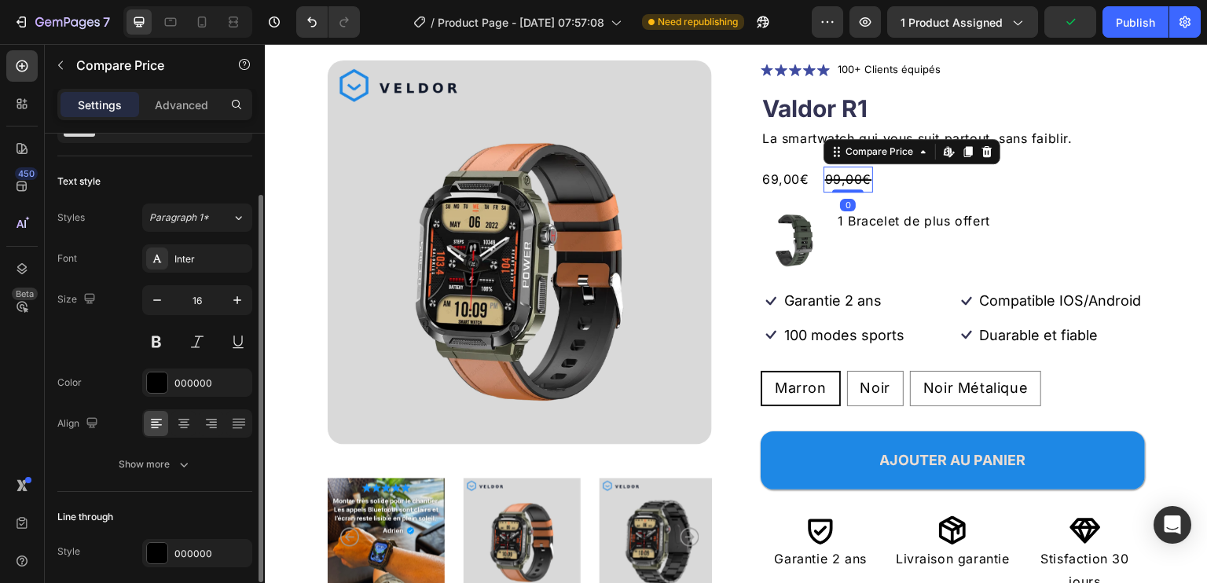
scroll to position [137, 0]
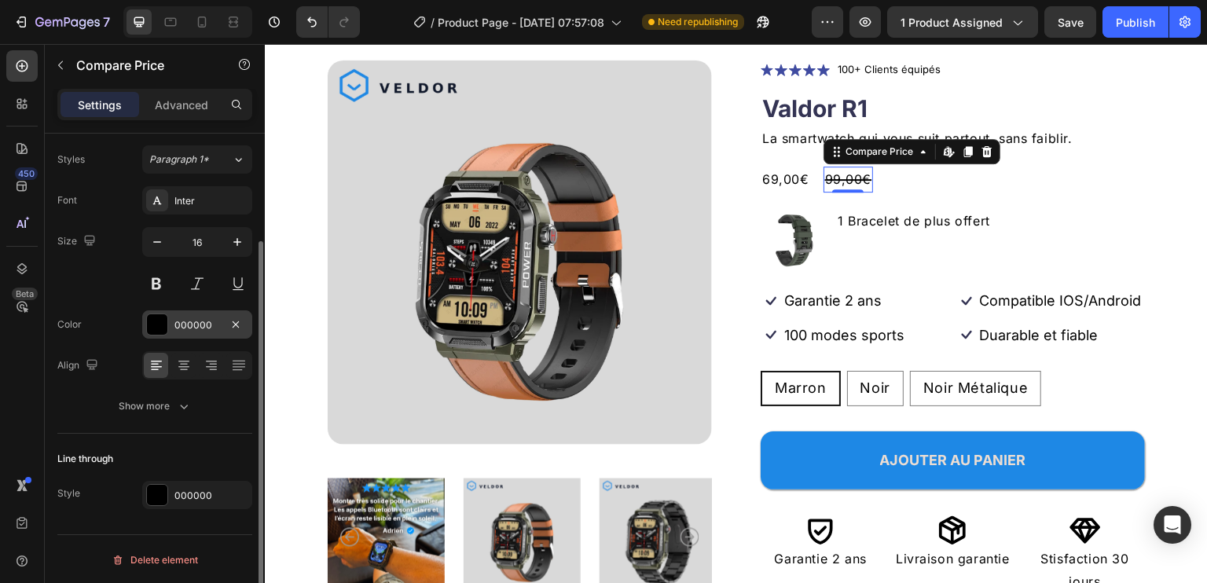
click at [163, 317] on div at bounding box center [157, 324] width 20 height 20
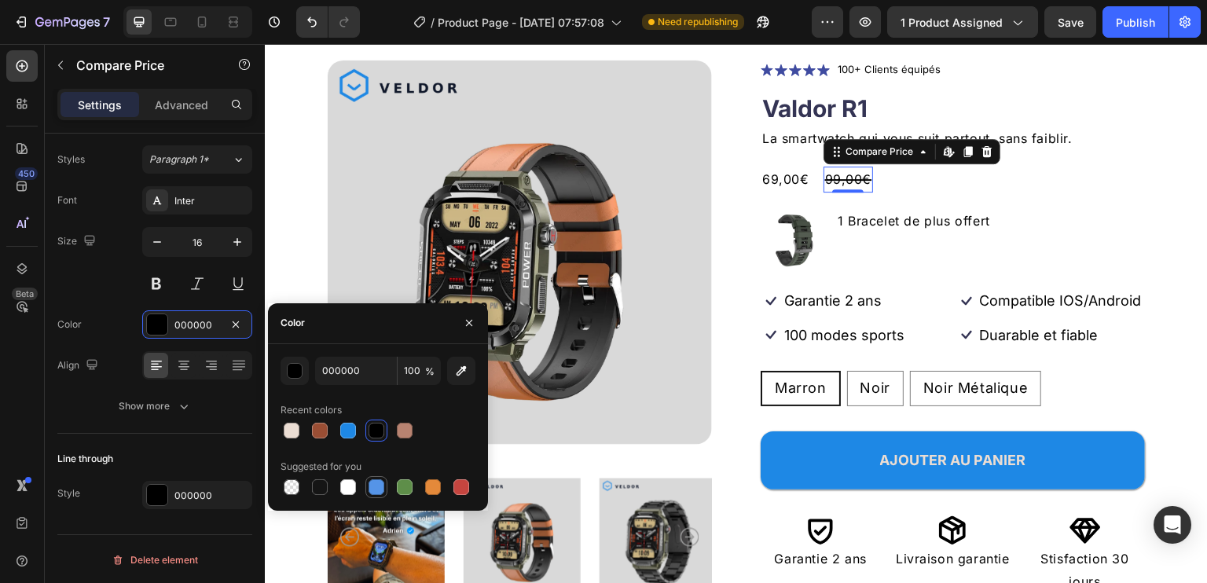
click at [377, 480] on div at bounding box center [377, 487] width 16 height 16
click at [380, 430] on div at bounding box center [377, 431] width 16 height 16
click at [301, 362] on button "button" at bounding box center [295, 371] width 28 height 28
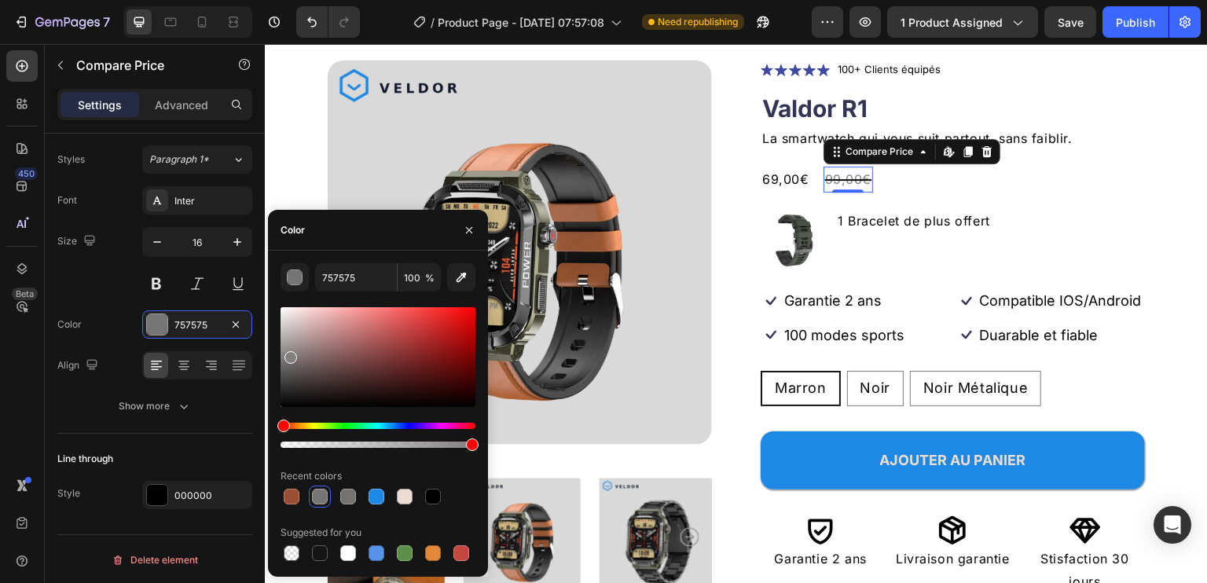
type input "847F7F"
drag, startPoint x: 301, startPoint y: 362, endPoint x: 290, endPoint y: 355, distance: 12.7
click at [290, 355] on div at bounding box center [378, 357] width 195 height 100
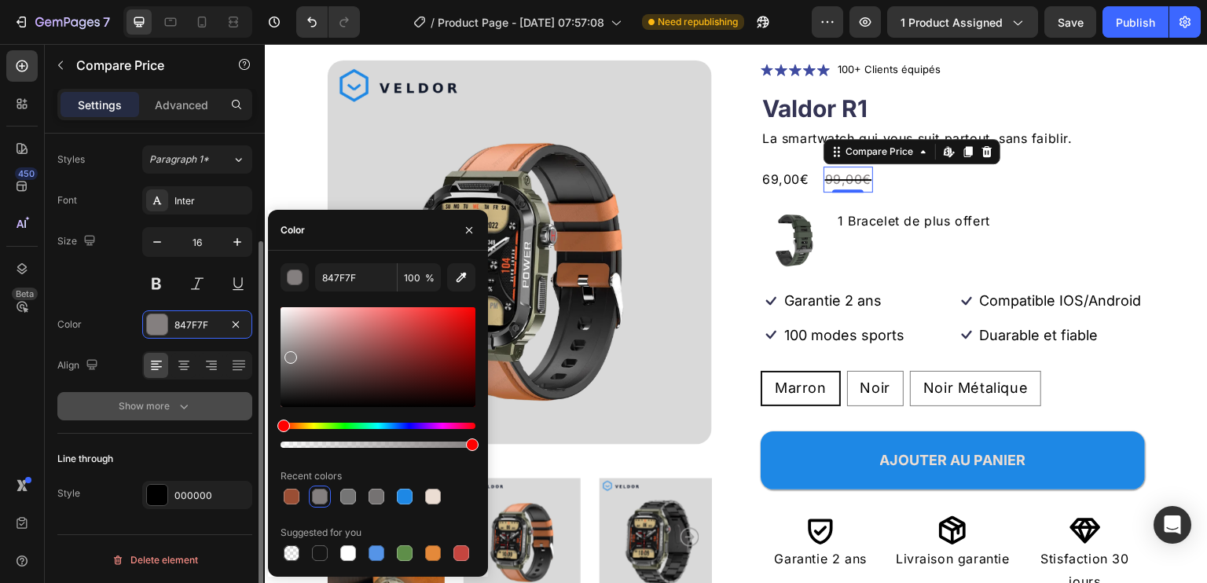
click at [87, 415] on button "Show more" at bounding box center [154, 406] width 195 height 28
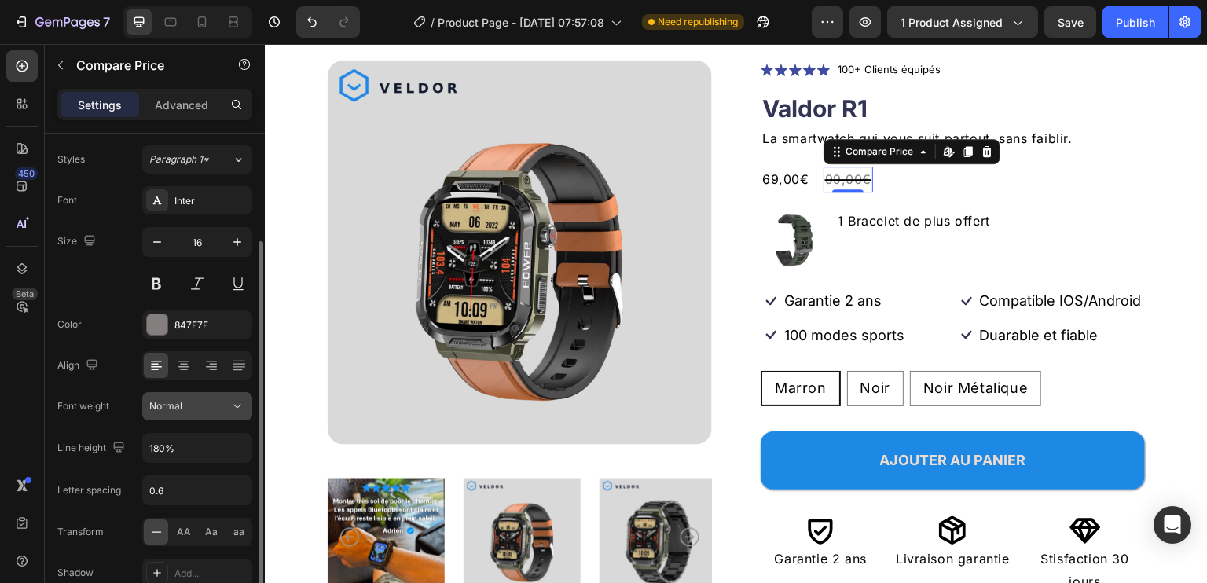
click at [237, 395] on button "Normal" at bounding box center [197, 406] width 110 height 28
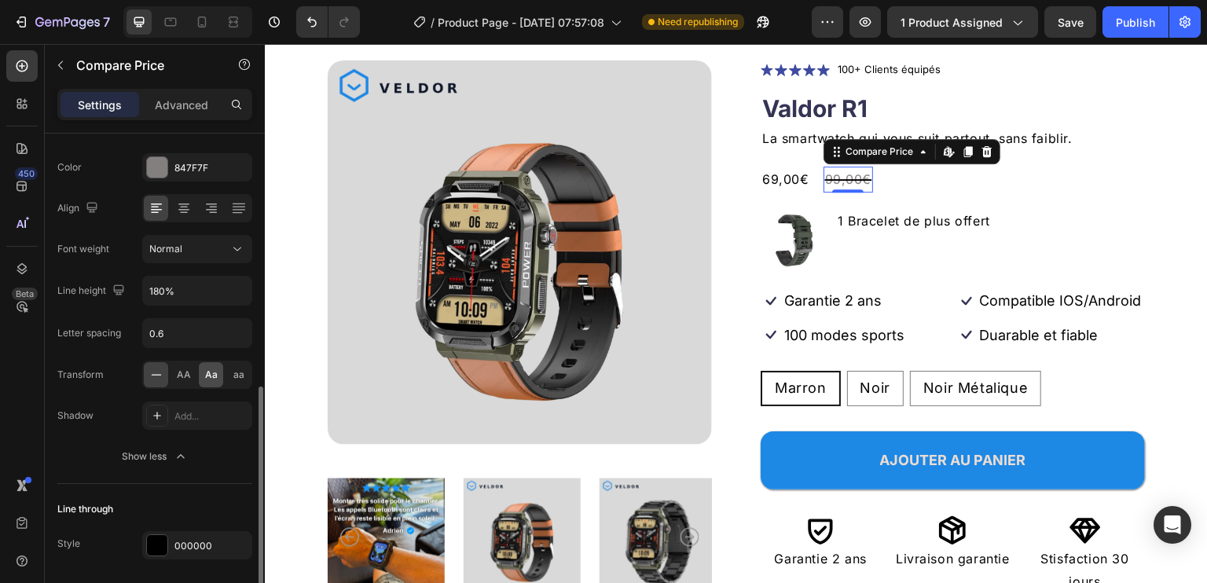
scroll to position [343, 0]
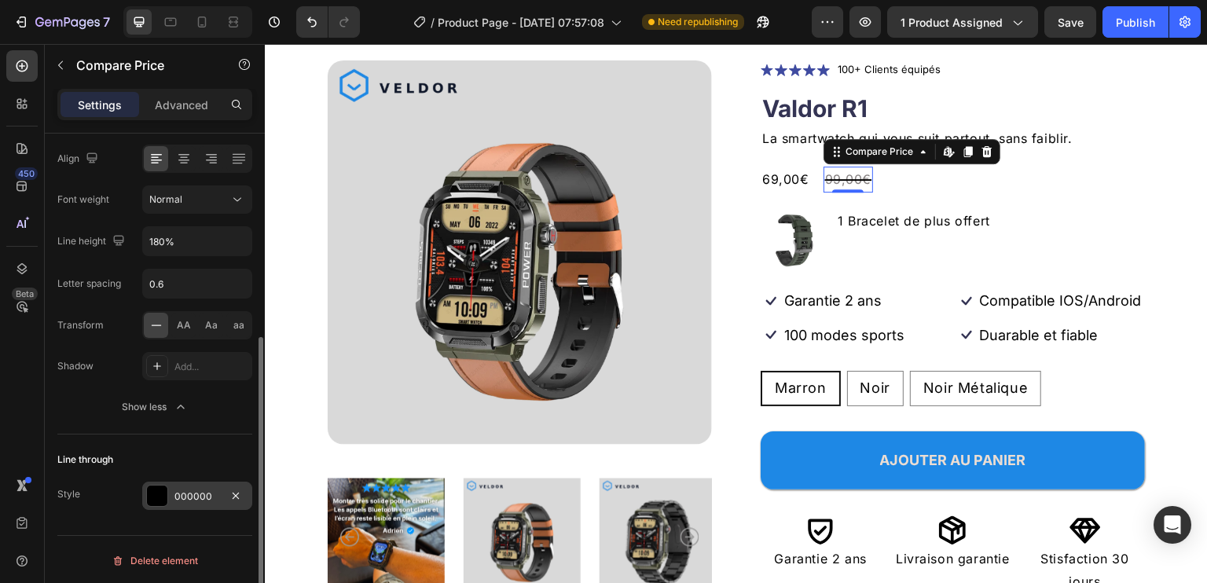
click at [160, 487] on div at bounding box center [157, 496] width 20 height 20
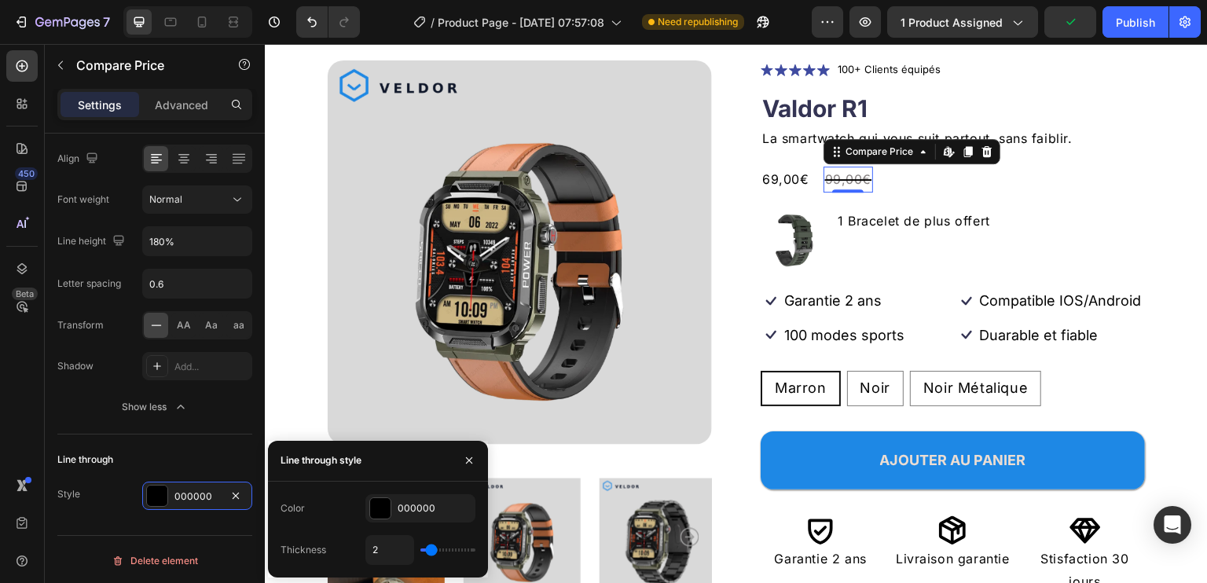
type input "1"
drag, startPoint x: 426, startPoint y: 546, endPoint x: 410, endPoint y: 546, distance: 16.5
type input "1"
click at [421, 549] on input "range" at bounding box center [448, 550] width 55 height 3
click at [377, 501] on div at bounding box center [380, 508] width 20 height 20
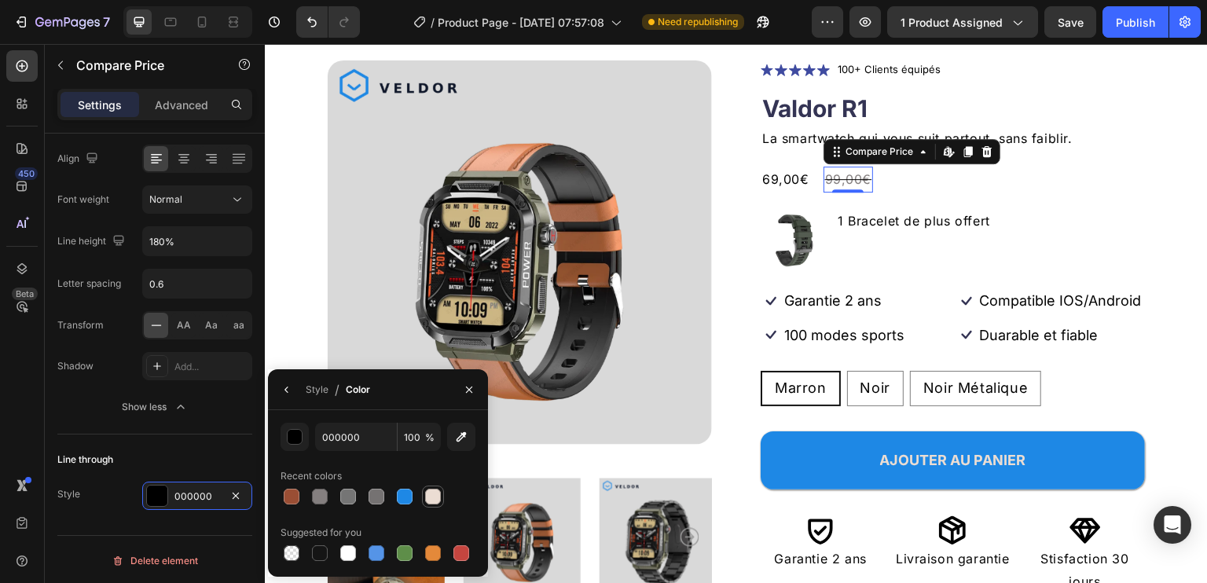
click at [430, 498] on div at bounding box center [433, 497] width 16 height 16
click at [318, 499] on div at bounding box center [320, 497] width 16 height 16
click at [318, 554] on div at bounding box center [320, 553] width 16 height 16
click at [296, 430] on div "button" at bounding box center [296, 438] width 16 height 16
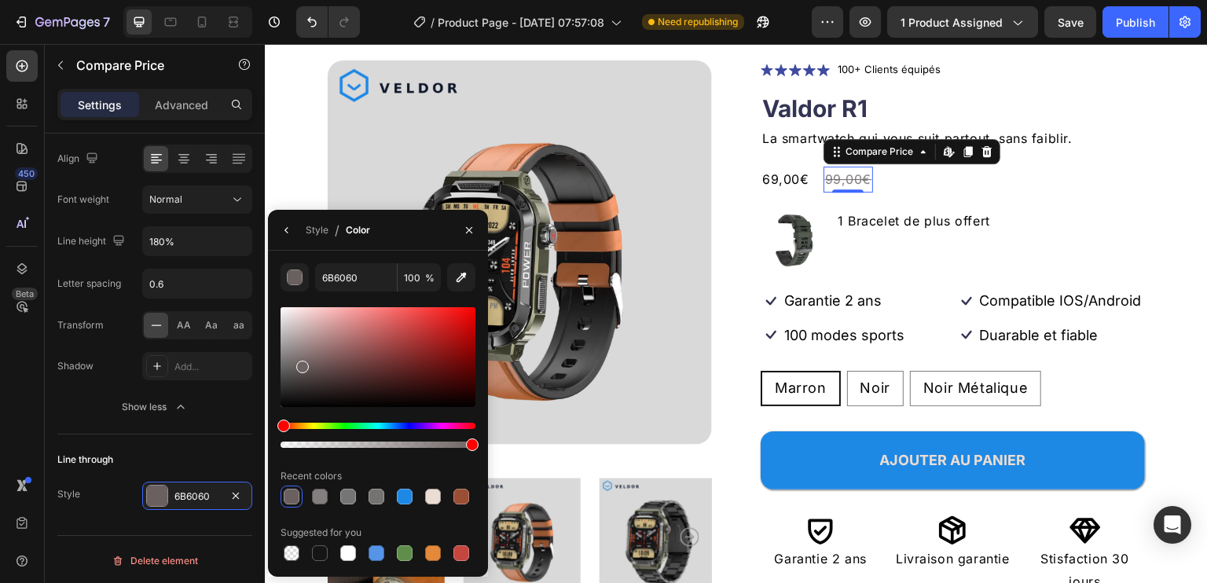
drag, startPoint x: 297, startPoint y: 389, endPoint x: 300, endPoint y: 364, distance: 25.3
click at [300, 364] on div at bounding box center [378, 357] width 195 height 100
type input "6D6262"
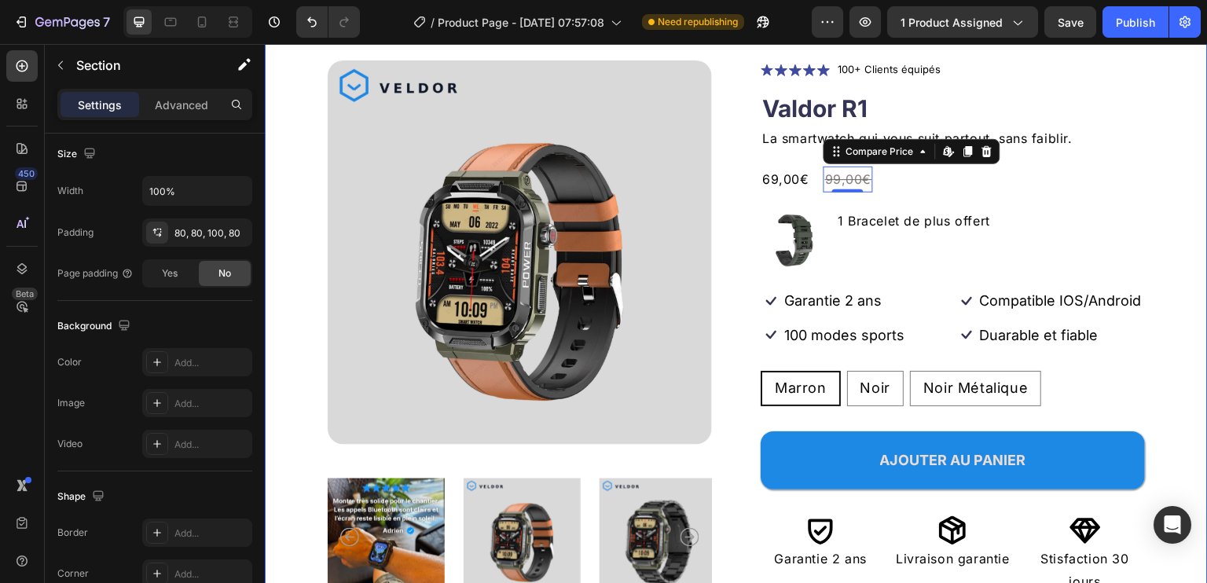
click at [1144, 160] on div "Product Images Icon Icon Icon Icon Icon Icon List 100+ Clients équipés Text Blo…" at bounding box center [736, 340] width 943 height 685
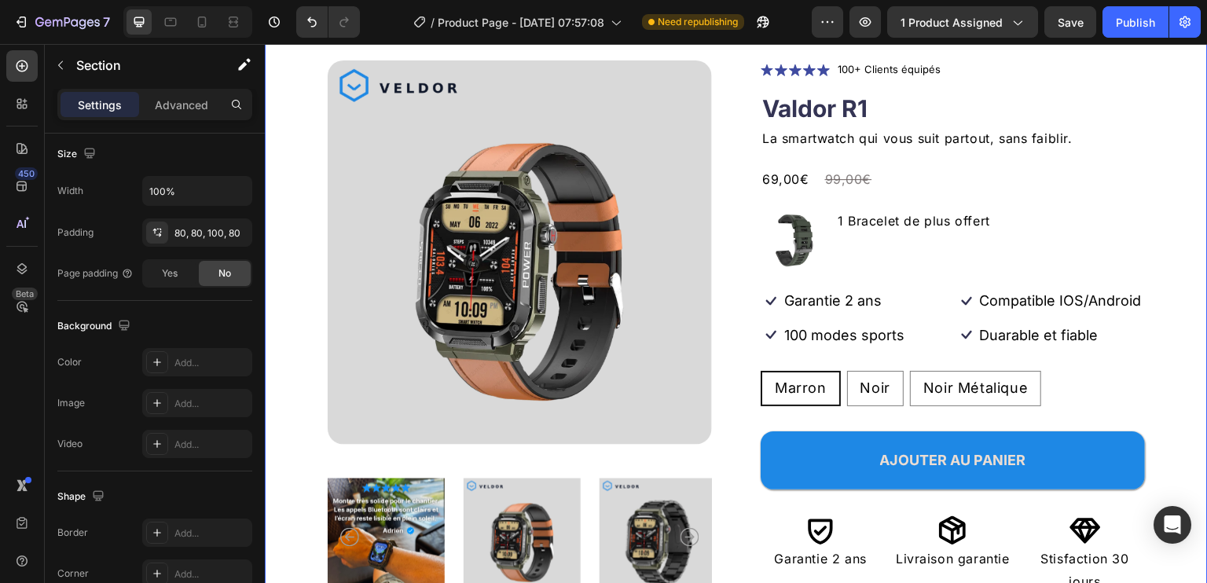
scroll to position [0, 0]
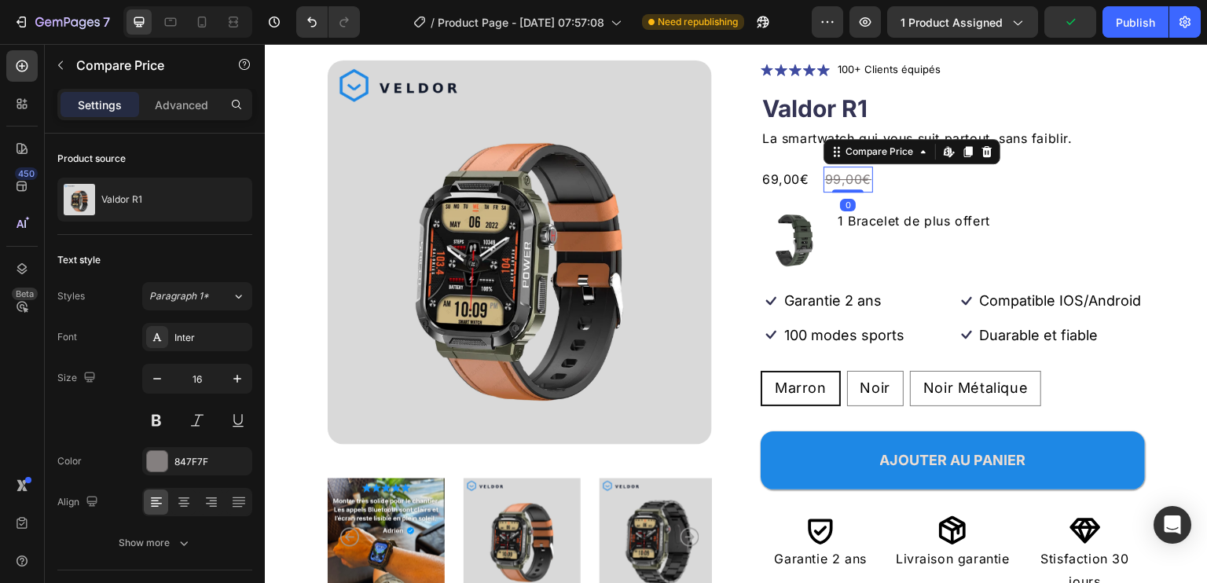
click at [835, 182] on div "99,00€" at bounding box center [849, 180] width 50 height 26
click at [780, 182] on div "69,00€" at bounding box center [786, 180] width 50 height 26
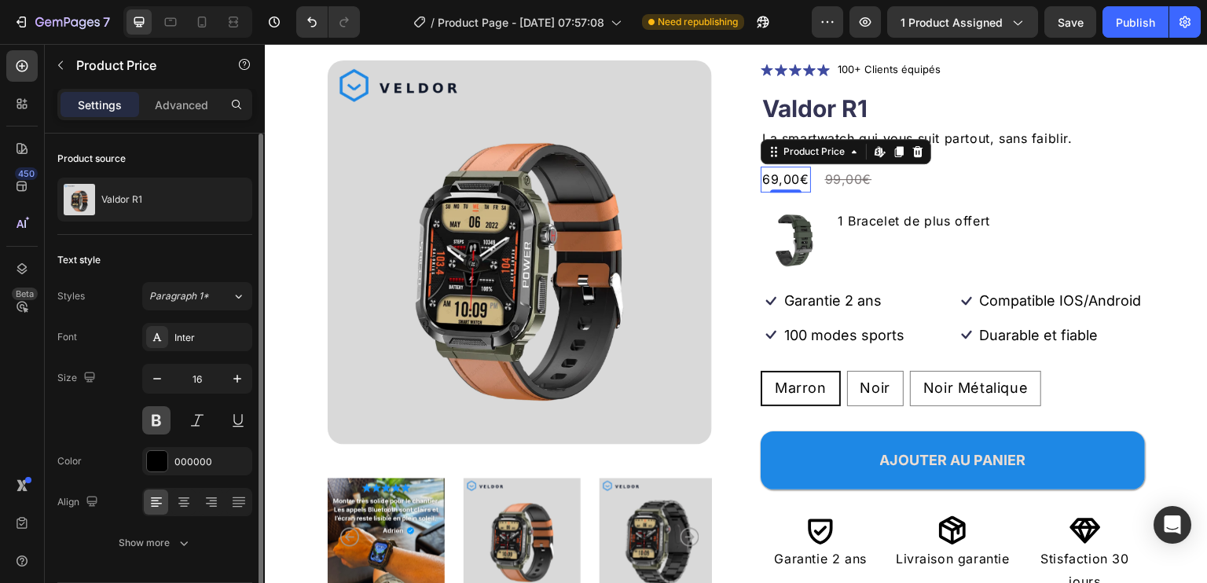
click at [160, 417] on button at bounding box center [156, 420] width 28 height 28
click at [242, 376] on icon "button" at bounding box center [238, 379] width 16 height 16
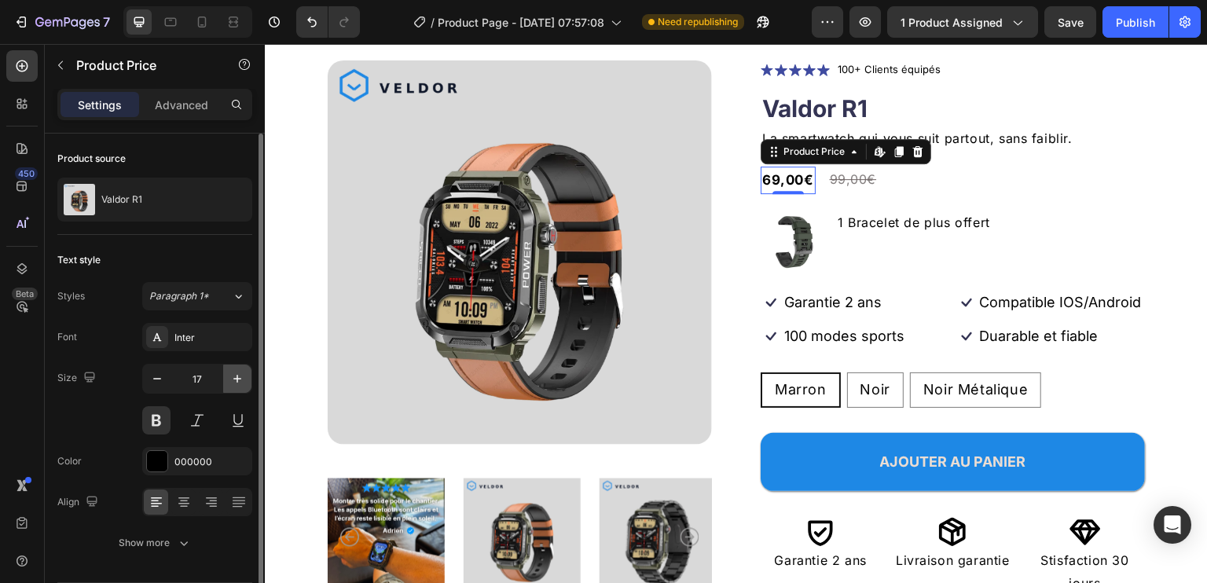
click at [242, 376] on icon "button" at bounding box center [238, 379] width 16 height 16
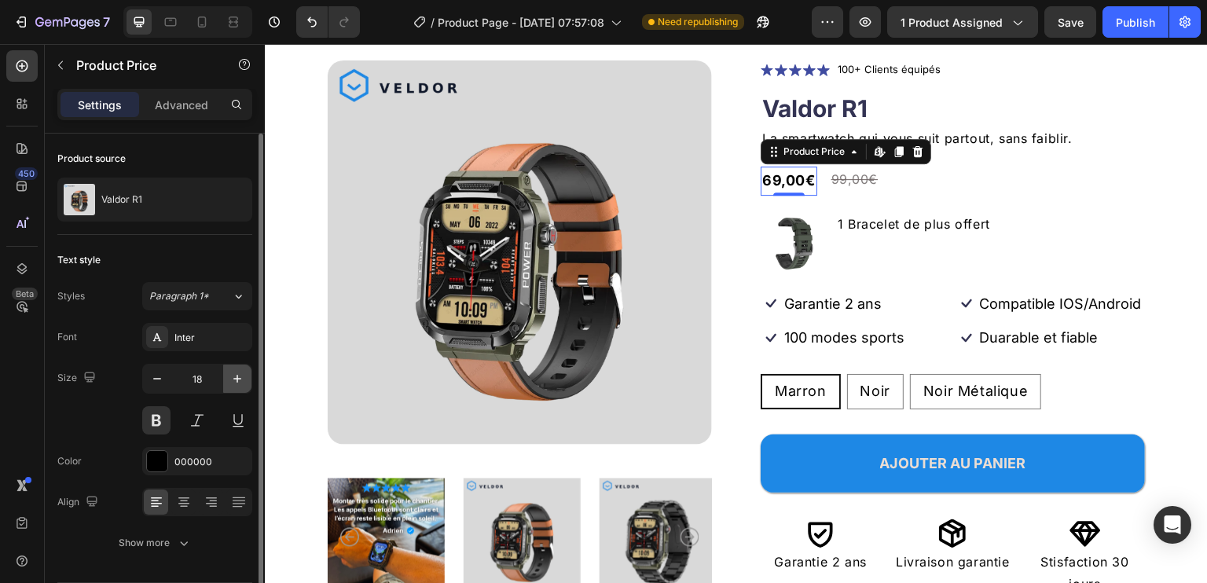
click at [242, 376] on icon "button" at bounding box center [238, 379] width 16 height 16
type input "20"
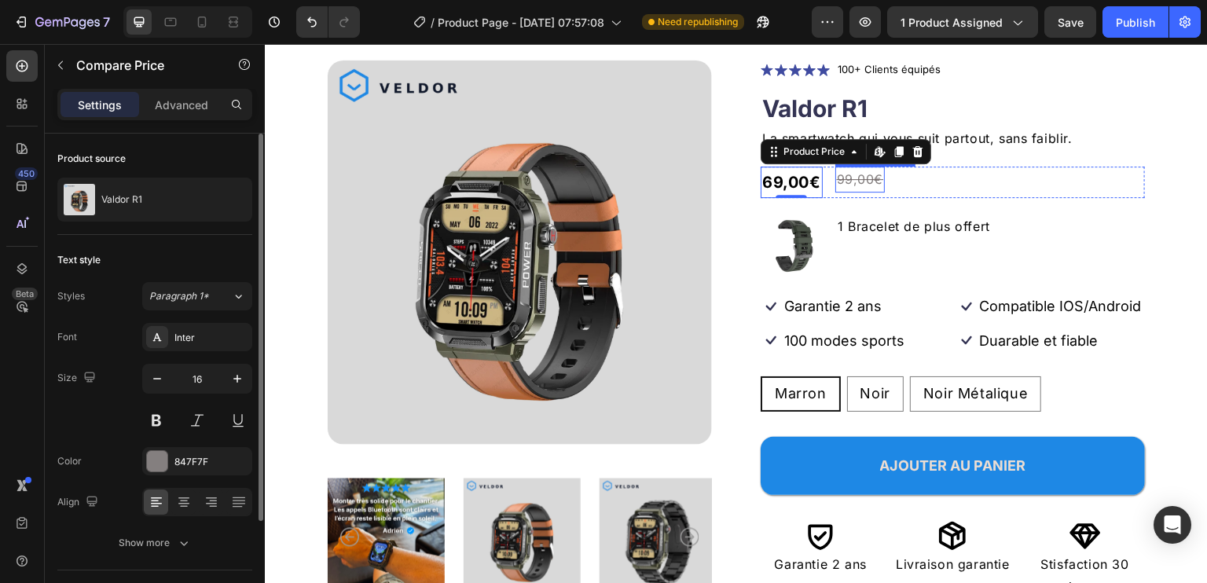
click at [865, 178] on div "99,00€" at bounding box center [861, 180] width 50 height 26
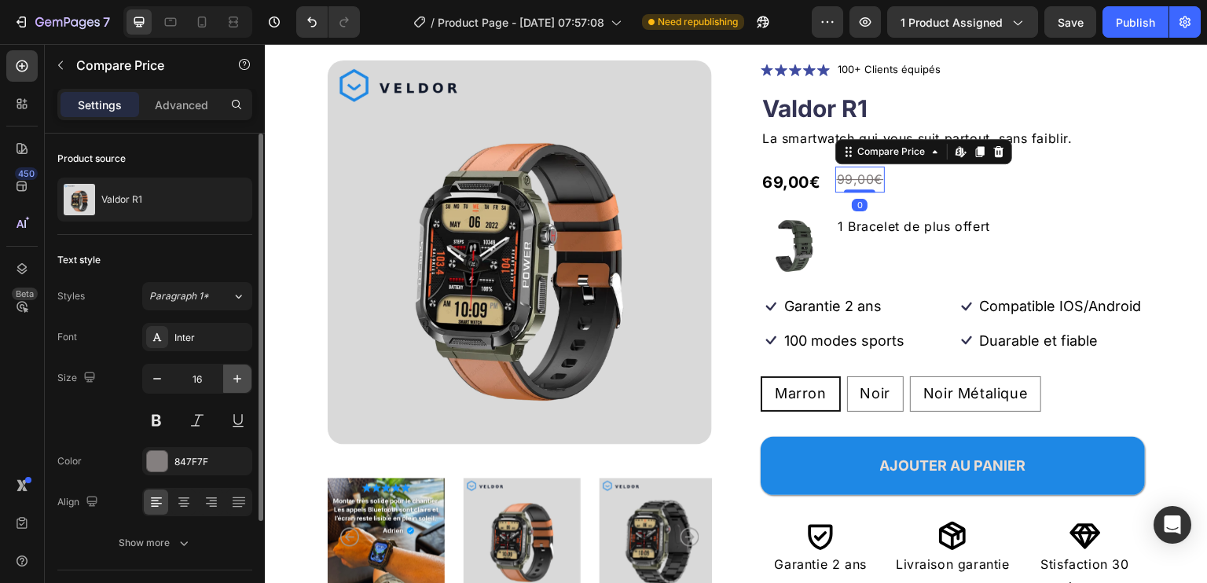
click at [236, 379] on icon "button" at bounding box center [238, 379] width 16 height 16
type input "18"
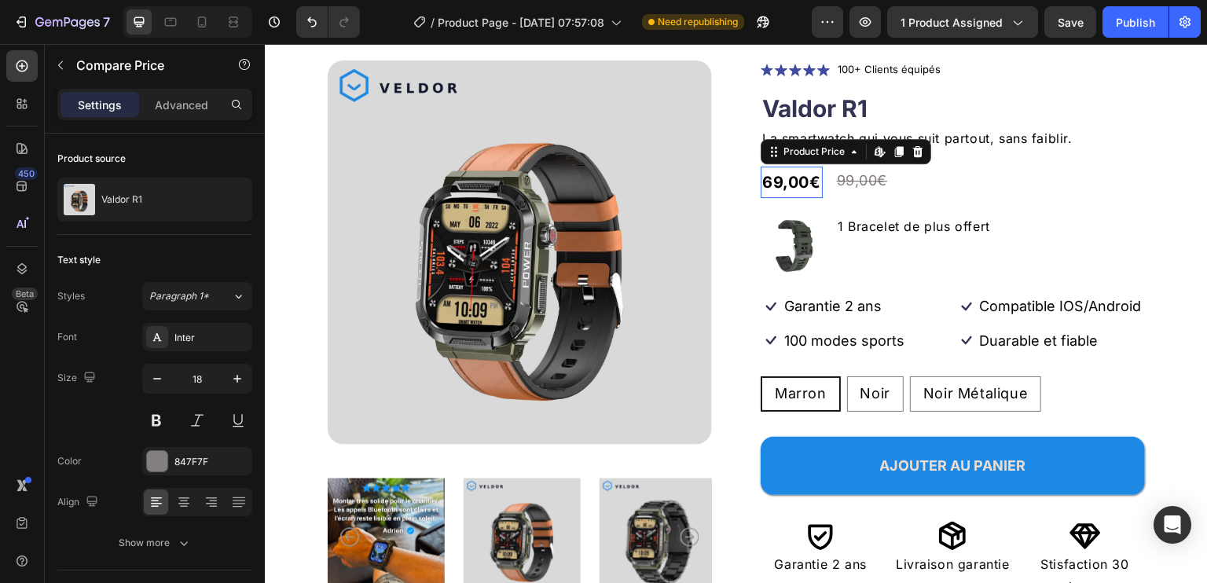
click at [785, 178] on div "69,00€" at bounding box center [792, 182] width 62 height 31
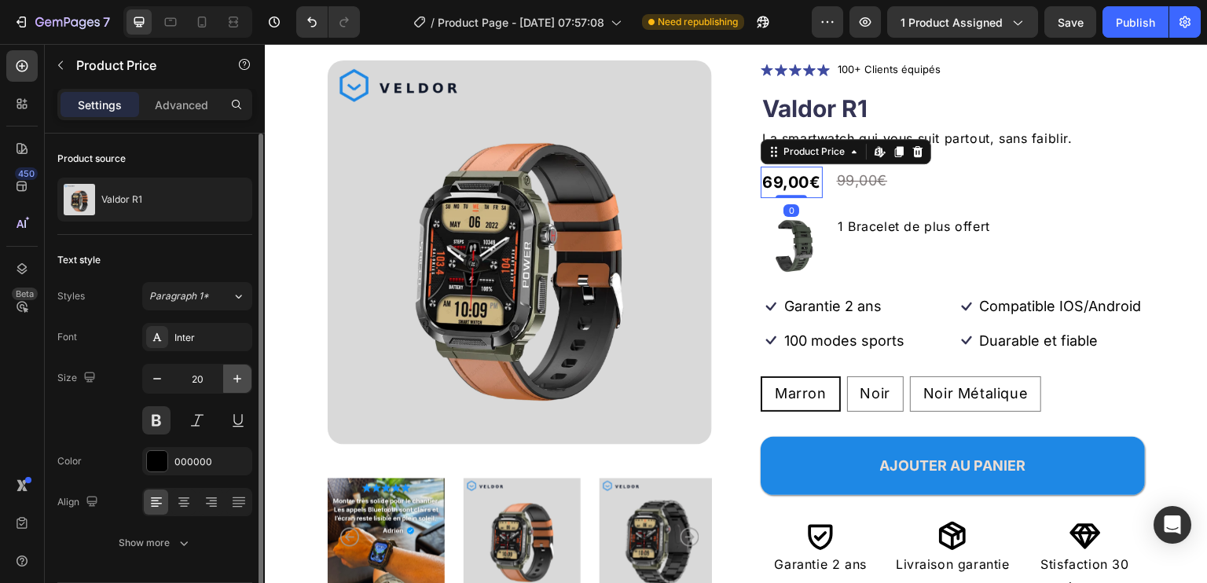
click at [238, 380] on icon "button" at bounding box center [238, 379] width 16 height 16
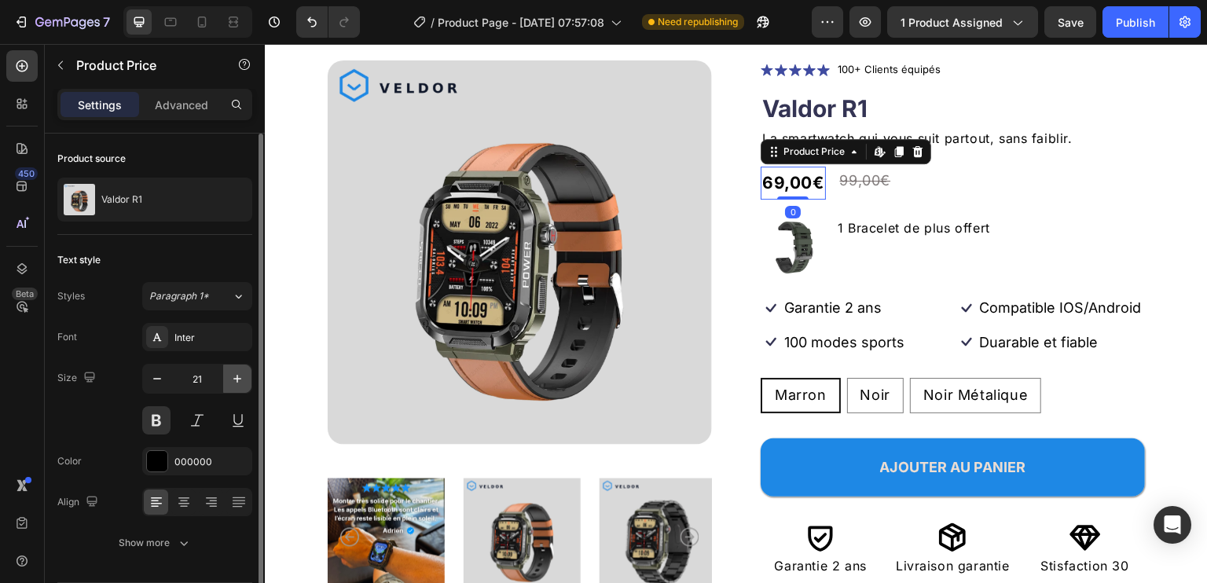
type input "22"
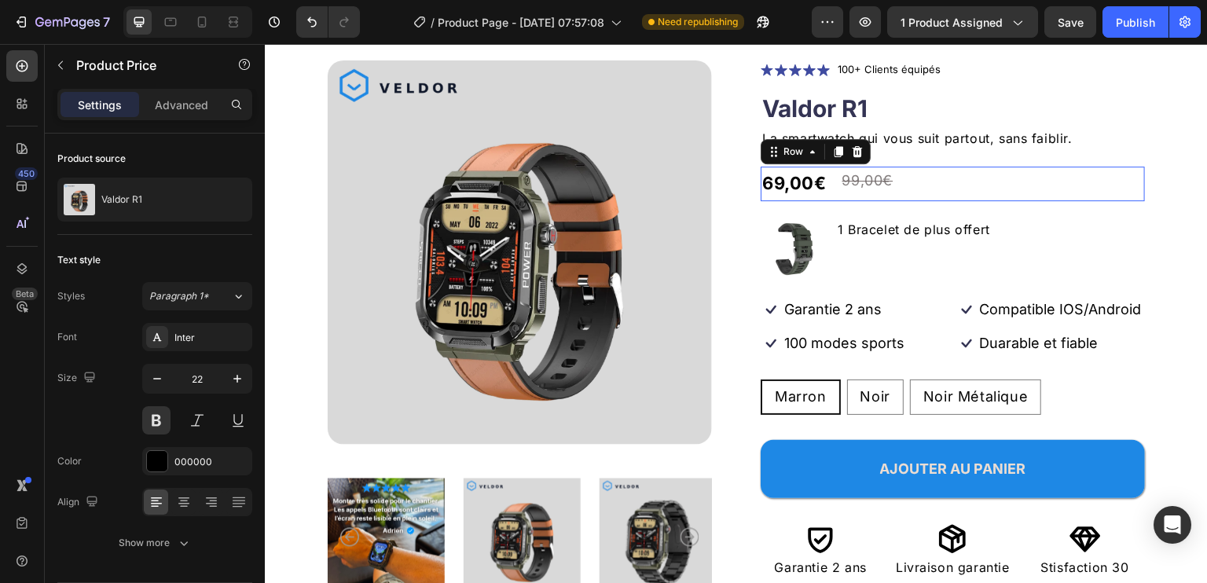
click at [930, 182] on div "69,00€ Product Price Product Price 99,00€ Compare Price Compare Price Row 0" at bounding box center [953, 184] width 384 height 35
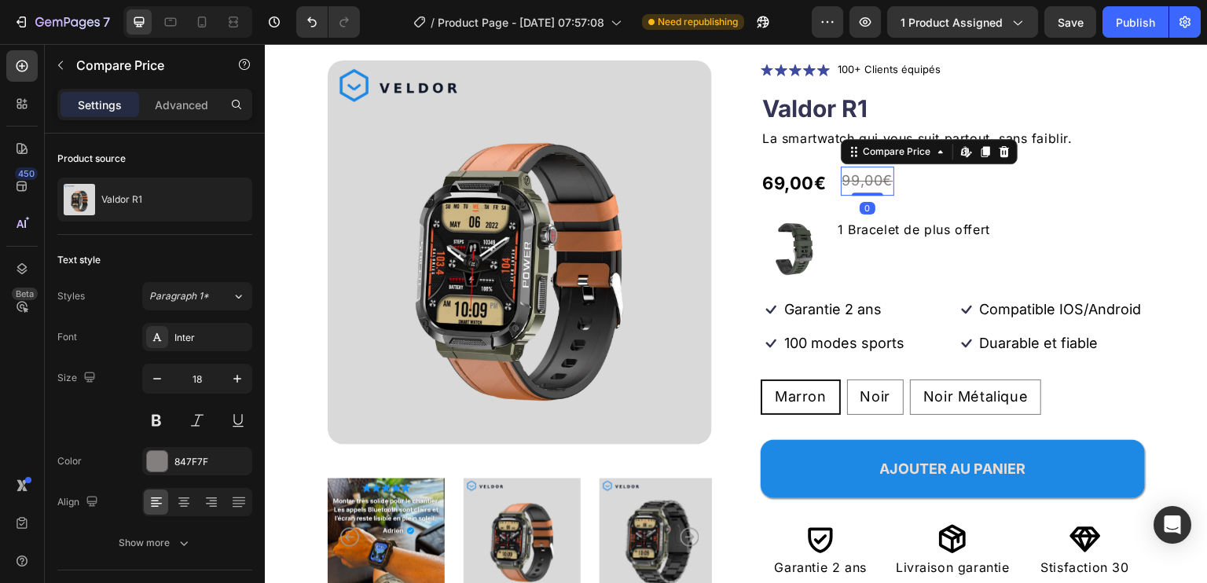
click at [867, 175] on div "99,00€" at bounding box center [868, 181] width 54 height 28
click at [165, 104] on p "Advanced" at bounding box center [181, 105] width 53 height 17
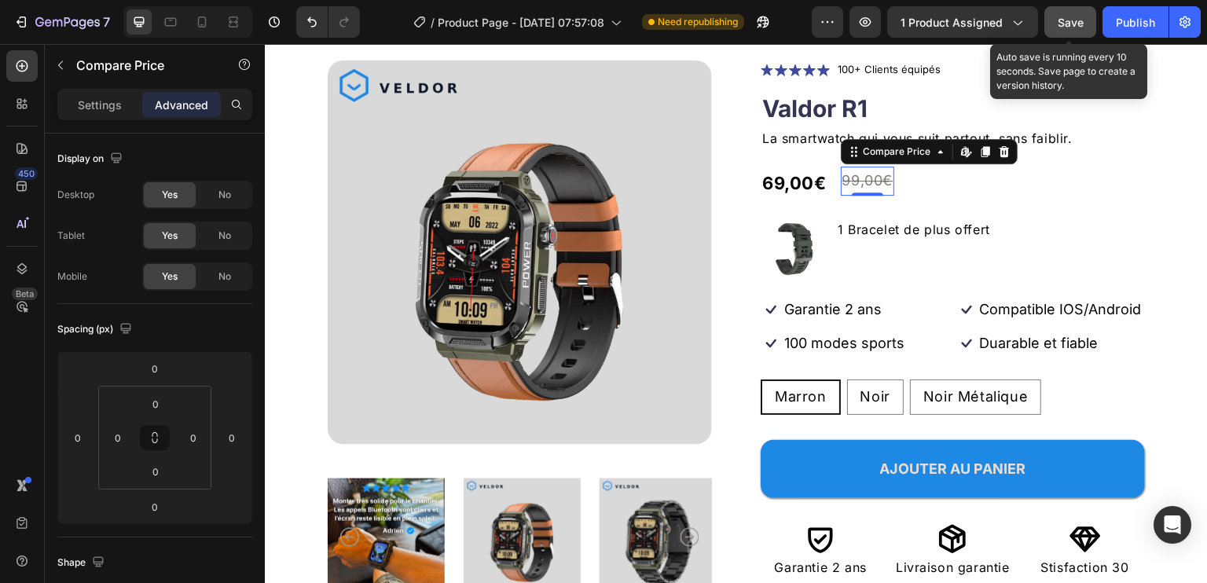
click at [1069, 18] on span "Save" at bounding box center [1071, 22] width 26 height 13
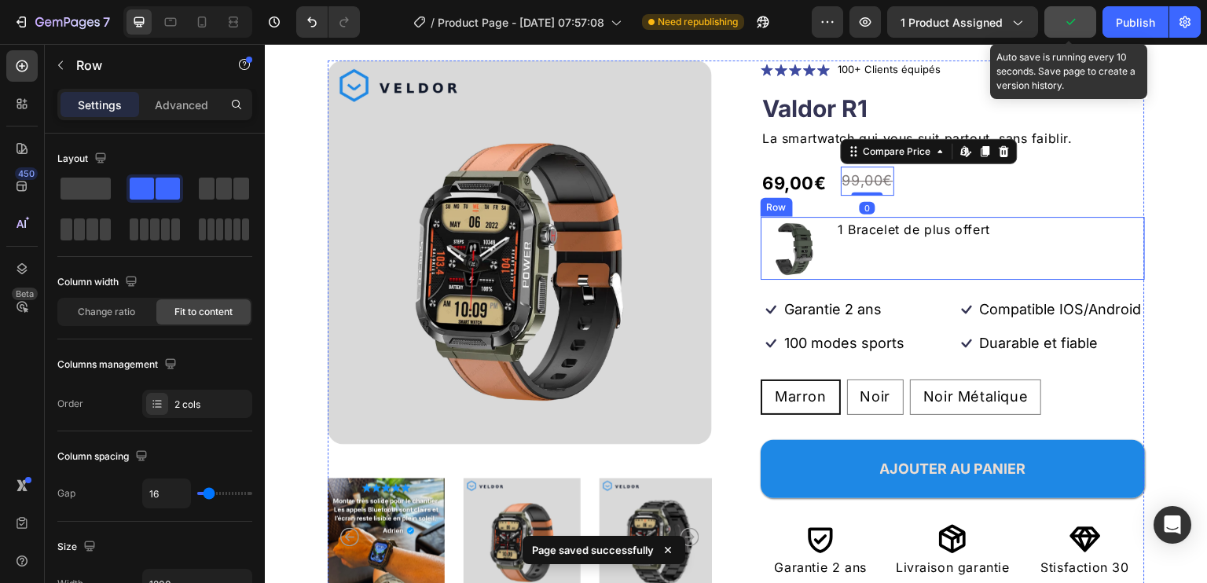
click at [968, 255] on div "1 Bracelet de plus offert Text Block" at bounding box center [914, 248] width 156 height 63
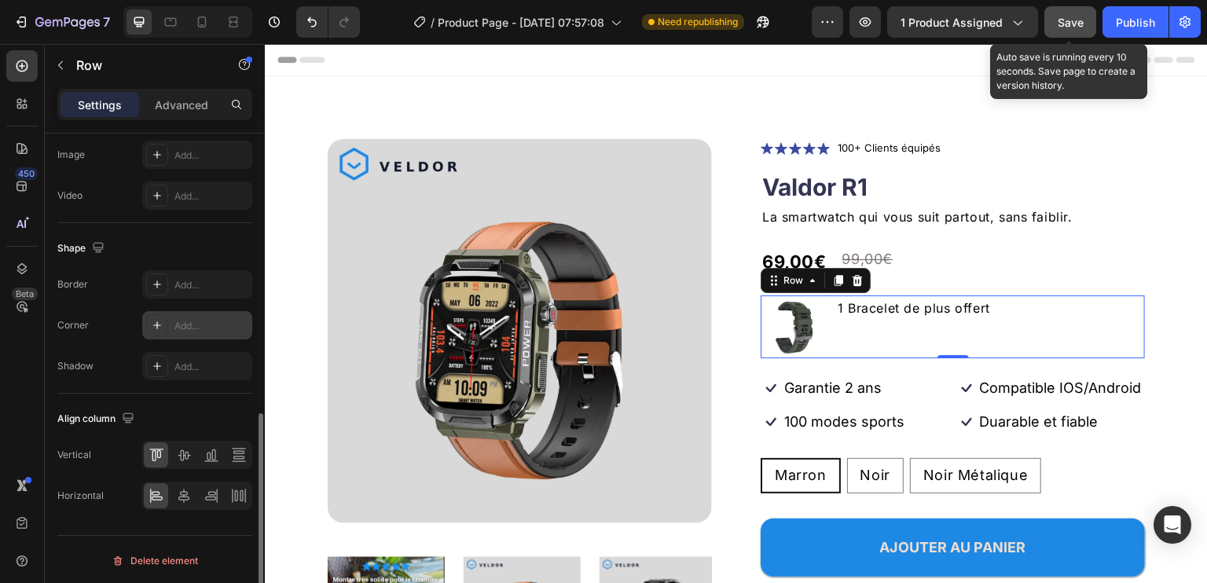
scroll to position [641, 0]
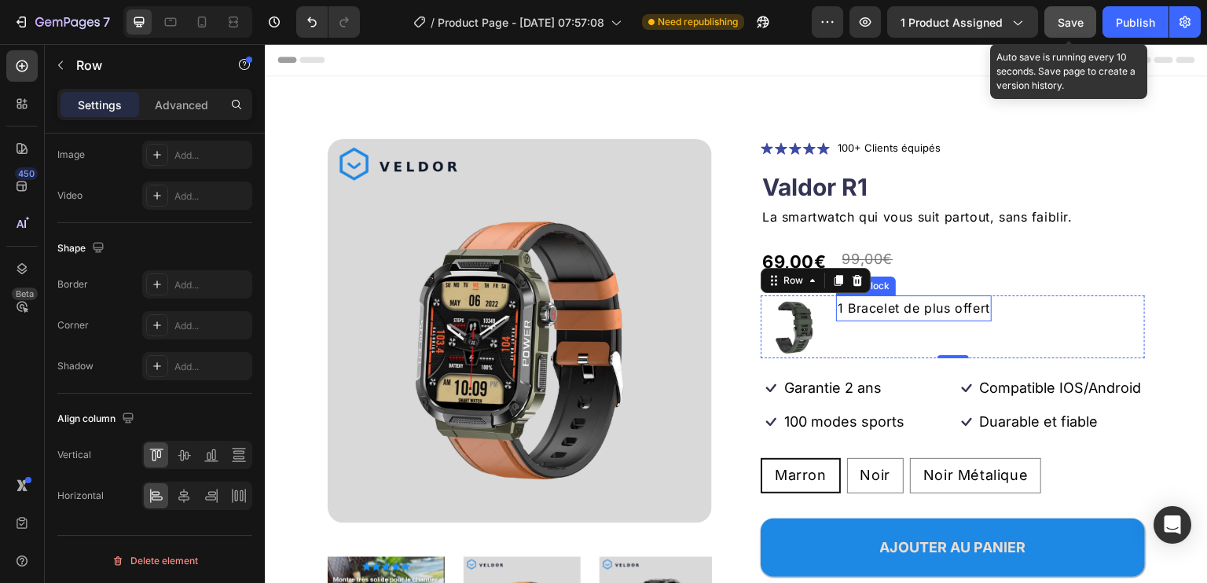
click at [883, 302] on p "1 Bracelet de plus offert" at bounding box center [914, 308] width 152 height 23
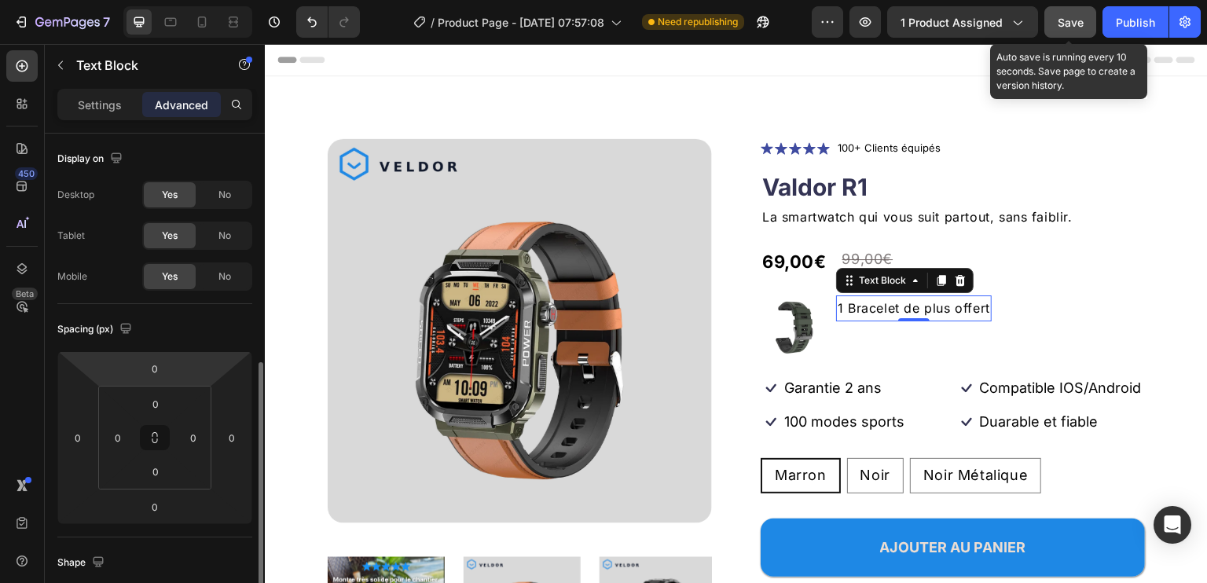
scroll to position [236, 0]
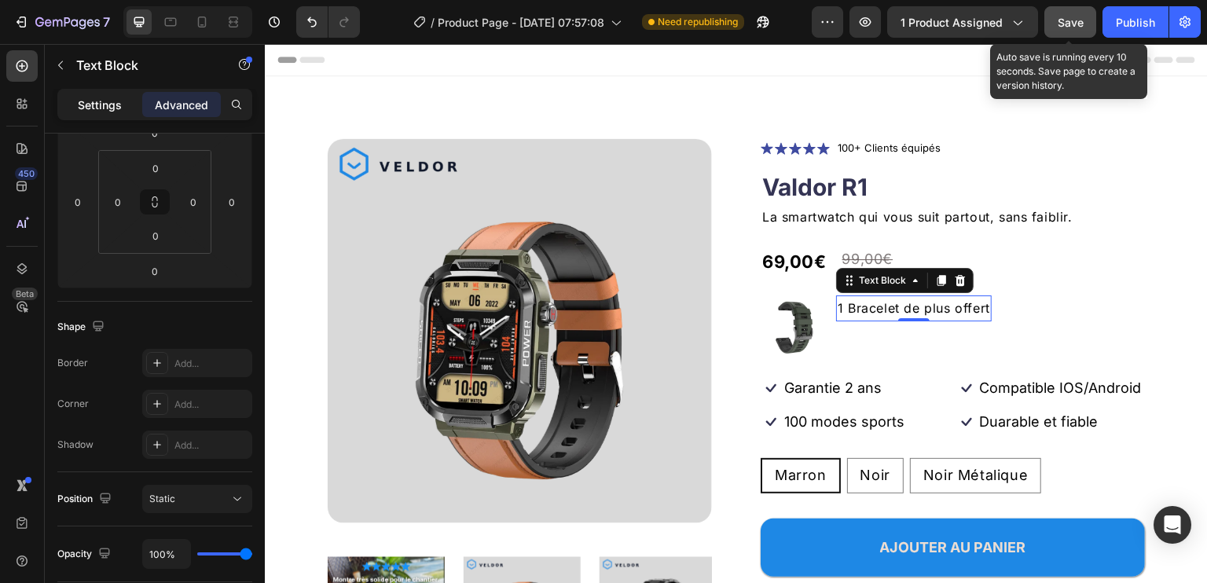
click at [99, 101] on p "Settings" at bounding box center [100, 105] width 44 height 17
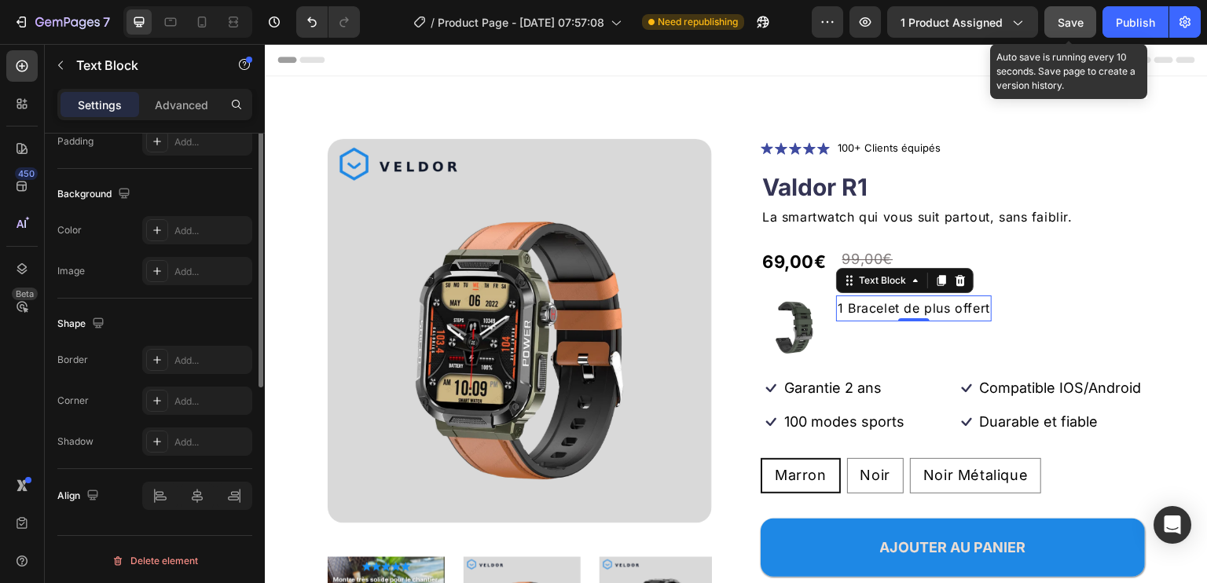
scroll to position [199, 0]
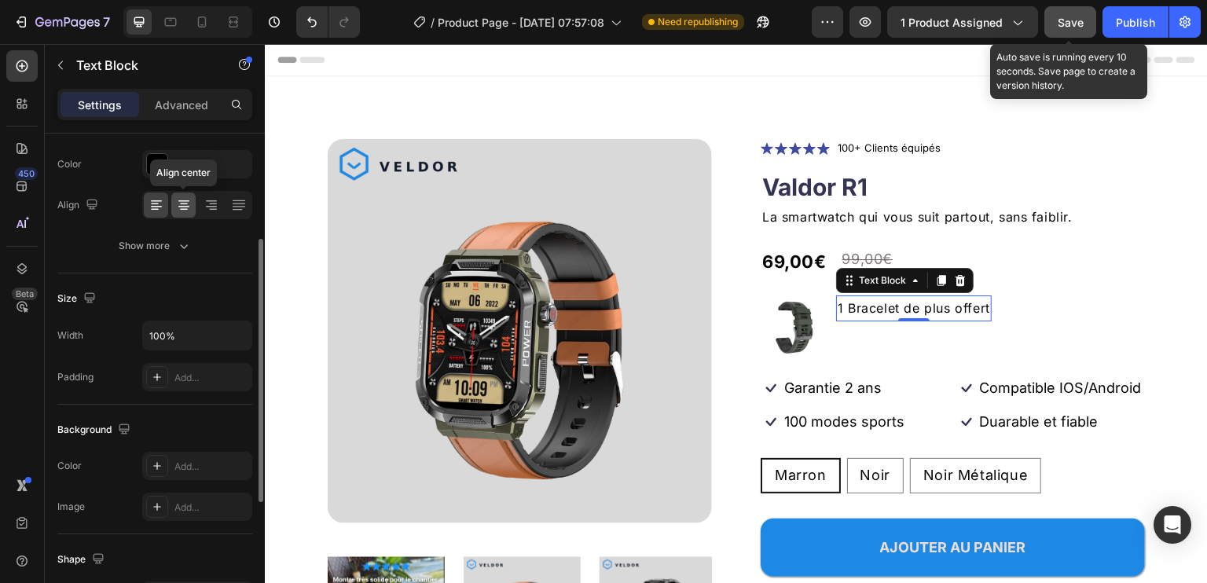
click at [182, 200] on icon at bounding box center [184, 205] width 16 height 16
click at [156, 200] on icon at bounding box center [157, 205] width 16 height 16
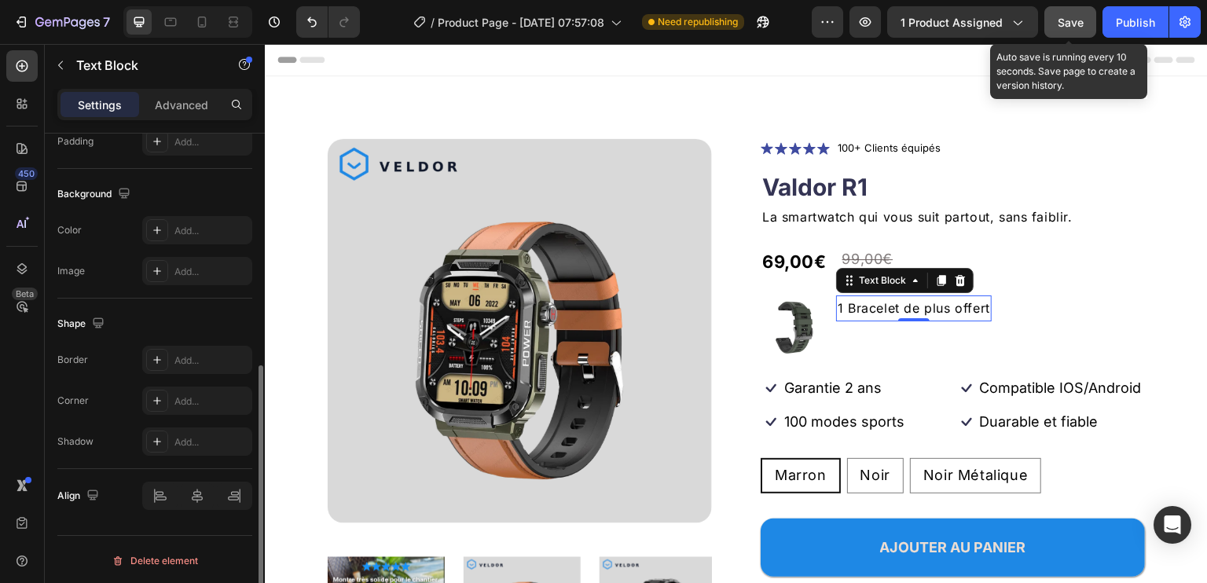
scroll to position [277, 0]
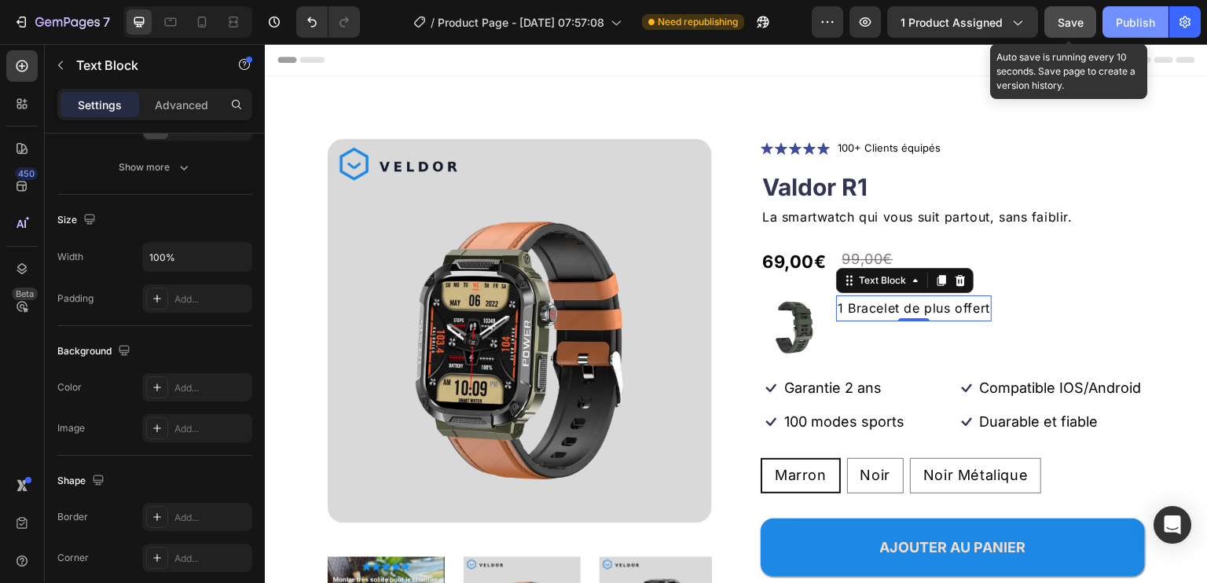
click at [1127, 23] on div "Publish" at bounding box center [1135, 22] width 39 height 17
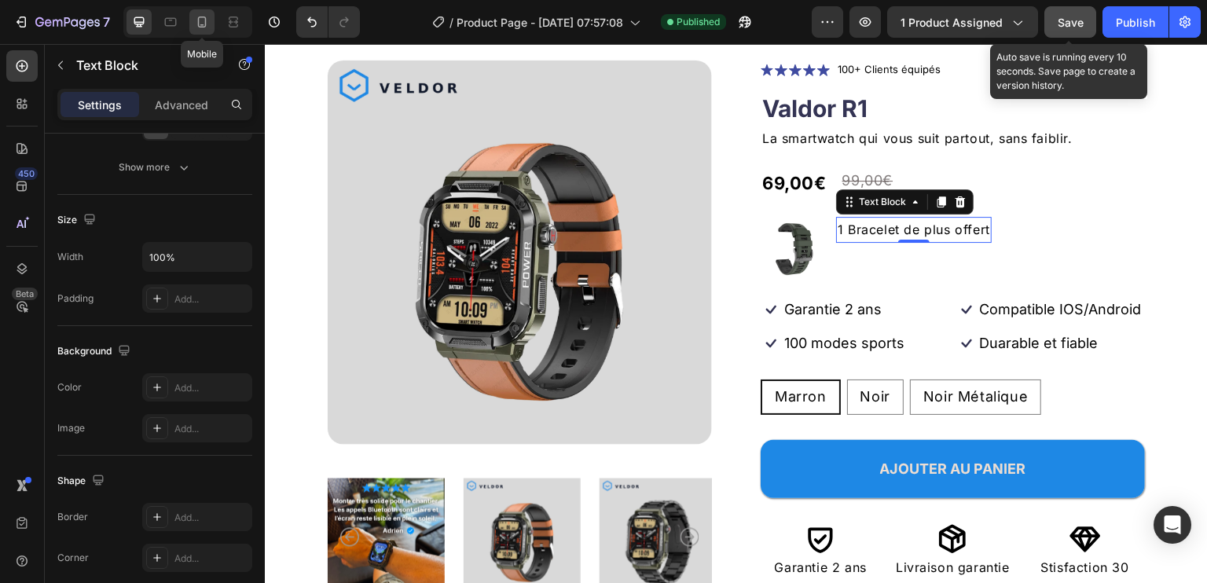
click at [202, 16] on icon at bounding box center [202, 22] width 16 height 16
type input "14"
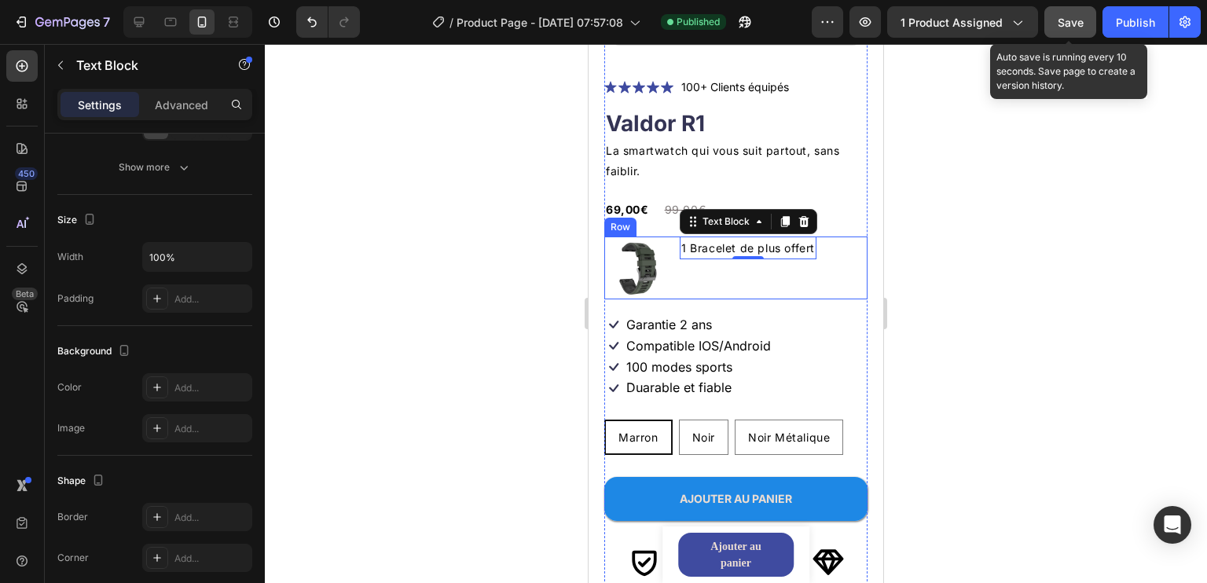
scroll to position [220, 0]
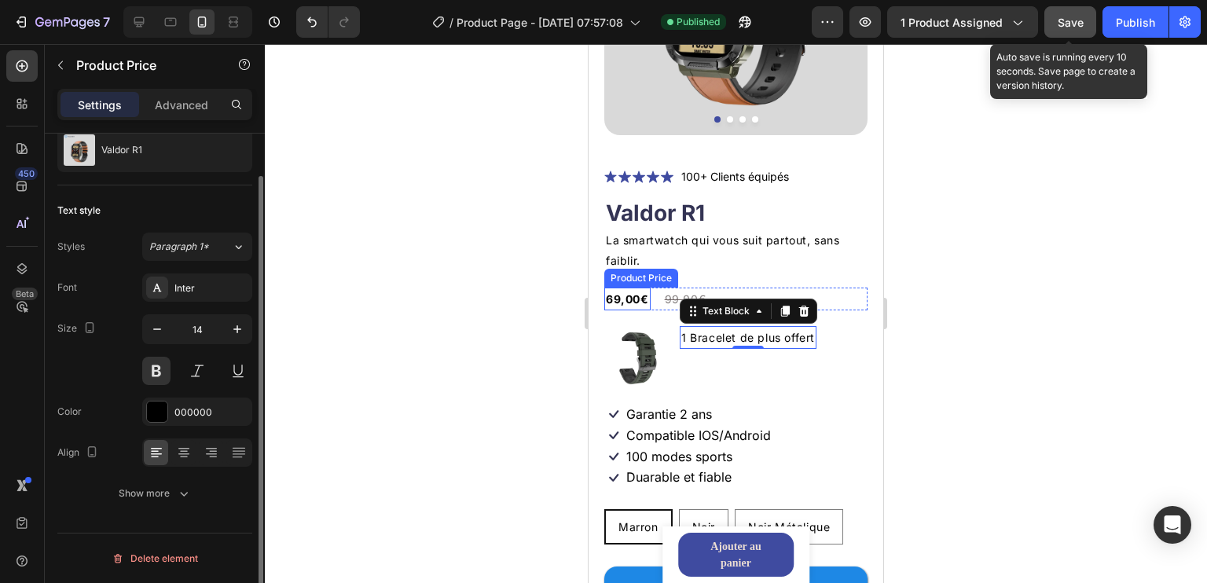
click at [638, 288] on div "69,00€" at bounding box center [627, 299] width 46 height 23
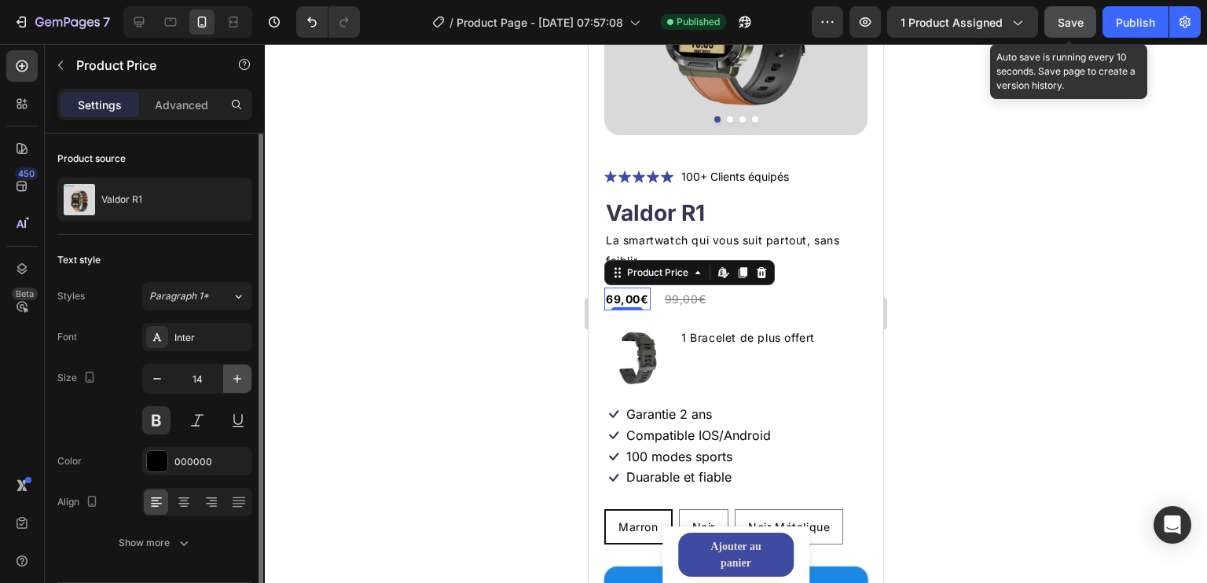
click at [234, 379] on icon "button" at bounding box center [238, 379] width 16 height 16
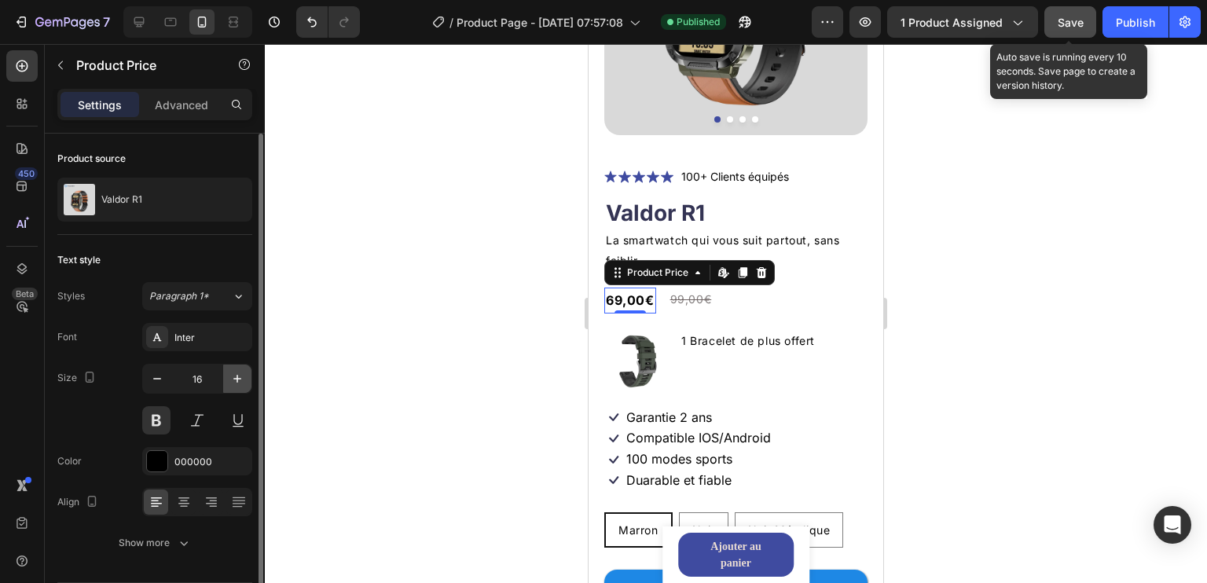
click at [234, 379] on icon "button" at bounding box center [238, 379] width 16 height 16
type input "19"
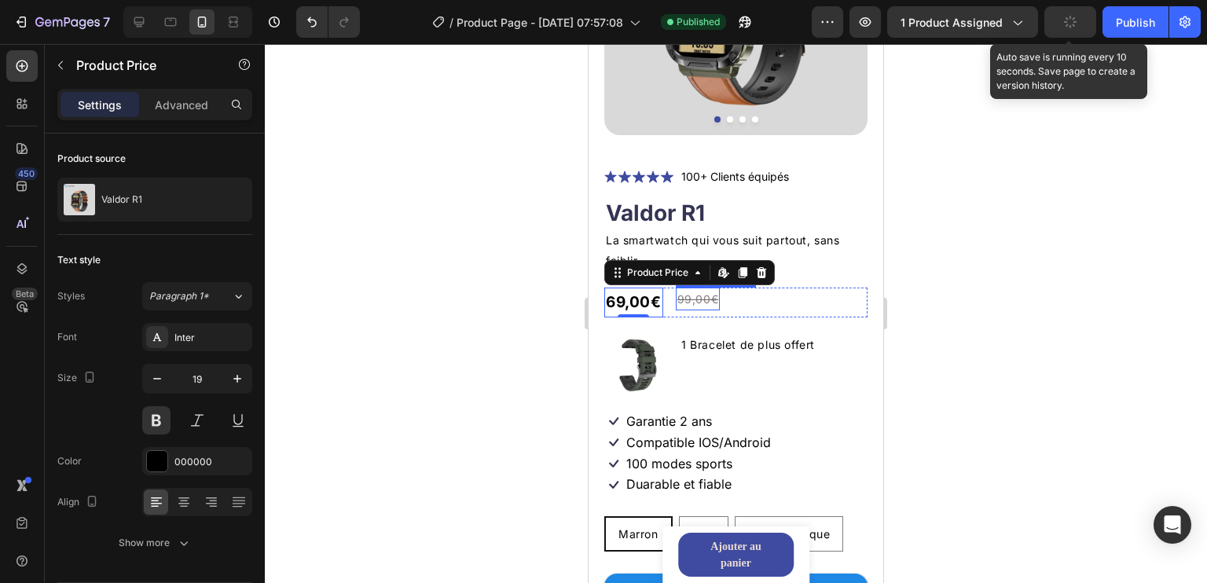
click at [690, 292] on div "99,00€" at bounding box center [698, 299] width 45 height 23
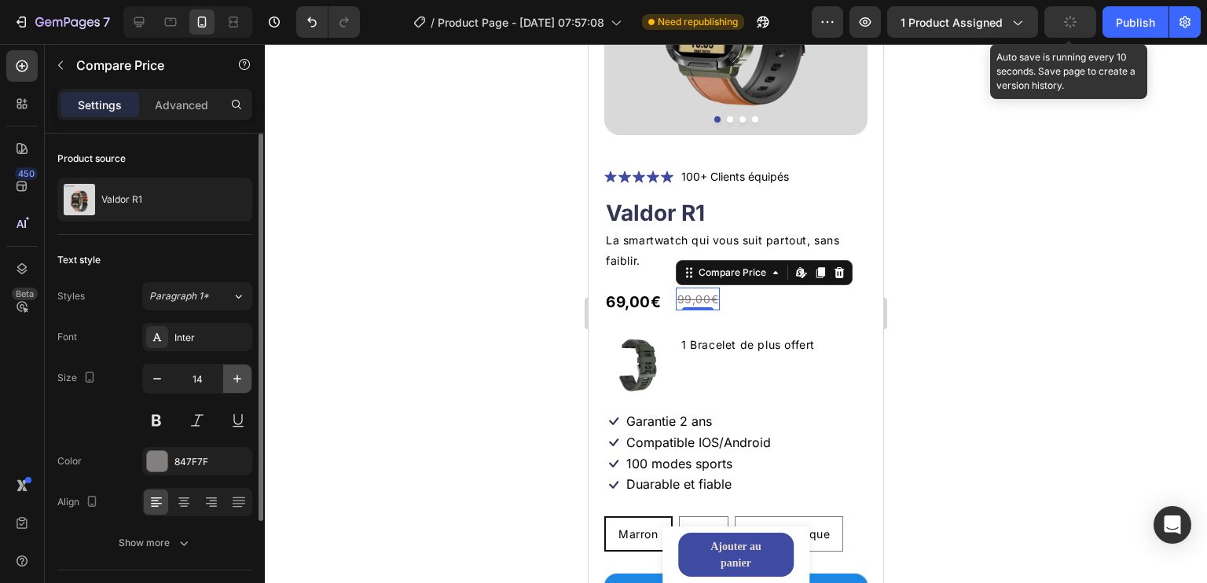
click at [241, 381] on icon "button" at bounding box center [238, 379] width 16 height 16
type input "16"
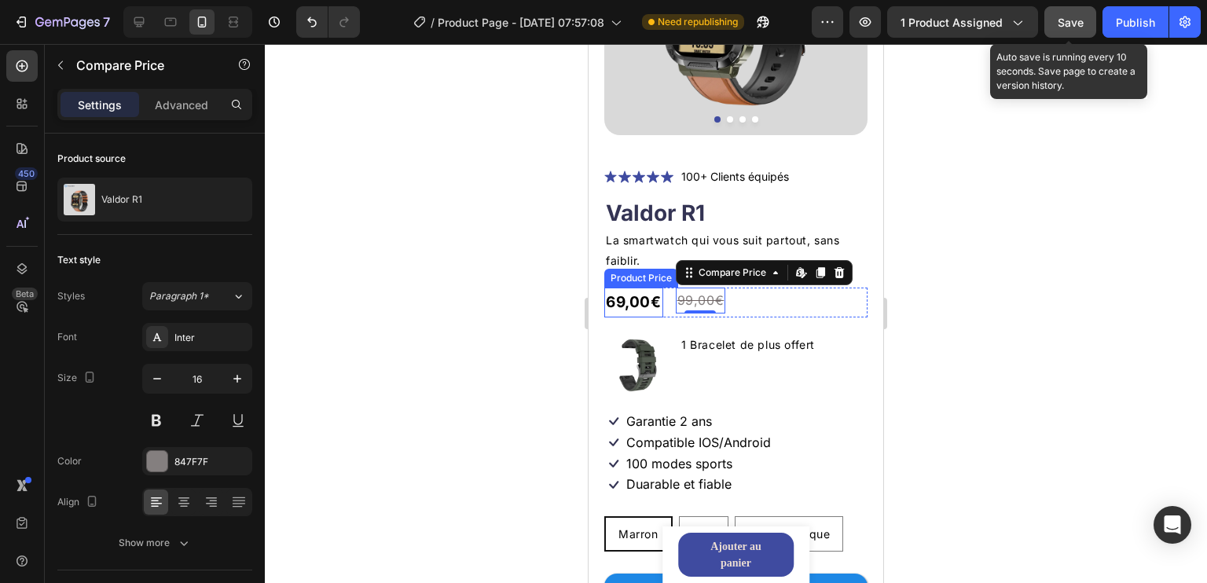
click at [629, 292] on div "69,00€" at bounding box center [633, 303] width 59 height 30
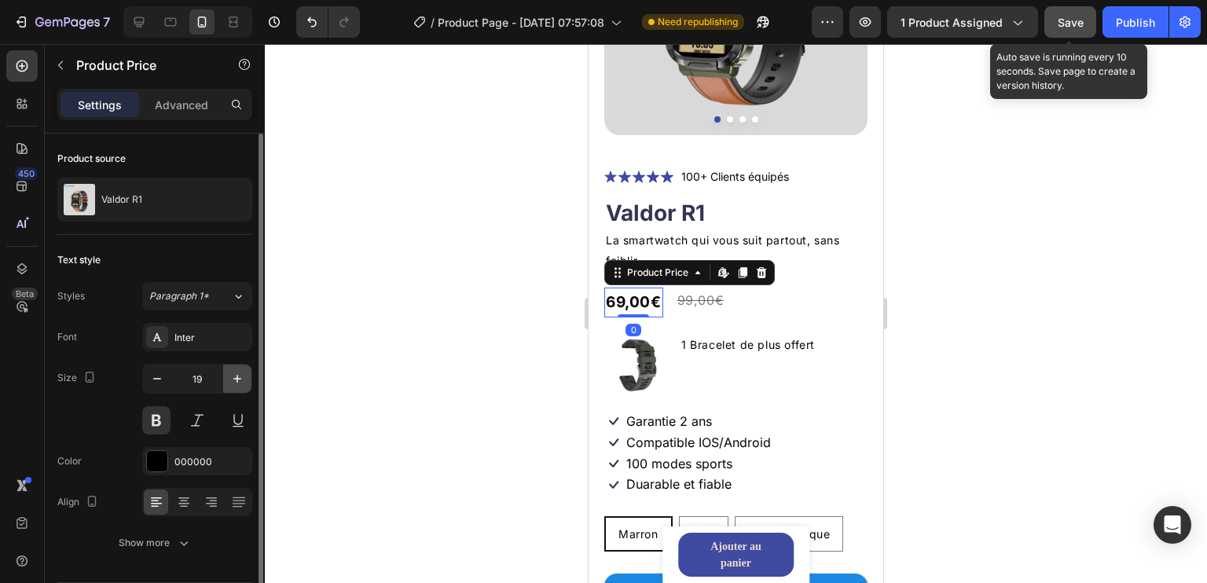
click at [237, 375] on icon "button" at bounding box center [237, 379] width 8 height 8
type input "20"
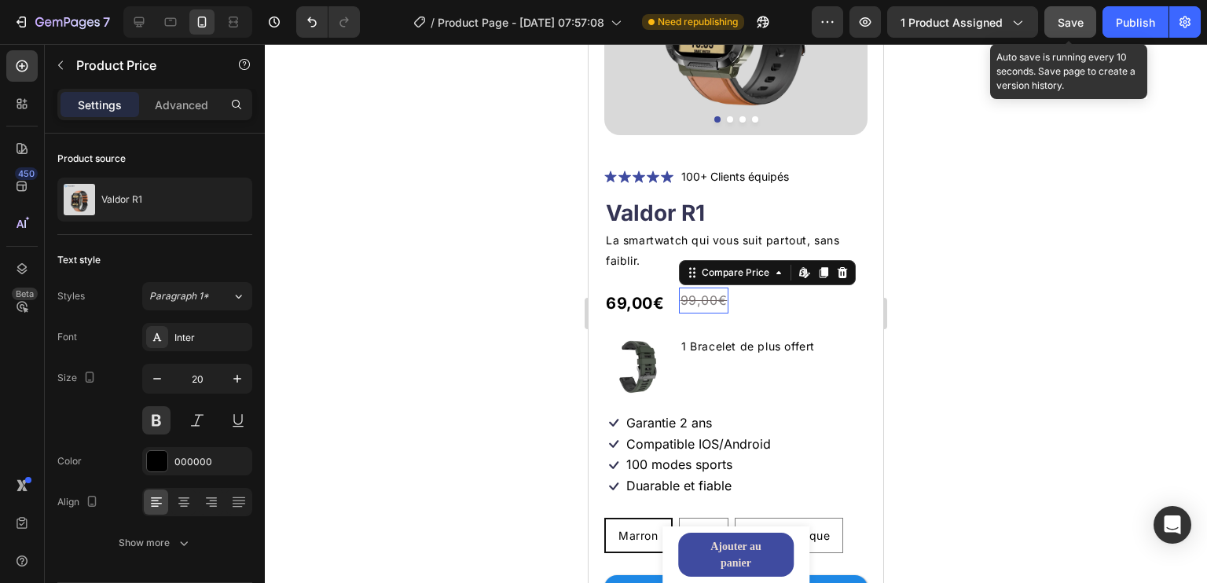
click at [717, 288] on div "99,00€" at bounding box center [704, 301] width 50 height 26
click at [234, 373] on icon "button" at bounding box center [238, 379] width 16 height 16
type input "17"
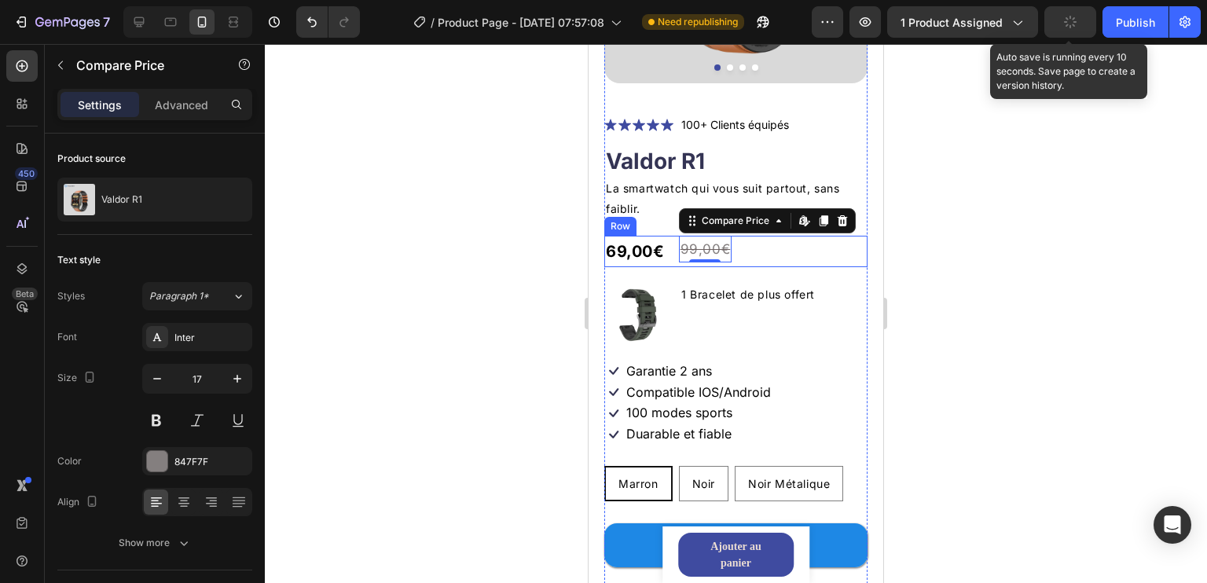
scroll to position [299, 0]
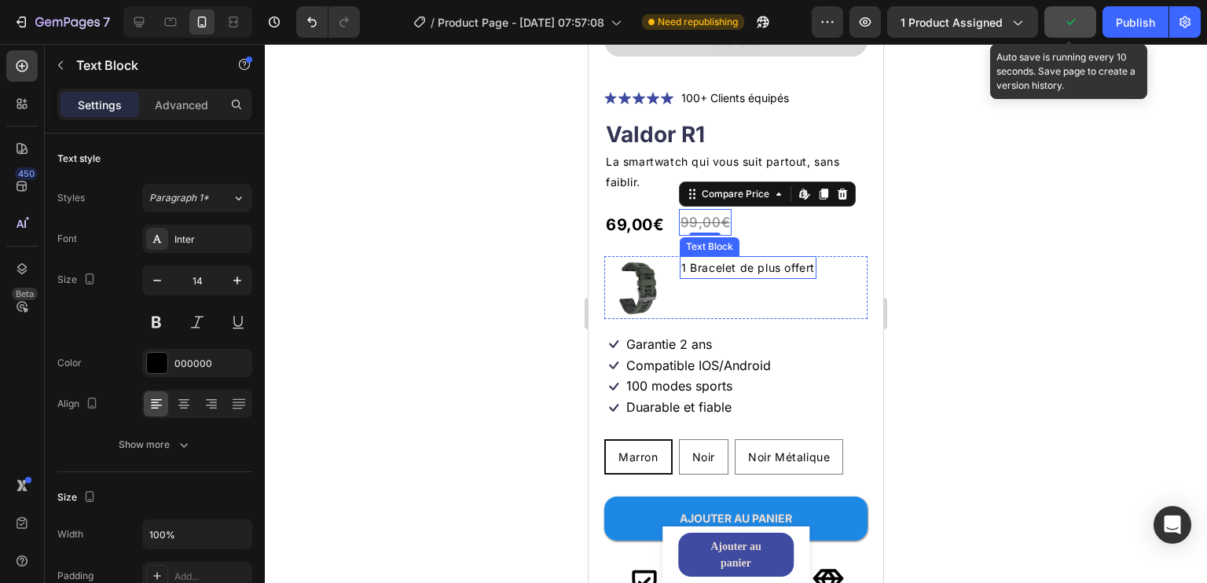
click at [795, 264] on p "1 Bracelet de plus offert" at bounding box center [748, 268] width 134 height 20
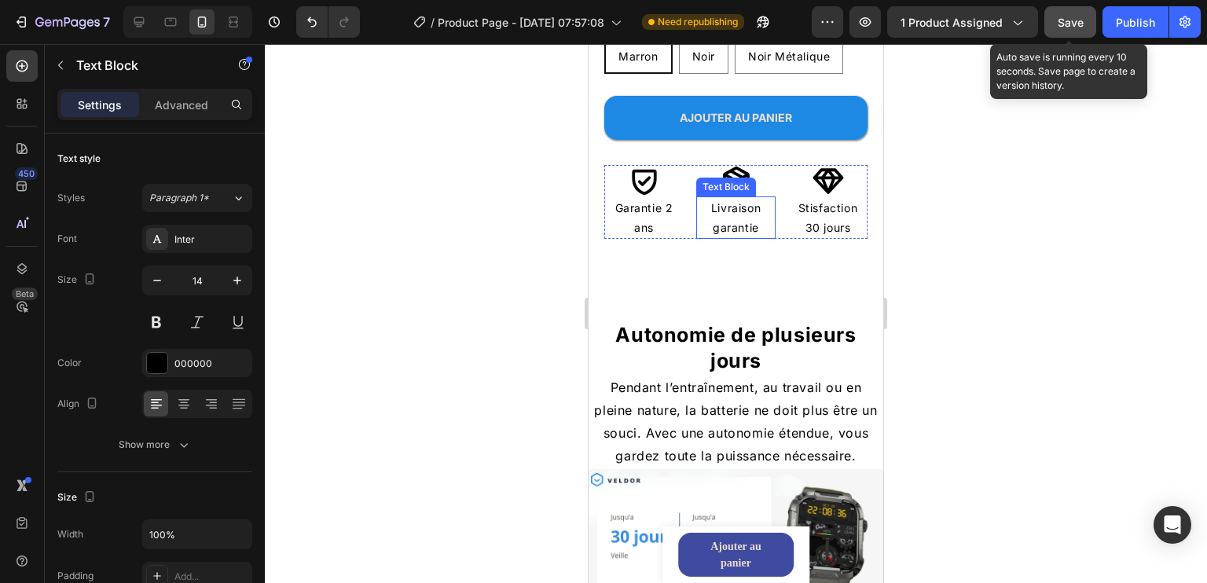
scroll to position [770, 0]
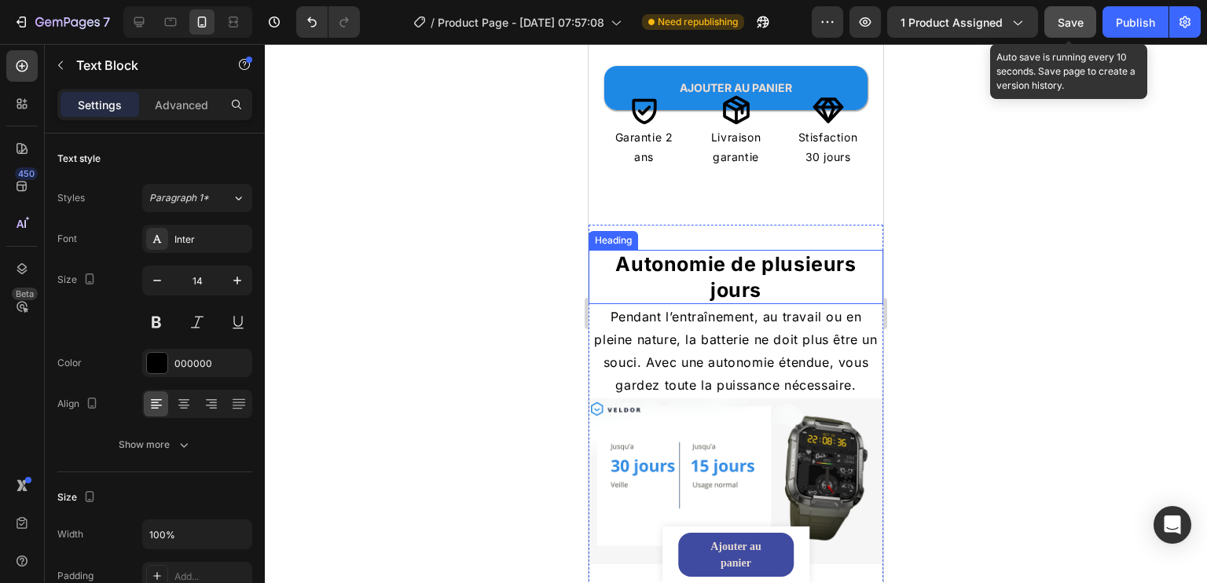
click at [755, 250] on h2 "Autonomie de plusieurs jours" at bounding box center [736, 277] width 295 height 54
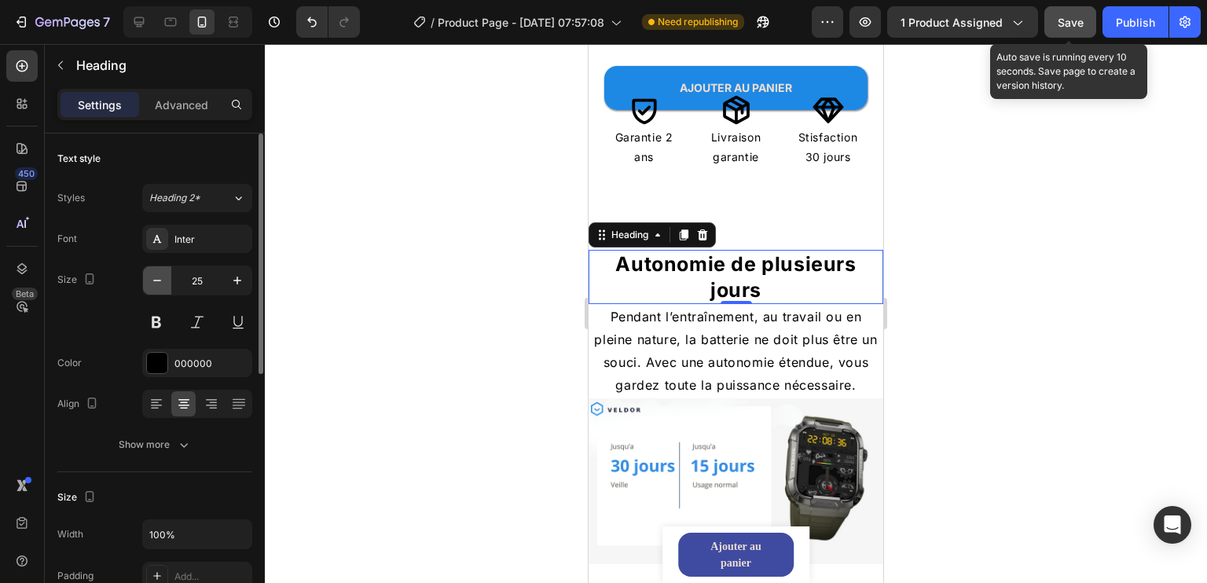
click at [155, 284] on icon "button" at bounding box center [157, 281] width 16 height 16
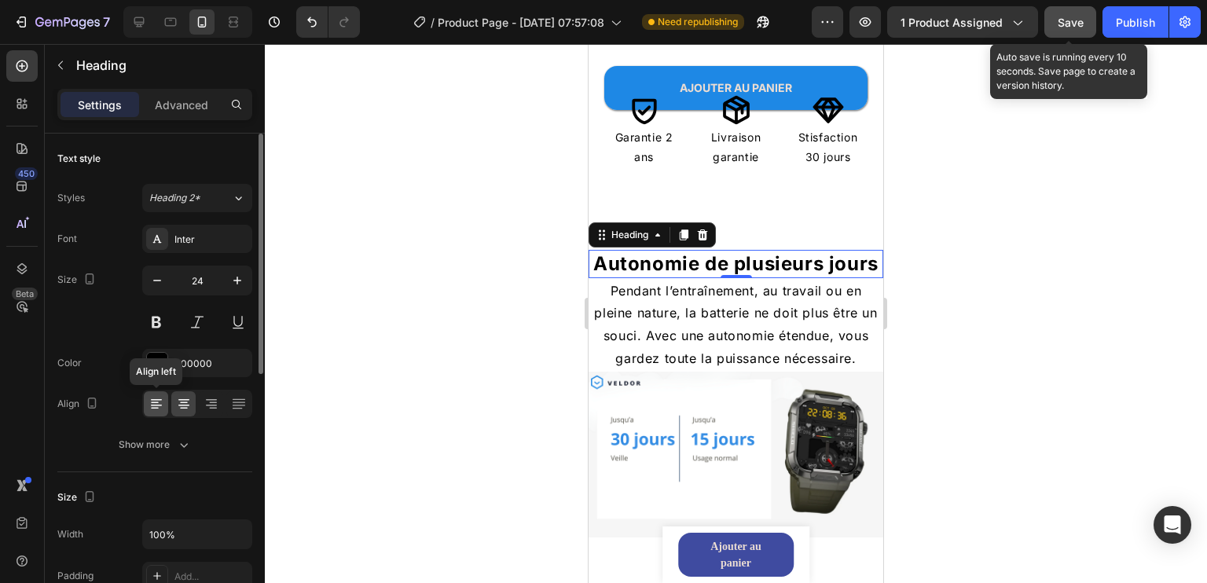
click at [156, 401] on icon at bounding box center [157, 404] width 16 height 16
click at [157, 277] on icon "button" at bounding box center [157, 281] width 16 height 16
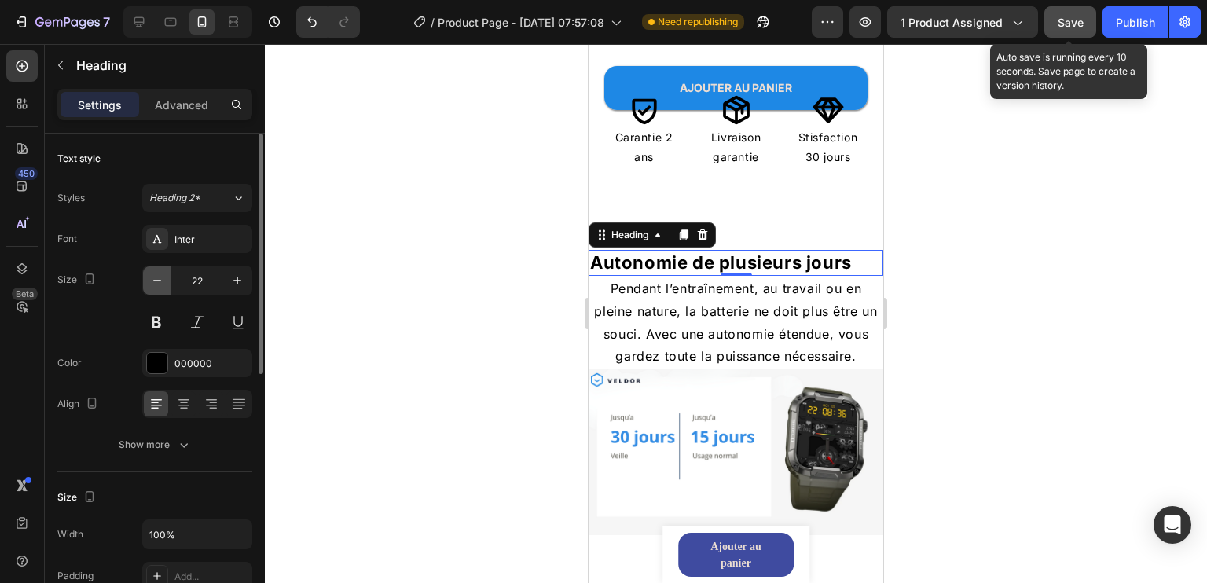
click at [164, 277] on icon "button" at bounding box center [157, 281] width 16 height 16
type input "20"
click at [189, 391] on div at bounding box center [183, 403] width 24 height 25
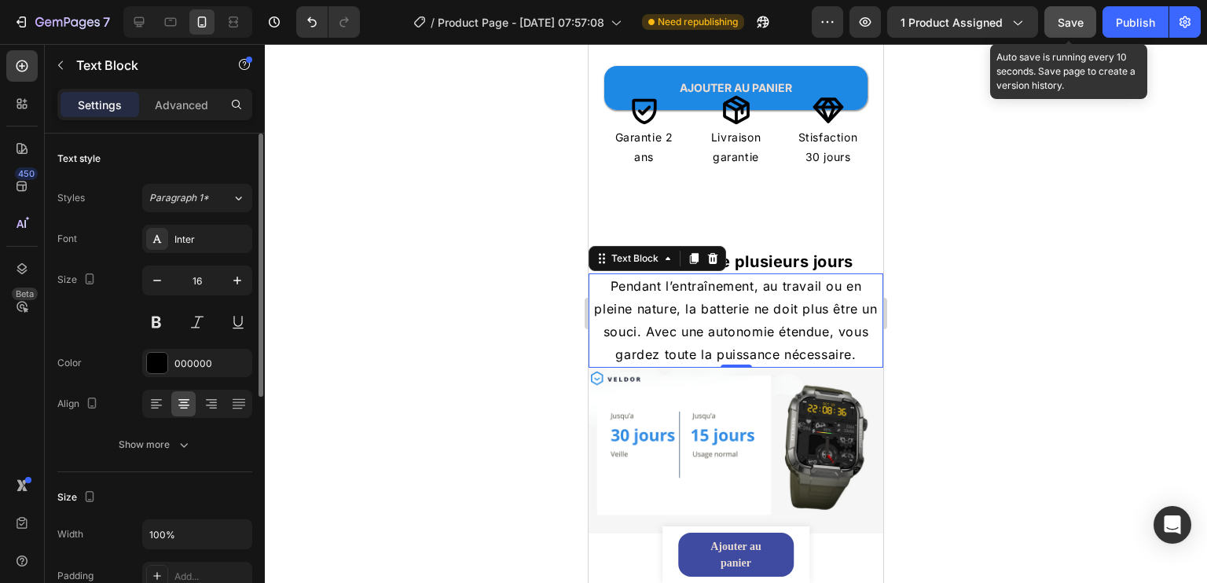
click at [633, 304] on p "Pendant l’entraînement, au travail ou en pleine nature, la batterie ne doit plu…" at bounding box center [736, 320] width 292 height 90
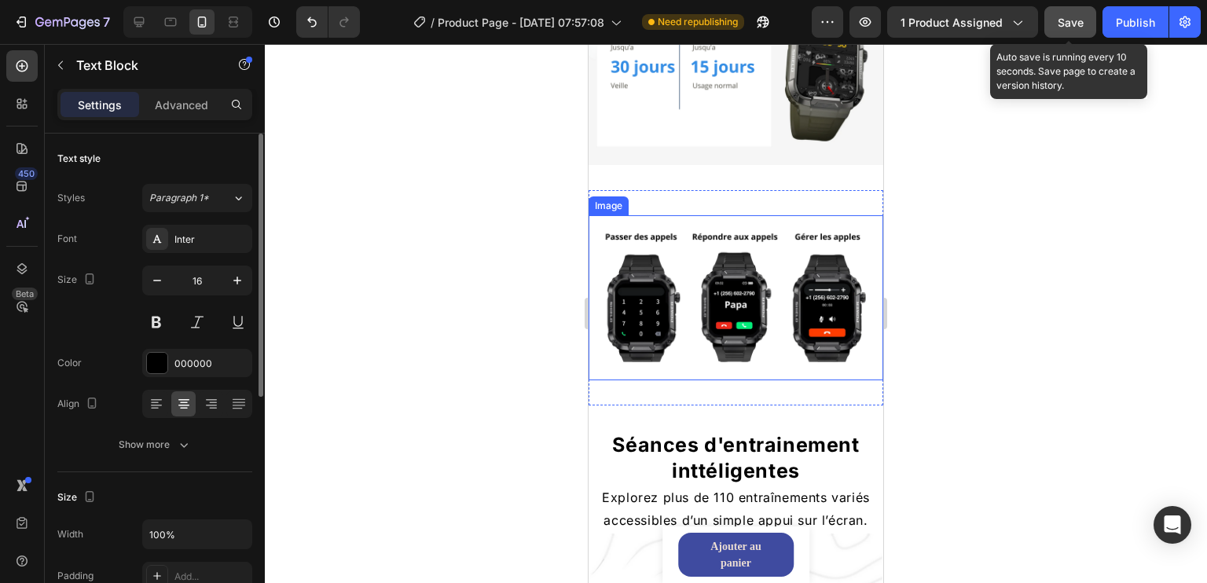
scroll to position [1163, 0]
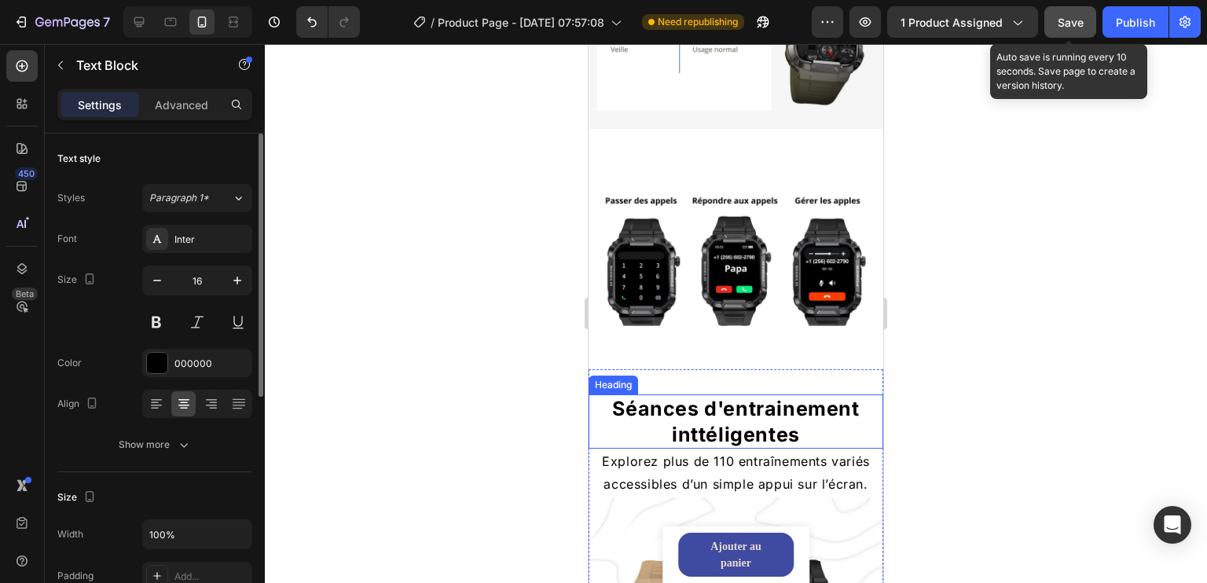
click at [746, 395] on h2 "Séances d'entrainement inttéligentes" at bounding box center [736, 422] width 295 height 54
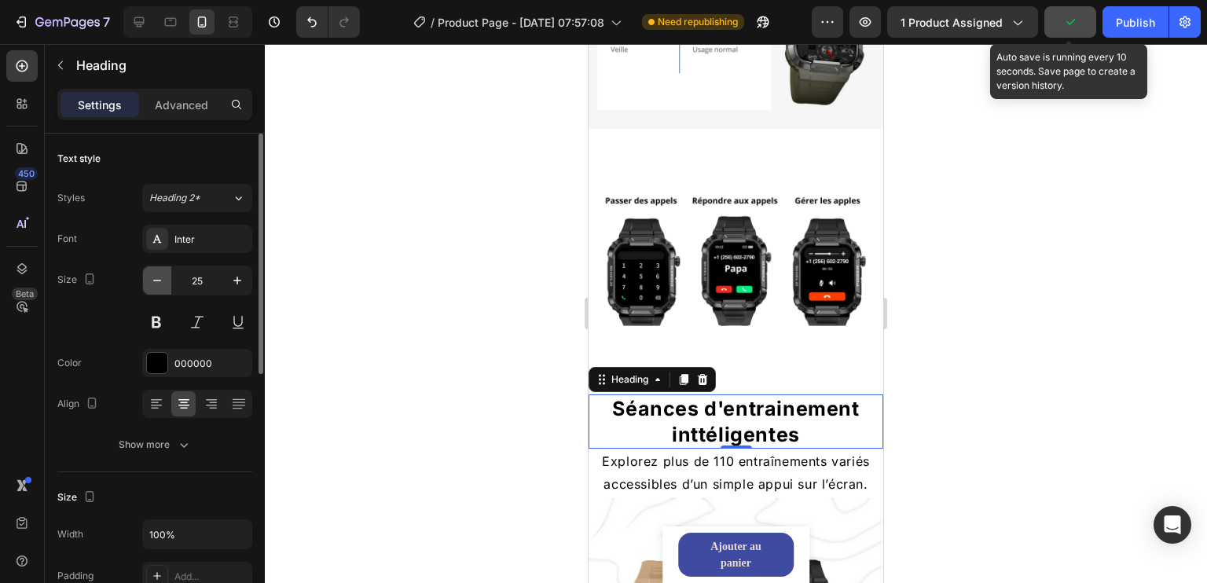
click at [158, 284] on icon "button" at bounding box center [157, 281] width 16 height 16
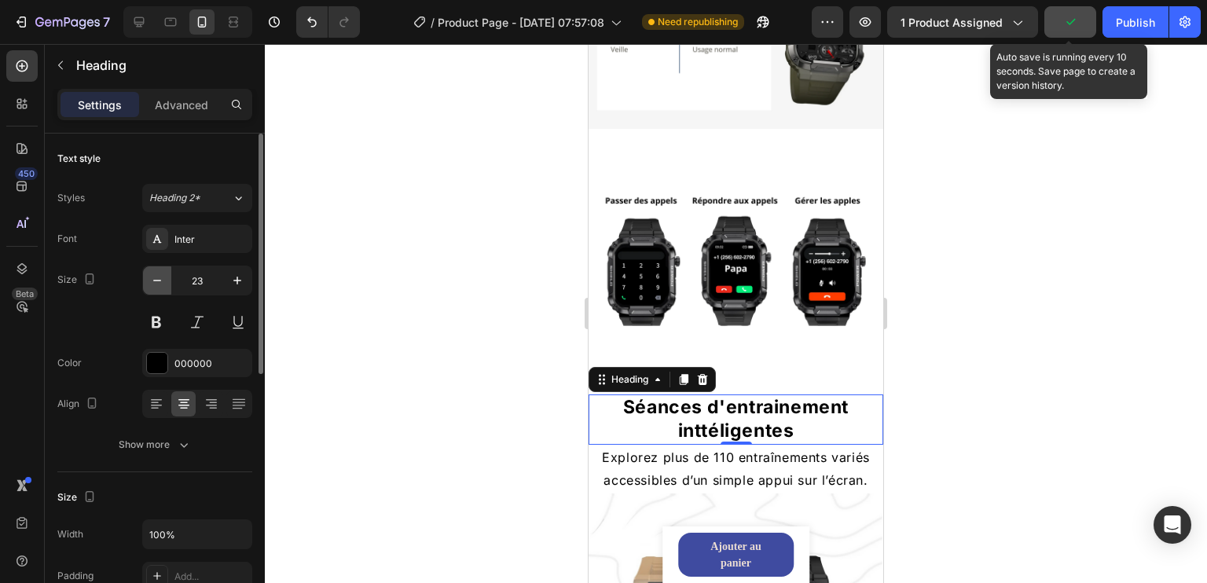
click at [158, 284] on icon "button" at bounding box center [157, 281] width 16 height 16
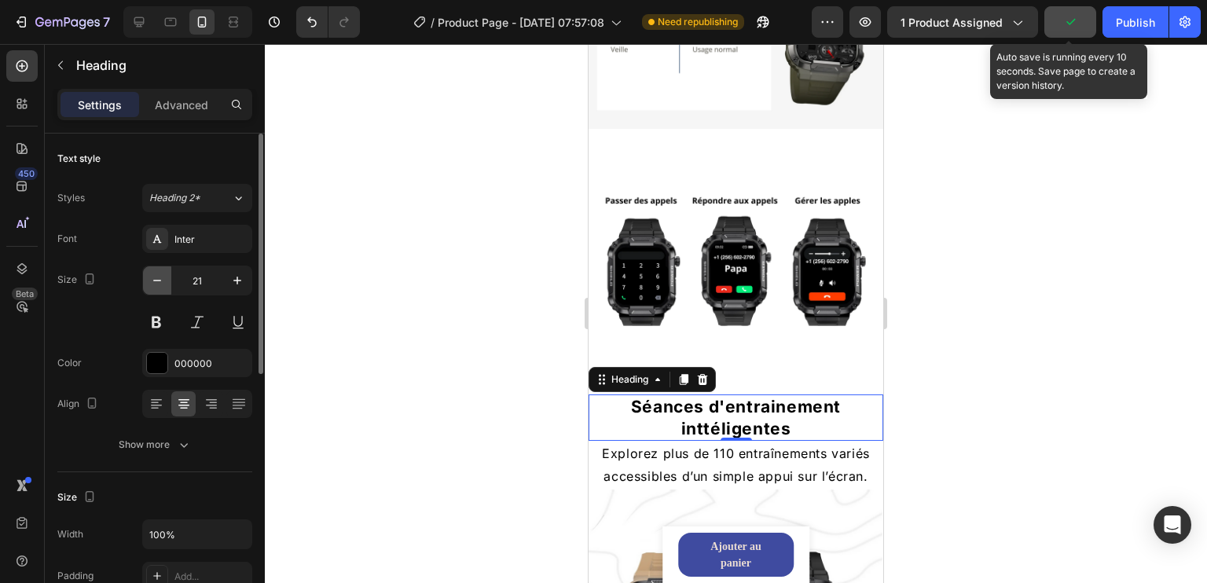
click at [158, 284] on icon "button" at bounding box center [157, 281] width 16 height 16
type input "20"
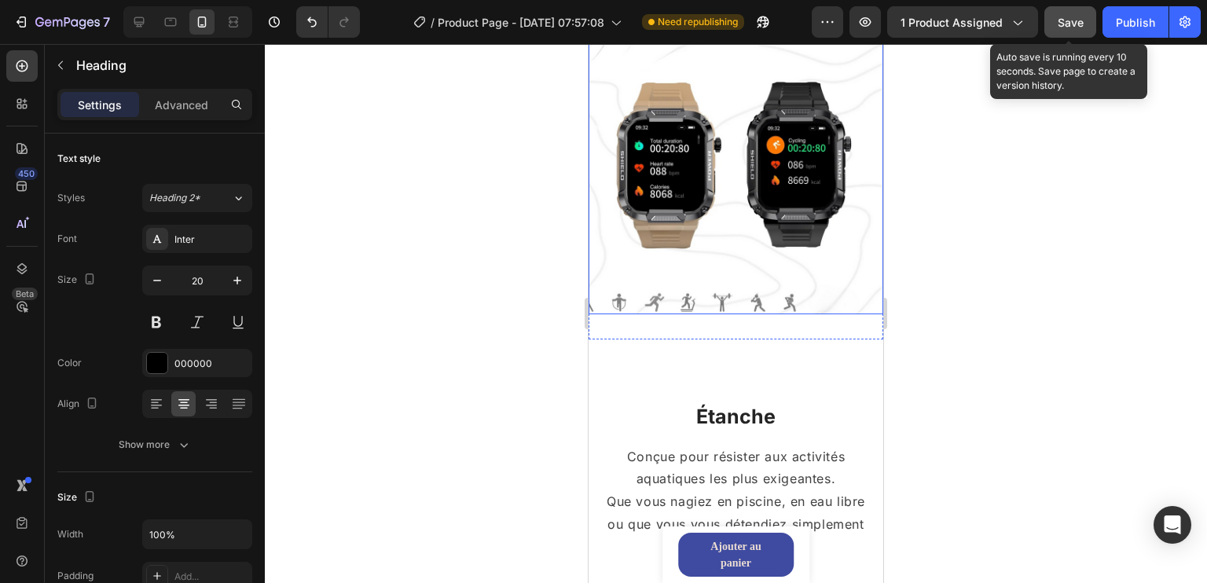
scroll to position [1635, 0]
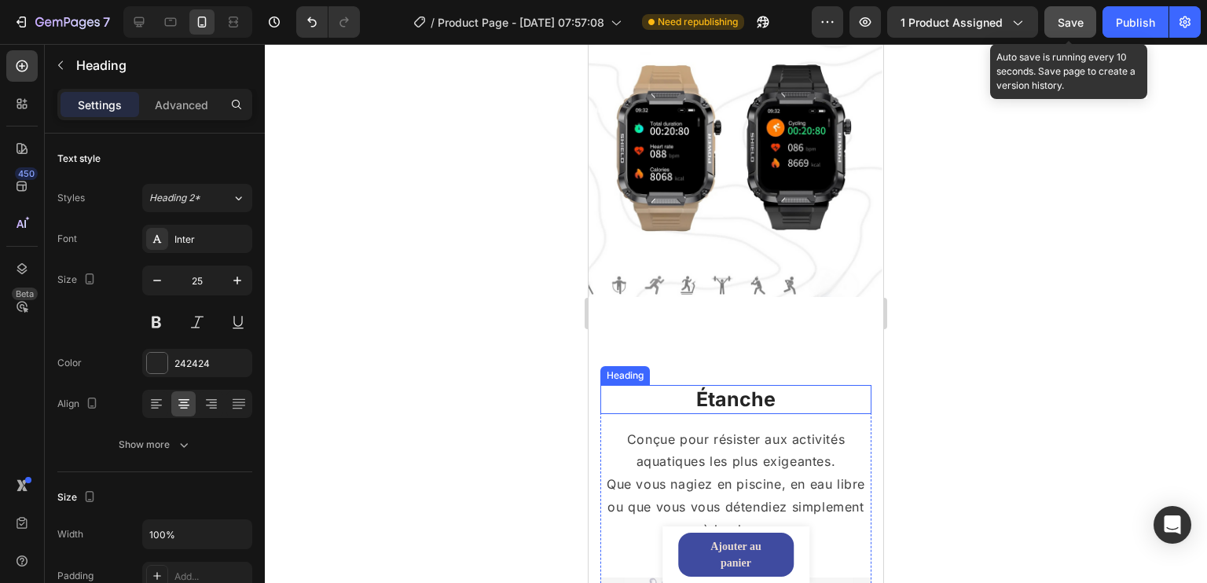
click at [733, 388] on h2 "Étanche" at bounding box center [736, 399] width 271 height 29
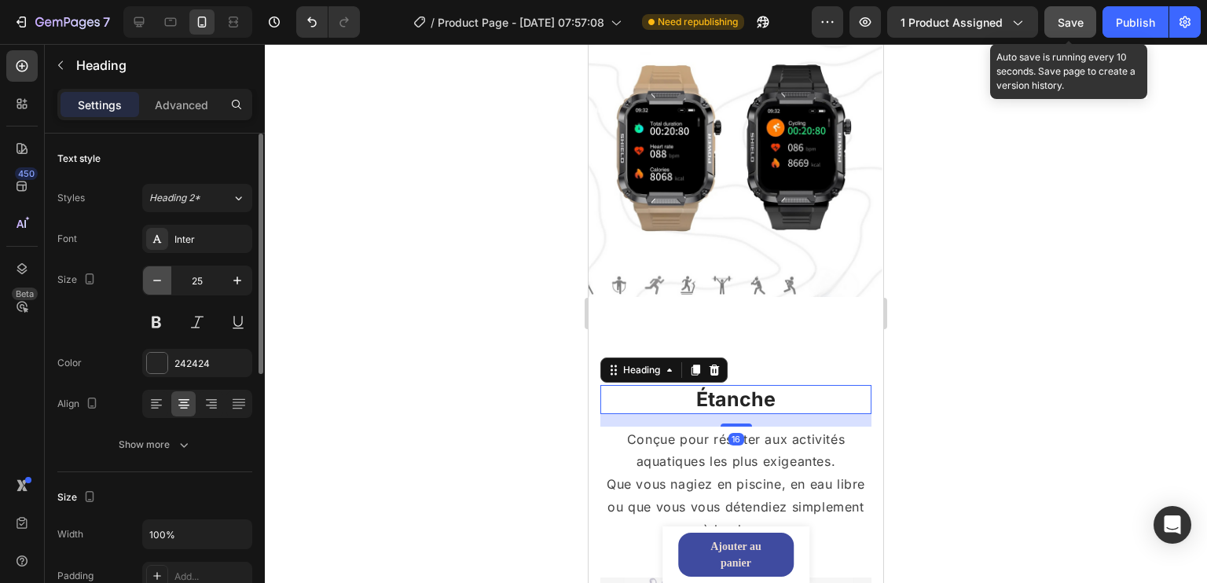
click at [160, 277] on icon "button" at bounding box center [157, 281] width 16 height 16
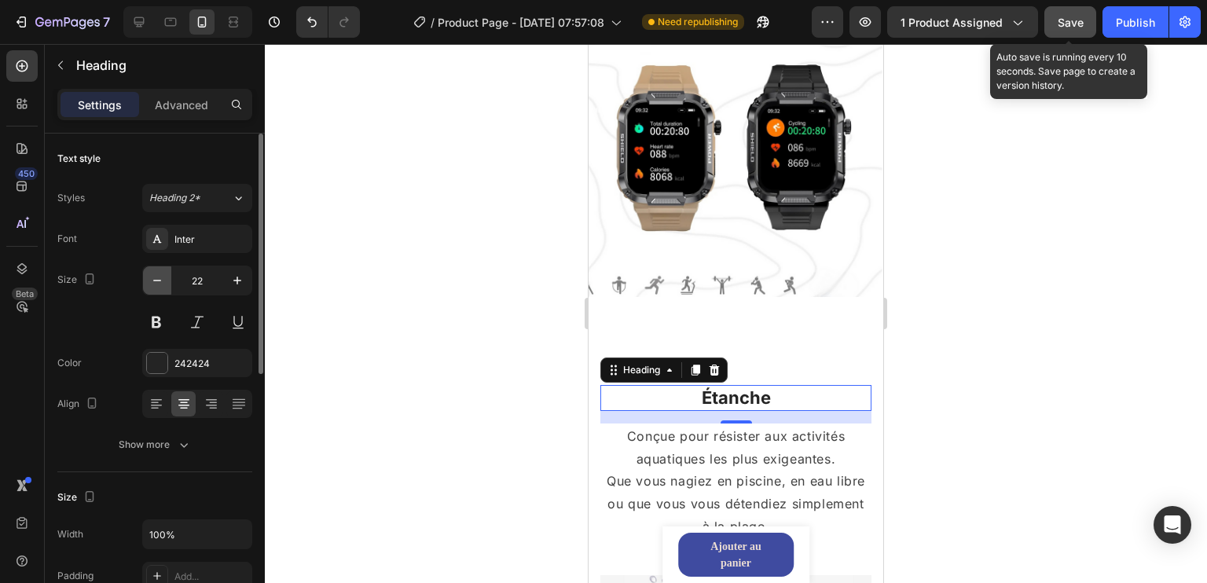
click at [160, 277] on icon "button" at bounding box center [157, 281] width 16 height 16
type input "20"
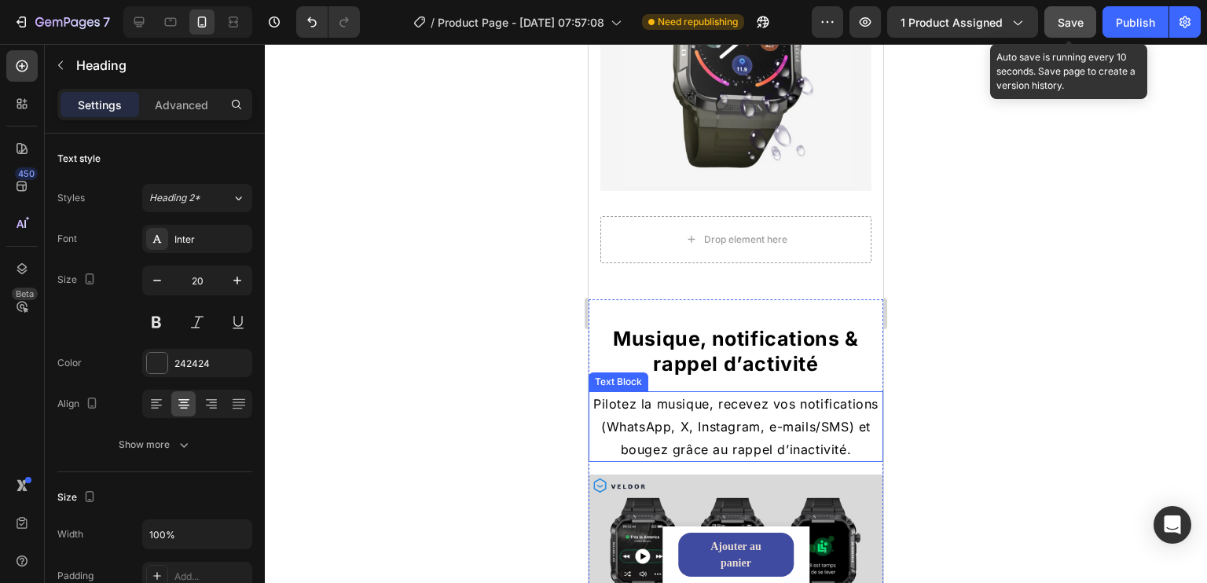
scroll to position [2421, 0]
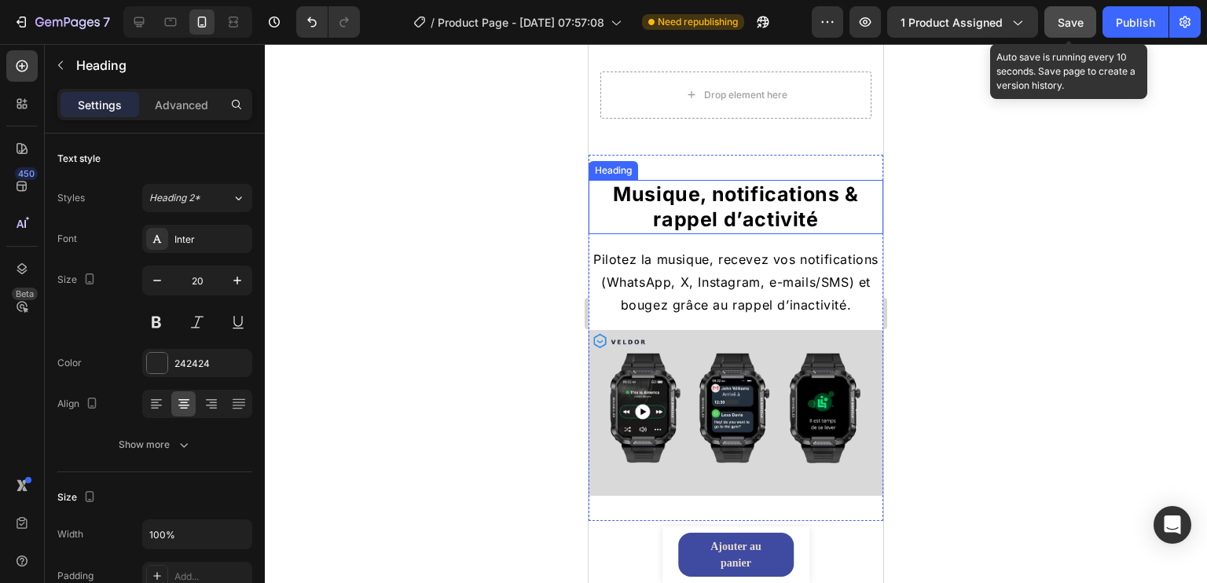
click at [729, 189] on h2 "Musique, notifications & rappel d’activité" at bounding box center [736, 207] width 295 height 54
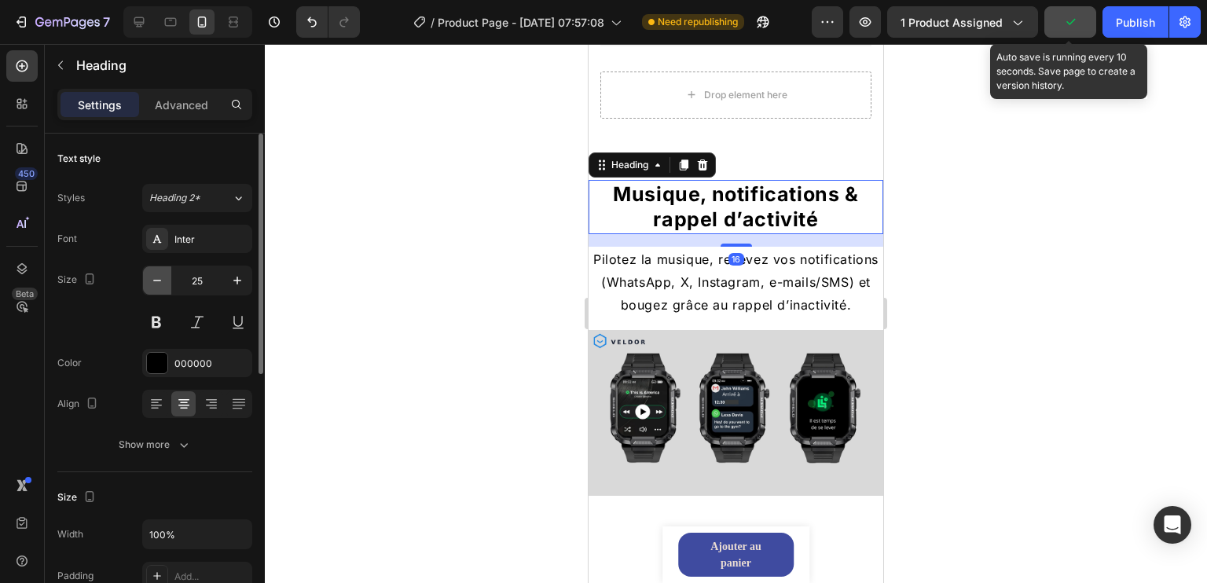
click at [166, 279] on button "button" at bounding box center [157, 280] width 28 height 28
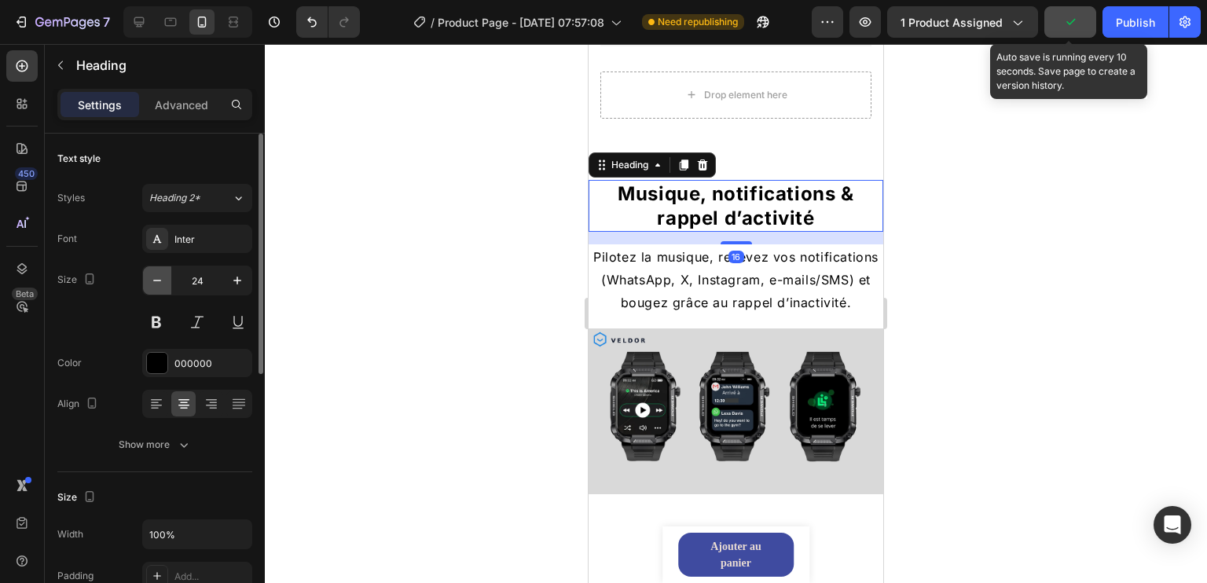
click at [166, 279] on button "button" at bounding box center [157, 280] width 28 height 28
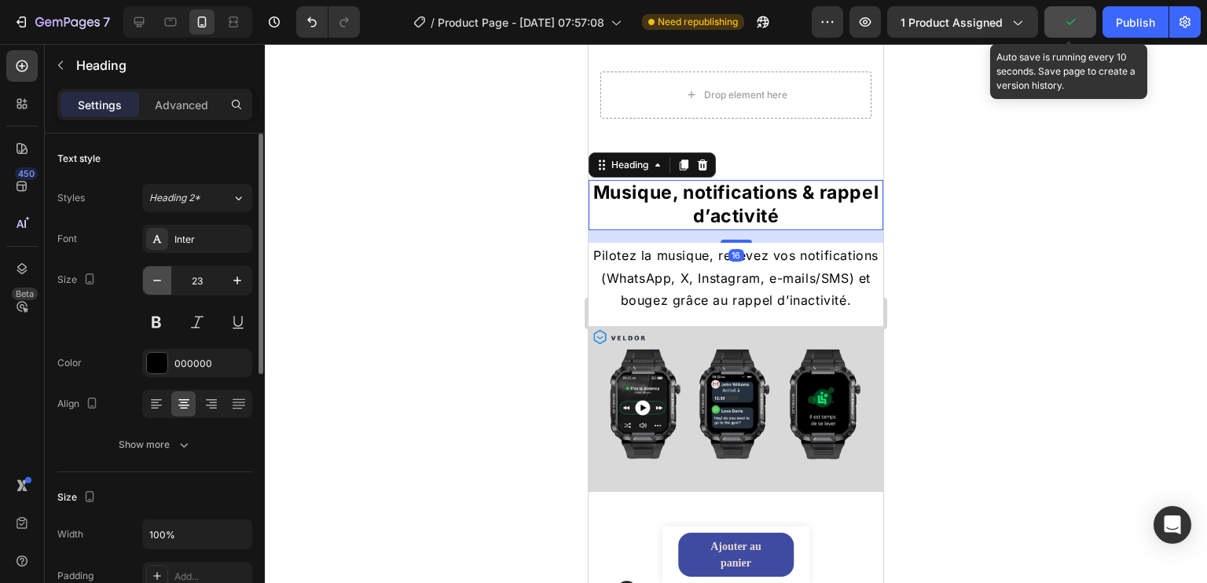
click at [166, 279] on button "button" at bounding box center [157, 280] width 28 height 28
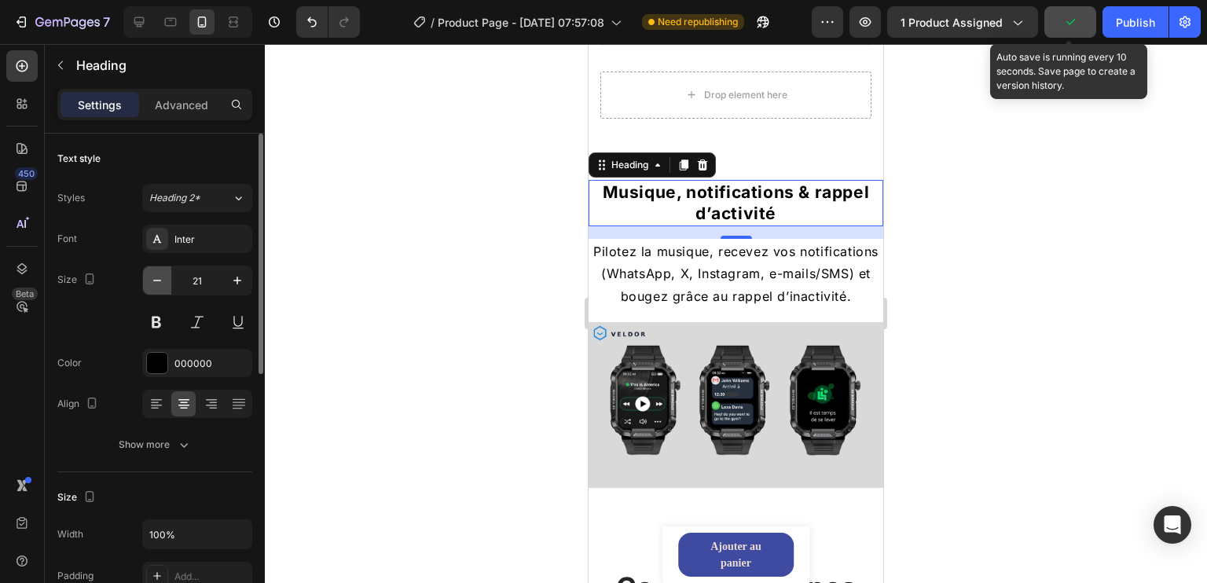
click at [166, 279] on button "button" at bounding box center [157, 280] width 28 height 28
type input "20"
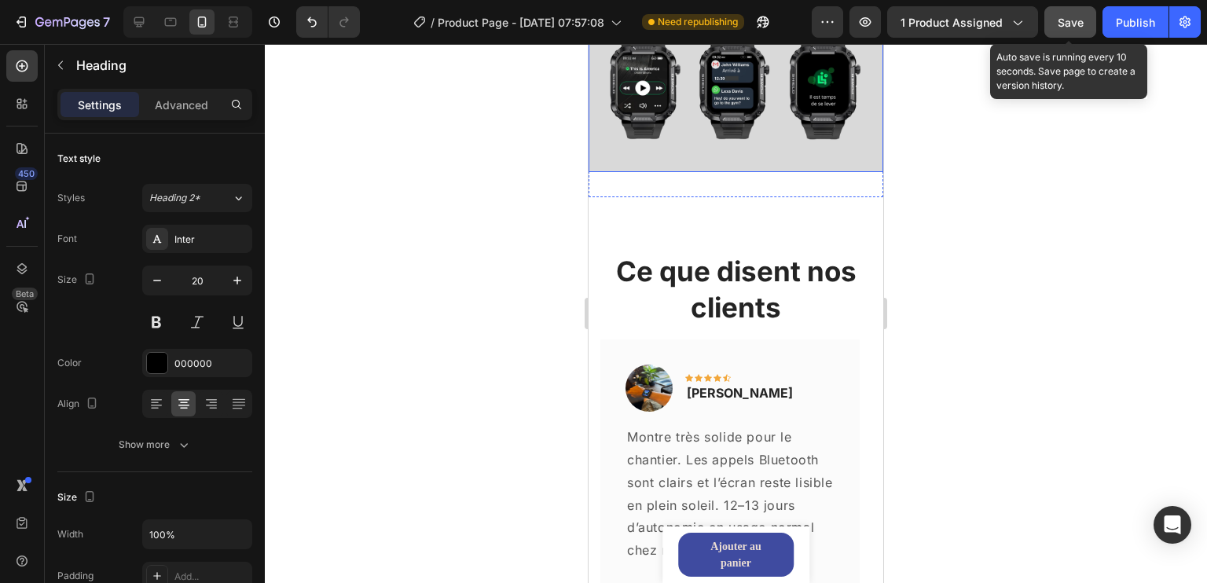
scroll to position [2735, 0]
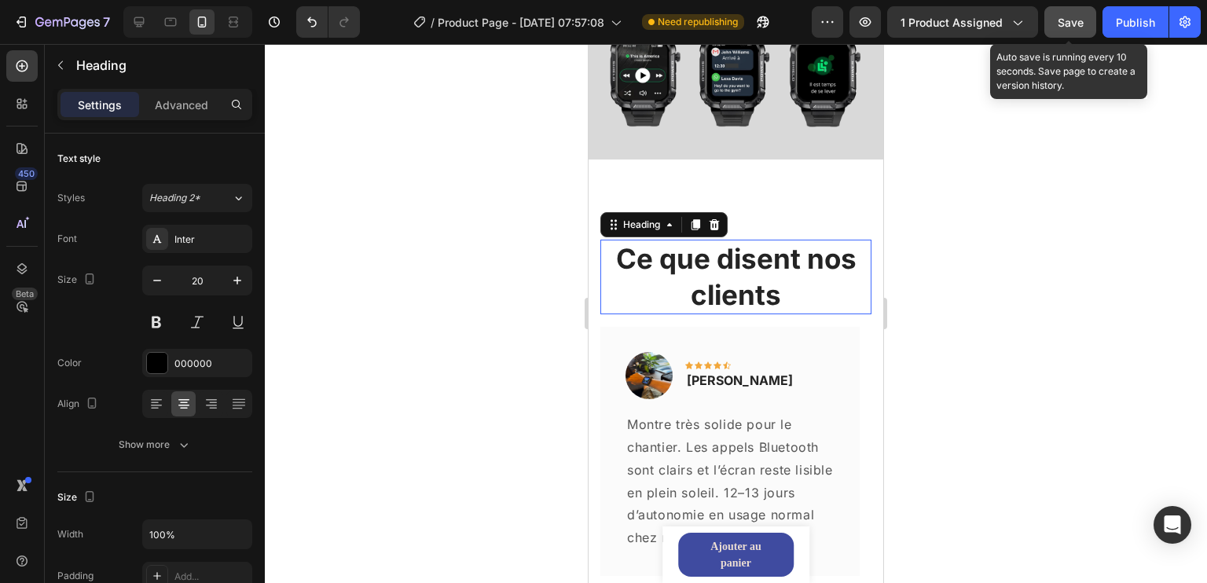
click at [714, 297] on h2 "Ce que disent nos clients" at bounding box center [736, 277] width 271 height 75
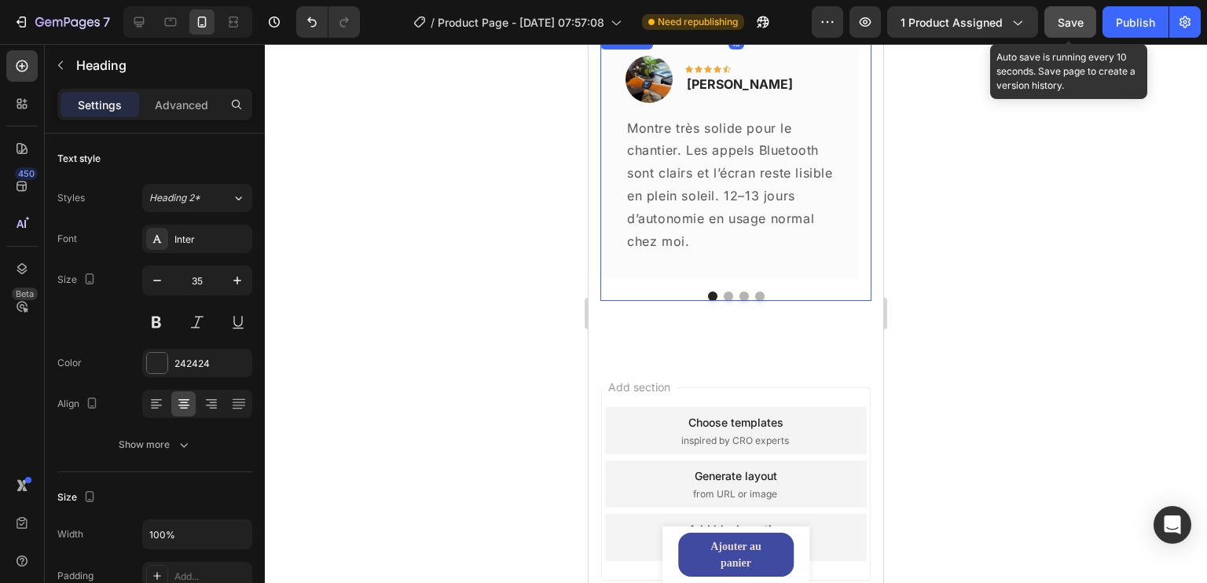
scroll to position [3076, 0]
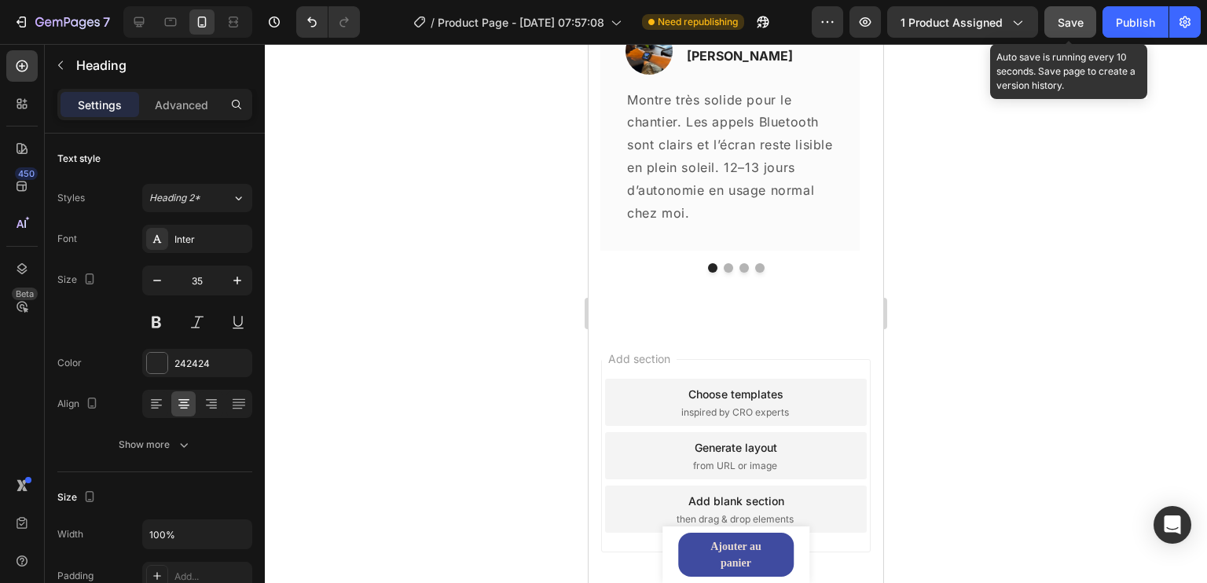
click at [1071, 22] on span "Save" at bounding box center [1071, 22] width 26 height 13
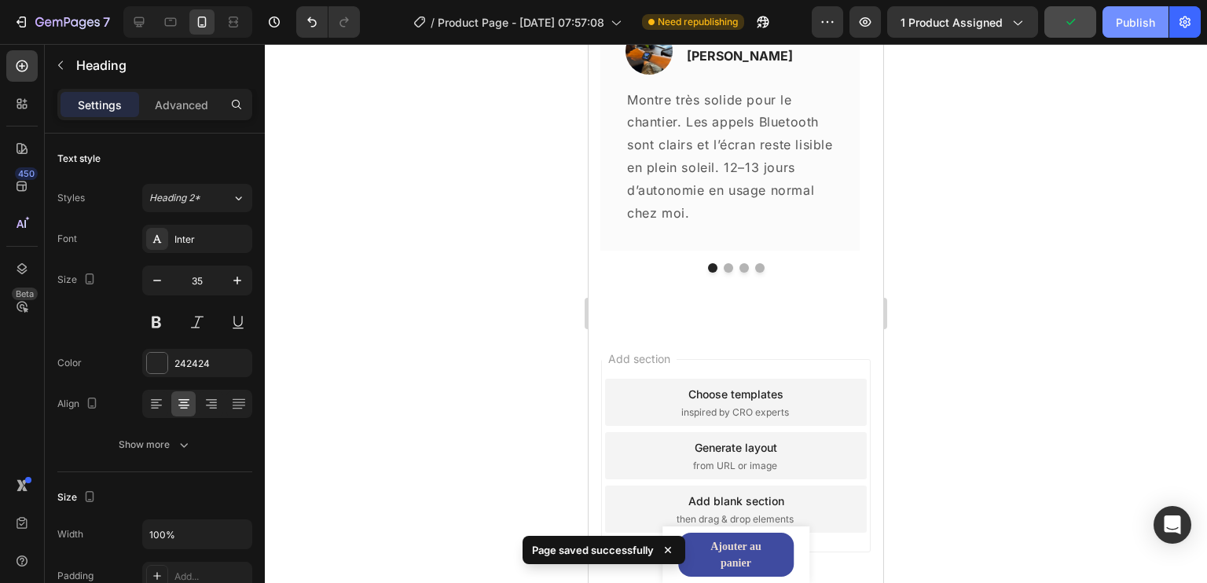
click at [1135, 18] on div "Publish" at bounding box center [1135, 22] width 39 height 17
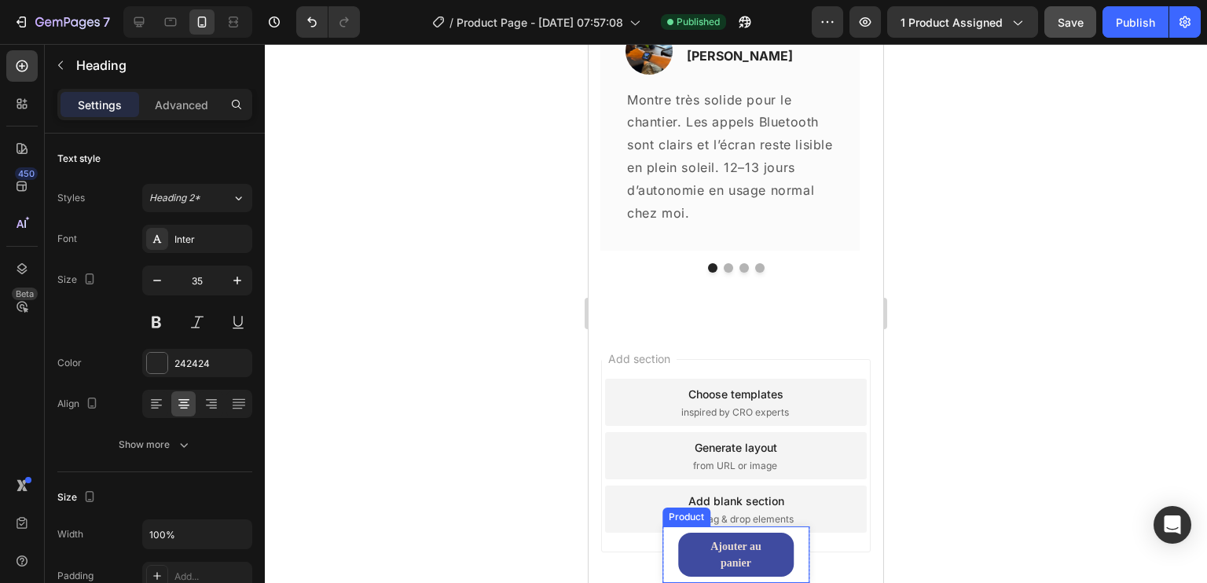
click at [667, 539] on div "Product Images Valdor R1 Product Title 69,00€ Product Price Product Price Row […" at bounding box center [737, 555] width 148 height 57
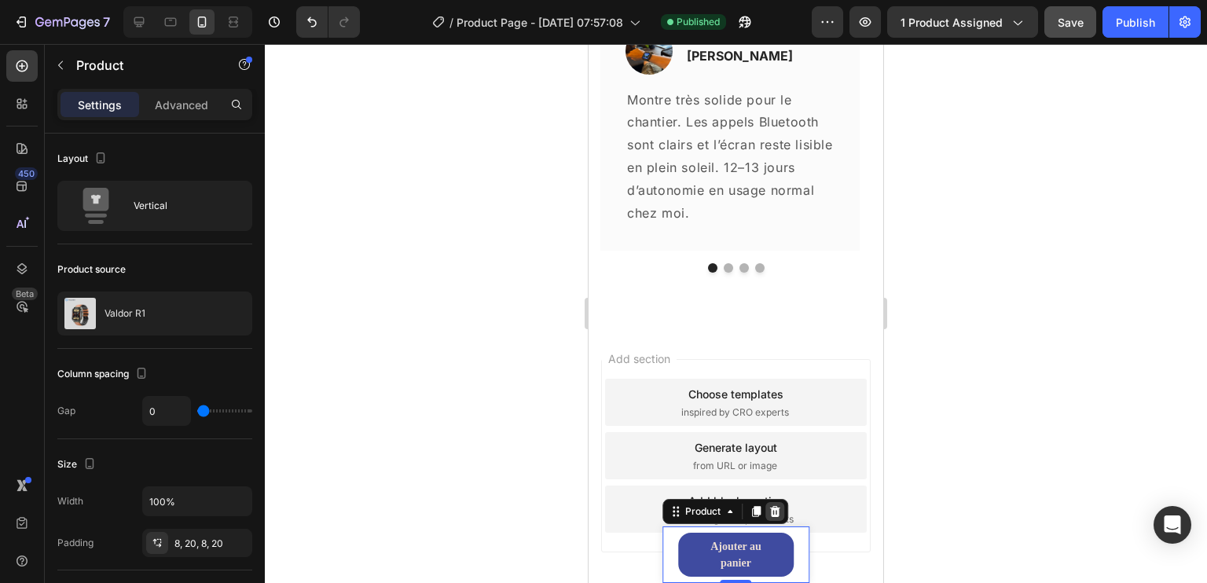
click at [771, 515] on icon at bounding box center [774, 511] width 10 height 11
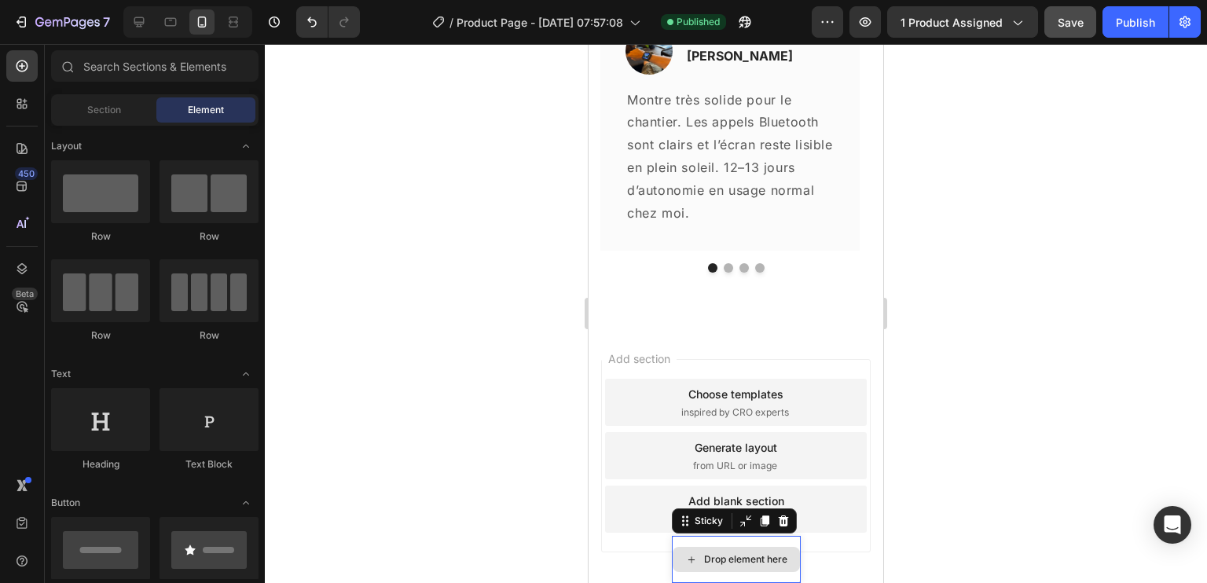
click at [683, 542] on div "Drop element here" at bounding box center [736, 559] width 129 height 47
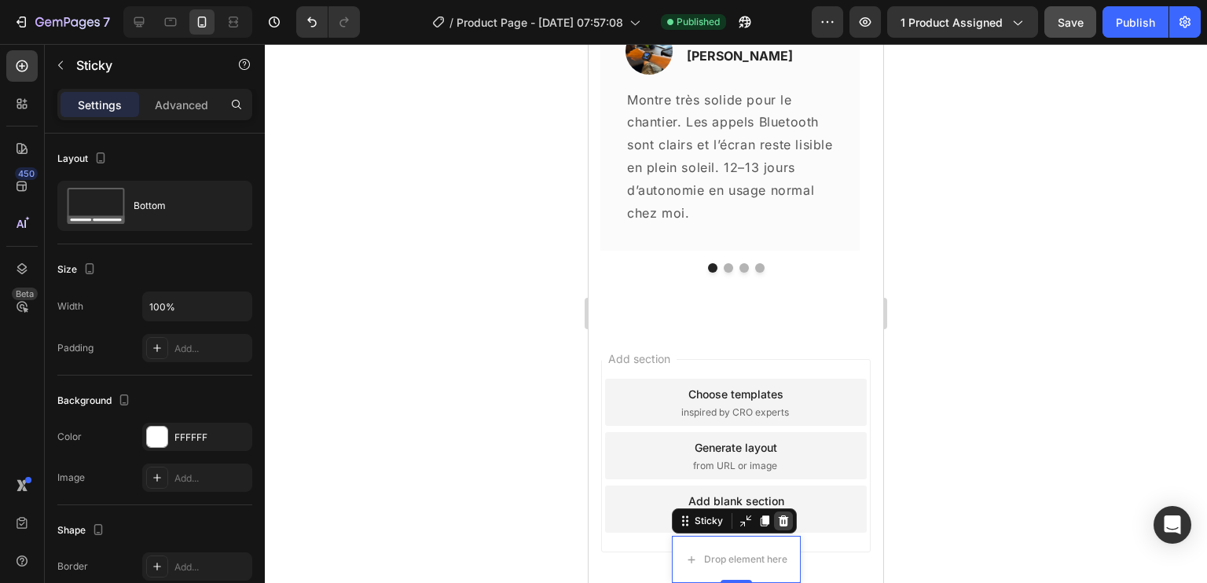
click at [777, 524] on icon at bounding box center [783, 521] width 13 height 13
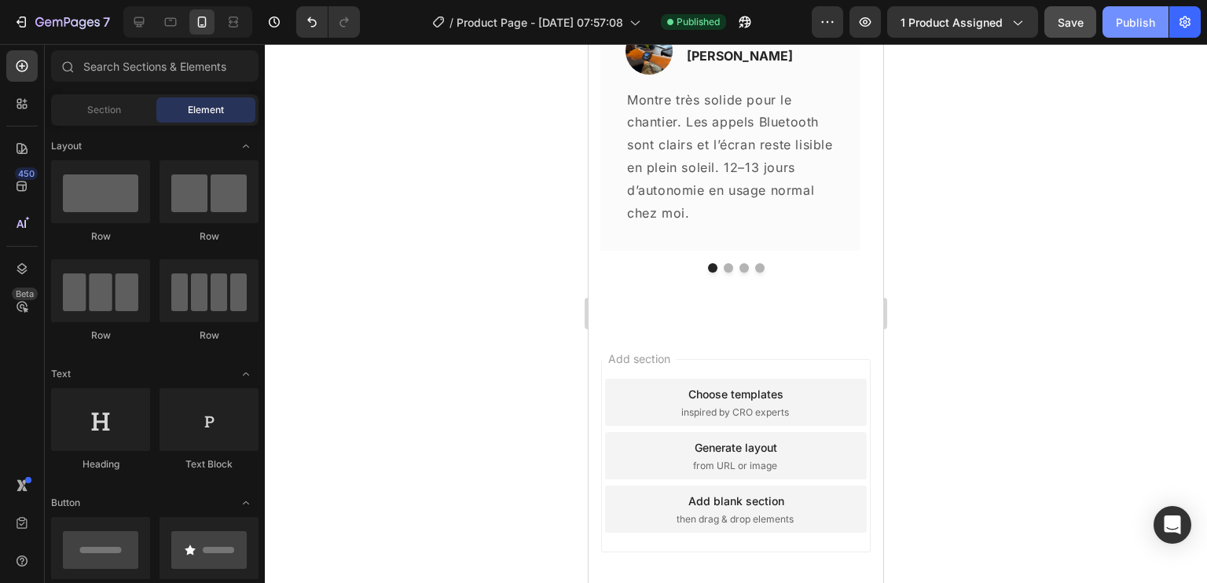
click at [1132, 18] on div "Publish" at bounding box center [1135, 22] width 39 height 17
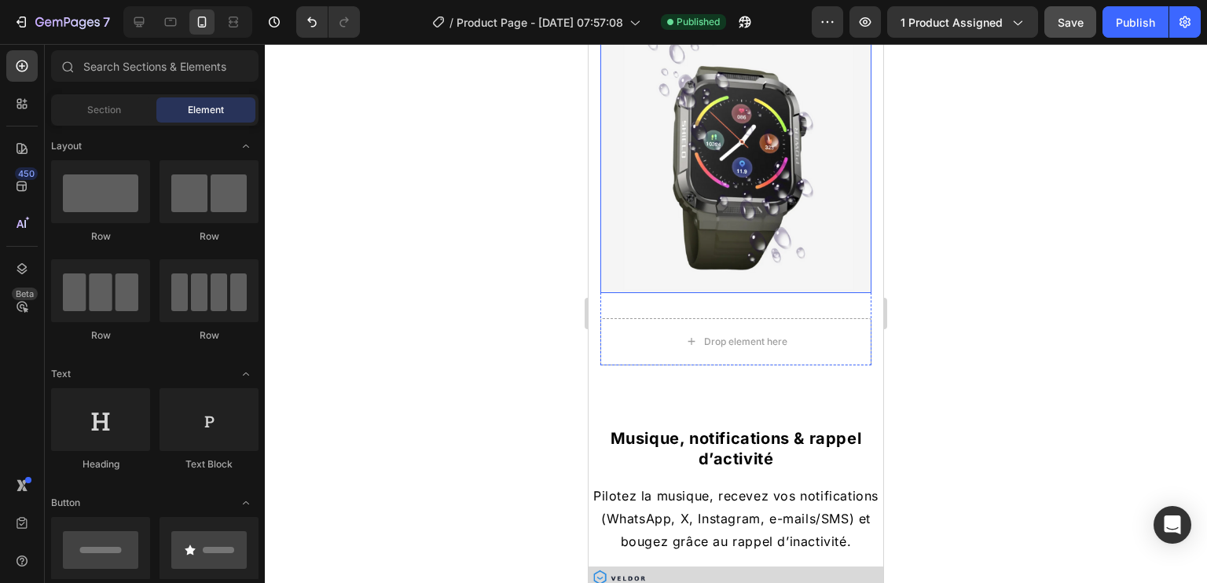
scroll to position [2290, 0]
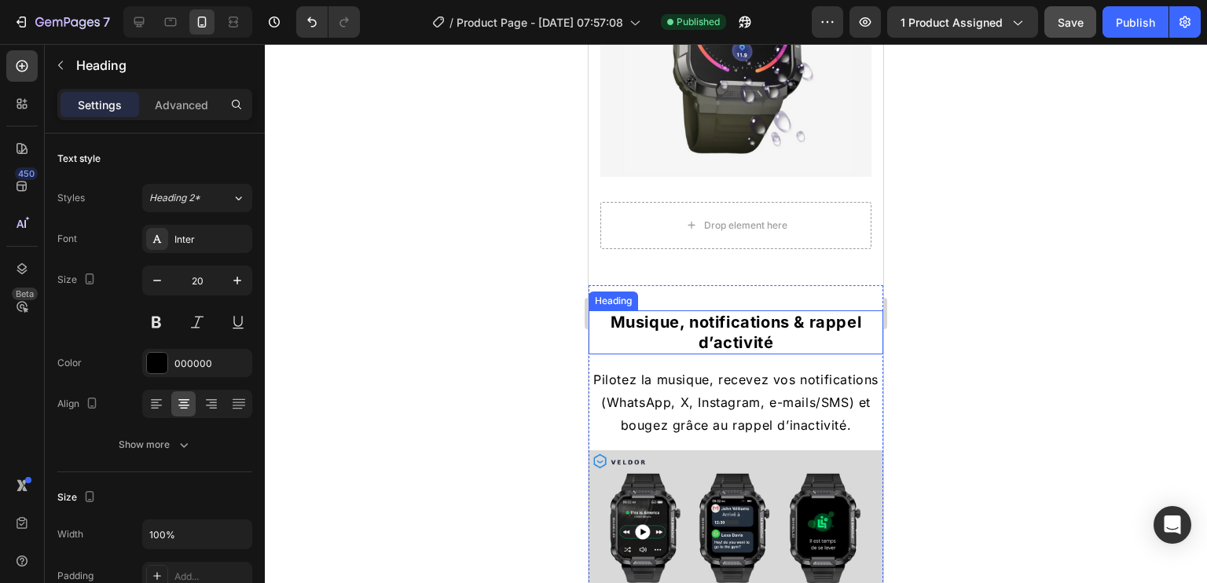
click at [744, 317] on h2 "Musique, notifications & rappel d’activité" at bounding box center [736, 332] width 295 height 44
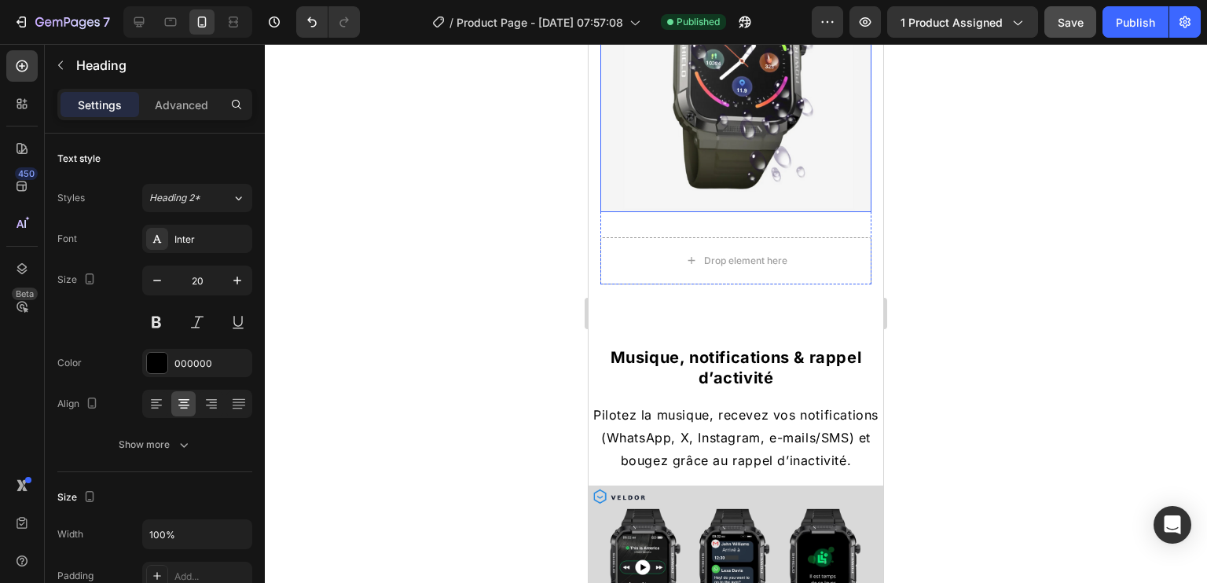
scroll to position [1976, 0]
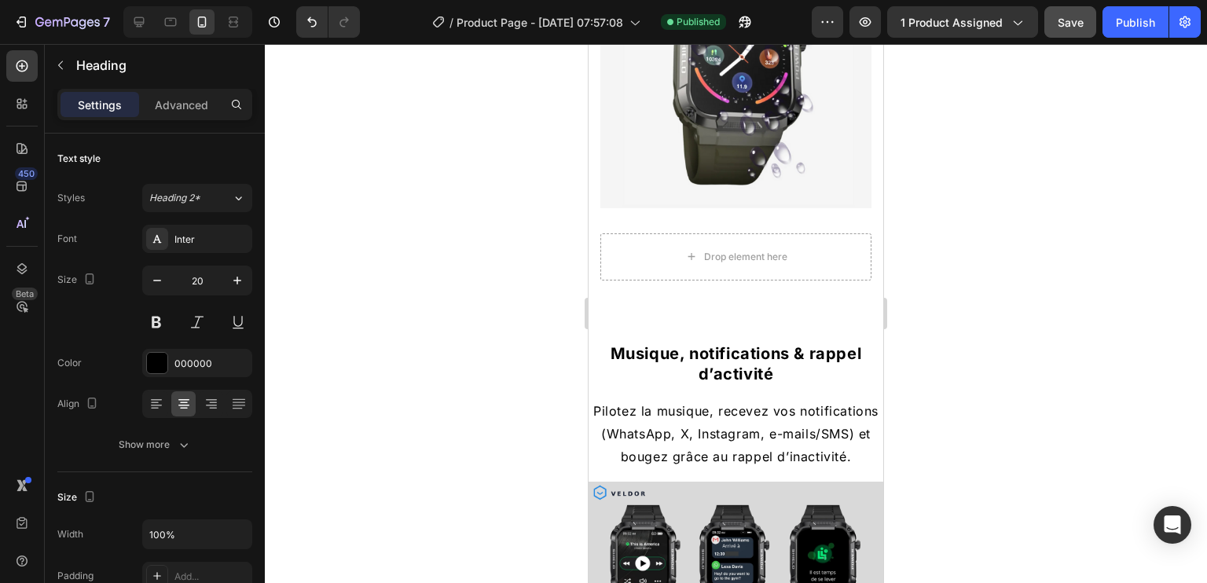
click at [752, 342] on h2 "Musique, notifications & rappel d’activité" at bounding box center [736, 364] width 295 height 44
click at [724, 351] on p "Musique, notifications & rappel d’activité" at bounding box center [736, 363] width 292 height 41
click at [704, 400] on p "Pilotez la musique, recevez vos notifications (WhatsApp, X, Instagram, e-mails/…" at bounding box center [736, 434] width 292 height 68
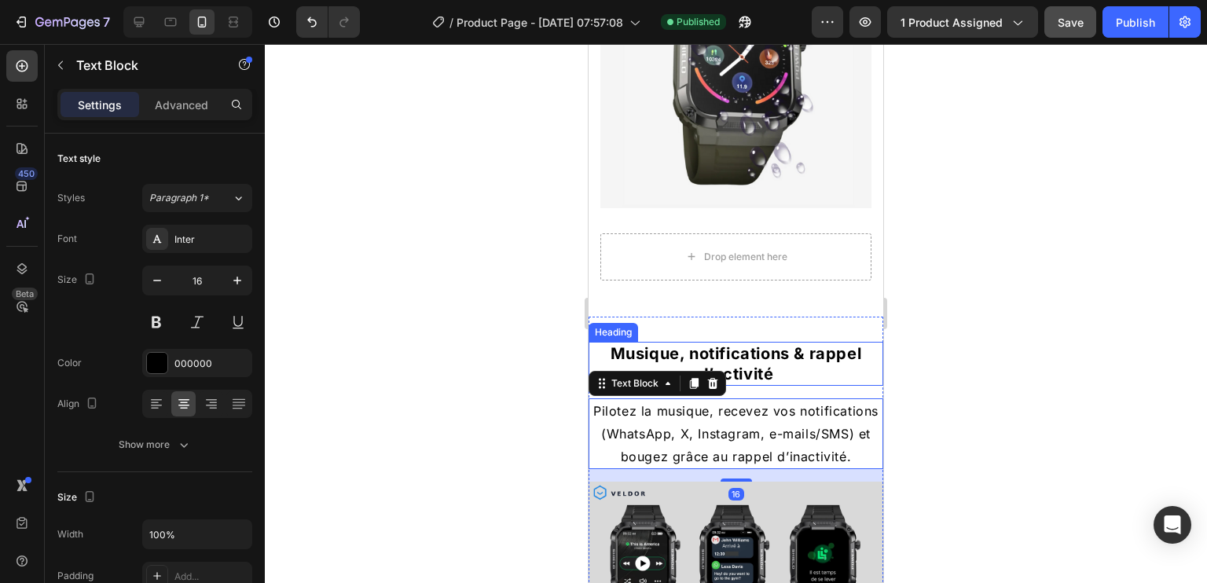
click at [730, 343] on p "Musique, notifications & rappel d’activité" at bounding box center [736, 363] width 292 height 41
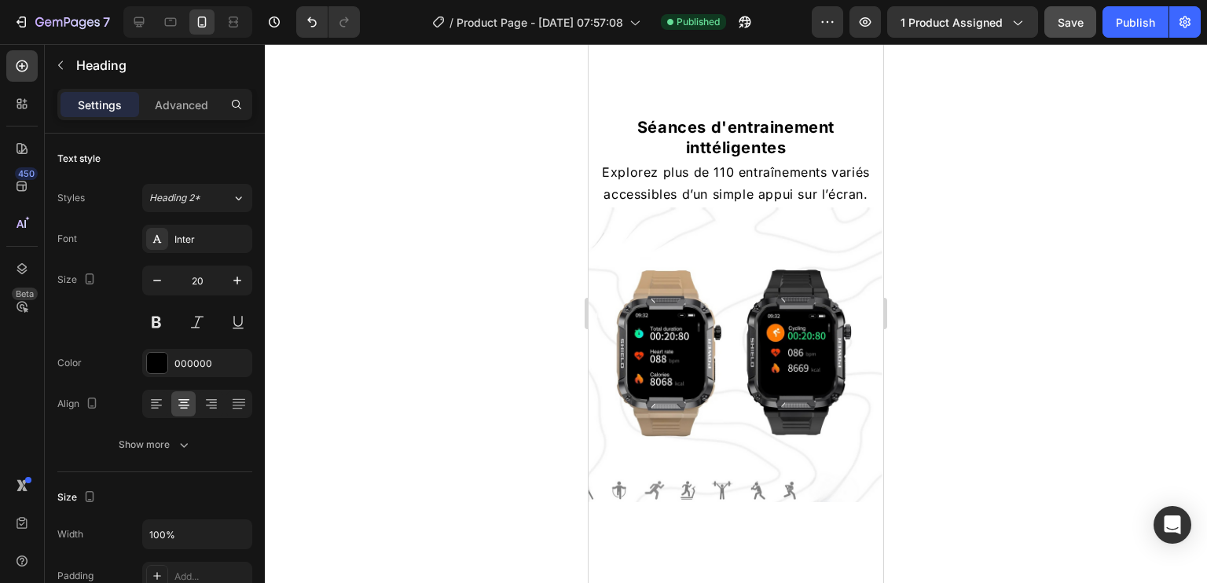
scroll to position [1426, 0]
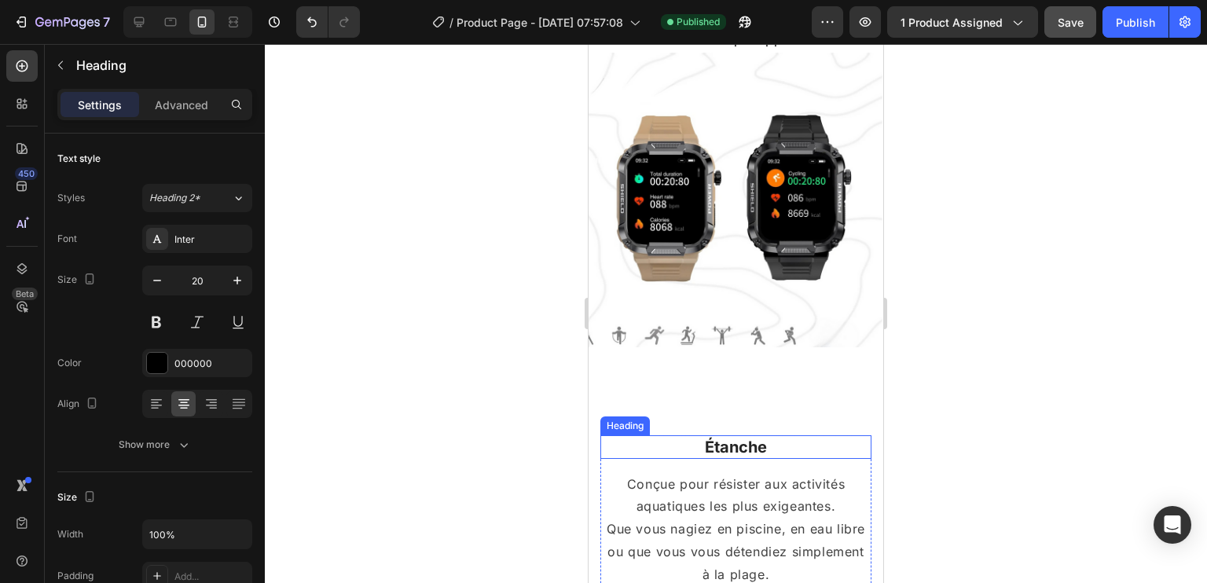
click at [734, 435] on h2 "Étanche" at bounding box center [736, 447] width 271 height 24
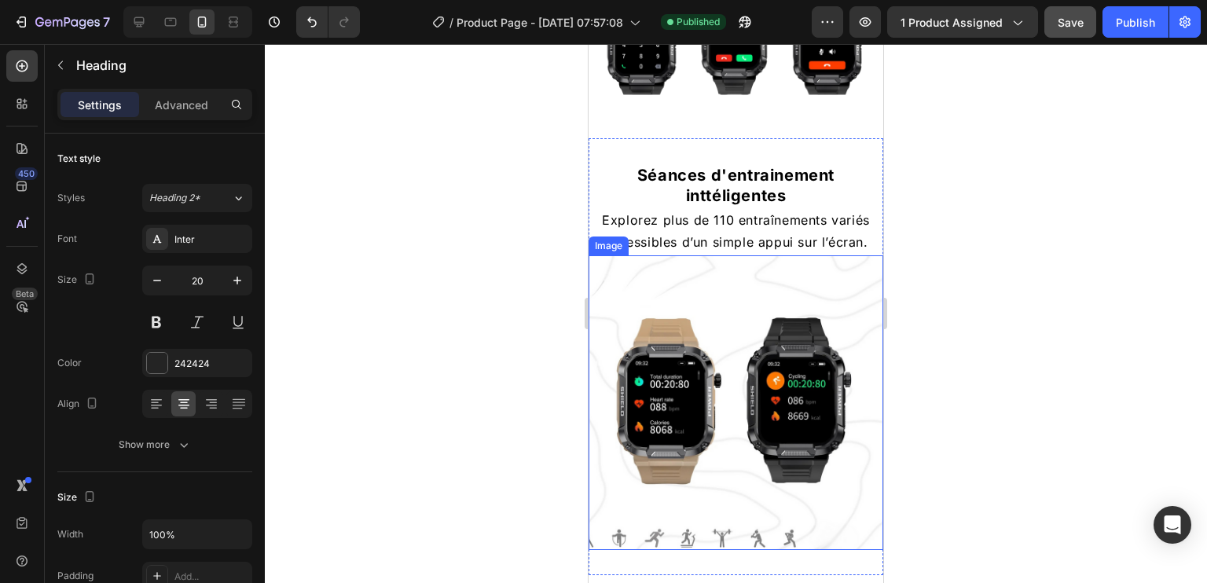
scroll to position [1190, 0]
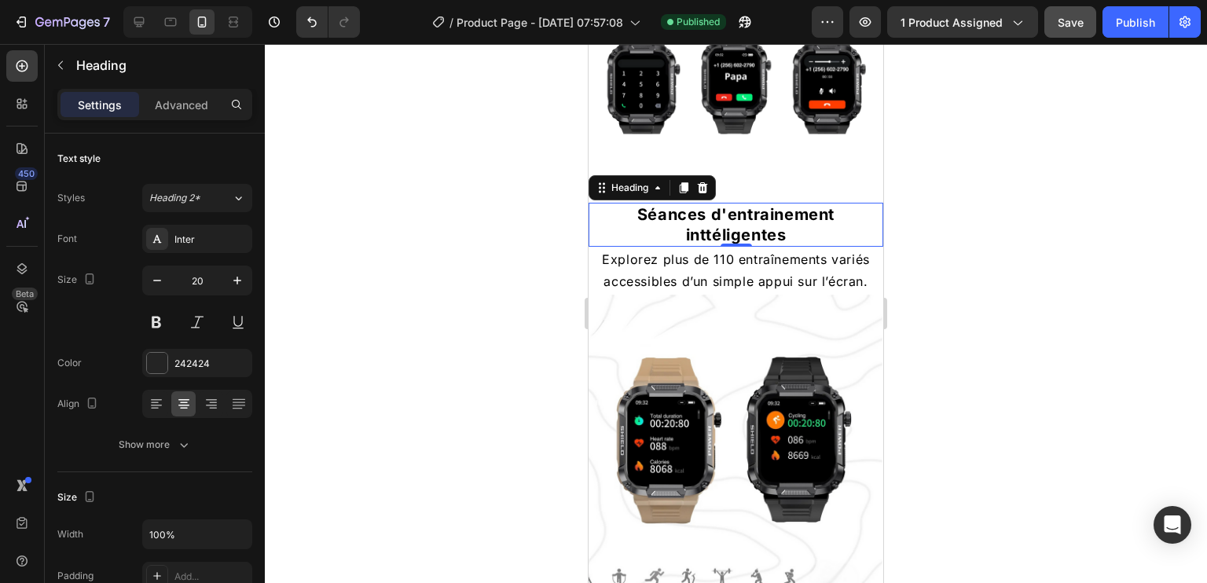
click at [730, 220] on h2 "Séances d'entrainement inttéligentes" at bounding box center [736, 225] width 295 height 44
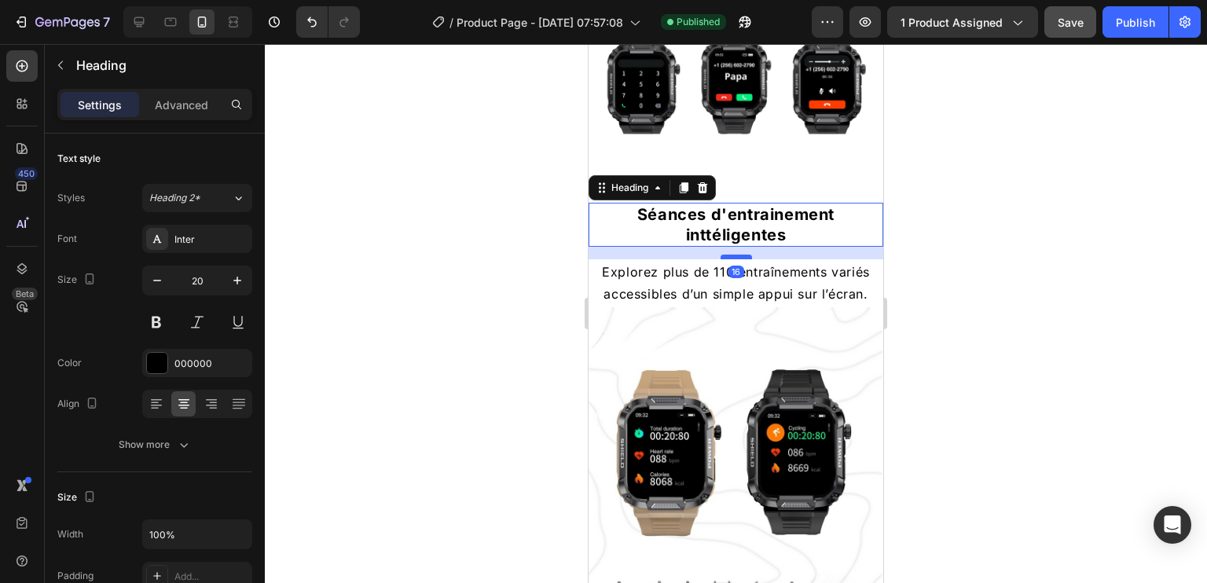
drag, startPoint x: 731, startPoint y: 235, endPoint x: 733, endPoint y: 248, distance: 12.7
click at [733, 255] on div at bounding box center [736, 257] width 31 height 5
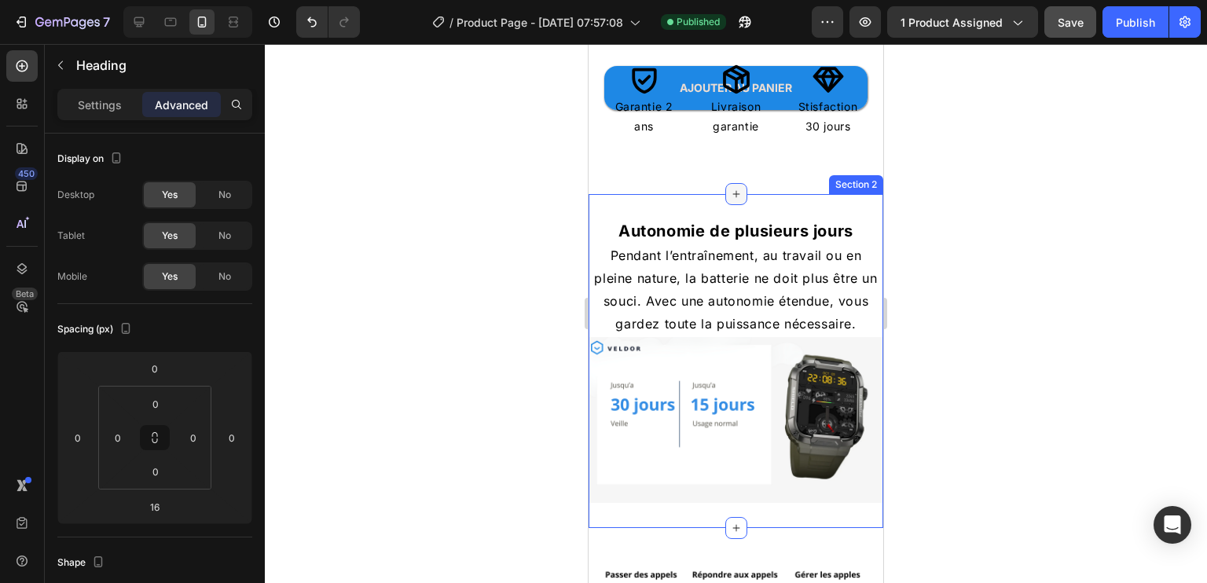
scroll to position [797, 0]
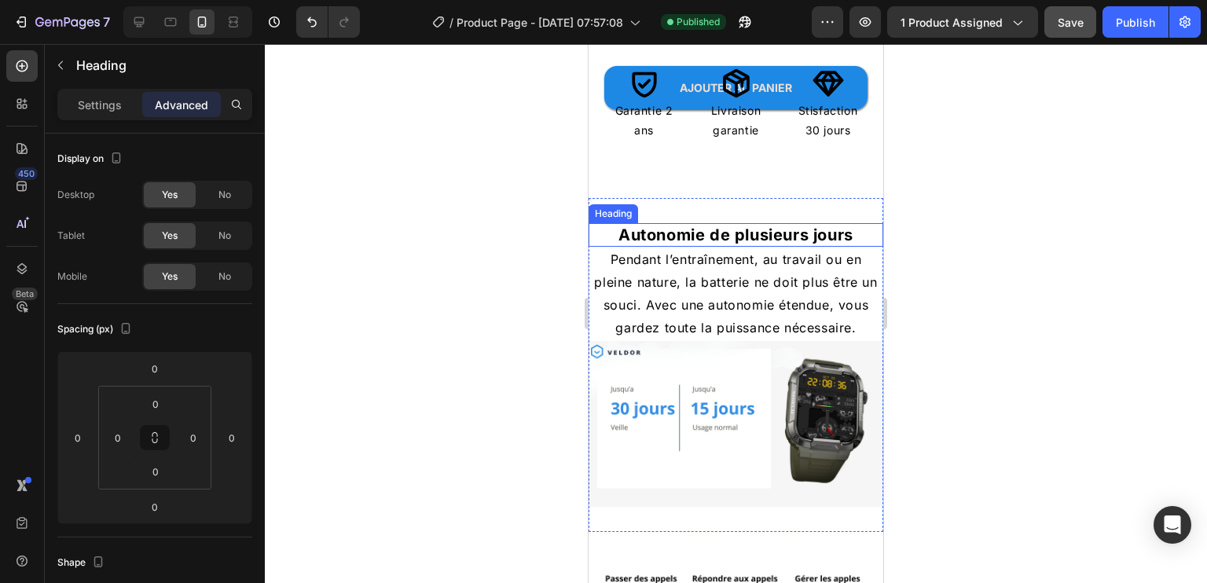
click at [730, 226] on h2 "Autonomie de plusieurs jours" at bounding box center [736, 235] width 295 height 24
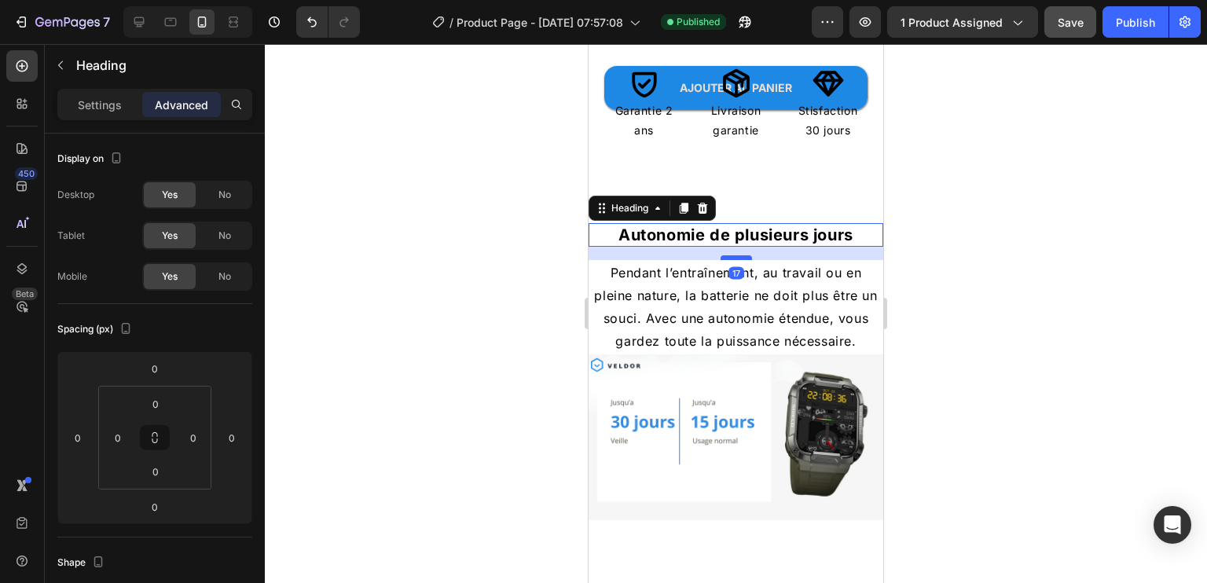
drag, startPoint x: 733, startPoint y: 233, endPoint x: 736, endPoint y: 246, distance: 13.9
click at [736, 255] on div at bounding box center [736, 257] width 31 height 5
type input "16"
click at [1133, 27] on div "Publish" at bounding box center [1135, 22] width 39 height 17
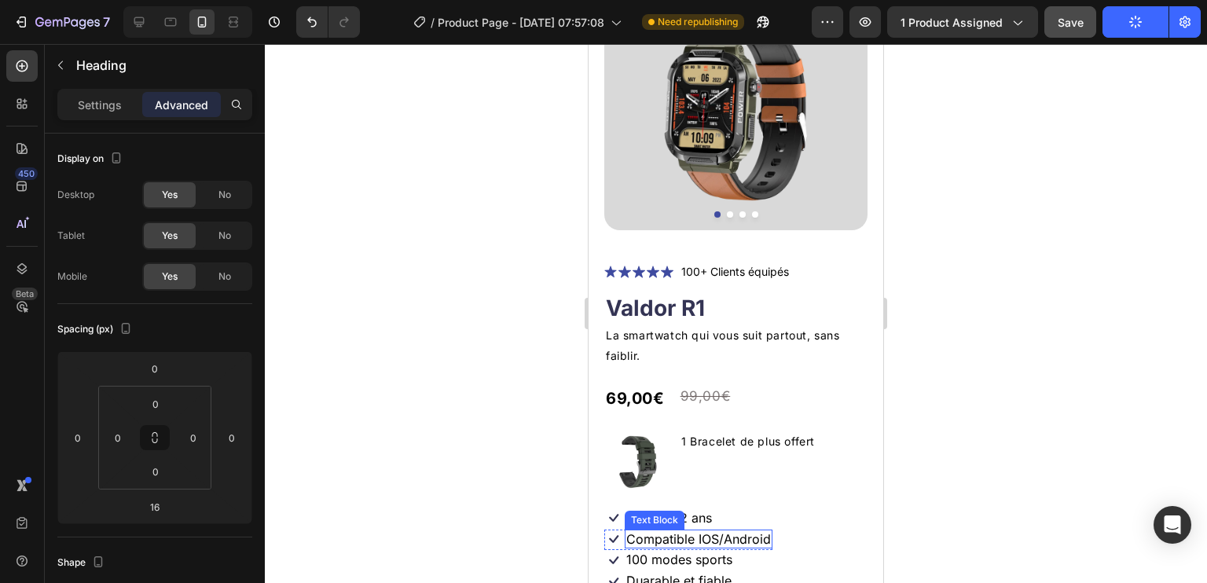
scroll to position [90, 0]
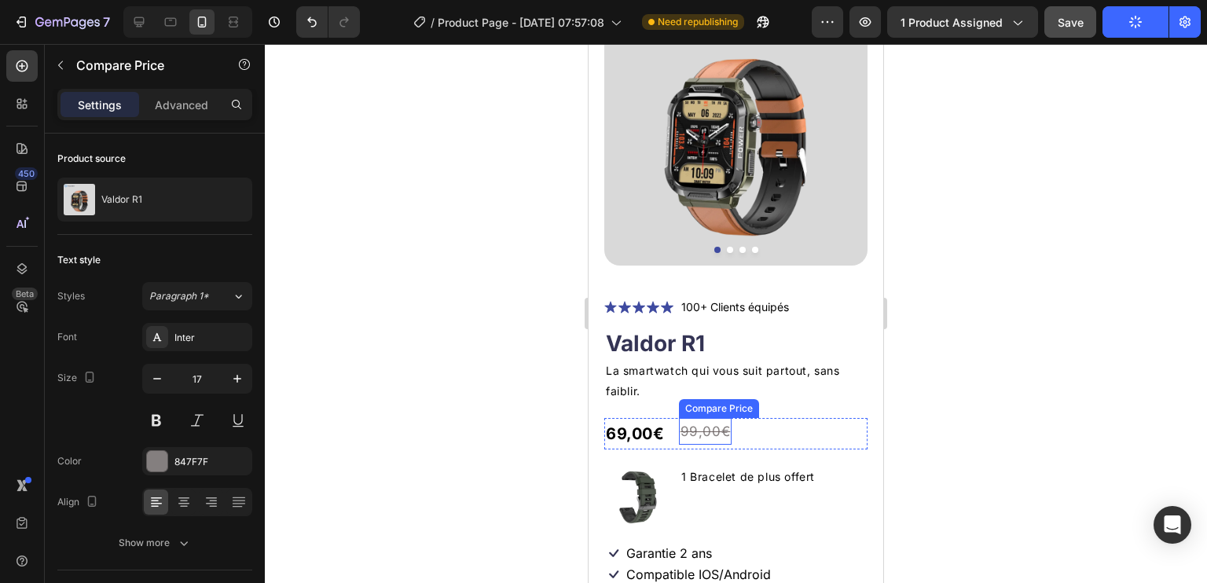
click at [693, 422] on div "99,00€" at bounding box center [705, 432] width 53 height 28
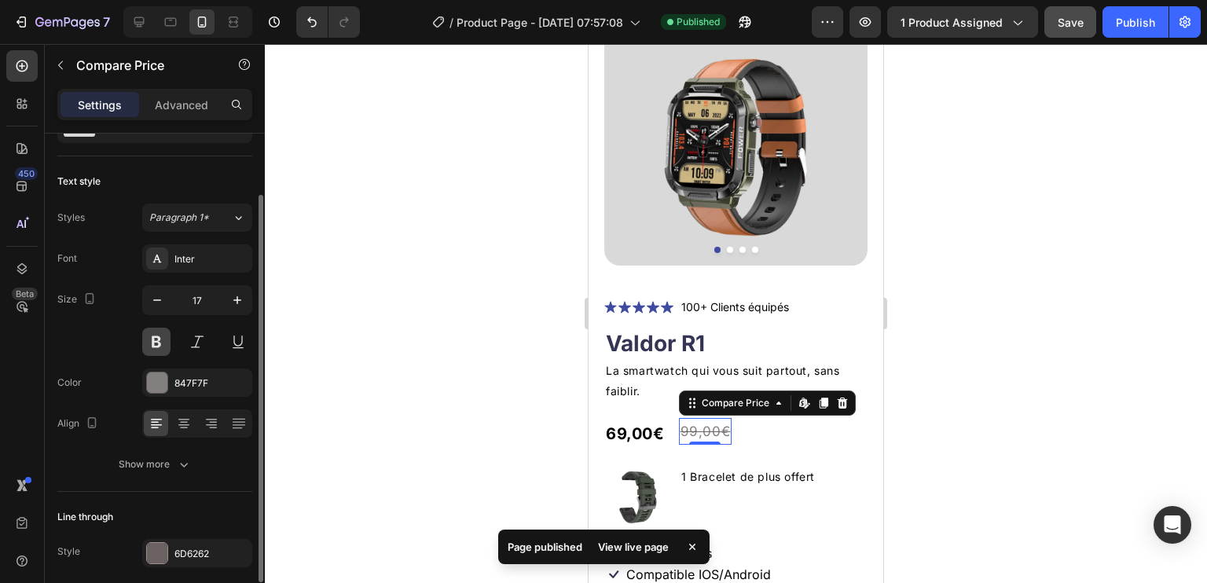
scroll to position [137, 0]
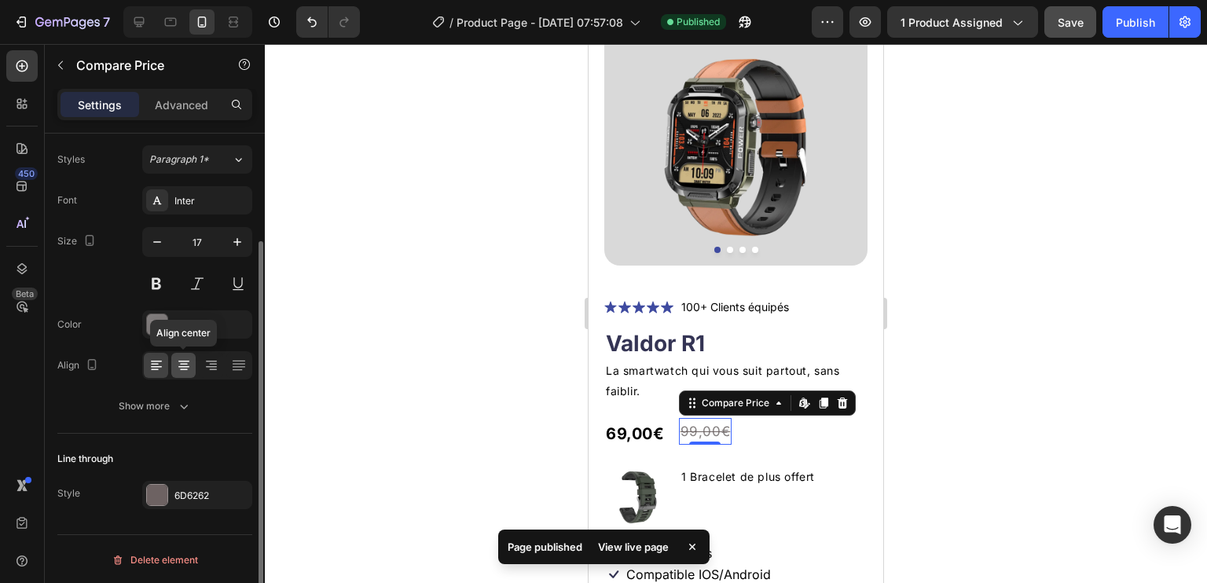
click at [181, 369] on icon at bounding box center [184, 370] width 8 height 2
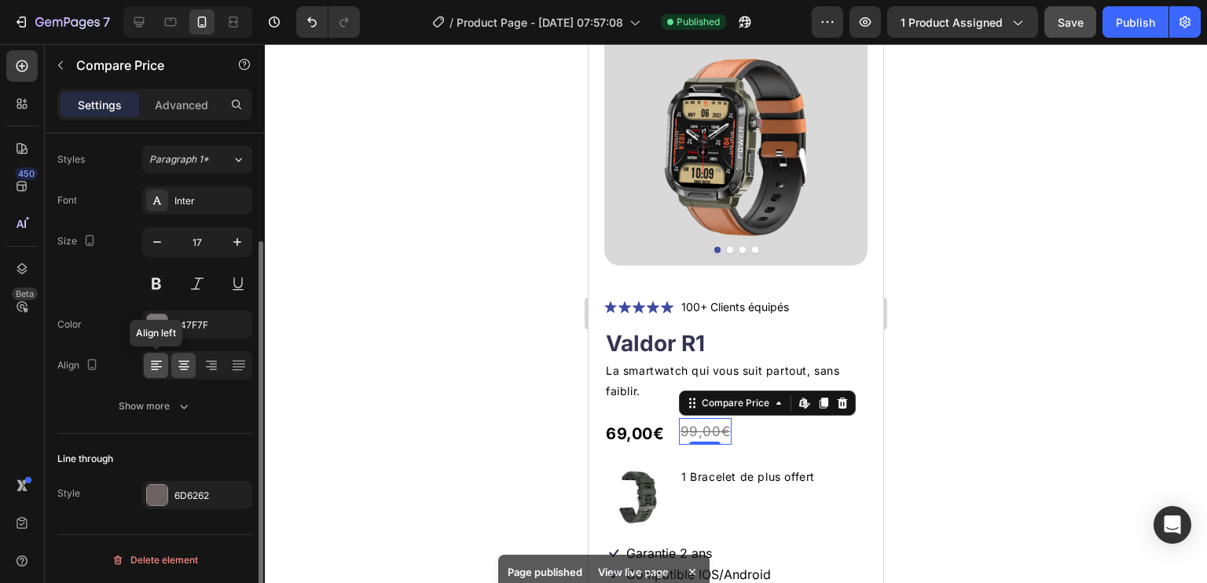
click at [158, 366] on icon at bounding box center [156, 367] width 11 height 2
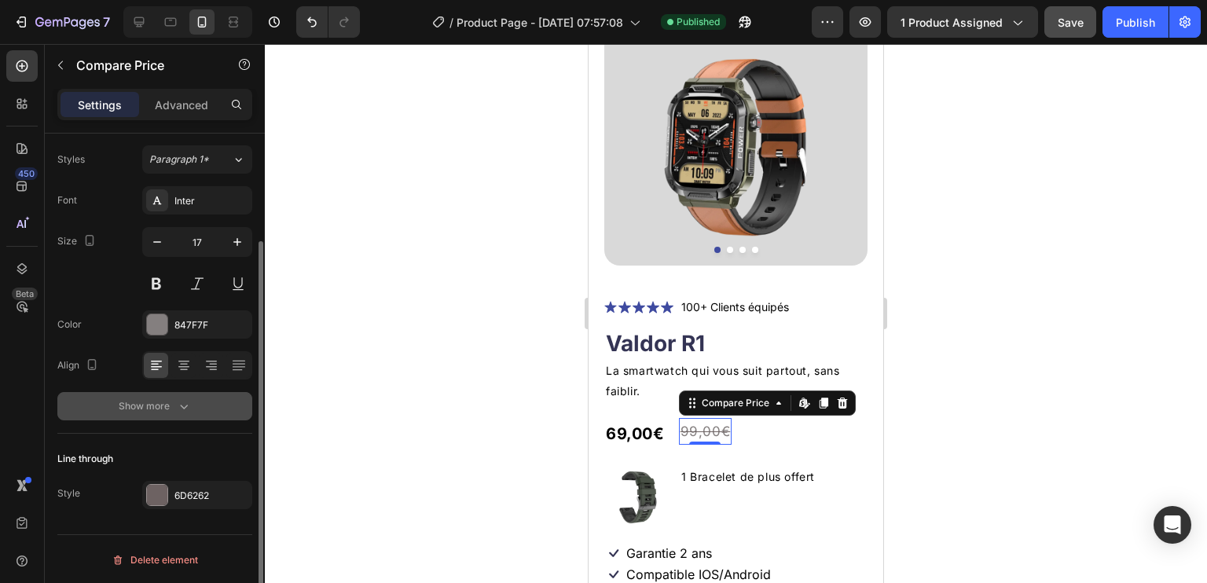
click at [185, 395] on button "Show more" at bounding box center [154, 406] width 195 height 28
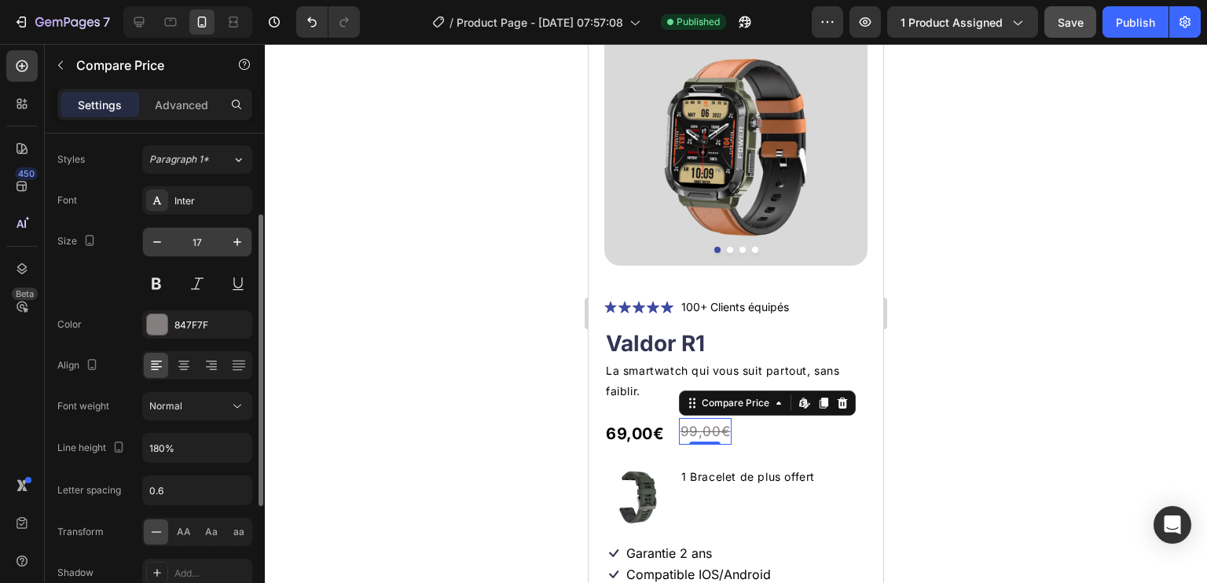
scroll to position [58, 0]
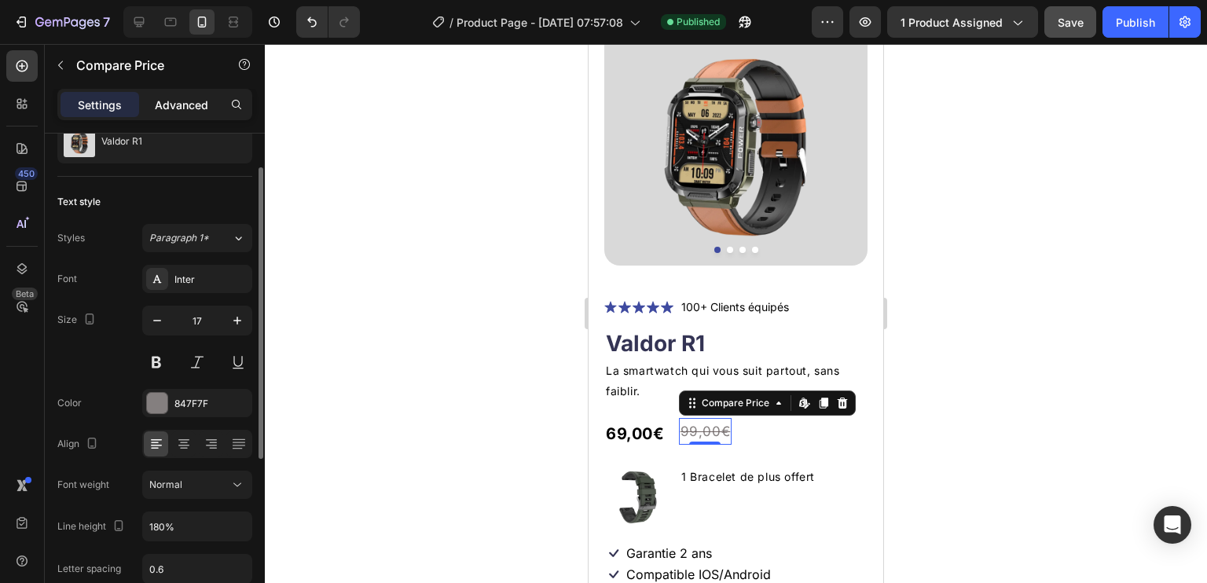
click at [200, 94] on div "Advanced" at bounding box center [181, 104] width 79 height 25
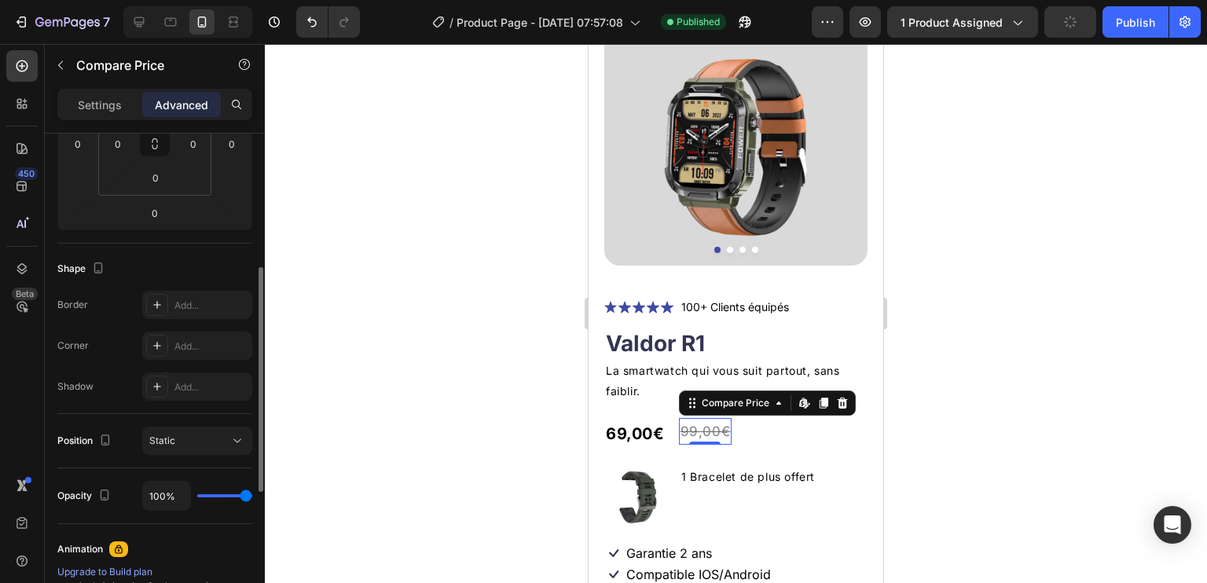
scroll to position [0, 0]
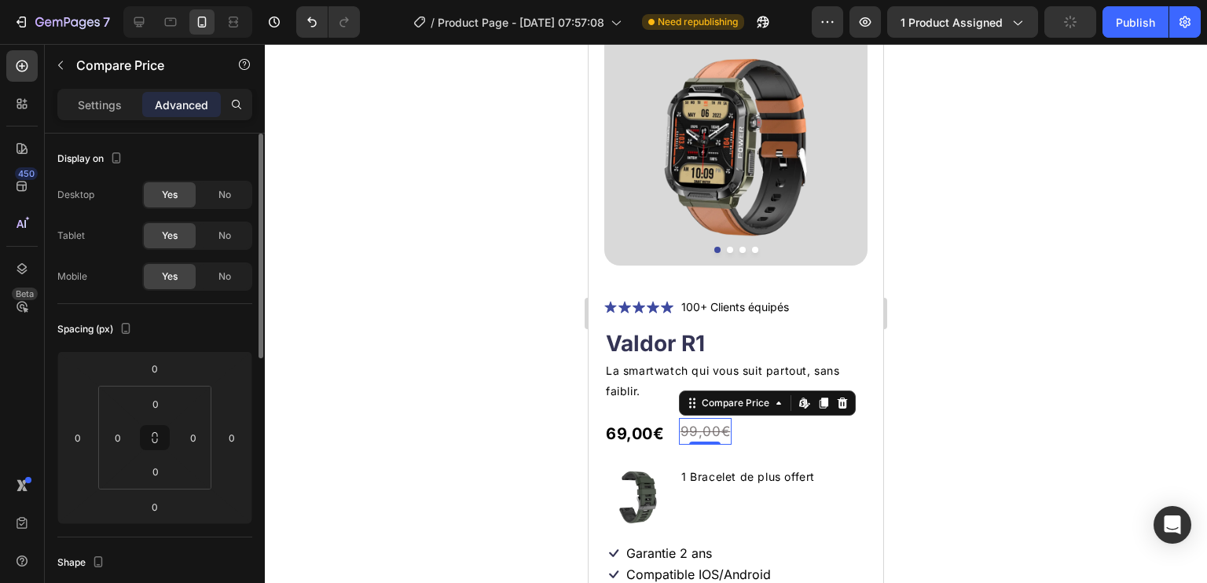
drag, startPoint x: 96, startPoint y: 97, endPoint x: 186, endPoint y: 128, distance: 95.7
click at [96, 97] on p "Settings" at bounding box center [100, 105] width 44 height 17
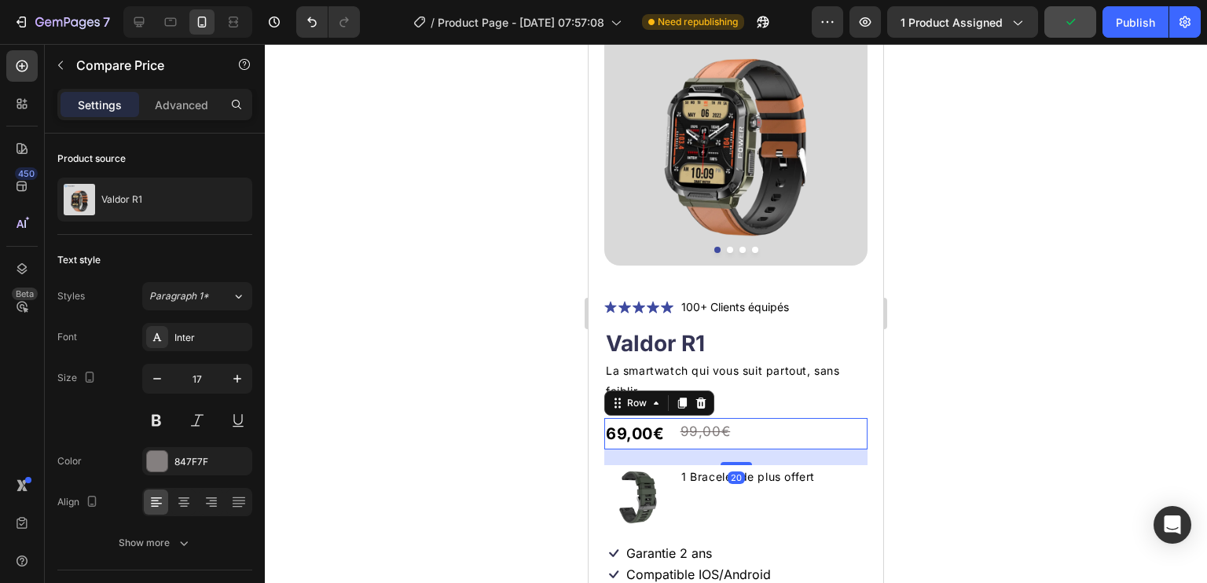
click at [741, 418] on div "69,00€ Product Price Product Price 99,00€ Compare Price Compare Price Row 20" at bounding box center [735, 433] width 263 height 31
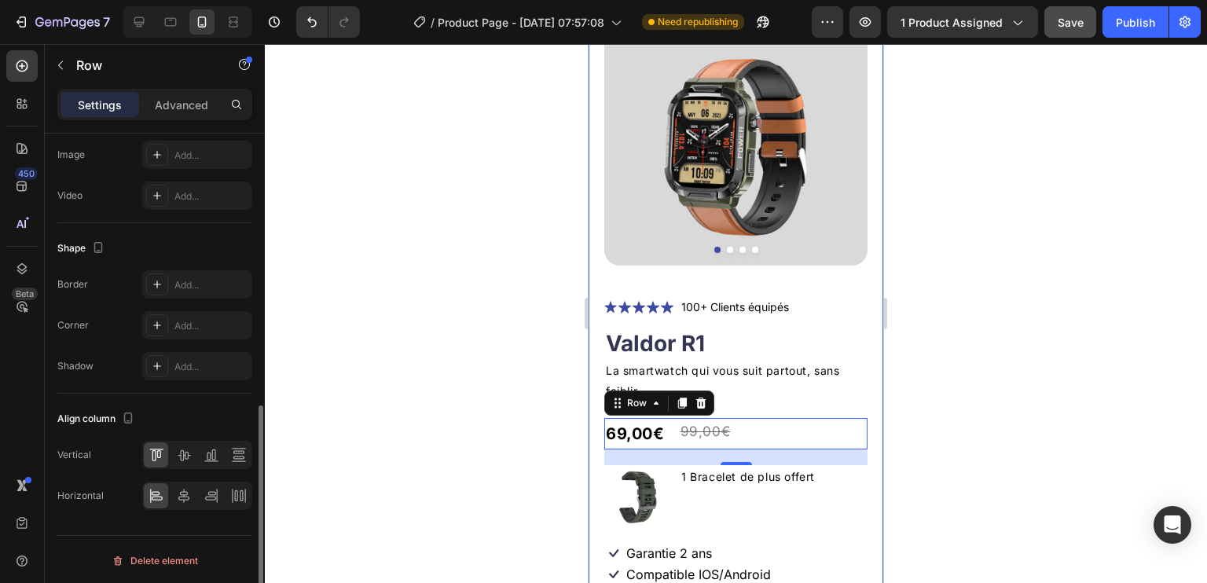
scroll to position [601, 0]
click at [185, 490] on icon at bounding box center [183, 496] width 11 height 14
click at [161, 492] on icon at bounding box center [157, 496] width 16 height 16
click at [204, 458] on icon at bounding box center [212, 455] width 16 height 16
click at [182, 450] on icon at bounding box center [184, 455] width 13 height 11
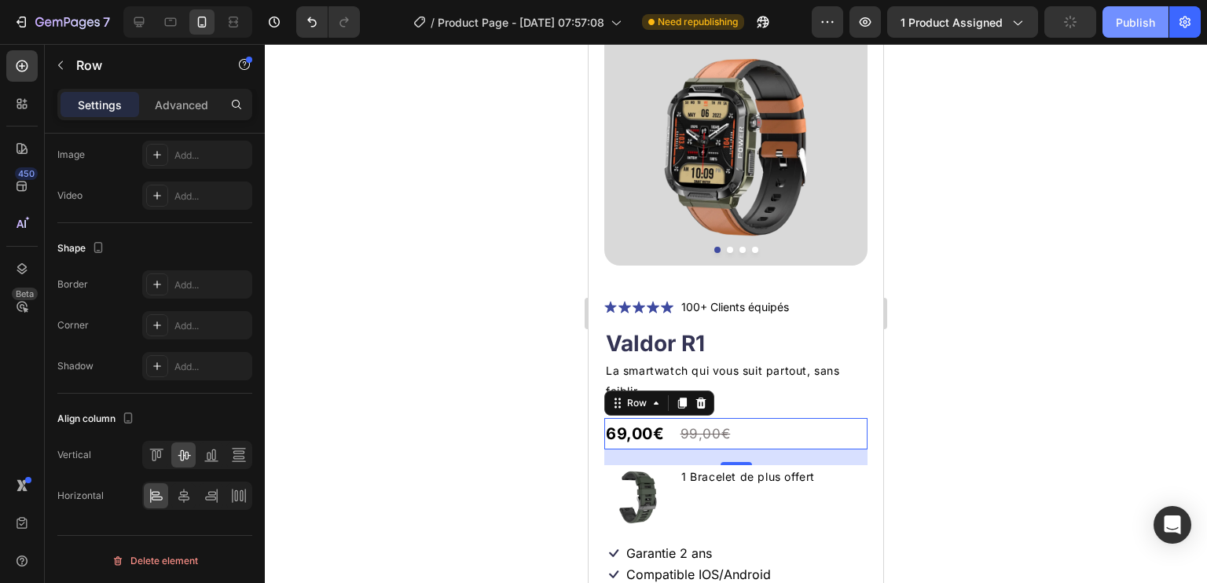
click at [1118, 23] on div "Publish" at bounding box center [1135, 22] width 39 height 17
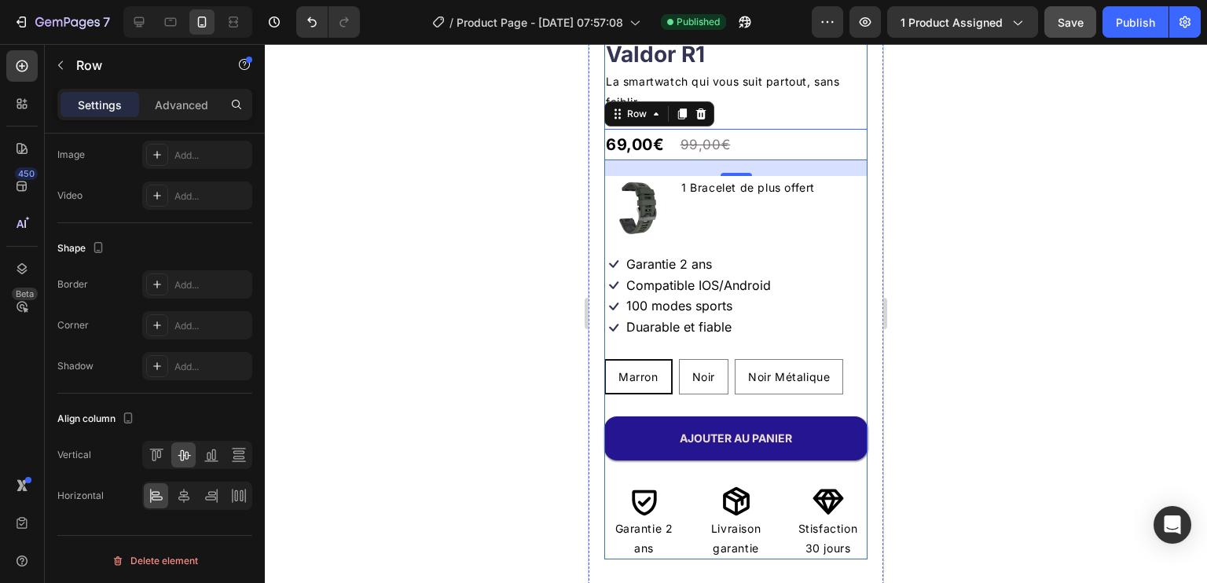
scroll to position [404, 0]
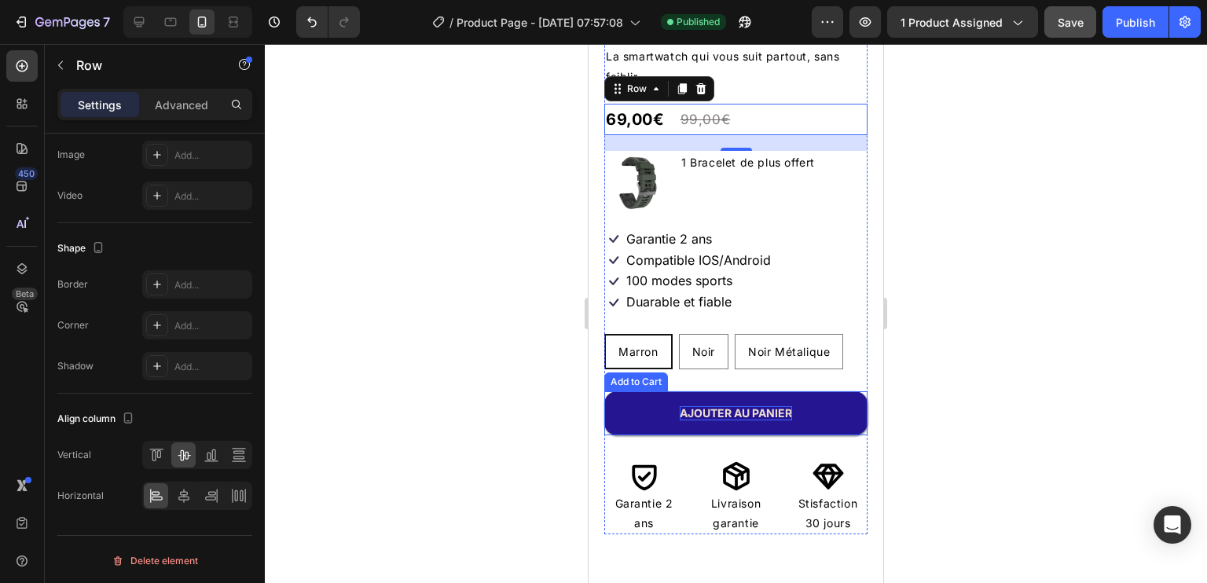
click at [707, 406] on div "AJOUTER AU PANIER" at bounding box center [736, 413] width 112 height 14
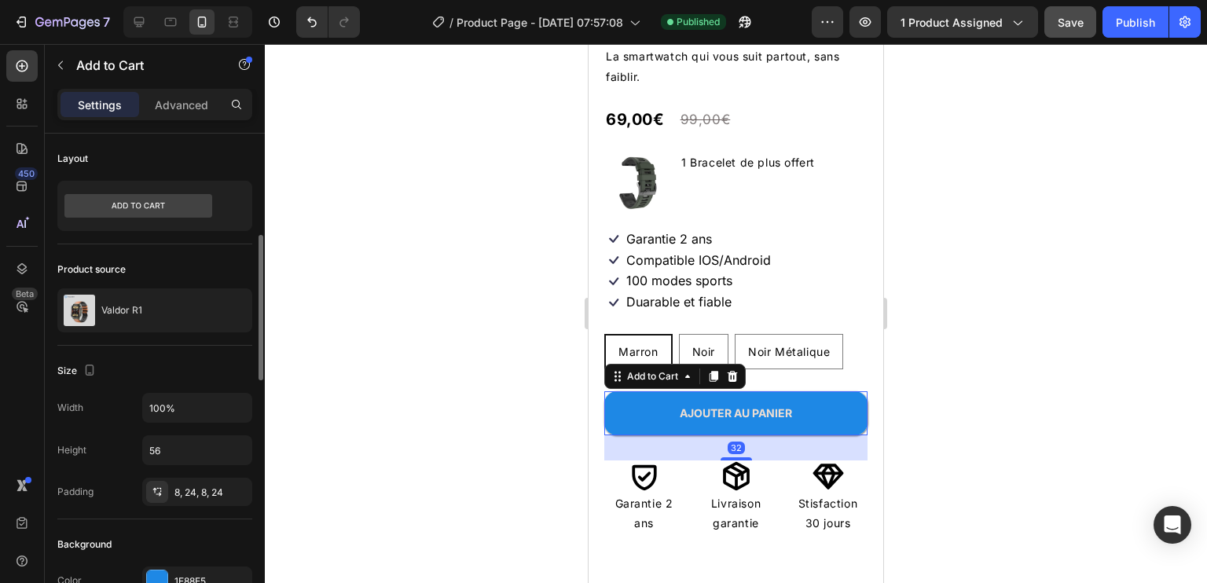
scroll to position [157, 0]
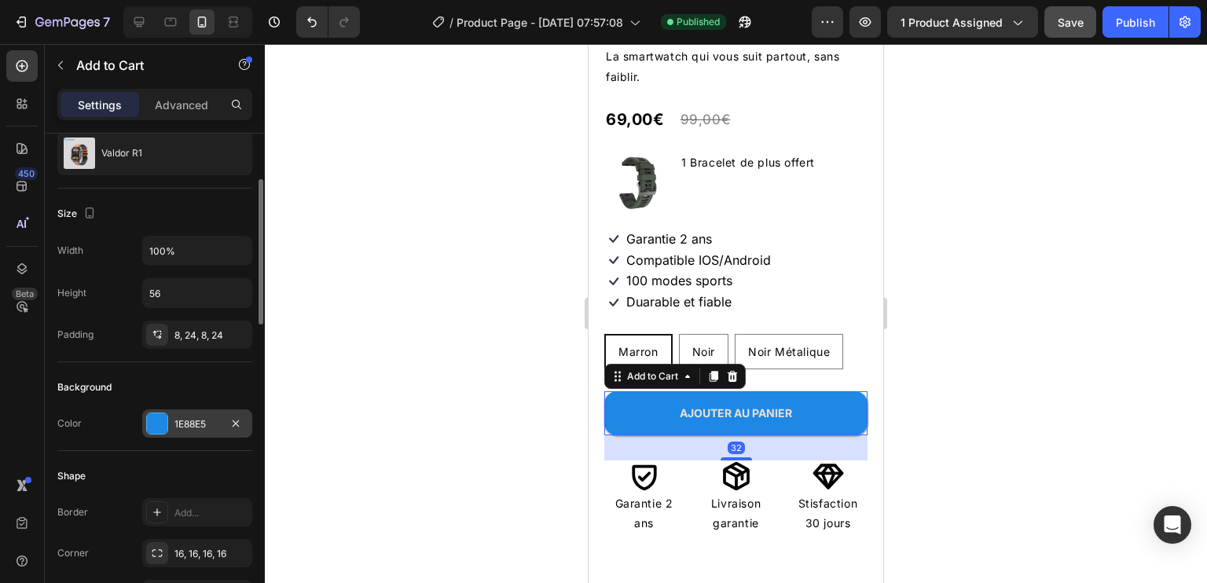
click at [189, 424] on div "1E88E5" at bounding box center [197, 424] width 46 height 14
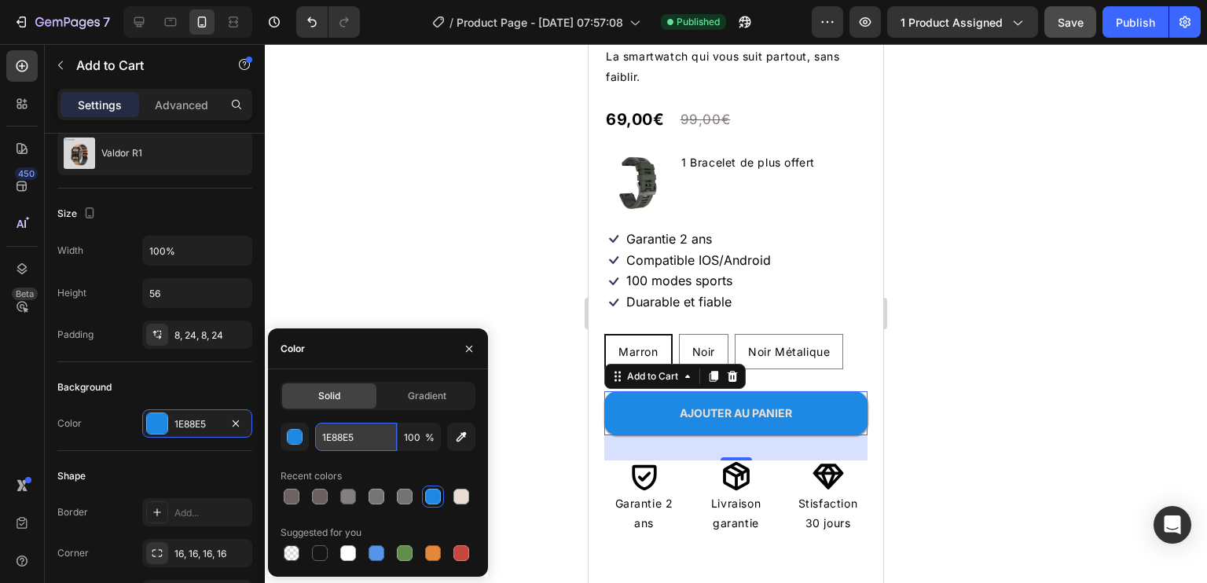
click at [340, 430] on input "1E88E5" at bounding box center [356, 437] width 82 height 28
click at [692, 294] on p "Duarable et fiable" at bounding box center [678, 302] width 105 height 17
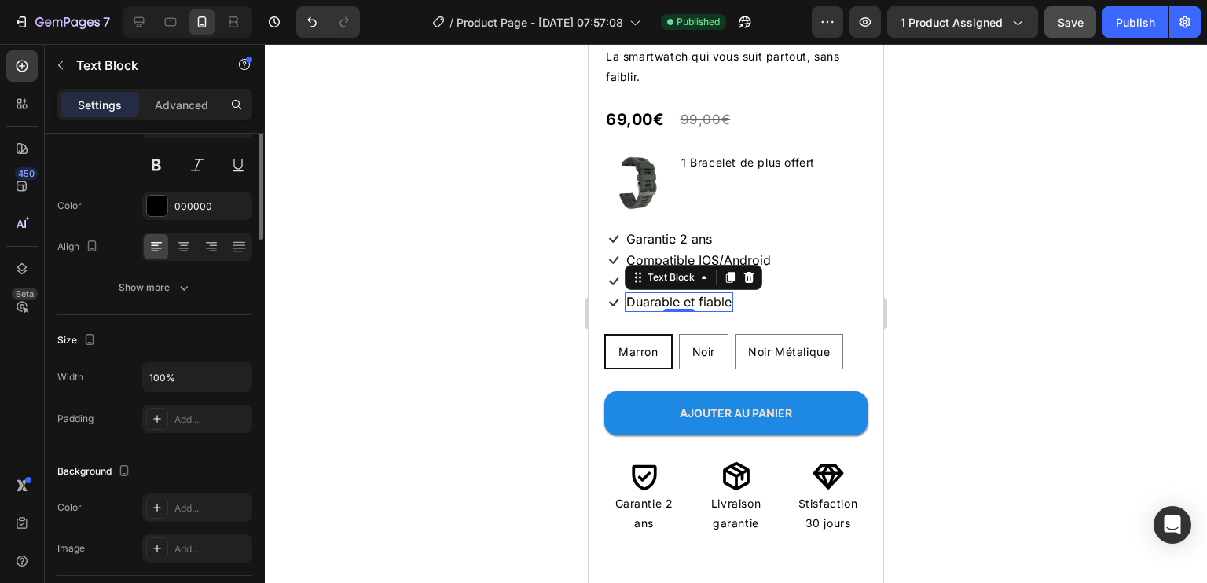
scroll to position [0, 0]
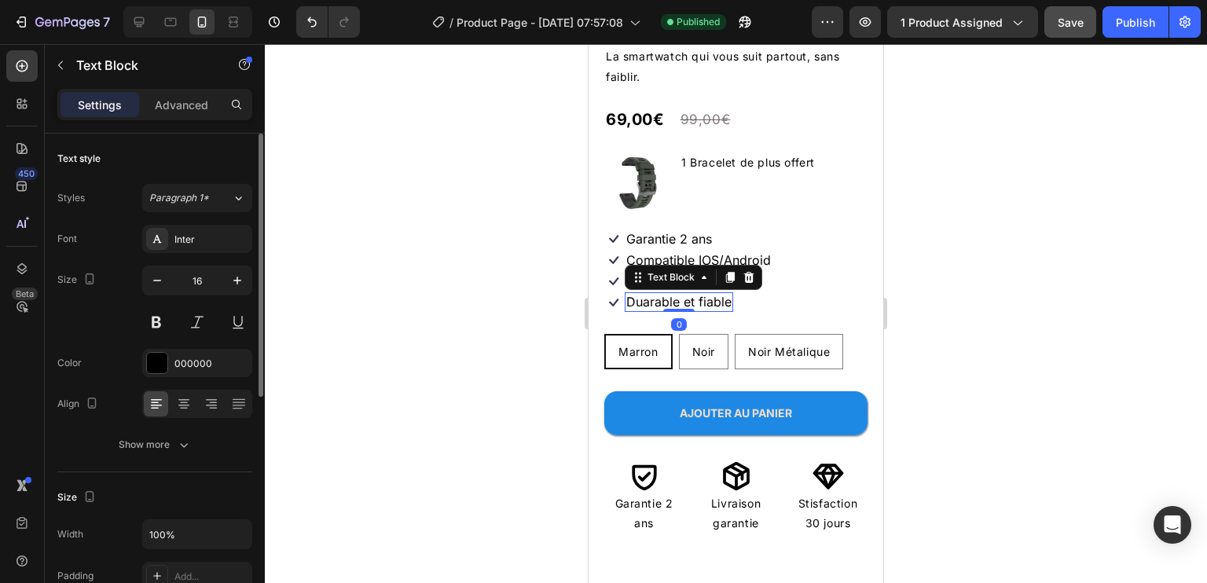
click at [648, 294] on p "Duarable et fiable" at bounding box center [678, 302] width 105 height 17
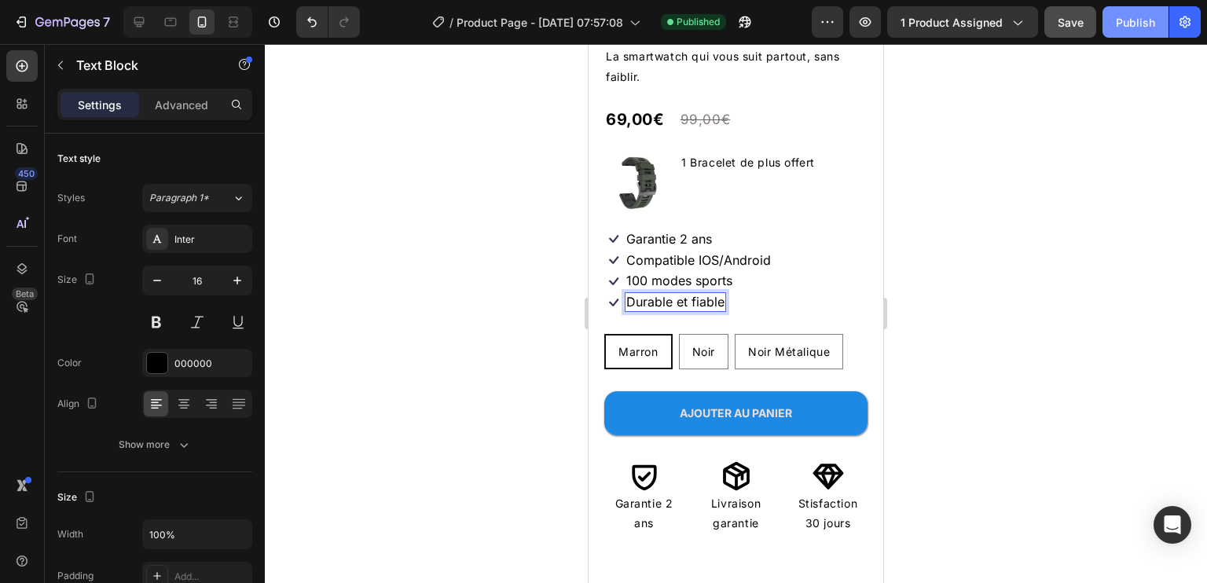
click at [1107, 20] on button "Publish" at bounding box center [1136, 21] width 66 height 31
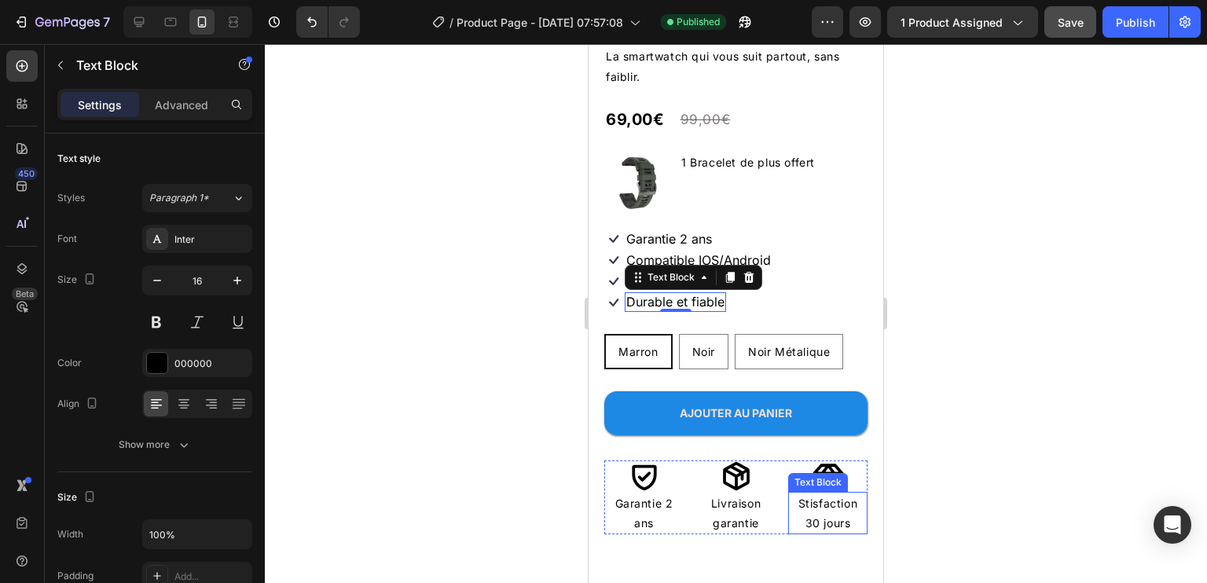
click at [826, 496] on p "Stisfaction 30 jours" at bounding box center [828, 513] width 76 height 39
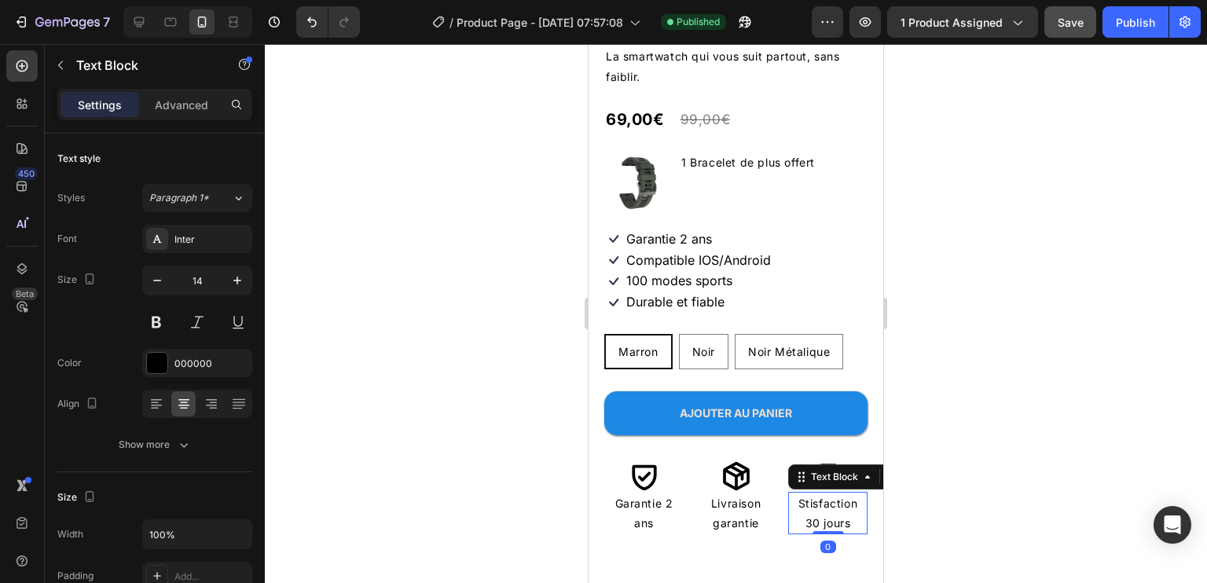
click at [824, 496] on p "Stisfaction 30 jours" at bounding box center [828, 513] width 76 height 39
click at [847, 508] on p "Satisfait ou remboursé 30 jours" at bounding box center [828, 524] width 76 height 60
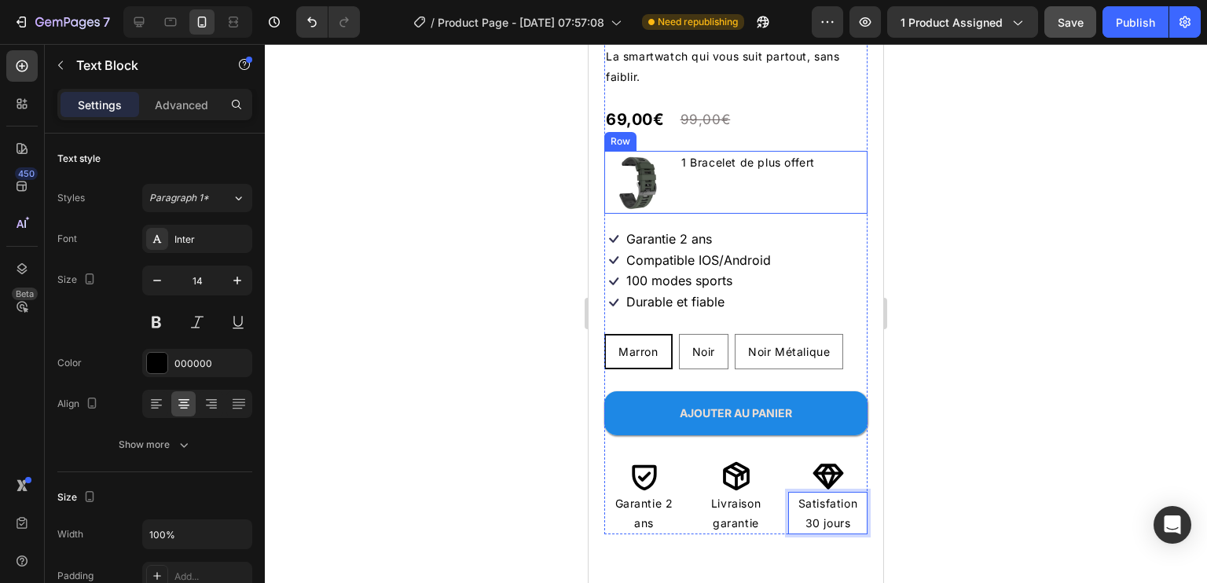
click at [740, 152] on p "1 Bracelet de plus offert" at bounding box center [748, 162] width 134 height 20
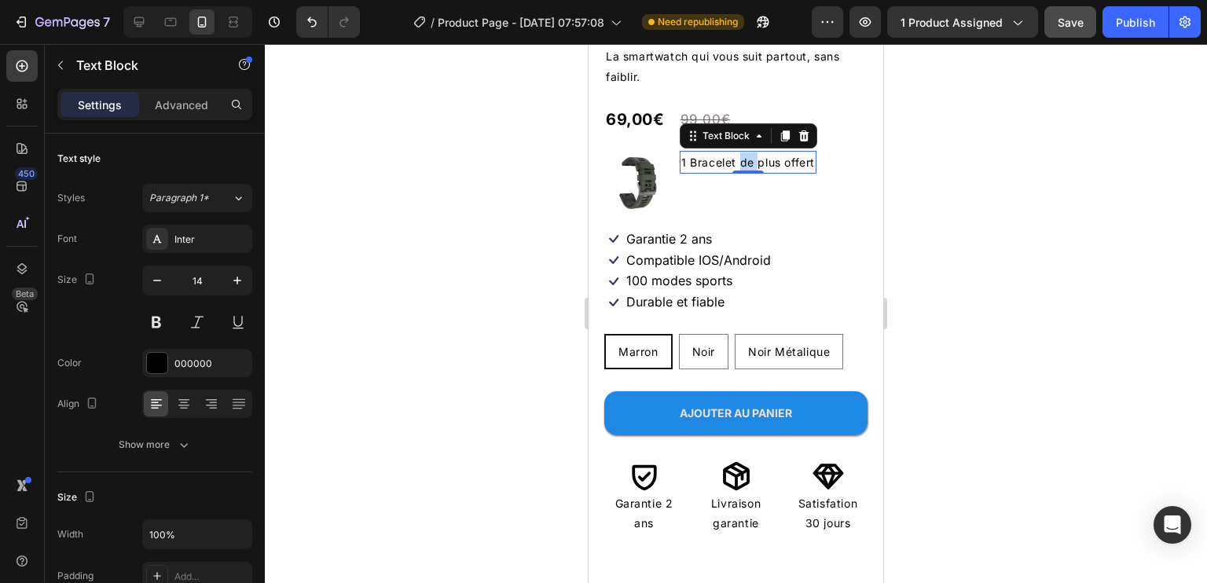
click at [740, 152] on p "1 Bracelet de plus offert" at bounding box center [748, 162] width 134 height 20
click at [956, 224] on div at bounding box center [736, 313] width 942 height 539
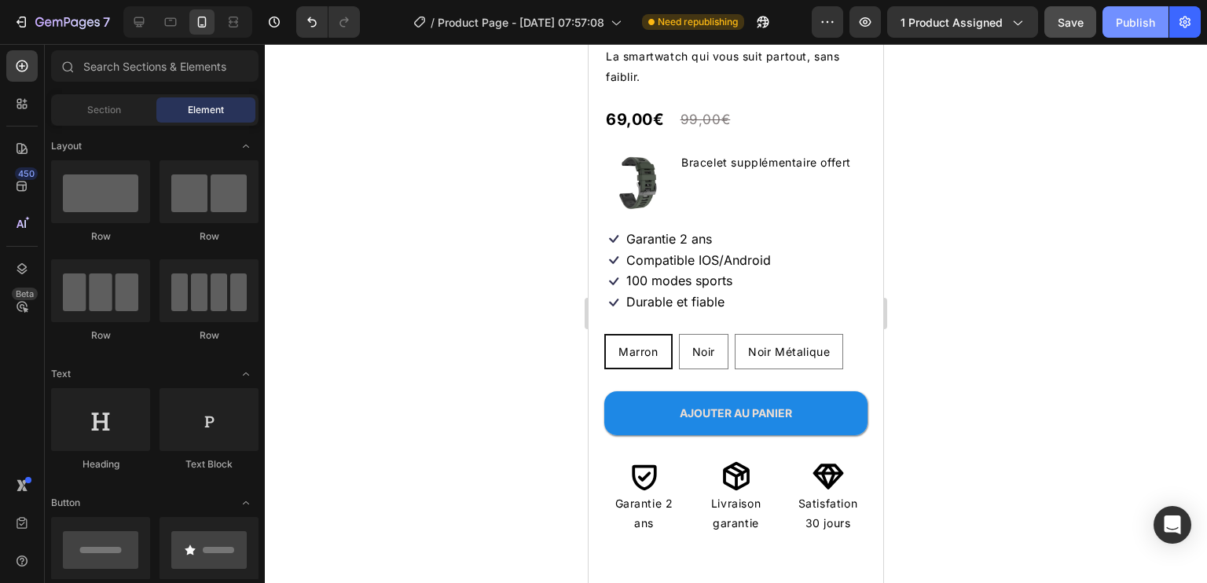
click at [1139, 24] on div "Publish" at bounding box center [1135, 22] width 39 height 17
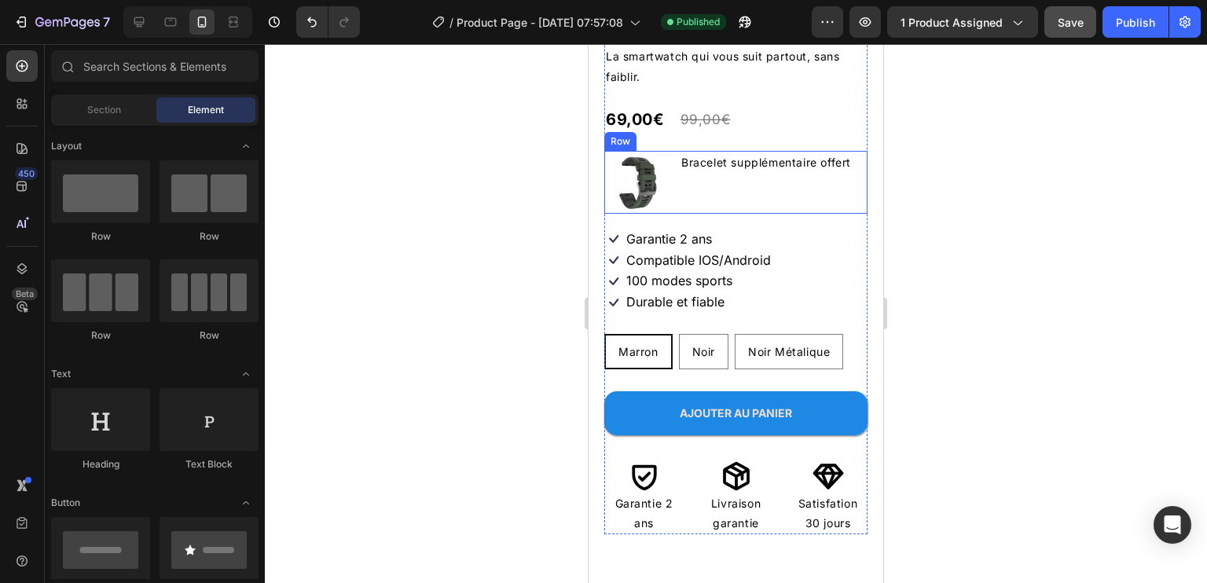
click at [739, 172] on div "Bracelet supplémentaire offert Text Block" at bounding box center [766, 182] width 173 height 63
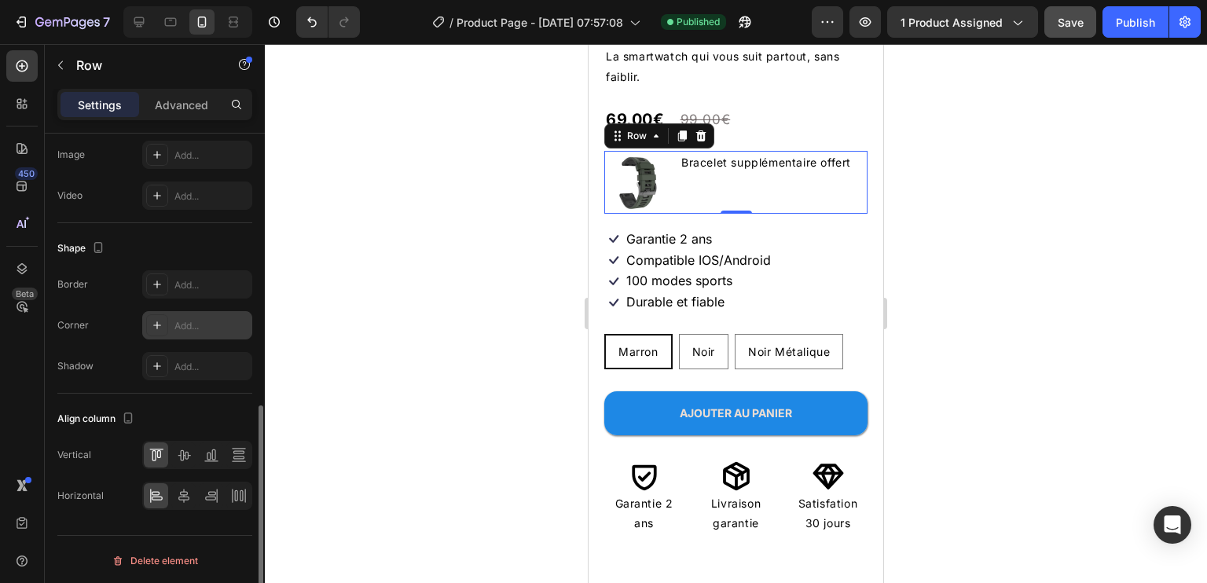
scroll to position [601, 0]
click at [181, 452] on icon at bounding box center [184, 455] width 16 height 16
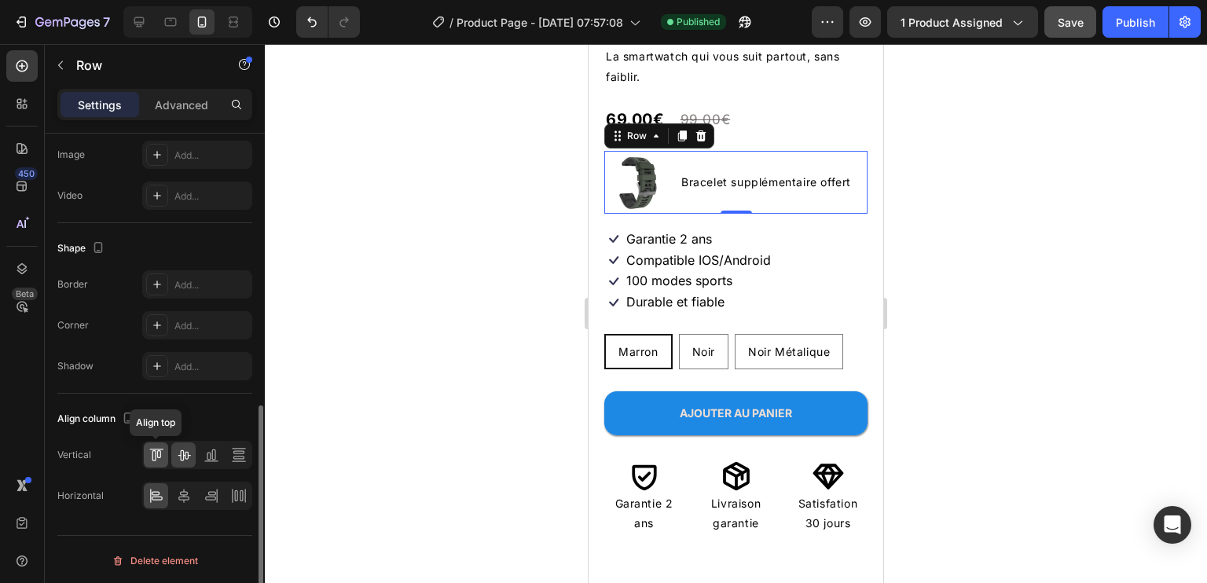
click at [154, 447] on icon at bounding box center [157, 455] width 16 height 16
click at [182, 449] on icon at bounding box center [184, 455] width 16 height 16
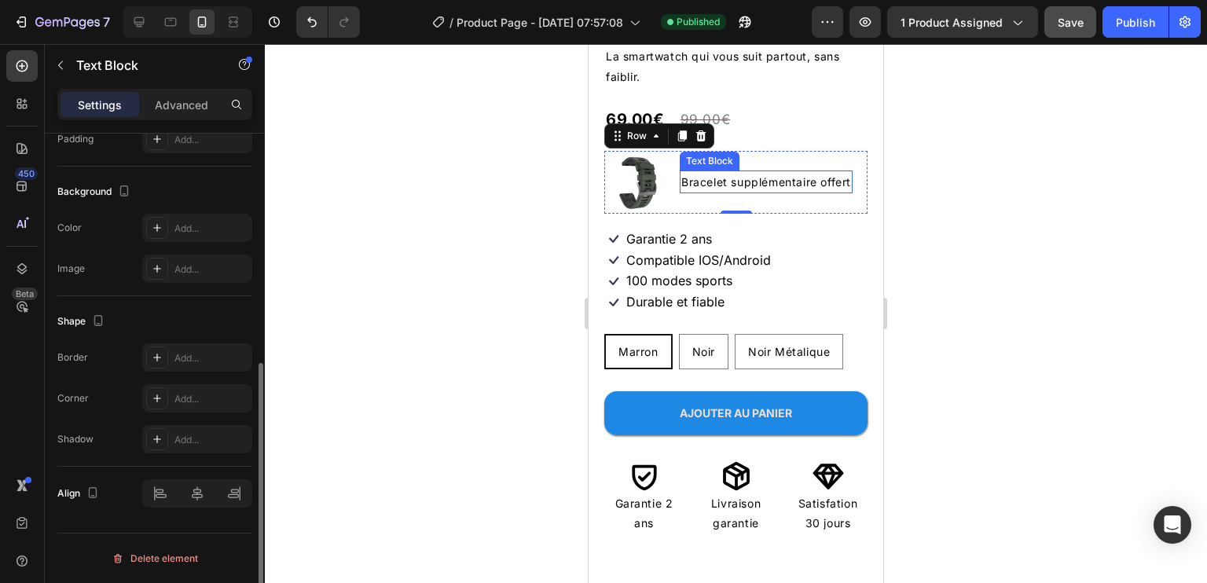
click at [685, 172] on p "Bracelet supplémentaire offert" at bounding box center [766, 182] width 170 height 20
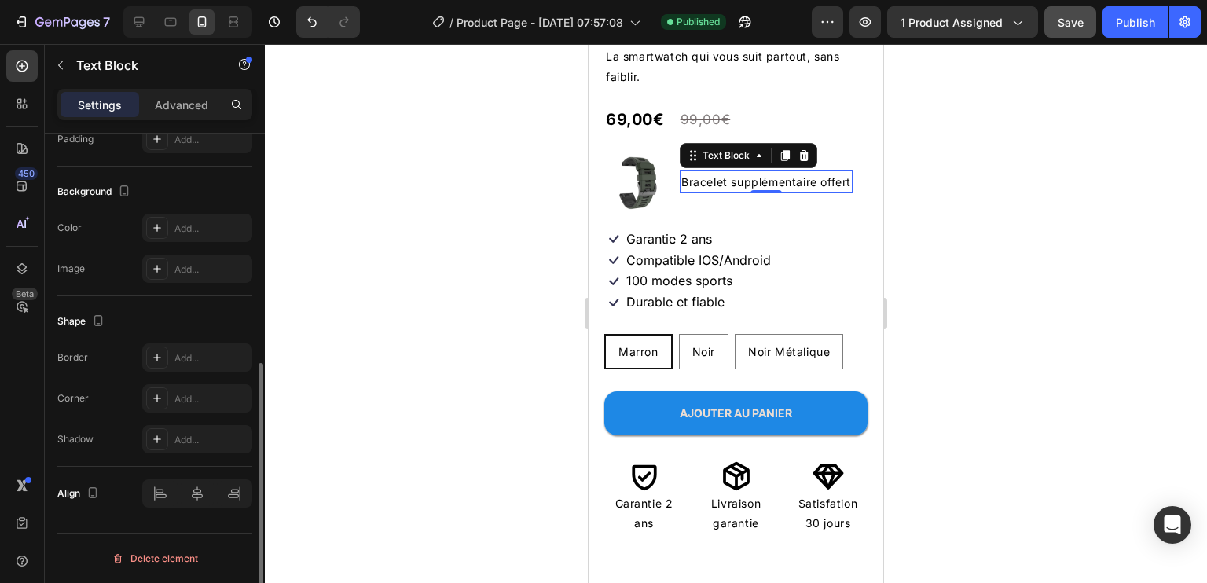
scroll to position [0, 0]
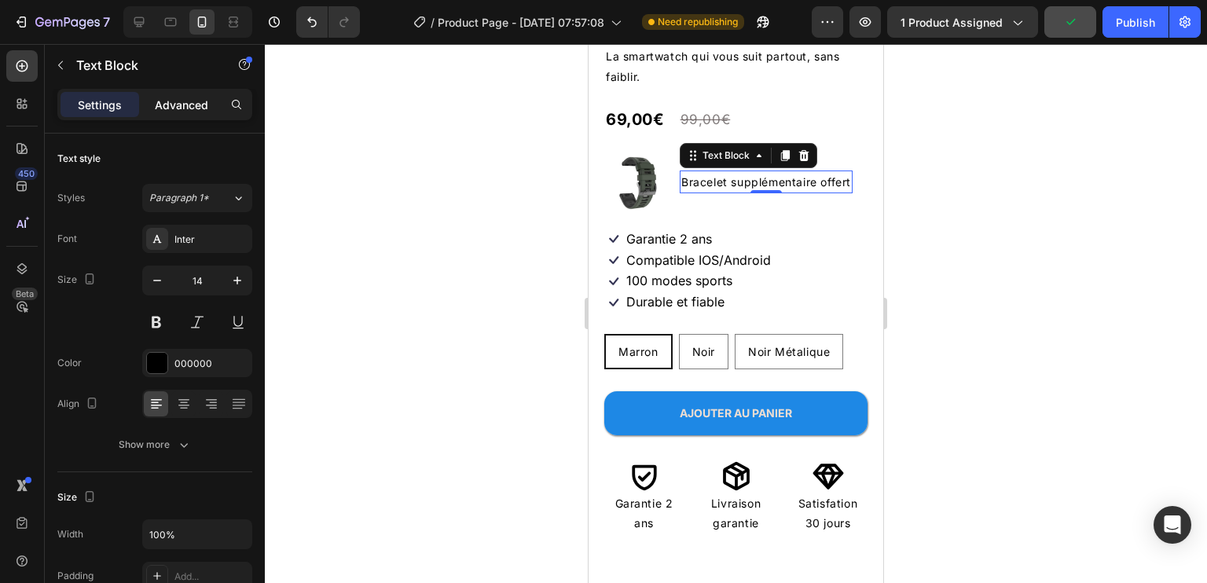
click at [183, 103] on p "Advanced" at bounding box center [181, 105] width 53 height 17
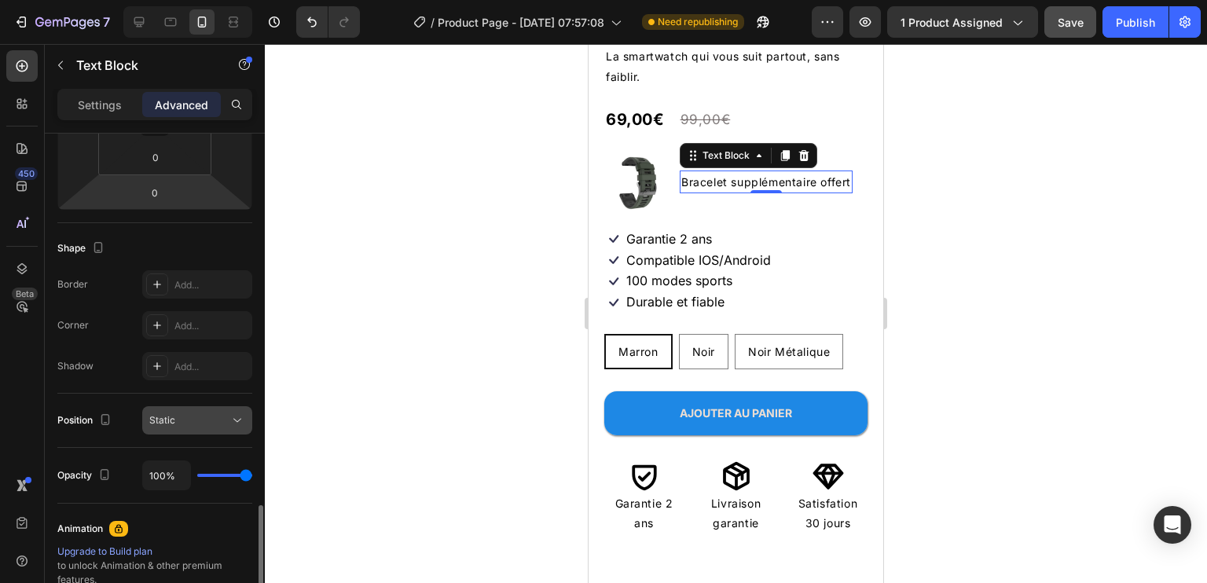
scroll to position [550, 0]
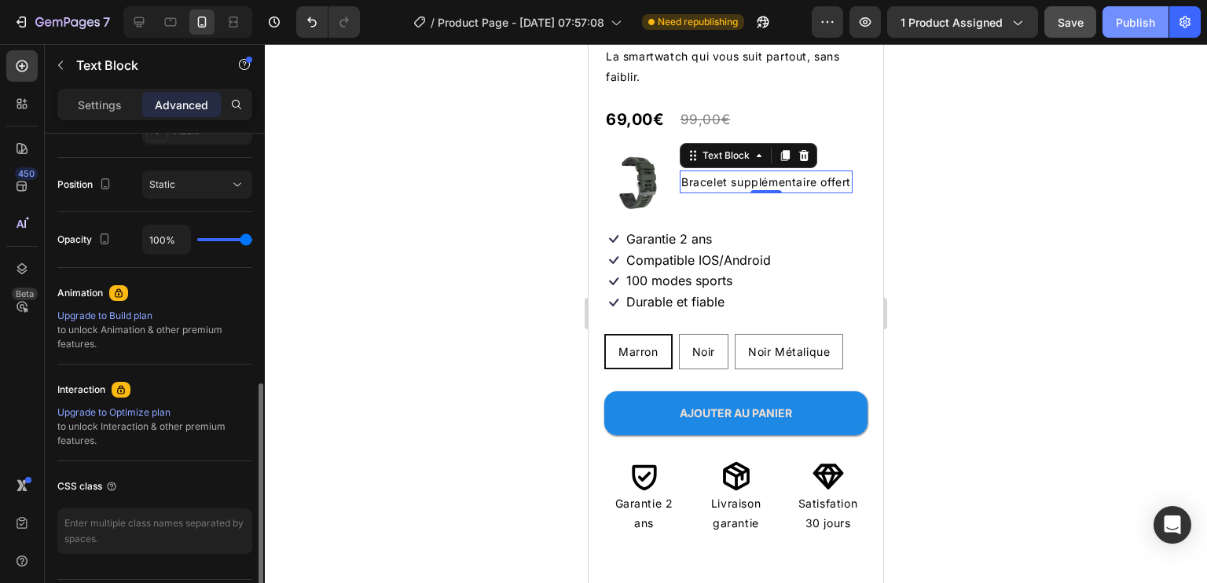
click at [1126, 23] on div "Publish" at bounding box center [1135, 22] width 39 height 17
